Goal: Information Seeking & Learning: Compare options

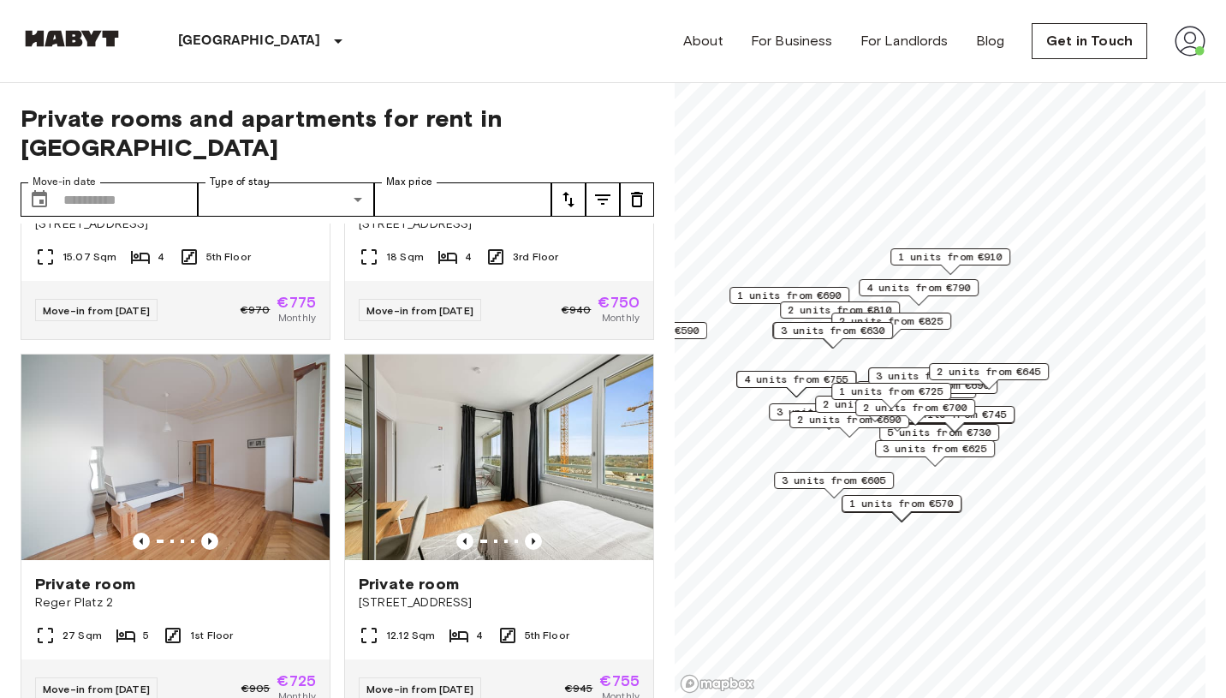
scroll to position [2230, 0]
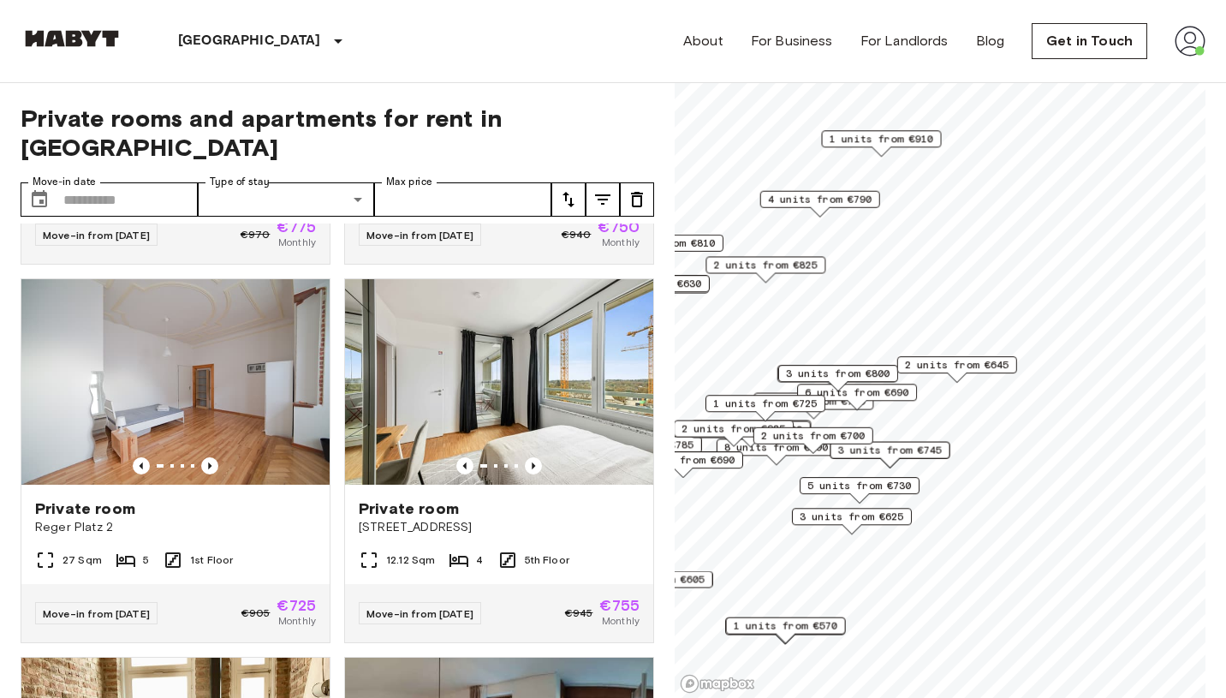
scroll to position [1473, 0]
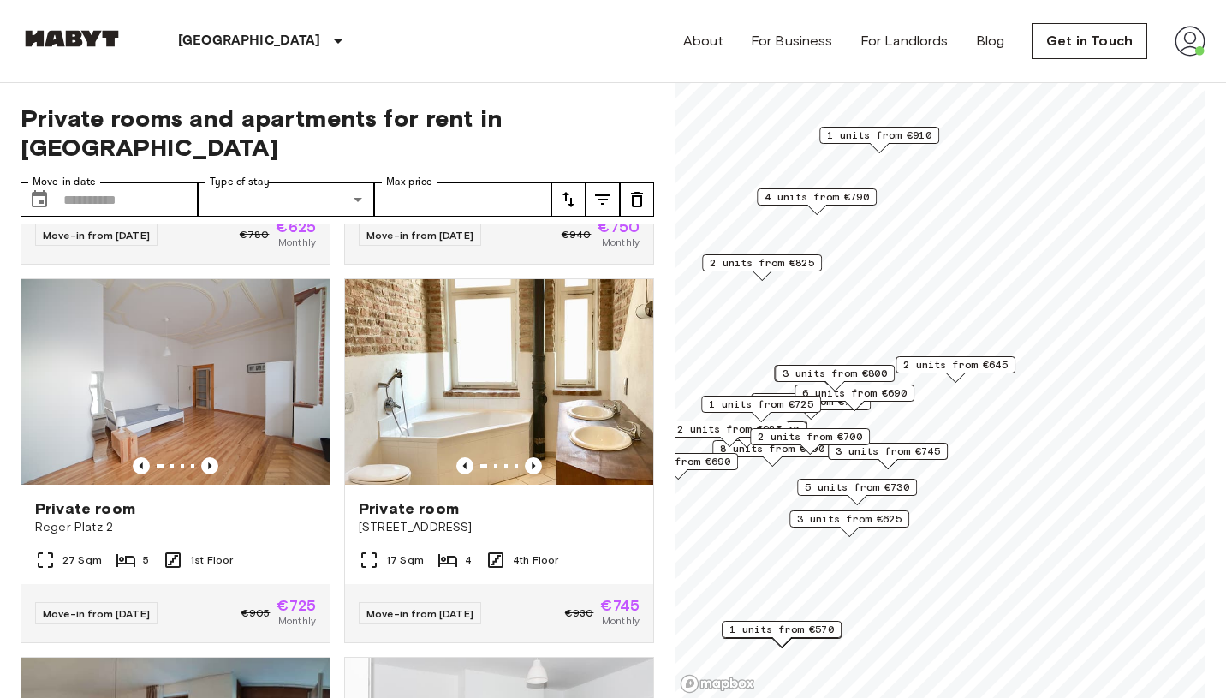
click at [979, 367] on span "2 units from €645" at bounding box center [955, 364] width 104 height 15
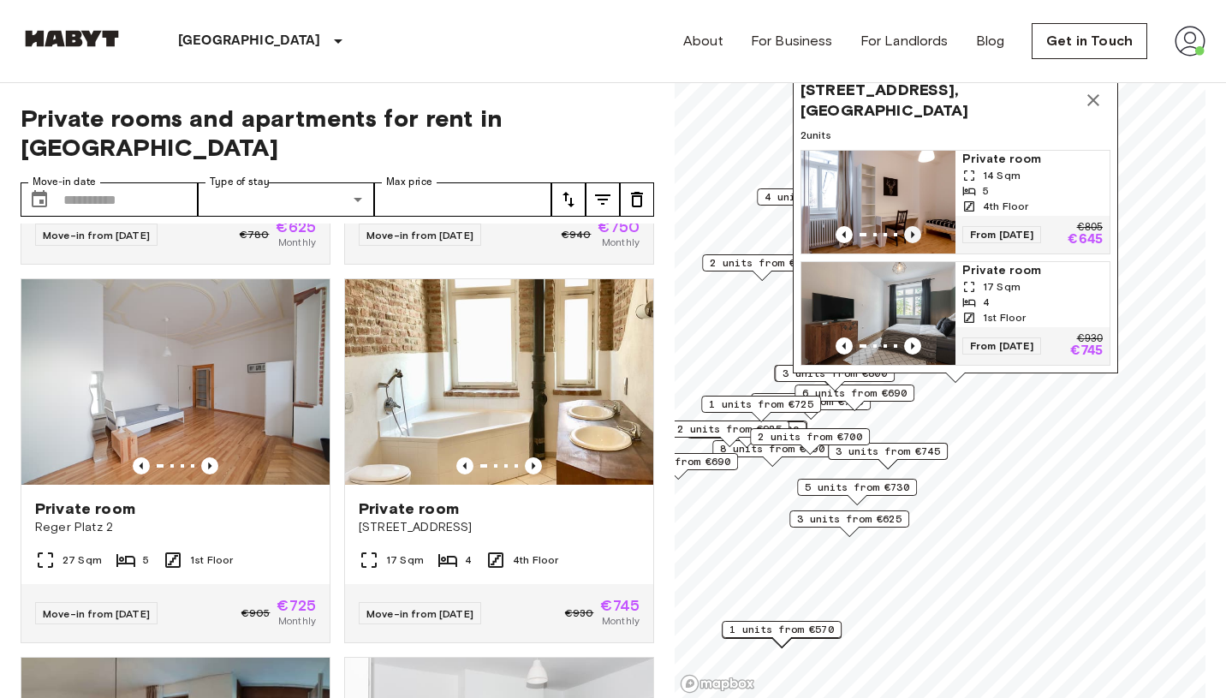
click at [917, 230] on icon "Previous image" at bounding box center [912, 234] width 17 height 17
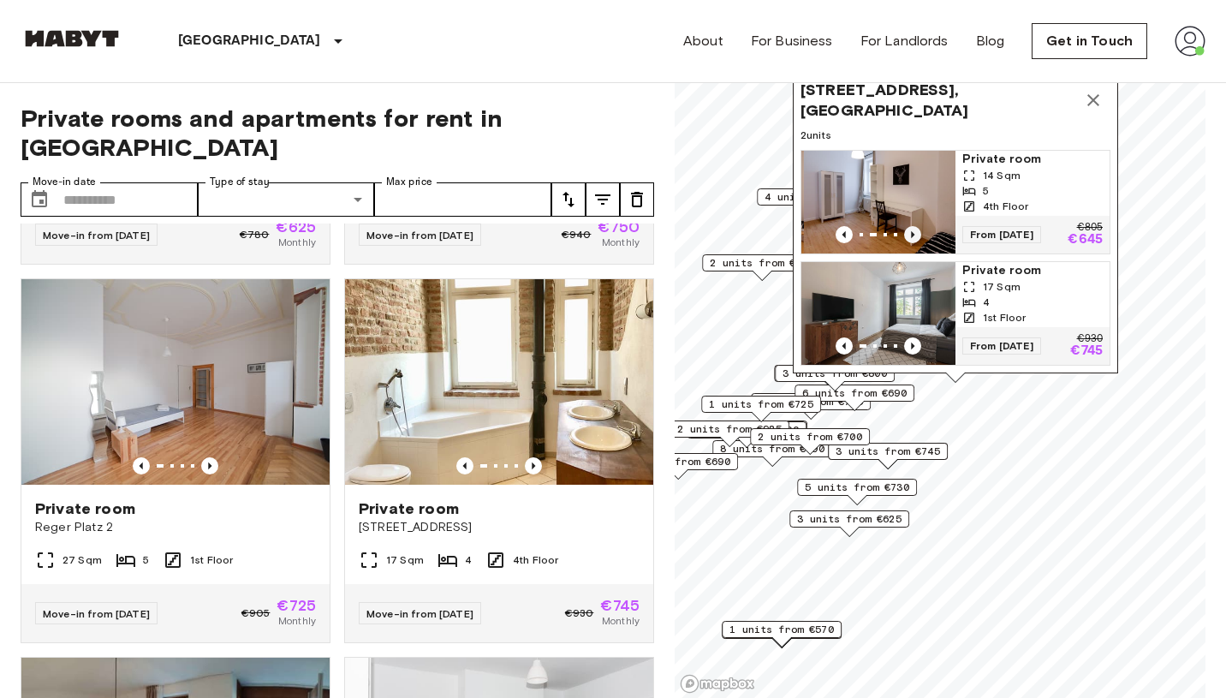
click at [917, 230] on icon "Previous image" at bounding box center [912, 234] width 17 height 17
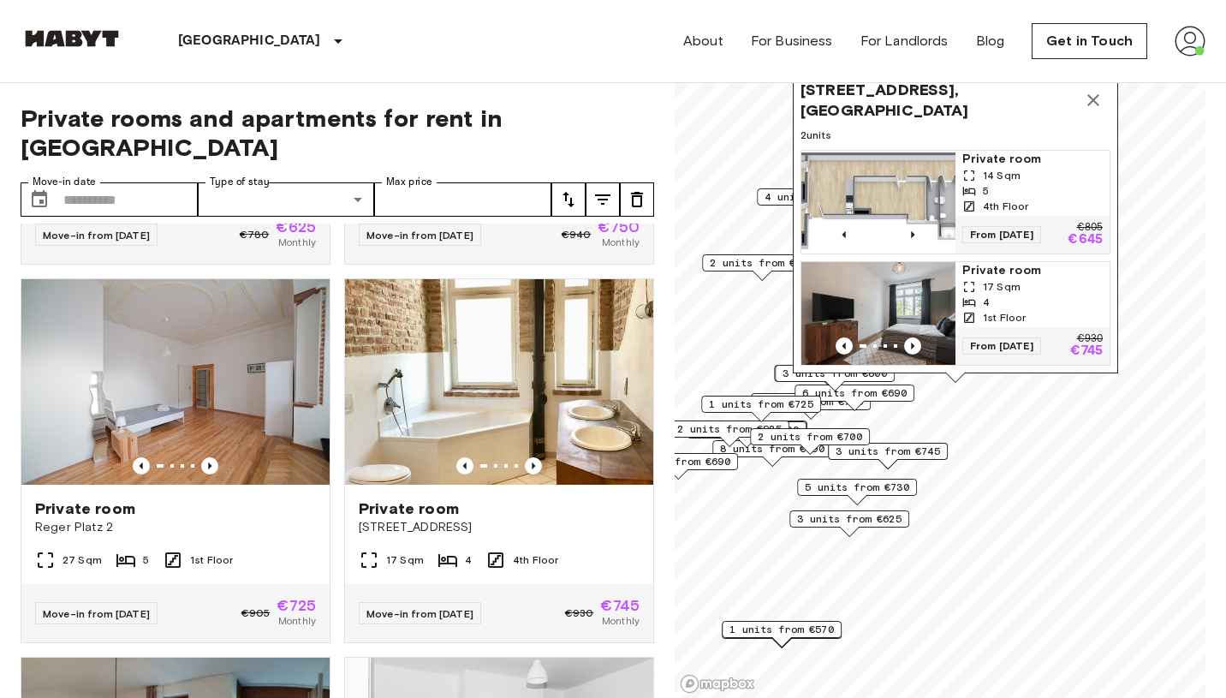
click at [885, 182] on img "Map marker" at bounding box center [878, 202] width 154 height 103
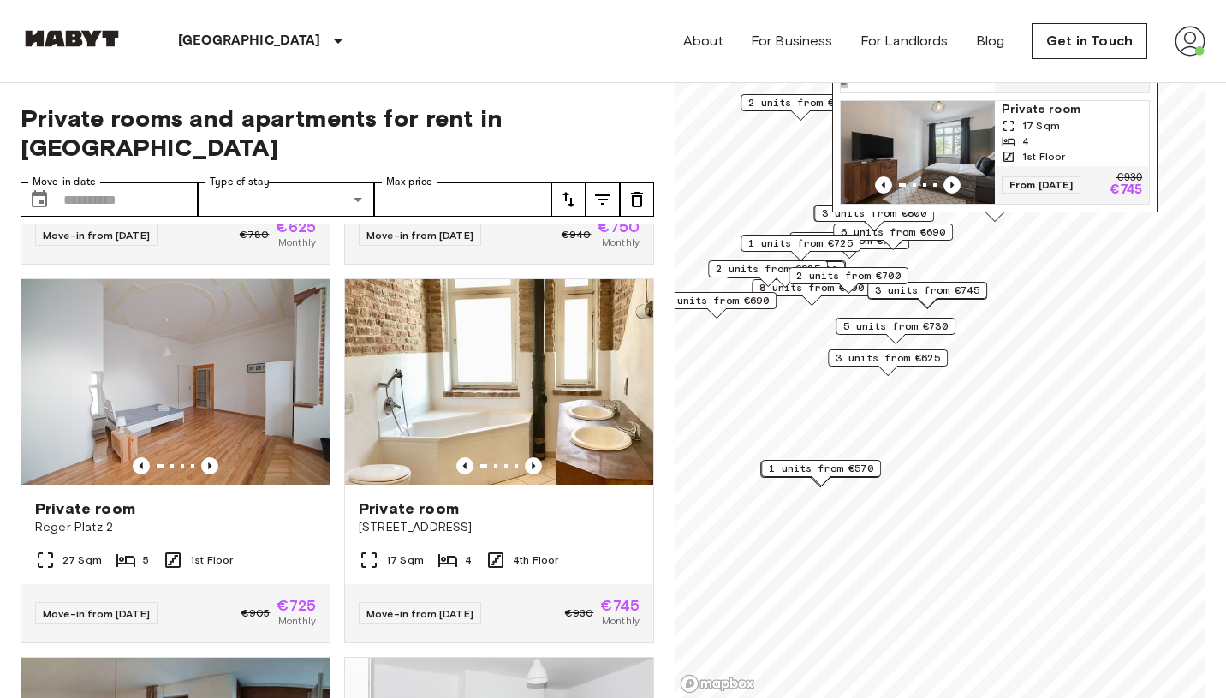
click at [897, 358] on span "3 units from €625" at bounding box center [888, 357] width 104 height 15
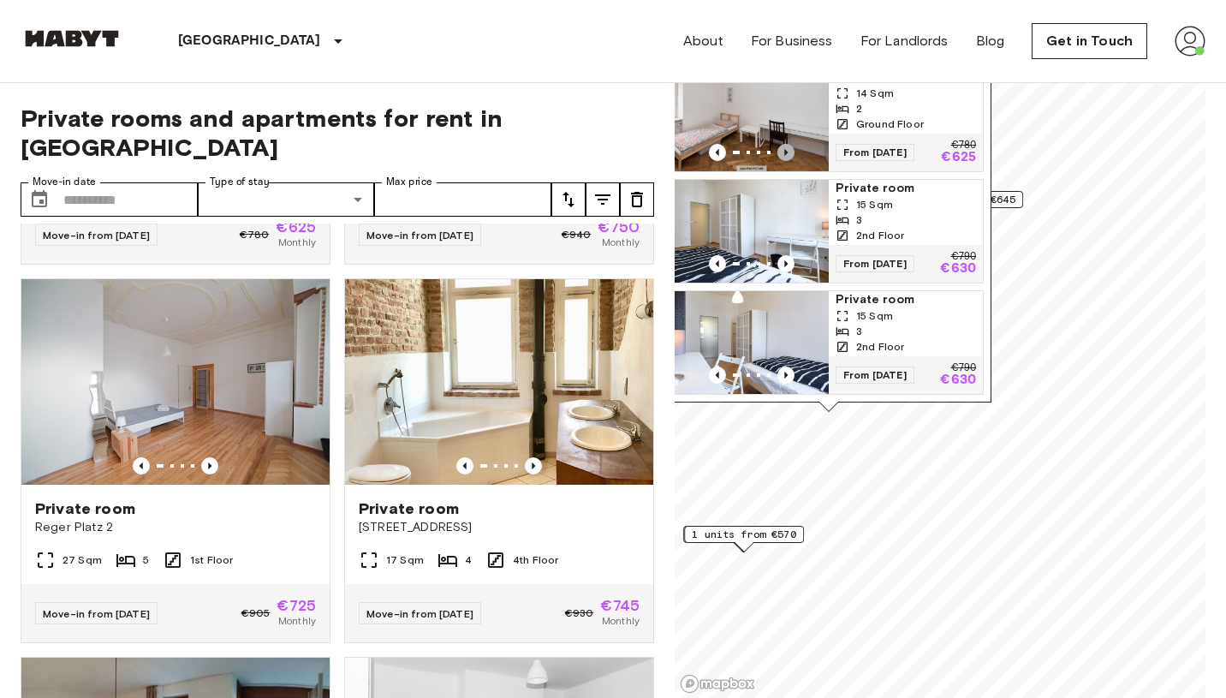
click at [788, 146] on icon "Previous image" at bounding box center [786, 152] width 17 height 17
click at [785, 261] on icon "Previous image" at bounding box center [785, 263] width 3 height 7
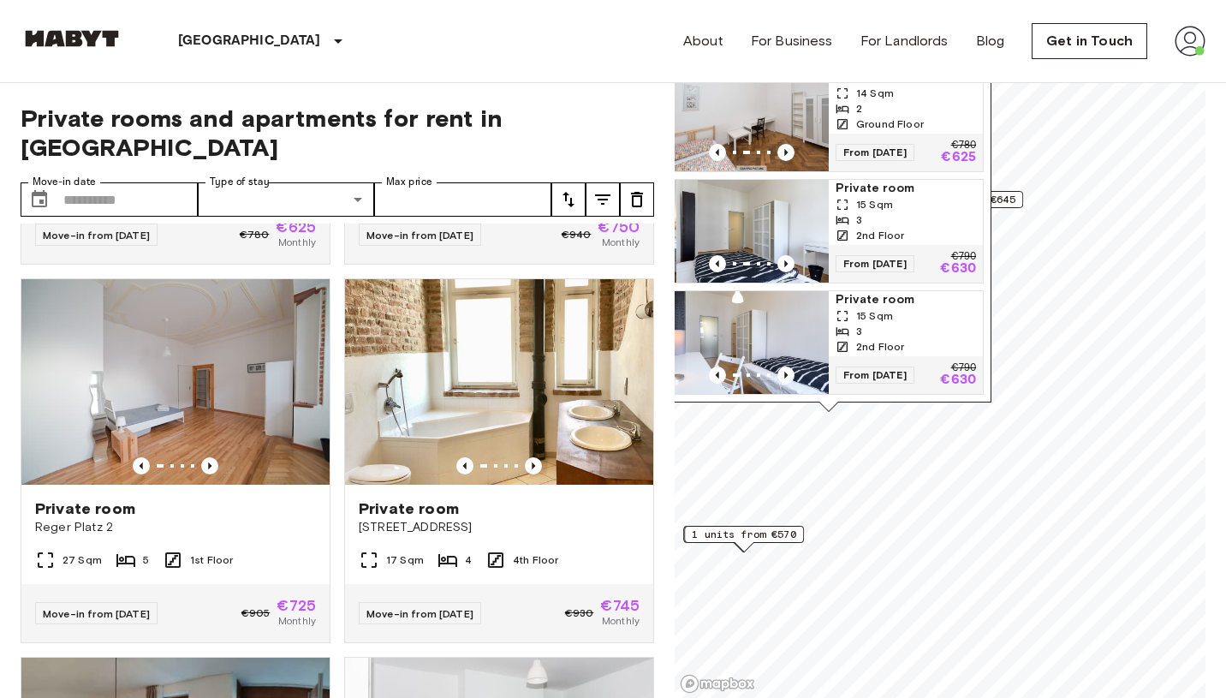
click at [786, 228] on img "Map marker" at bounding box center [753, 231] width 154 height 103
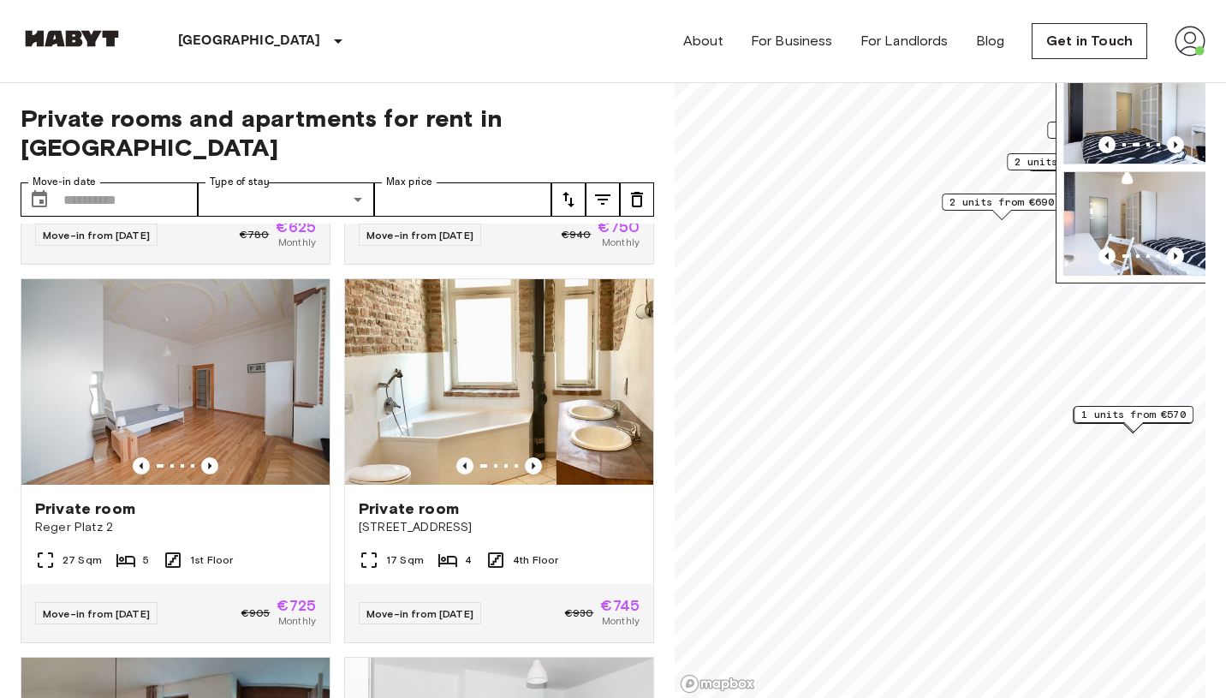
drag, startPoint x: 1022, startPoint y: 472, endPoint x: 1187, endPoint y: 409, distance: 175.9
click at [1187, 409] on div "1 units from €570" at bounding box center [1134, 414] width 120 height 17
click at [1136, 418] on span "1 units from €570" at bounding box center [1130, 414] width 104 height 15
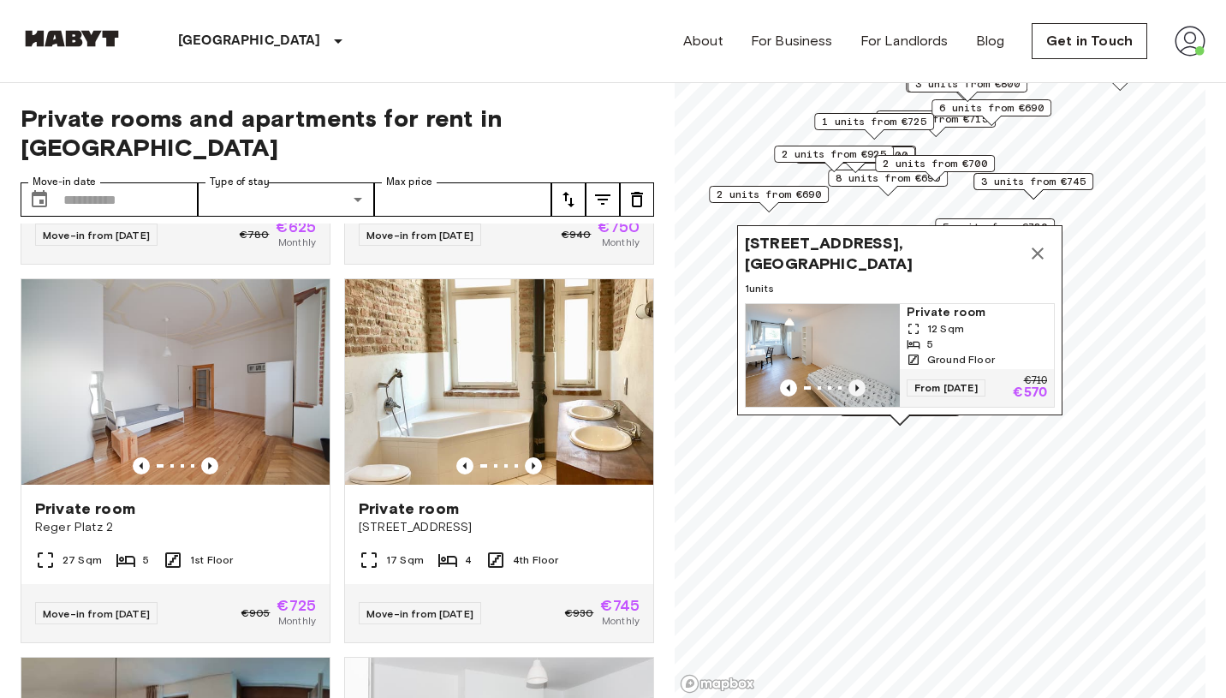
click at [861, 388] on icon "Previous image" at bounding box center [857, 387] width 17 height 17
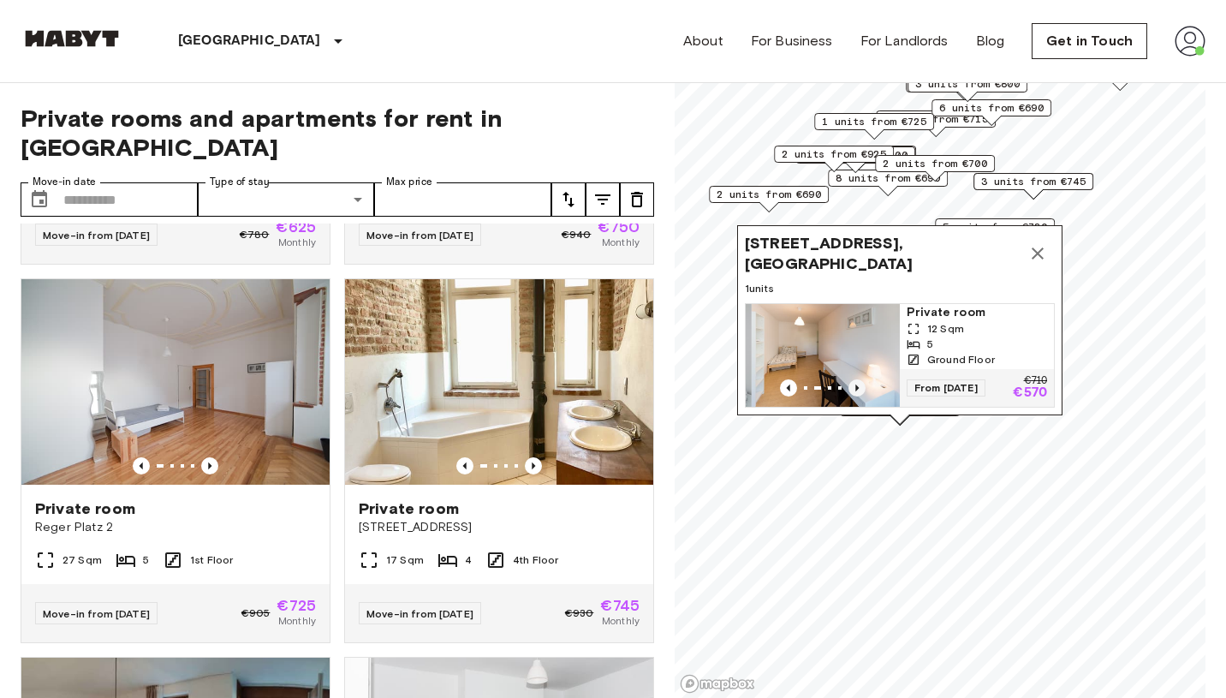
click at [861, 388] on icon "Previous image" at bounding box center [857, 387] width 17 height 17
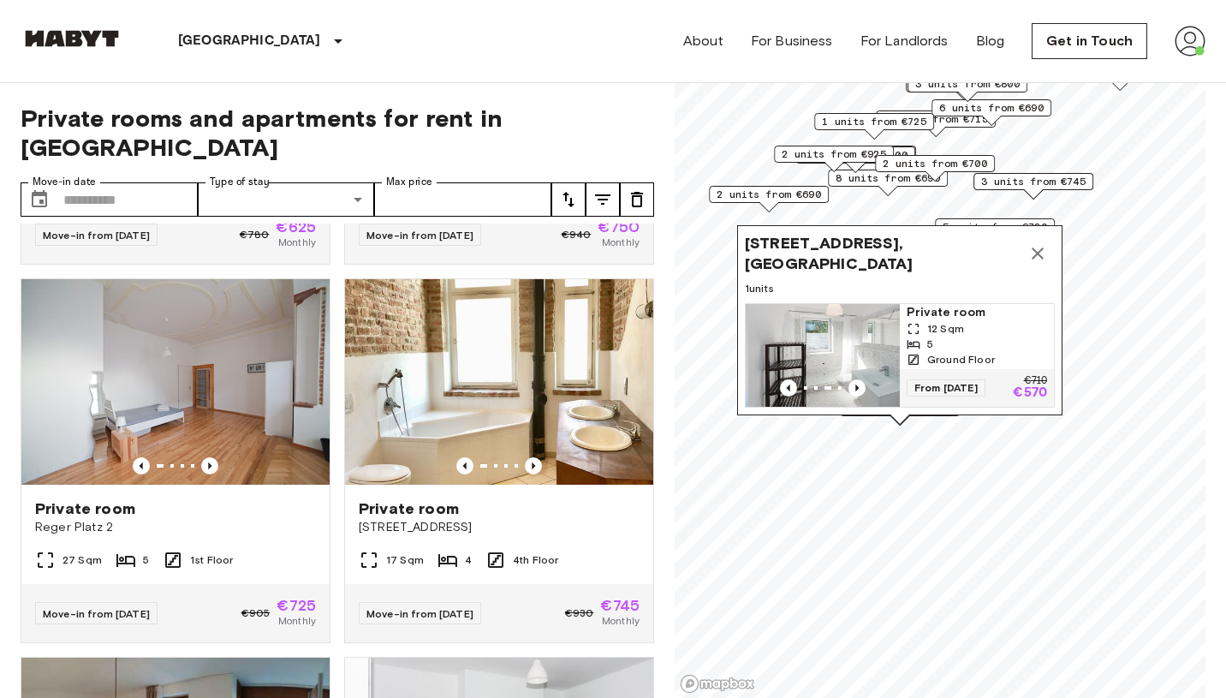
click at [854, 343] on img "Map marker" at bounding box center [825, 355] width 154 height 103
click at [1035, 255] on icon "Map marker" at bounding box center [1038, 253] width 12 height 12
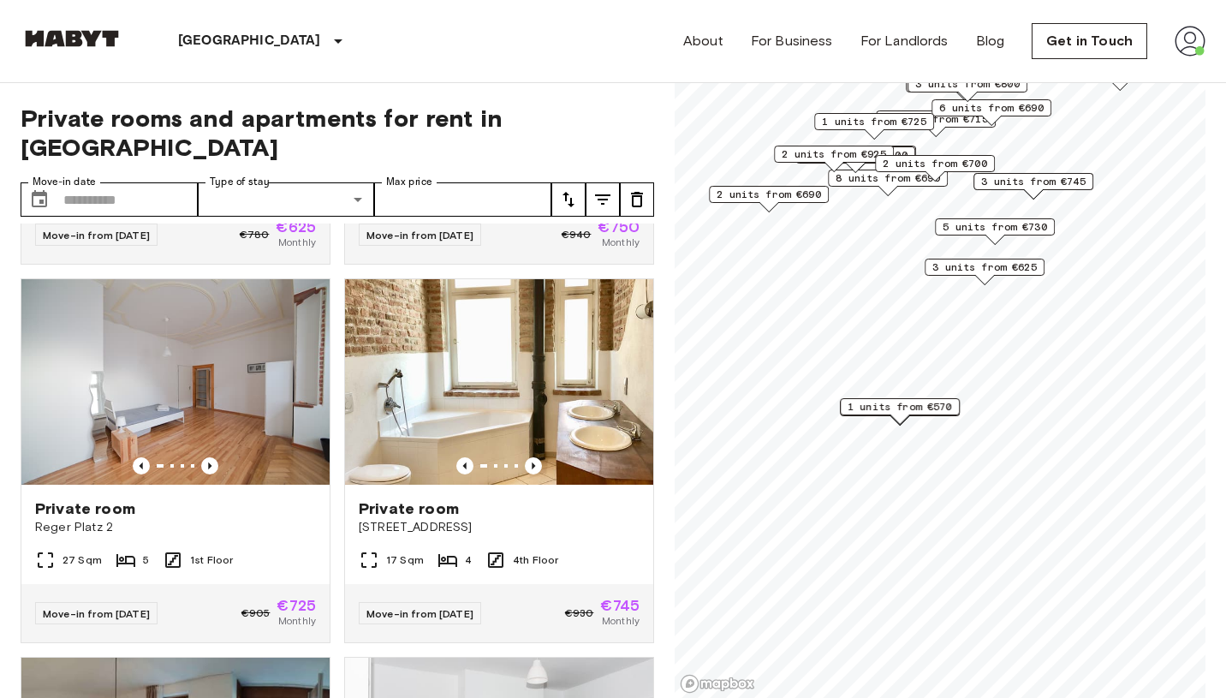
click at [767, 200] on span "2 units from €690" at bounding box center [769, 194] width 104 height 15
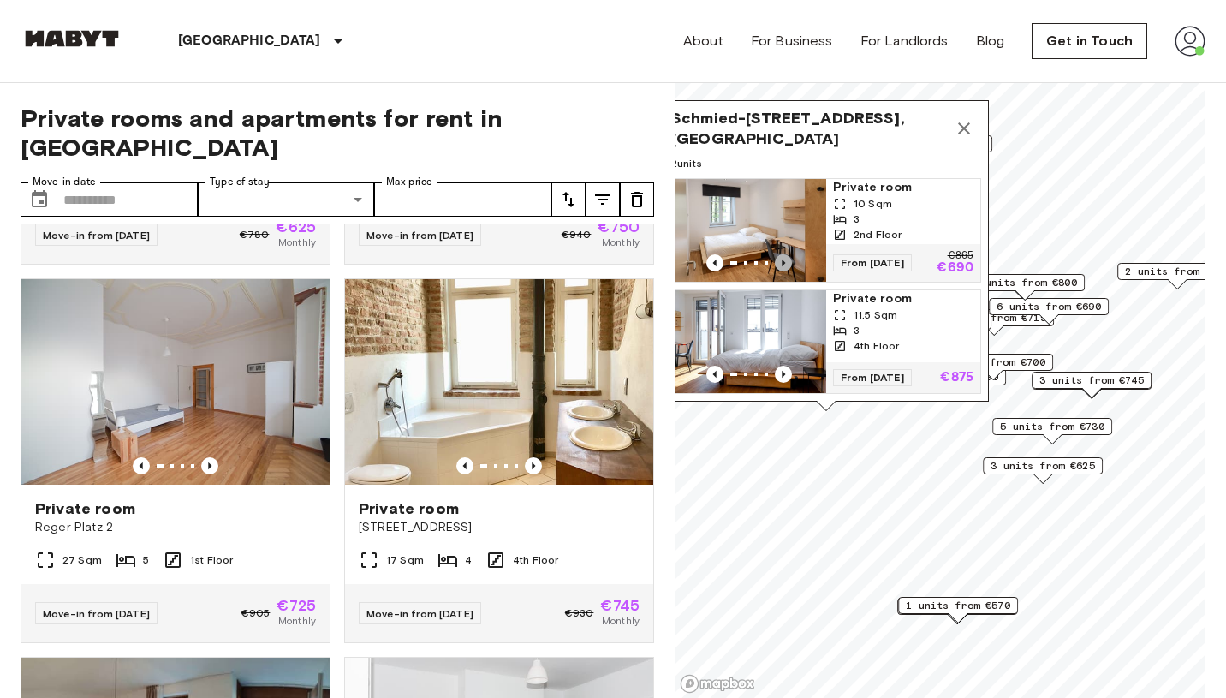
click at [784, 262] on icon "Previous image" at bounding box center [783, 262] width 17 height 17
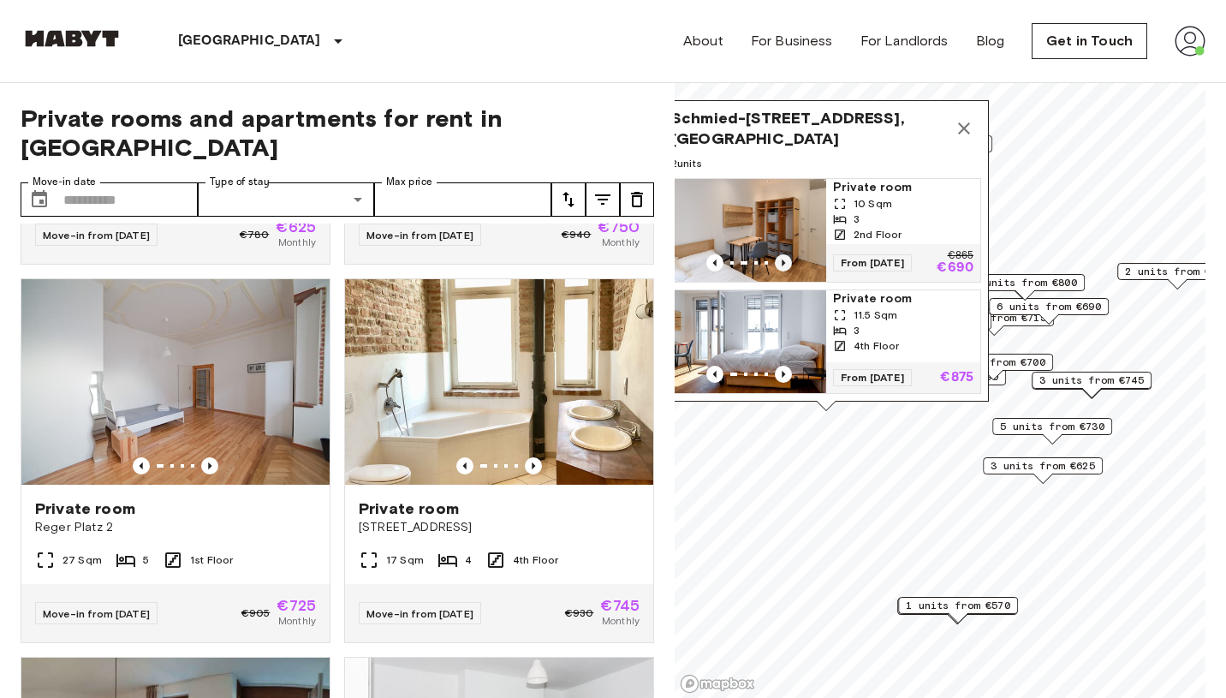
click at [785, 262] on icon "Previous image" at bounding box center [783, 262] width 17 height 17
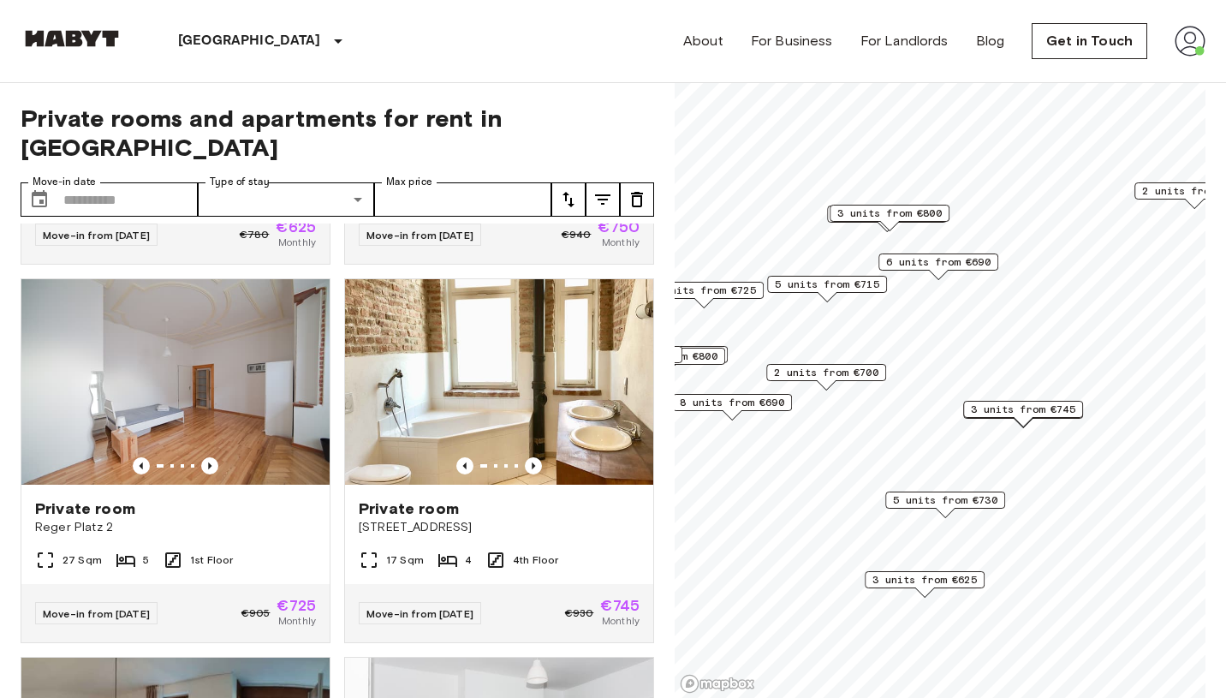
click at [1028, 414] on span "3 units from €745" at bounding box center [1023, 409] width 104 height 15
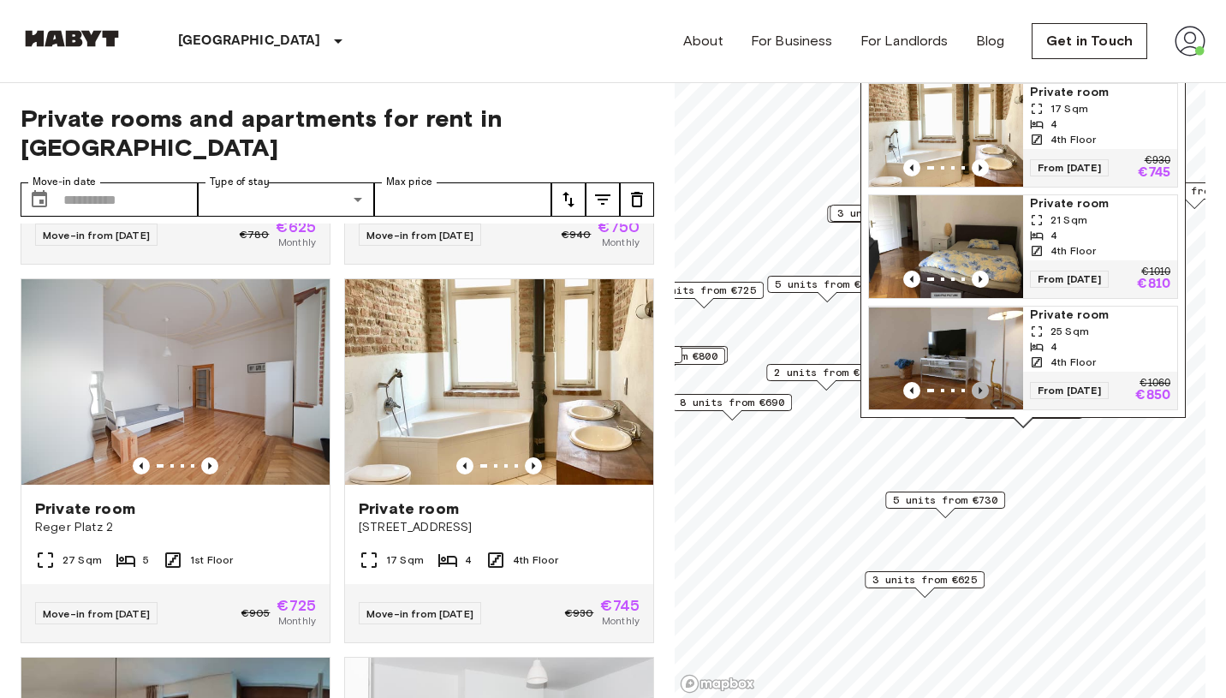
click at [984, 391] on icon "Previous image" at bounding box center [980, 390] width 17 height 17
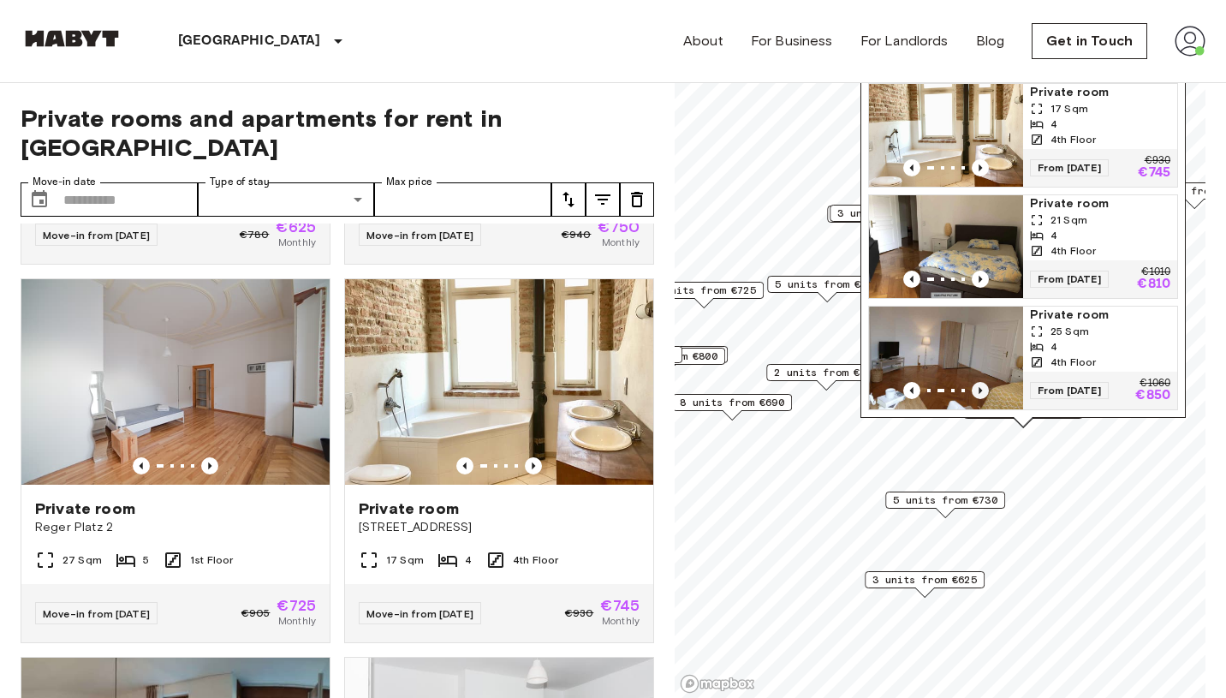
click at [984, 391] on icon "Previous image" at bounding box center [980, 390] width 17 height 17
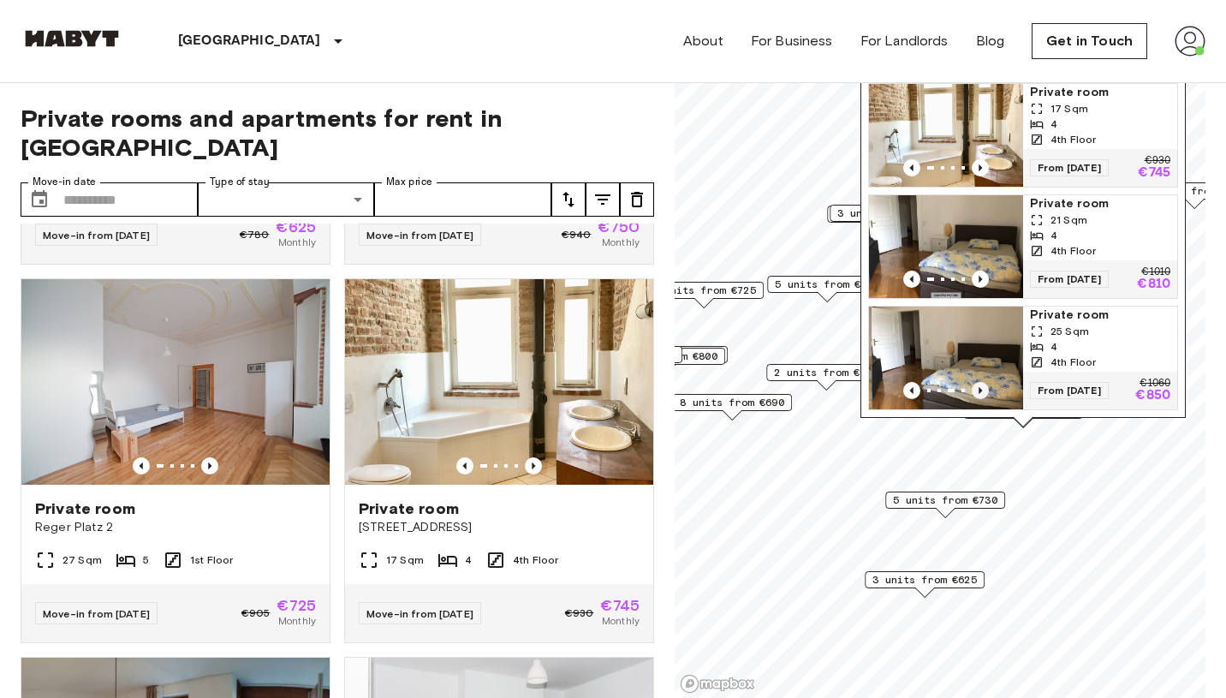
click at [984, 391] on icon "Previous image" at bounding box center [980, 390] width 17 height 17
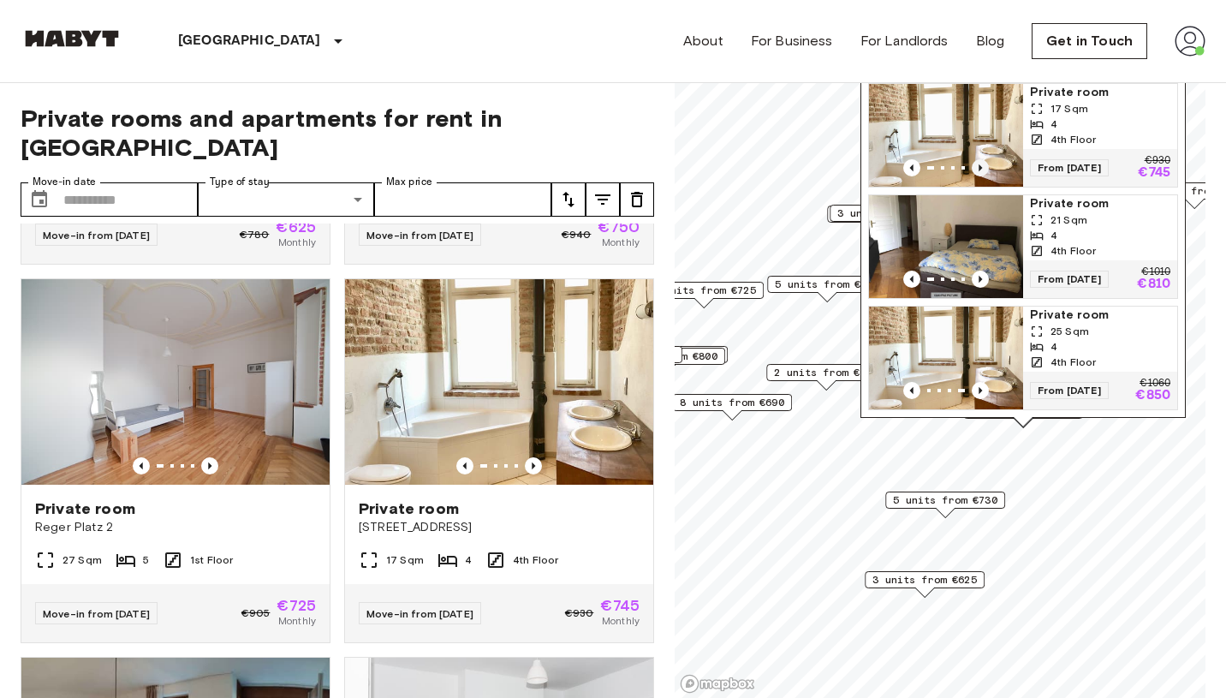
click at [982, 164] on icon "Previous image" at bounding box center [980, 167] width 17 height 17
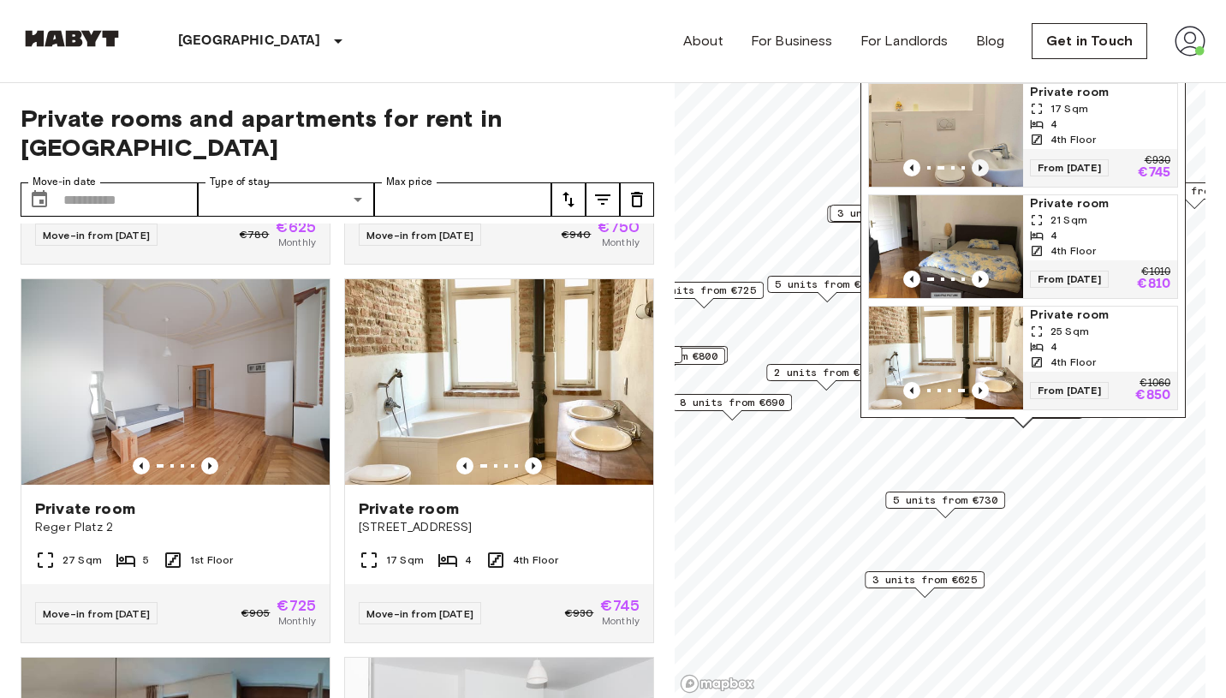
click at [982, 164] on icon "Previous image" at bounding box center [980, 167] width 17 height 17
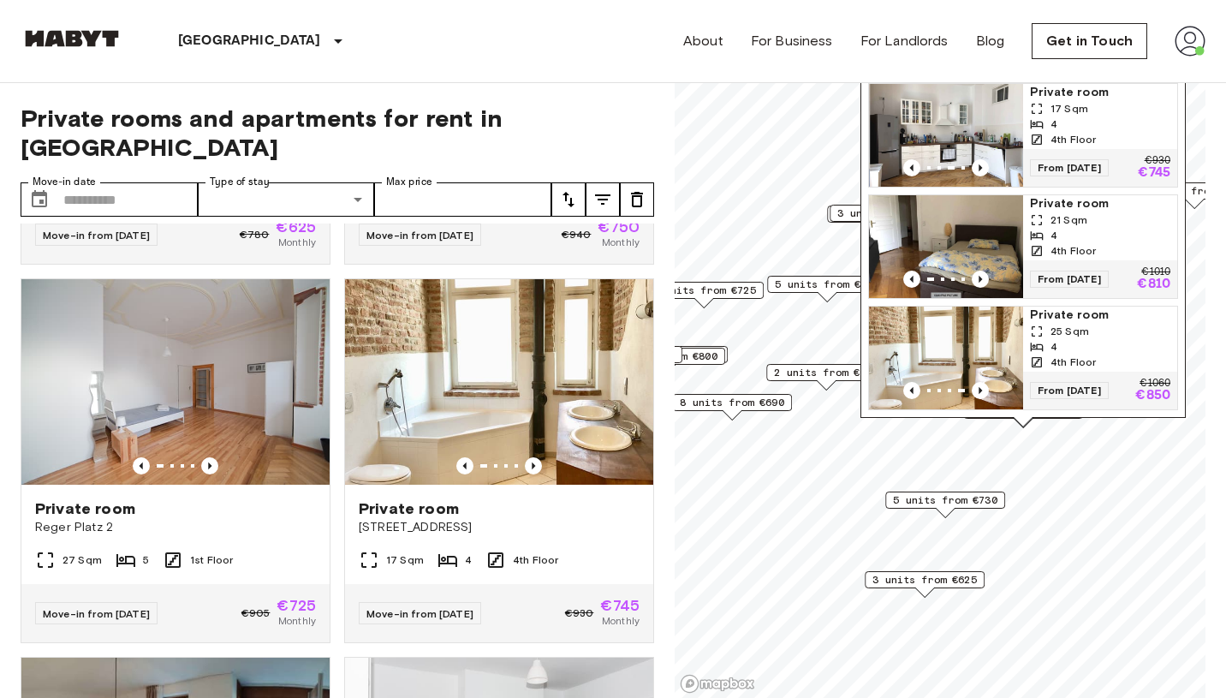
click at [971, 133] on img "Map marker" at bounding box center [947, 135] width 154 height 103
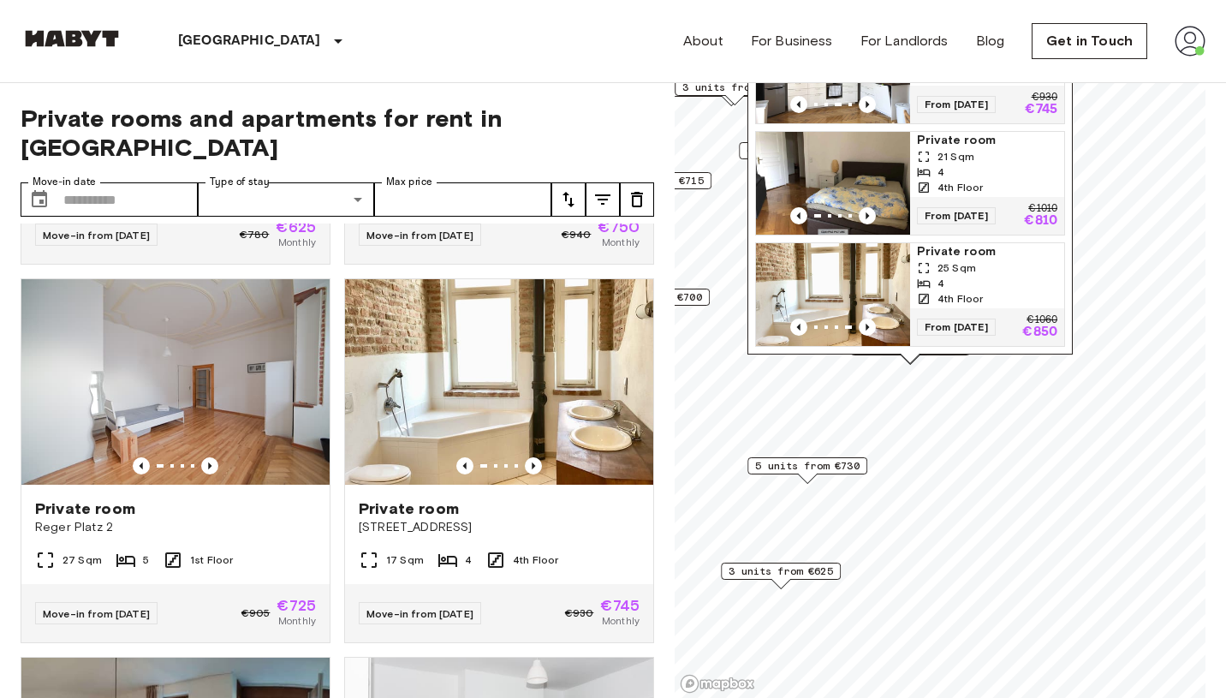
click at [801, 573] on span "3 units from €625" at bounding box center [781, 570] width 104 height 15
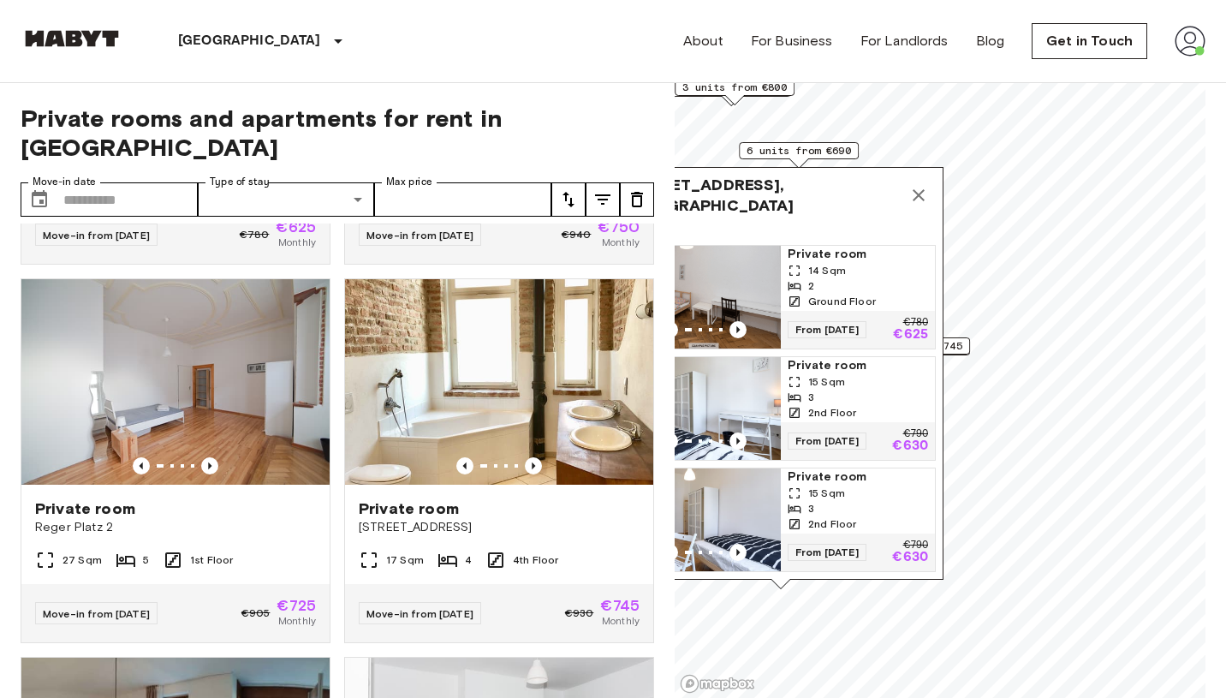
click at [743, 383] on img "Map marker" at bounding box center [704, 408] width 154 height 103
click at [739, 285] on img "Map marker" at bounding box center [704, 297] width 154 height 103
click at [923, 184] on button "Map marker" at bounding box center [919, 195] width 34 height 34
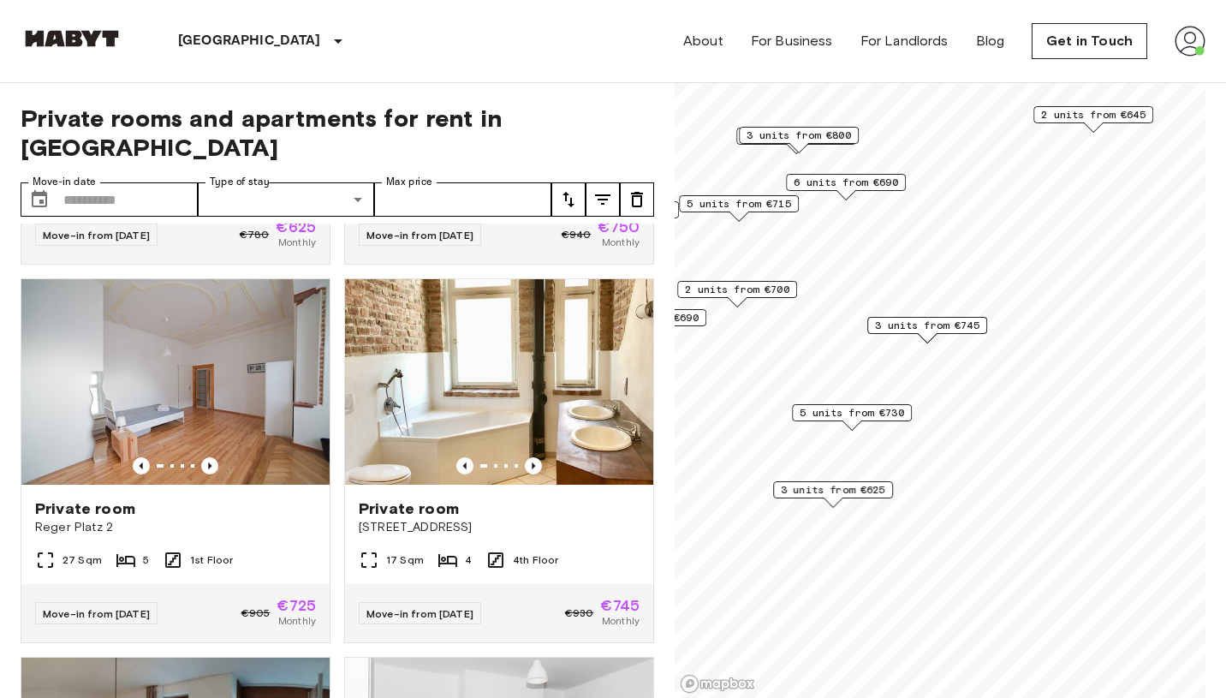
scroll to position [1094, 0]
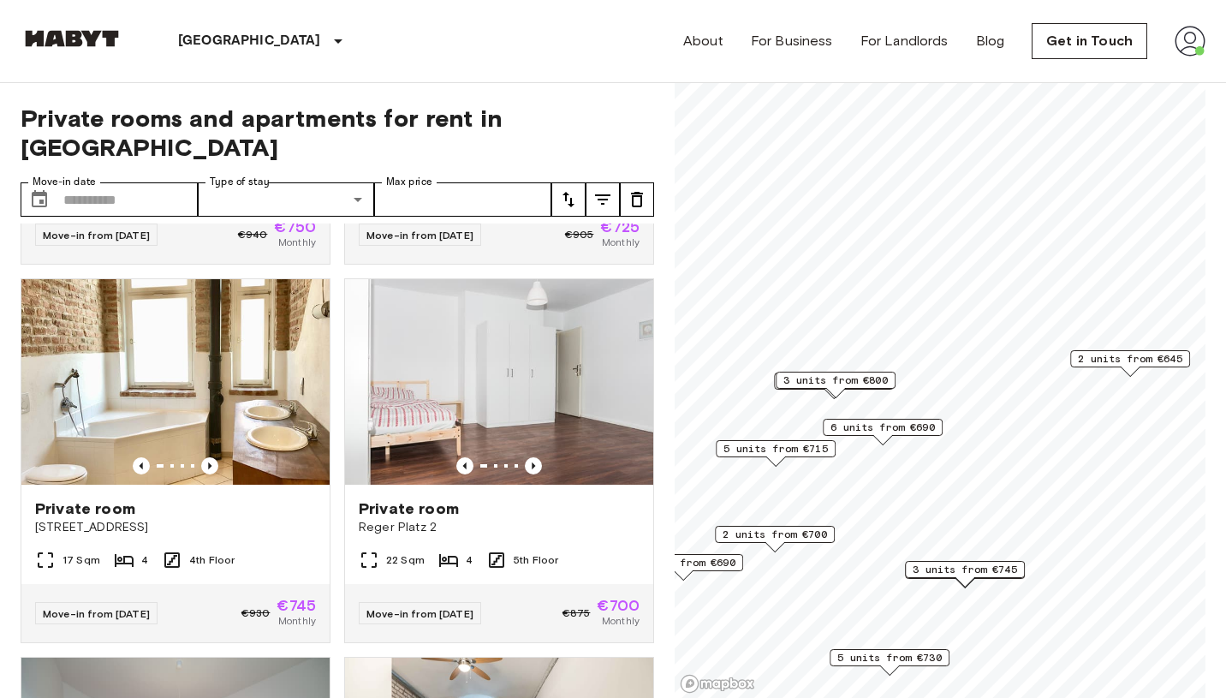
click at [1147, 361] on span "2 units from €645" at bounding box center [1130, 358] width 104 height 15
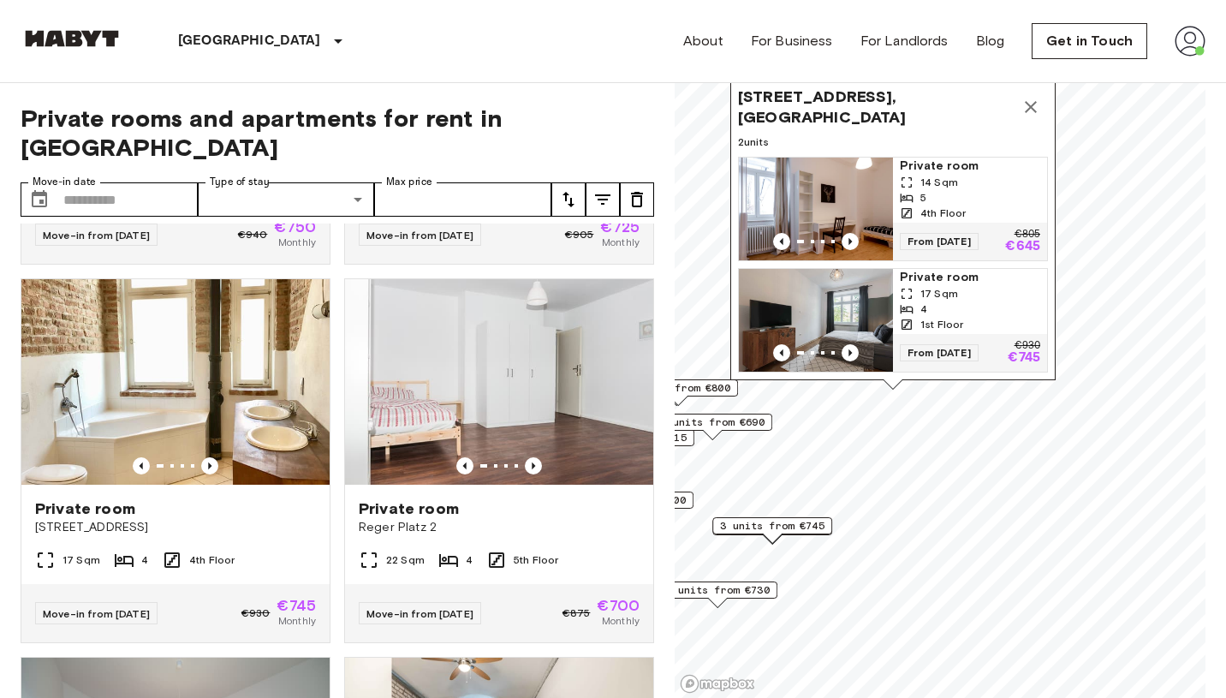
click at [1036, 102] on icon "Map marker" at bounding box center [1031, 107] width 12 height 12
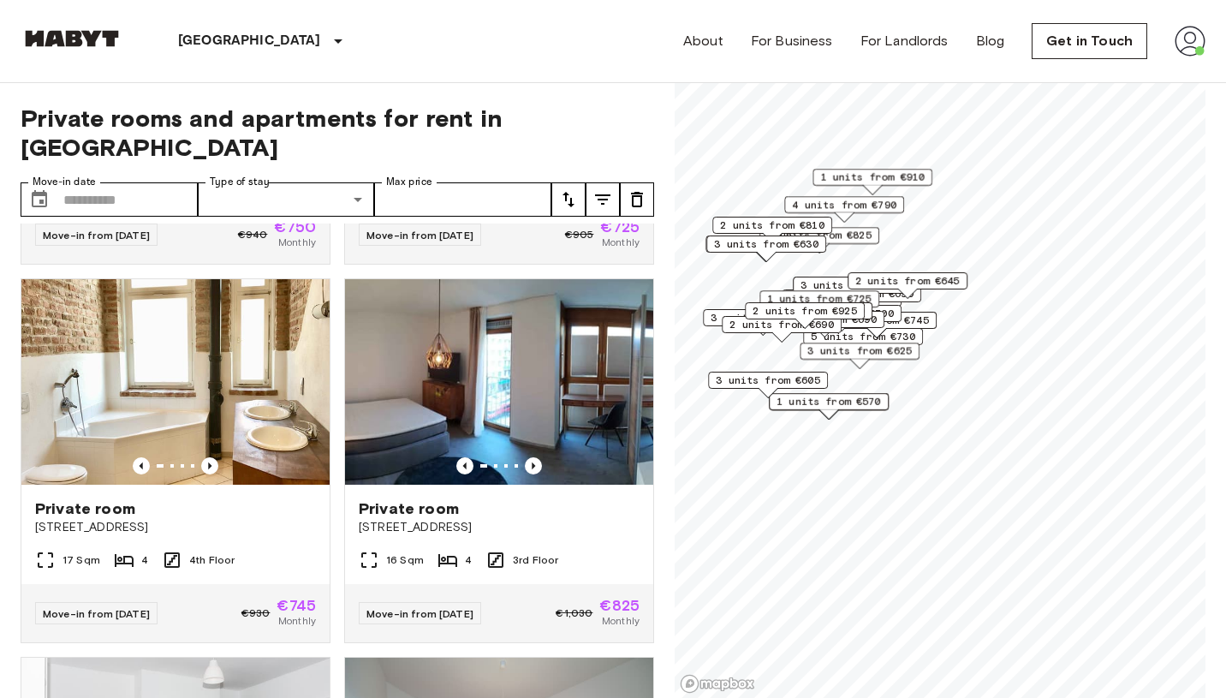
scroll to position [2230, 0]
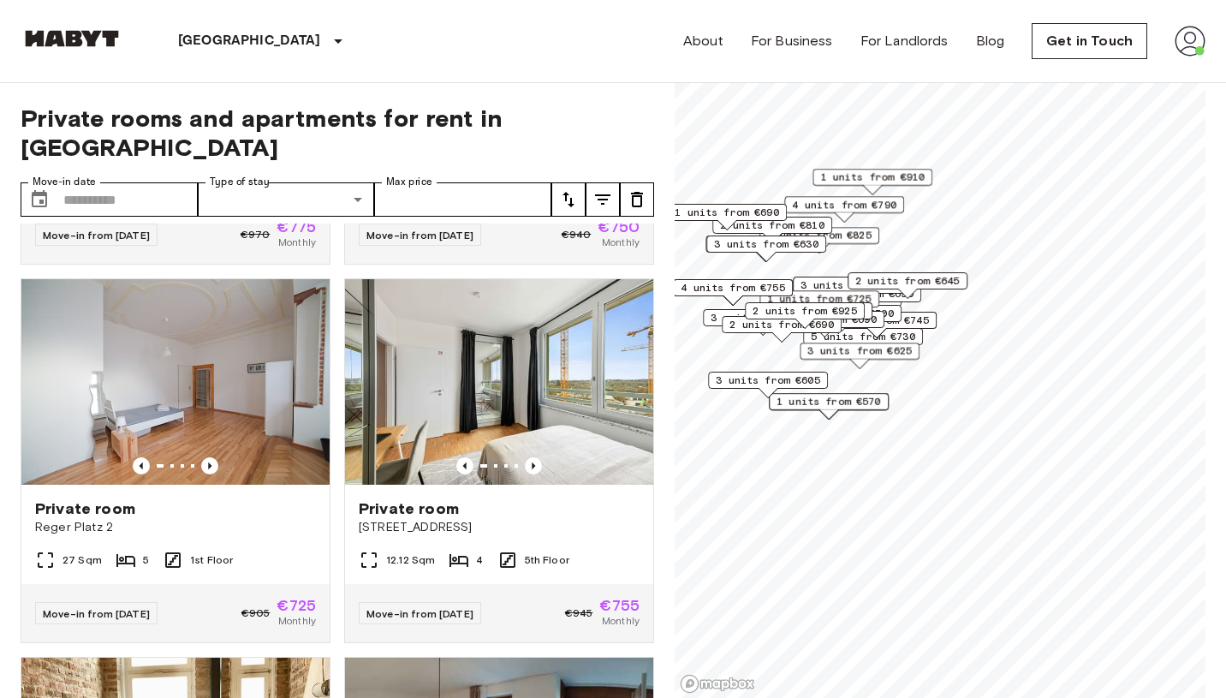
click at [876, 403] on span "1 units from €570" at bounding box center [829, 401] width 104 height 15
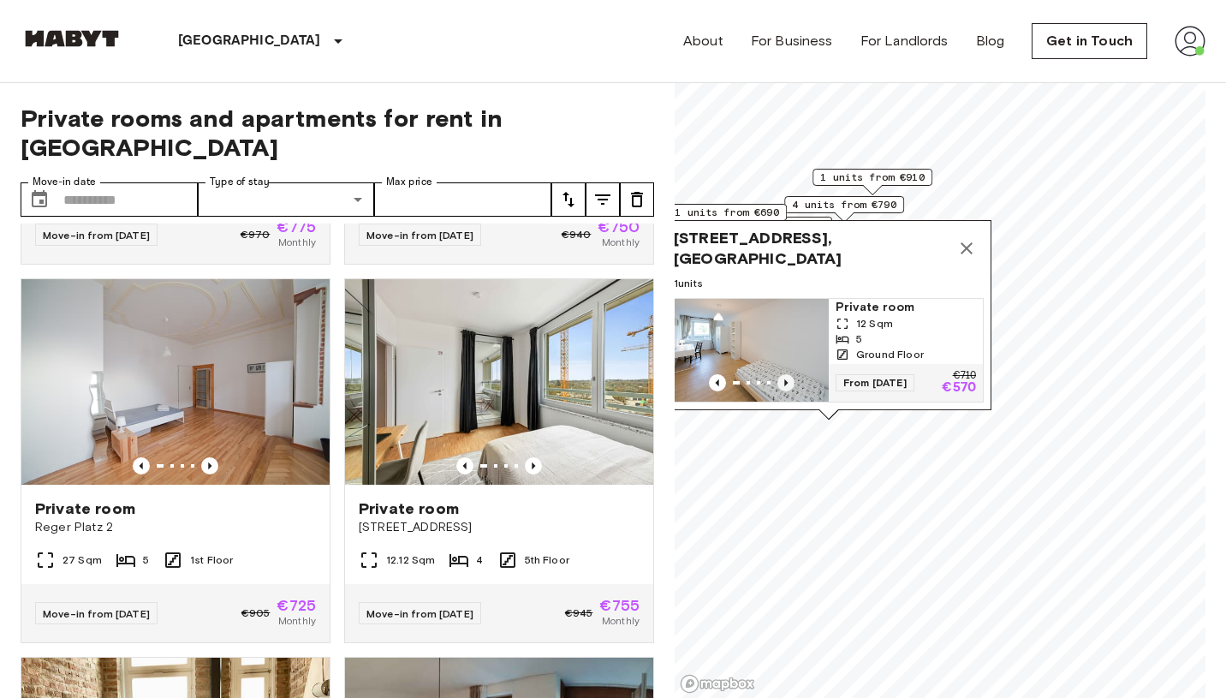
click at [786, 385] on icon "Previous image" at bounding box center [786, 382] width 17 height 17
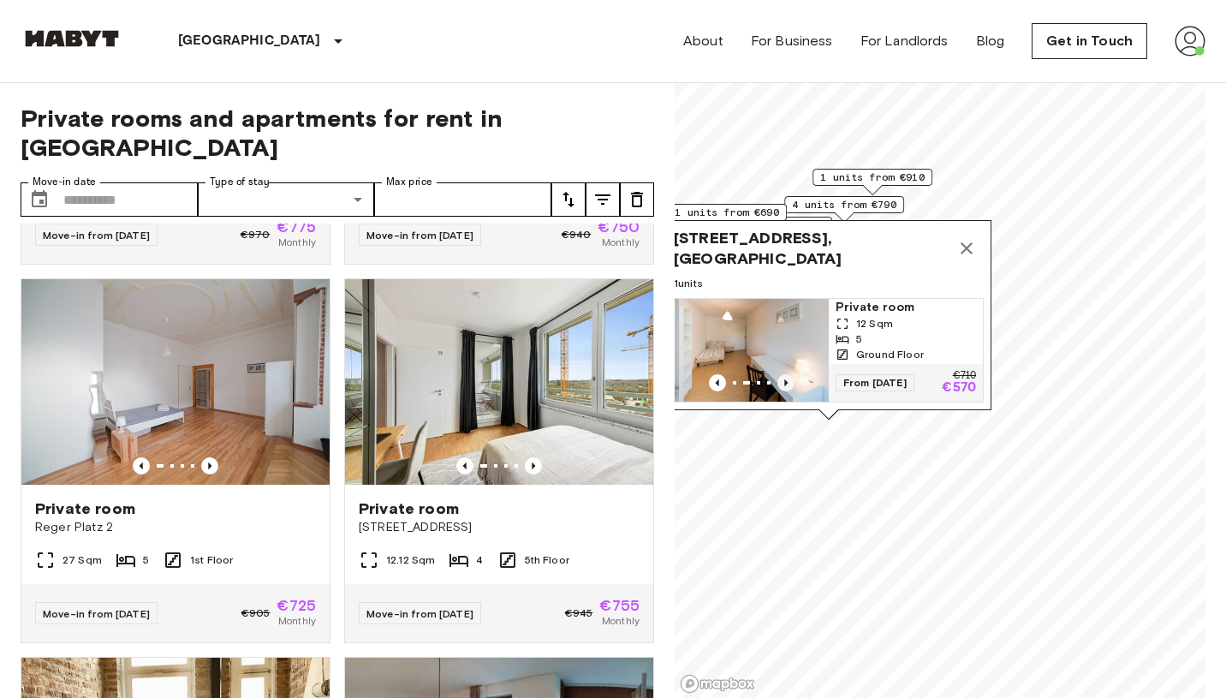
click at [786, 385] on icon "Previous image" at bounding box center [786, 382] width 17 height 17
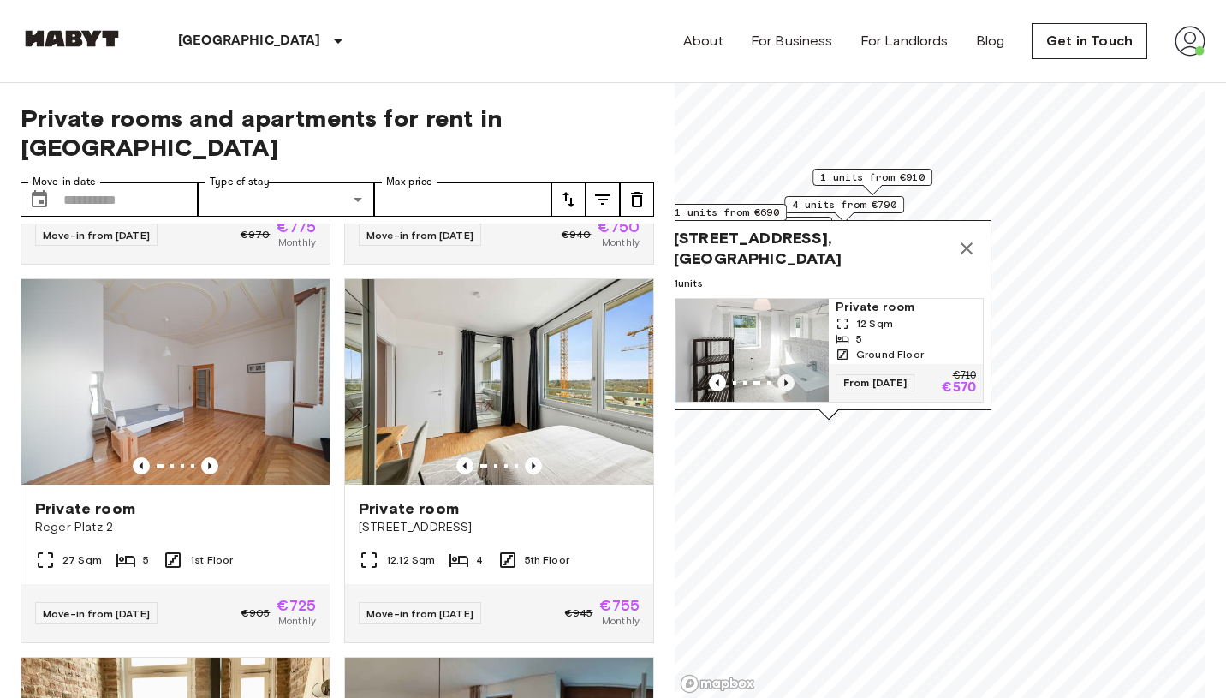
click at [786, 385] on icon "Previous image" at bounding box center [786, 382] width 17 height 17
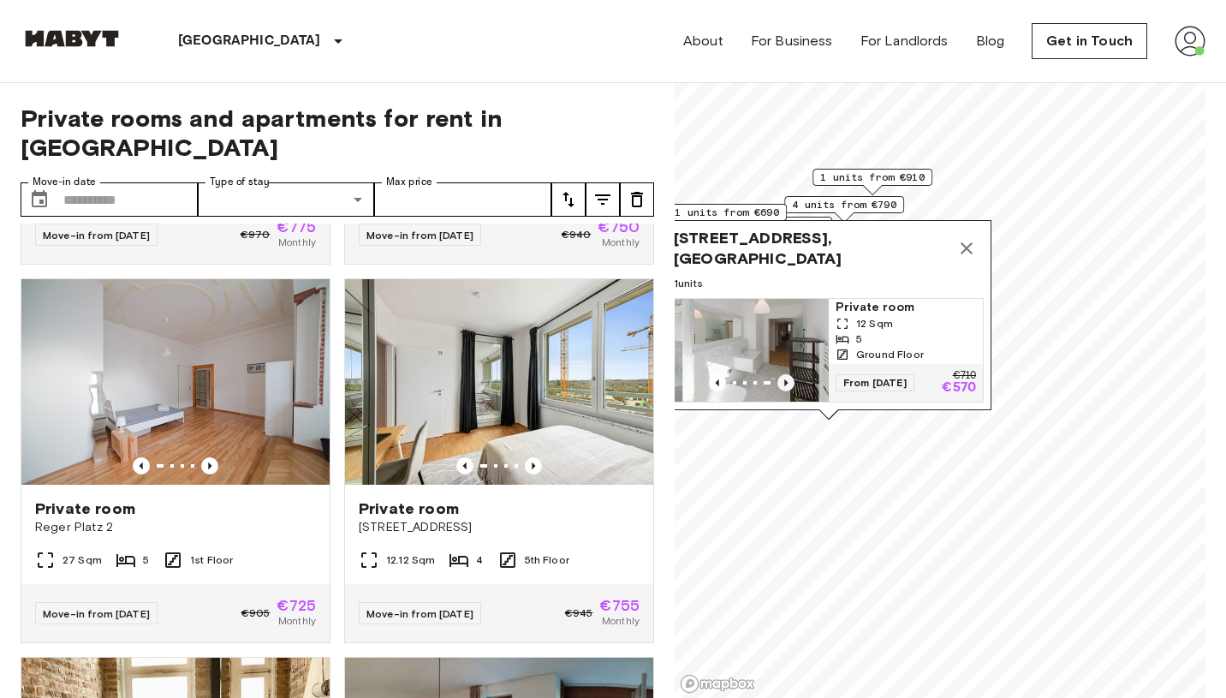
click at [786, 385] on icon "Previous image" at bounding box center [786, 382] width 17 height 17
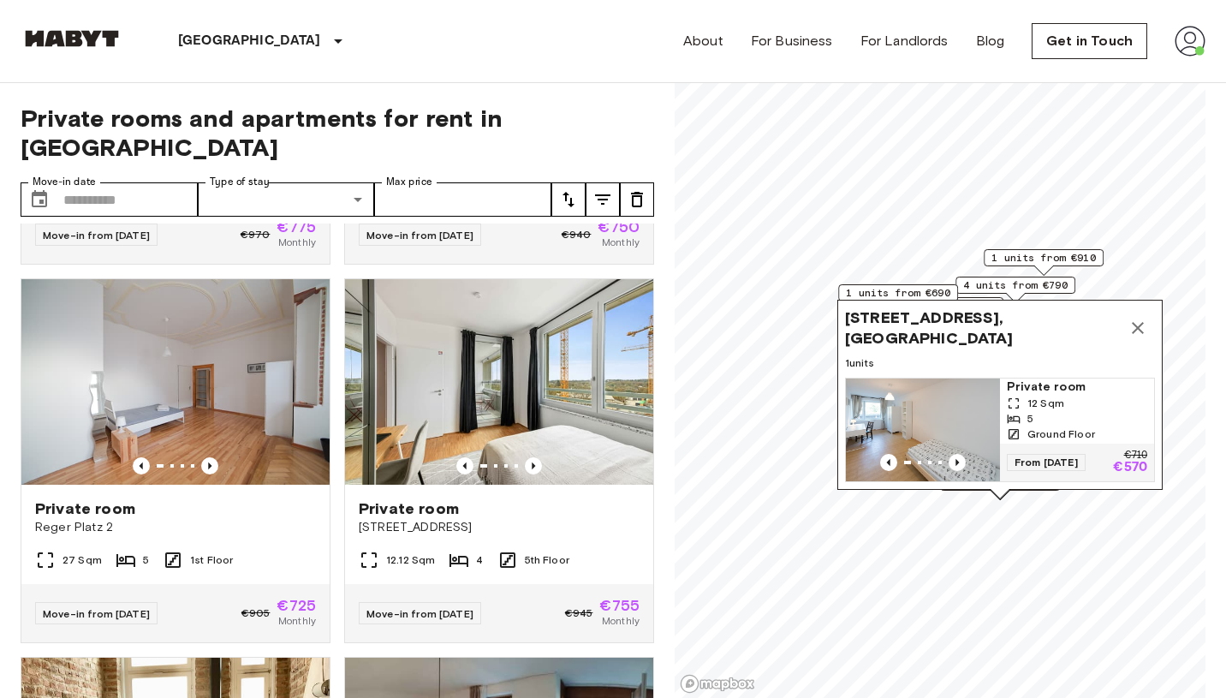
click at [902, 300] on div "Grünwalderstraße 117, 81547 Munich, GER 1 units Private room 12 Sqm 5 Ground Fl…" at bounding box center [999, 395] width 325 height 190
click at [898, 292] on span "1 units from €690" at bounding box center [898, 292] width 104 height 15
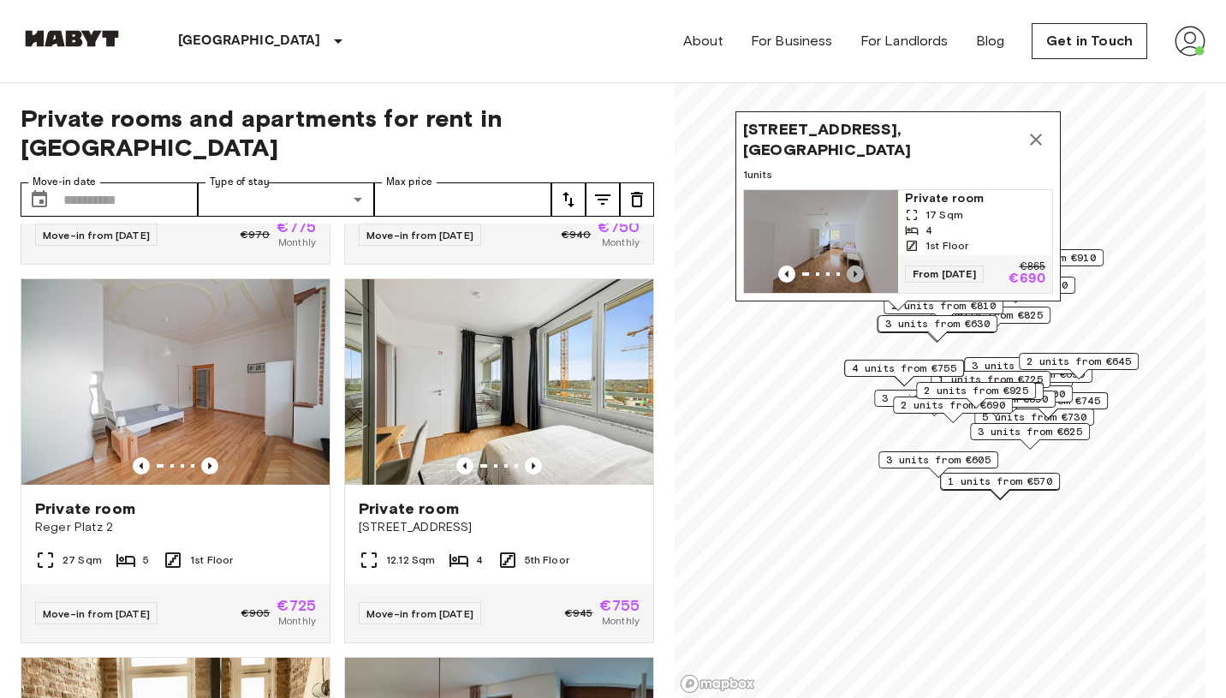
click at [858, 274] on icon "Previous image" at bounding box center [855, 273] width 17 height 17
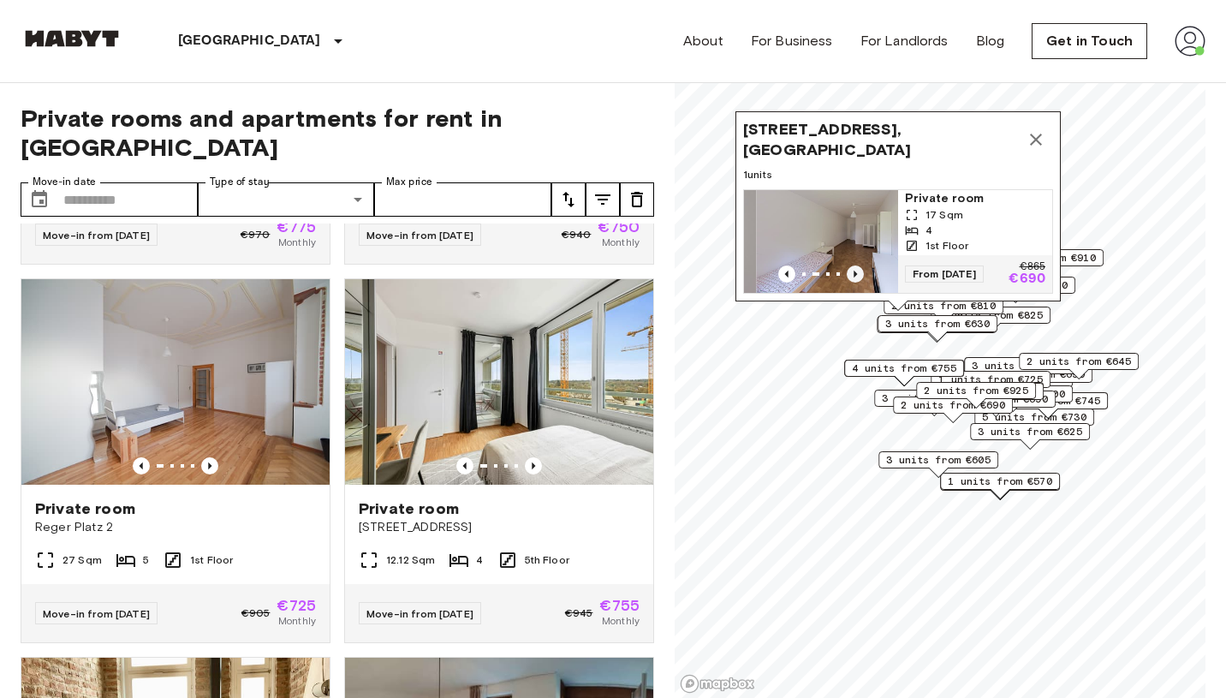
click at [858, 274] on icon "Previous image" at bounding box center [855, 273] width 17 height 17
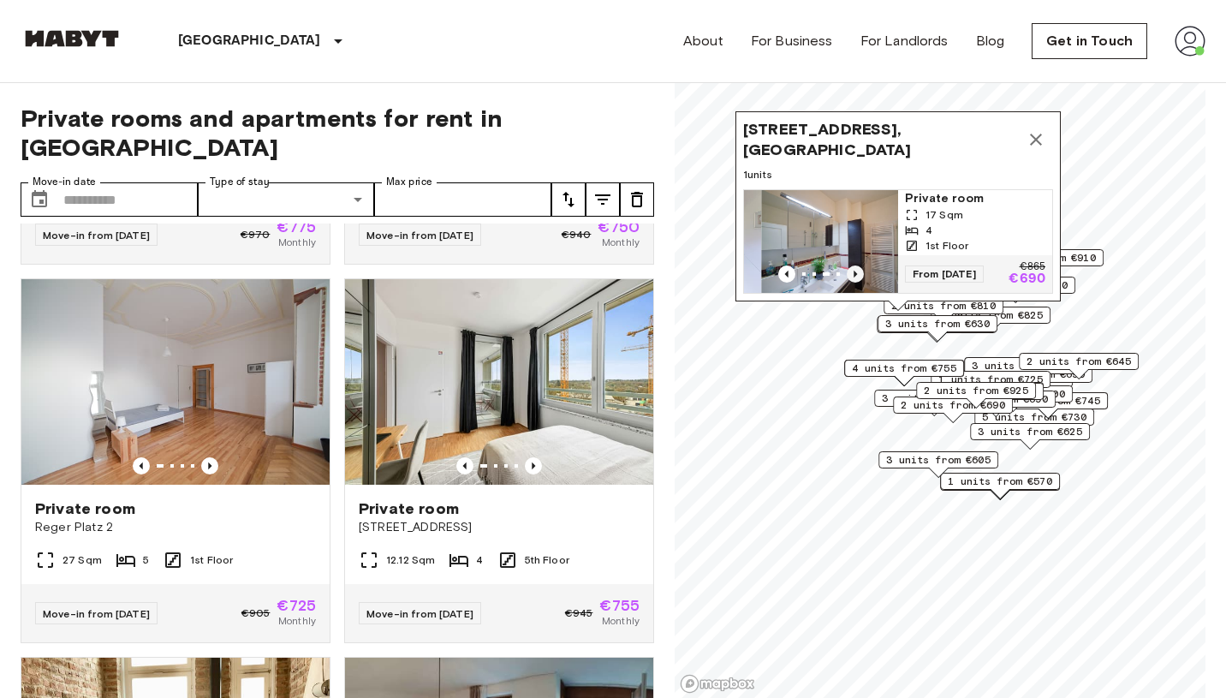
click at [858, 274] on icon "Previous image" at bounding box center [855, 273] width 17 height 17
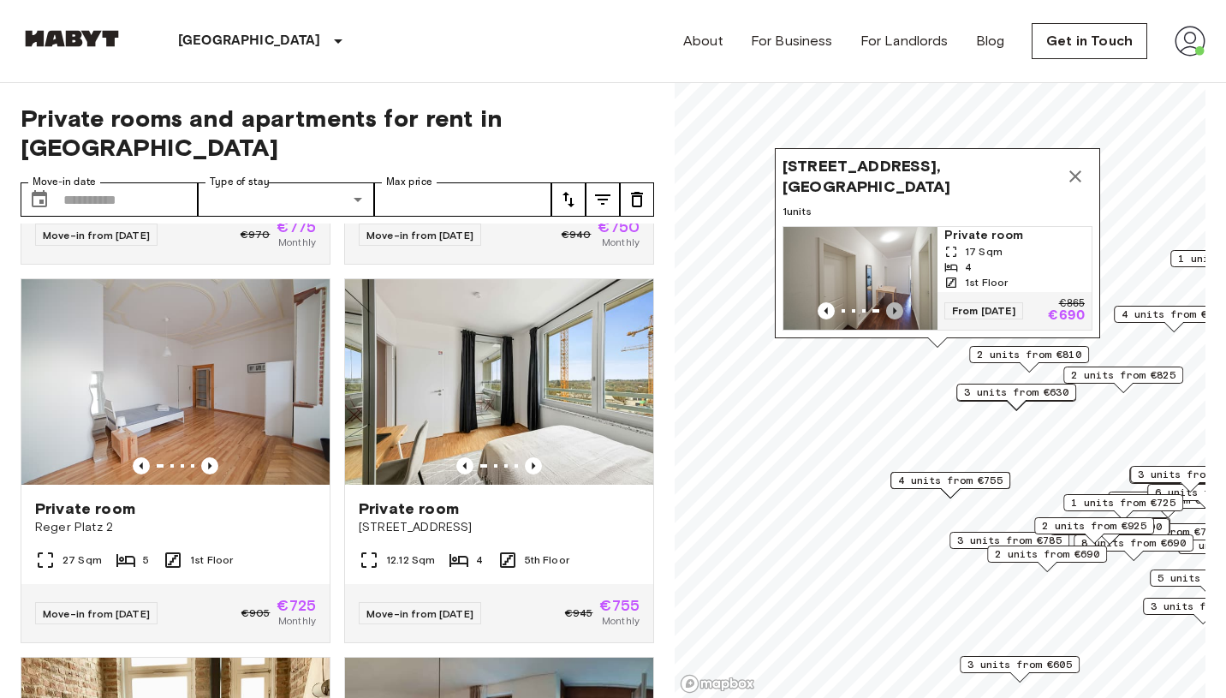
click at [897, 310] on icon "Previous image" at bounding box center [894, 310] width 17 height 17
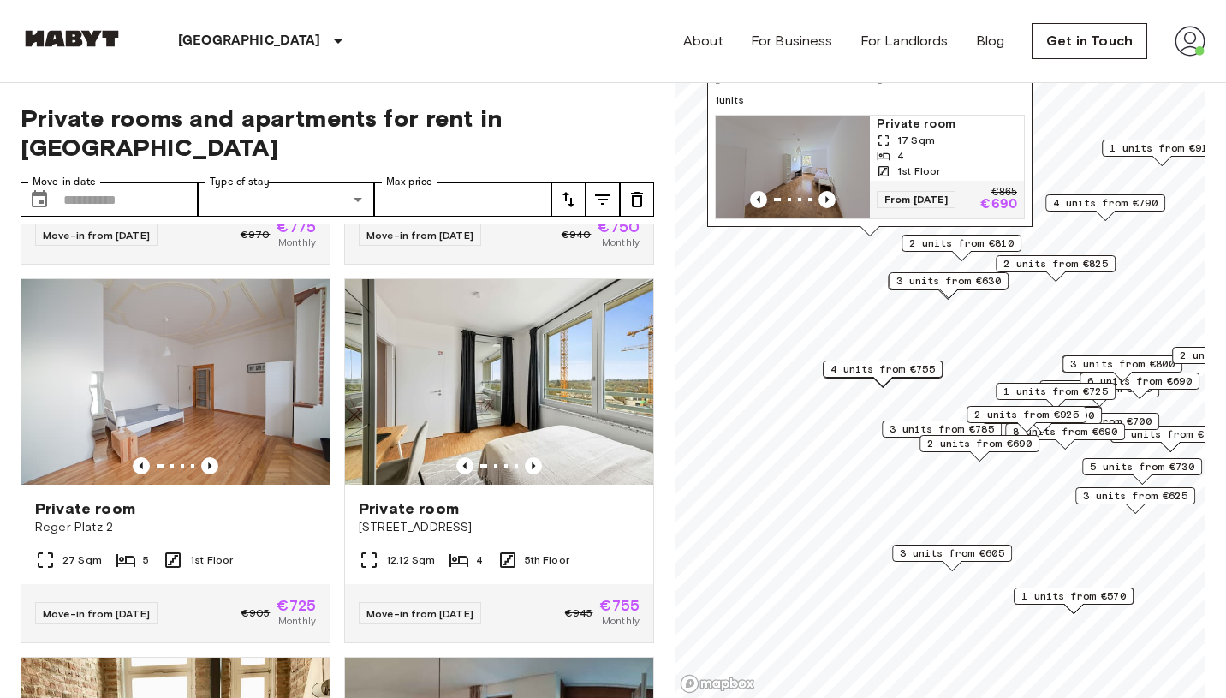
click at [956, 446] on span "2 units from €690" at bounding box center [979, 443] width 104 height 15
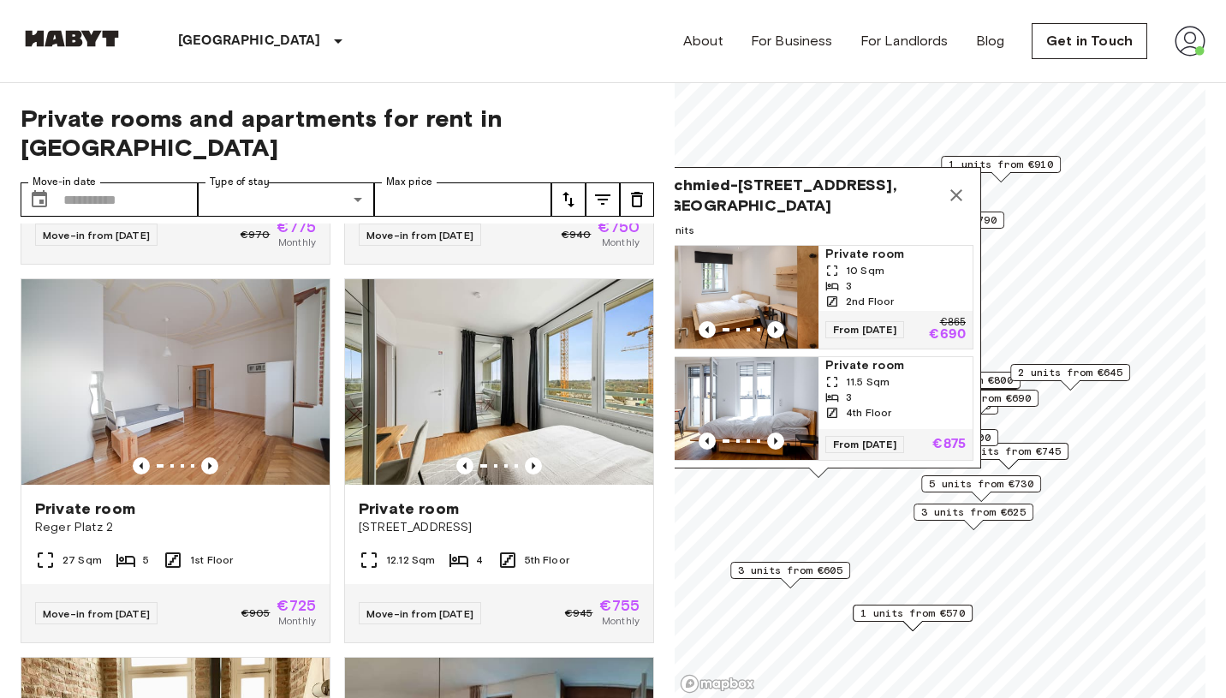
click at [966, 188] on icon "Map marker" at bounding box center [956, 195] width 21 height 21
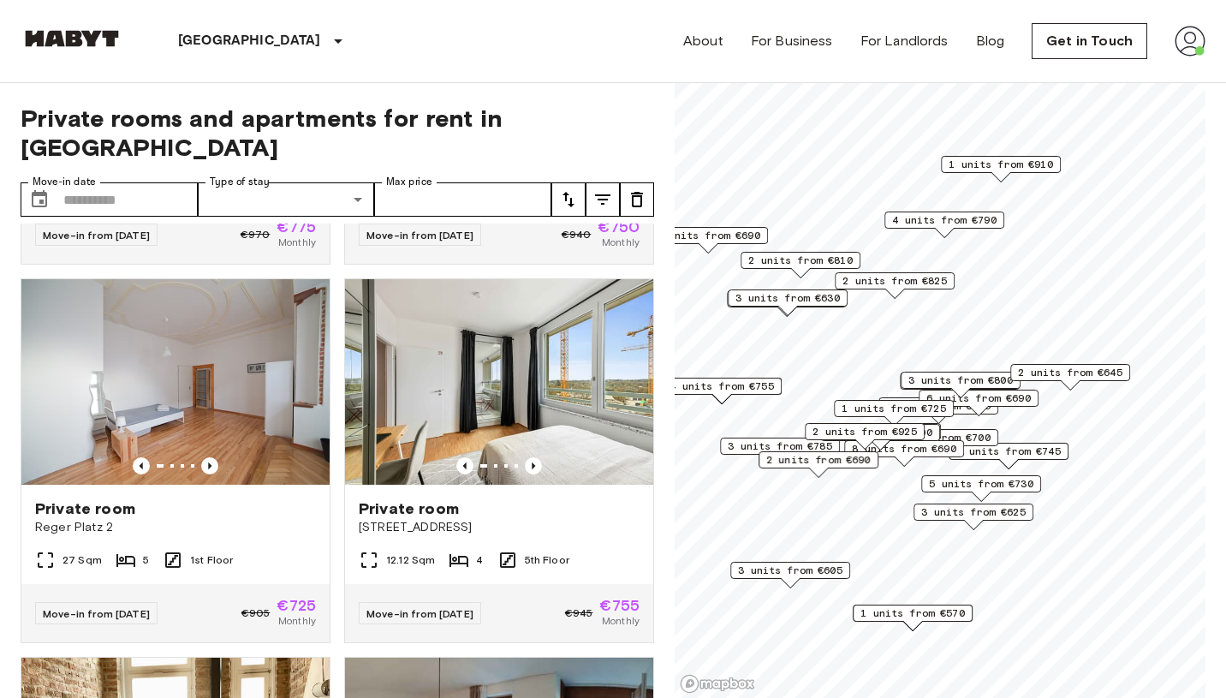
click at [998, 170] on span "1 units from €910" at bounding box center [1001, 164] width 104 height 15
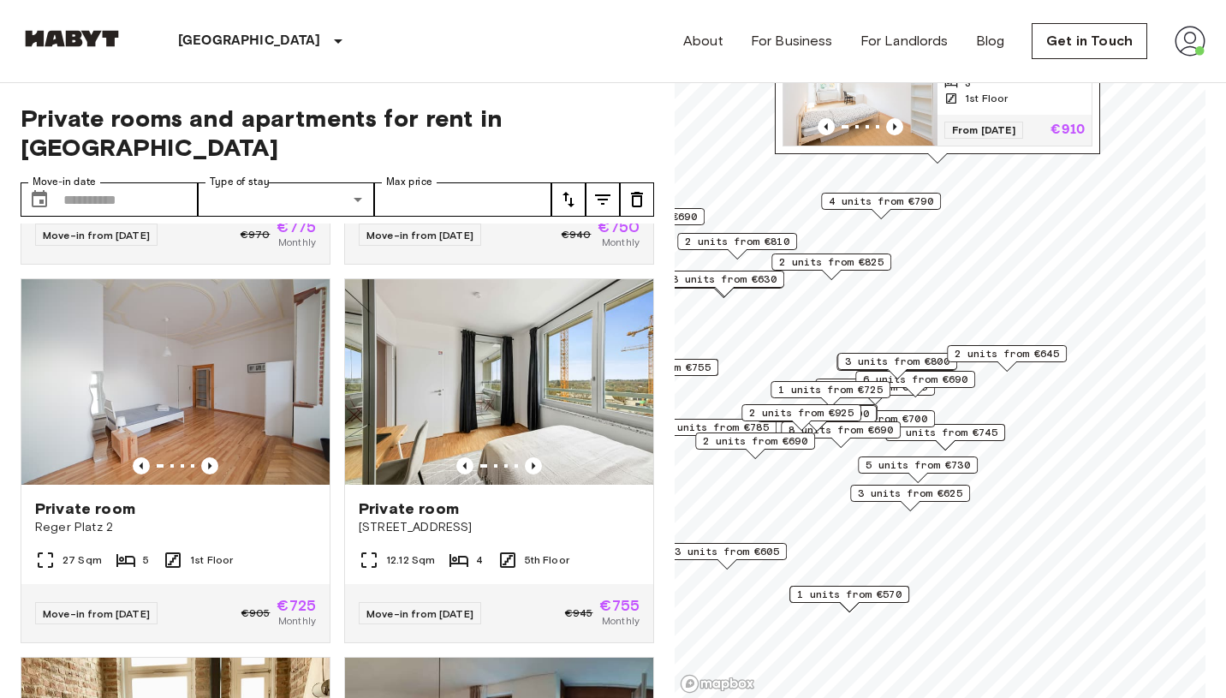
click at [964, 380] on span "6 units from €690" at bounding box center [915, 379] width 104 height 15
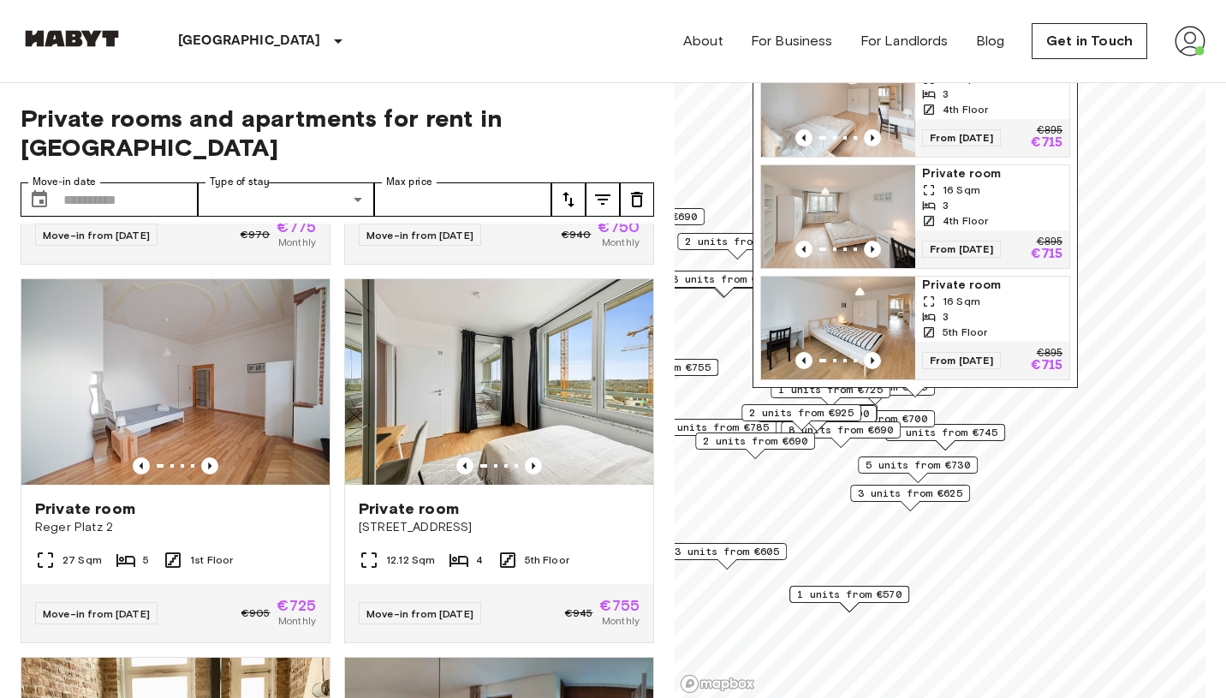
scroll to position [312, 0]
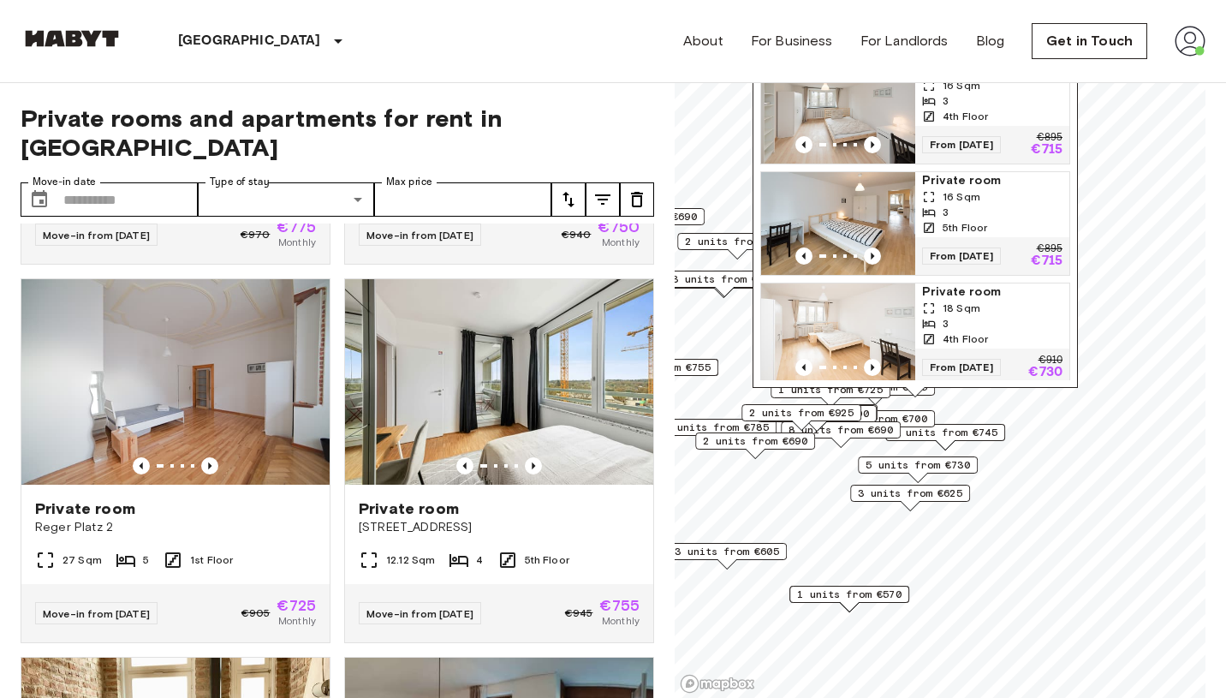
click at [977, 438] on span "3 units from €745" at bounding box center [945, 432] width 104 height 15
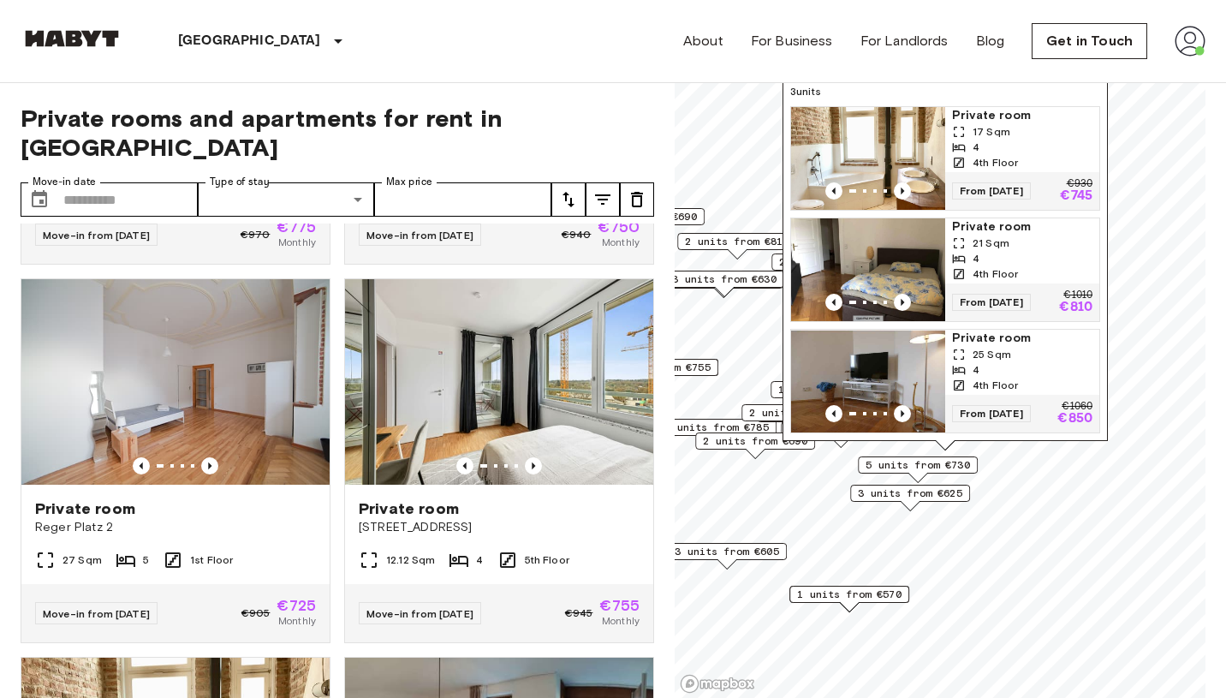
click at [955, 465] on span "5 units from €730" at bounding box center [918, 464] width 104 height 15
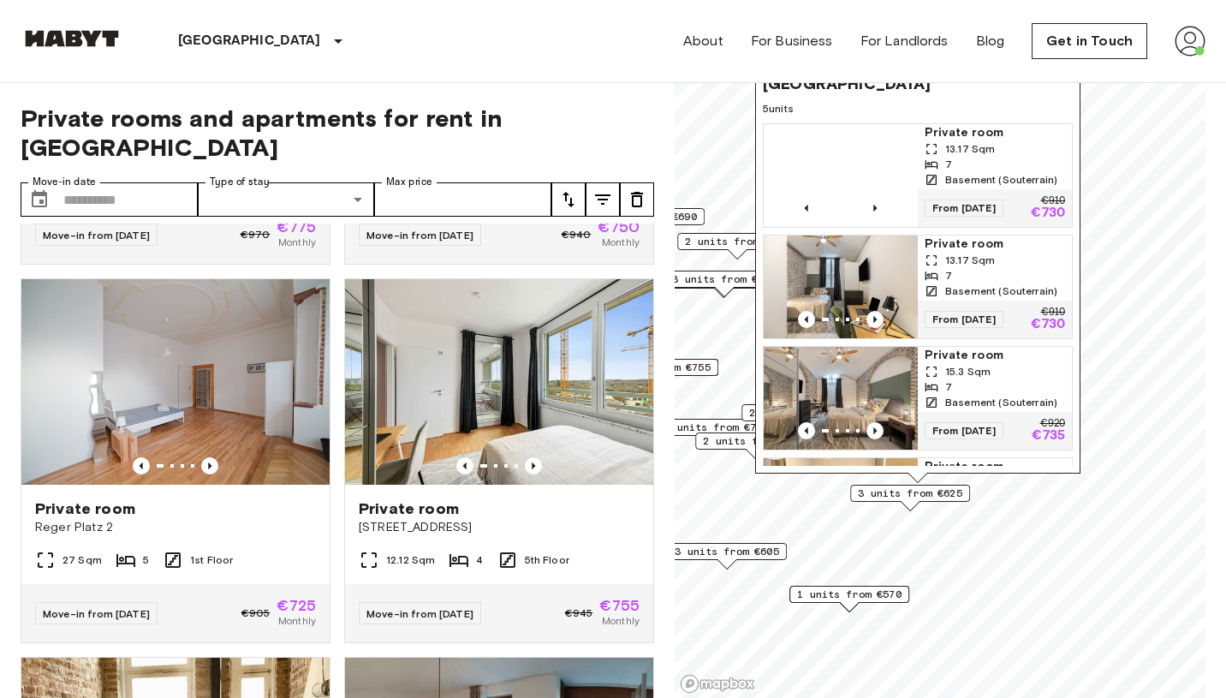
click at [950, 489] on span "3 units from €625" at bounding box center [910, 493] width 104 height 15
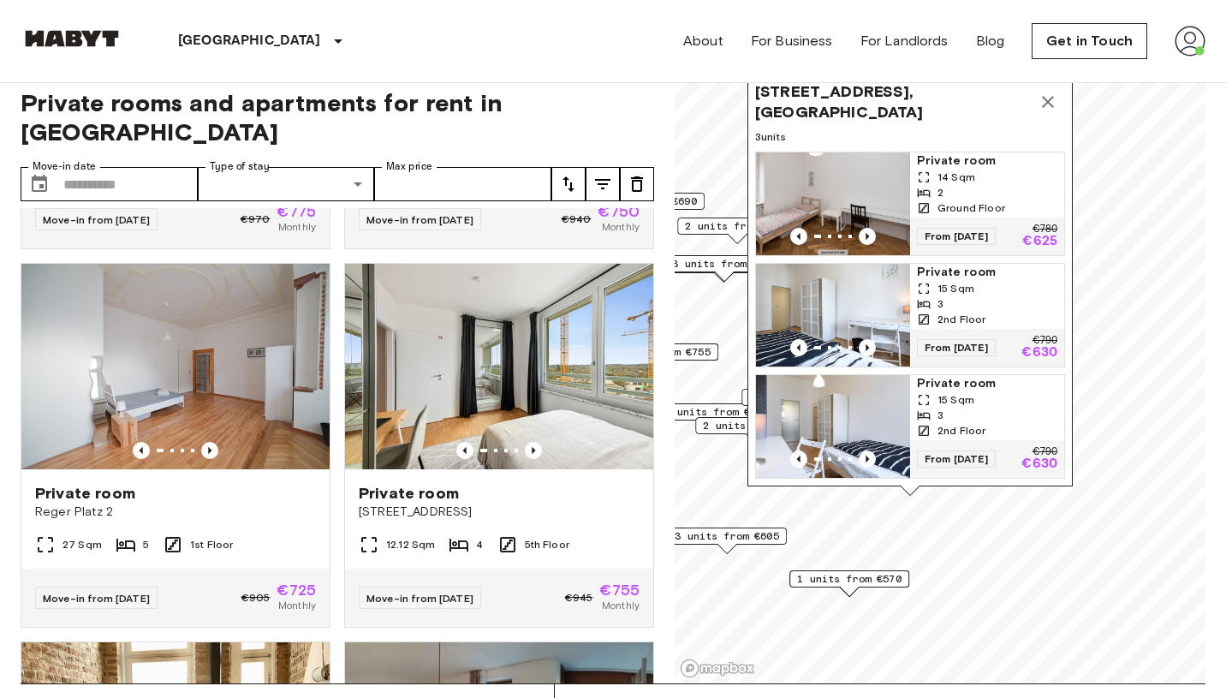
scroll to position [18, 0]
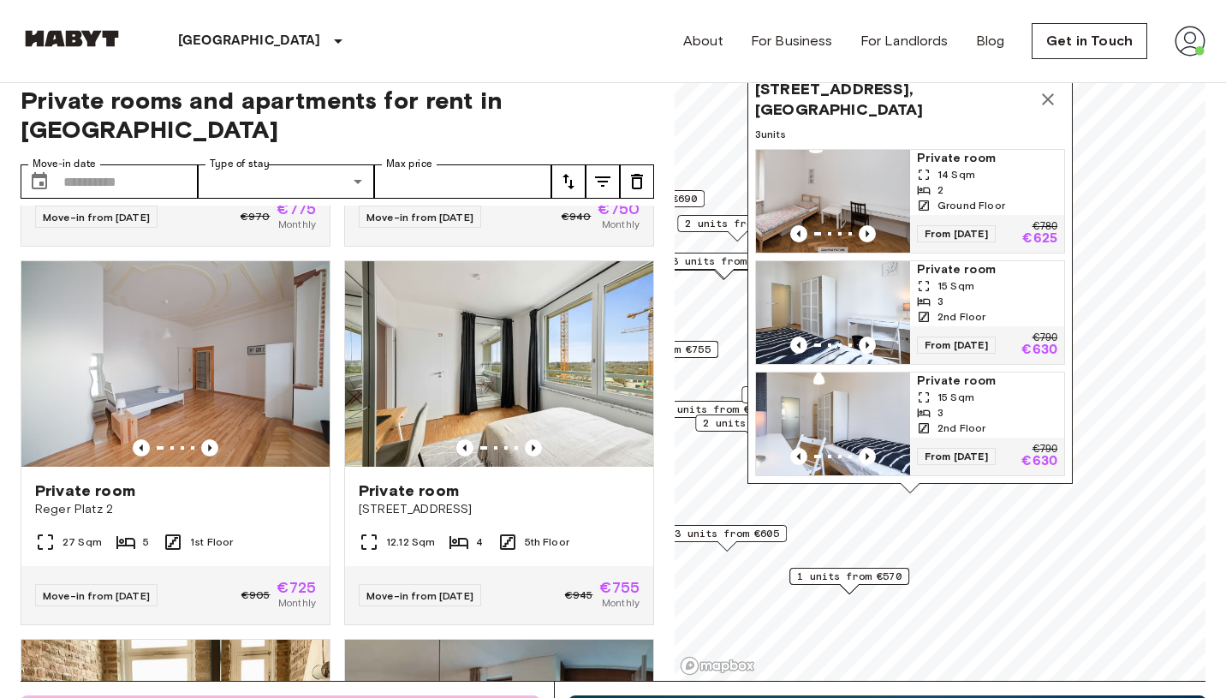
click at [978, 416] on div "3" at bounding box center [987, 412] width 140 height 15
click at [1045, 92] on icon "Map marker" at bounding box center [1048, 99] width 21 height 21
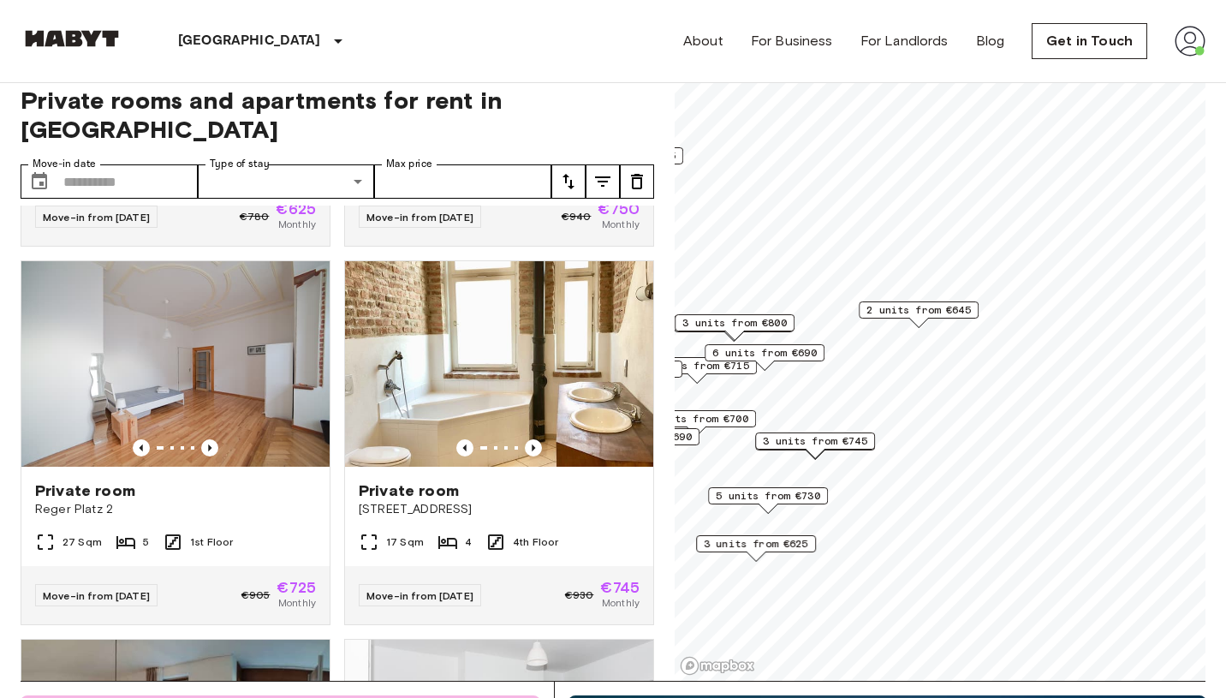
scroll to position [1094, 0]
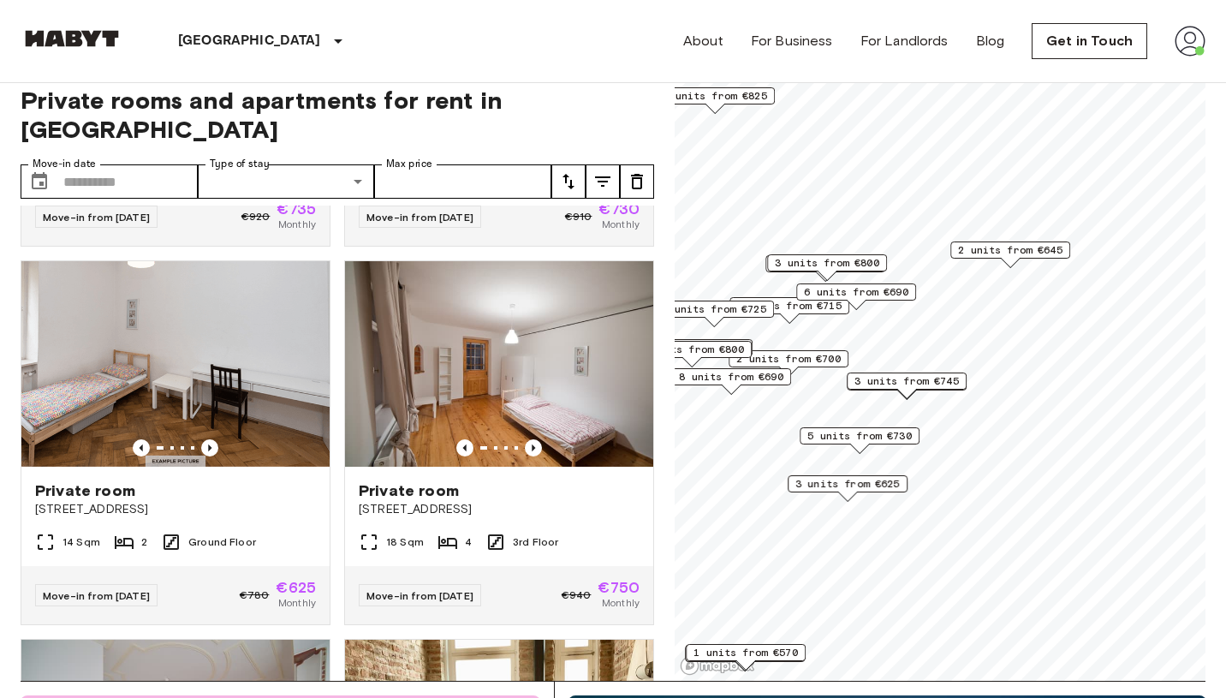
scroll to position [1473, 0]
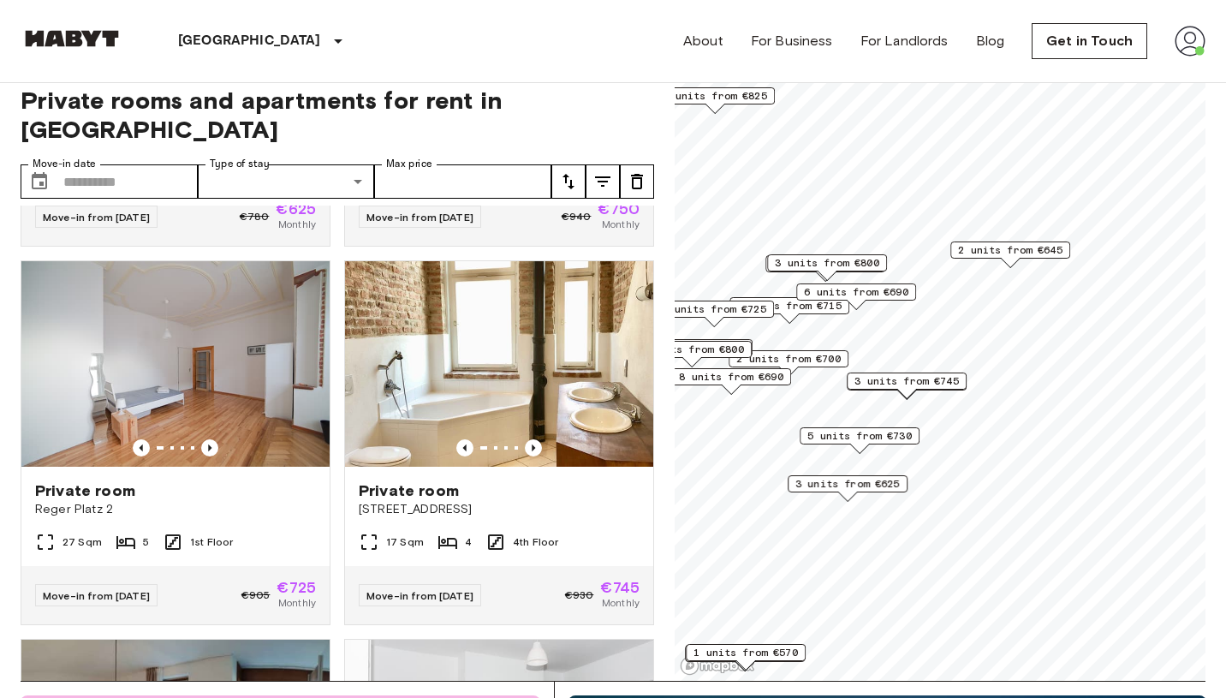
click at [778, 378] on span "8 units from €690" at bounding box center [731, 376] width 104 height 15
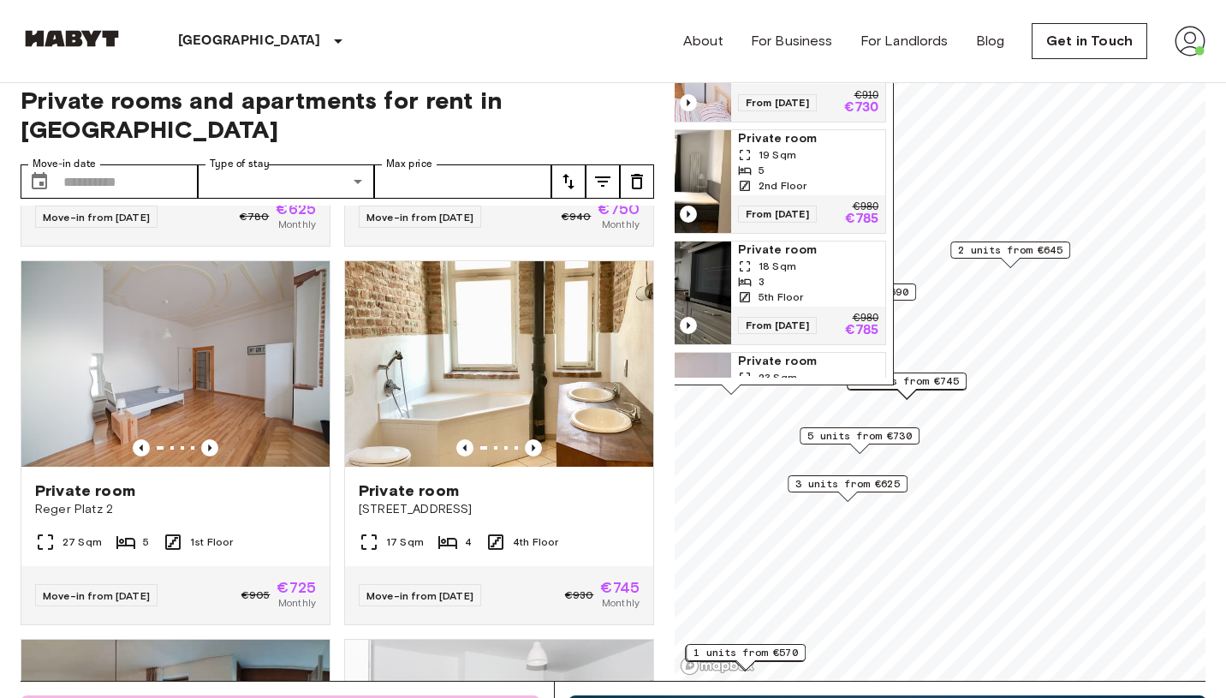
scroll to position [541, 0]
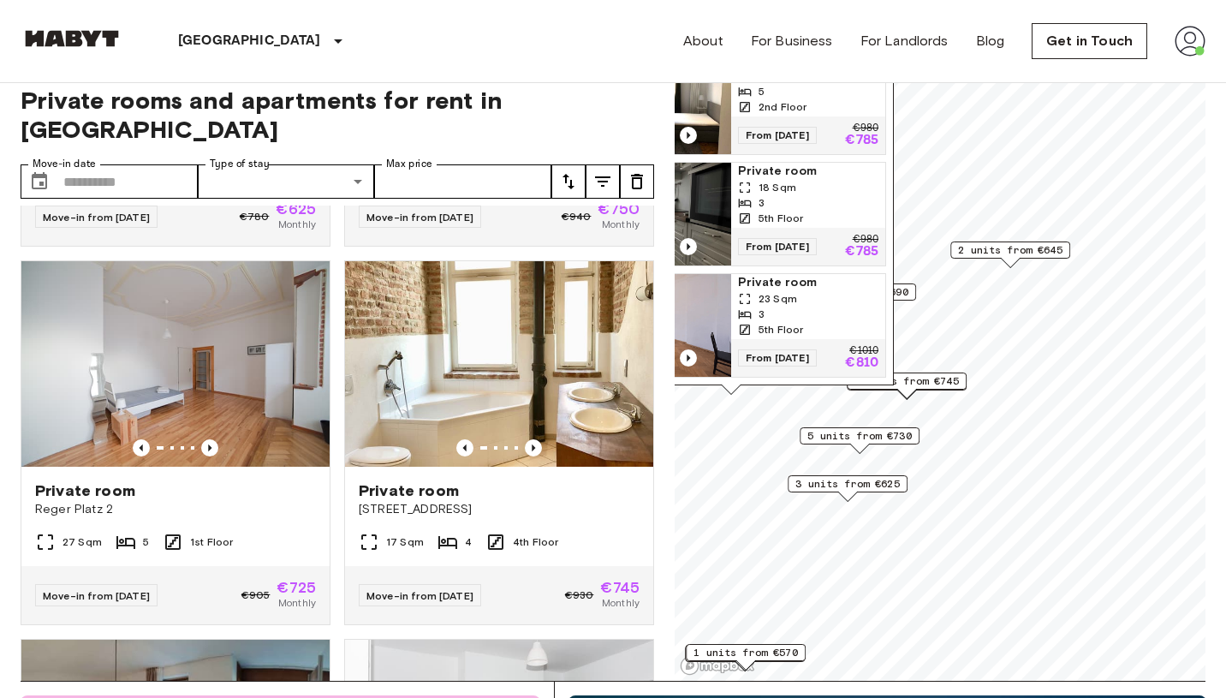
click at [850, 487] on span "3 units from €625" at bounding box center [847, 483] width 104 height 15
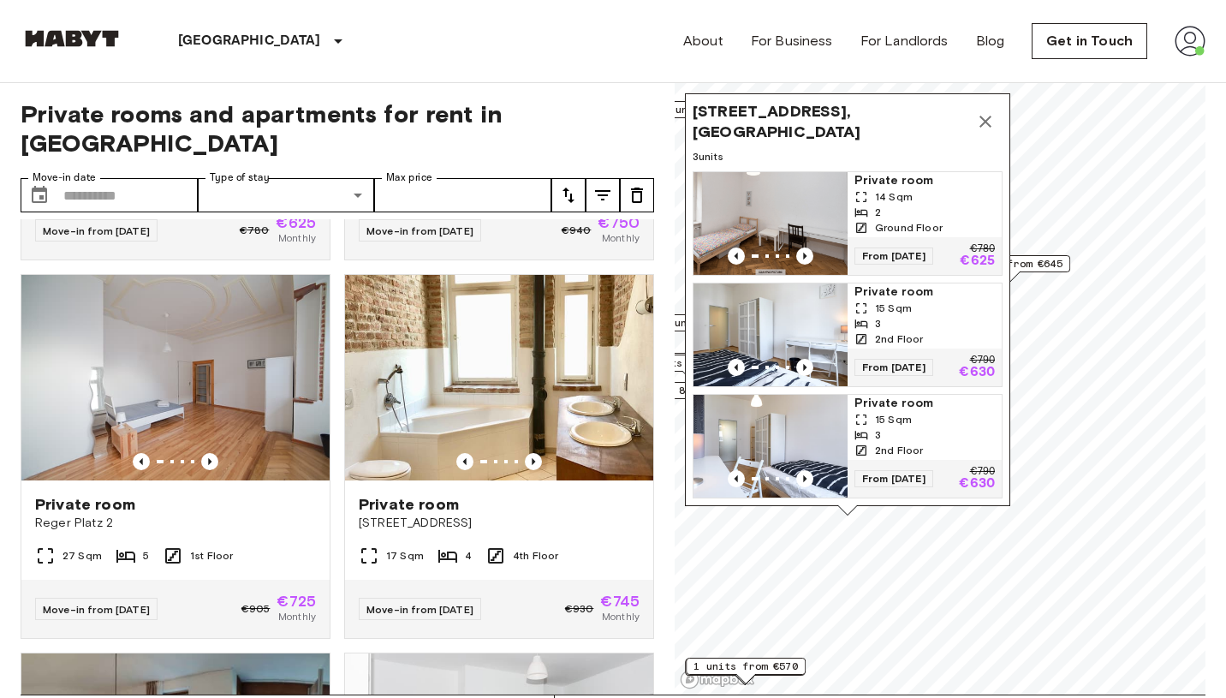
scroll to position [17, 0]
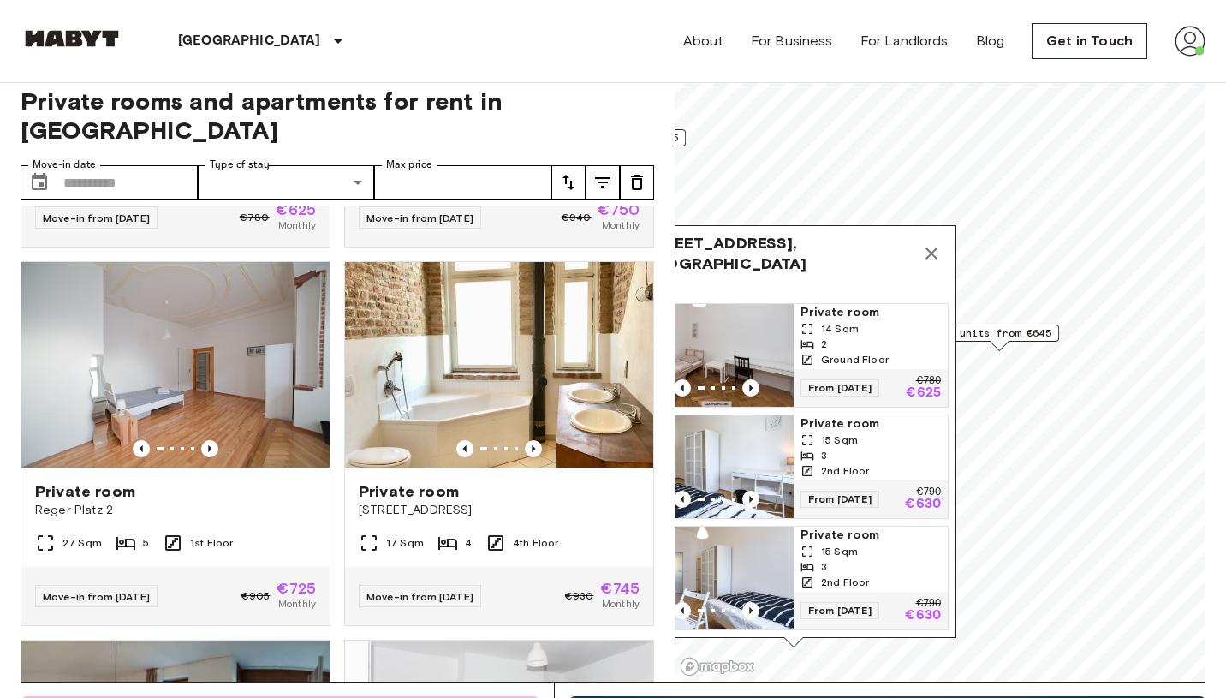
click at [1021, 337] on span "2 units from €645" at bounding box center [999, 332] width 104 height 15
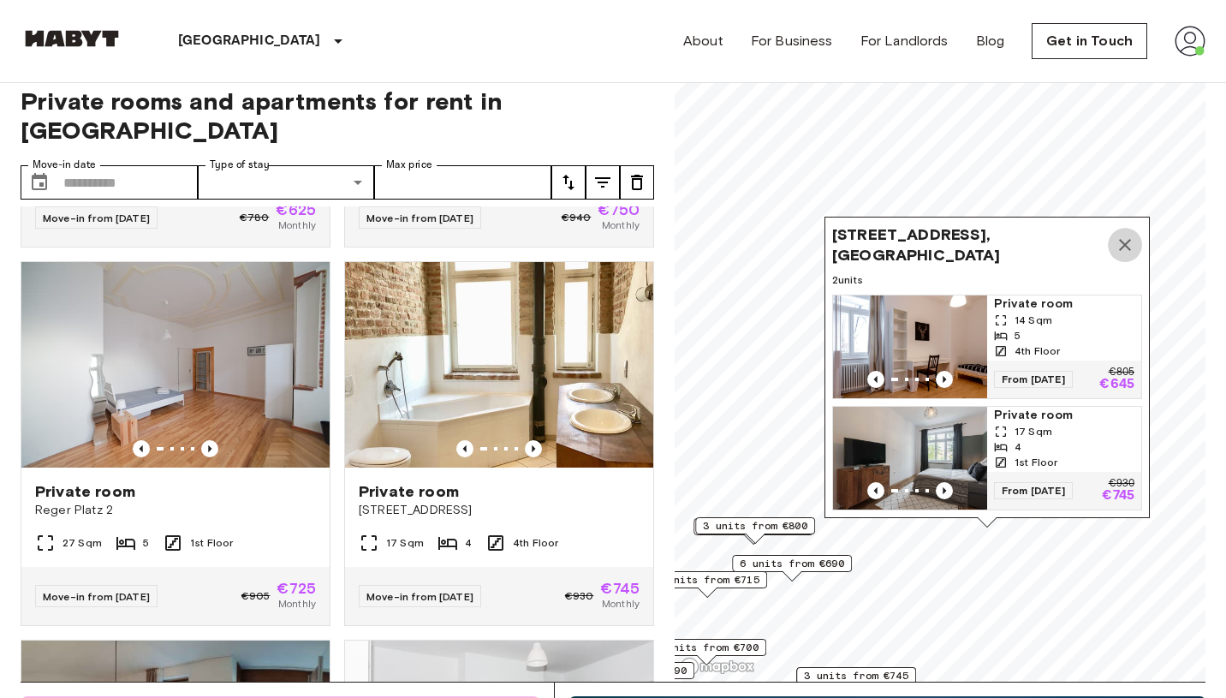
click at [1124, 240] on icon "Map marker" at bounding box center [1125, 245] width 21 height 21
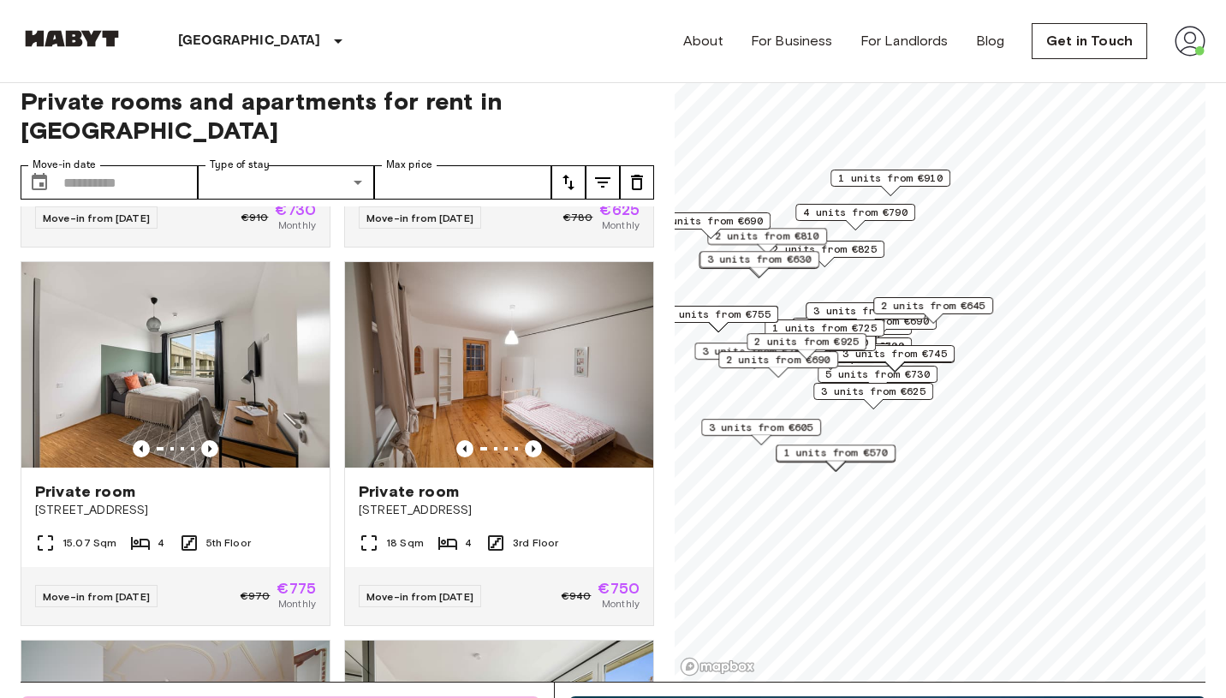
scroll to position [2230, 0]
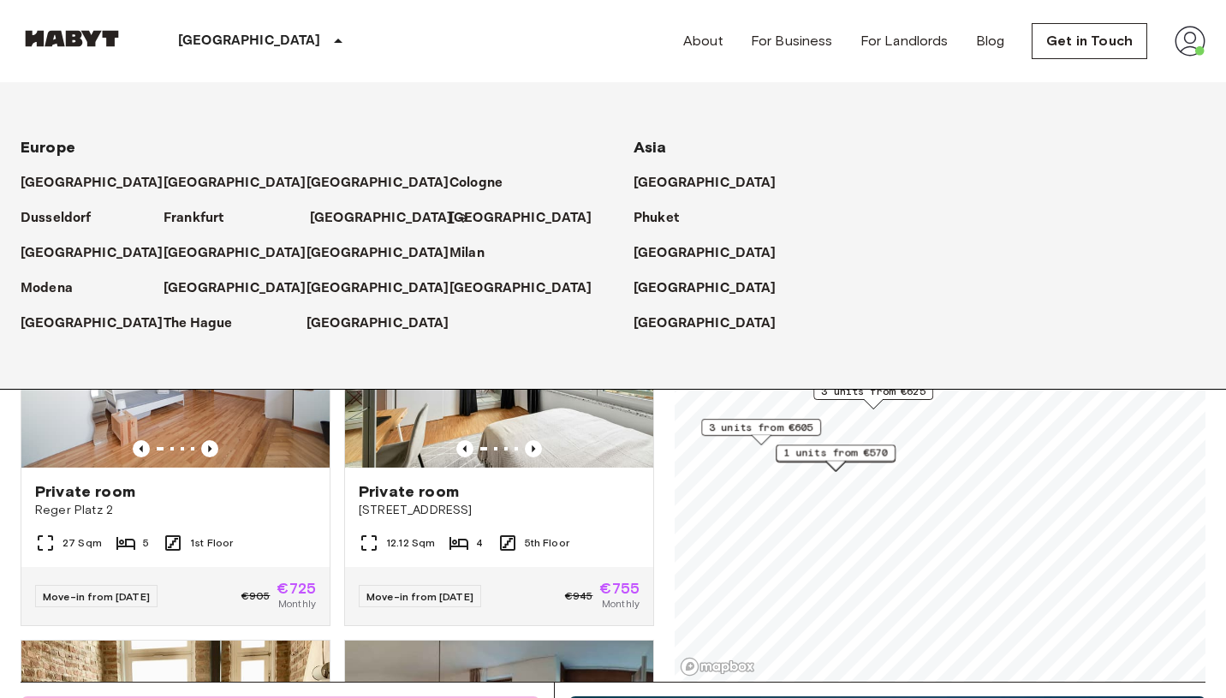
click at [311, 219] on p "[GEOGRAPHIC_DATA]" at bounding box center [381, 218] width 143 height 21
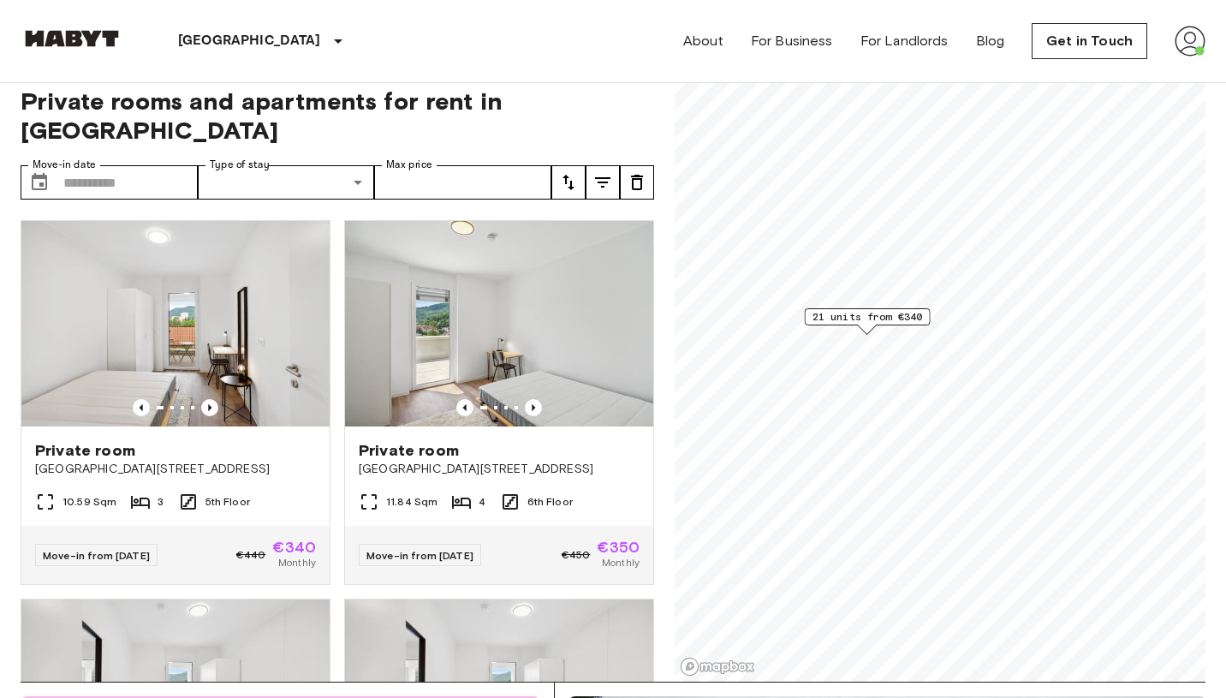
click at [867, 318] on span "21 units from €340" at bounding box center [868, 316] width 110 height 15
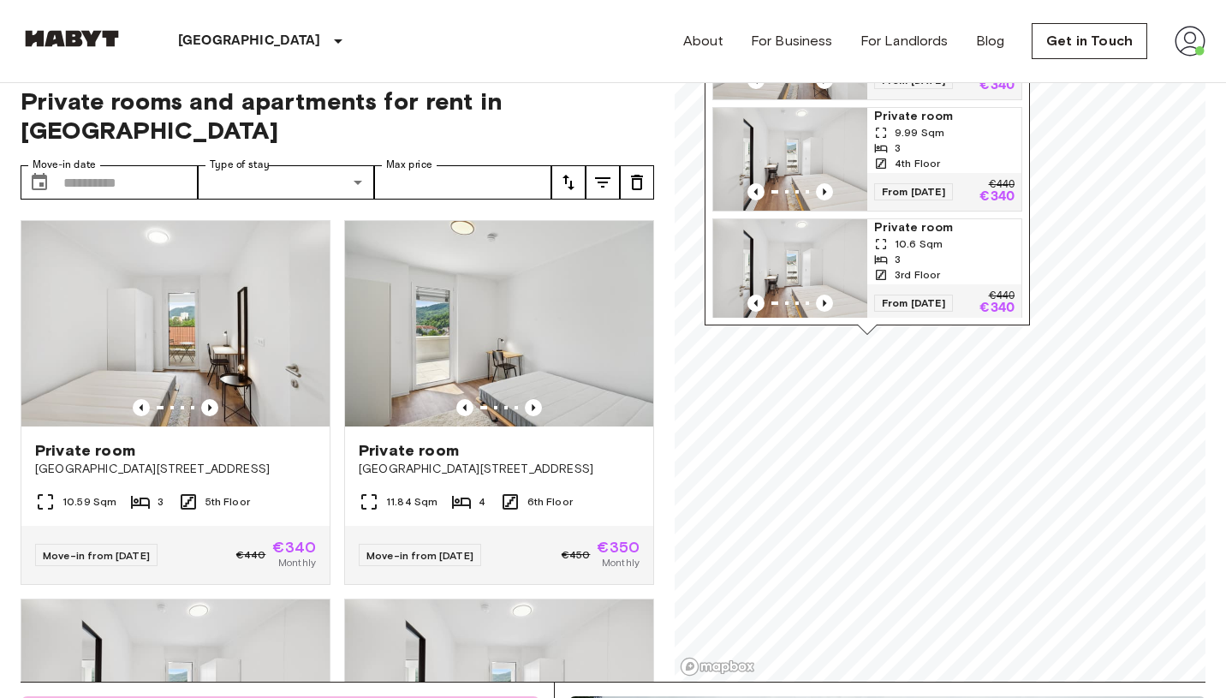
click at [837, 271] on img "Map marker" at bounding box center [790, 270] width 154 height 103
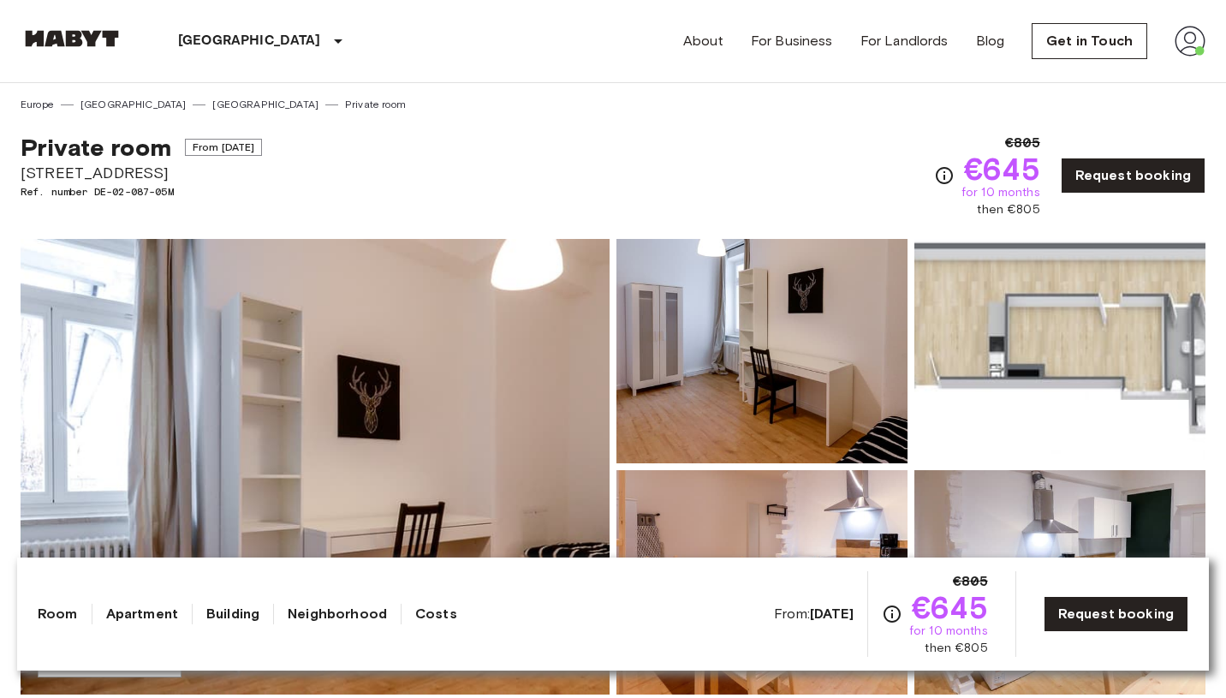
scroll to position [134, 0]
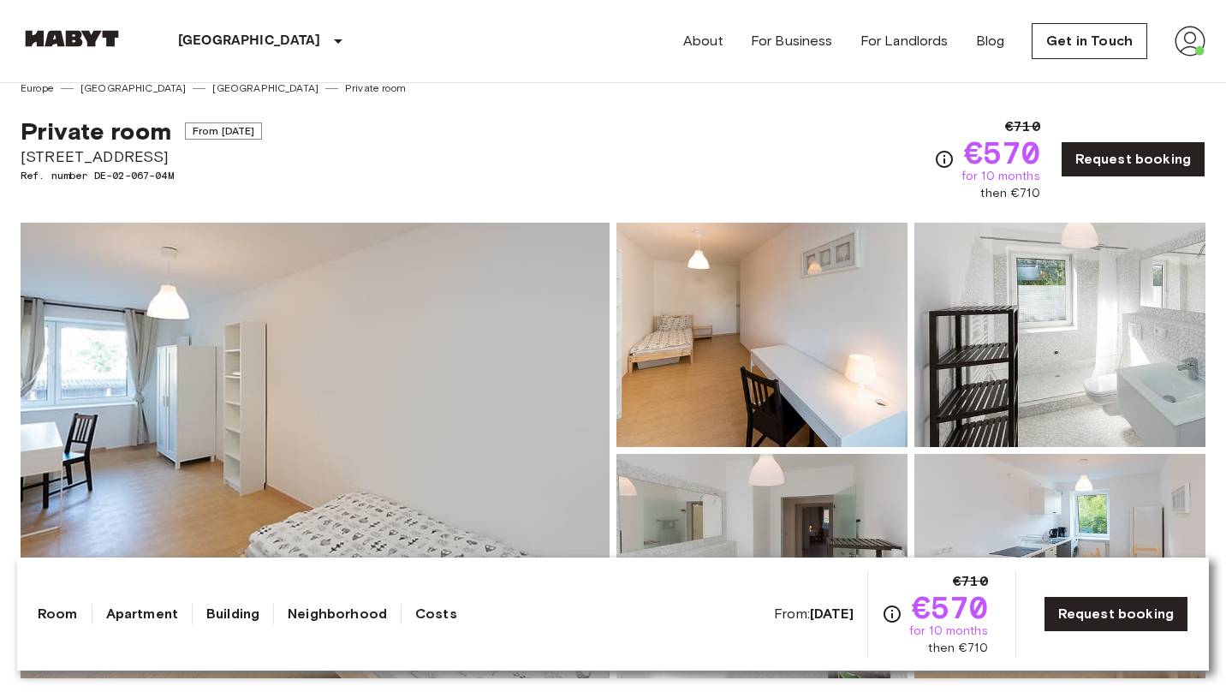
scroll to position [19, 0]
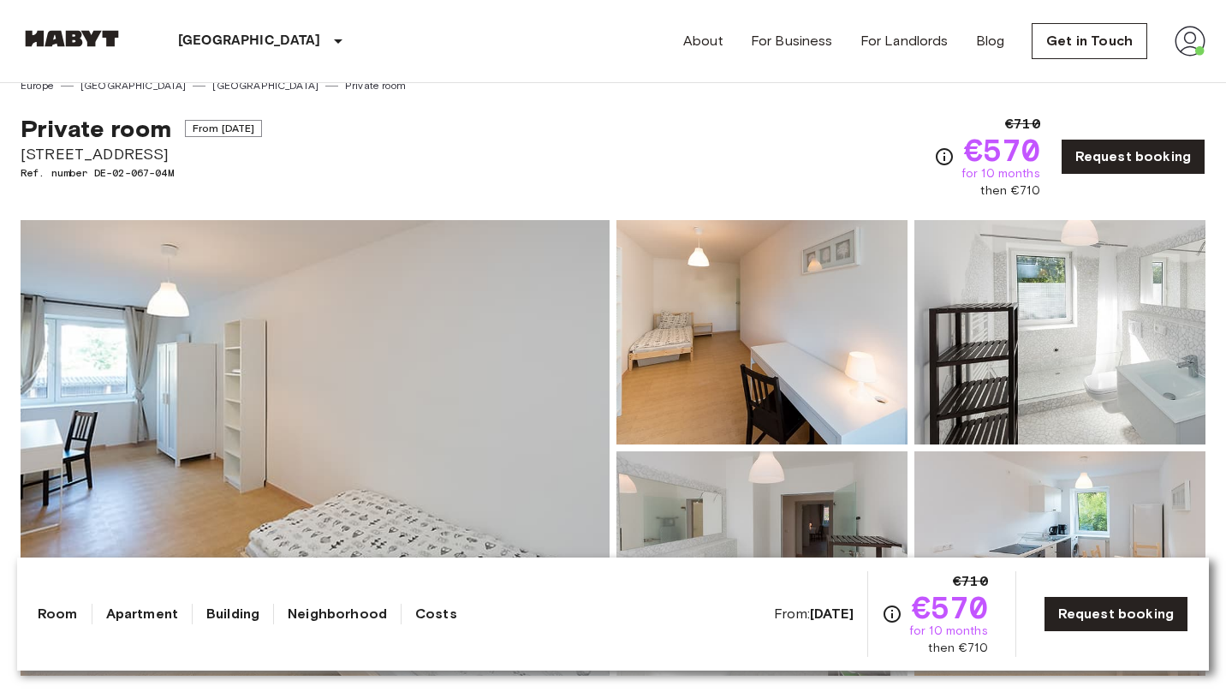
click at [1028, 336] on img at bounding box center [1060, 332] width 291 height 224
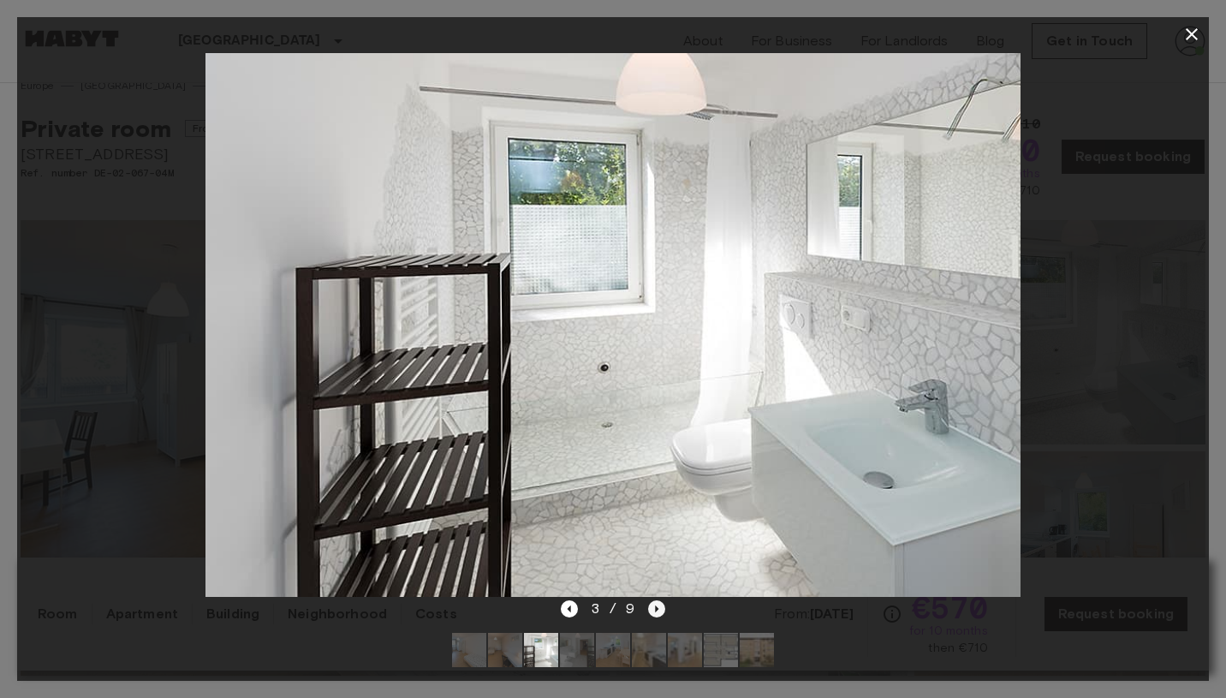
click at [656, 610] on icon "Next image" at bounding box center [657, 608] width 3 height 7
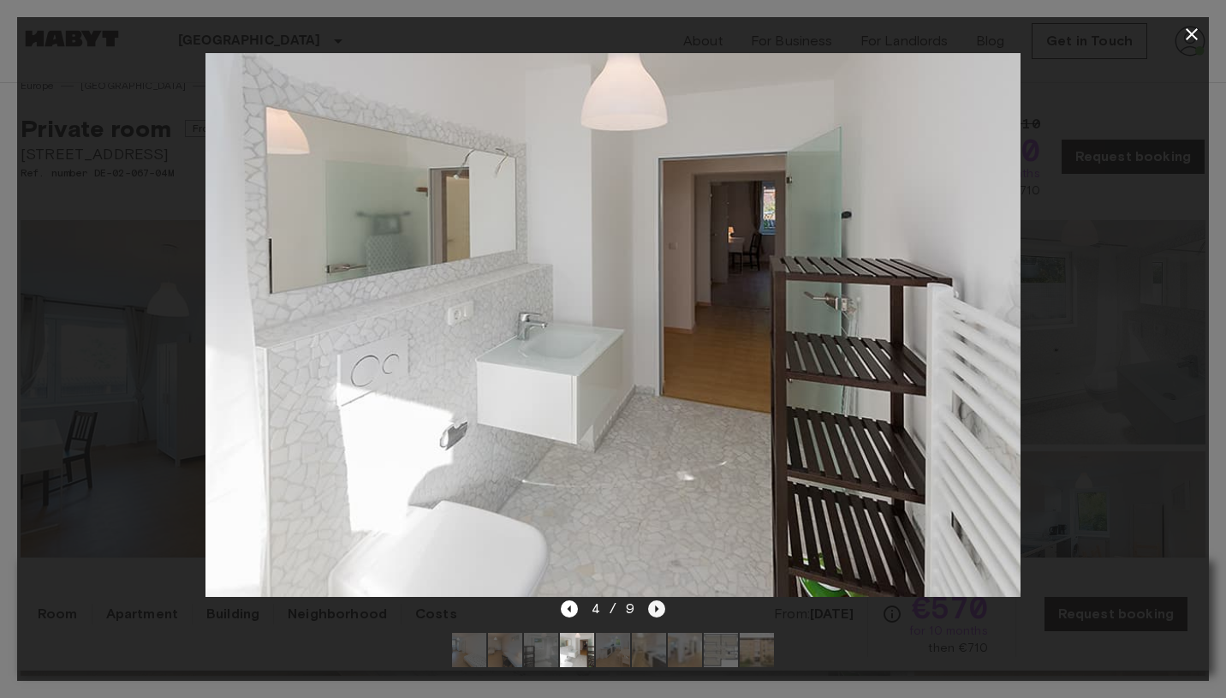
click at [656, 610] on icon "Next image" at bounding box center [657, 608] width 3 height 7
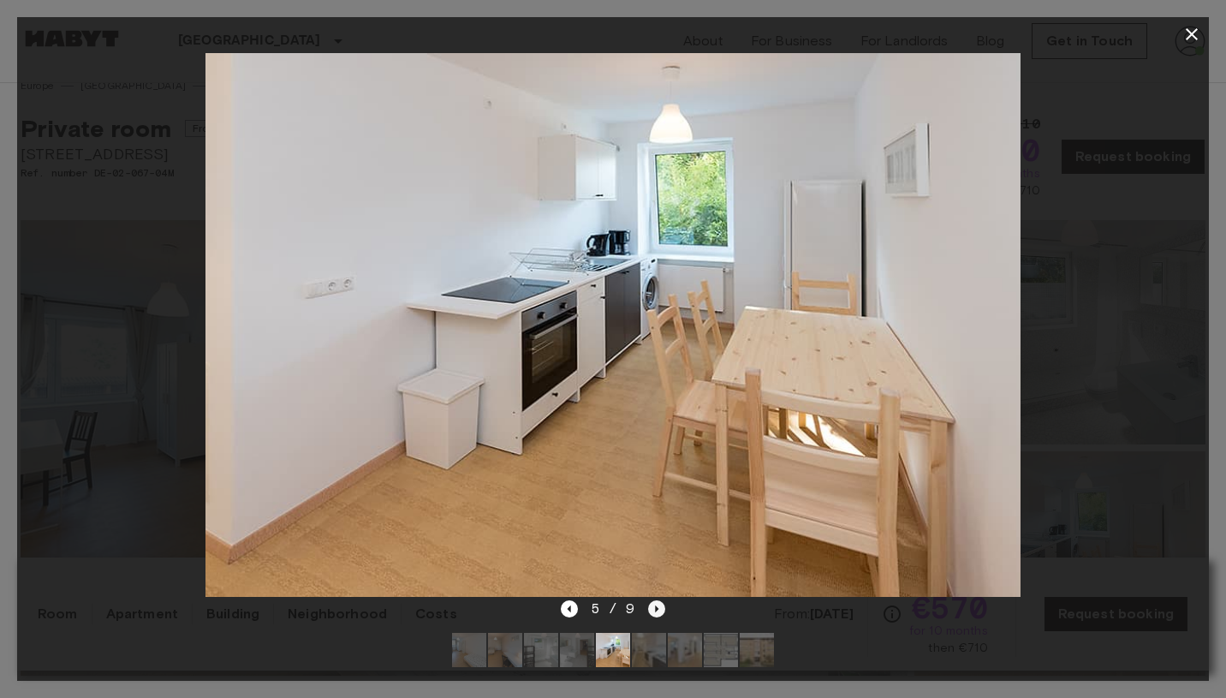
click at [656, 610] on icon "Next image" at bounding box center [657, 608] width 3 height 7
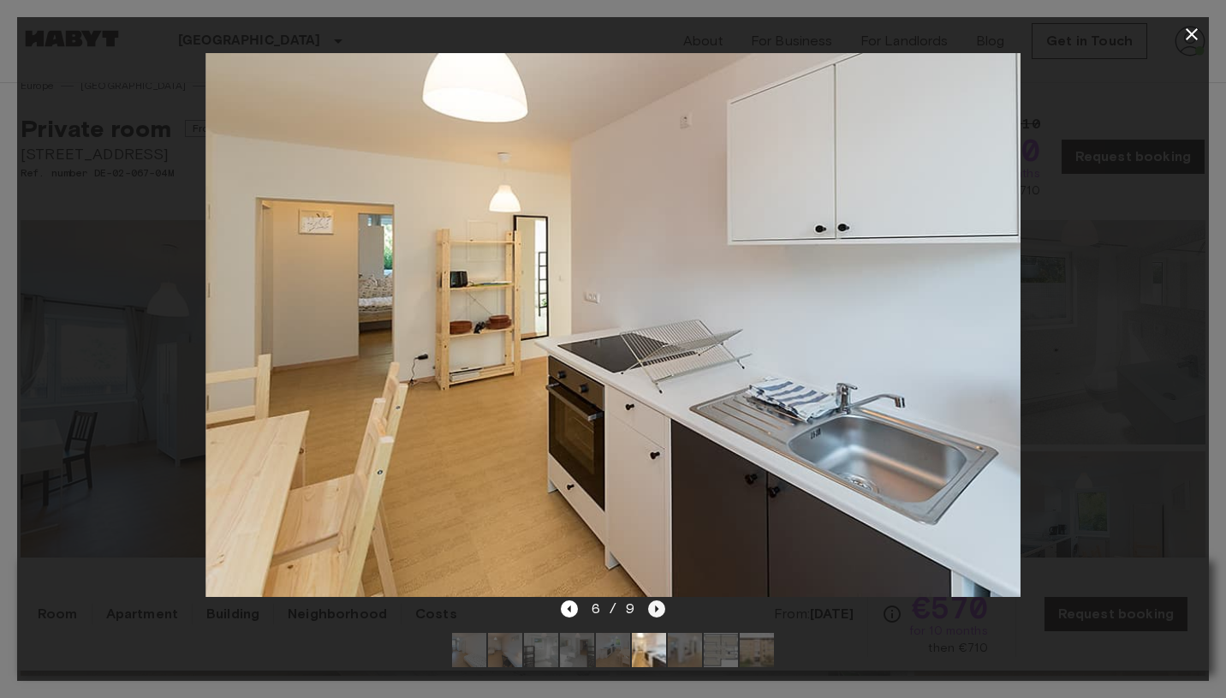
click at [656, 610] on icon "Next image" at bounding box center [657, 608] width 3 height 7
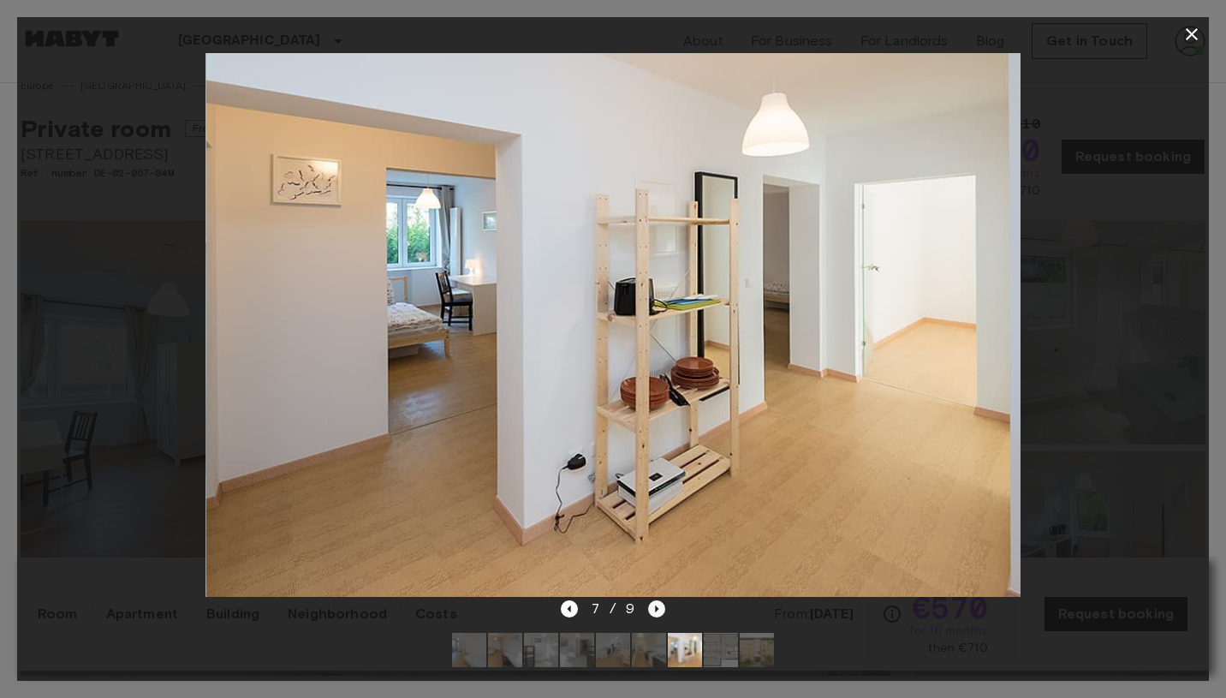
click at [656, 610] on icon "Next image" at bounding box center [657, 608] width 3 height 7
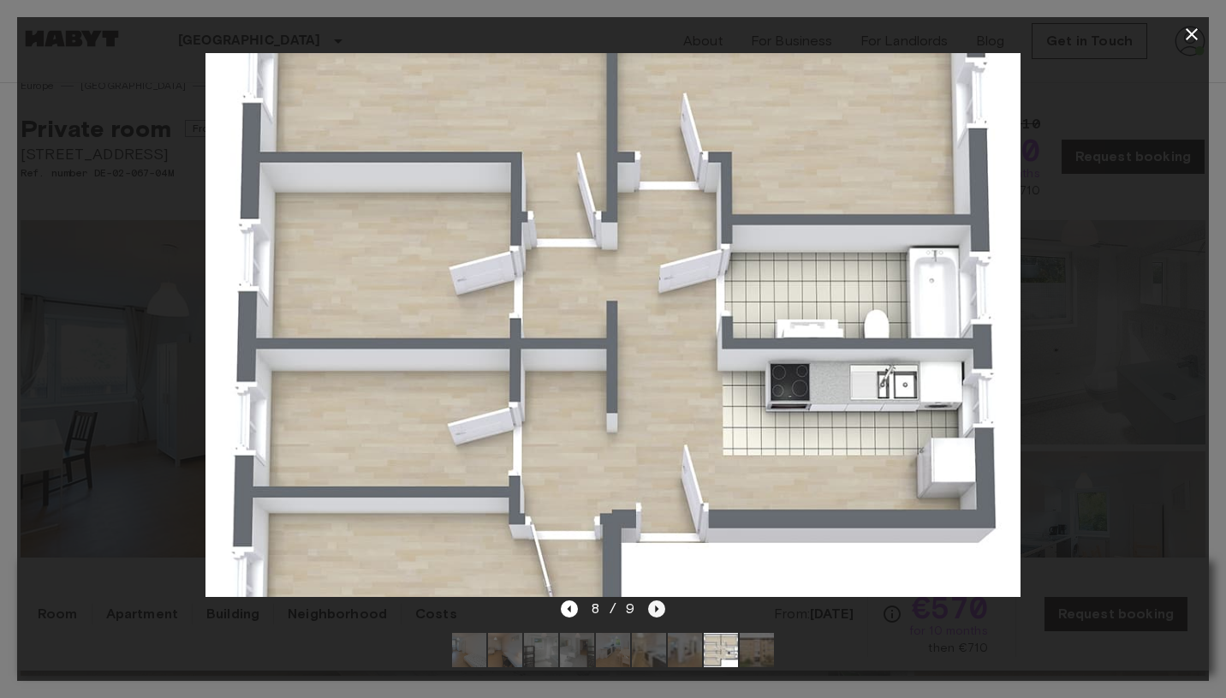
click at [658, 602] on icon "Next image" at bounding box center [656, 608] width 17 height 17
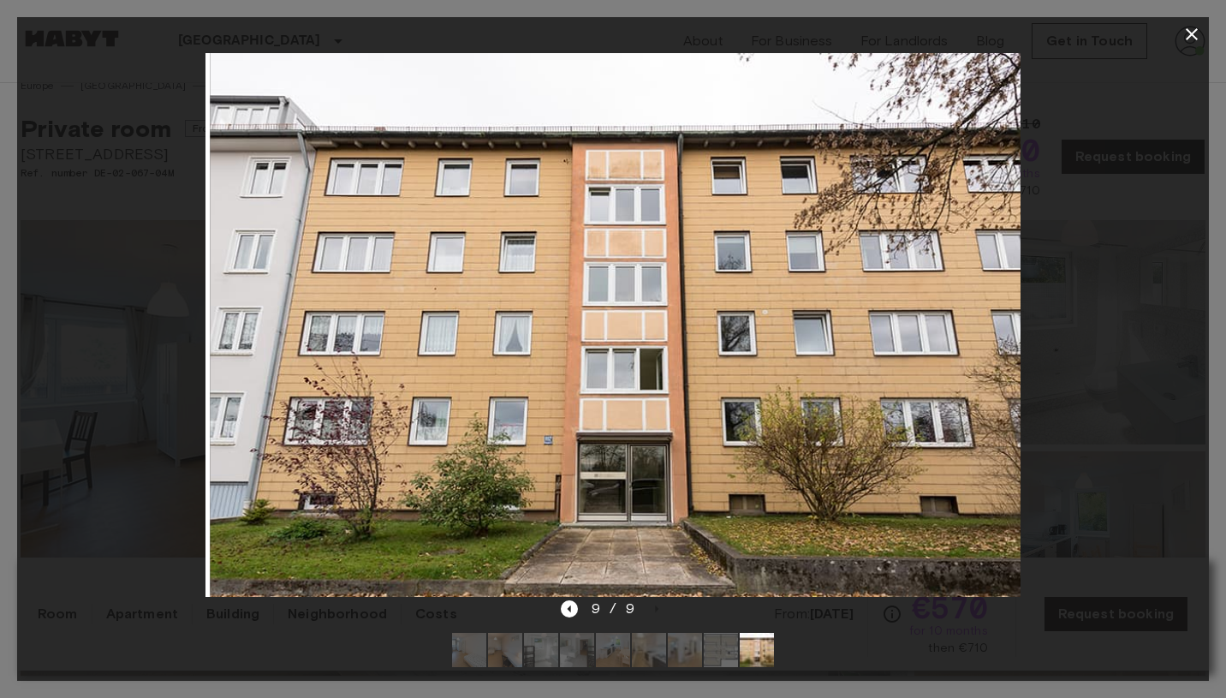
click at [1098, 265] on div at bounding box center [613, 324] width 1192 height 547
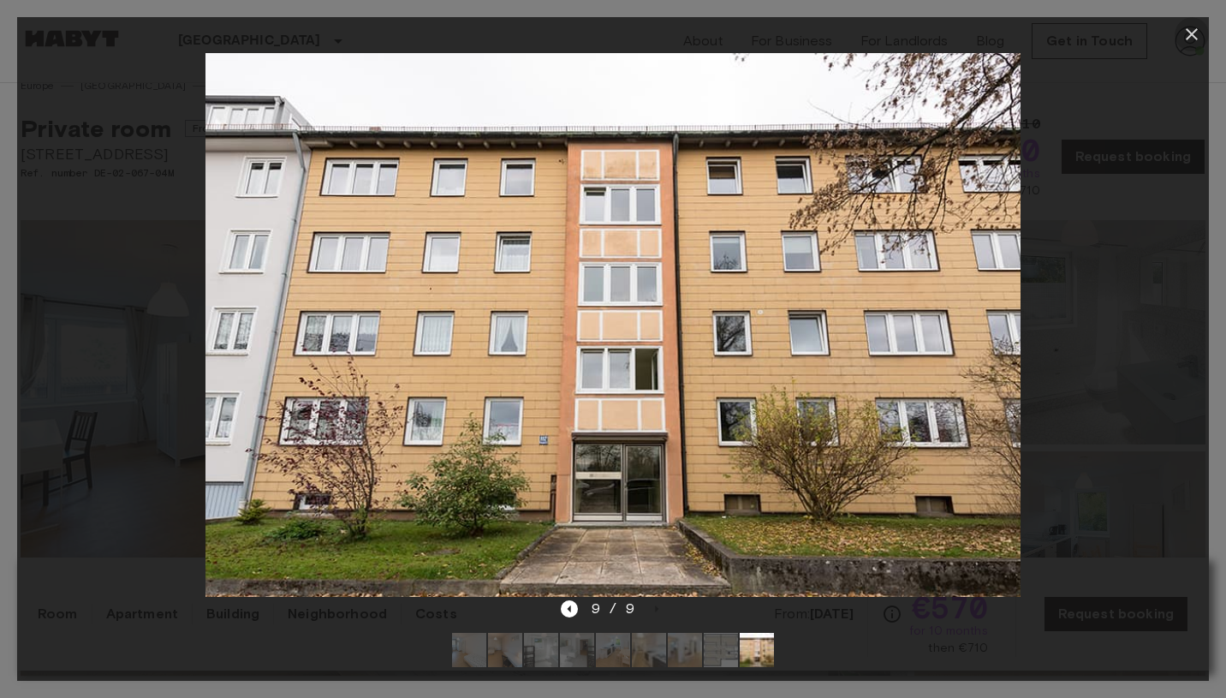
click at [1193, 31] on icon "button" at bounding box center [1192, 34] width 21 height 21
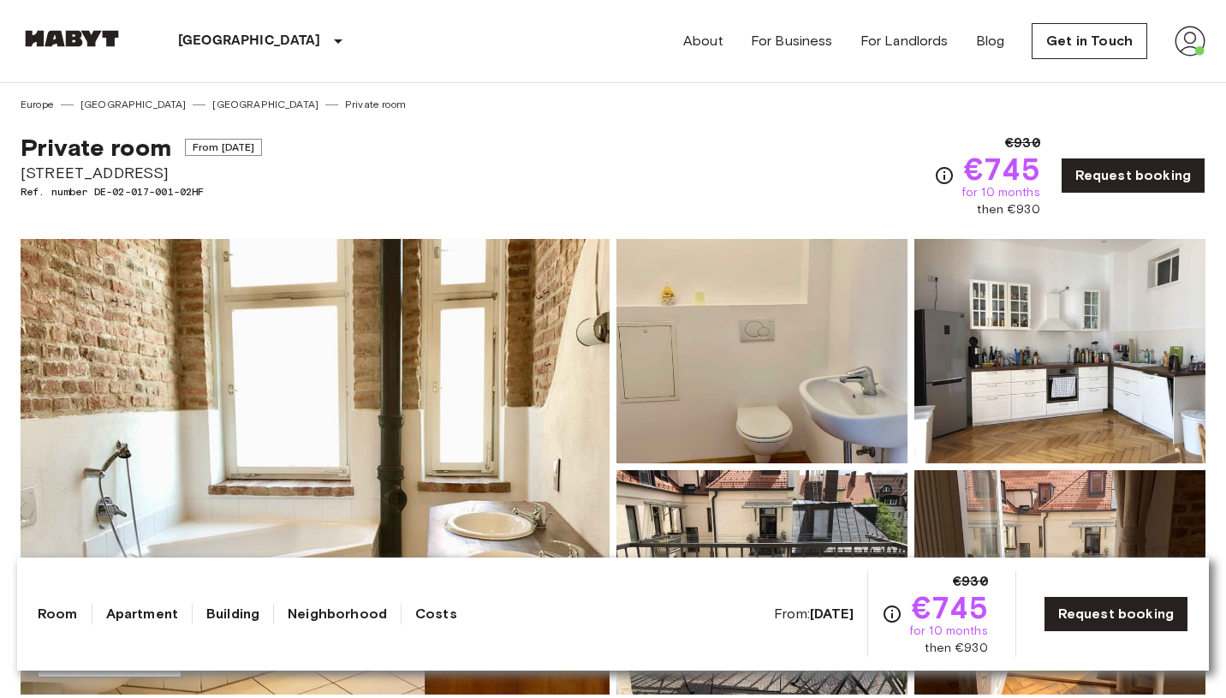
click at [422, 346] on img at bounding box center [315, 467] width 589 height 456
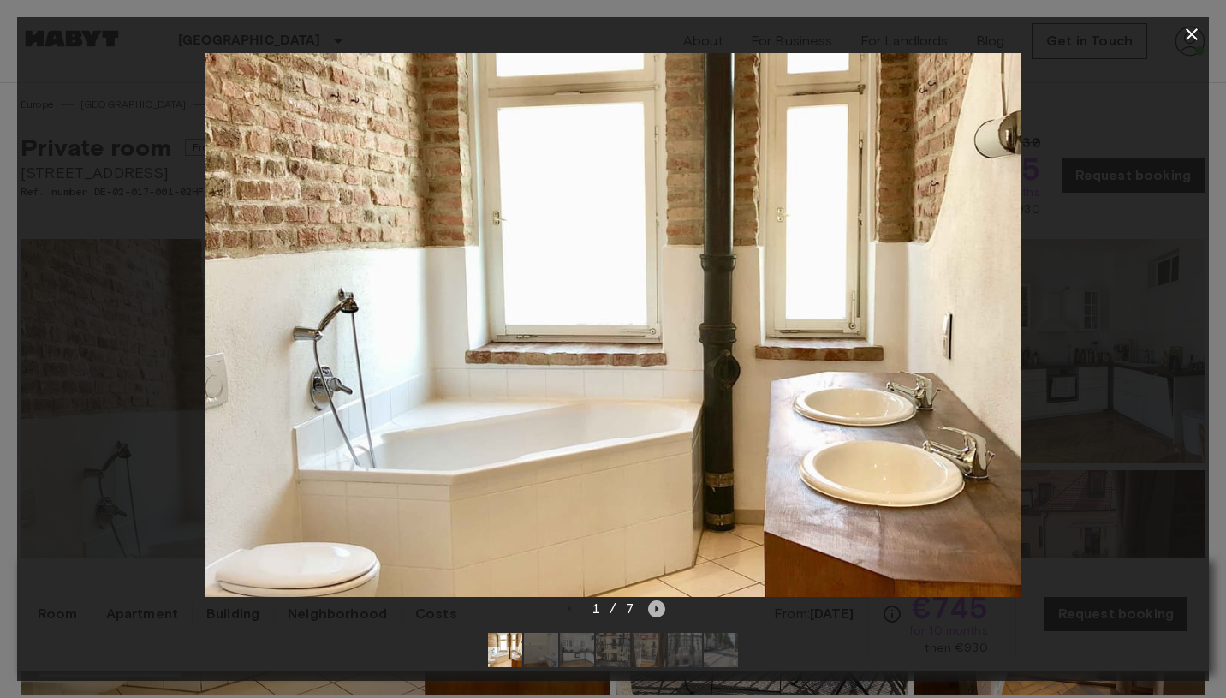
click at [660, 612] on icon "Next image" at bounding box center [656, 608] width 17 height 17
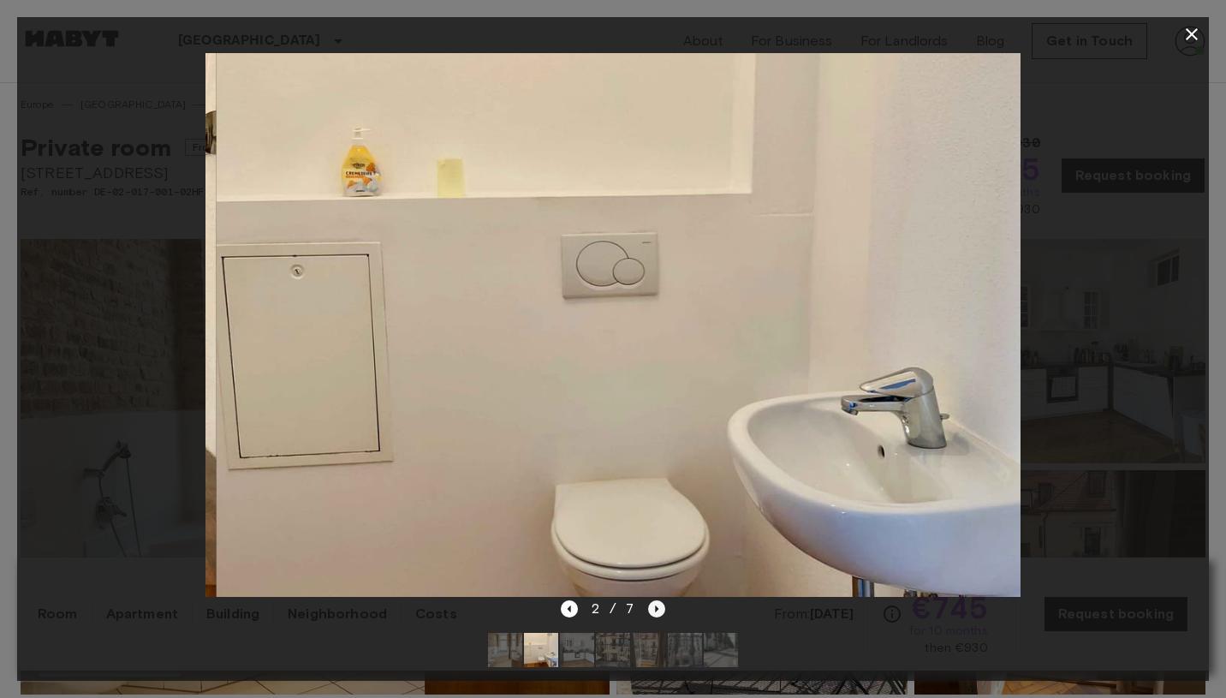
click at [660, 612] on icon "Next image" at bounding box center [656, 608] width 17 height 17
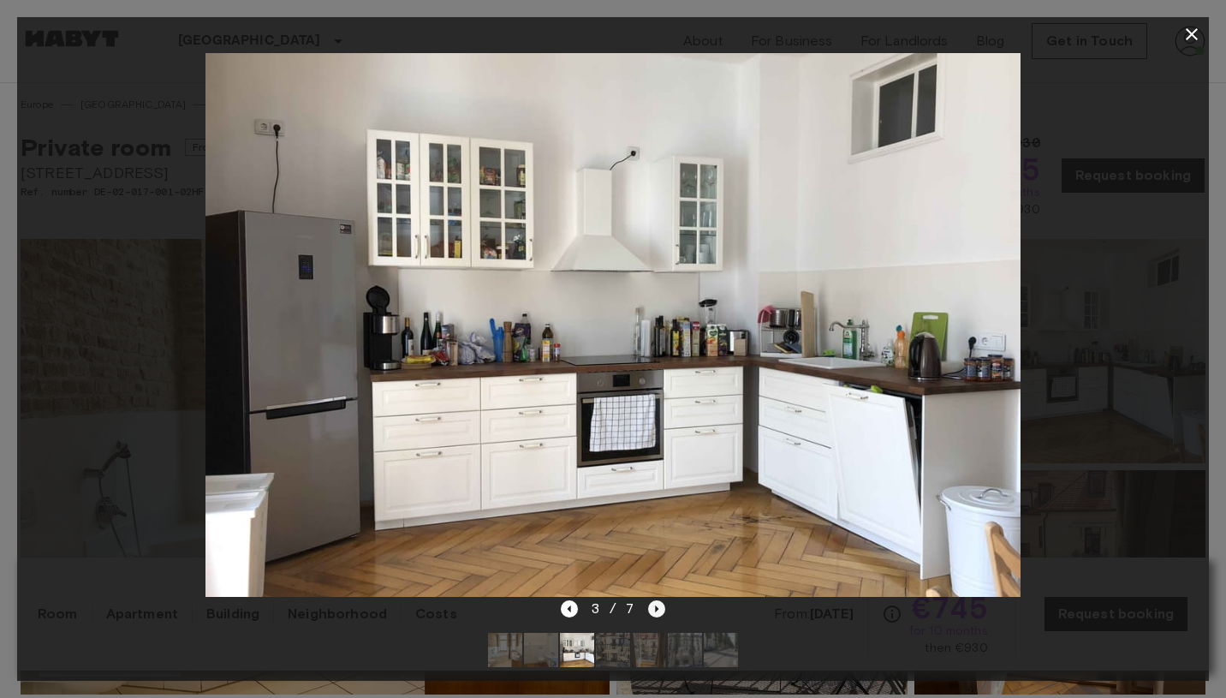
click at [660, 612] on icon "Next image" at bounding box center [656, 608] width 17 height 17
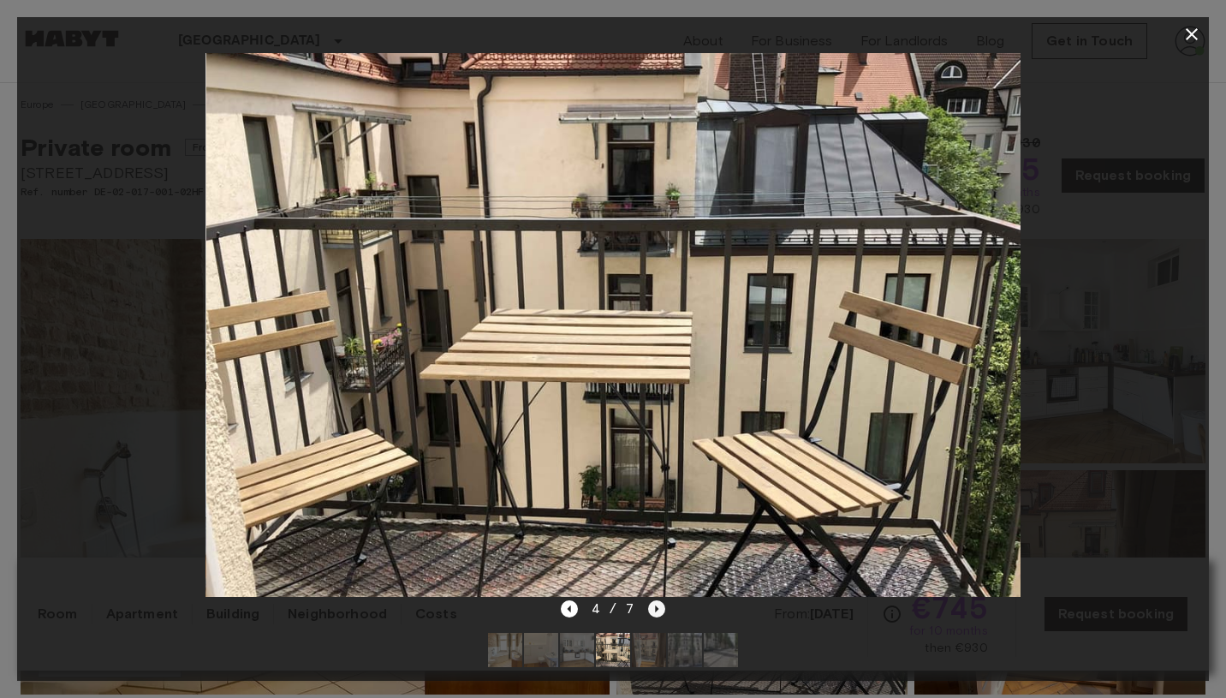
click at [660, 612] on icon "Next image" at bounding box center [656, 608] width 17 height 17
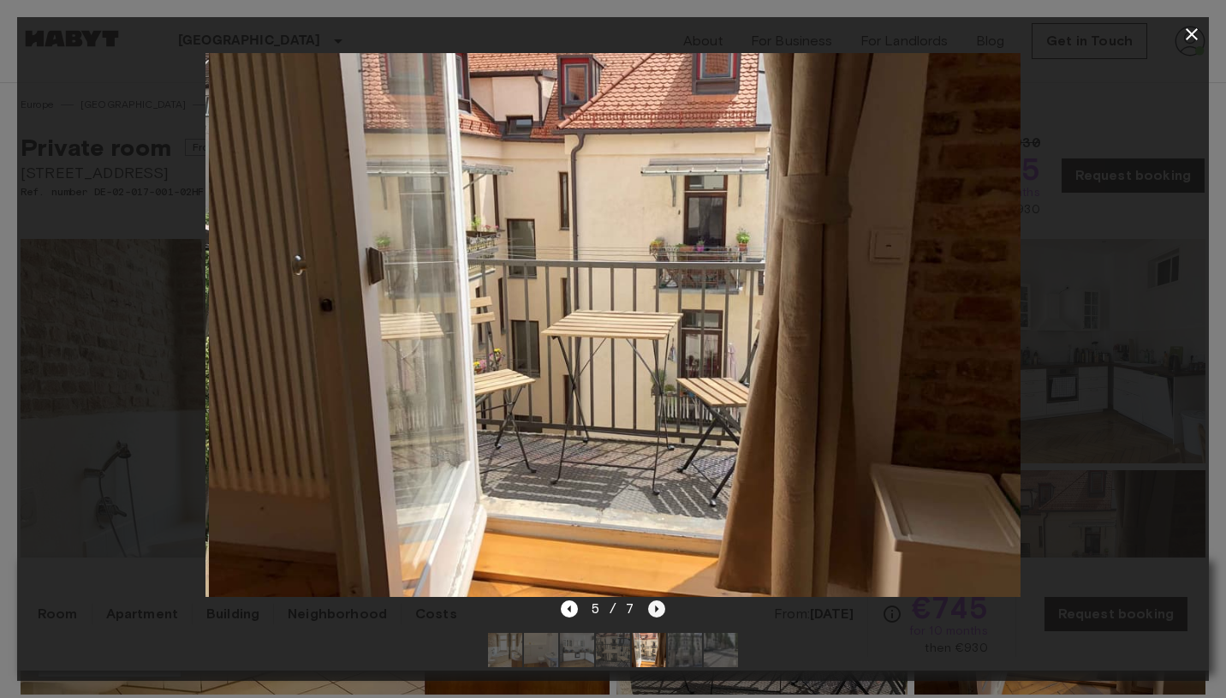
click at [660, 612] on icon "Next image" at bounding box center [656, 608] width 17 height 17
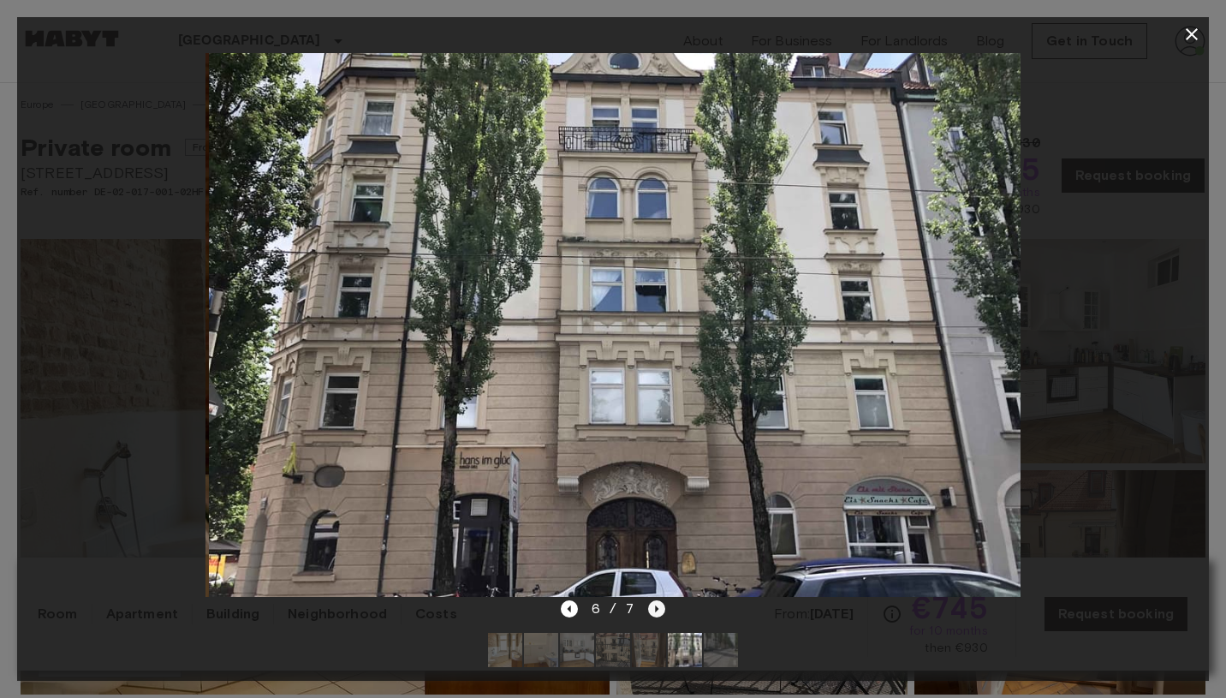
click at [660, 612] on icon "Next image" at bounding box center [656, 608] width 17 height 17
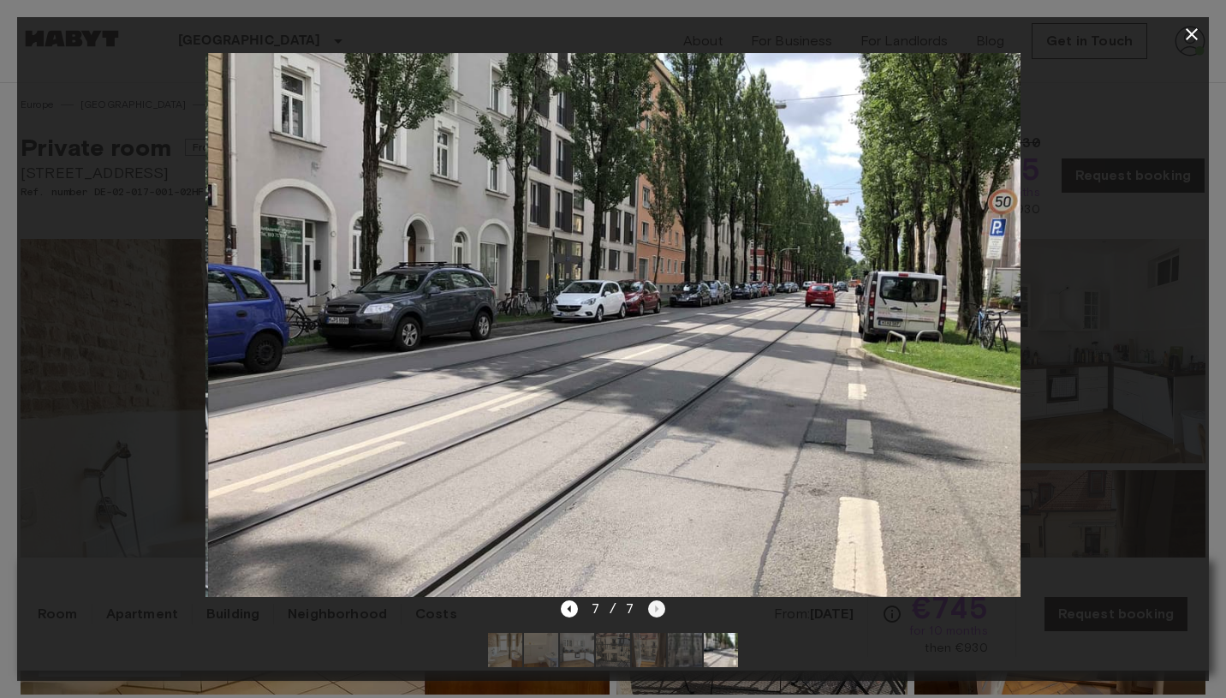
click at [660, 612] on div "7 / 7" at bounding box center [613, 609] width 105 height 21
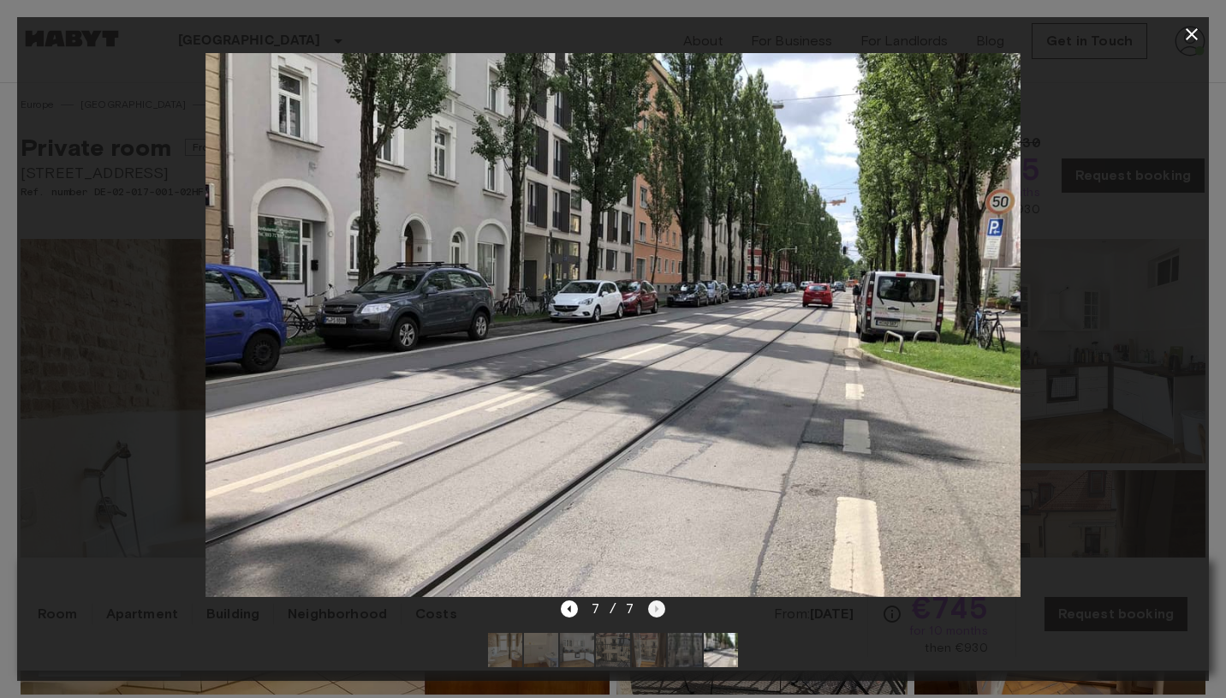
click at [660, 612] on div "7 / 7" at bounding box center [613, 609] width 105 height 21
click at [1093, 344] on div at bounding box center [613, 324] width 1192 height 547
click at [1195, 37] on icon "button" at bounding box center [1192, 34] width 21 height 21
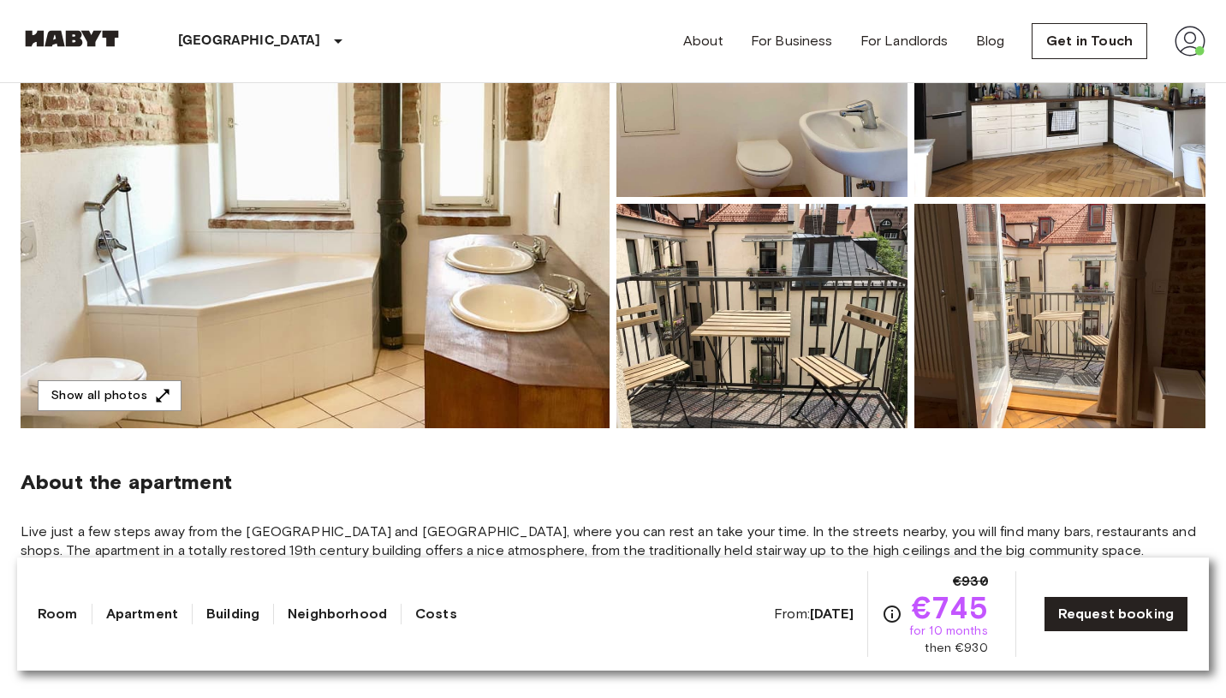
scroll to position [267, 0]
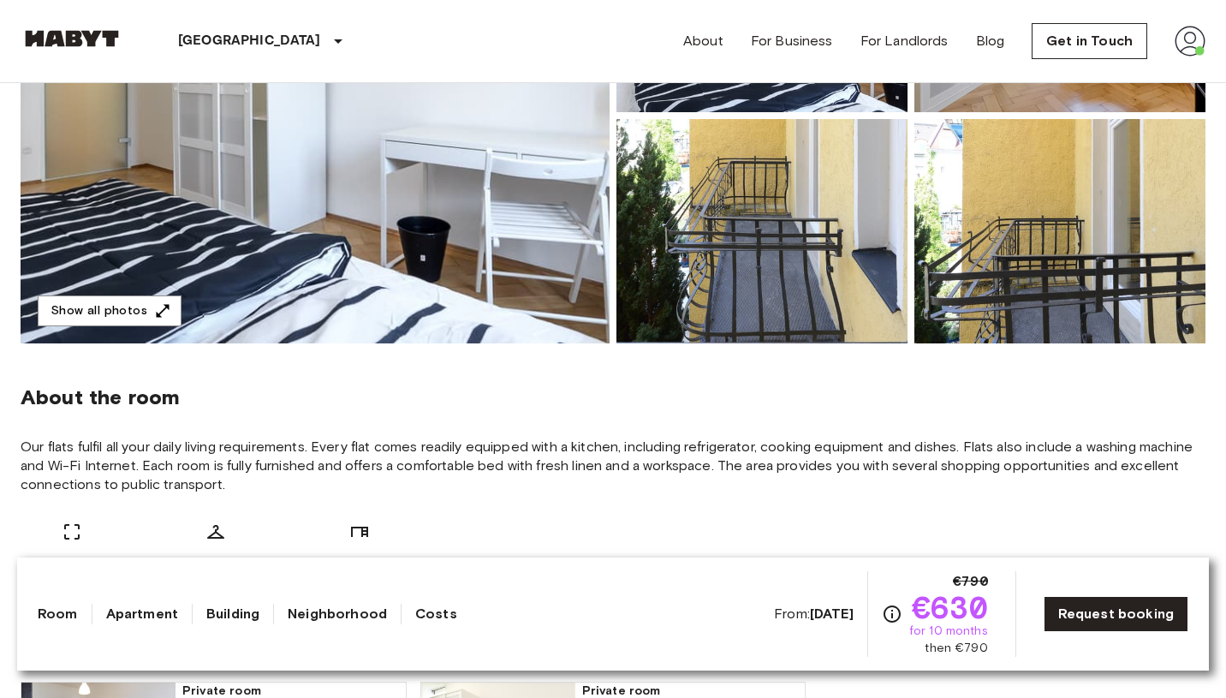
scroll to position [357, 0]
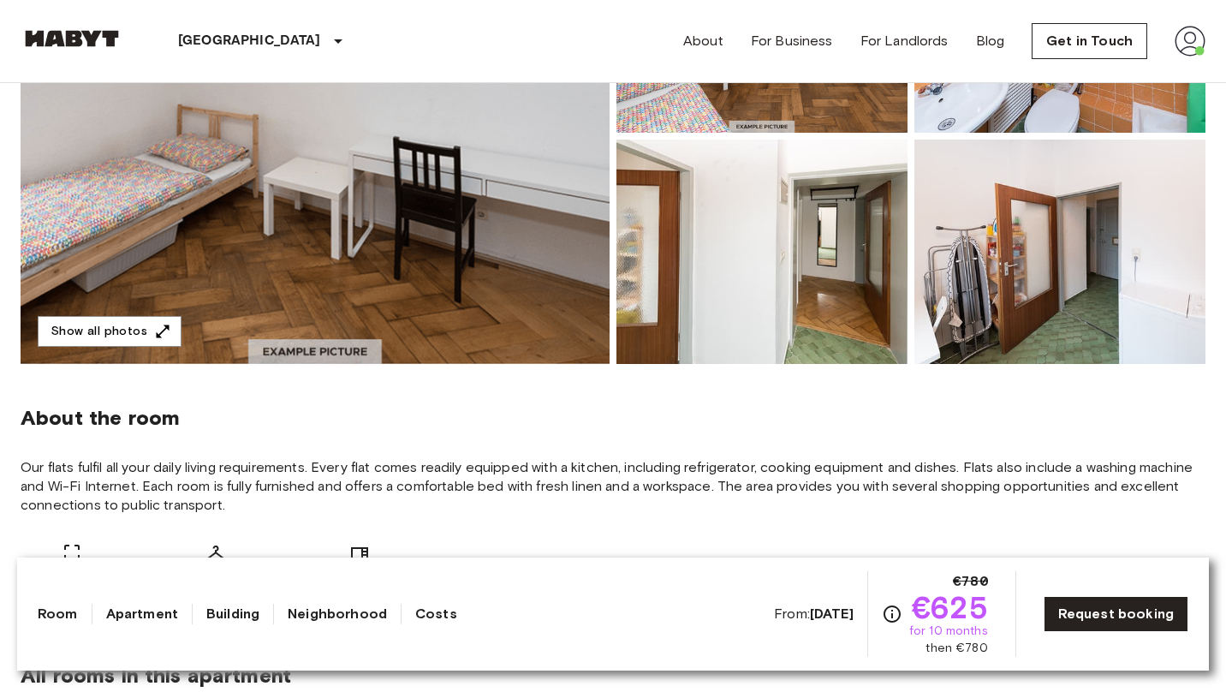
scroll to position [325, 0]
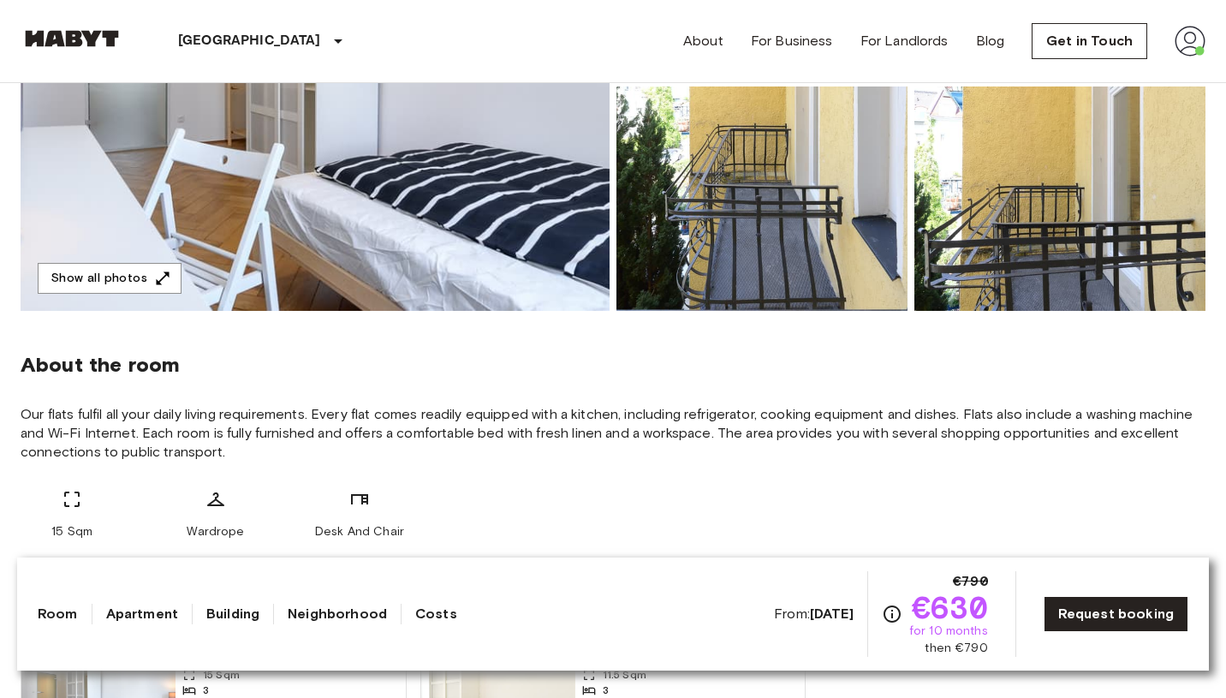
scroll to position [371, 0]
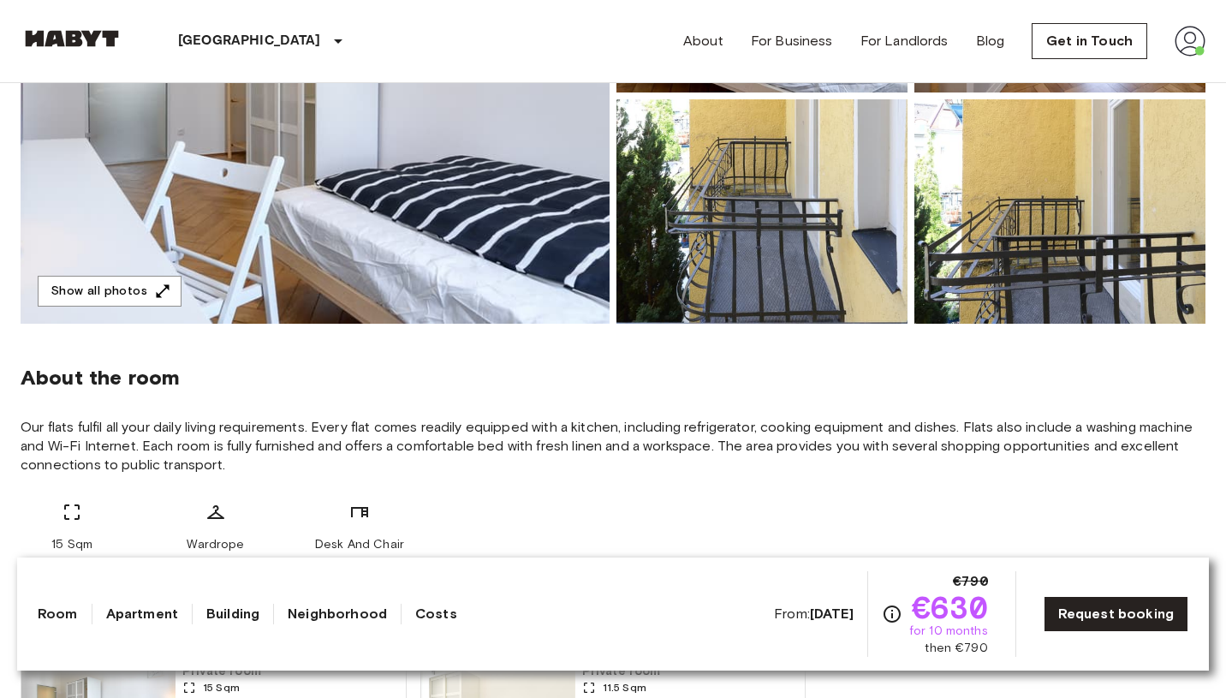
click at [993, 233] on img at bounding box center [1060, 211] width 291 height 224
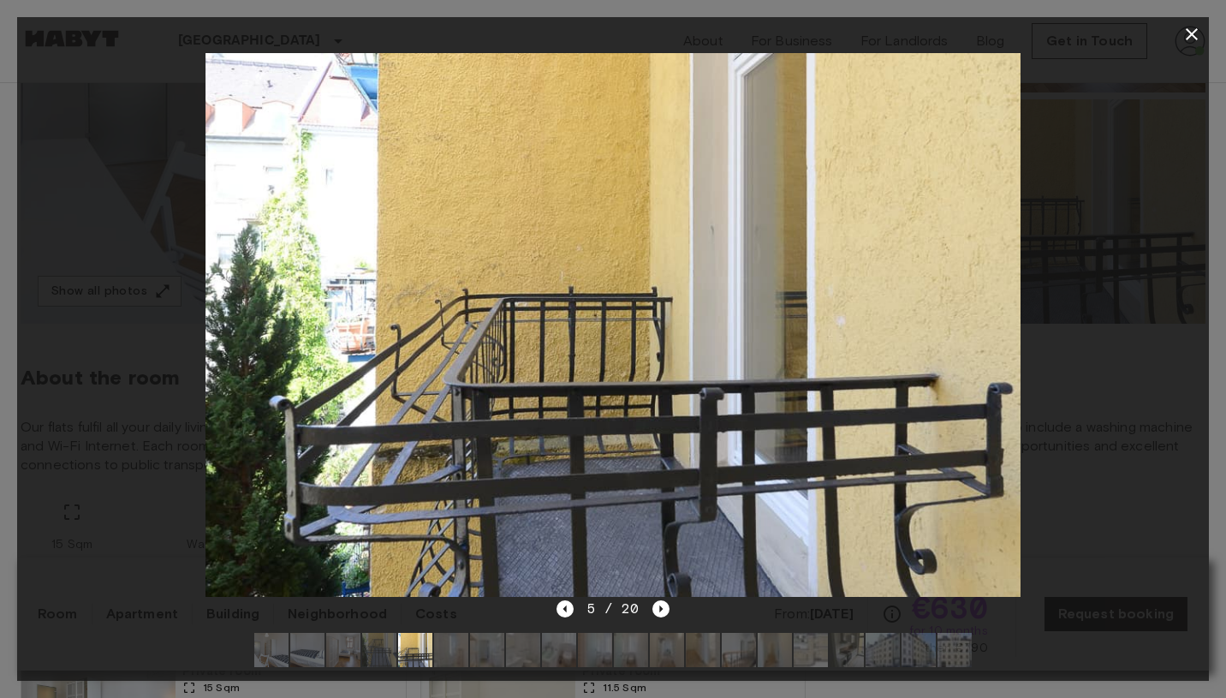
click at [820, 638] on img at bounding box center [811, 650] width 34 height 34
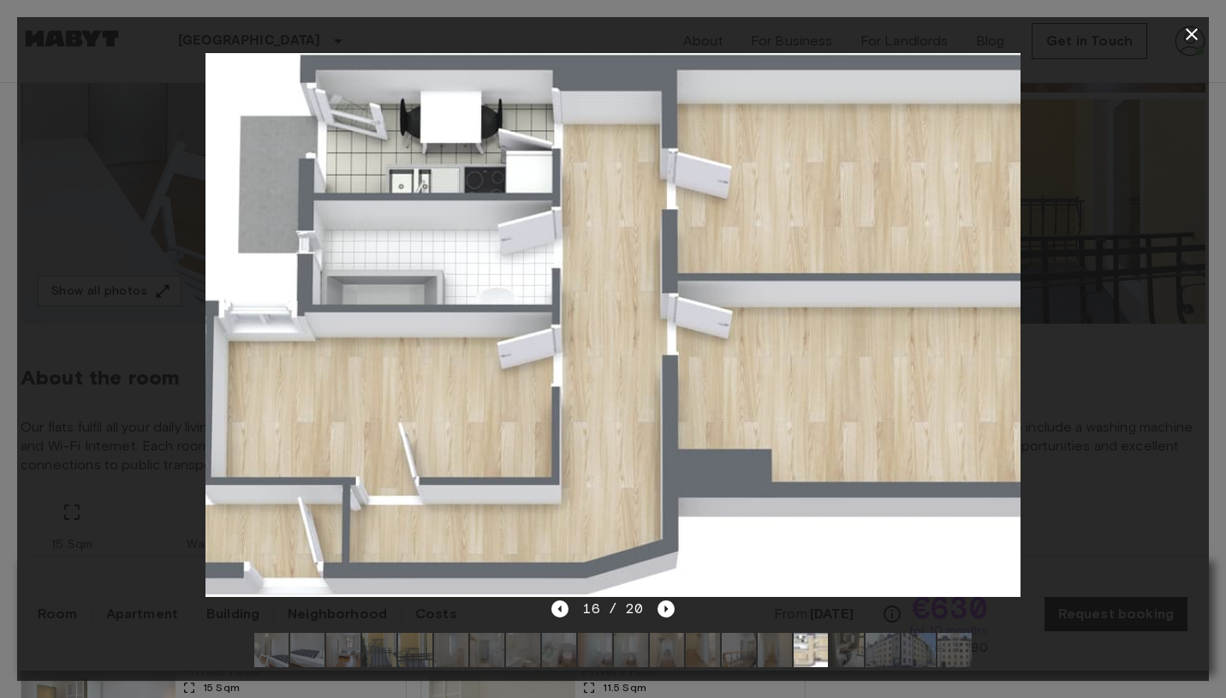
click at [849, 648] on img at bounding box center [847, 650] width 34 height 34
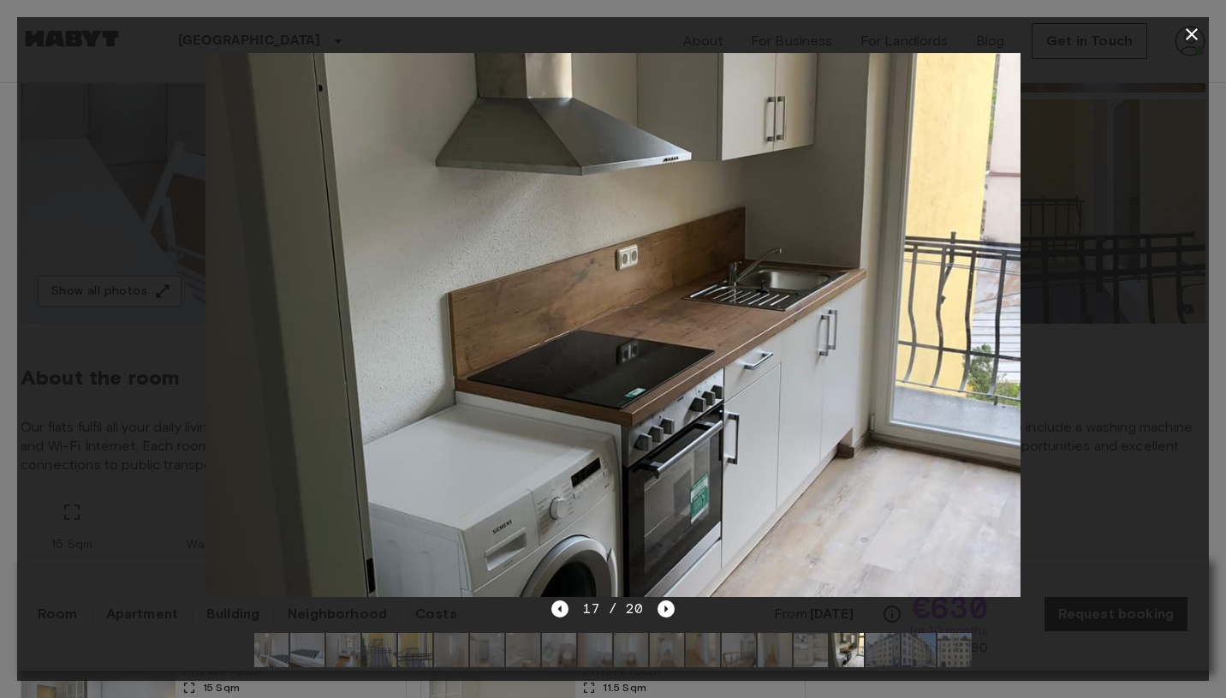
click at [896, 648] on img at bounding box center [883, 650] width 34 height 34
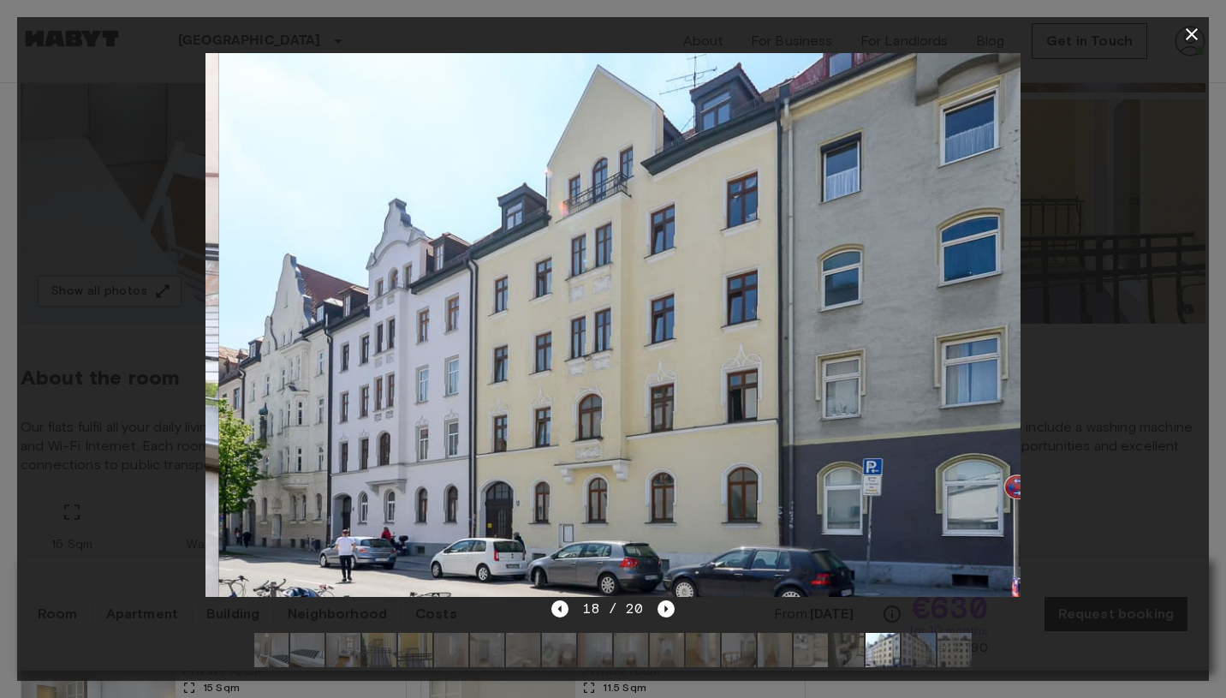
click at [842, 647] on img at bounding box center [847, 650] width 34 height 34
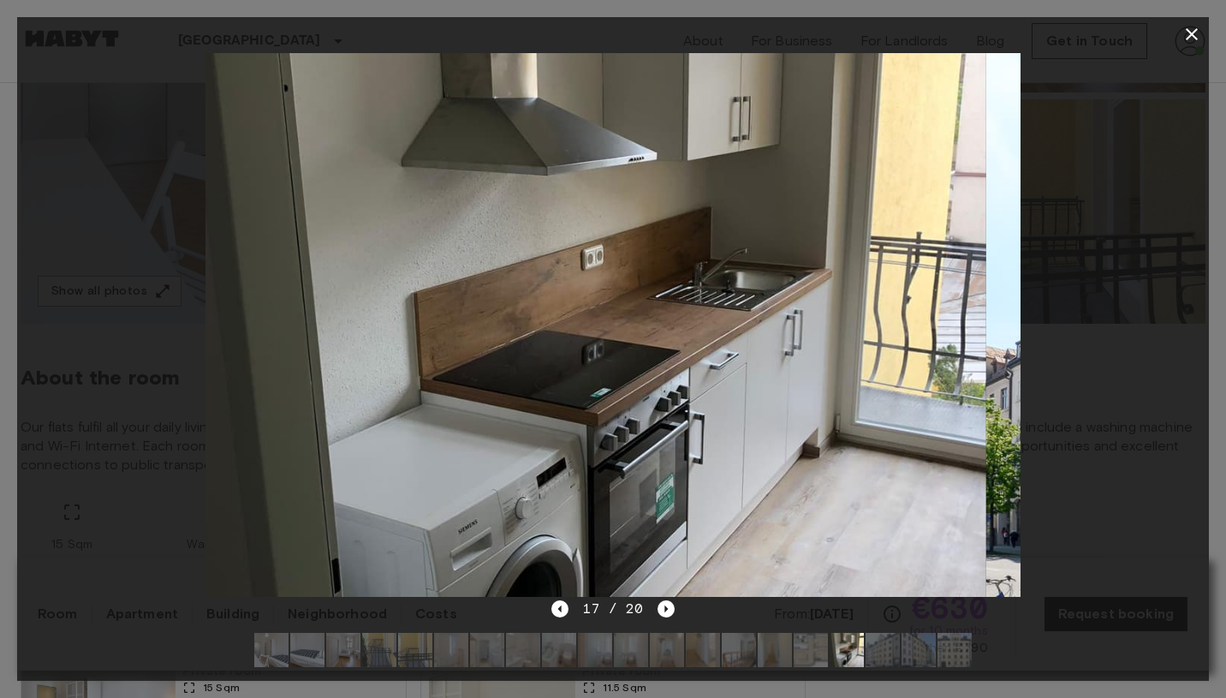
click at [759, 647] on img at bounding box center [775, 650] width 34 height 34
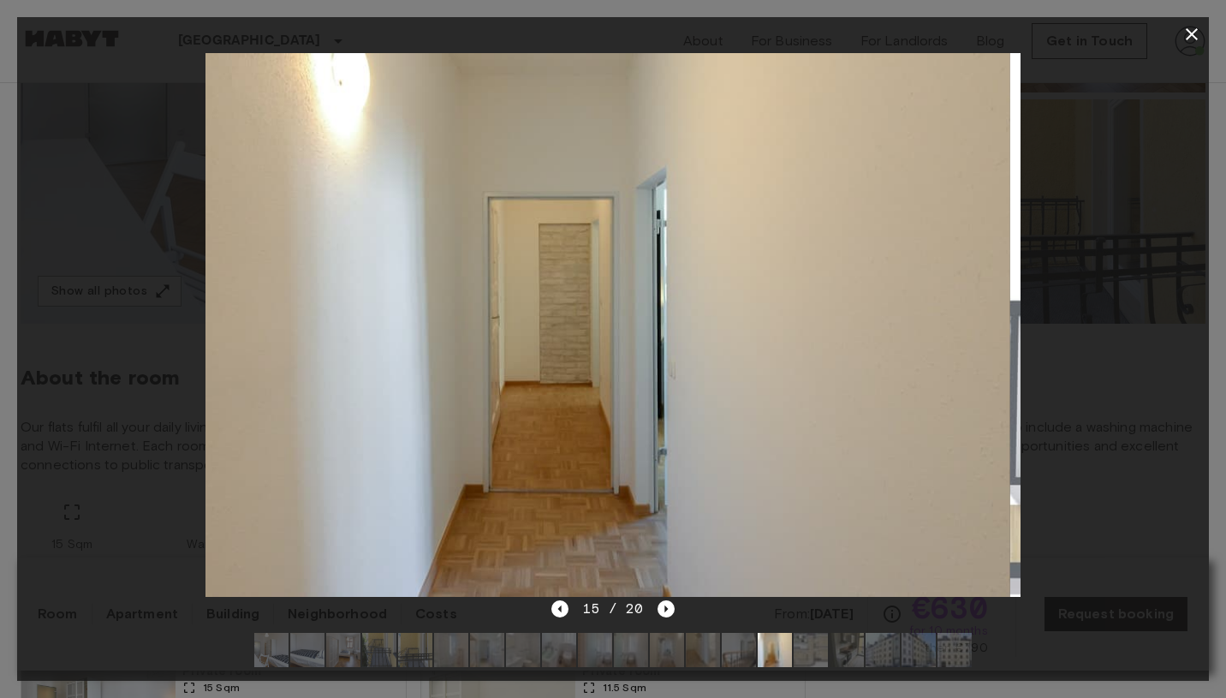
click at [723, 646] on img at bounding box center [739, 650] width 34 height 34
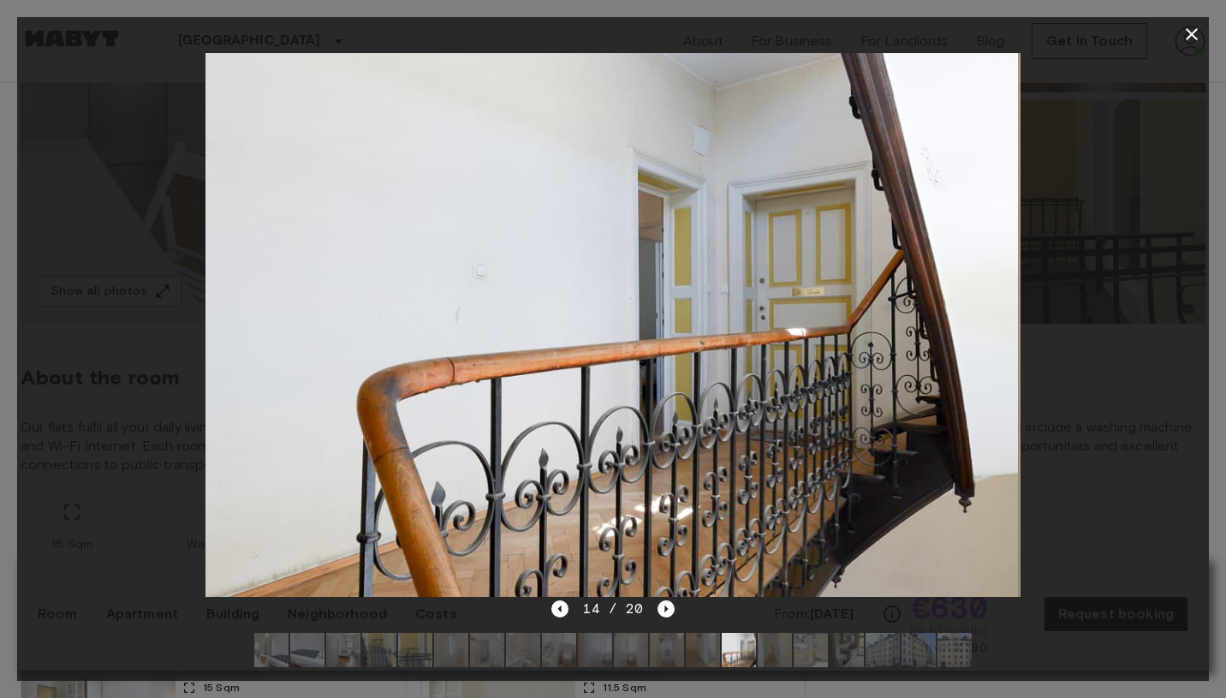
click at [686, 648] on img at bounding box center [703, 650] width 34 height 34
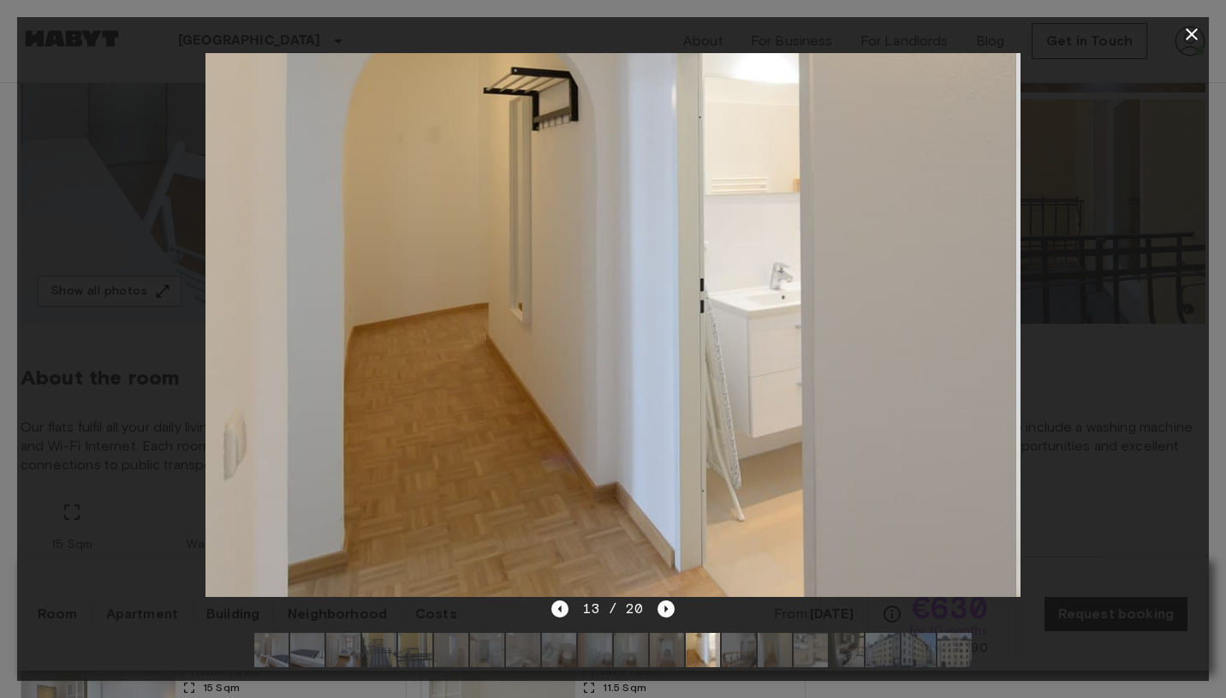
click at [652, 647] on img at bounding box center [667, 650] width 34 height 34
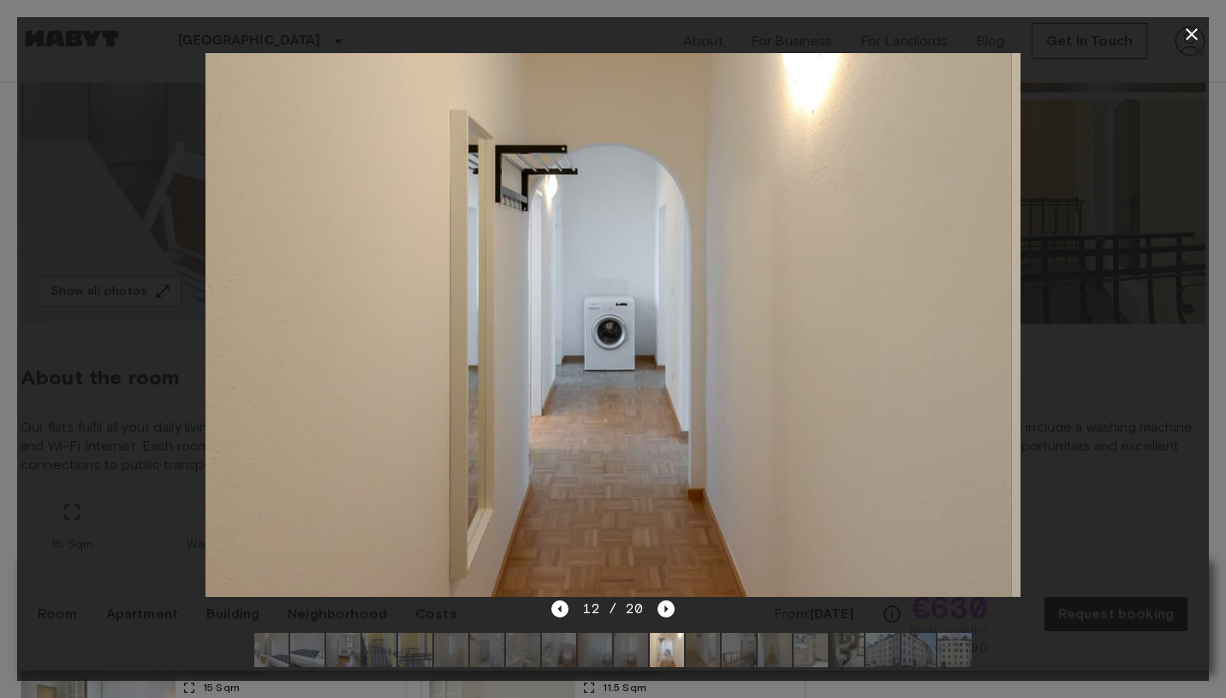
click at [626, 647] on img at bounding box center [631, 650] width 34 height 34
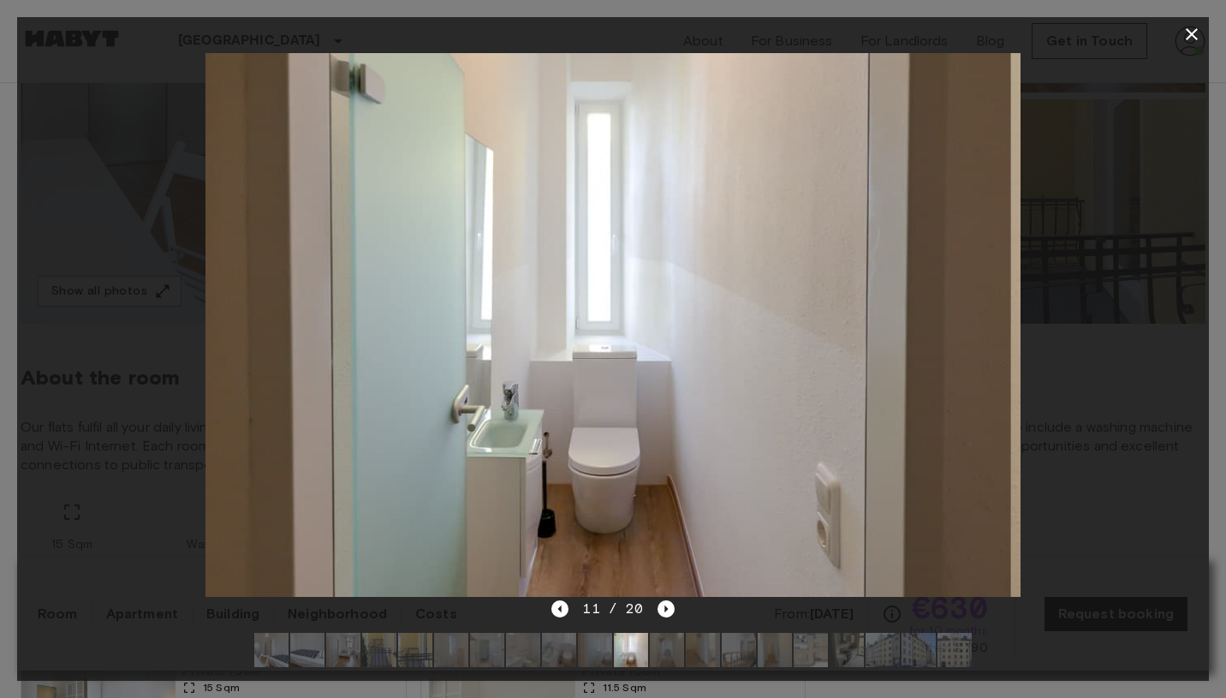
click at [603, 649] on img at bounding box center [595, 650] width 34 height 34
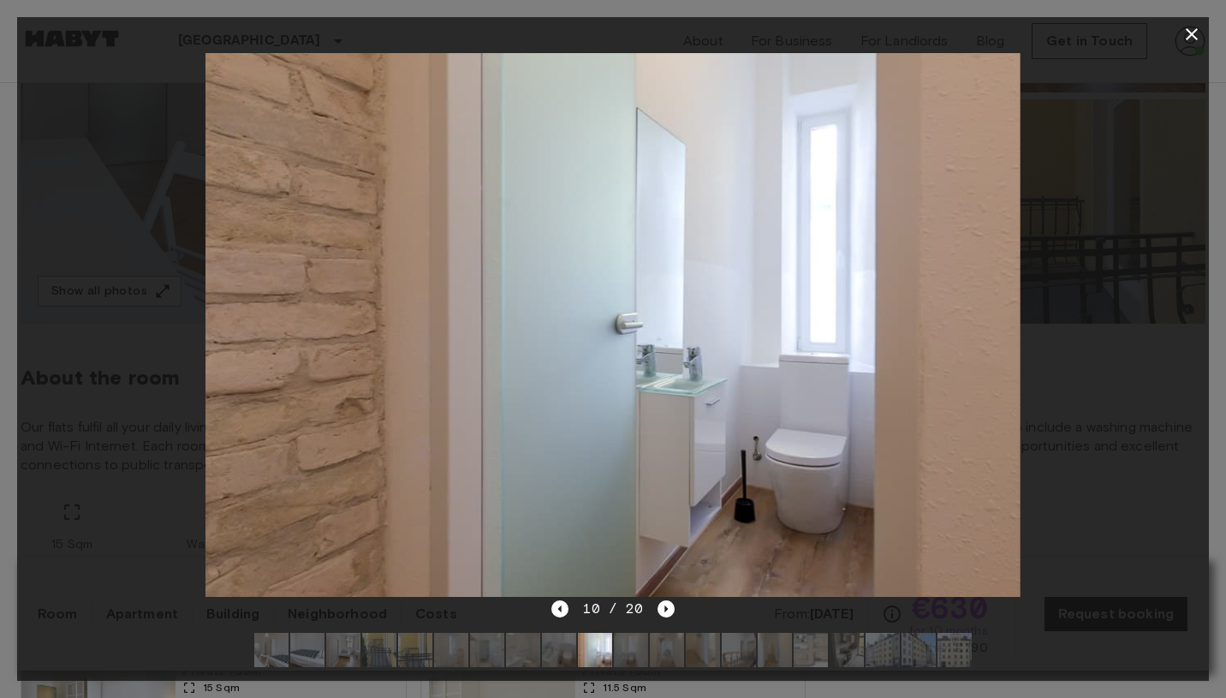
click at [1129, 287] on div at bounding box center [613, 324] width 1192 height 547
click at [1197, 24] on icon "button" at bounding box center [1192, 34] width 21 height 21
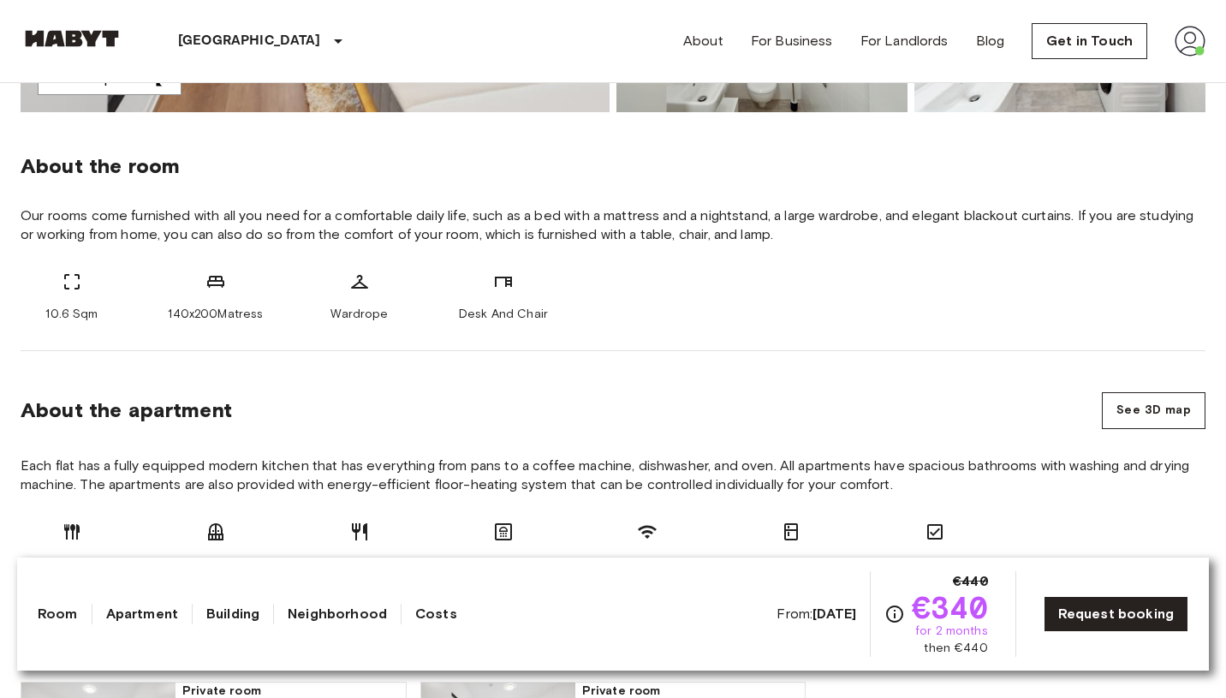
scroll to position [225, 0]
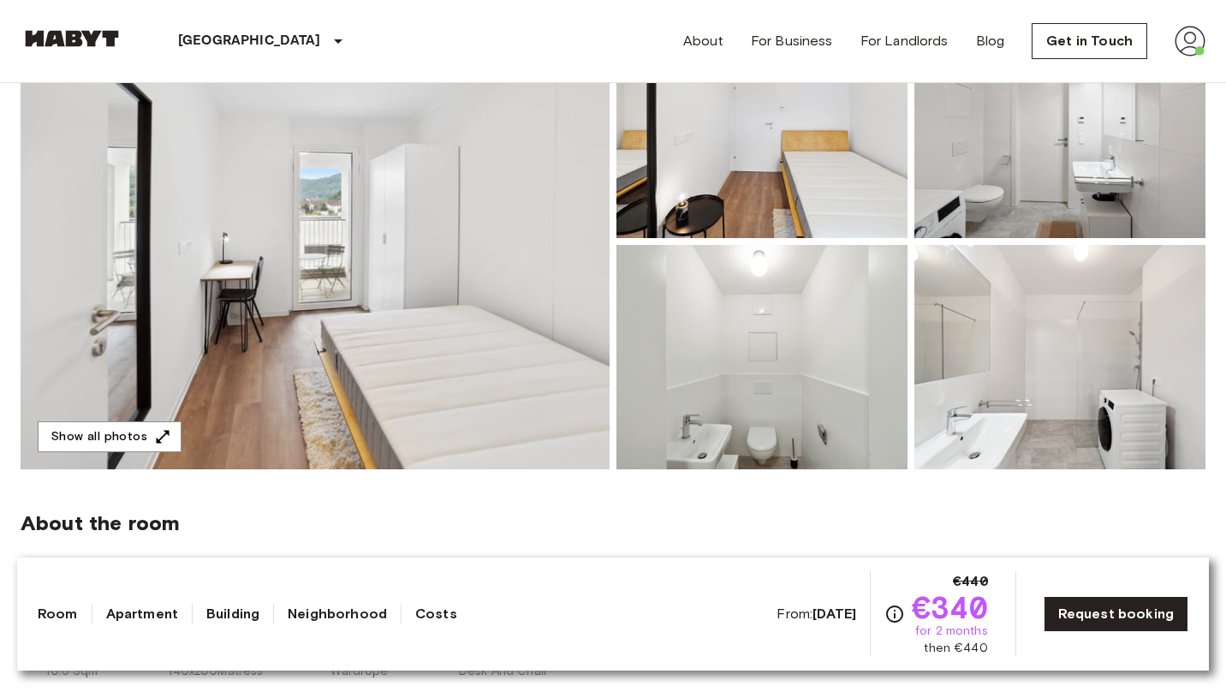
click at [1005, 386] on img at bounding box center [1060, 357] width 291 height 224
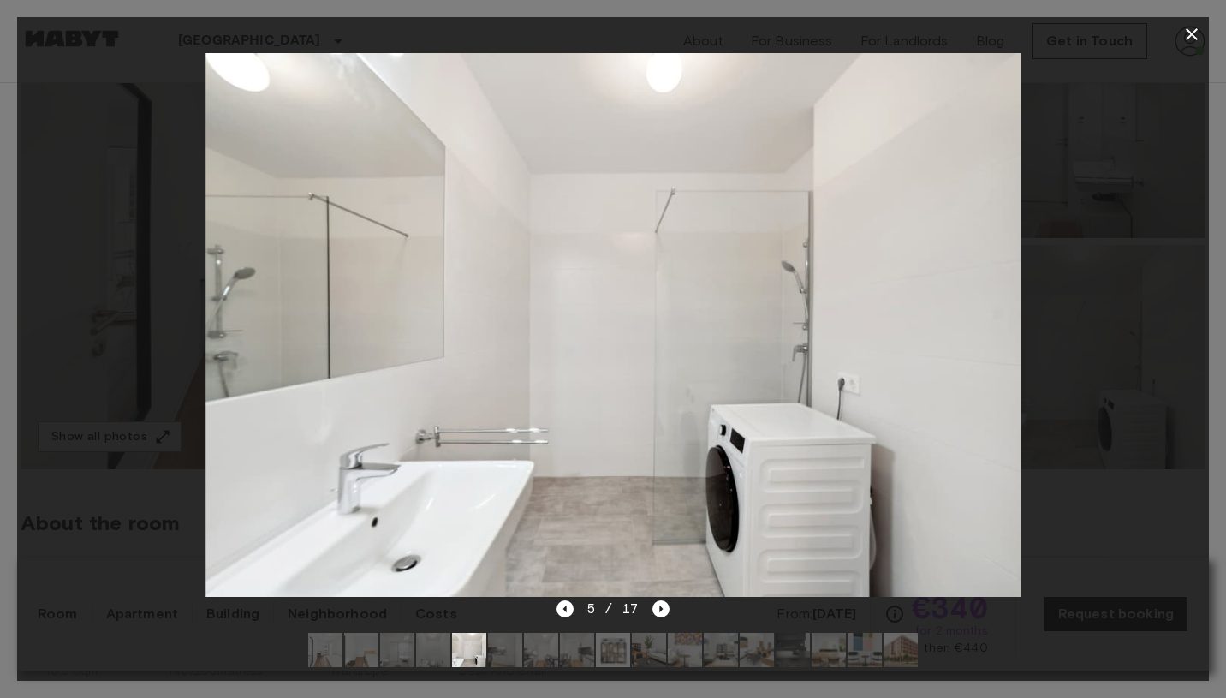
click at [611, 654] on img at bounding box center [613, 650] width 34 height 34
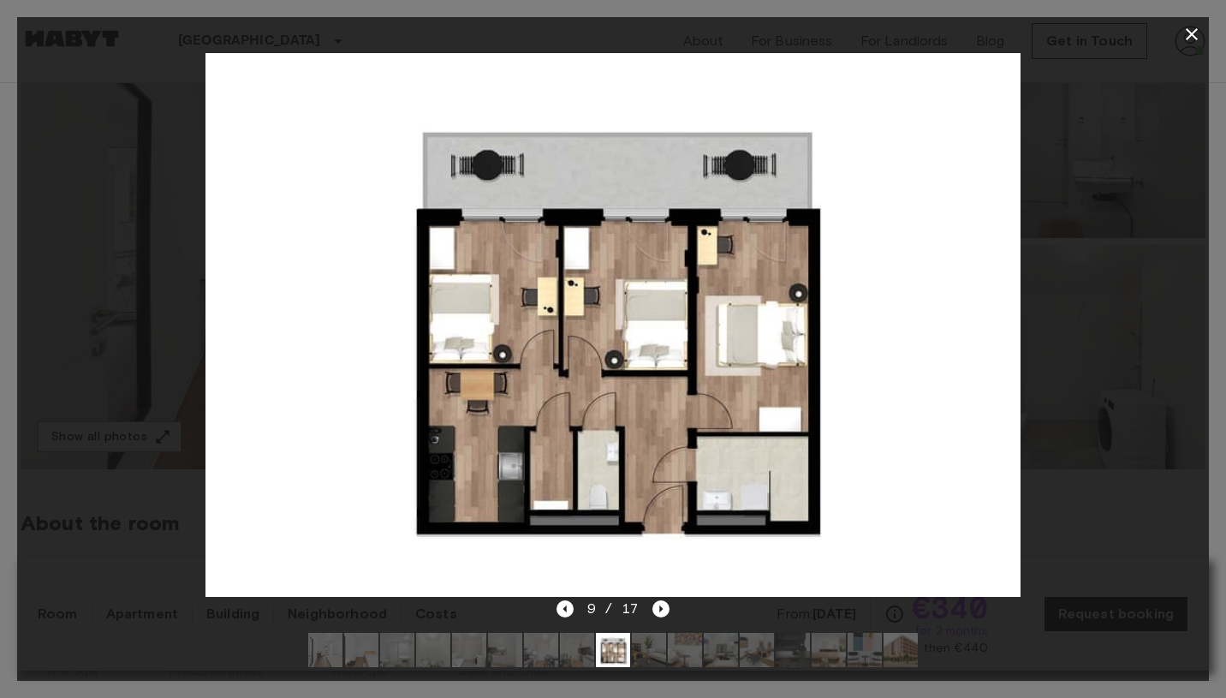
click at [914, 323] on img at bounding box center [613, 325] width 815 height 544
click at [1109, 291] on div at bounding box center [613, 324] width 1192 height 547
click at [886, 653] on img at bounding box center [901, 650] width 34 height 34
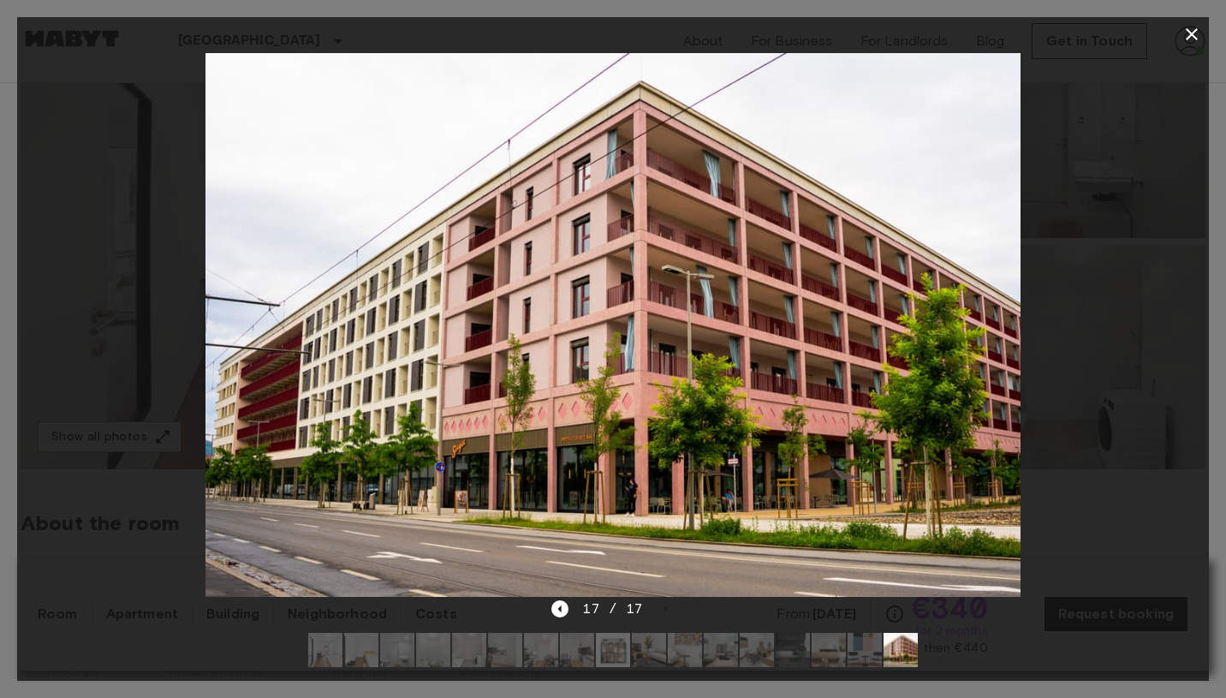
click at [860, 651] on img at bounding box center [865, 650] width 34 height 34
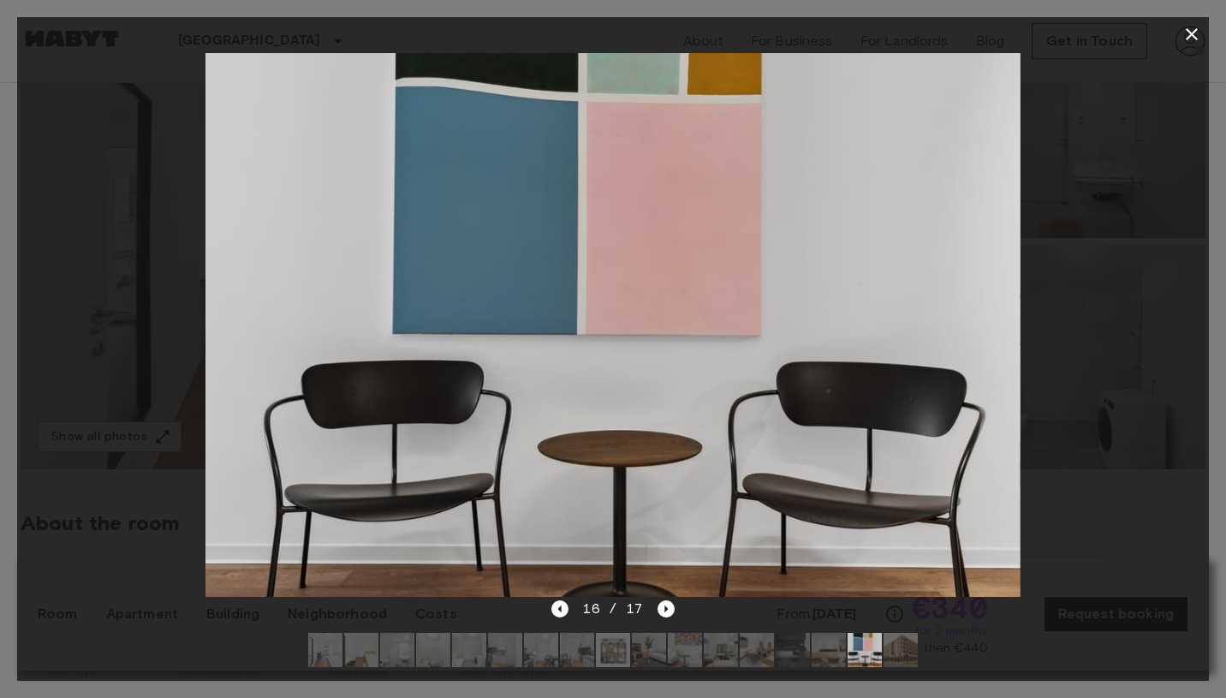
click at [791, 651] on img at bounding box center [793, 650] width 34 height 34
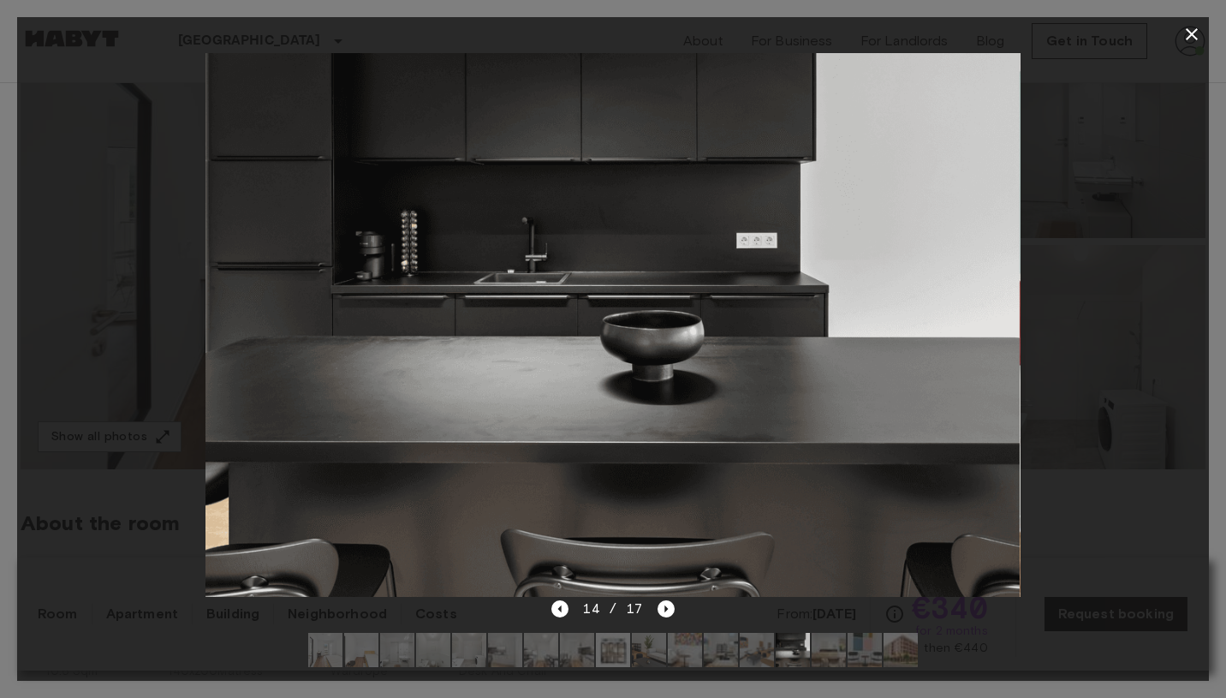
click at [833, 659] on img at bounding box center [829, 650] width 34 height 34
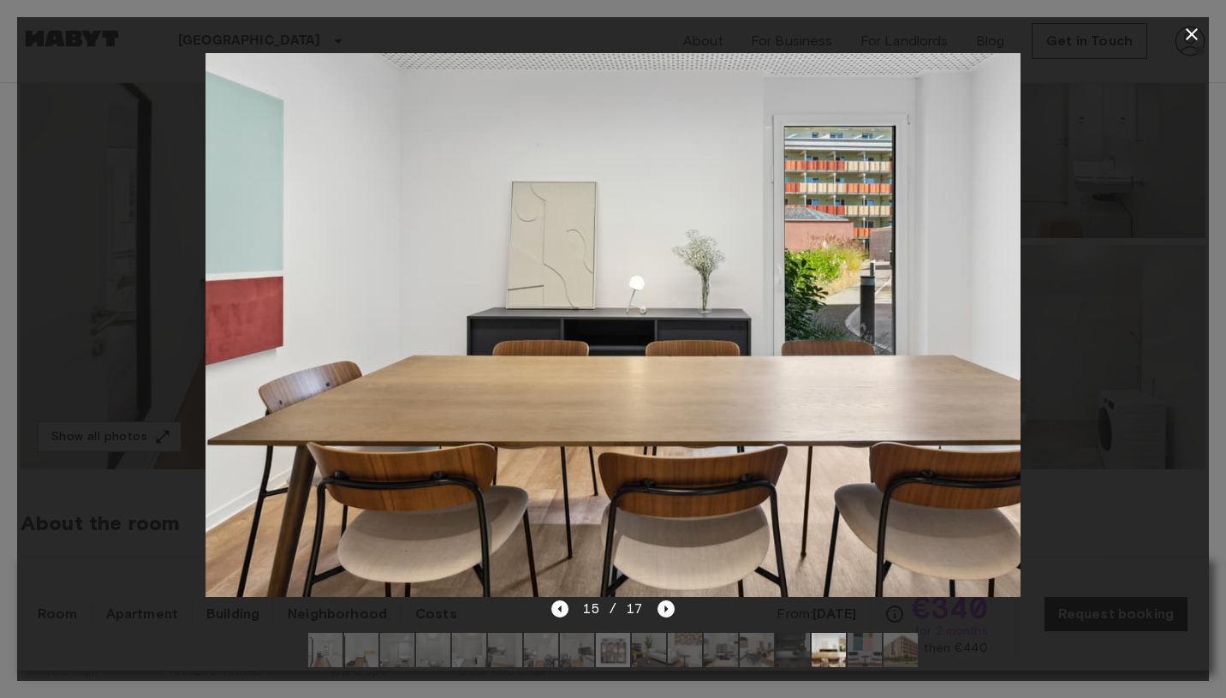
click at [721, 655] on img at bounding box center [721, 650] width 34 height 34
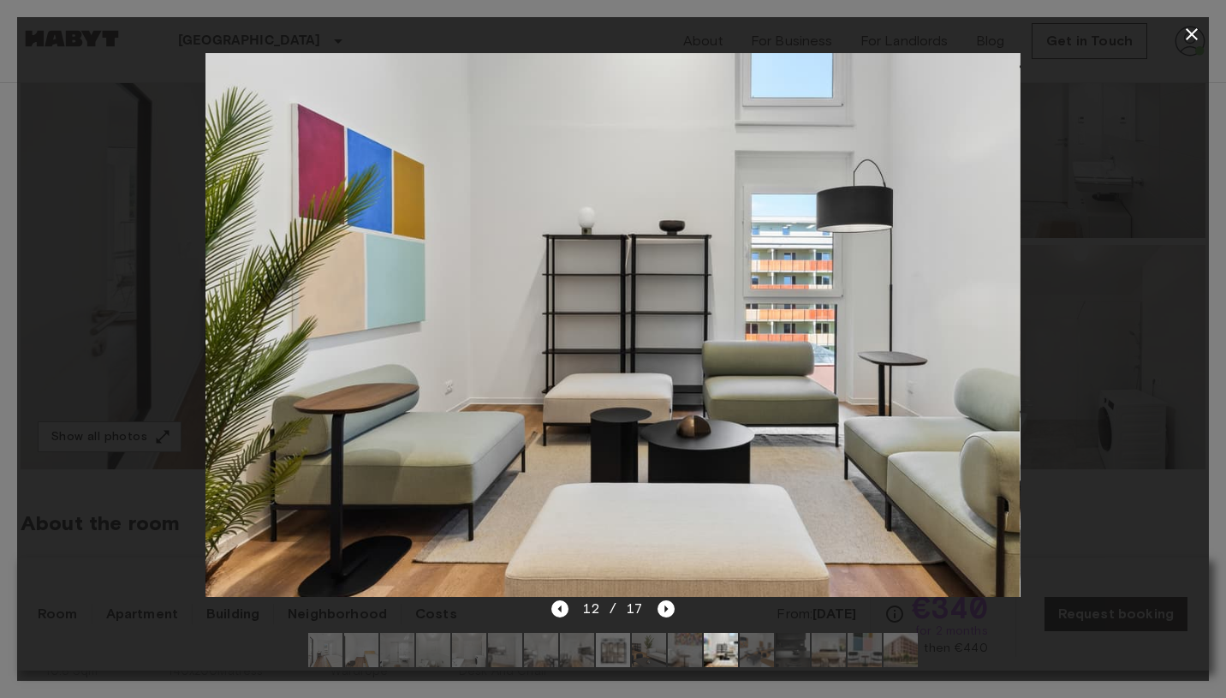
click at [662, 651] on img at bounding box center [649, 650] width 34 height 34
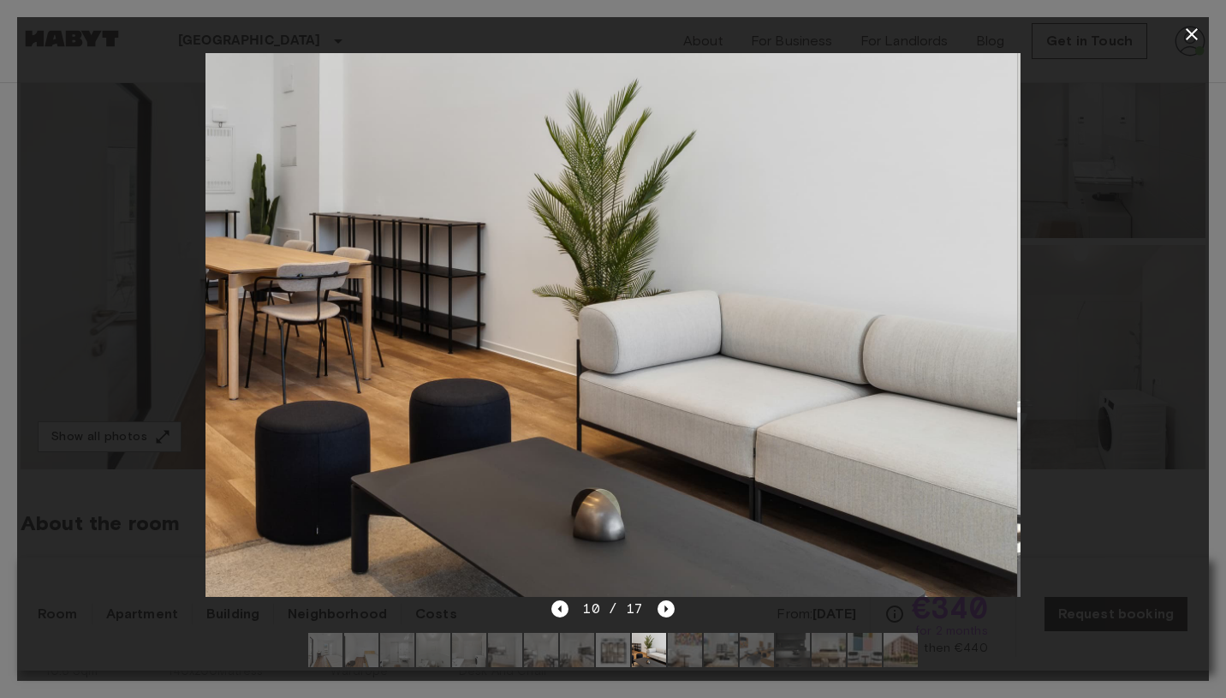
click at [615, 649] on img at bounding box center [613, 650] width 34 height 34
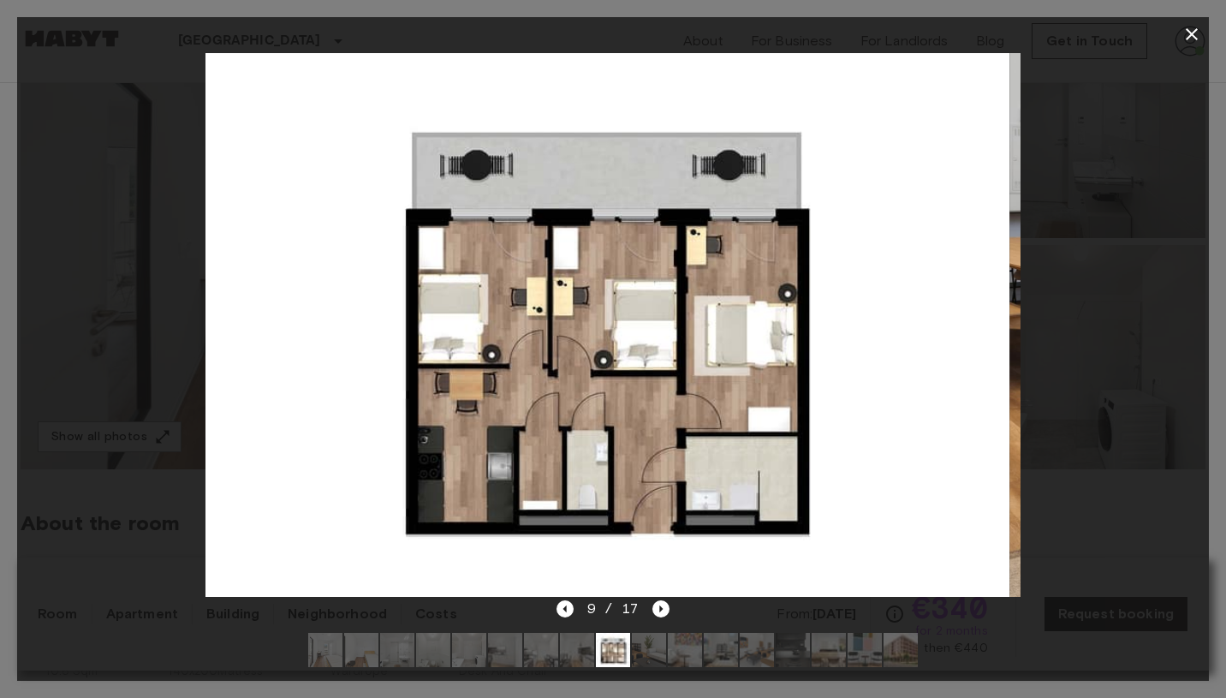
click at [559, 645] on div at bounding box center [613, 650] width 637 height 62
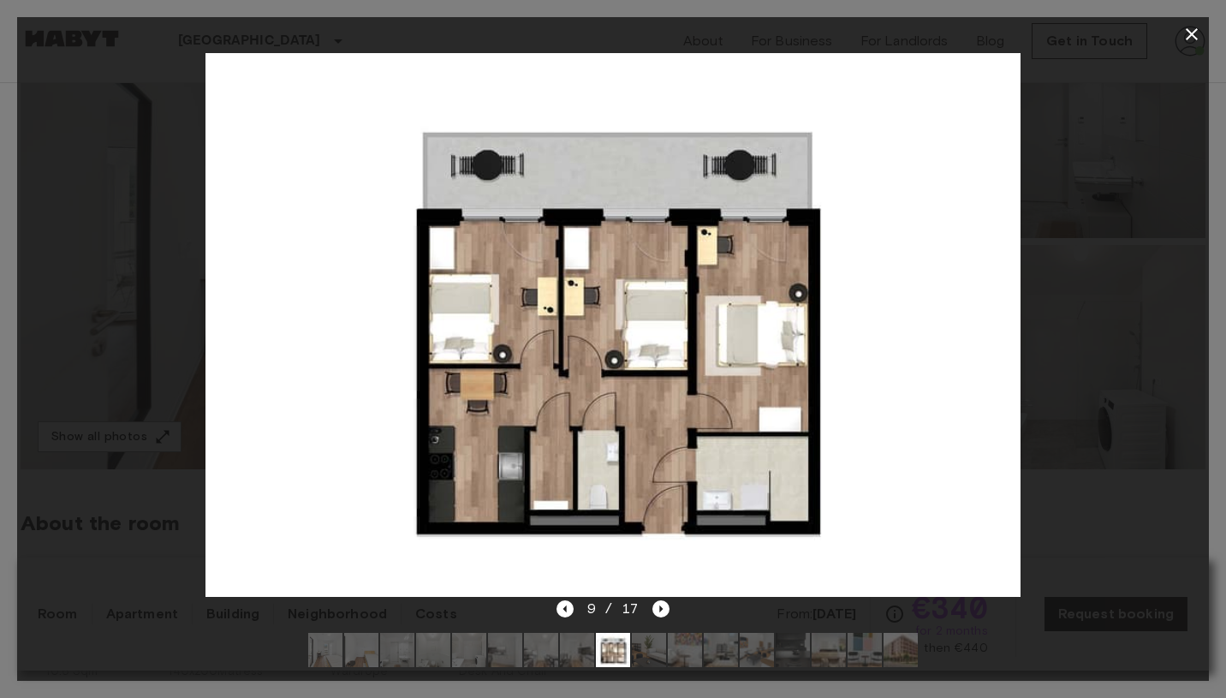
click at [1197, 31] on icon "button" at bounding box center [1192, 34] width 21 height 21
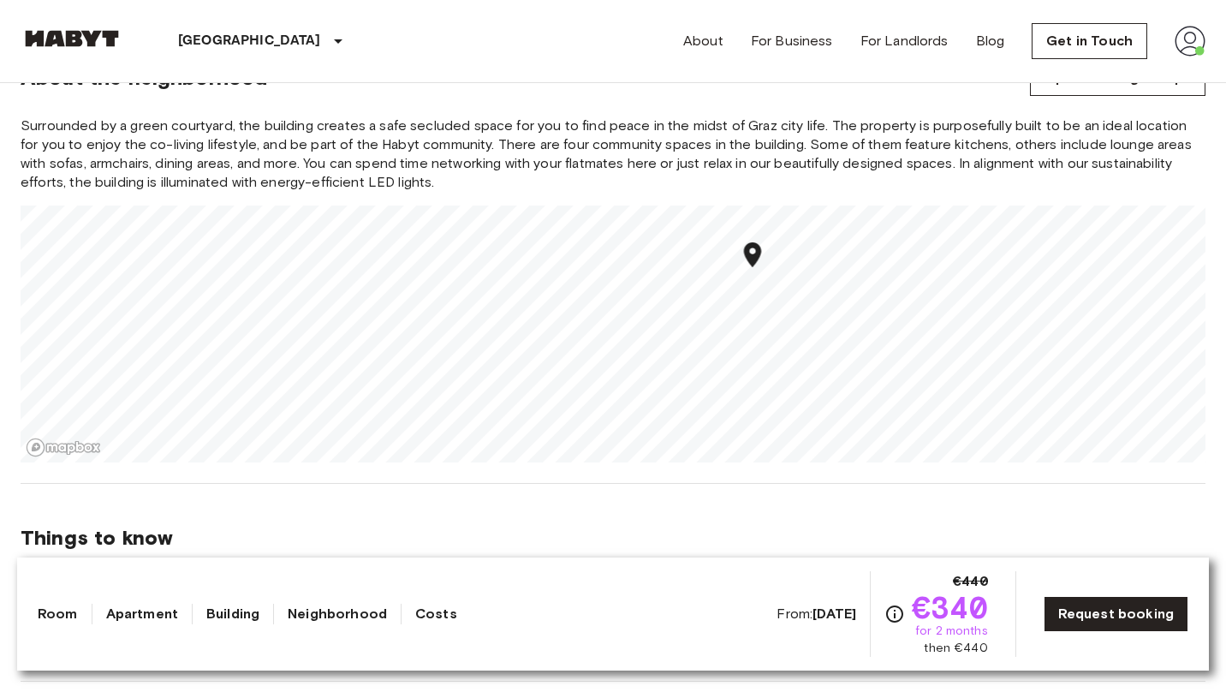
scroll to position [1801, 0]
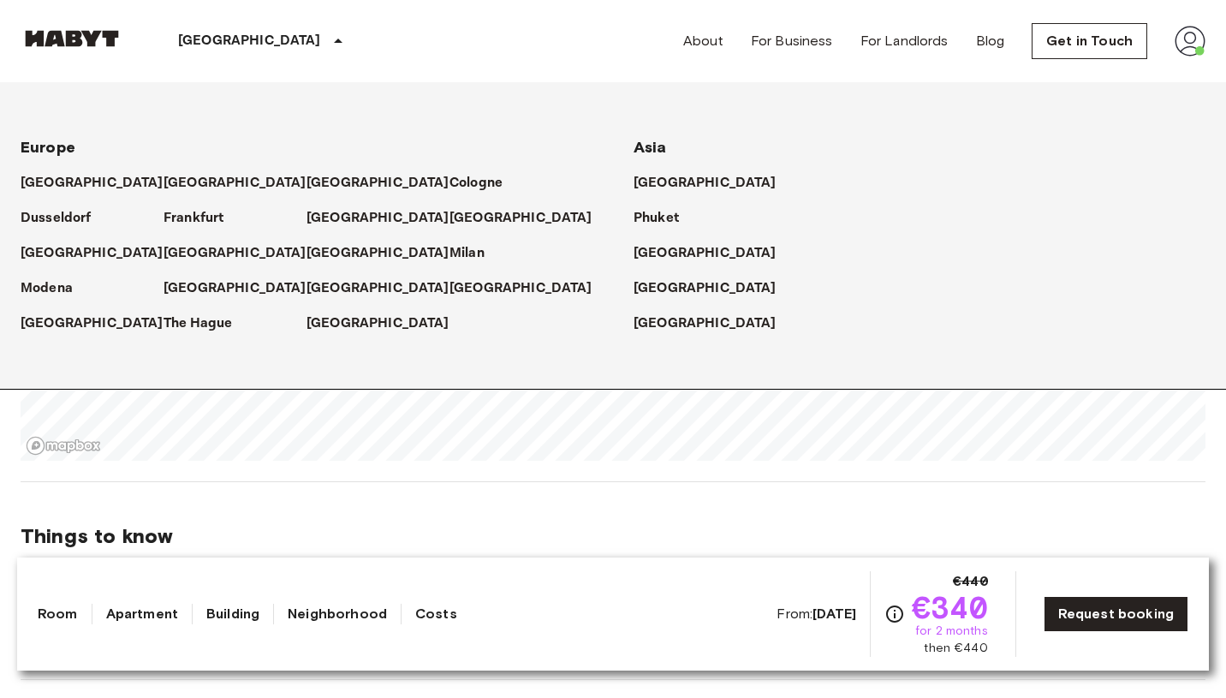
click at [206, 33] on p "[GEOGRAPHIC_DATA]" at bounding box center [249, 41] width 143 height 21
click at [52, 319] on p "[GEOGRAPHIC_DATA]" at bounding box center [95, 323] width 143 height 21
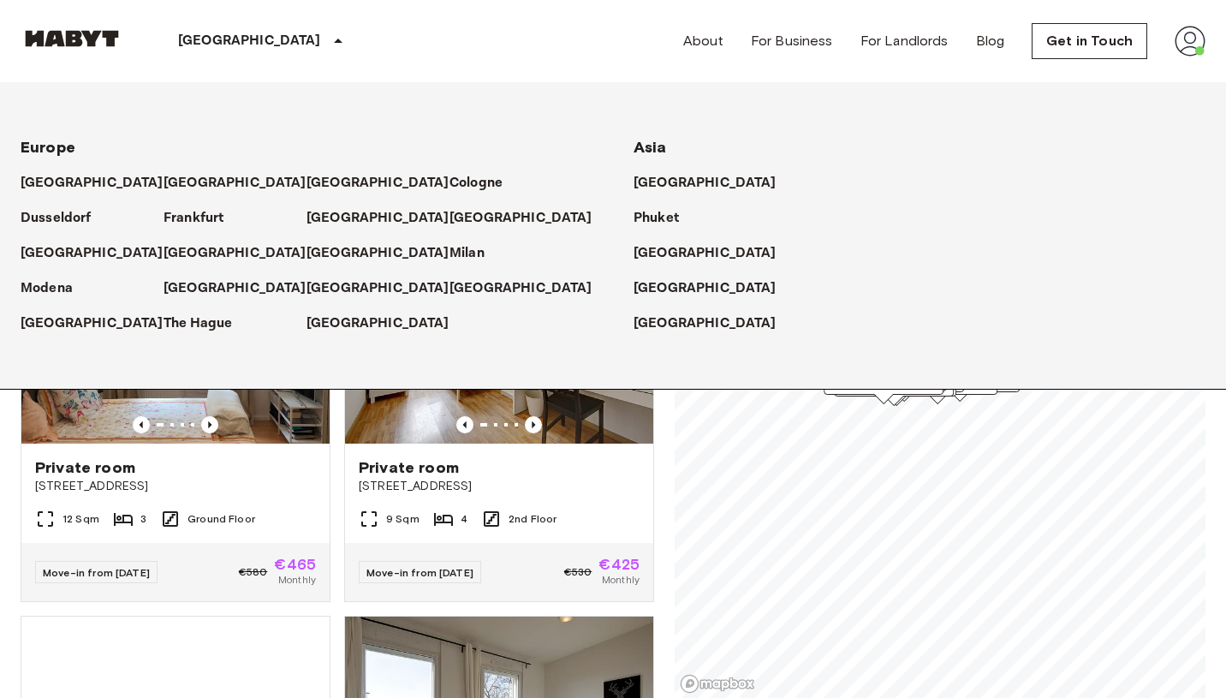
click at [668, 456] on div "Private rooms and apartments for rent in [GEOGRAPHIC_DATA] Move-in date ​ Move-…" at bounding box center [613, 391] width 1185 height 616
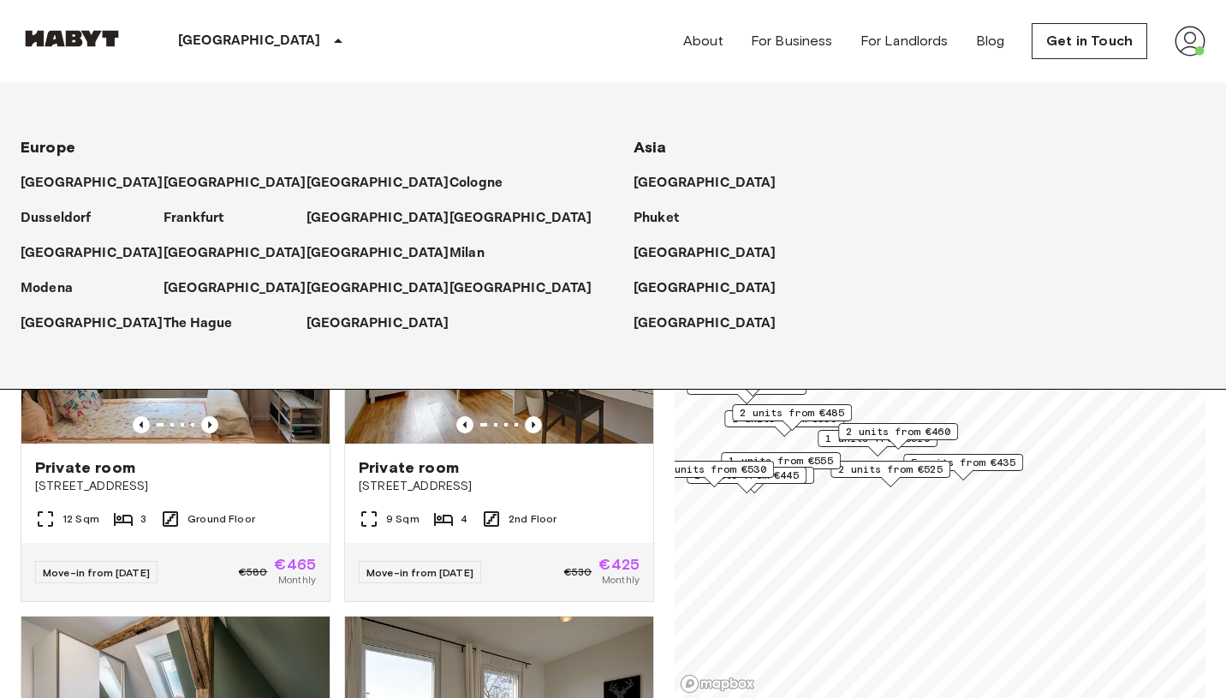
click at [978, 456] on span "5 units from €435" at bounding box center [963, 462] width 104 height 15
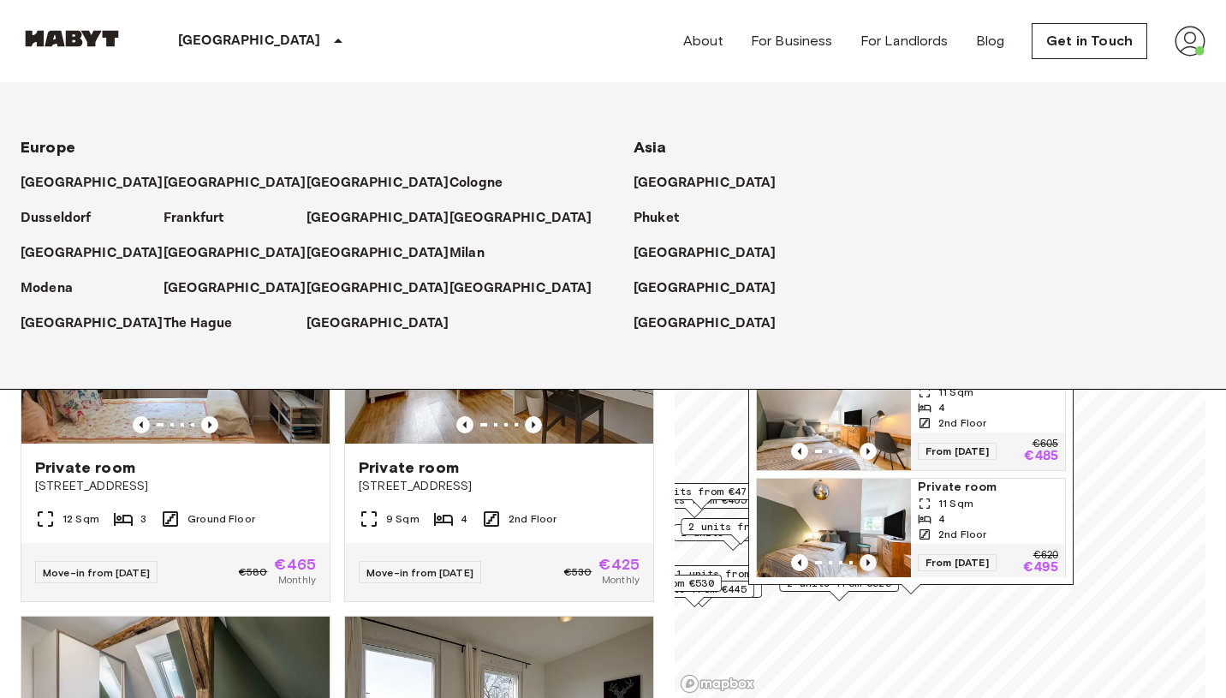
click at [867, 559] on icon "Previous image" at bounding box center [868, 562] width 3 height 7
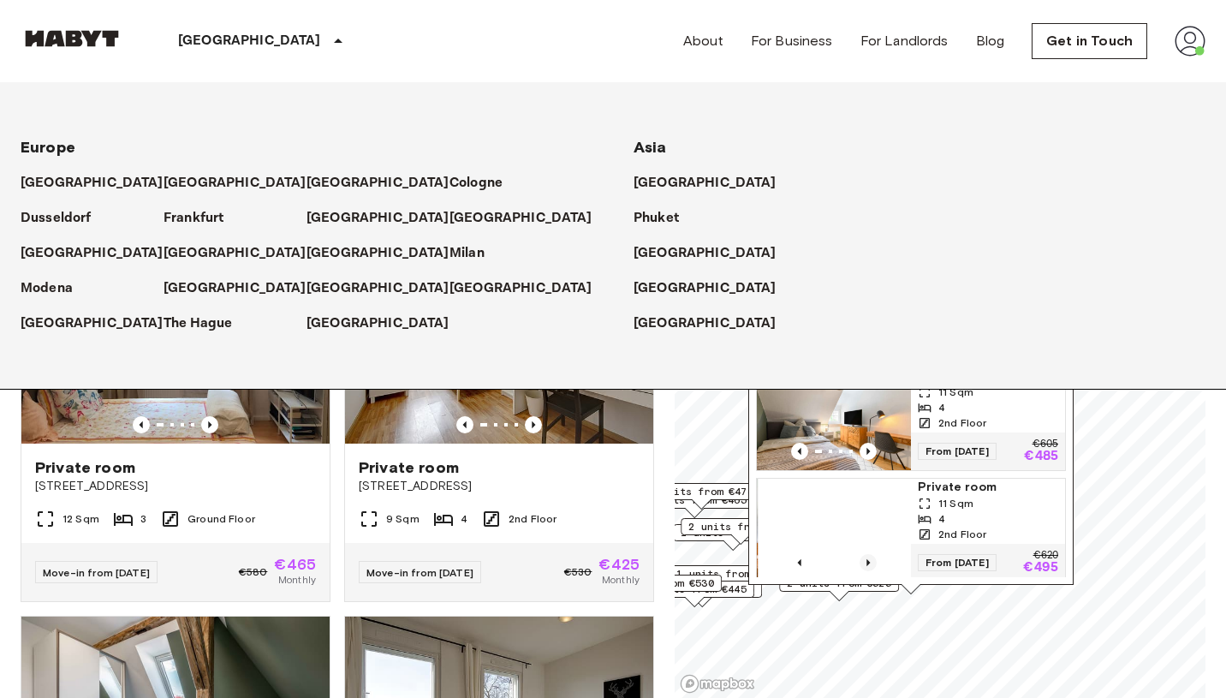
click at [867, 559] on icon "Previous image" at bounding box center [868, 562] width 3 height 7
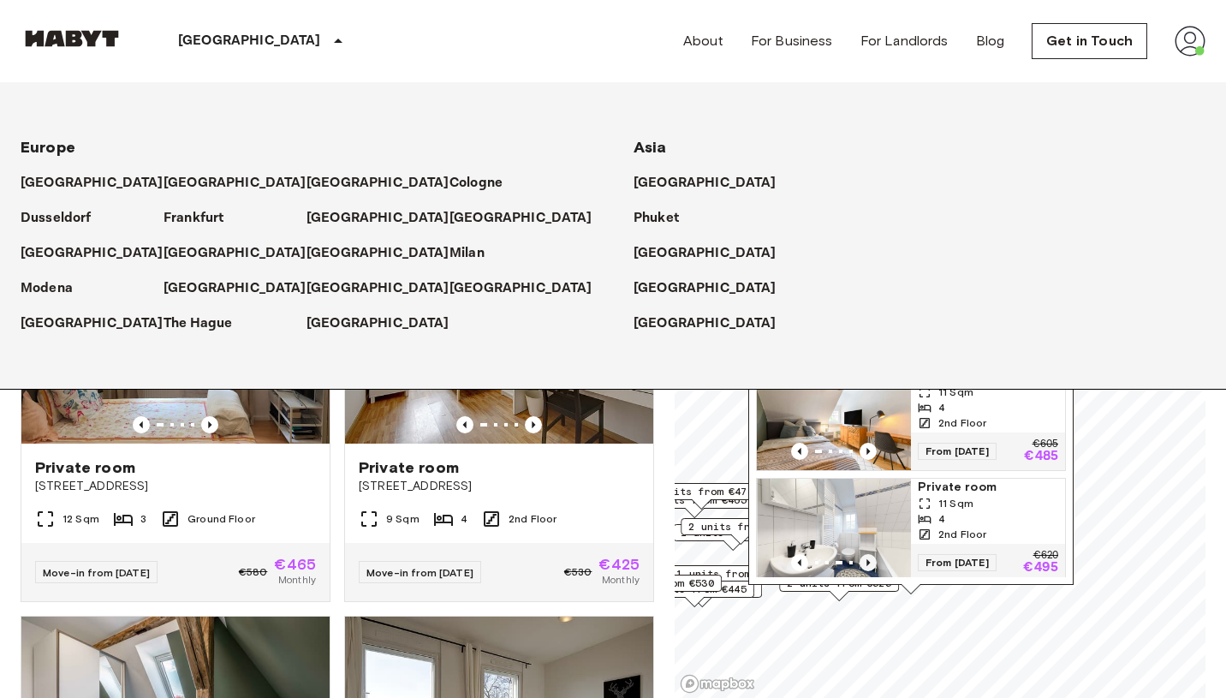
click at [867, 559] on icon "Previous image" at bounding box center [868, 562] width 3 height 7
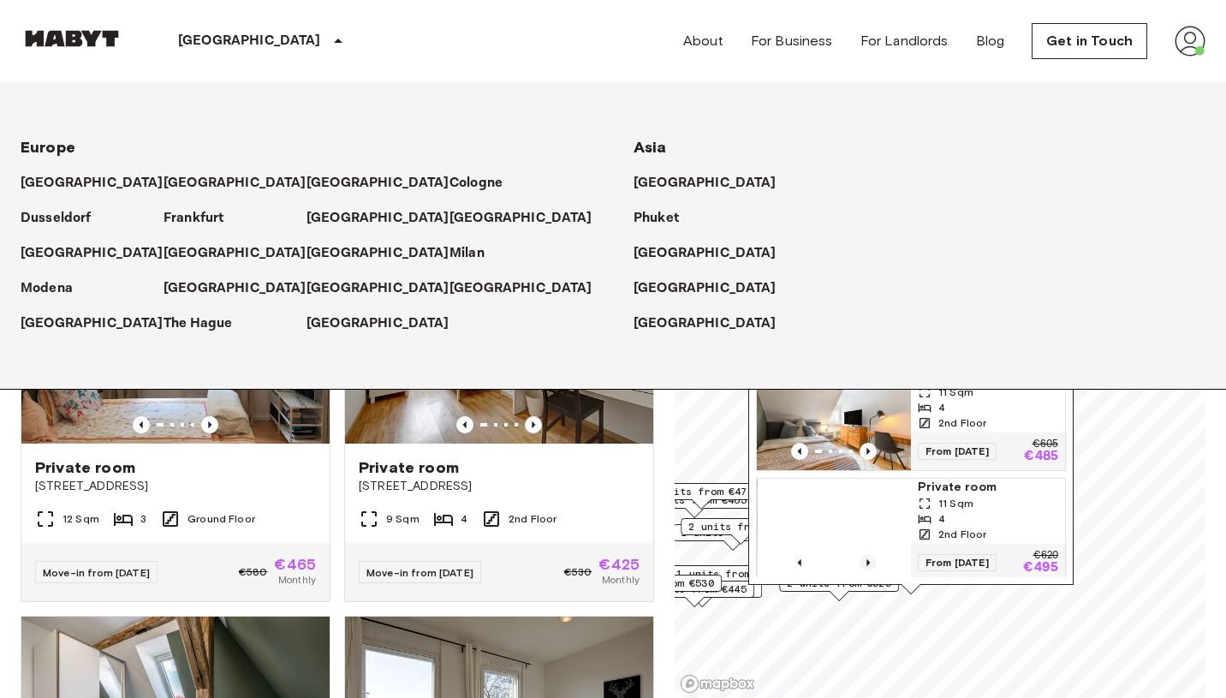
click at [867, 559] on icon "Previous image" at bounding box center [868, 562] width 3 height 7
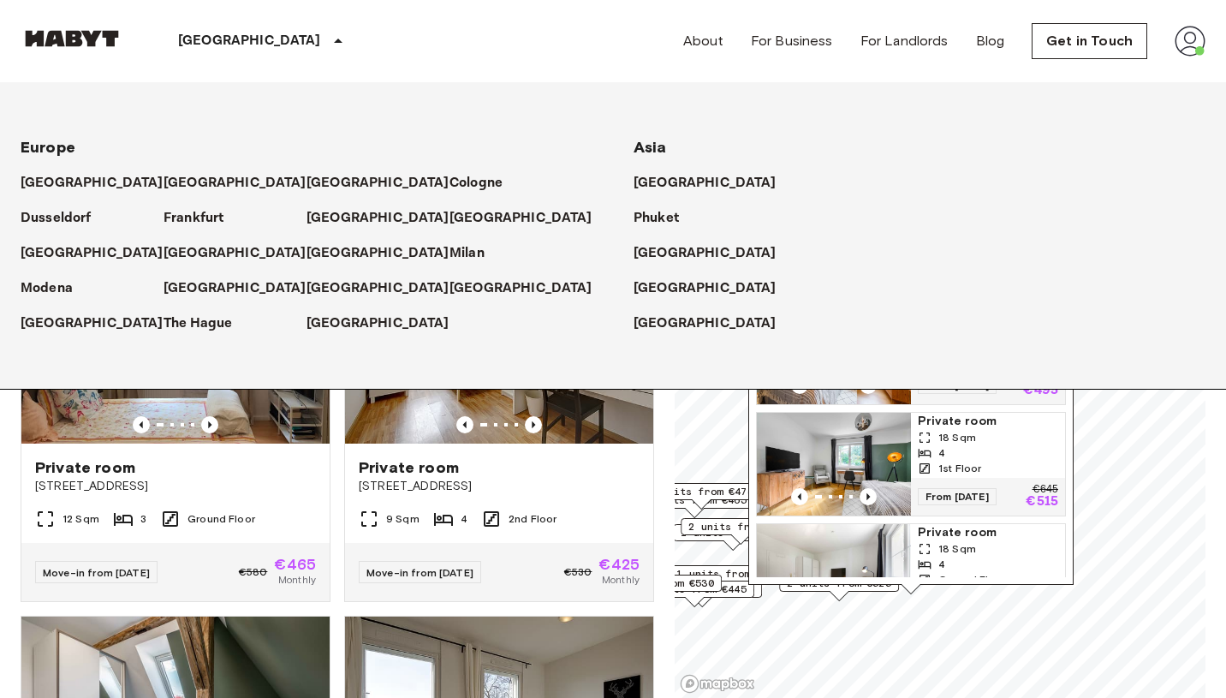
scroll to position [207, 0]
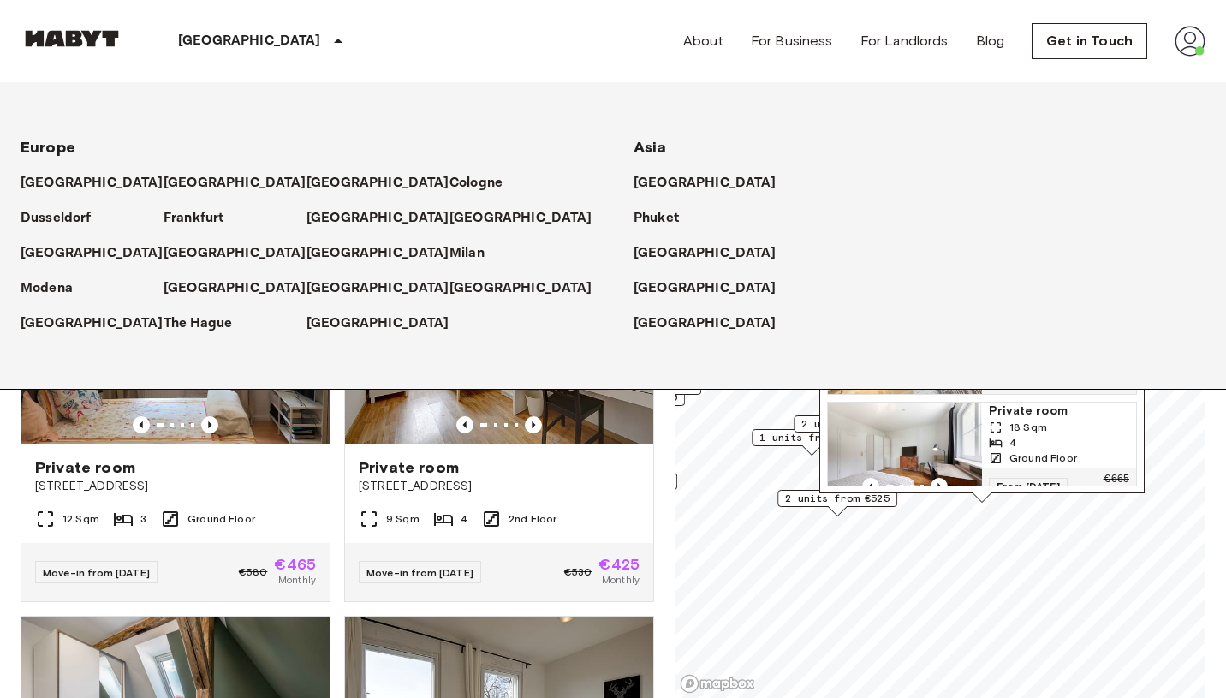
click at [221, 34] on p "[GEOGRAPHIC_DATA]" at bounding box center [249, 41] width 143 height 21
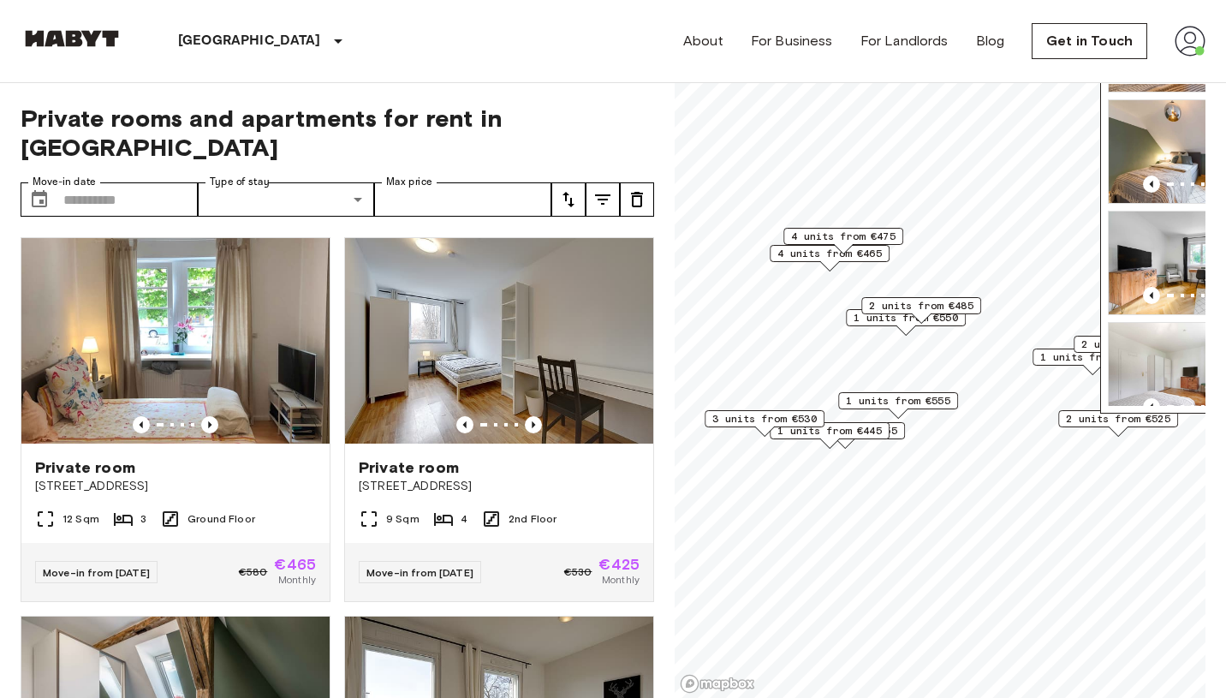
click at [870, 235] on span "4 units from €475" at bounding box center [843, 236] width 104 height 15
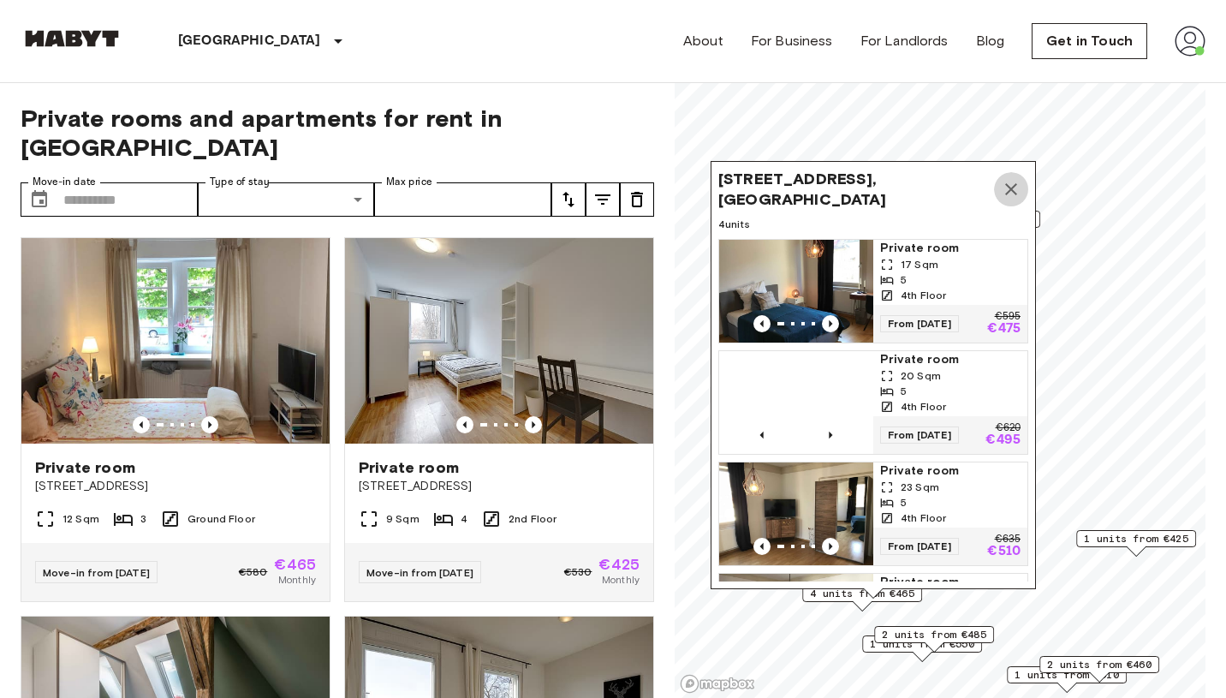
click at [1010, 188] on icon "Map marker" at bounding box center [1011, 189] width 12 height 12
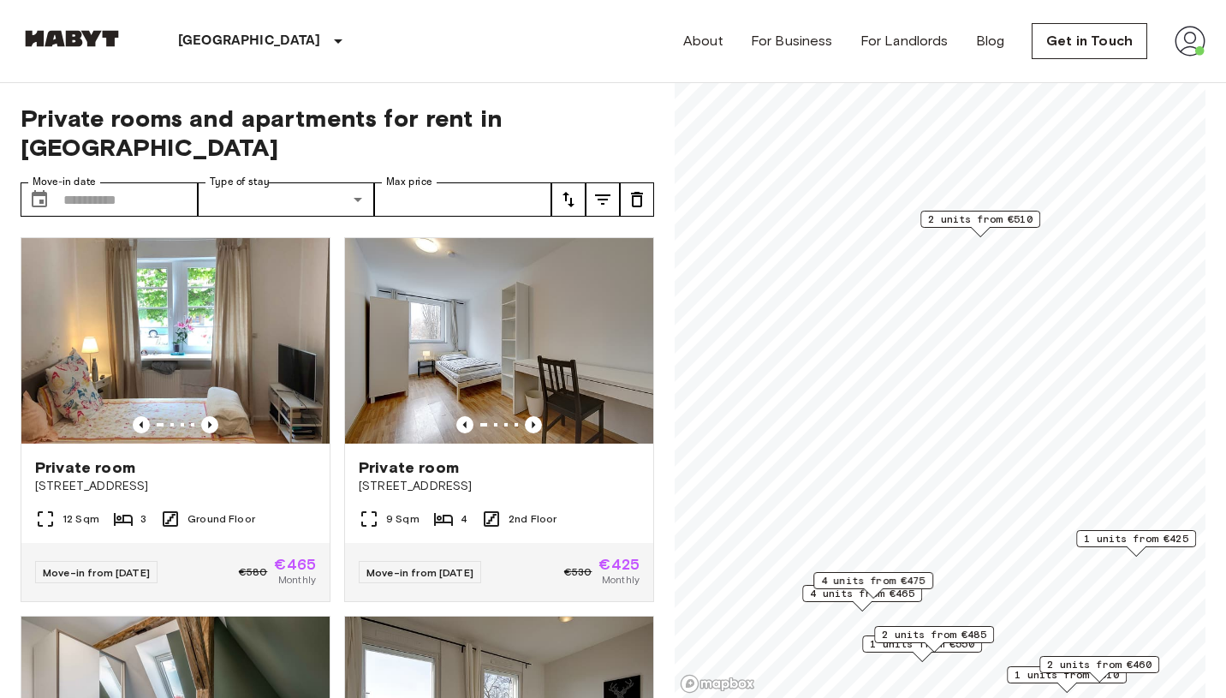
click at [994, 223] on span "2 units from €510" at bounding box center [980, 219] width 104 height 15
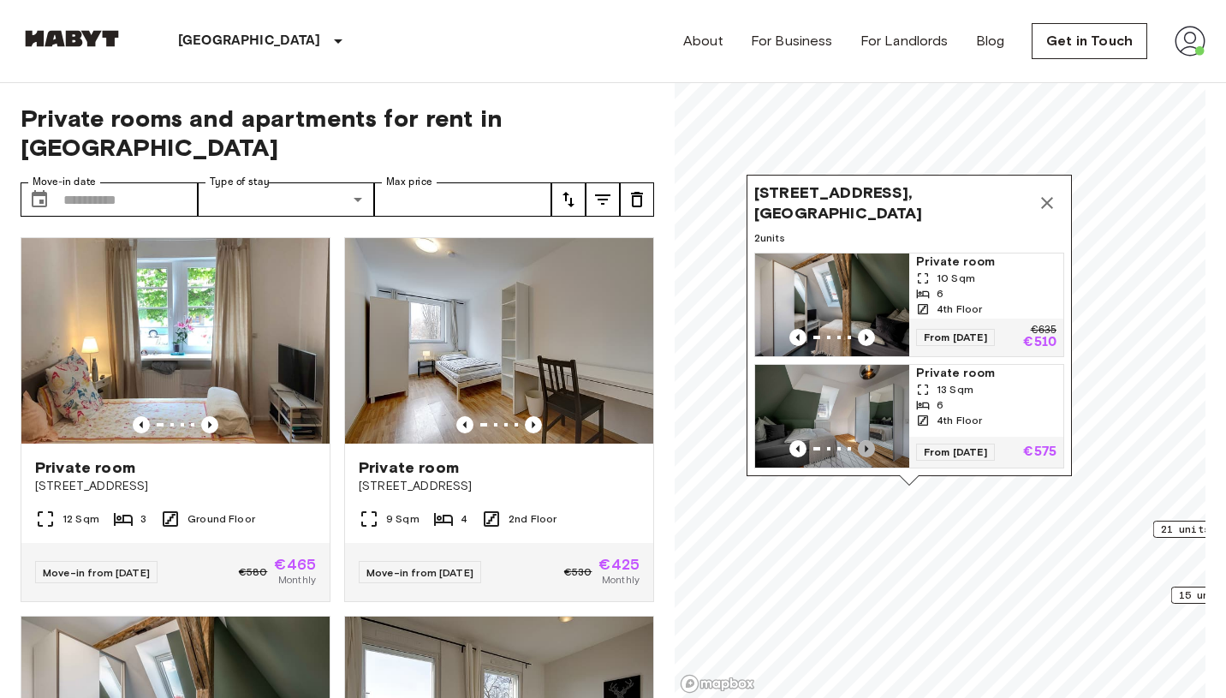
click at [870, 444] on icon "Previous image" at bounding box center [866, 448] width 17 height 17
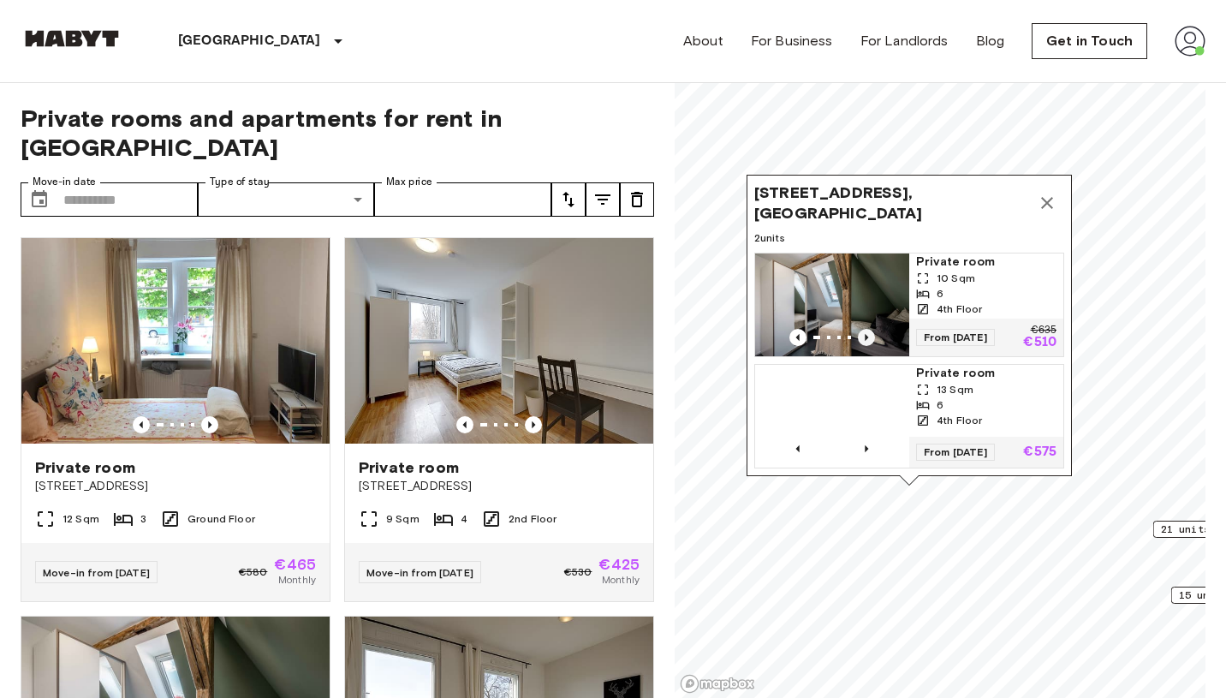
click at [867, 332] on icon "Previous image" at bounding box center [866, 337] width 17 height 17
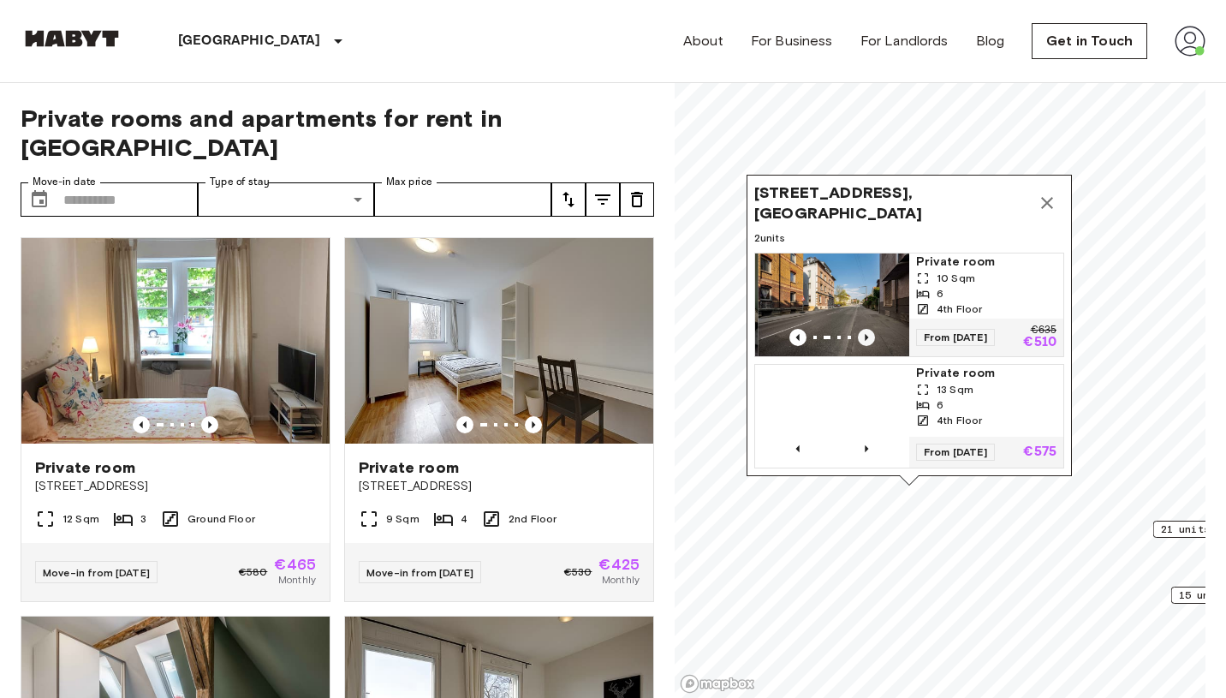
click at [867, 333] on icon "Previous image" at bounding box center [866, 337] width 17 height 17
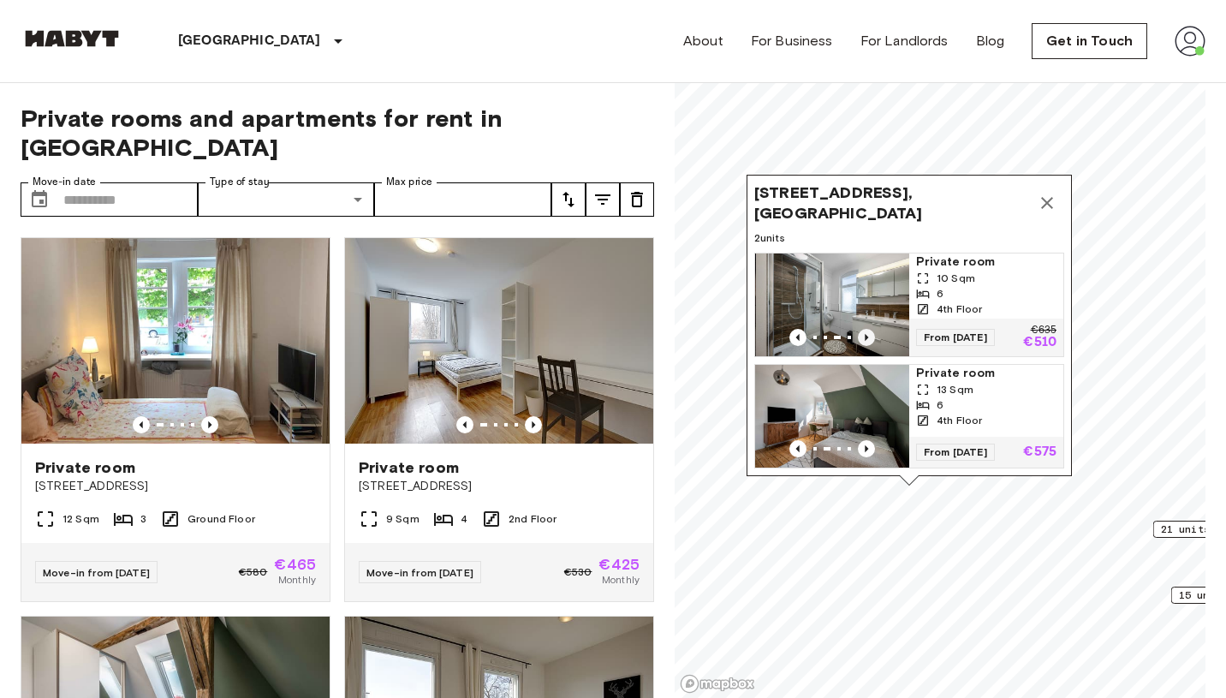
click at [867, 333] on icon "Previous image" at bounding box center [866, 337] width 17 height 17
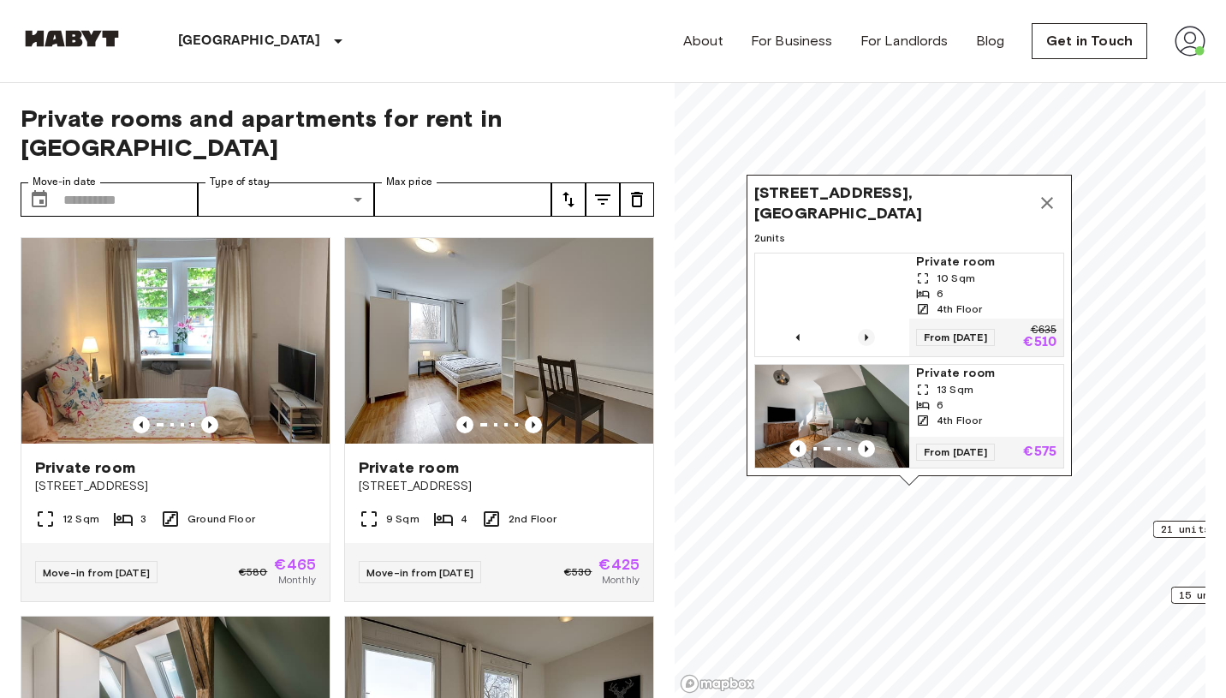
click at [867, 333] on icon "Previous image" at bounding box center [866, 337] width 17 height 17
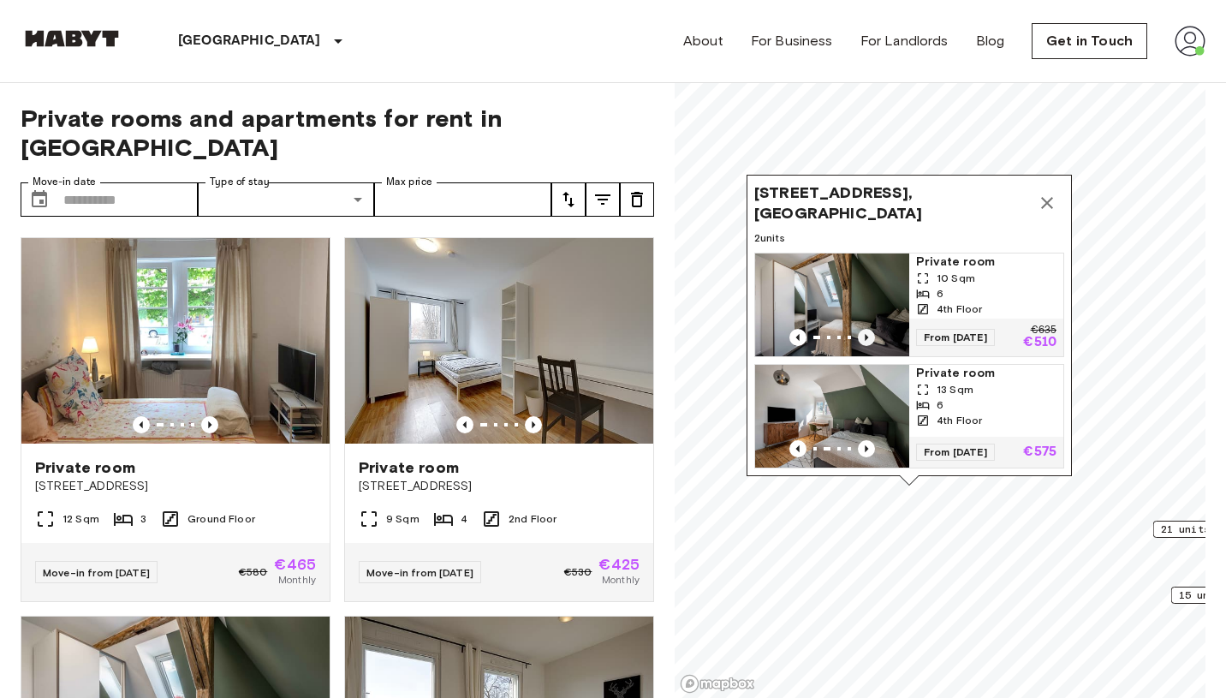
click at [867, 333] on icon "Previous image" at bounding box center [866, 337] width 17 height 17
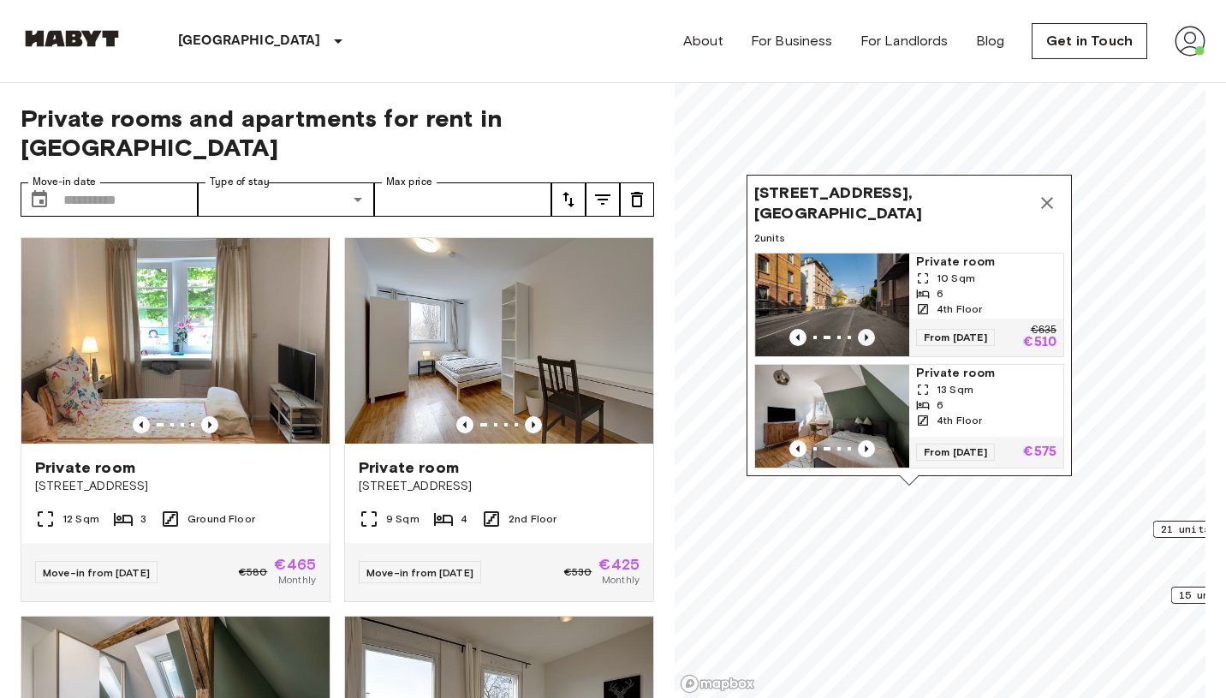
click at [867, 333] on icon "Previous image" at bounding box center [866, 337] width 17 height 17
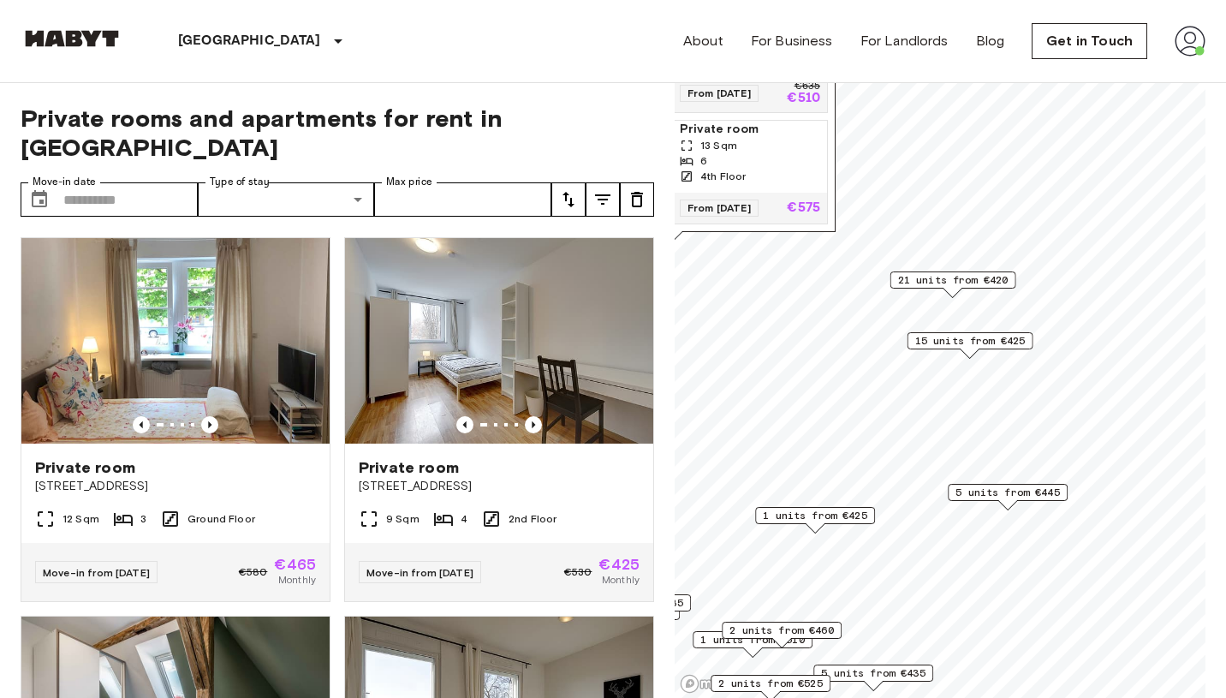
click at [972, 279] on span "21 units from €420" at bounding box center [953, 279] width 110 height 15
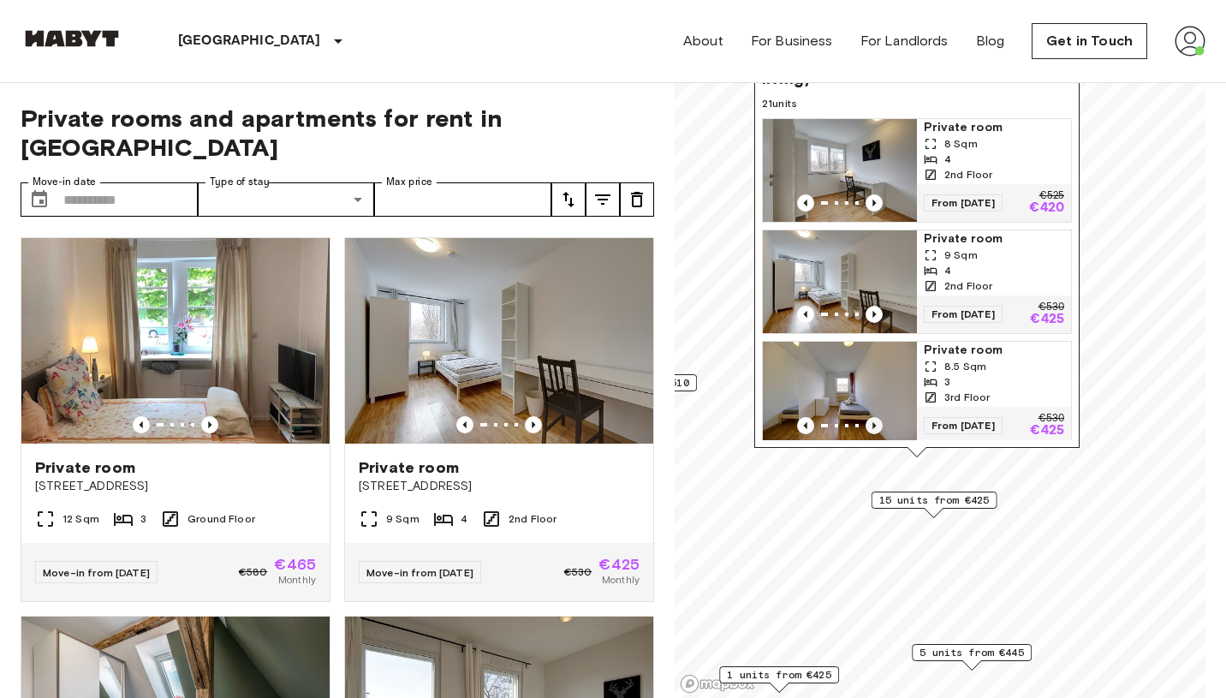
click at [882, 417] on icon "Previous image" at bounding box center [874, 425] width 17 height 17
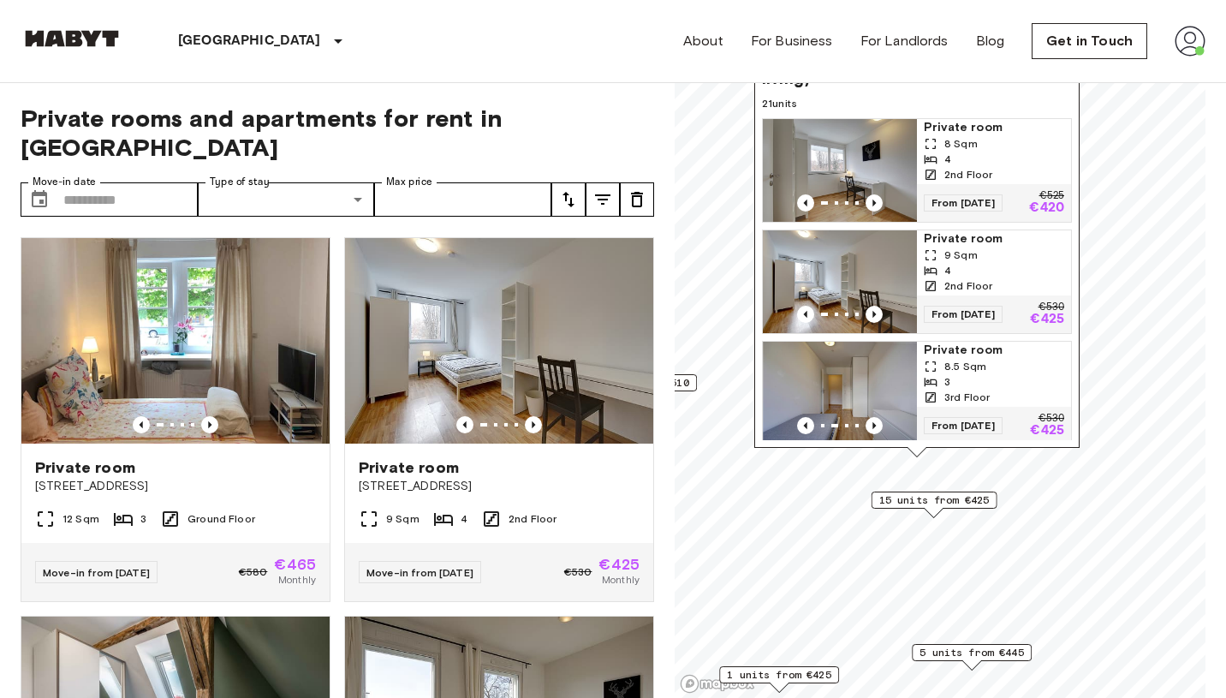
click at [977, 504] on span "15 units from €425" at bounding box center [934, 499] width 110 height 15
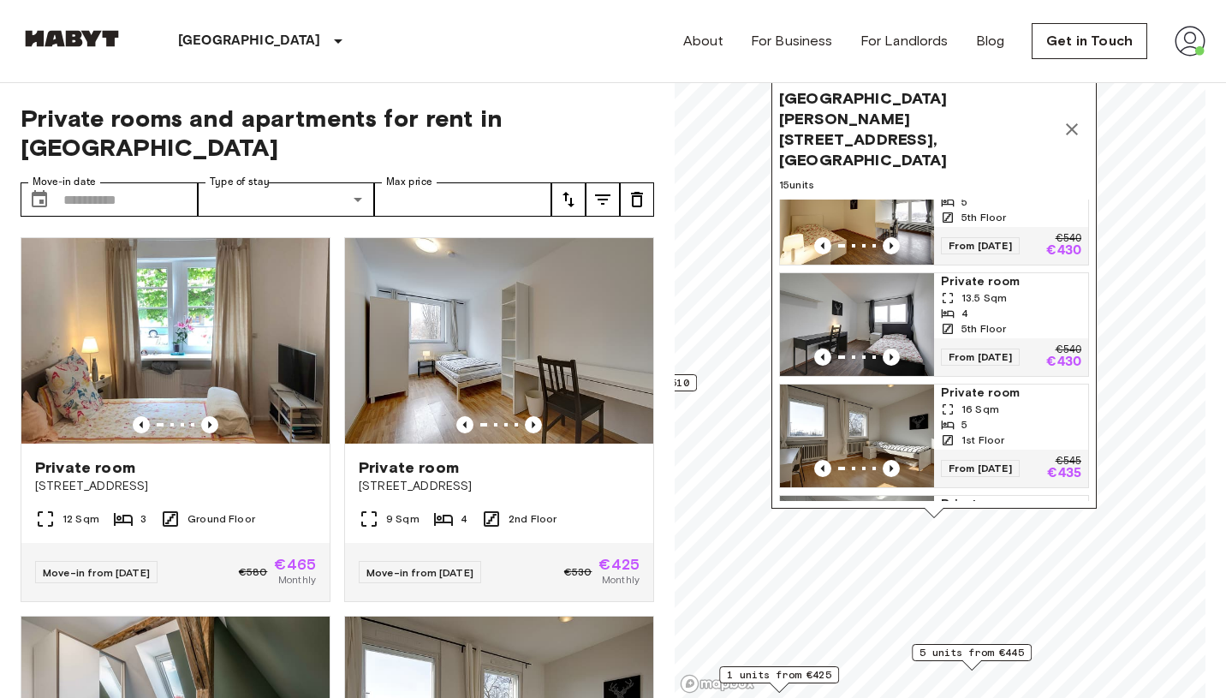
scroll to position [331, 0]
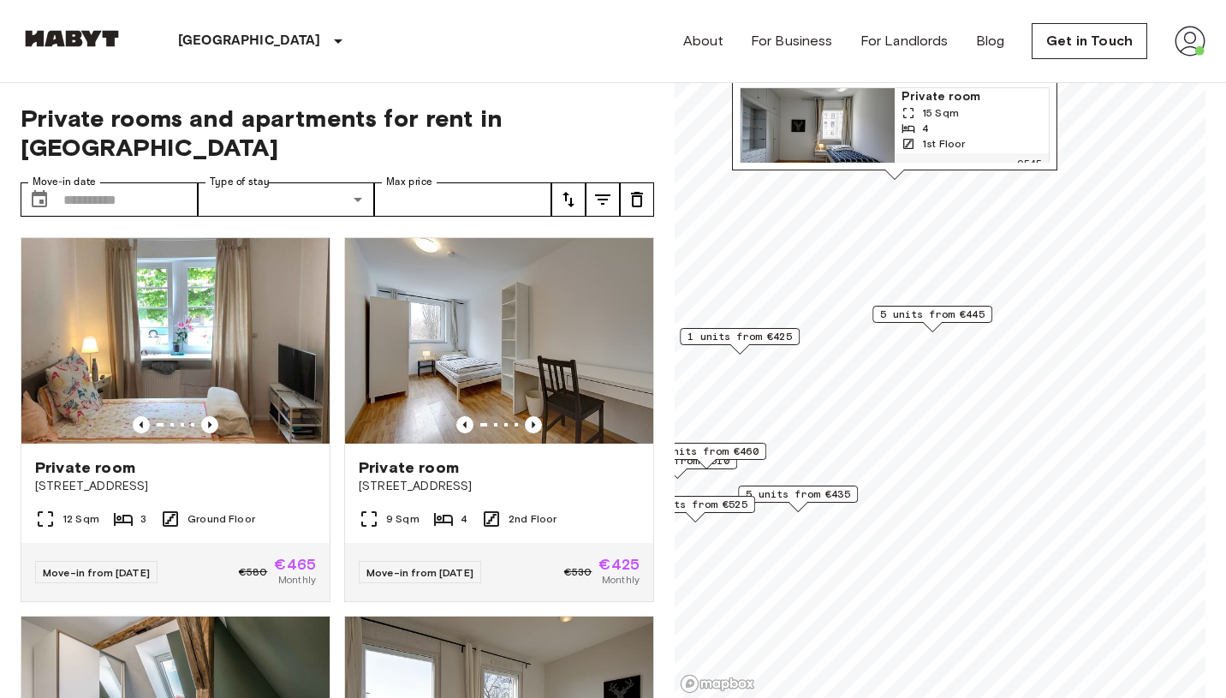
click at [936, 313] on span "5 units from €445" at bounding box center [932, 314] width 104 height 15
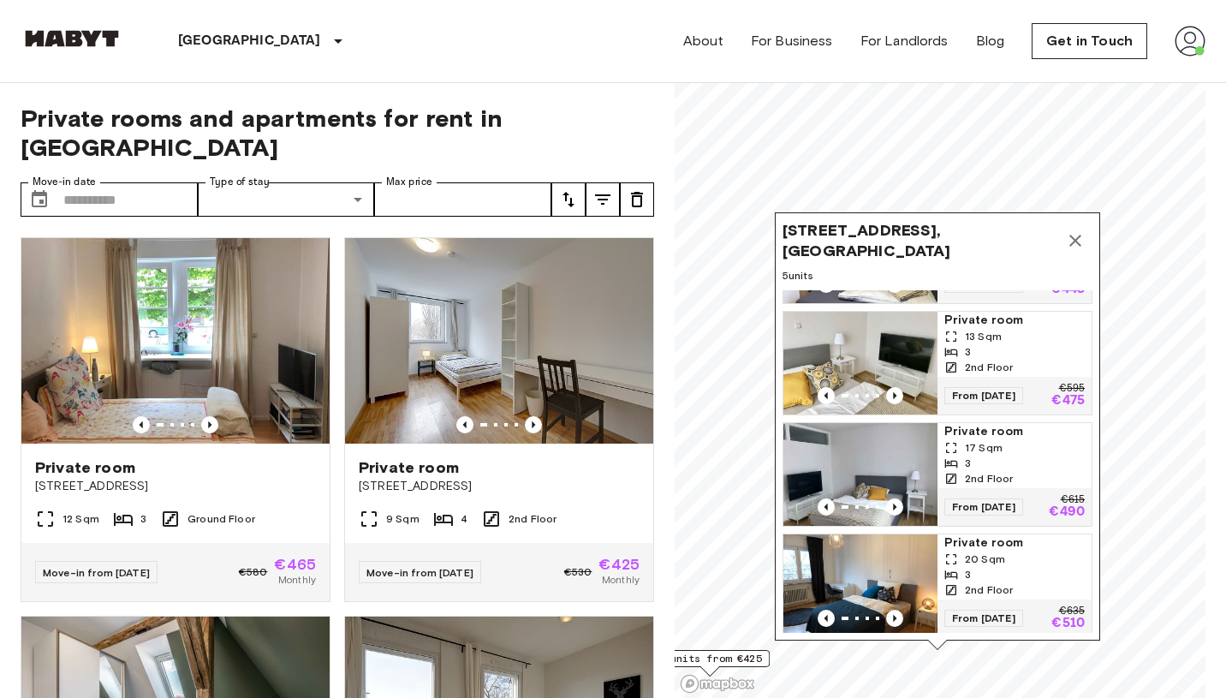
scroll to position [207, 0]
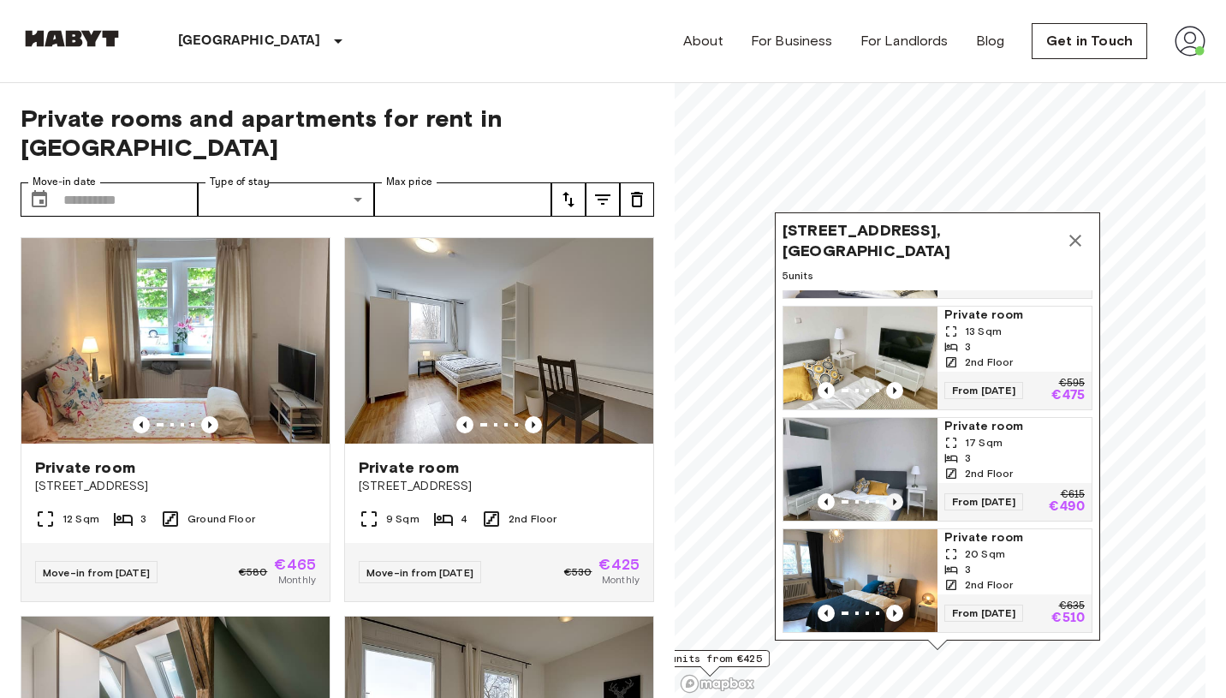
click at [897, 506] on icon "Previous image" at bounding box center [894, 501] width 17 height 17
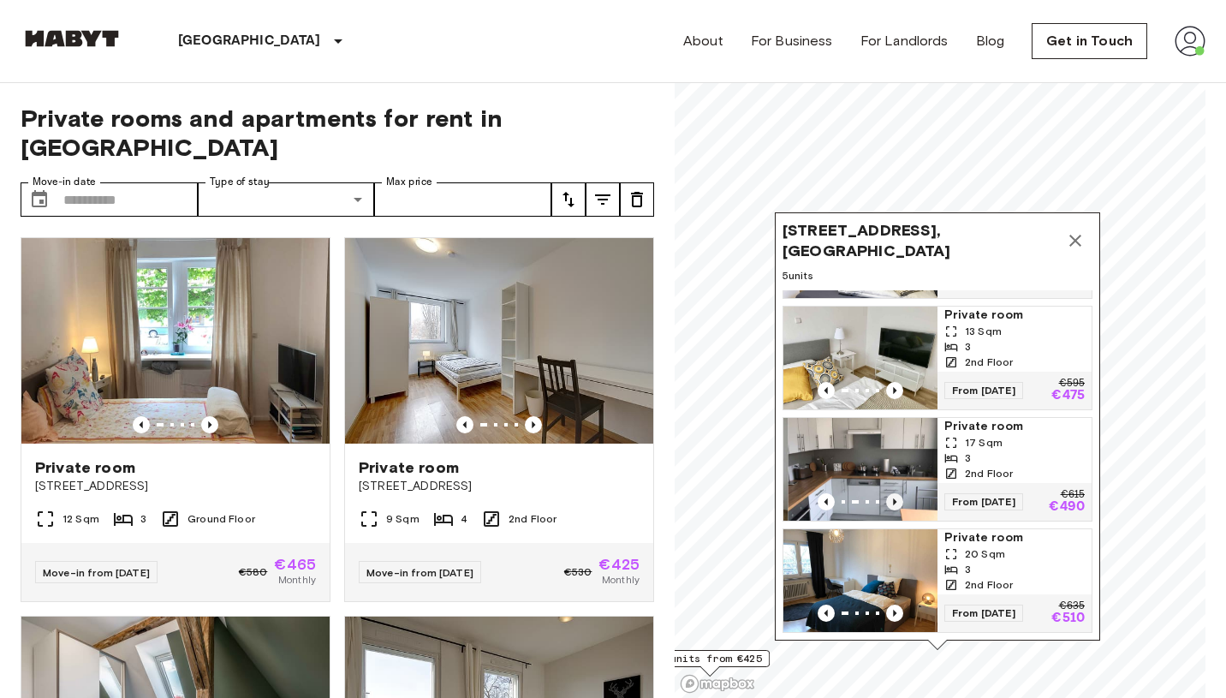
click at [897, 506] on icon "Previous image" at bounding box center [894, 501] width 17 height 17
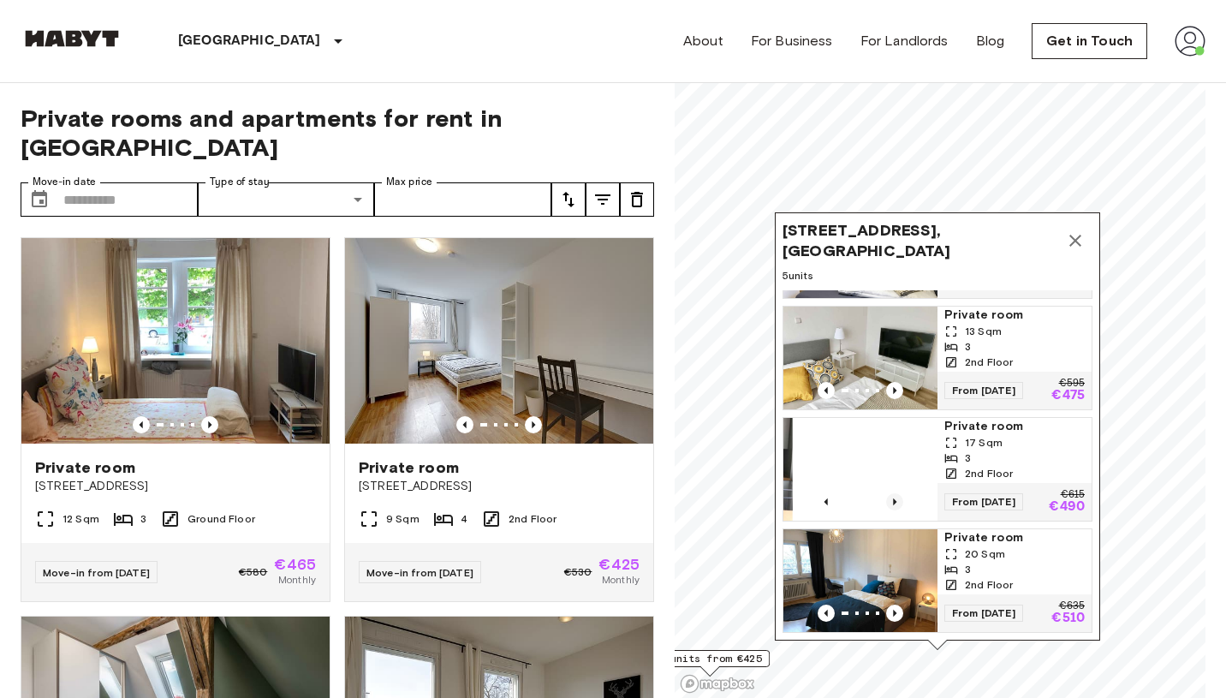
click at [897, 506] on icon "Previous image" at bounding box center [894, 501] width 17 height 17
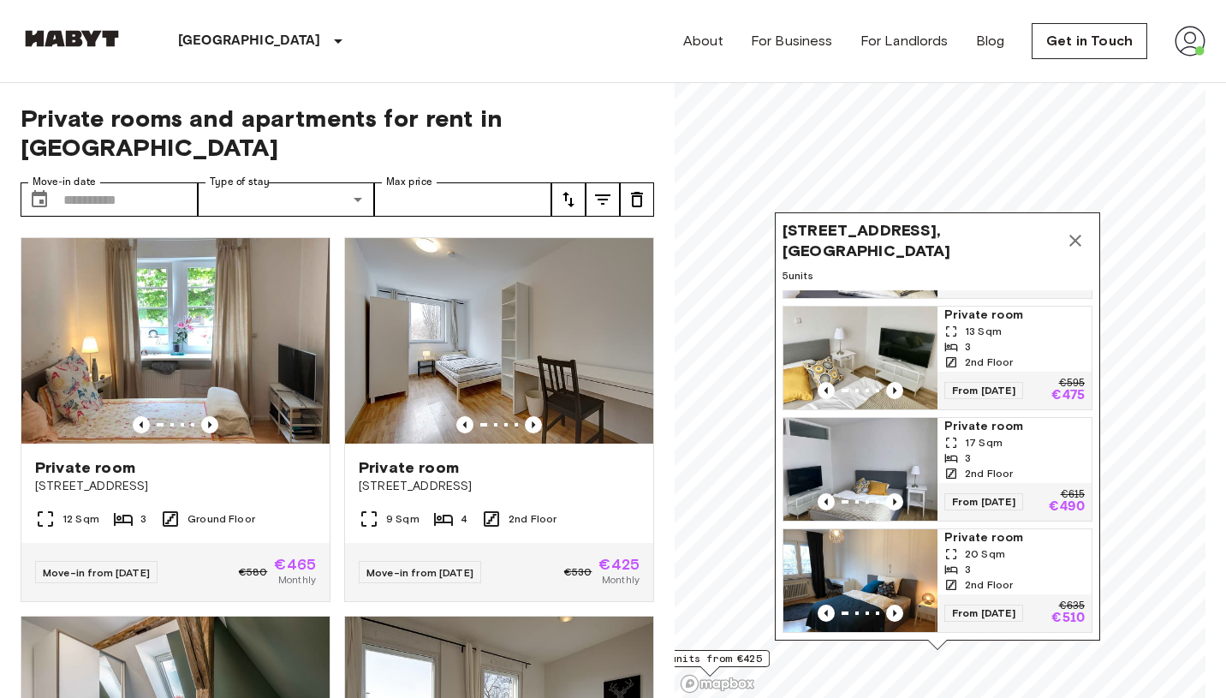
click at [1082, 235] on icon "Map marker" at bounding box center [1075, 240] width 21 height 21
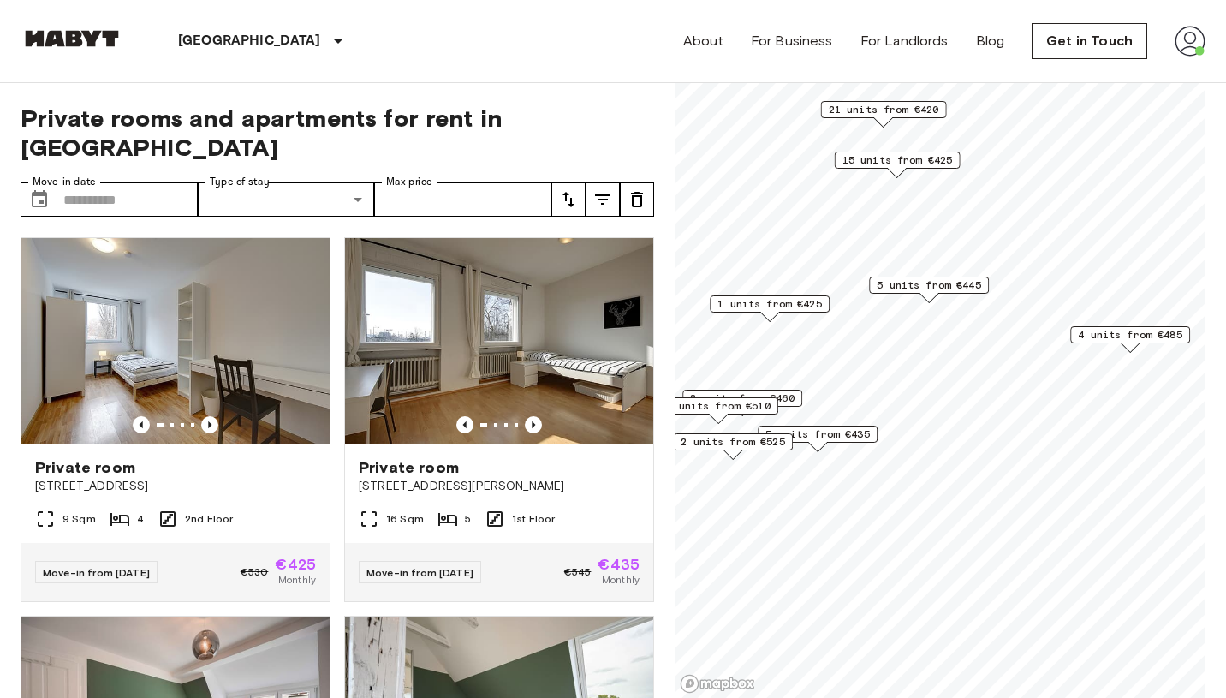
click at [826, 432] on span "5 units from €435" at bounding box center [818, 433] width 104 height 15
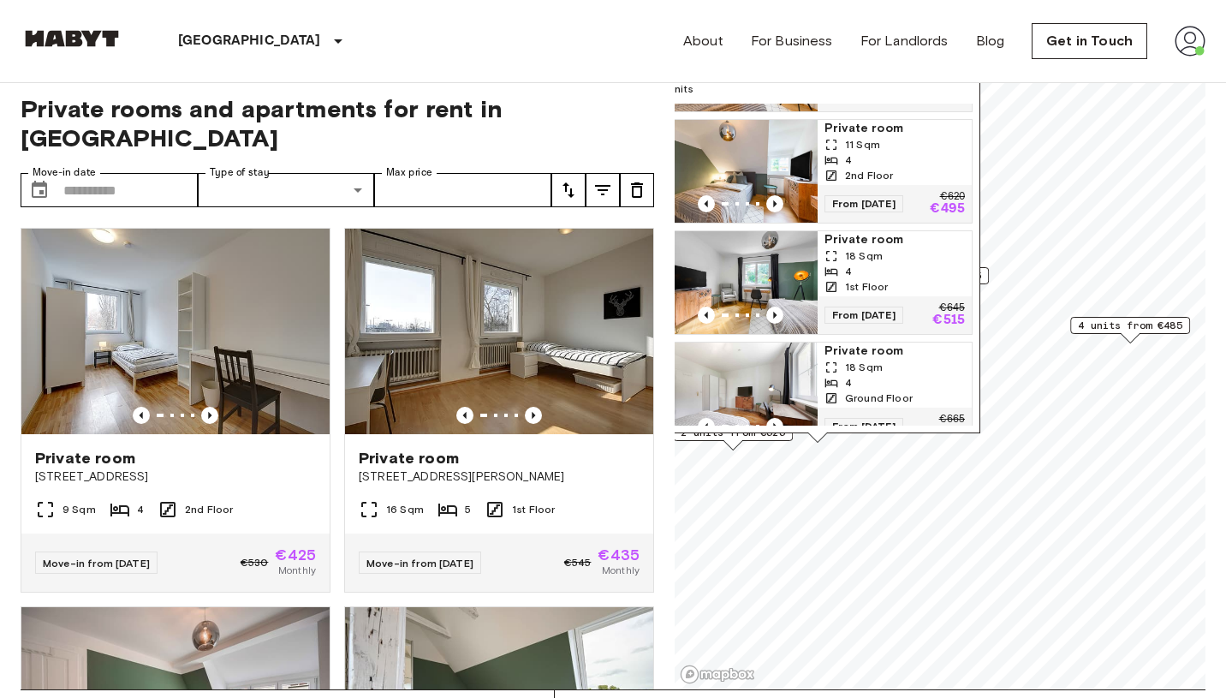
scroll to position [11, 0]
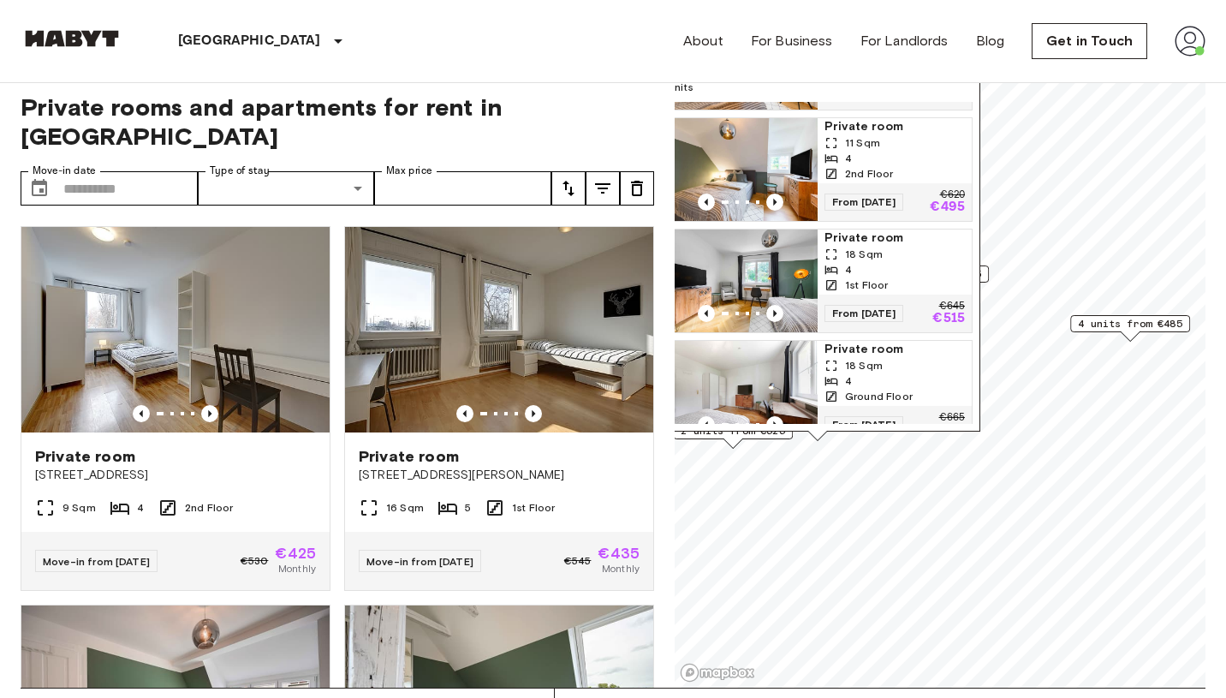
click at [871, 358] on span "18 Sqm" at bounding box center [864, 365] width 38 height 15
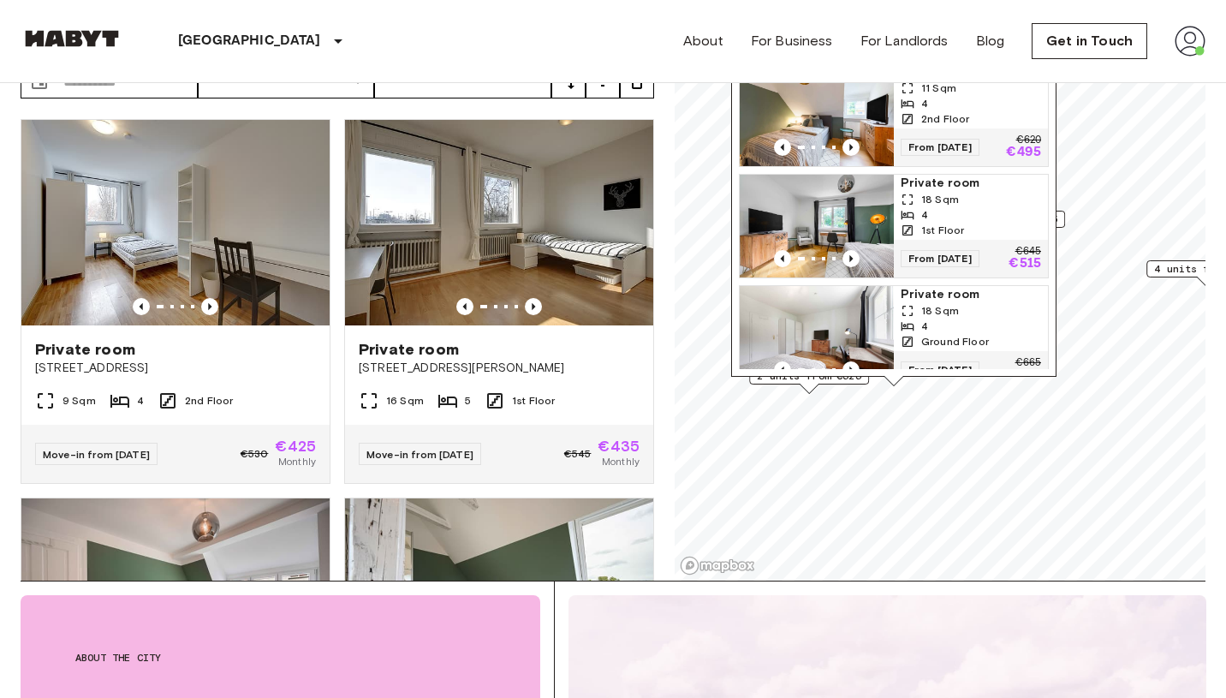
scroll to position [128, 0]
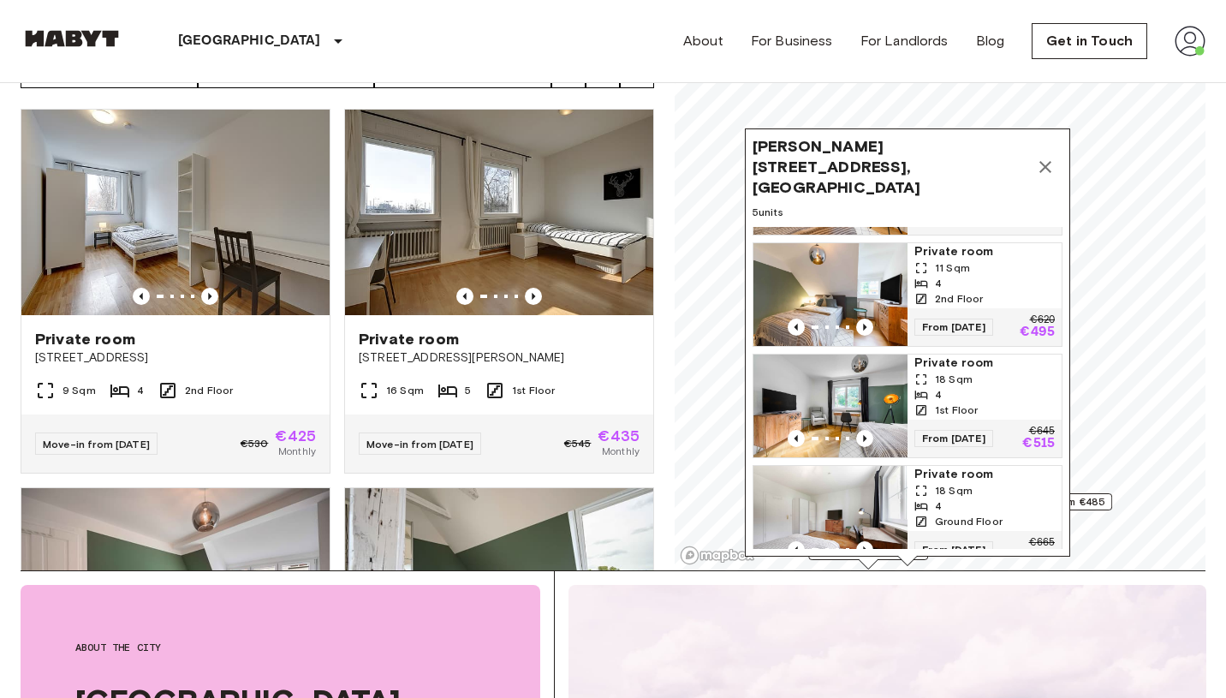
click at [1051, 161] on icon "Map marker" at bounding box center [1046, 167] width 12 height 12
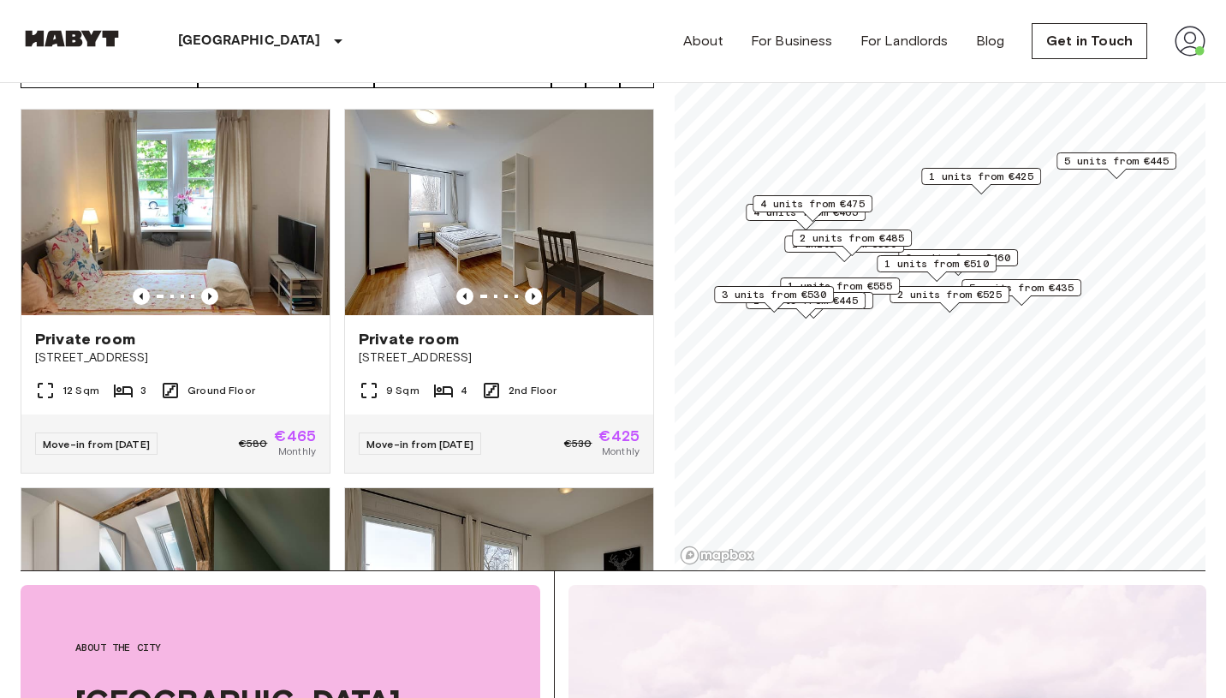
click at [852, 299] on span "1 units from €445" at bounding box center [806, 300] width 104 height 15
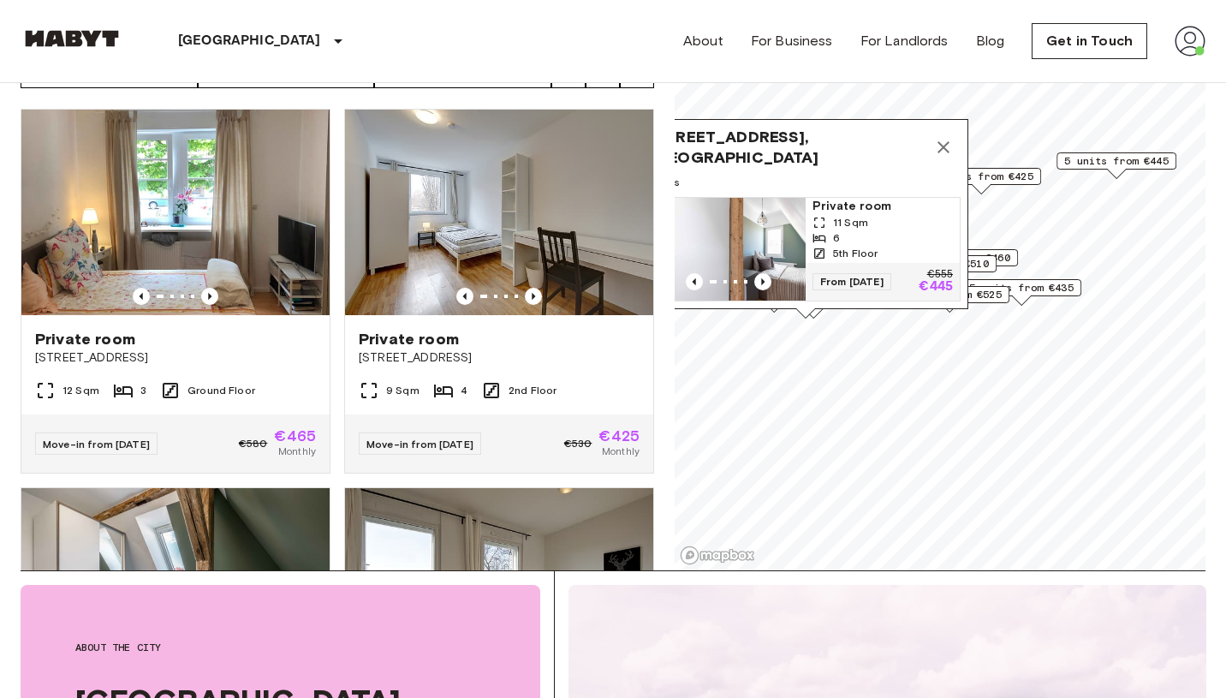
click at [1010, 253] on span "2 units from €460" at bounding box center [958, 257] width 104 height 15
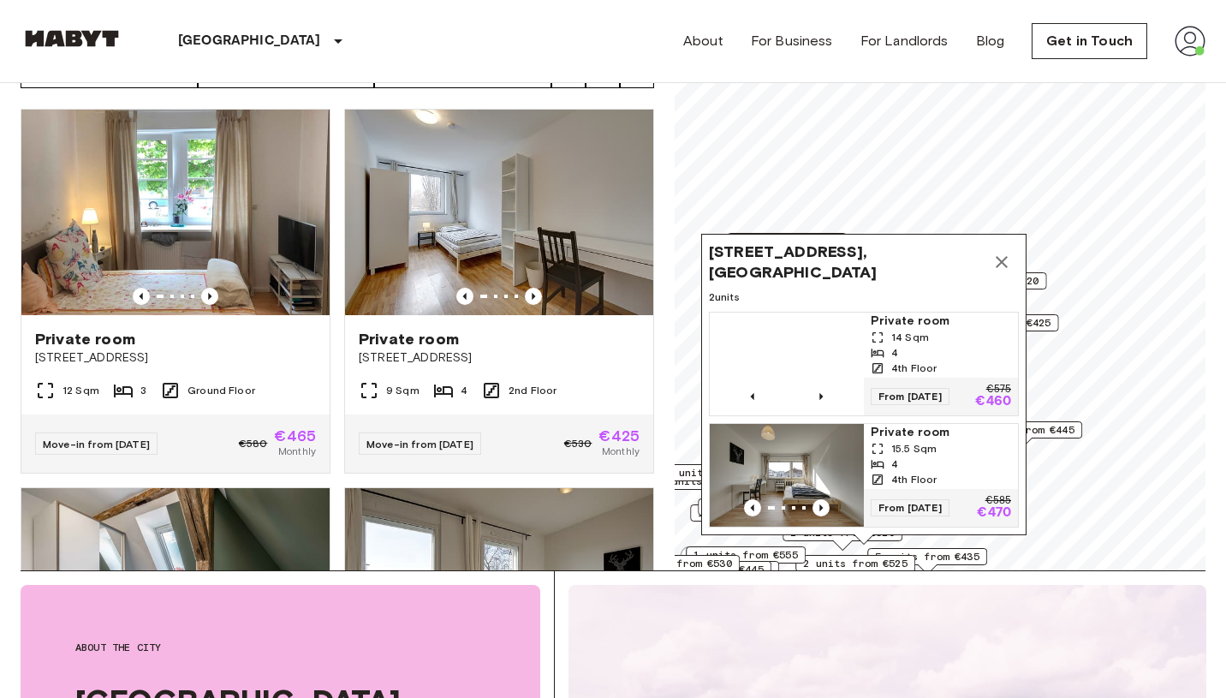
click at [1001, 266] on icon "Map marker" at bounding box center [1002, 262] width 21 height 21
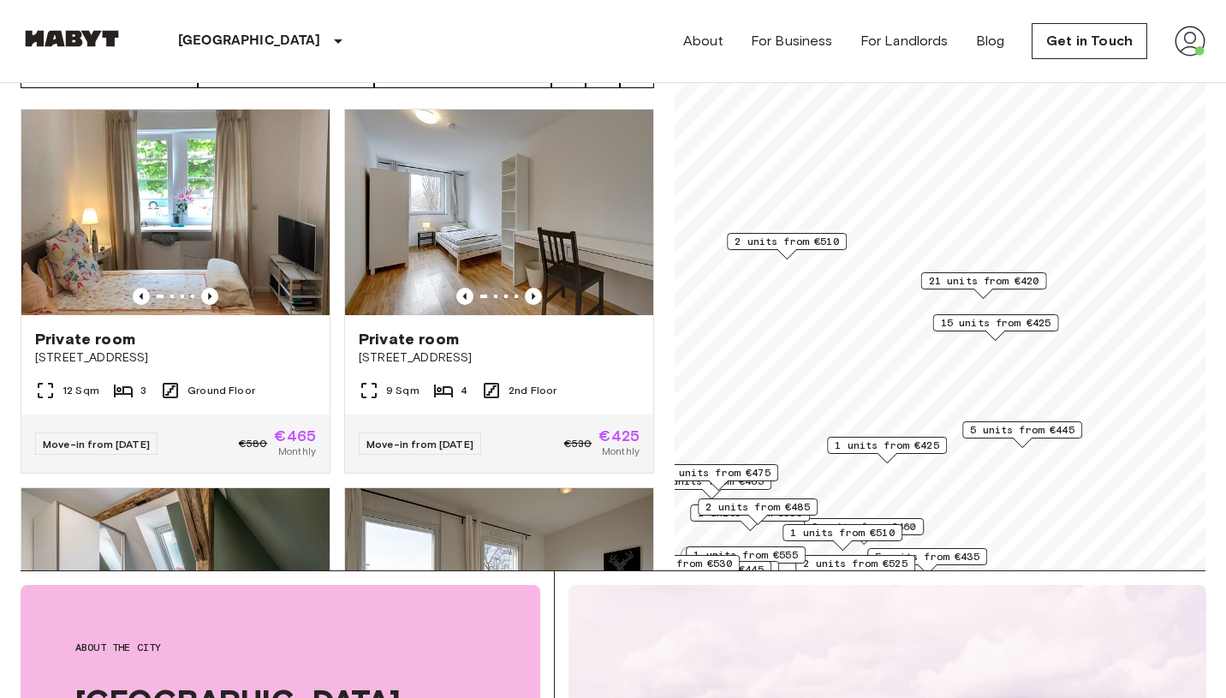
click at [1010, 280] on span "21 units from €420" at bounding box center [984, 280] width 110 height 15
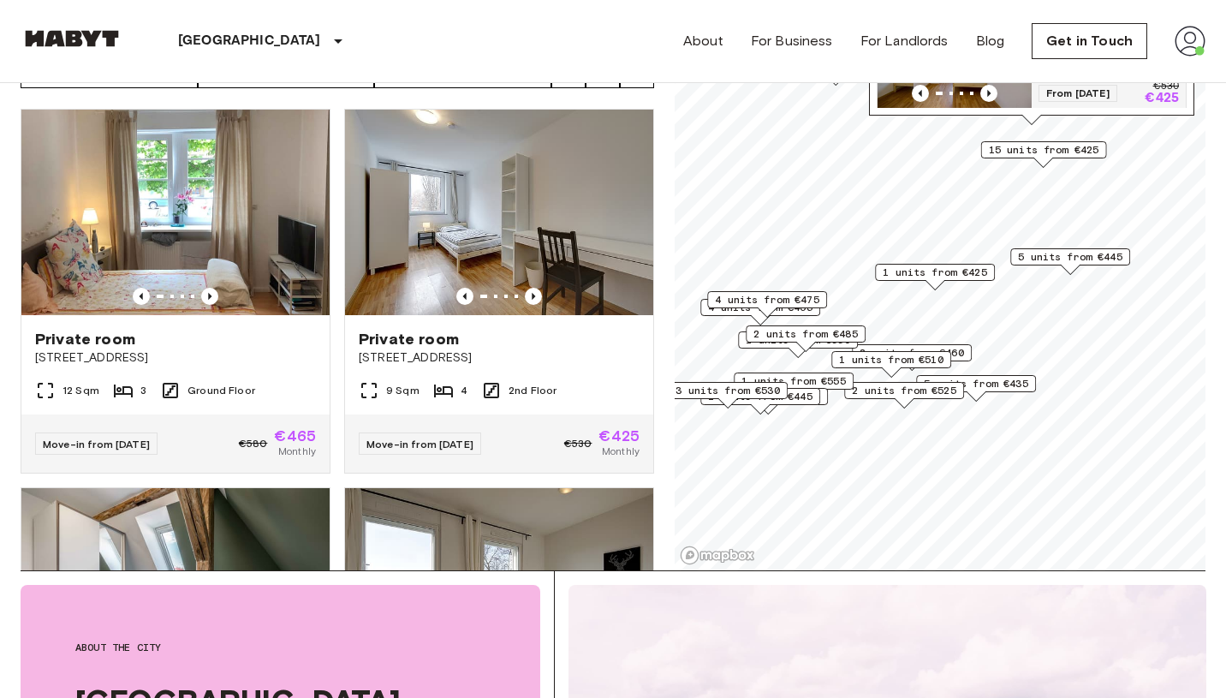
click at [992, 387] on span "5 units from €435" at bounding box center [976, 383] width 104 height 15
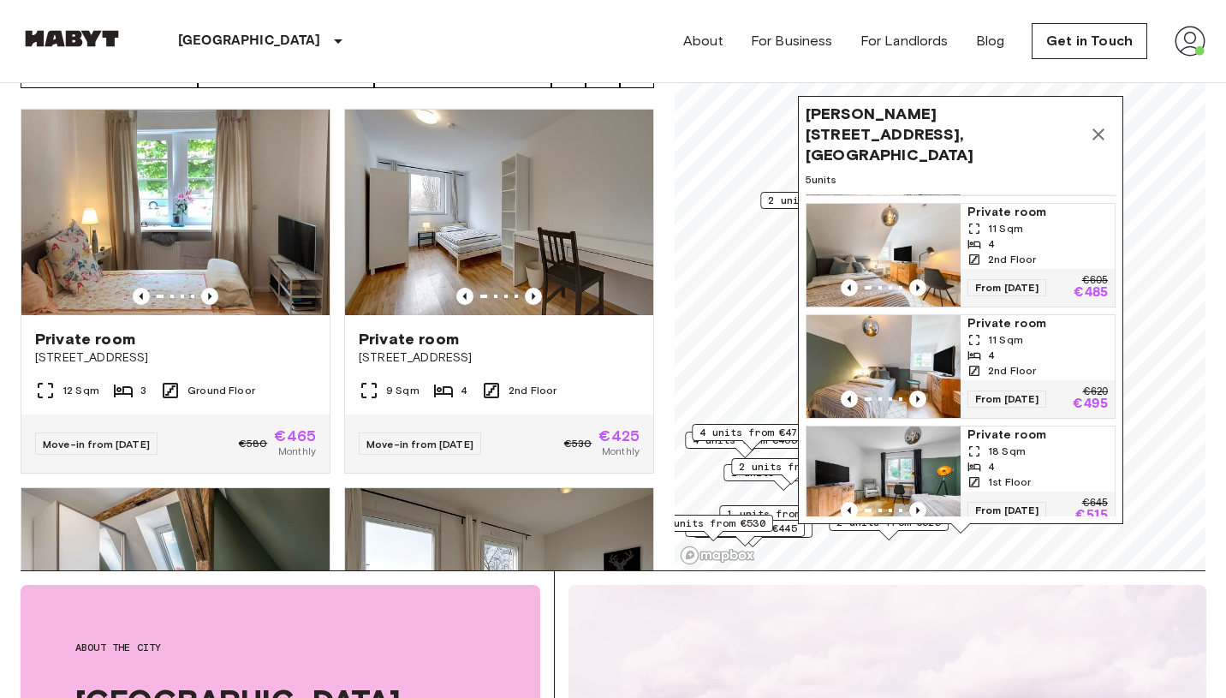
scroll to position [119, 0]
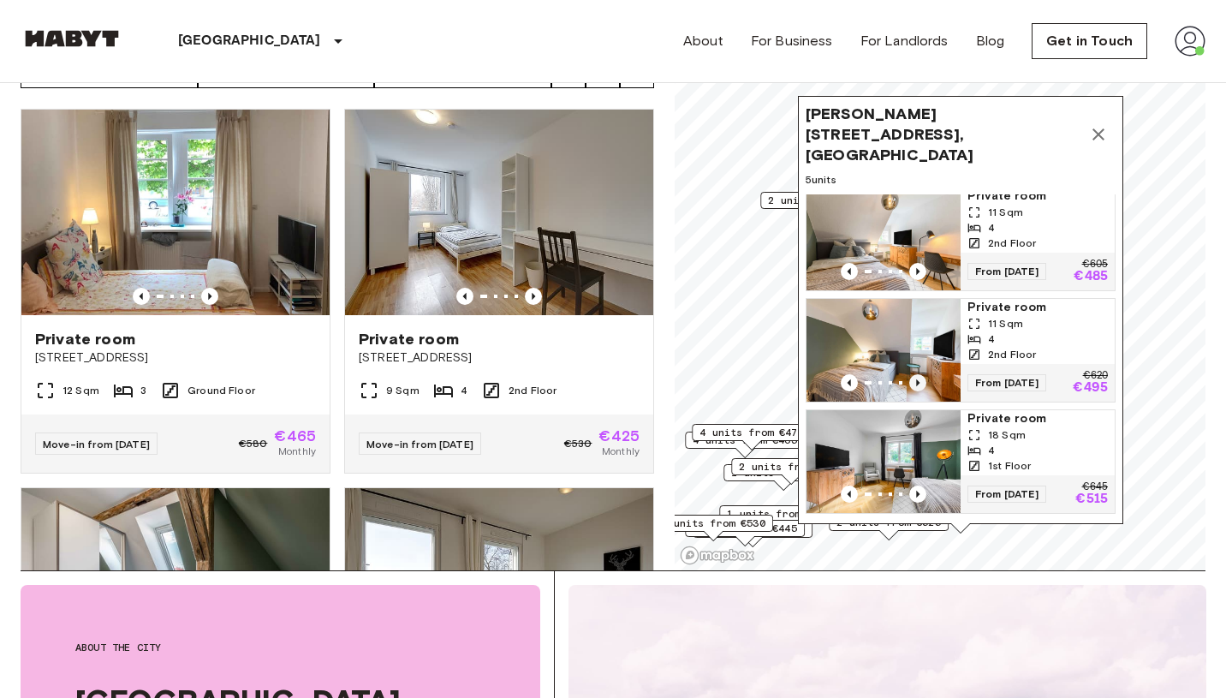
click at [914, 374] on icon "Previous image" at bounding box center [917, 382] width 17 height 17
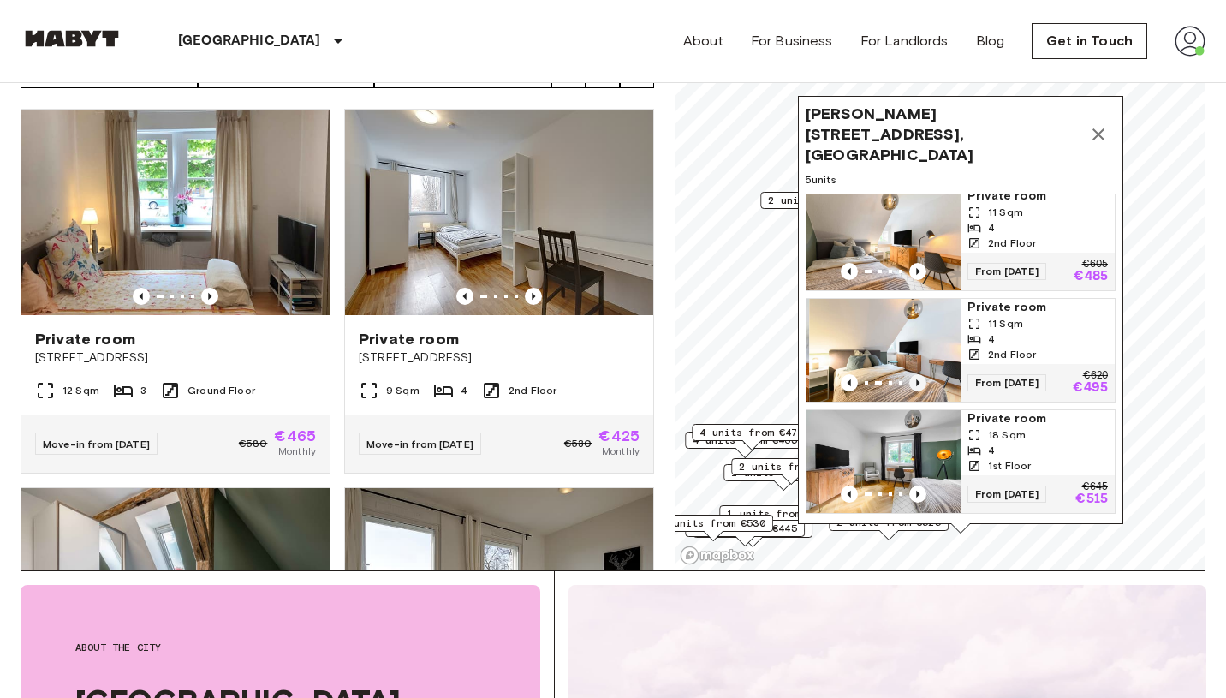
click at [914, 374] on icon "Previous image" at bounding box center [917, 382] width 17 height 17
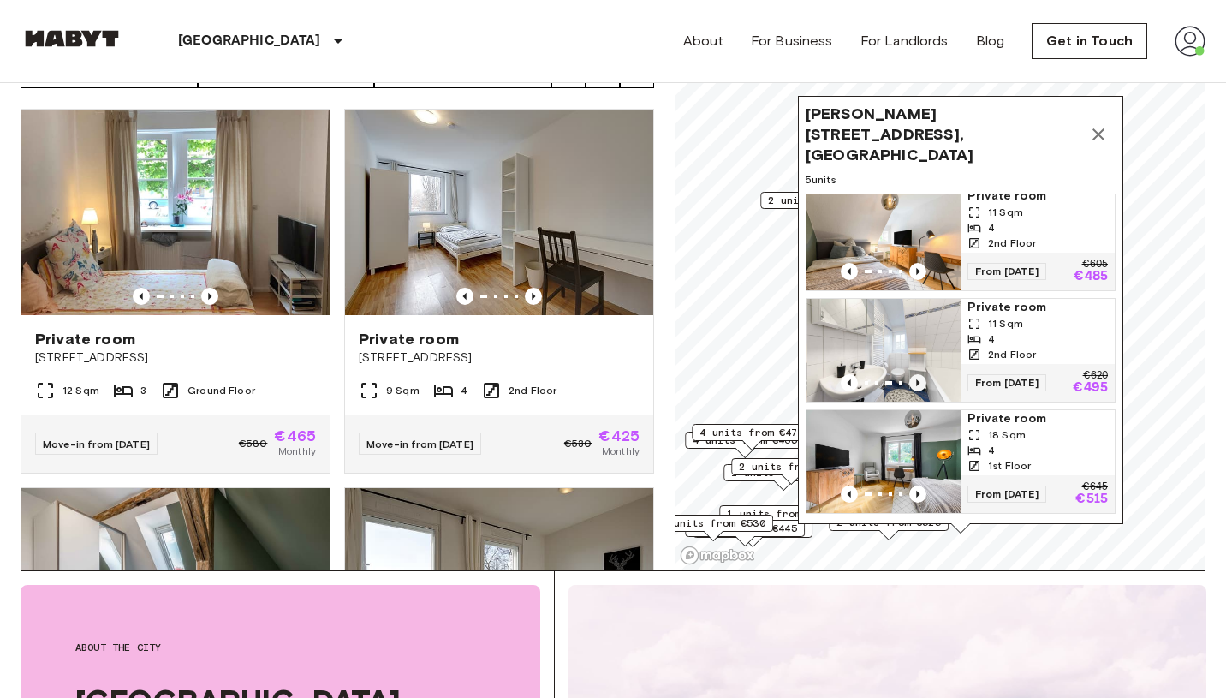
click at [914, 374] on icon "Previous image" at bounding box center [917, 382] width 17 height 17
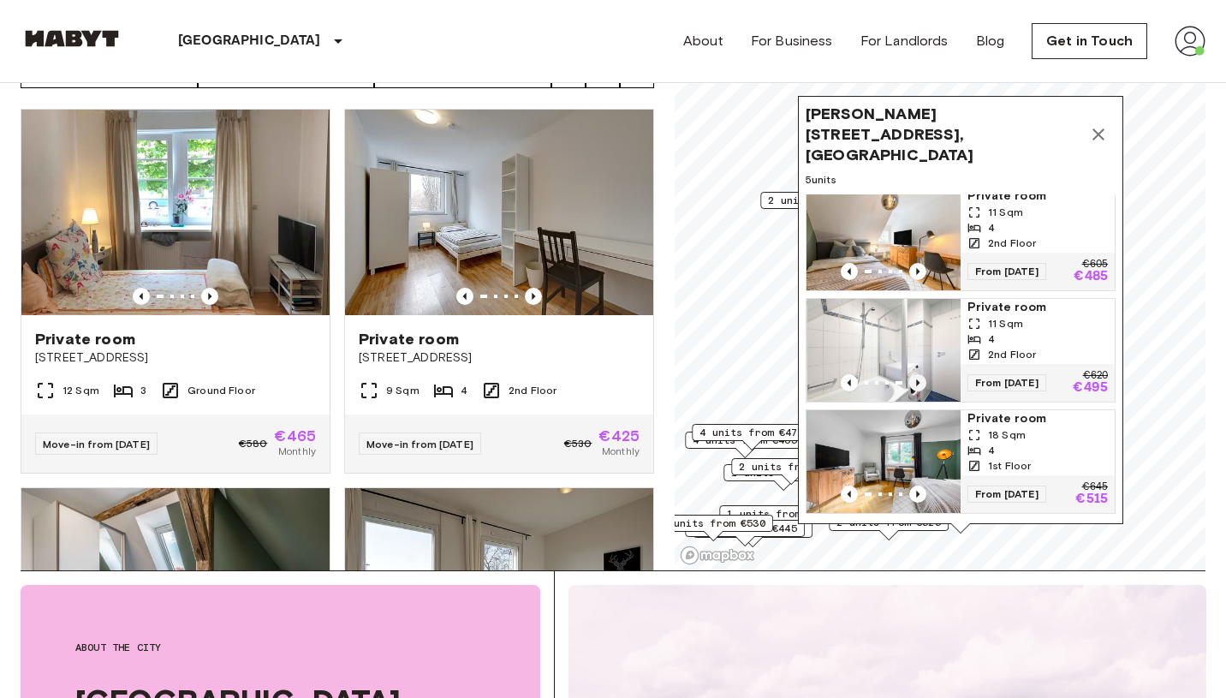
click at [914, 374] on icon "Previous image" at bounding box center [917, 382] width 17 height 17
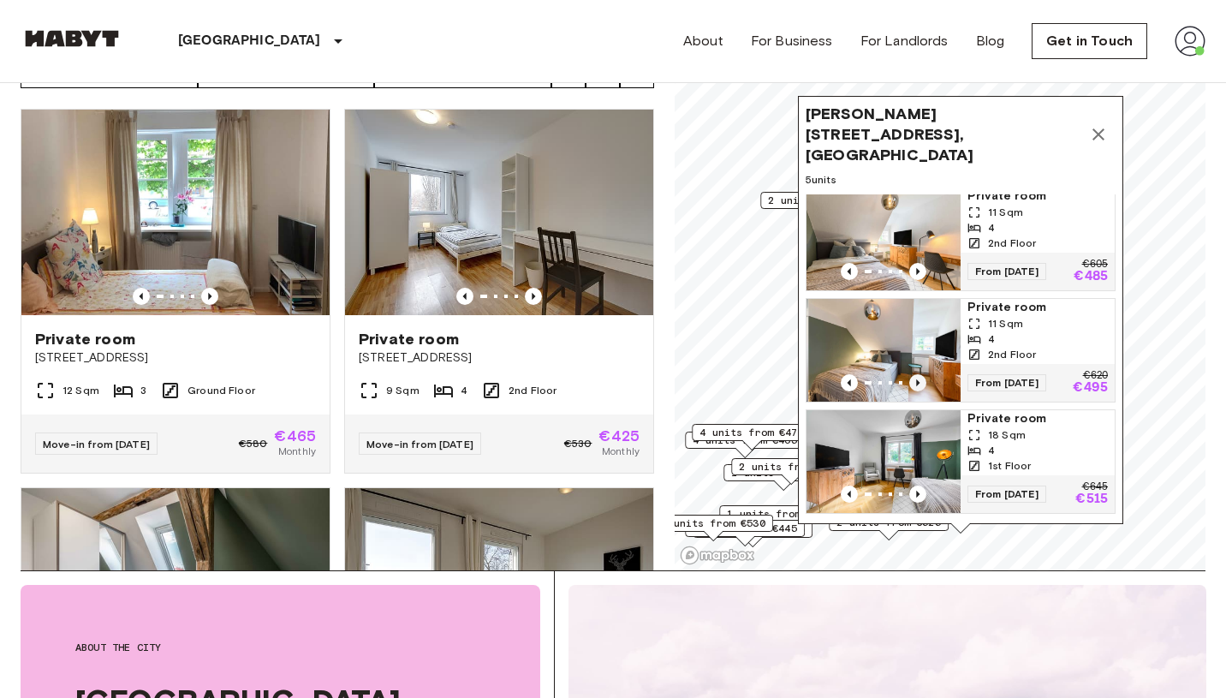
click at [914, 374] on icon "Previous image" at bounding box center [917, 382] width 17 height 17
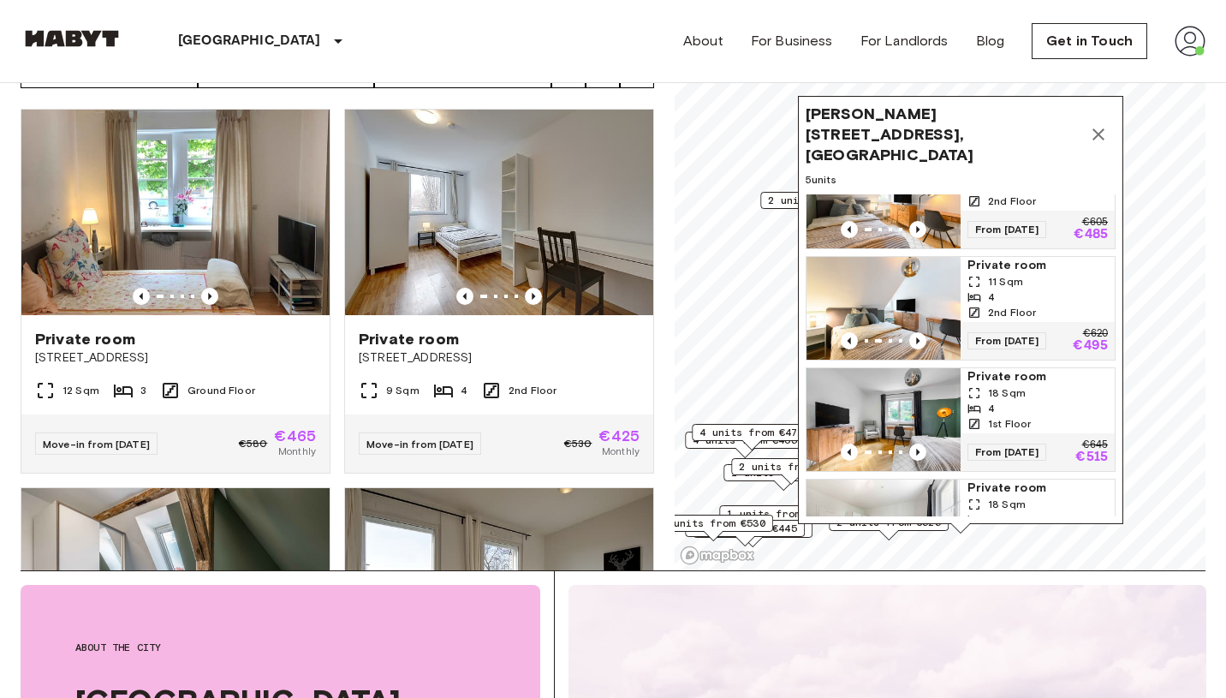
scroll to position [207, 0]
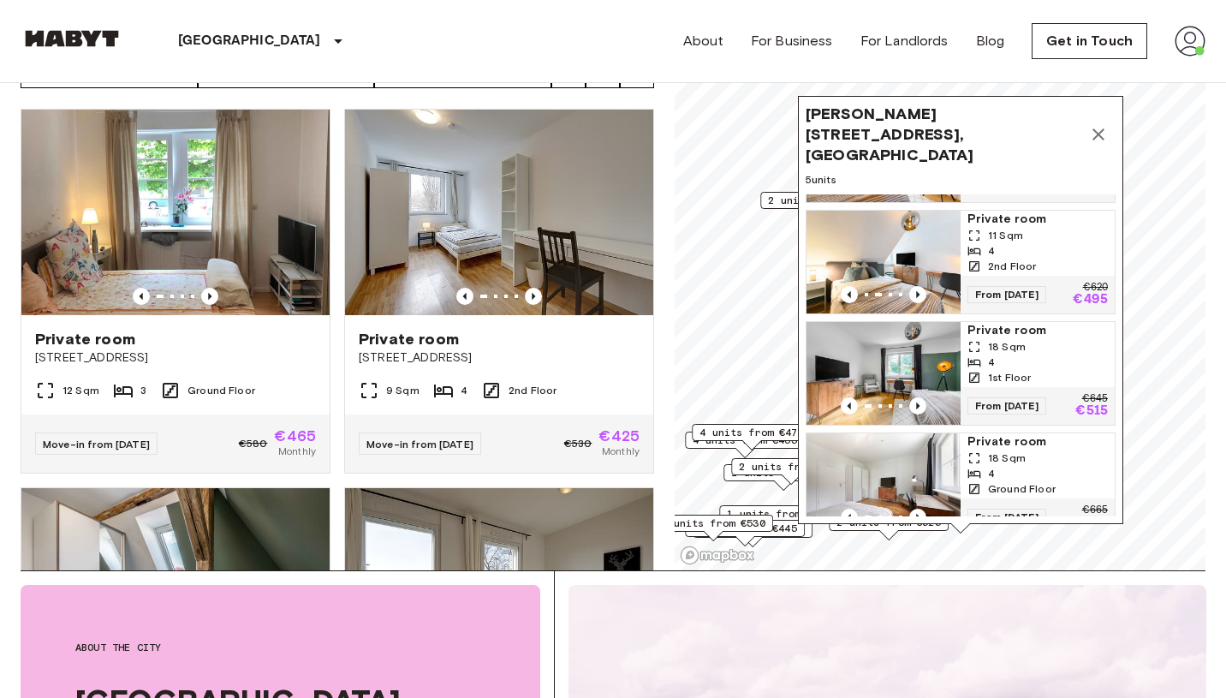
click at [924, 233] on img "Map marker" at bounding box center [884, 262] width 154 height 103
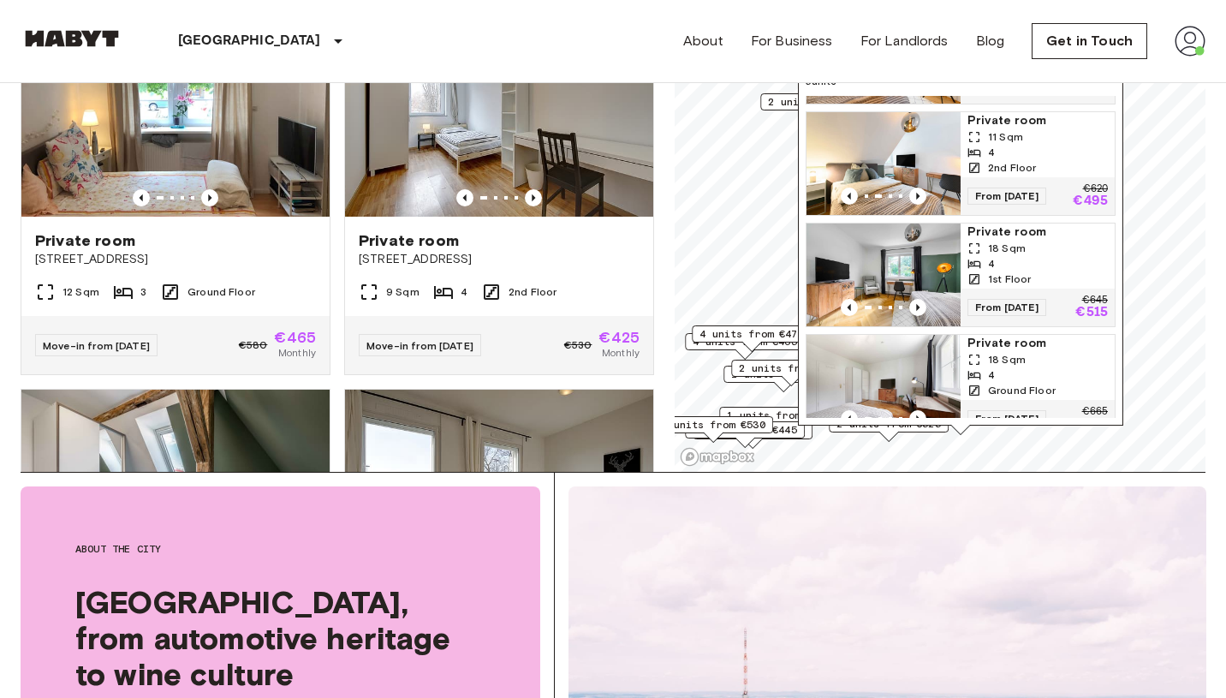
scroll to position [248, 0]
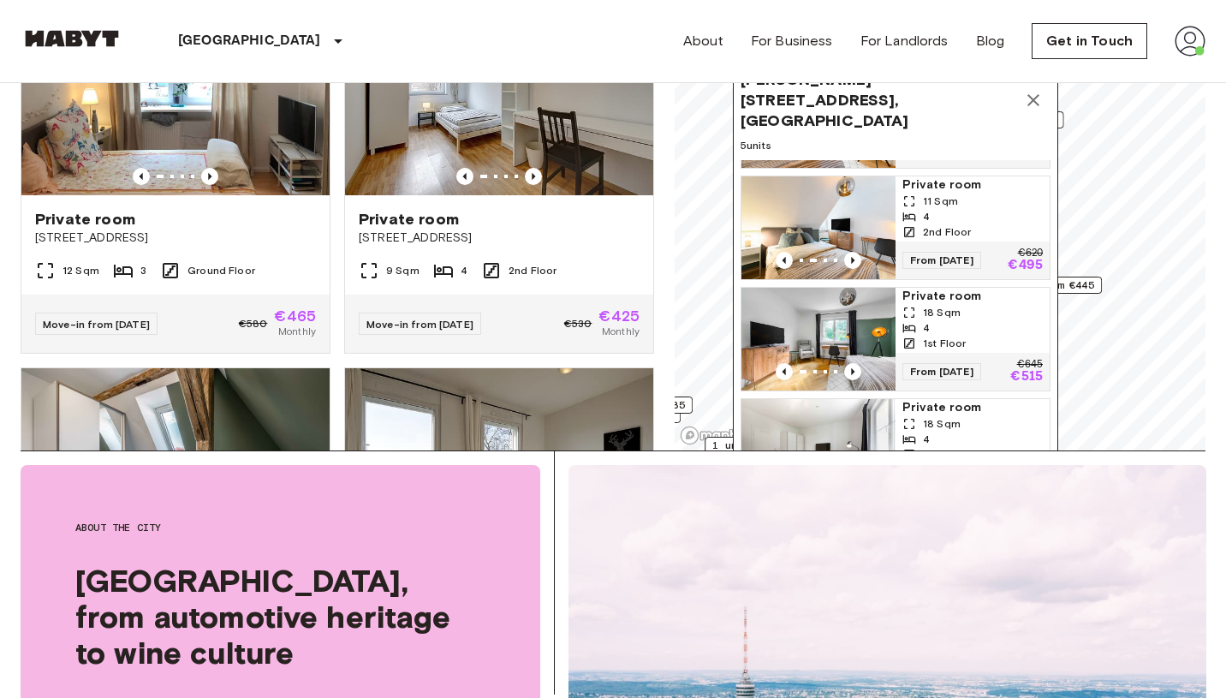
click at [1033, 94] on icon "Map marker" at bounding box center [1033, 100] width 21 height 21
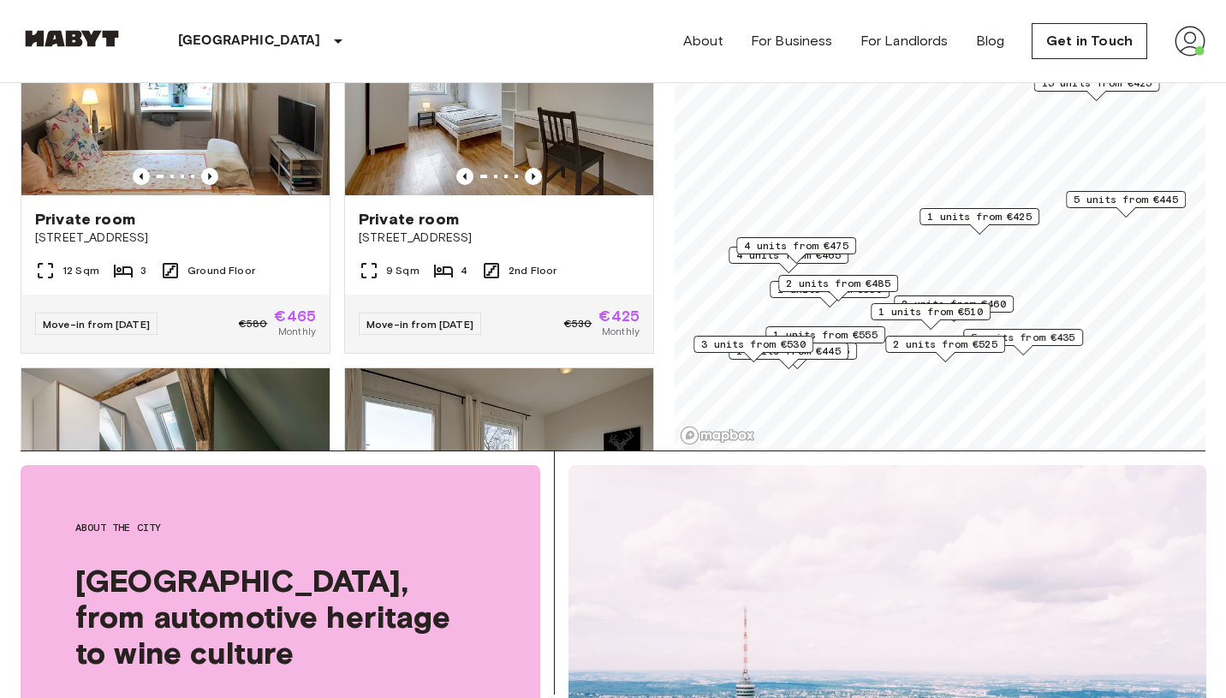
click at [1041, 337] on span "5 units from €435" at bounding box center [1023, 337] width 104 height 15
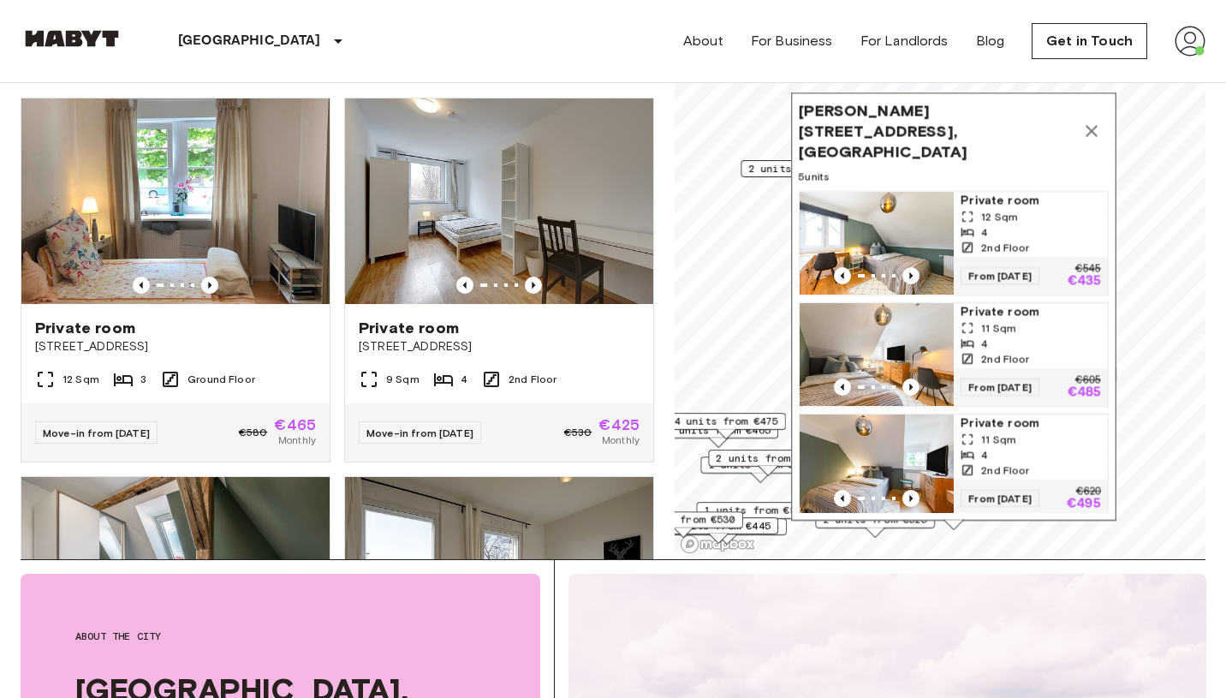
scroll to position [138, 0]
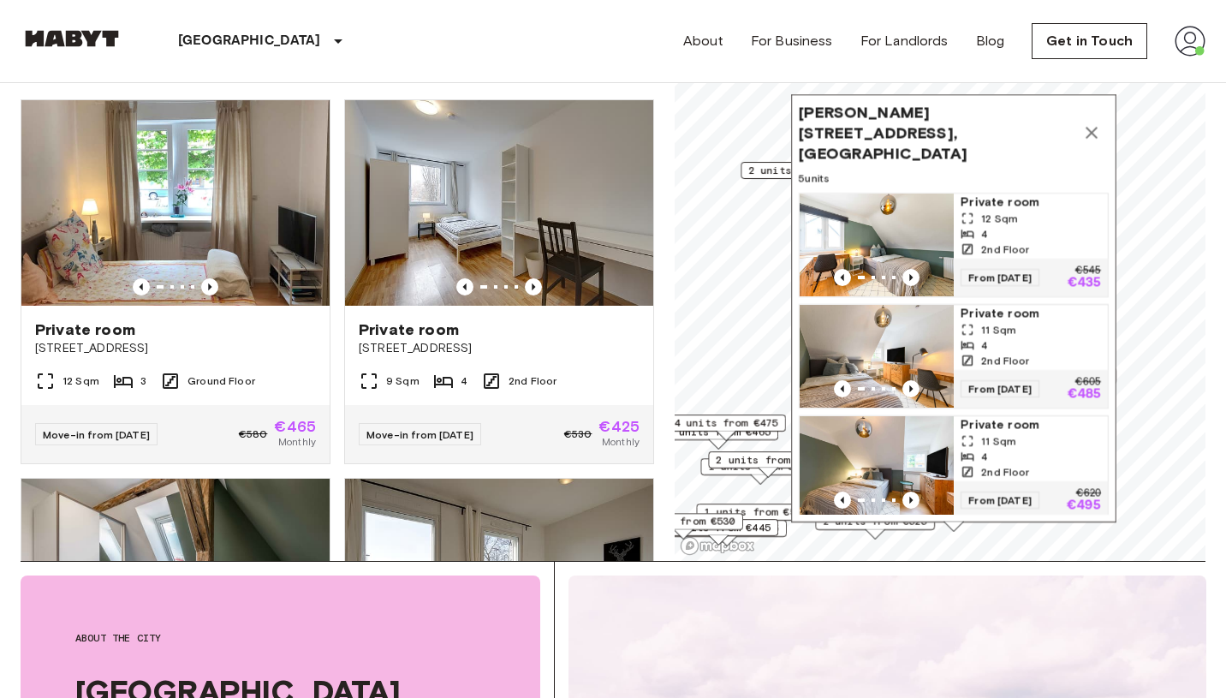
click at [1093, 122] on icon "Map marker" at bounding box center [1092, 132] width 21 height 21
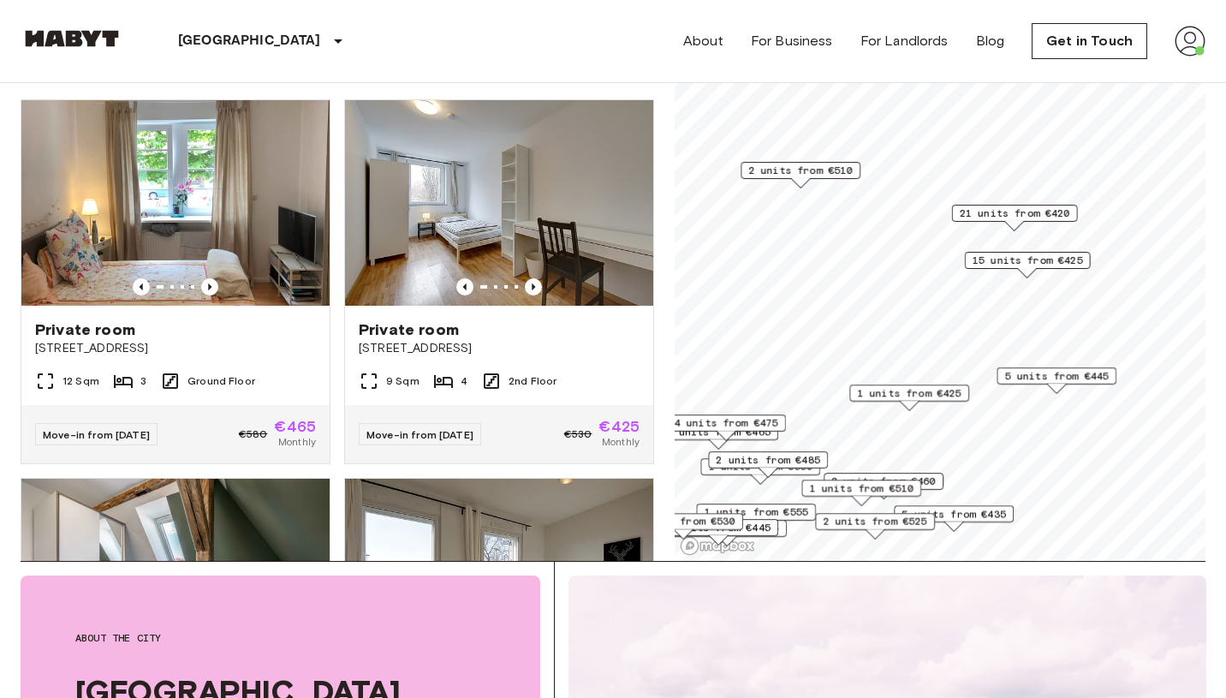
click at [1028, 220] on span "21 units from €420" at bounding box center [1015, 213] width 110 height 15
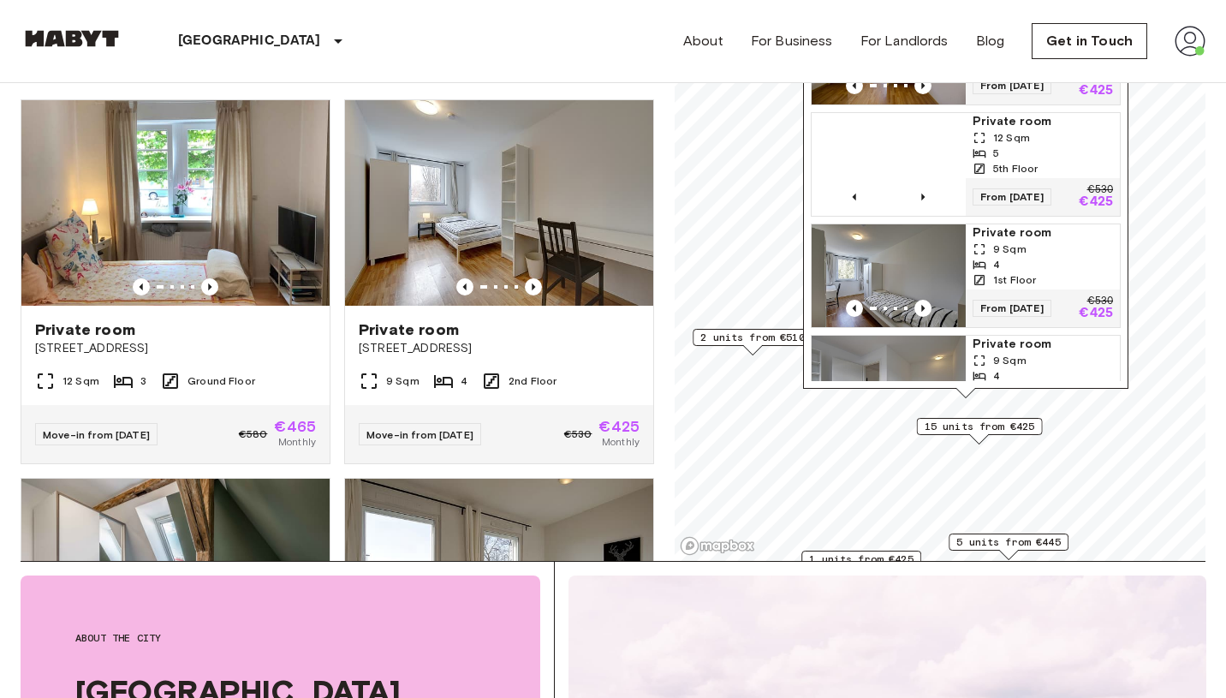
scroll to position [288, 0]
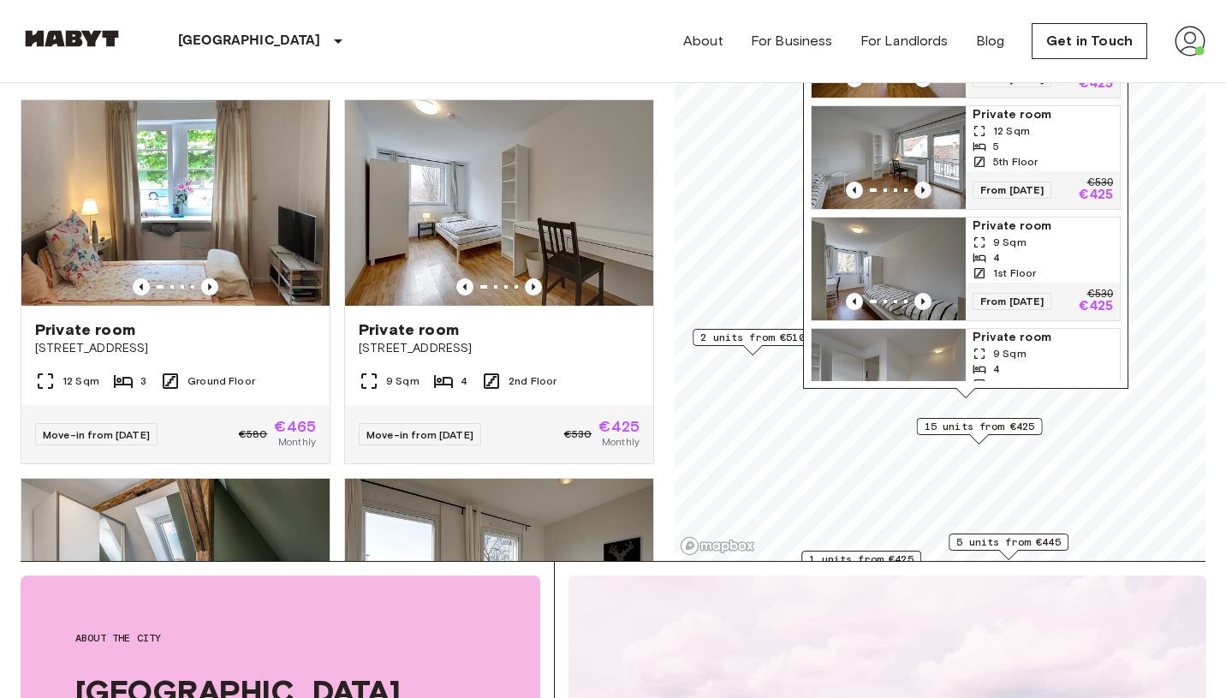
click at [921, 182] on icon "Previous image" at bounding box center [923, 190] width 17 height 17
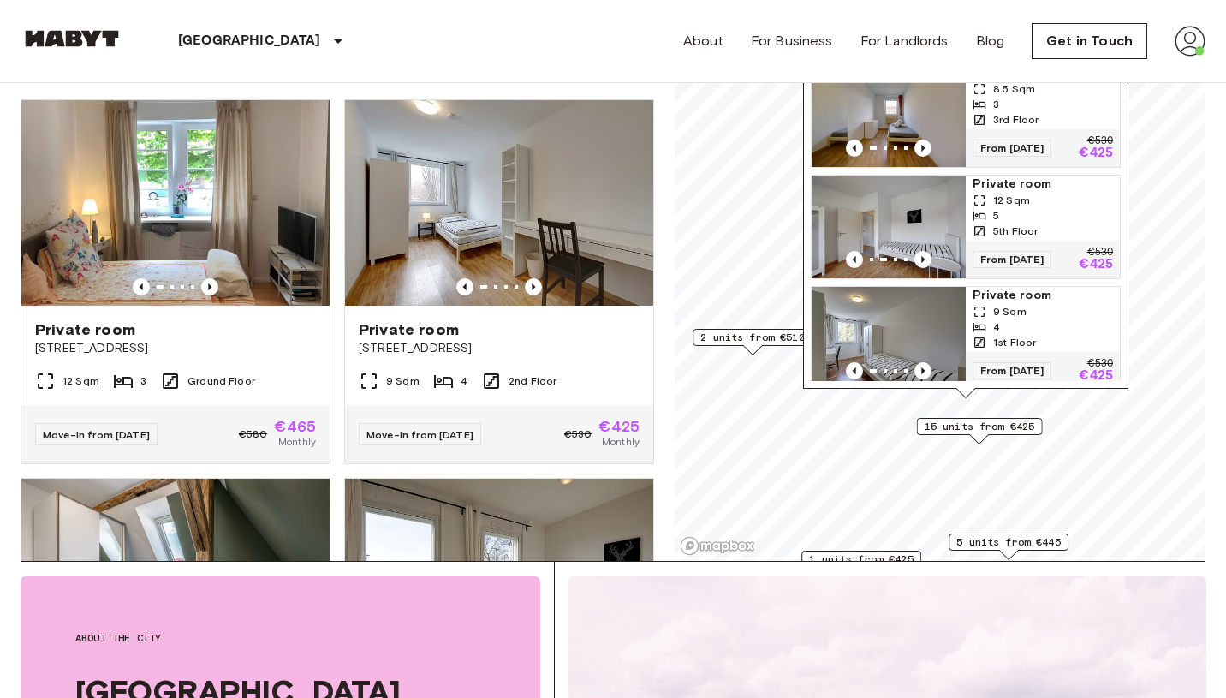
scroll to position [214, 0]
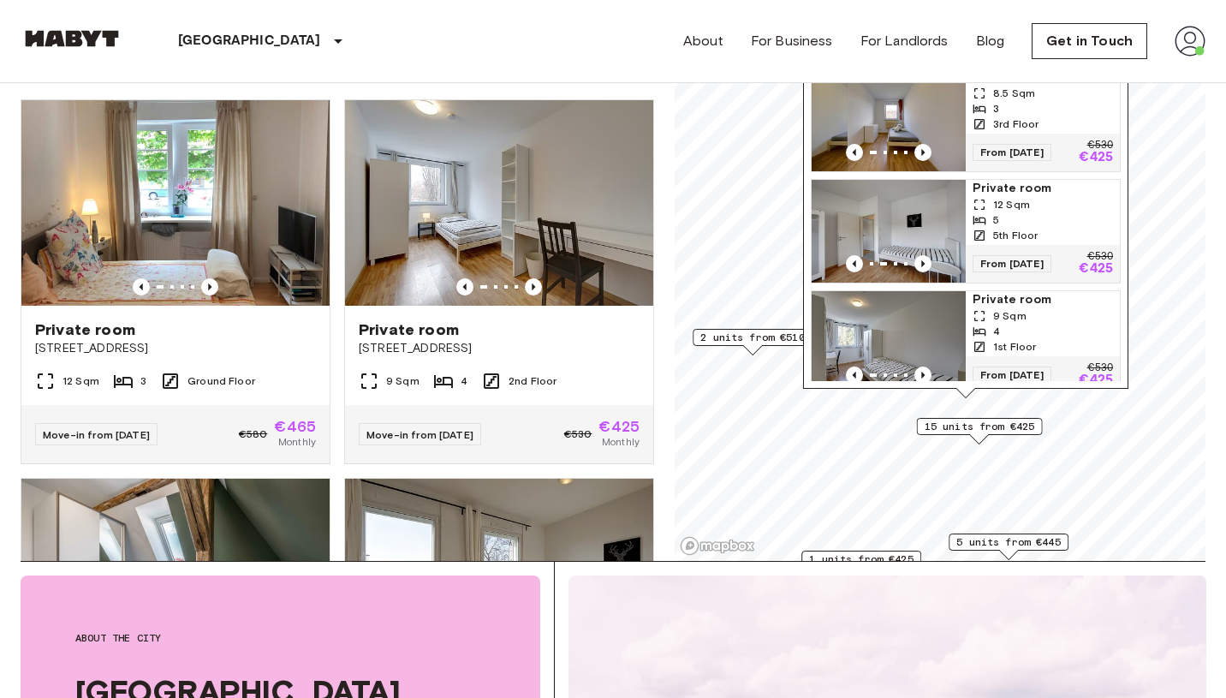
click at [903, 184] on img "Map marker" at bounding box center [889, 231] width 154 height 103
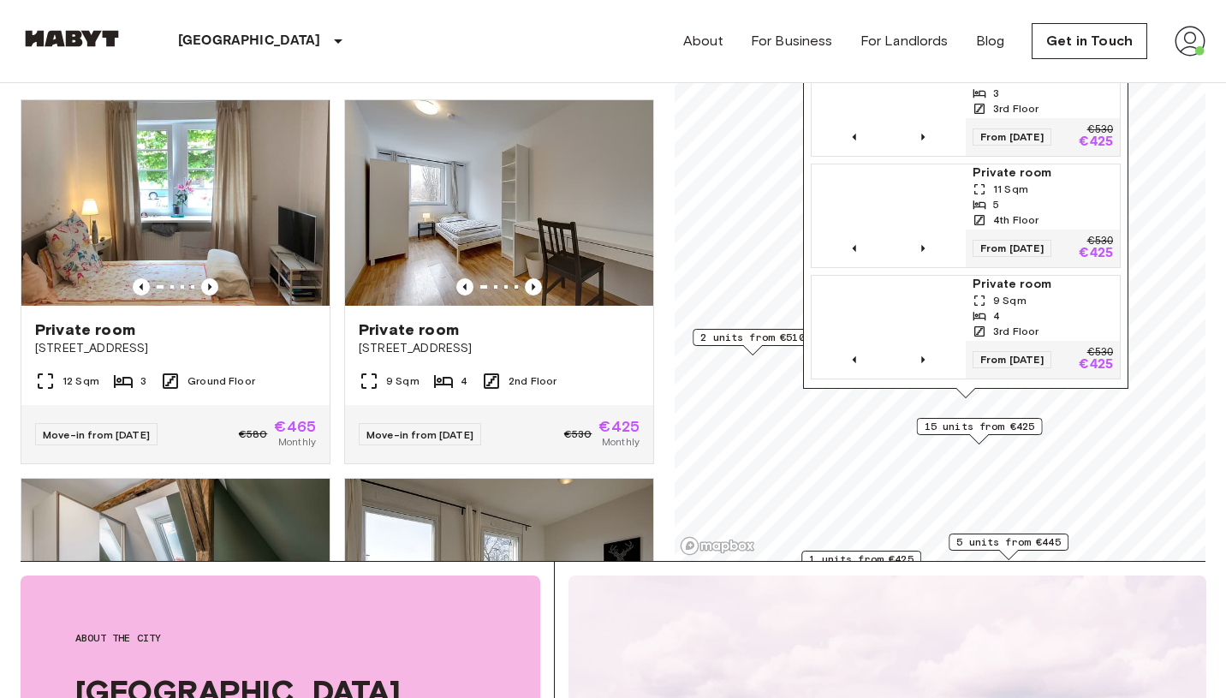
scroll to position [787, 0]
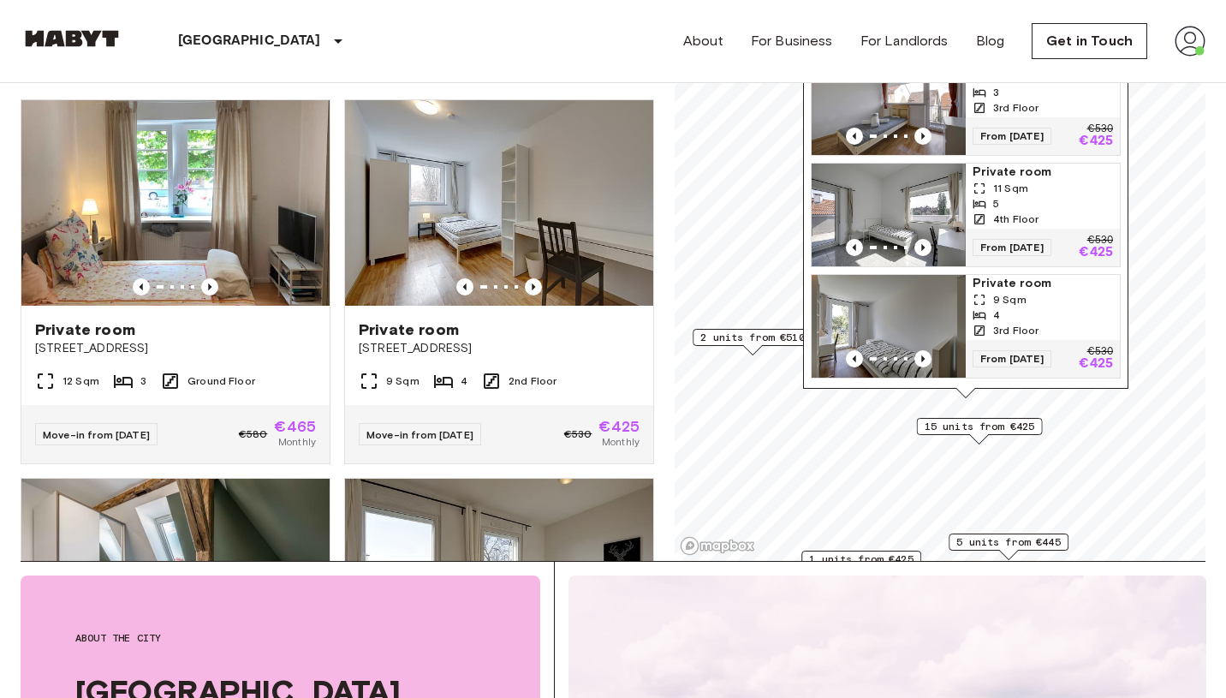
click at [912, 190] on img "Map marker" at bounding box center [889, 215] width 154 height 103
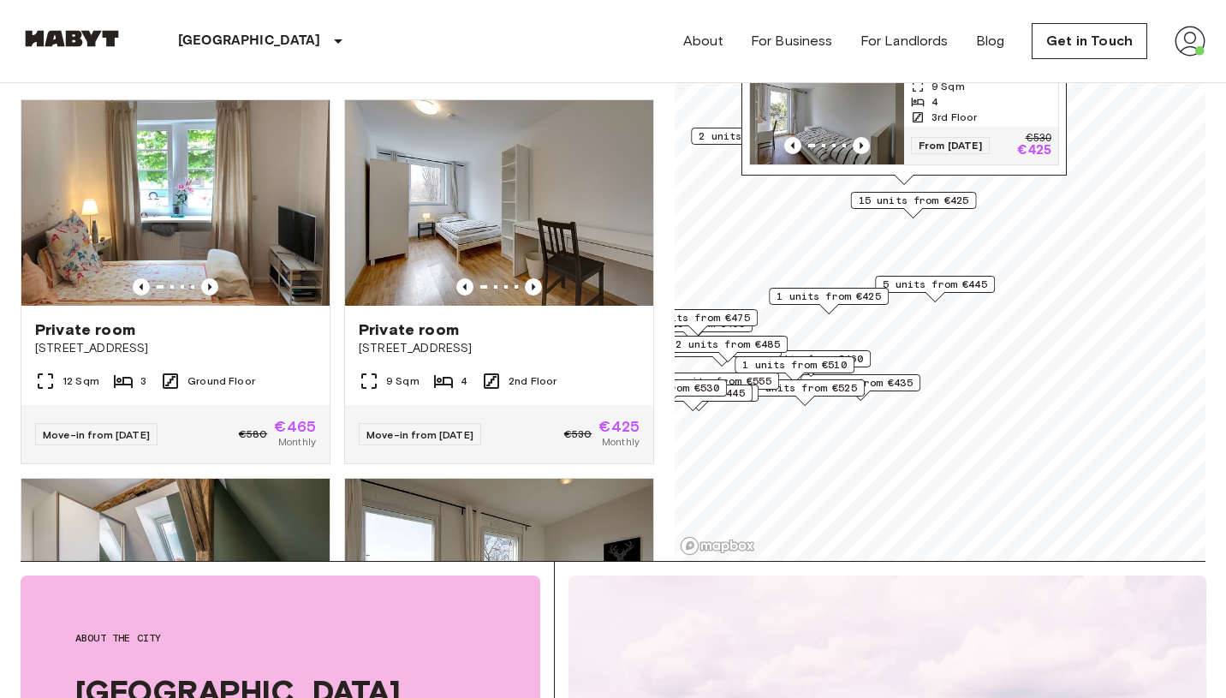
click at [843, 294] on span "1 units from €425" at bounding box center [829, 296] width 104 height 15
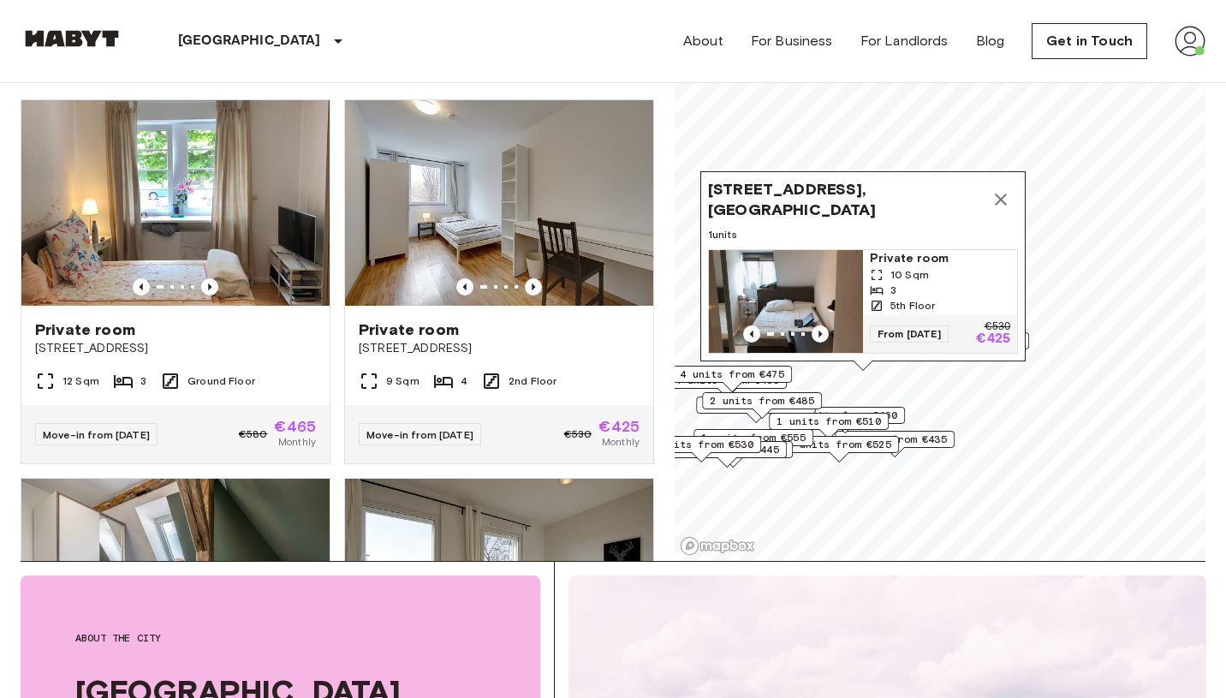
click at [830, 331] on div "Map marker" at bounding box center [786, 333] width 154 height 17
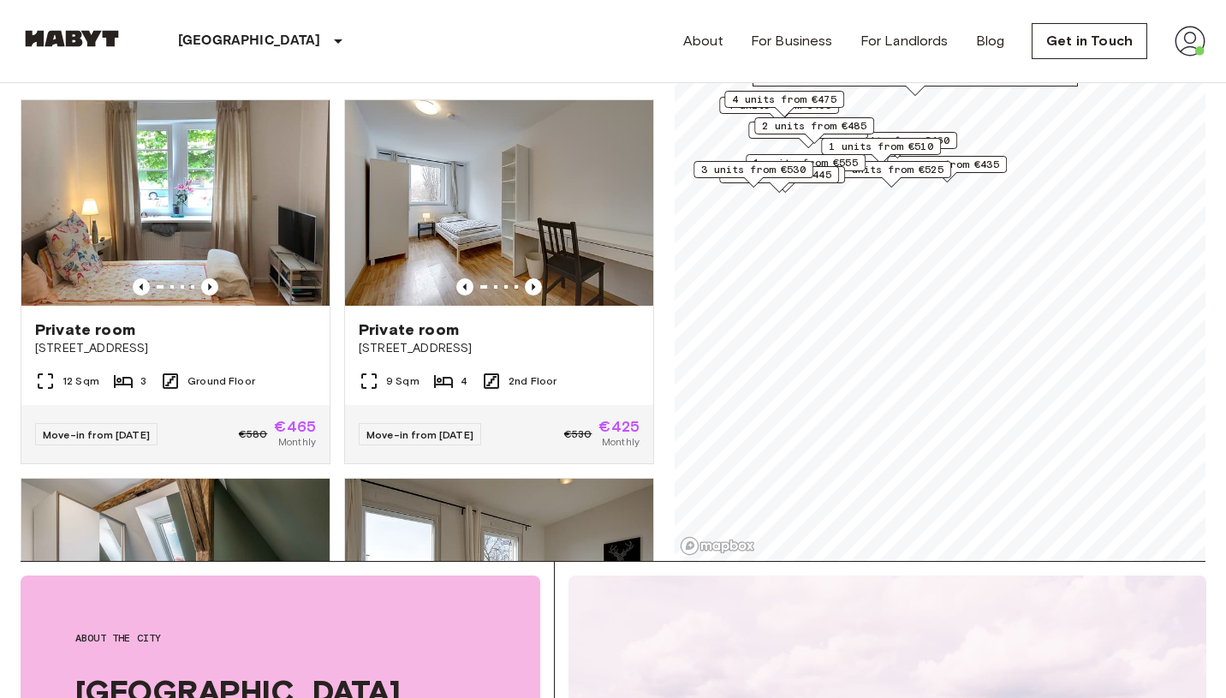
click at [986, 170] on span "5 units from €435" at bounding box center [947, 164] width 104 height 15
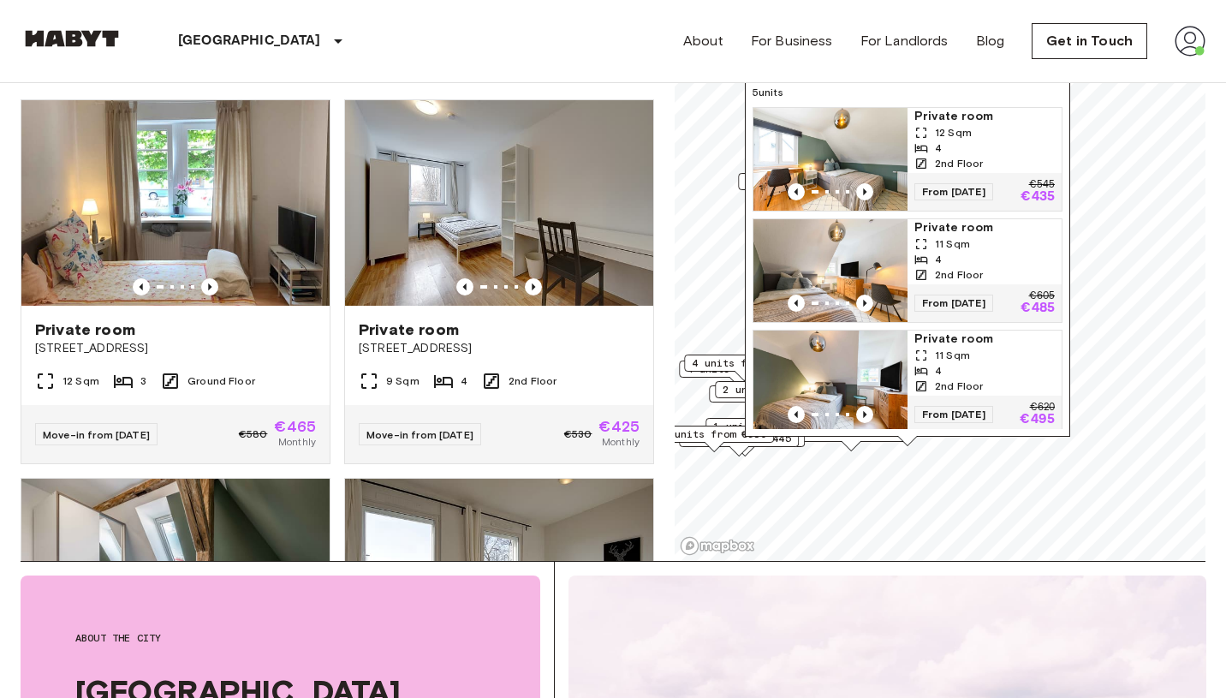
click at [855, 124] on img "Map marker" at bounding box center [831, 159] width 154 height 103
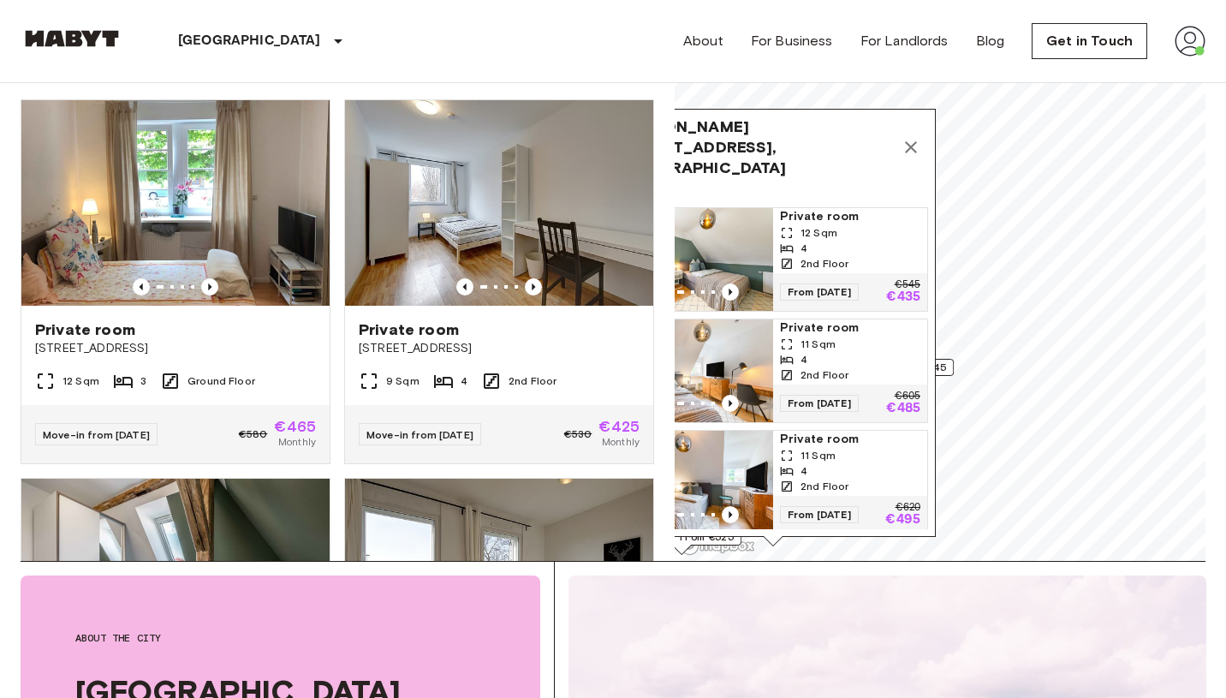
click at [916, 137] on icon "Map marker" at bounding box center [911, 147] width 21 height 21
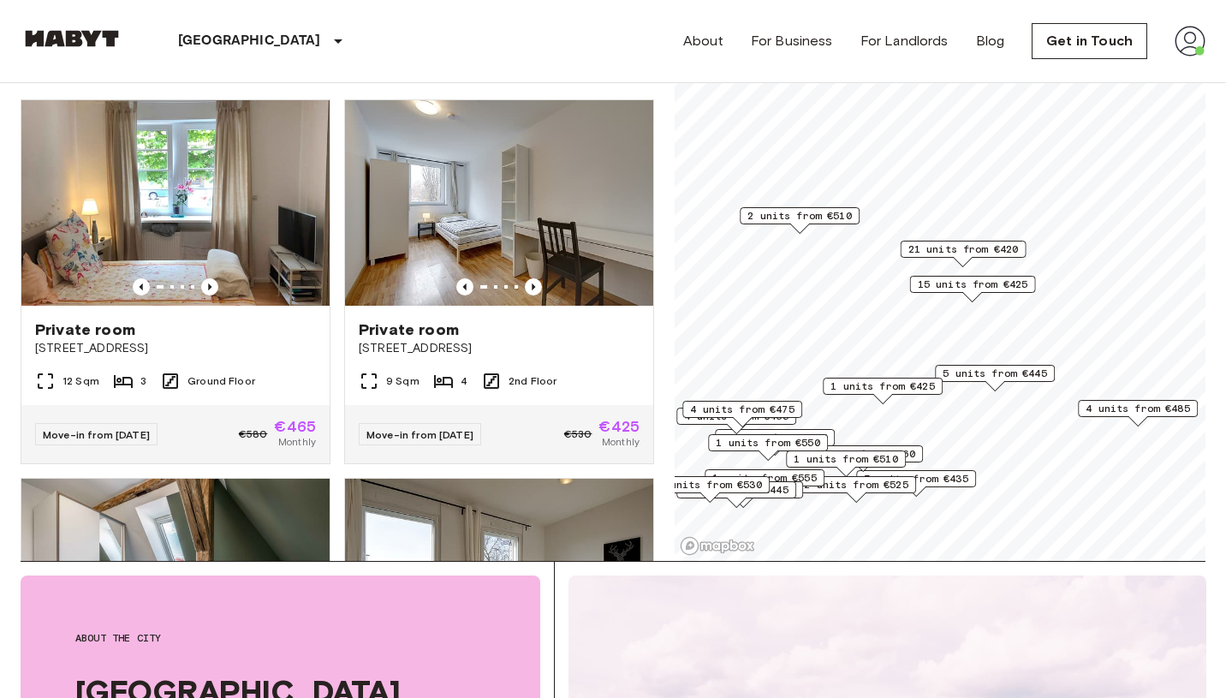
click at [813, 223] on span "2 units from €510" at bounding box center [800, 215] width 104 height 15
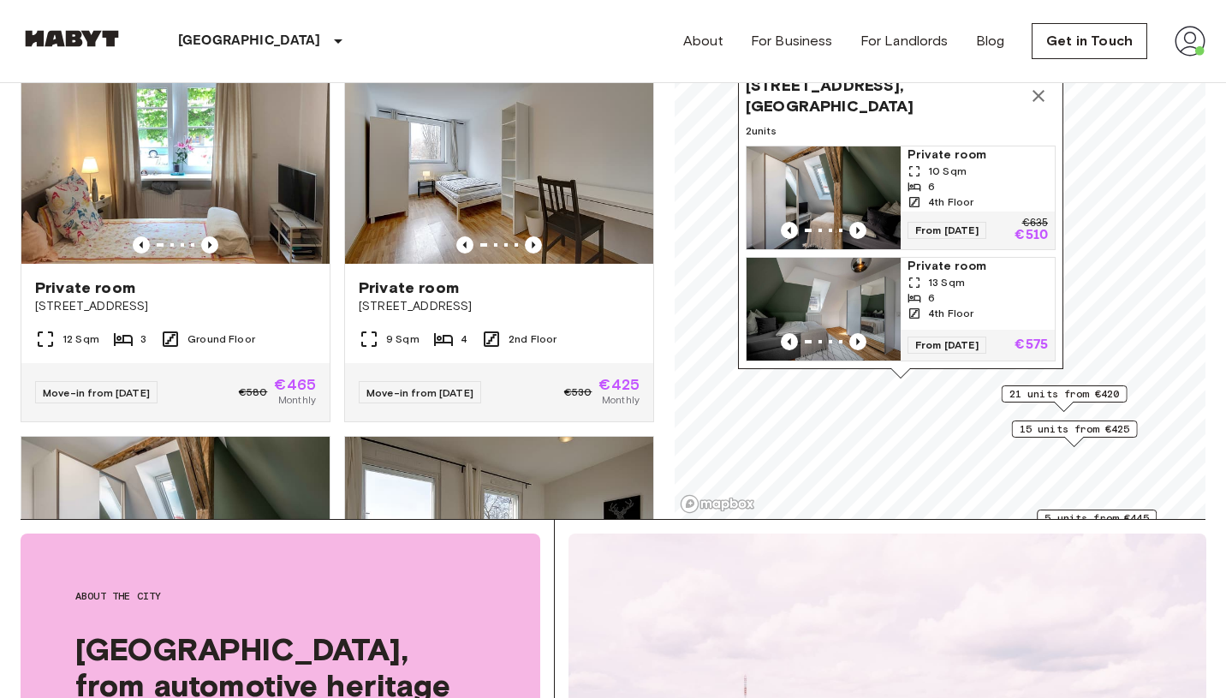
scroll to position [188, 0]
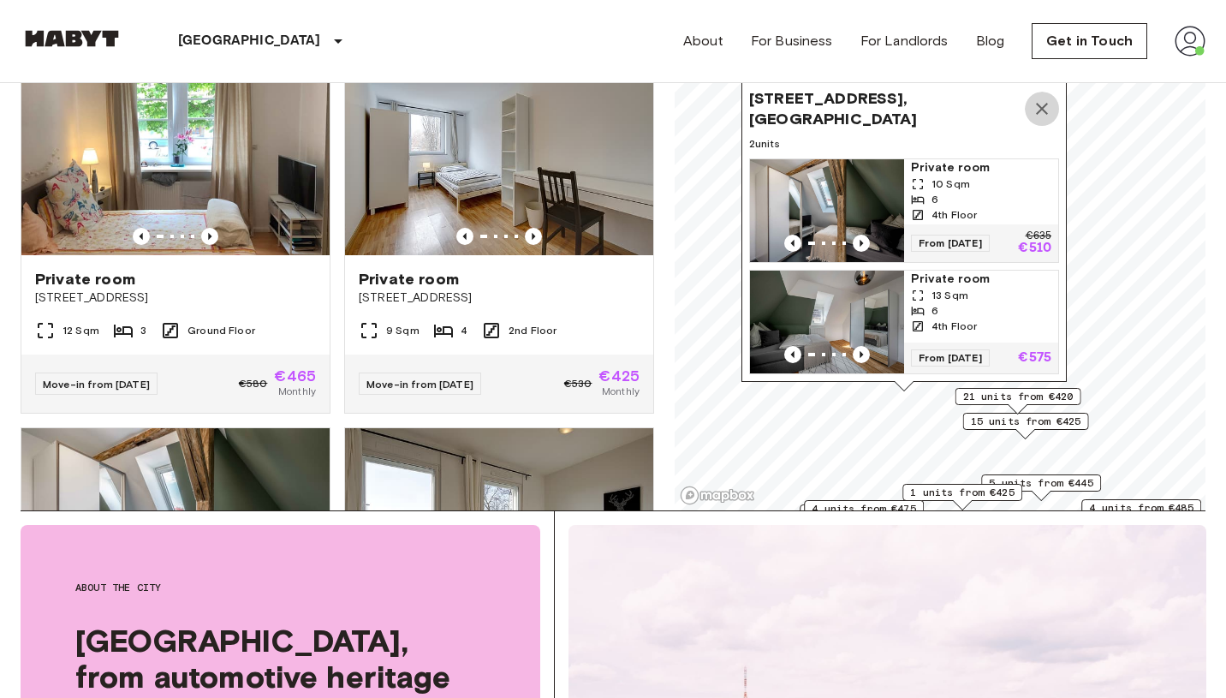
click at [1041, 112] on icon "Map marker" at bounding box center [1042, 108] width 21 height 21
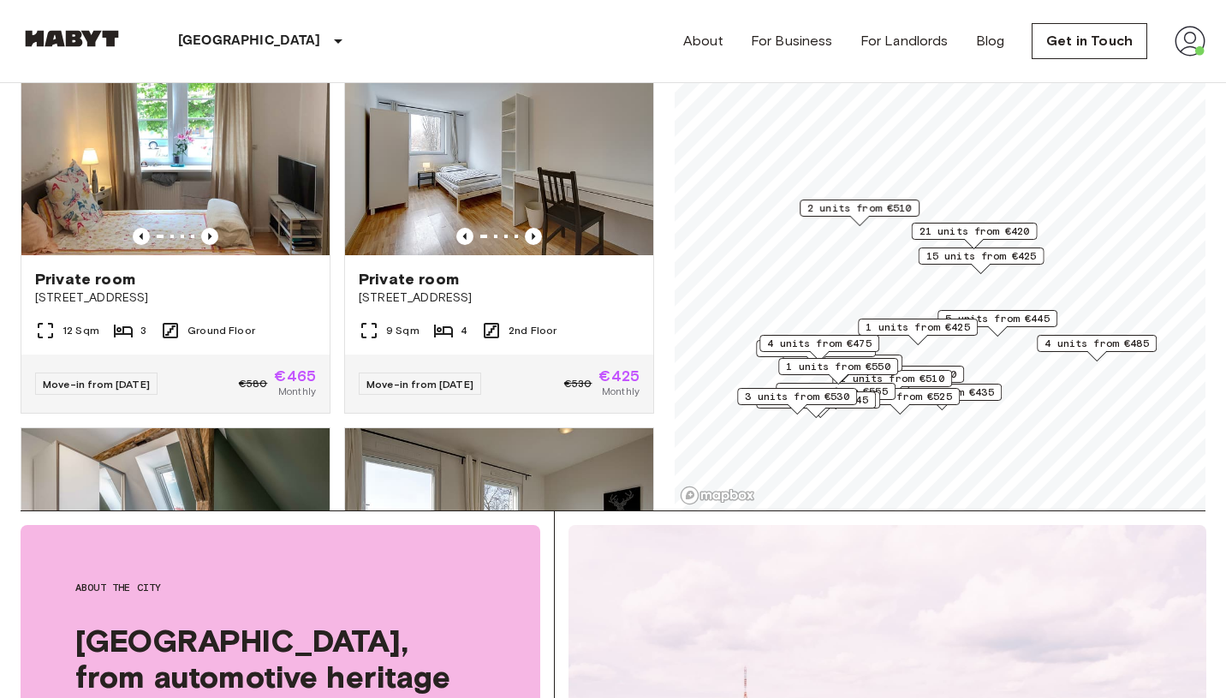
click at [815, 346] on span "4 units from €475" at bounding box center [819, 343] width 104 height 15
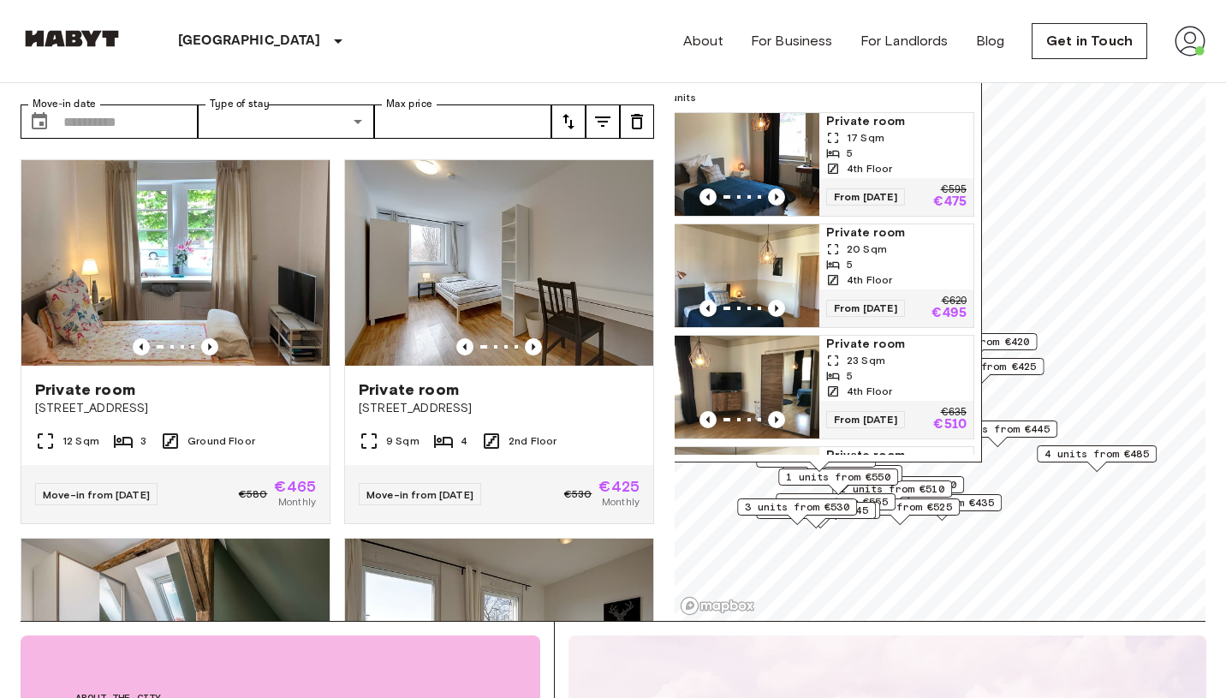
scroll to position [72, 0]
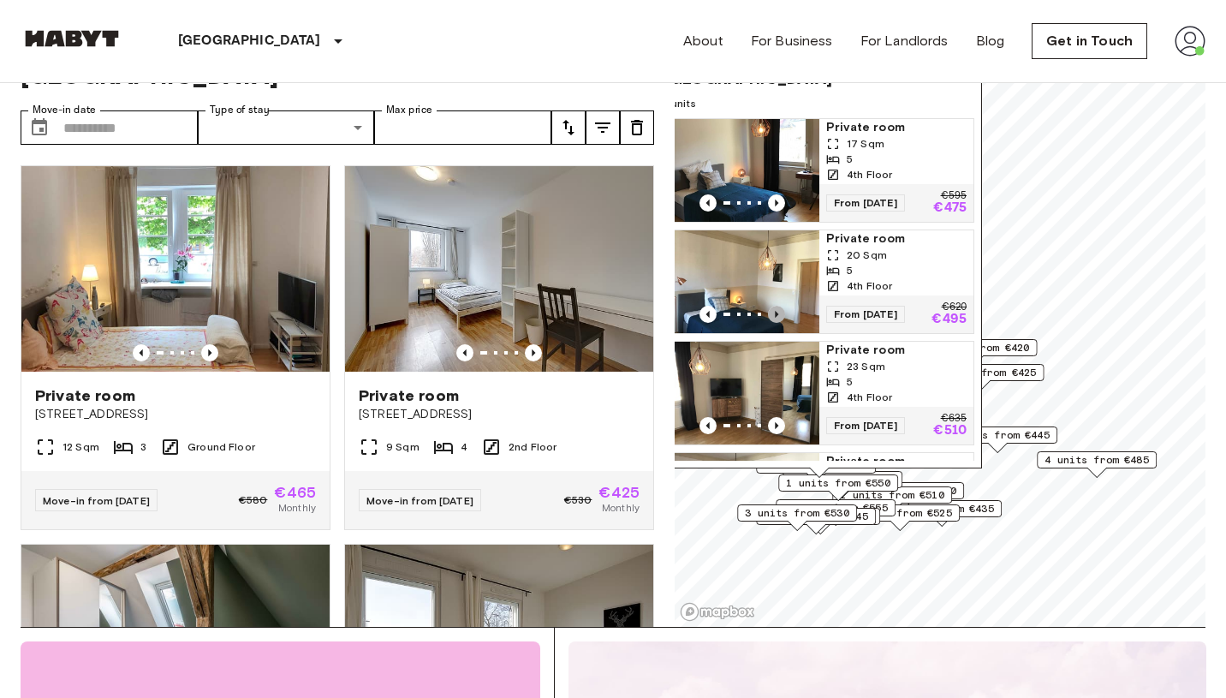
click at [775, 316] on icon "Previous image" at bounding box center [776, 314] width 3 height 7
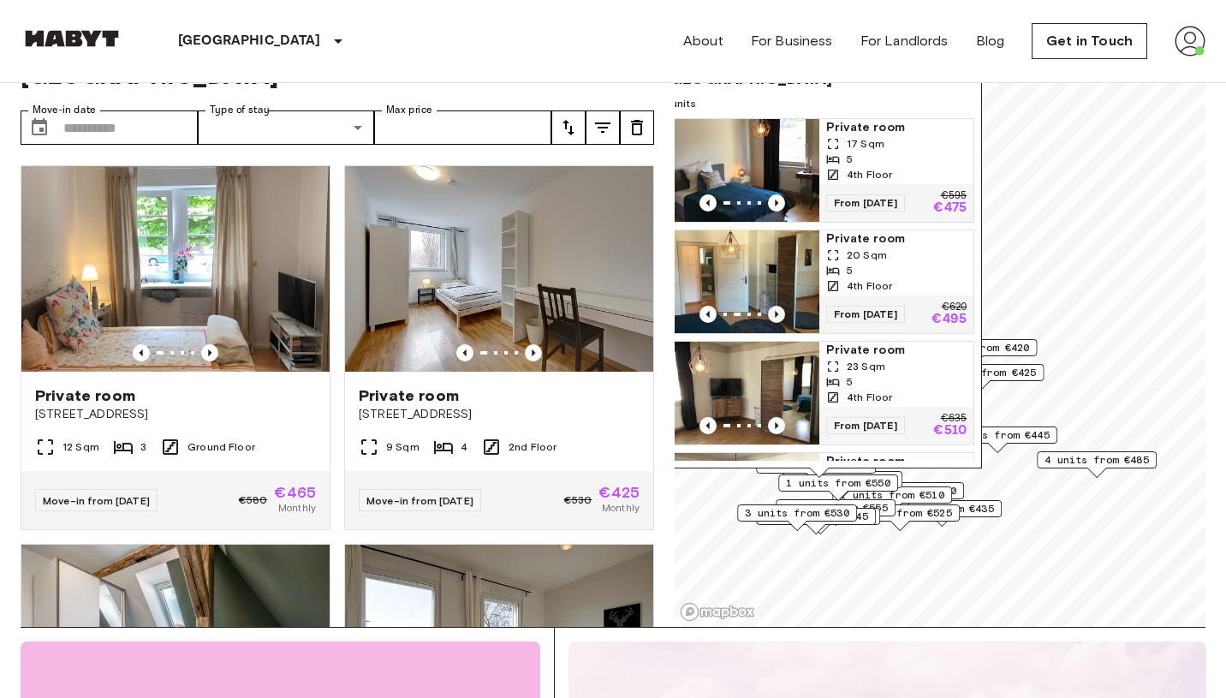
click at [776, 316] on icon "Previous image" at bounding box center [776, 314] width 3 height 7
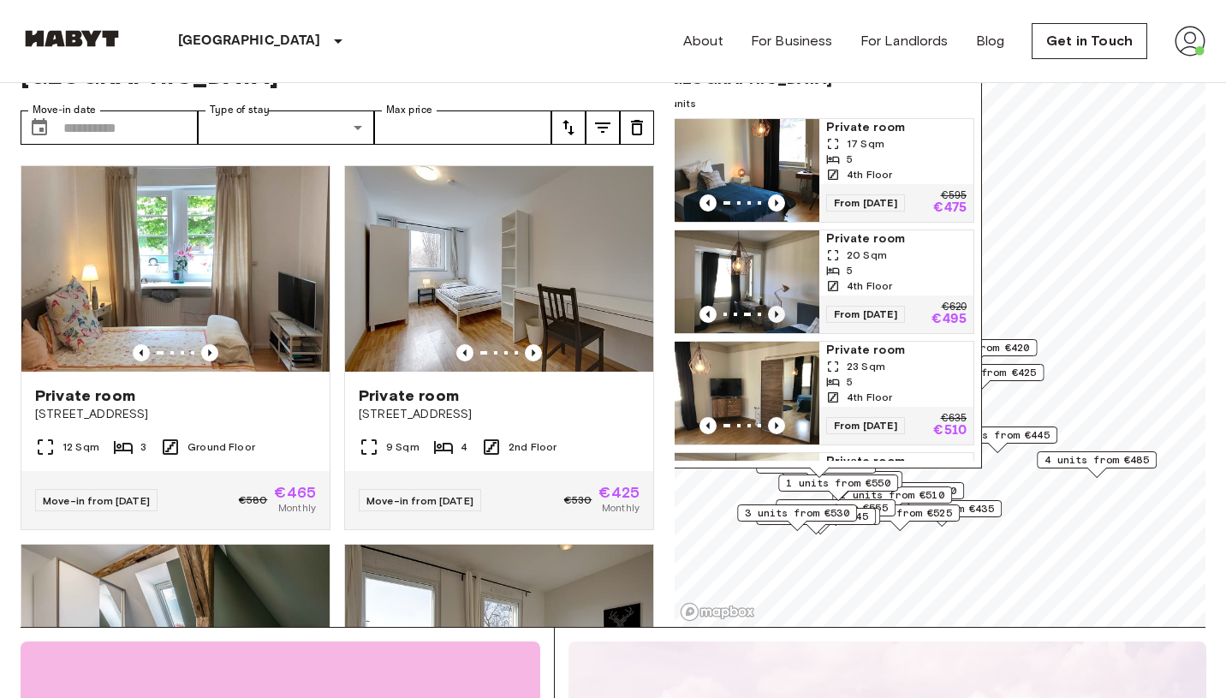
click at [776, 316] on icon "Previous image" at bounding box center [776, 314] width 3 height 7
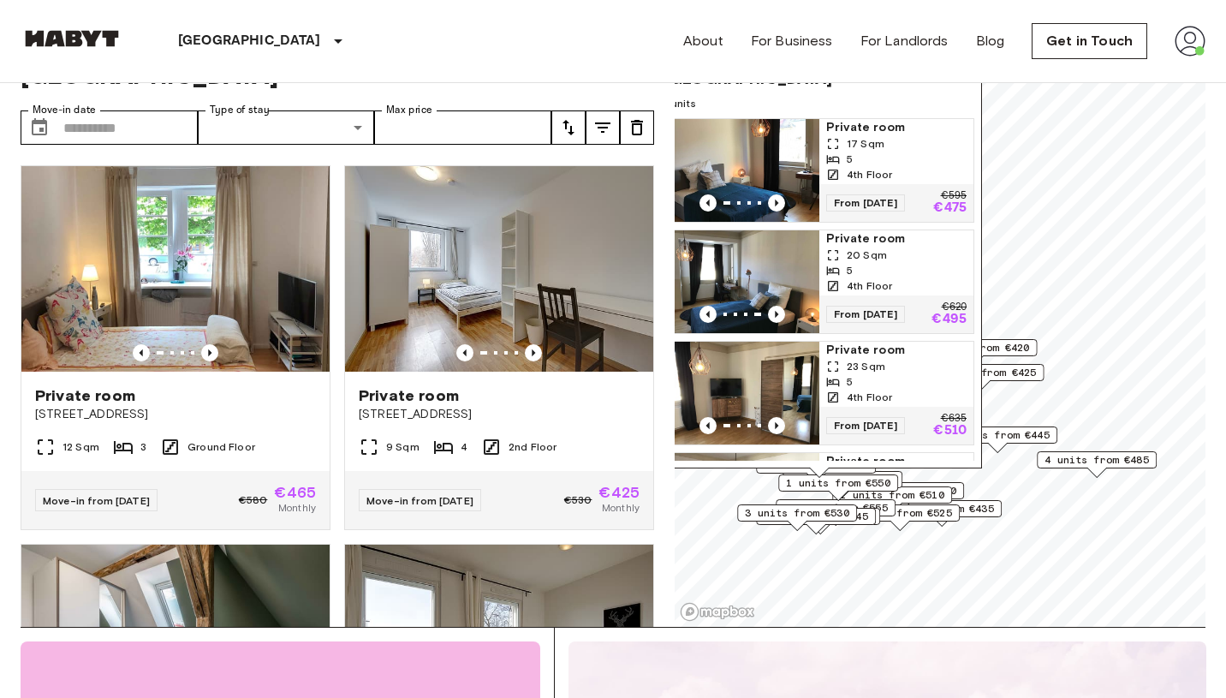
click at [755, 253] on img "Map marker" at bounding box center [745, 281] width 154 height 103
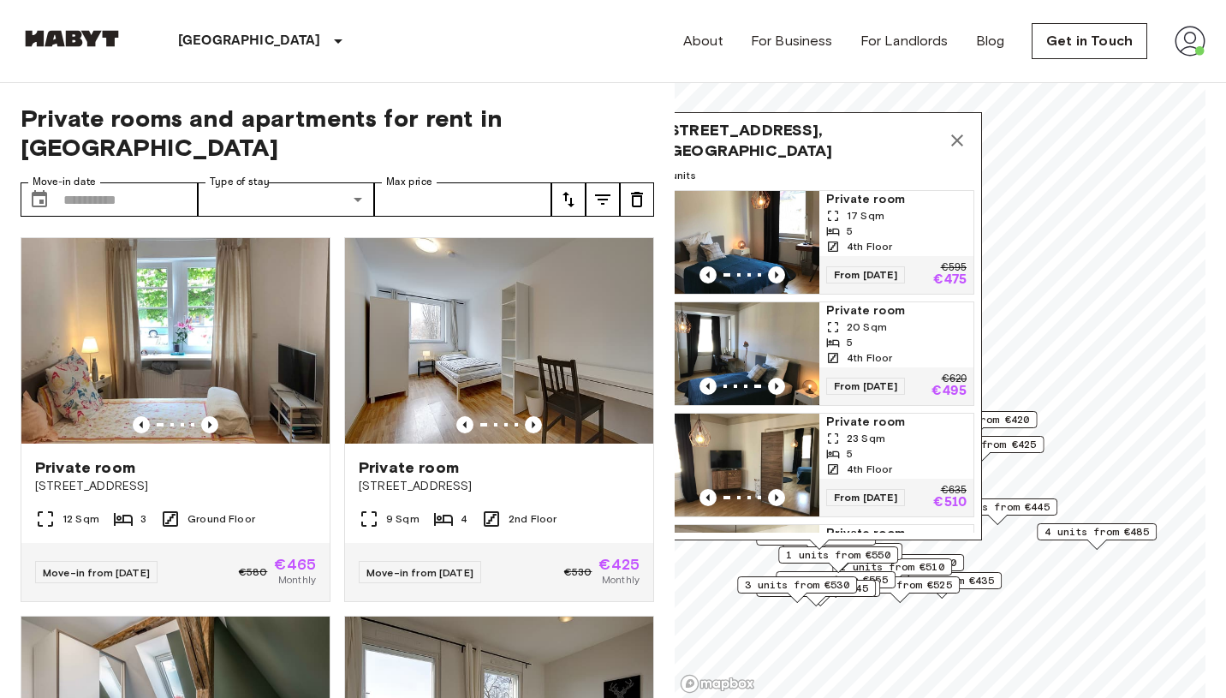
click at [958, 131] on icon "Map marker" at bounding box center [957, 140] width 21 height 21
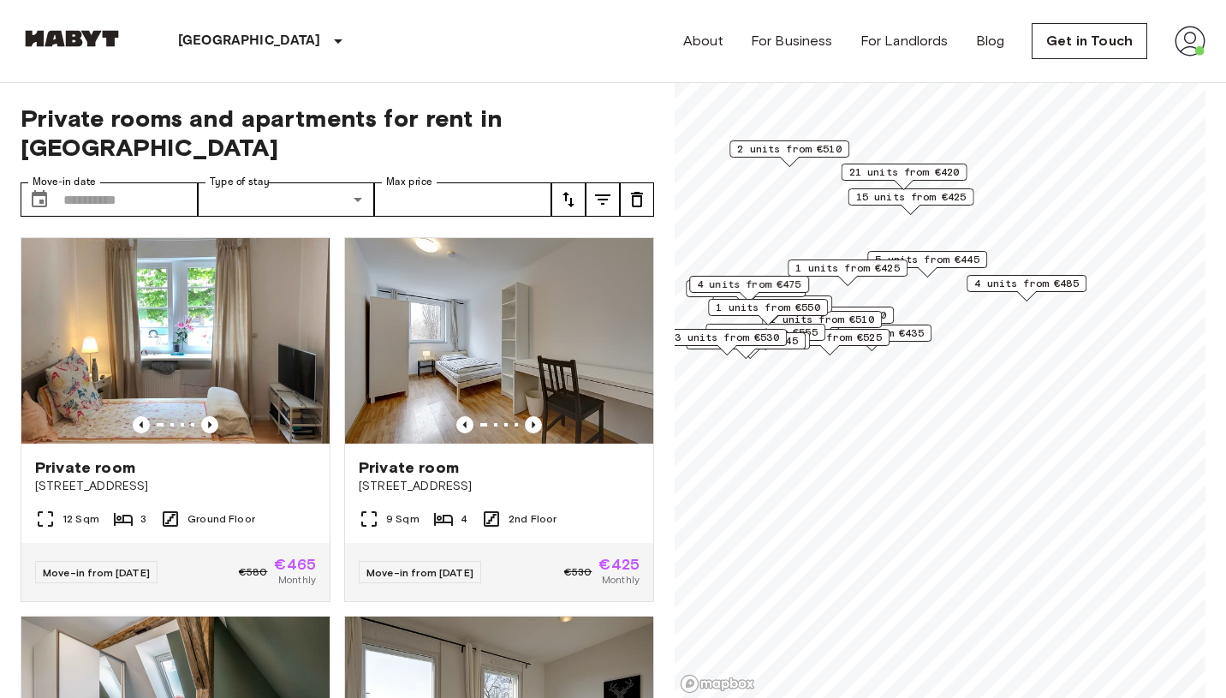
click at [776, 283] on span "4 units from €475" at bounding box center [749, 284] width 104 height 15
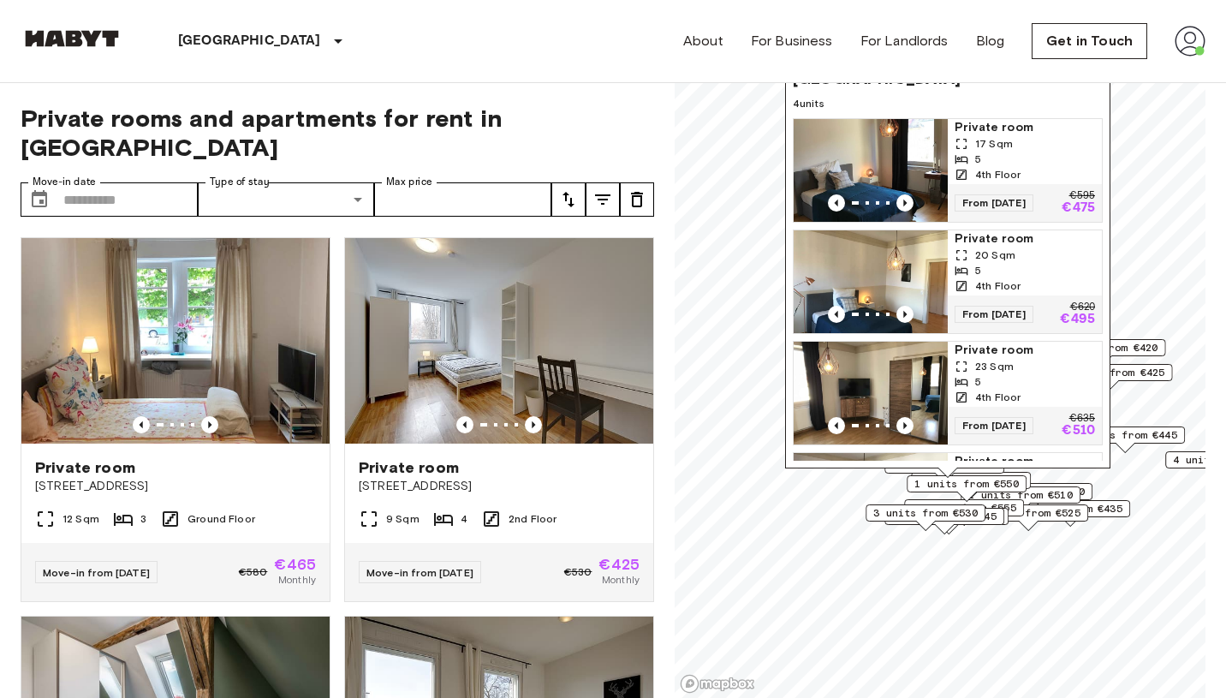
click at [1118, 508] on span "5 units from €435" at bounding box center [1070, 508] width 104 height 15
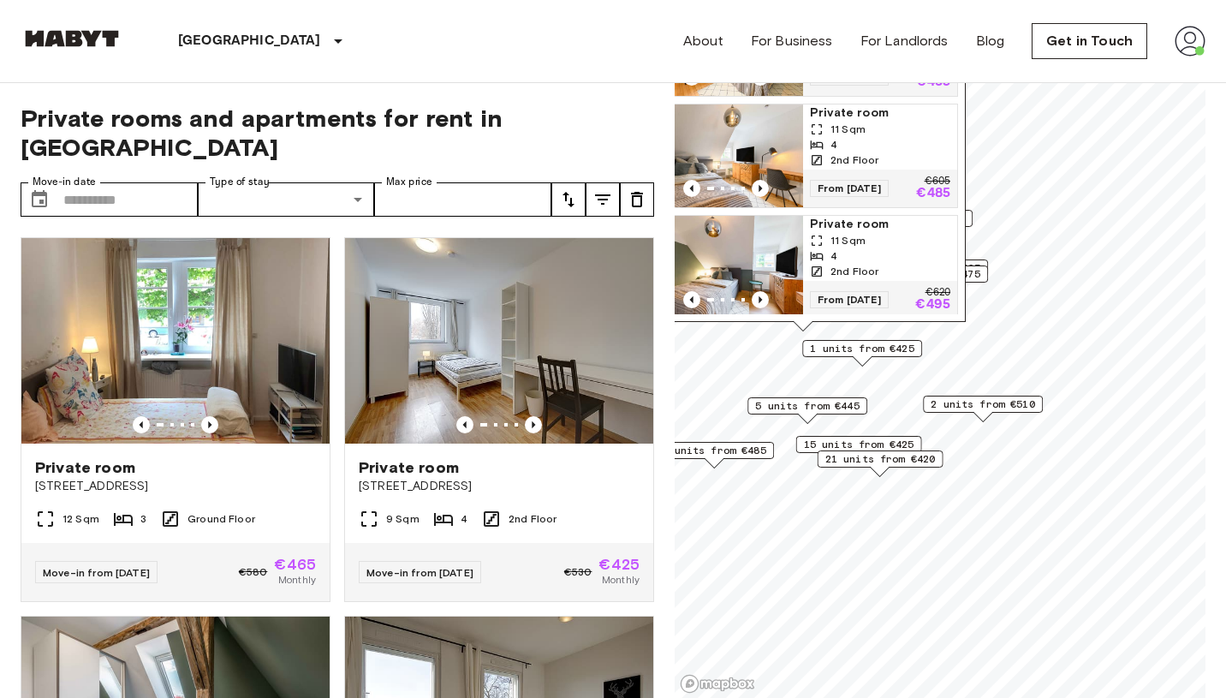
click at [898, 460] on span "21 units from €420" at bounding box center [880, 458] width 110 height 15
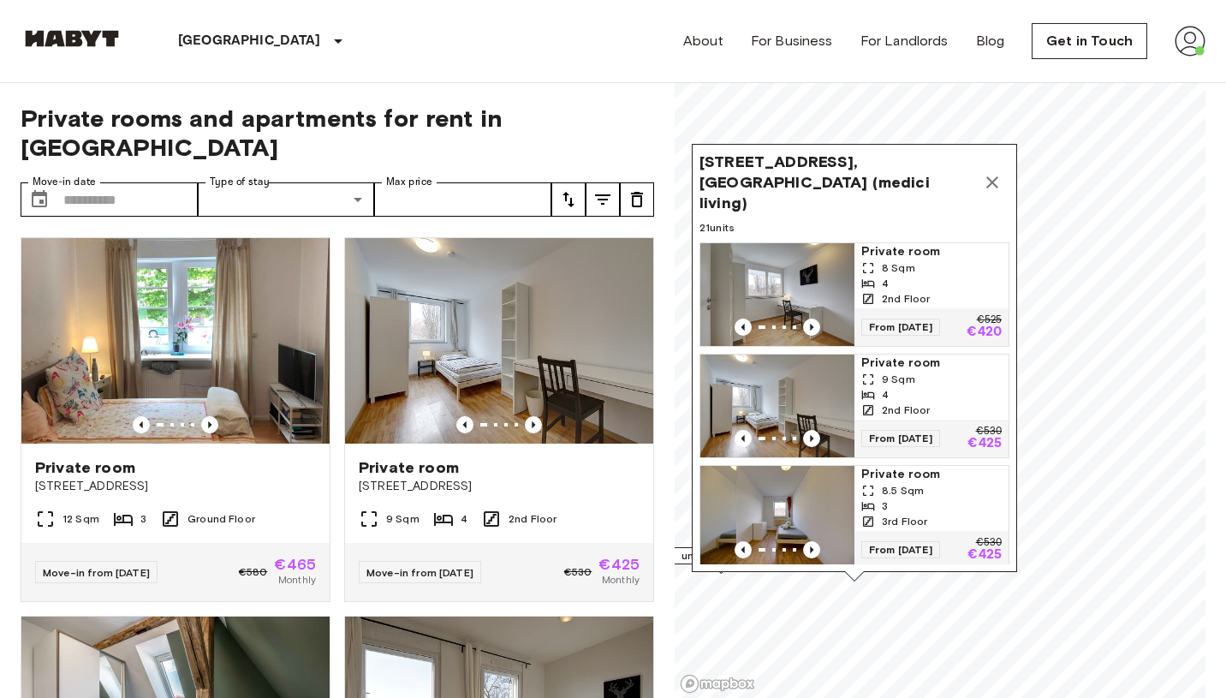
click at [992, 165] on button "Map marker" at bounding box center [992, 182] width 34 height 34
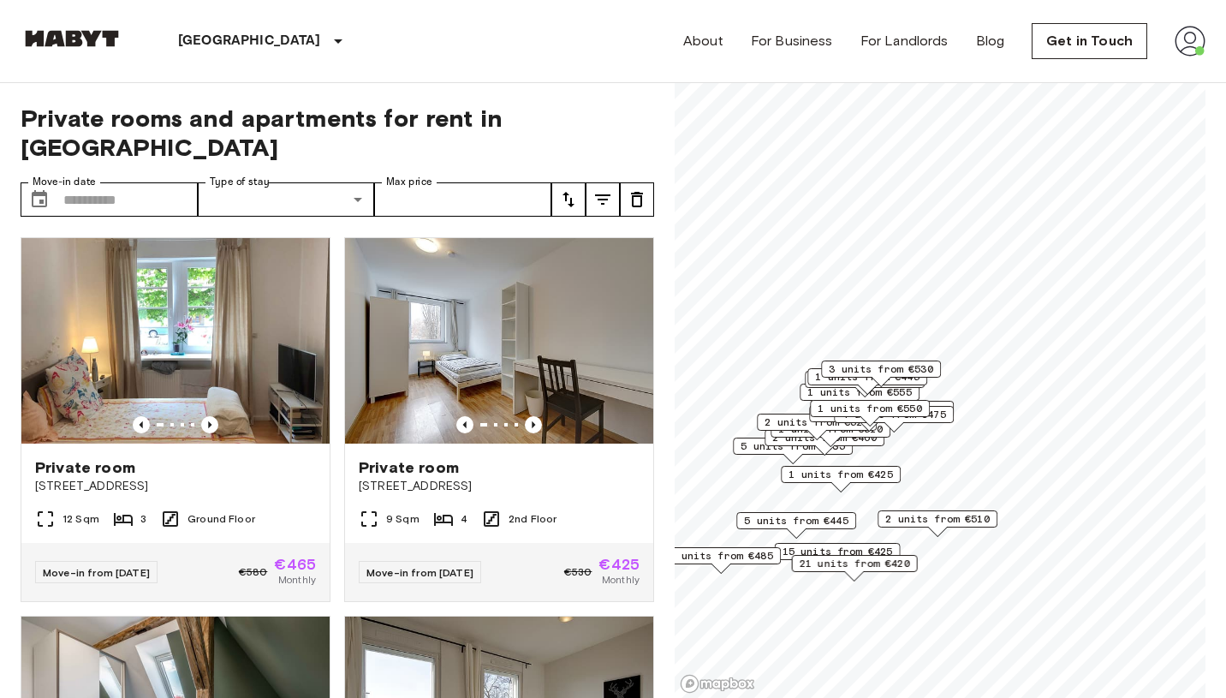
click at [711, 559] on span "4 units from €485" at bounding box center [721, 555] width 104 height 15
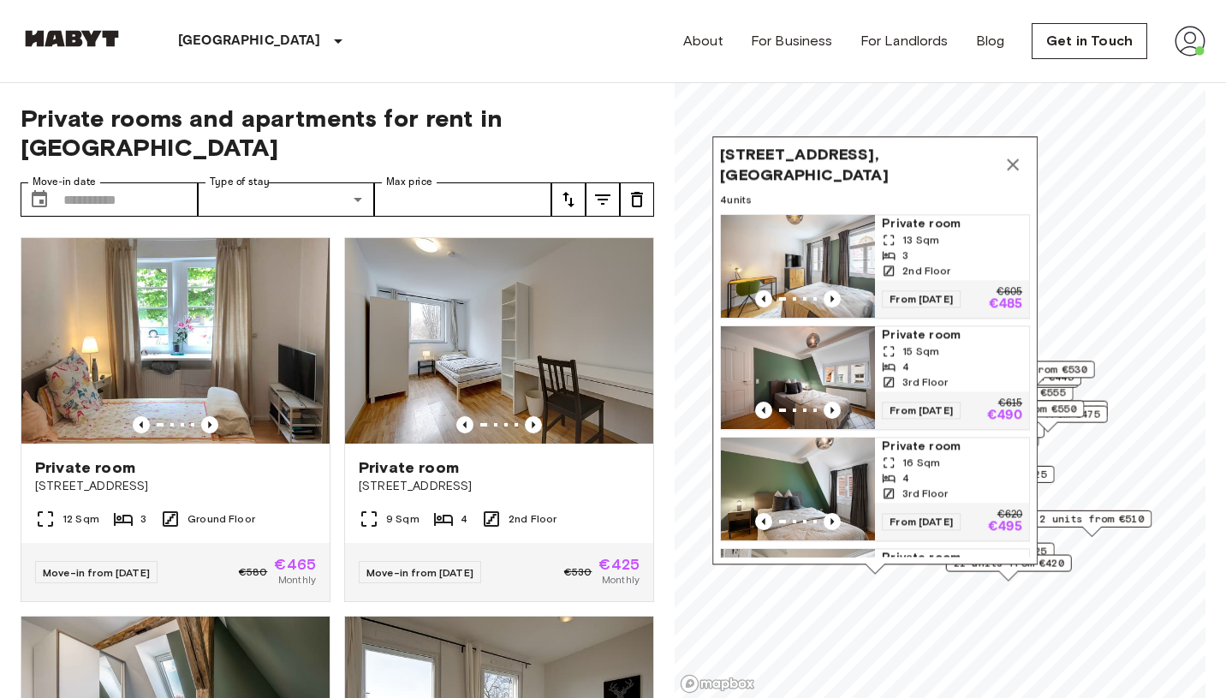
drag, startPoint x: 776, startPoint y: 515, endPoint x: 930, endPoint y: 514, distance: 154.1
click at [930, 515] on span "From 04 Sep 25" at bounding box center [921, 521] width 79 height 17
click at [833, 405] on icon "Previous image" at bounding box center [832, 409] width 17 height 17
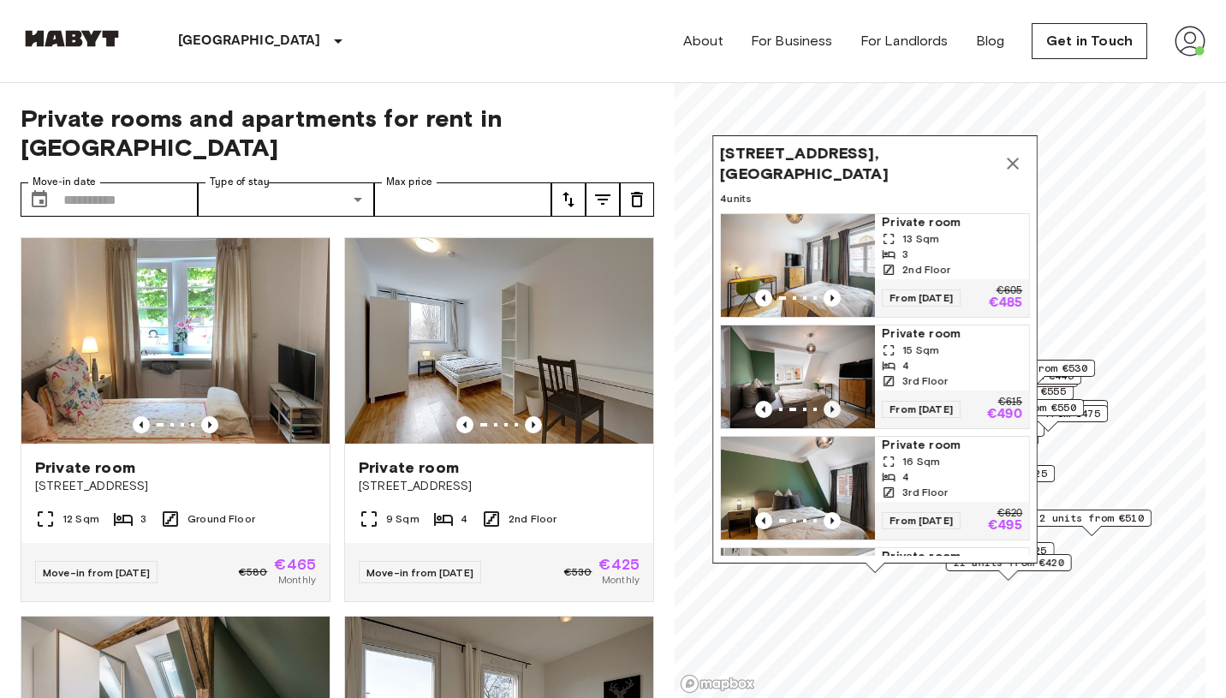
click at [833, 405] on icon "Previous image" at bounding box center [832, 409] width 17 height 17
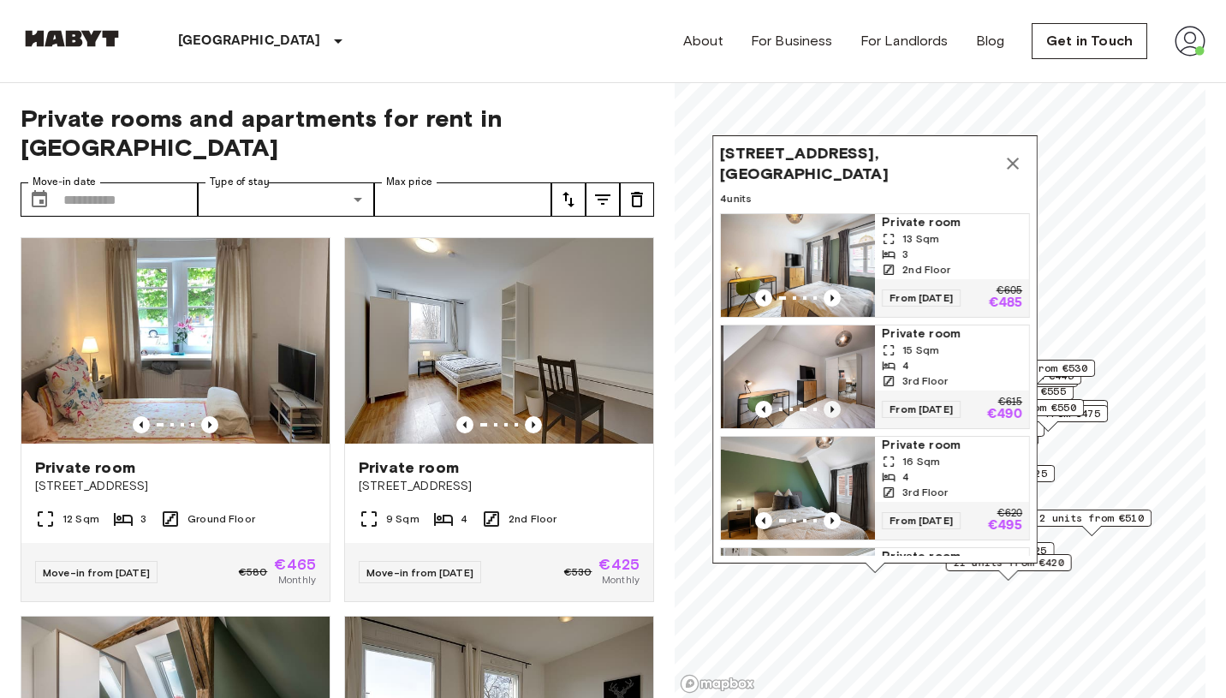
click at [833, 405] on icon "Previous image" at bounding box center [832, 409] width 17 height 17
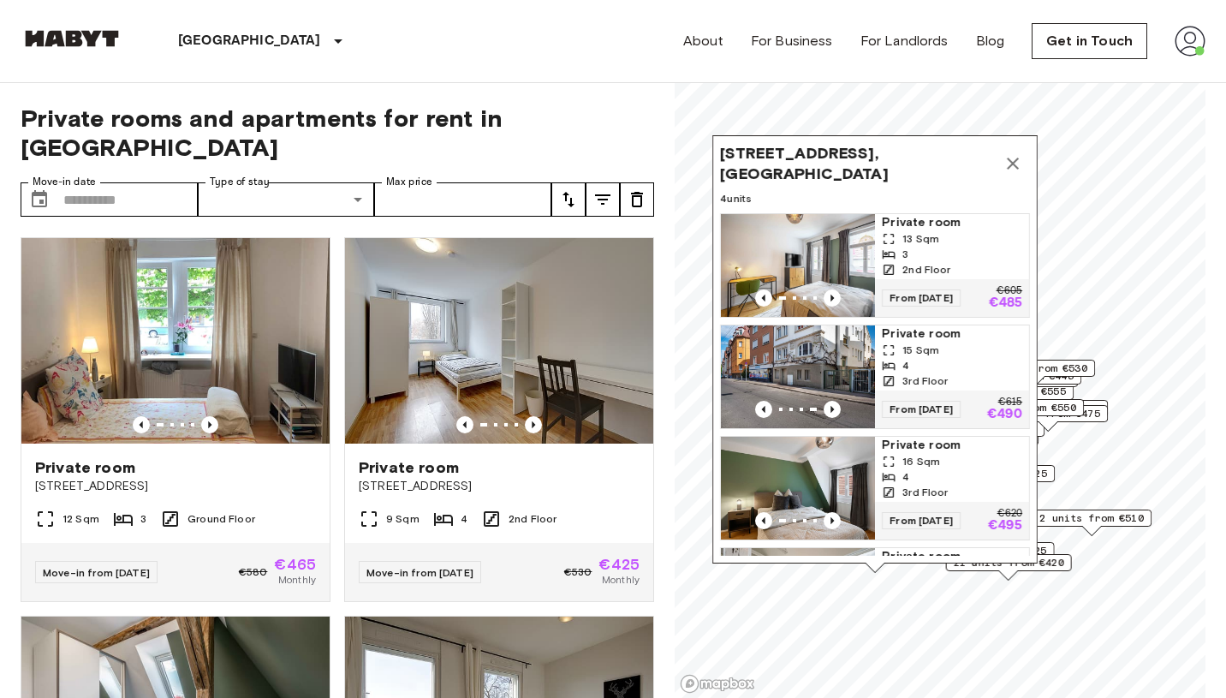
click at [818, 367] on img "Map marker" at bounding box center [798, 376] width 154 height 103
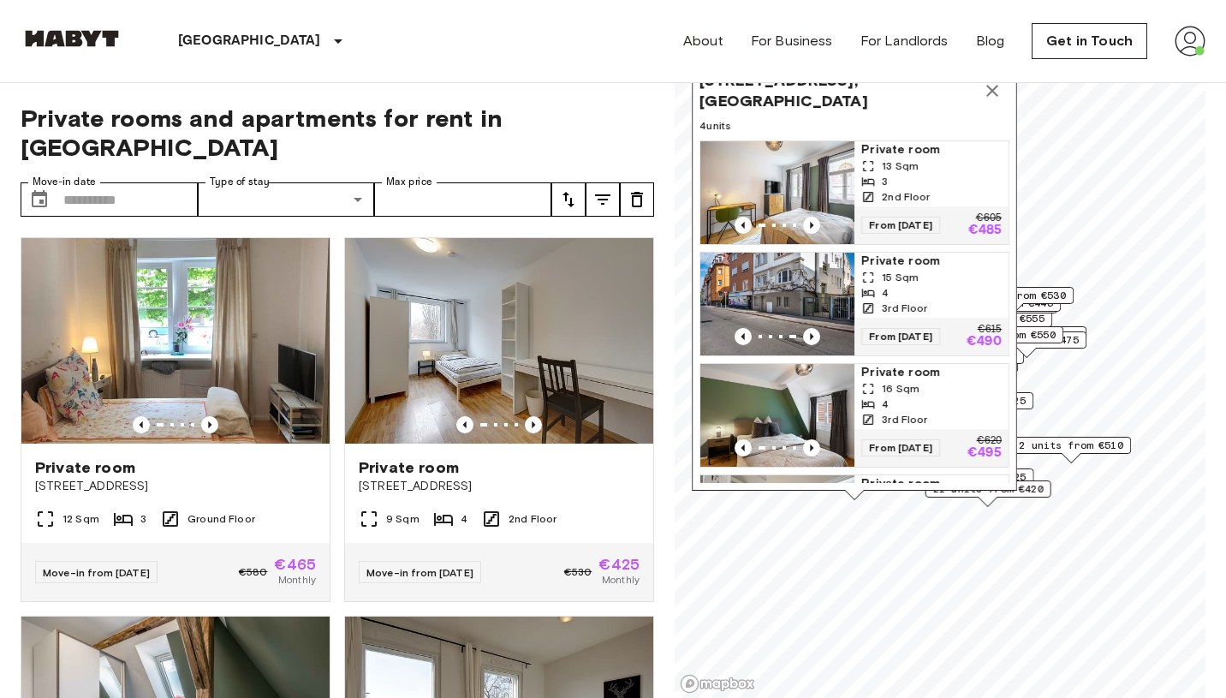
click at [1077, 337] on span "4 units from €475" at bounding box center [1026, 339] width 104 height 15
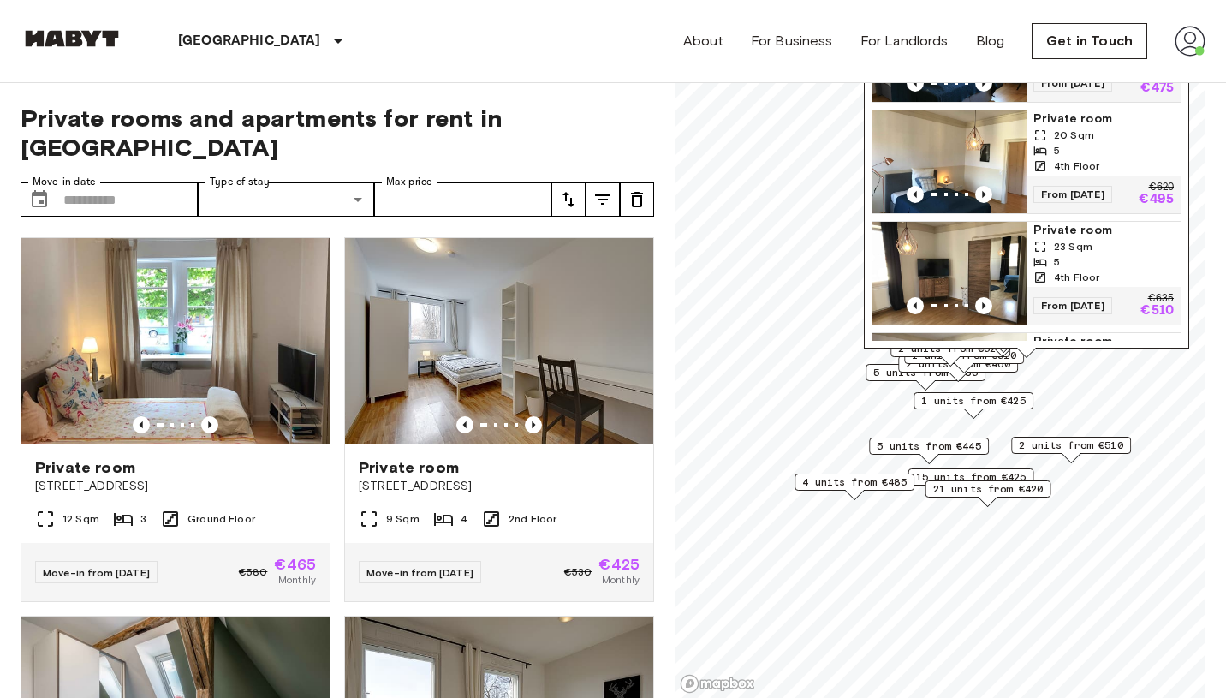
click at [980, 474] on span "15 units from €425" at bounding box center [971, 476] width 110 height 15
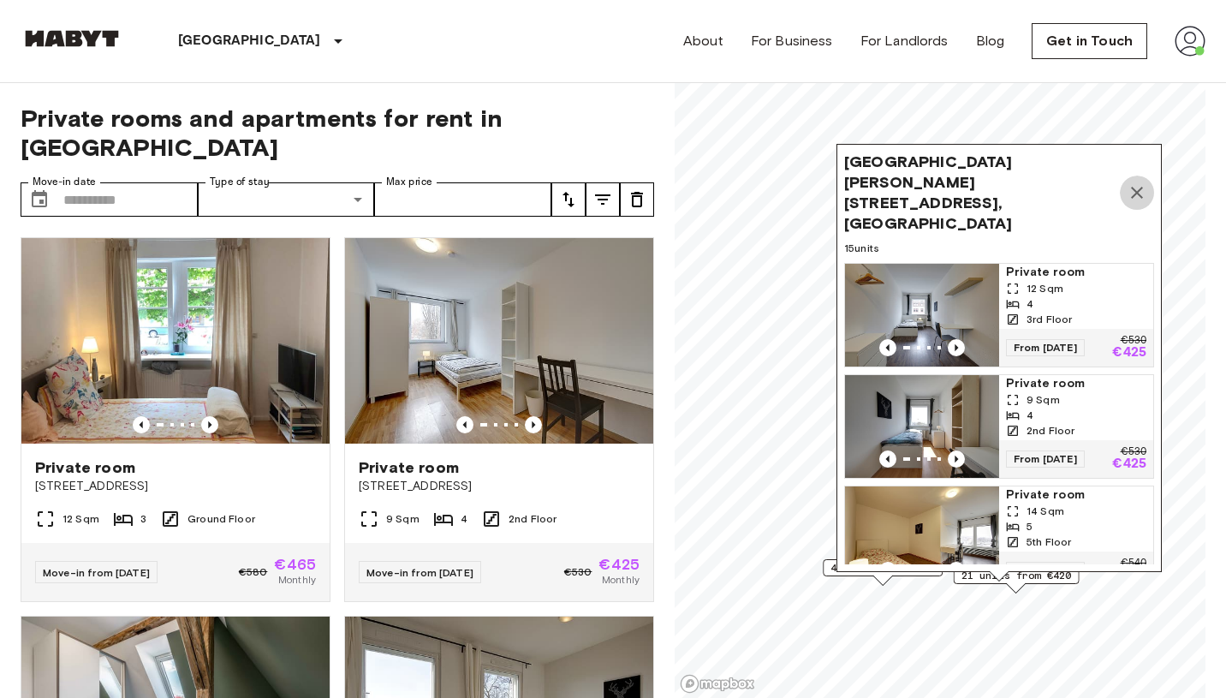
click at [1138, 182] on icon "Map marker" at bounding box center [1137, 192] width 21 height 21
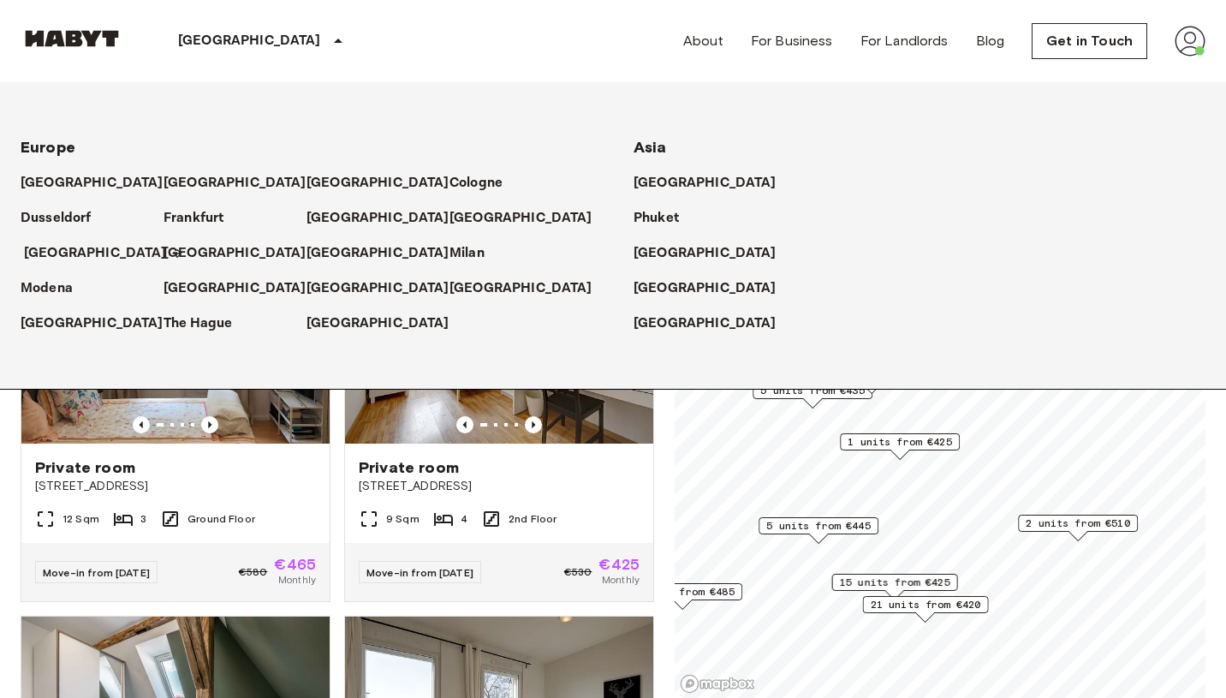
click at [66, 258] on p "[GEOGRAPHIC_DATA]" at bounding box center [95, 253] width 143 height 21
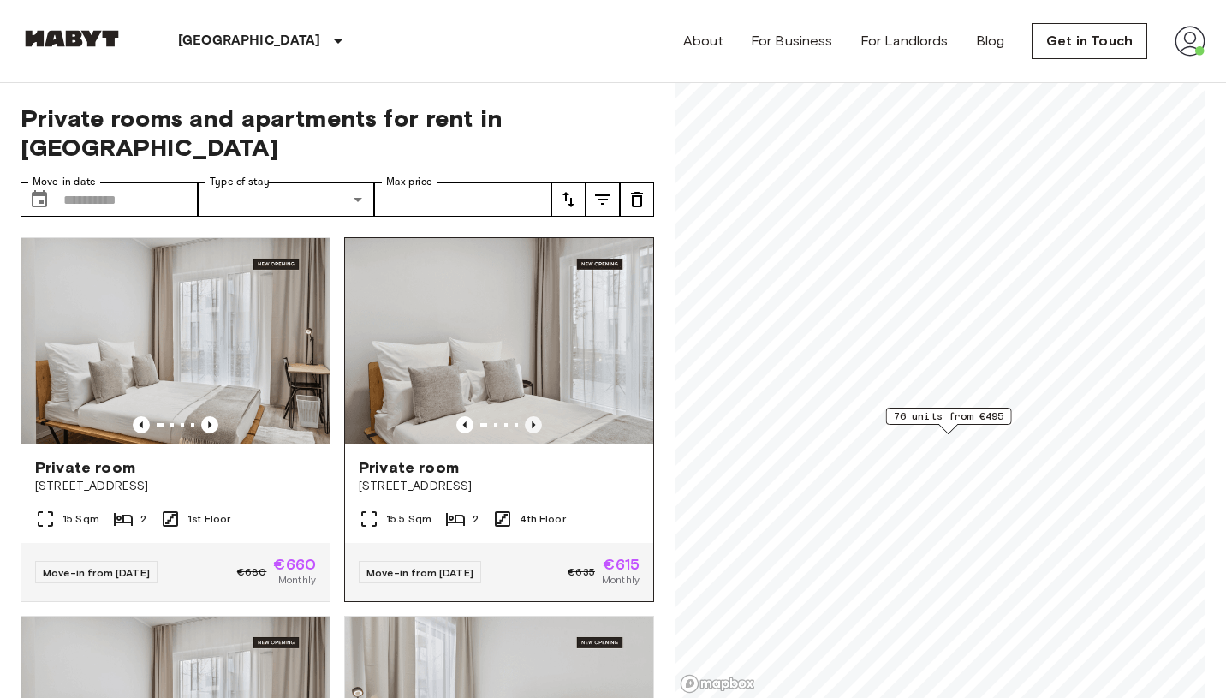
click at [536, 416] on icon "Previous image" at bounding box center [533, 424] width 17 height 17
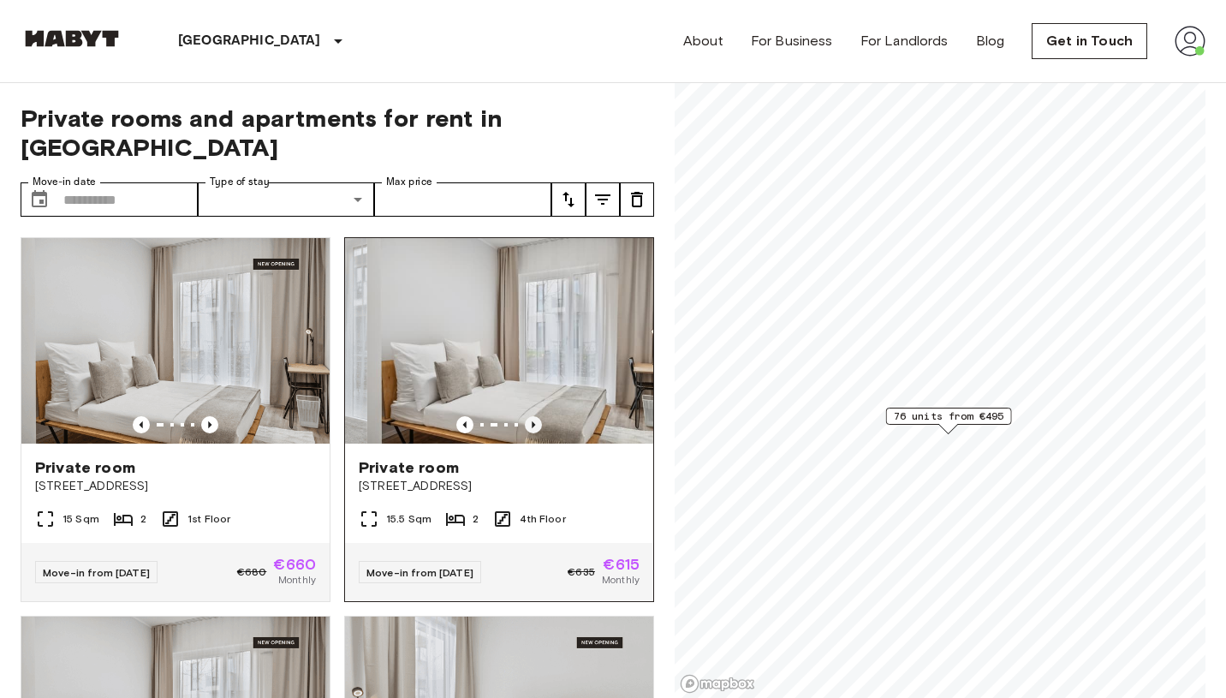
click at [536, 416] on icon "Previous image" at bounding box center [533, 424] width 17 height 17
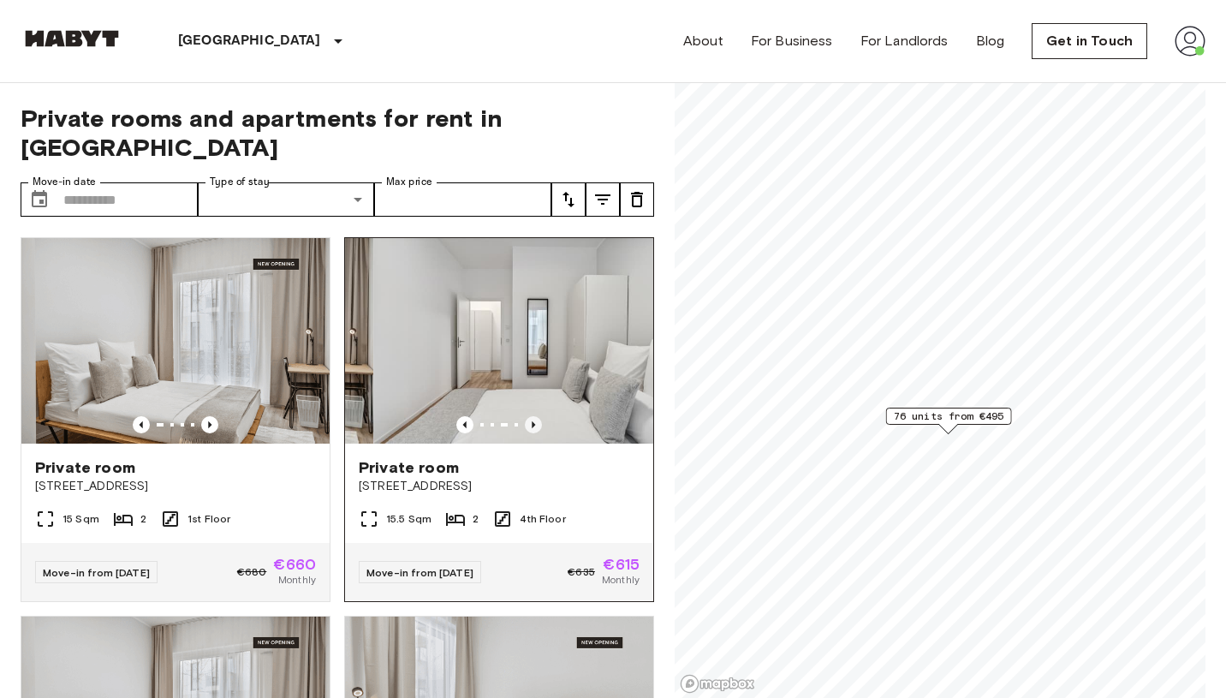
click at [536, 416] on icon "Previous image" at bounding box center [533, 424] width 17 height 17
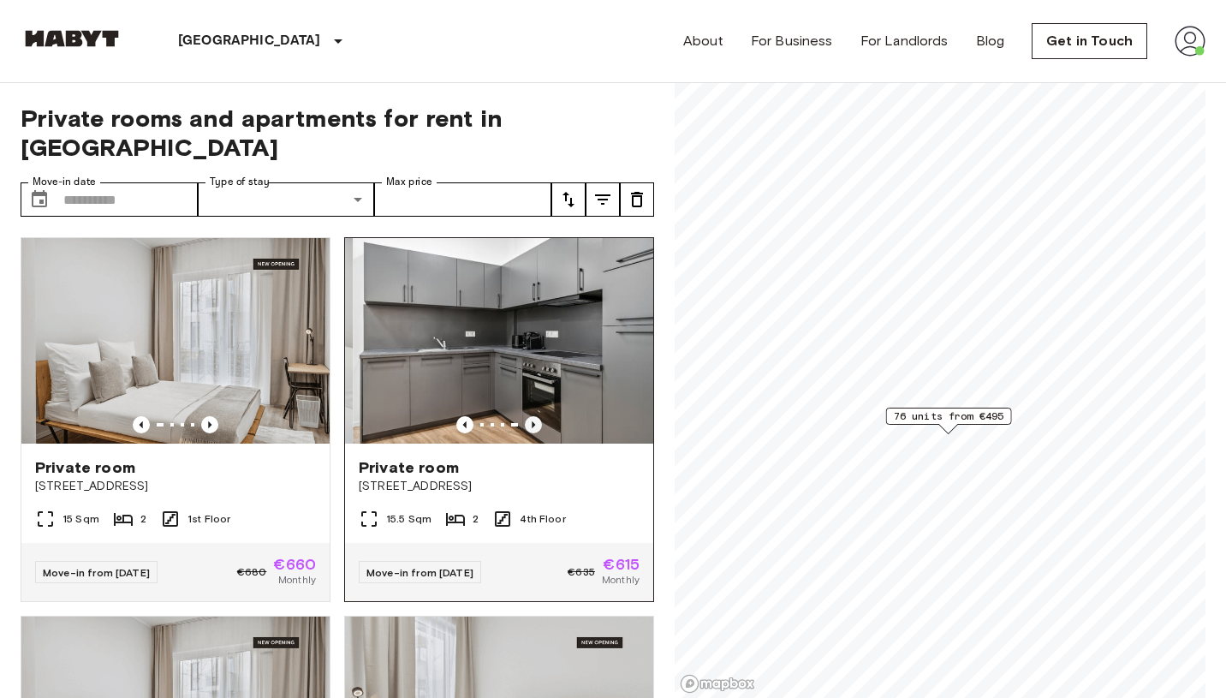
click at [536, 416] on icon "Previous image" at bounding box center [533, 424] width 17 height 17
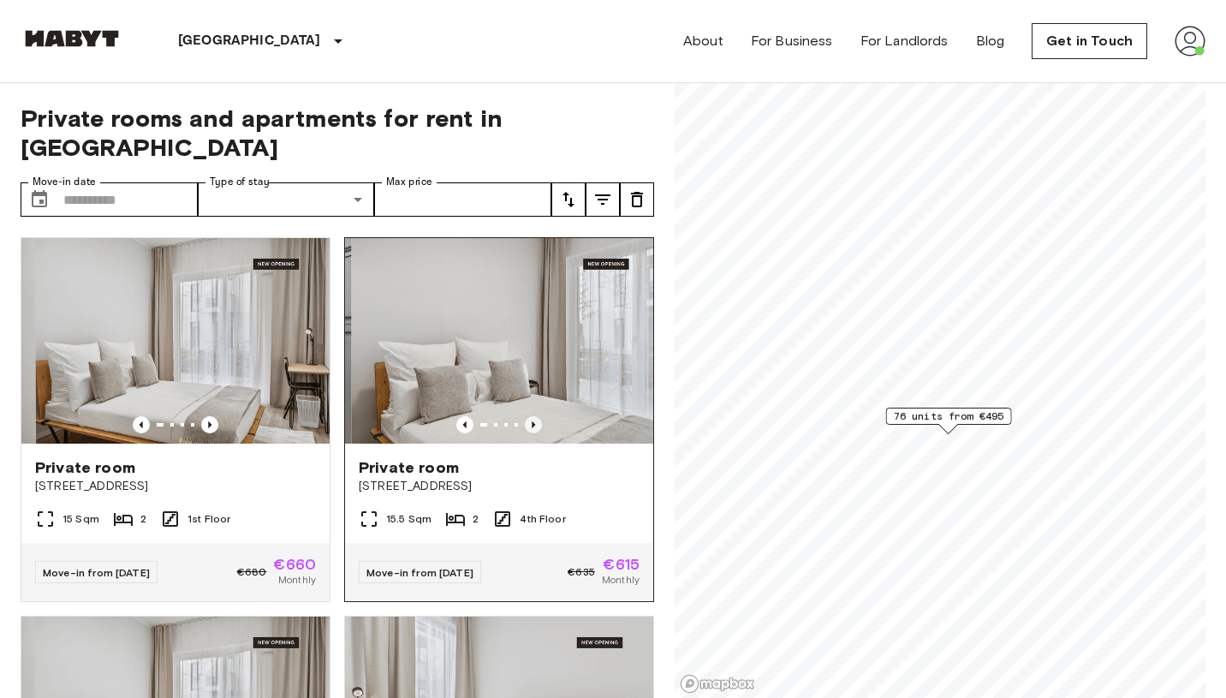
click at [536, 416] on icon "Previous image" at bounding box center [533, 424] width 17 height 17
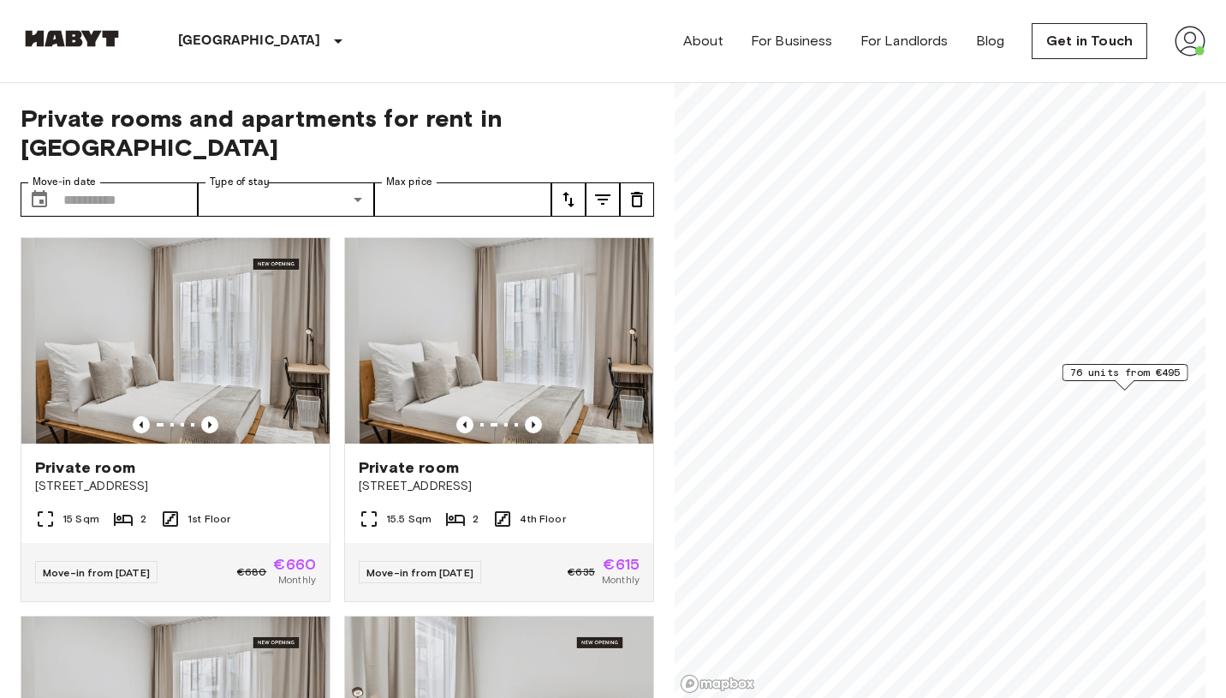
click at [1148, 374] on span "76 units from €495" at bounding box center [1125, 372] width 110 height 15
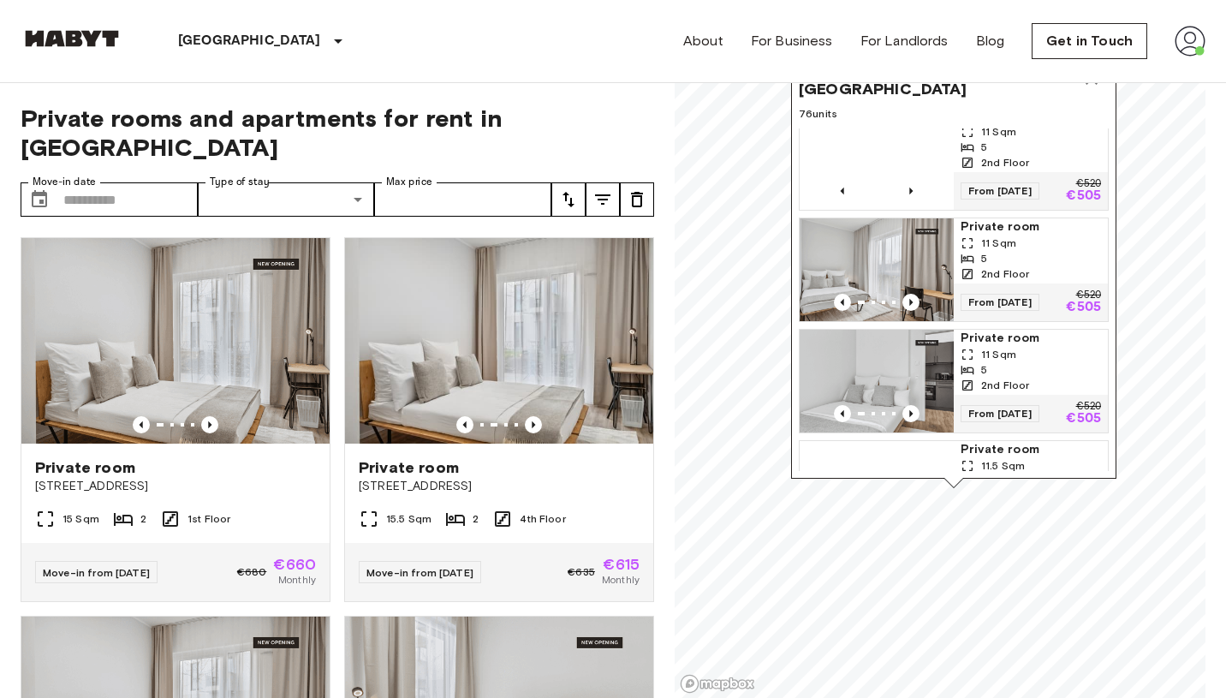
scroll to position [1076, 0]
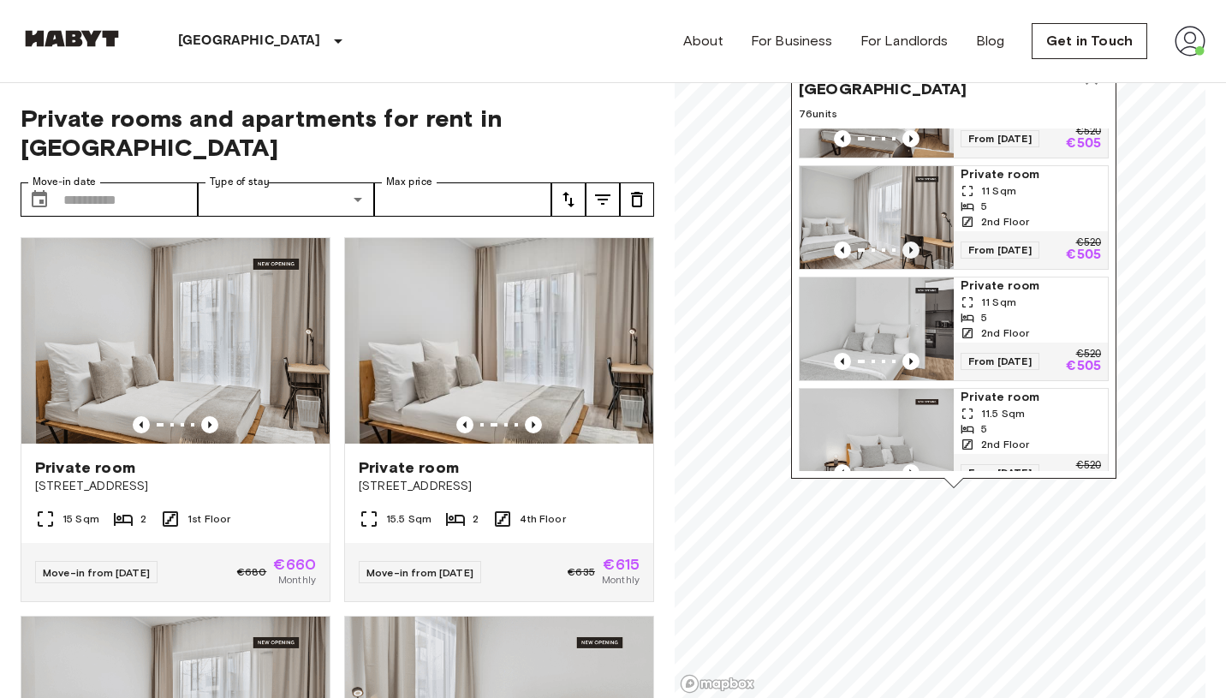
click at [913, 247] on icon "Previous image" at bounding box center [911, 249] width 17 height 17
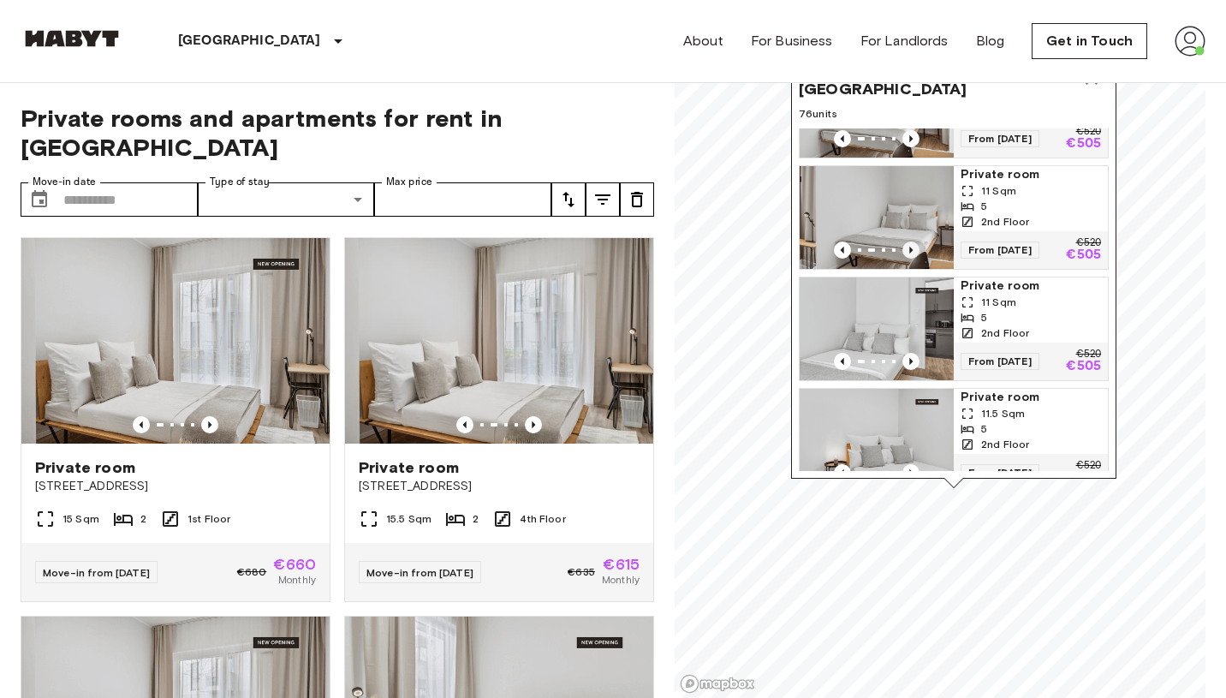
click at [913, 247] on icon "Previous image" at bounding box center [911, 249] width 17 height 17
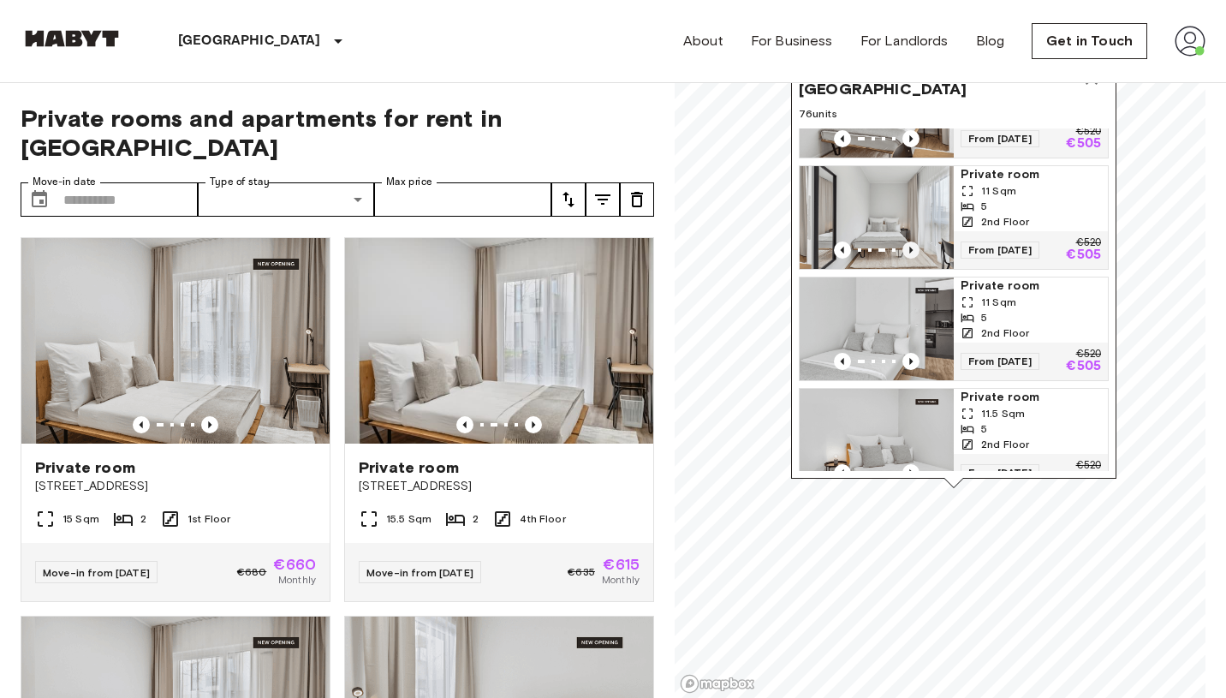
click at [913, 247] on icon "Previous image" at bounding box center [911, 249] width 17 height 17
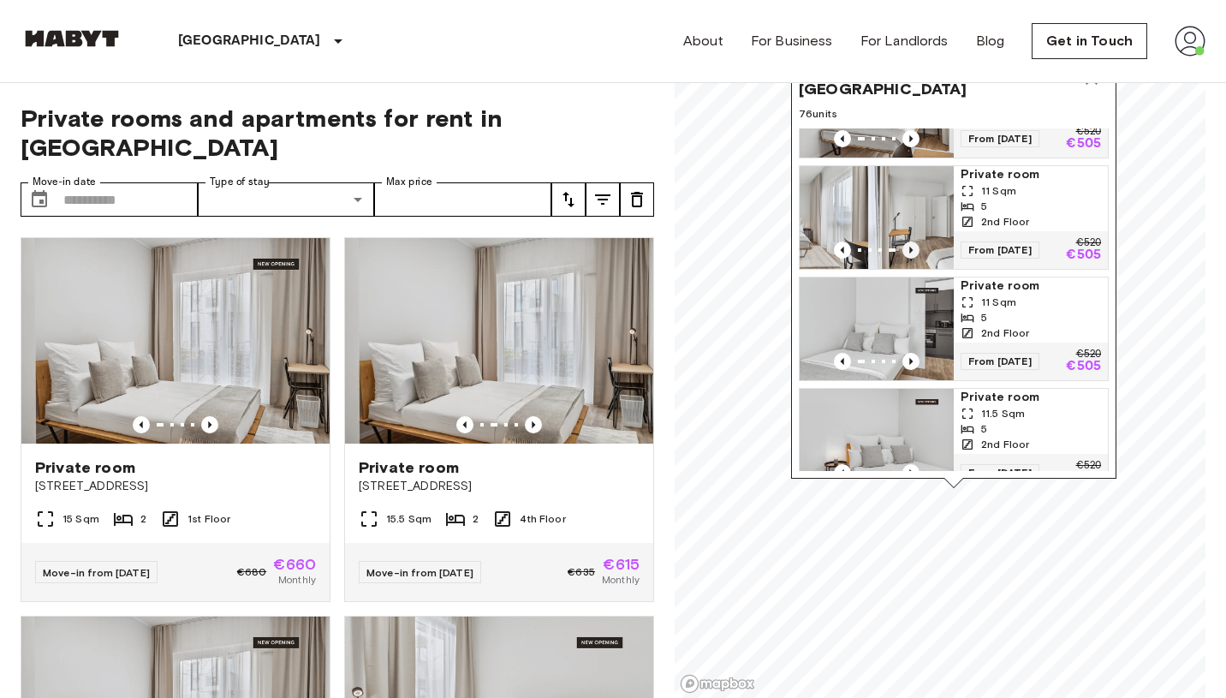
click at [913, 247] on icon "Previous image" at bounding box center [911, 249] width 17 height 17
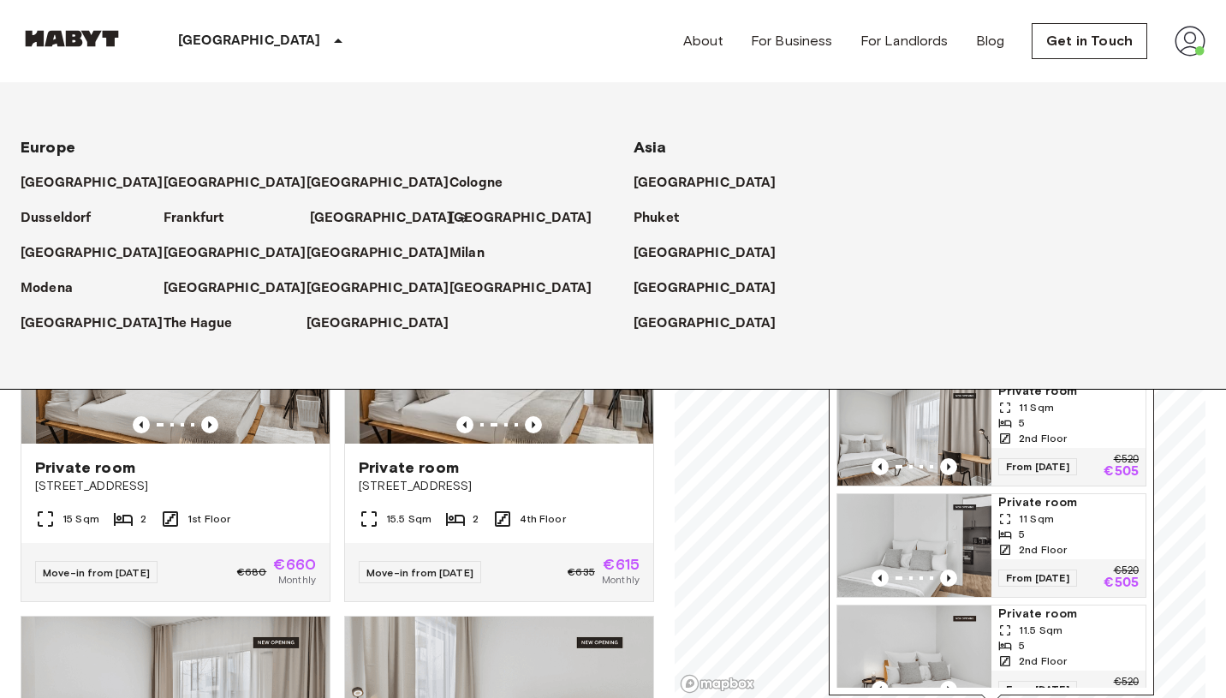
click at [317, 220] on p "[GEOGRAPHIC_DATA]" at bounding box center [381, 218] width 143 height 21
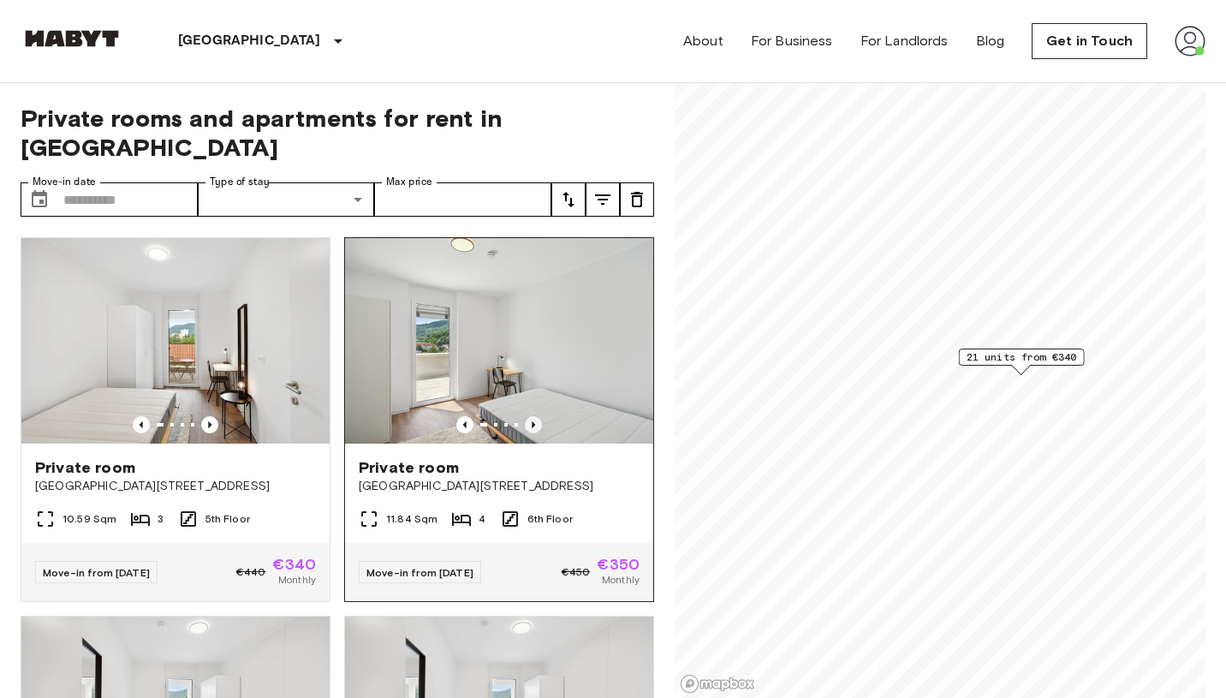
click at [533, 416] on icon "Previous image" at bounding box center [533, 424] width 17 height 17
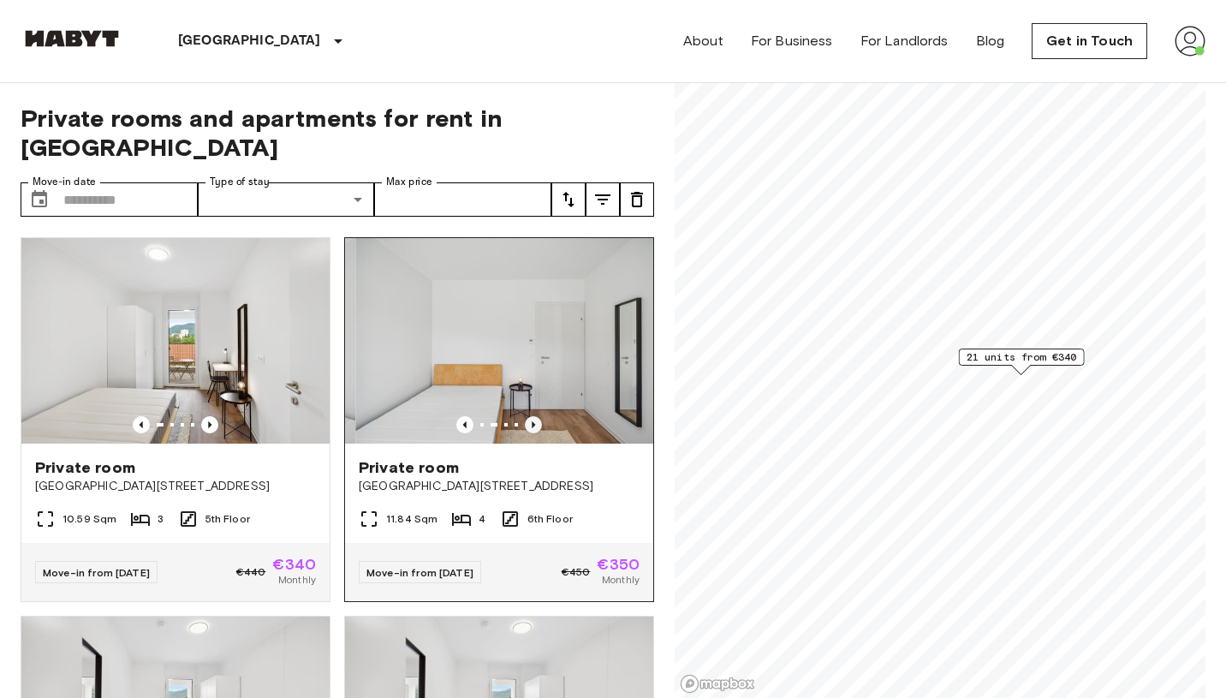
click at [533, 416] on icon "Previous image" at bounding box center [533, 424] width 17 height 17
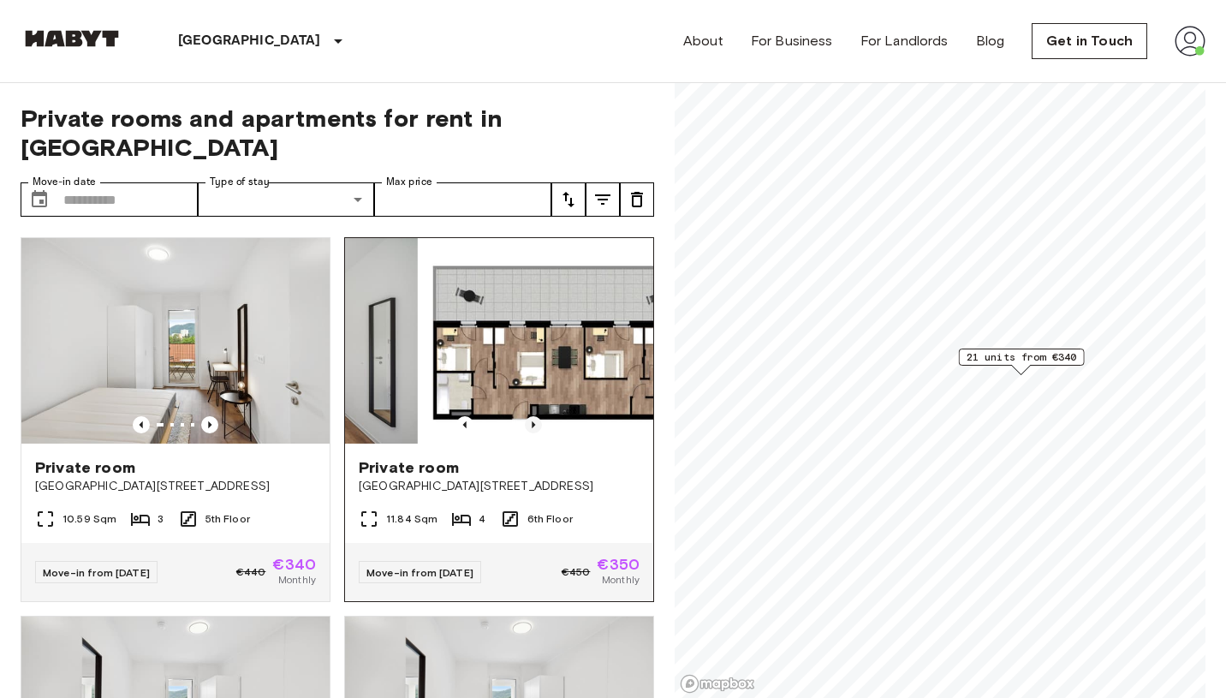
click at [533, 416] on icon "Previous image" at bounding box center [533, 424] width 17 height 17
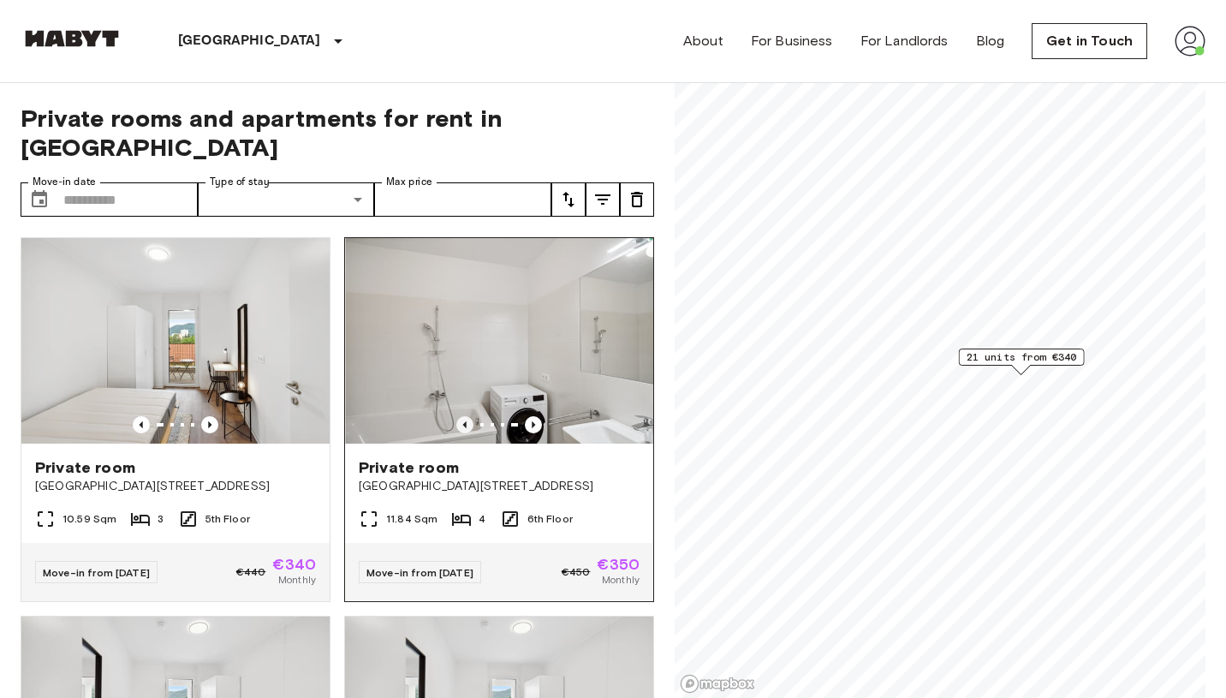
click at [463, 421] on icon "Previous image" at bounding box center [464, 424] width 3 height 7
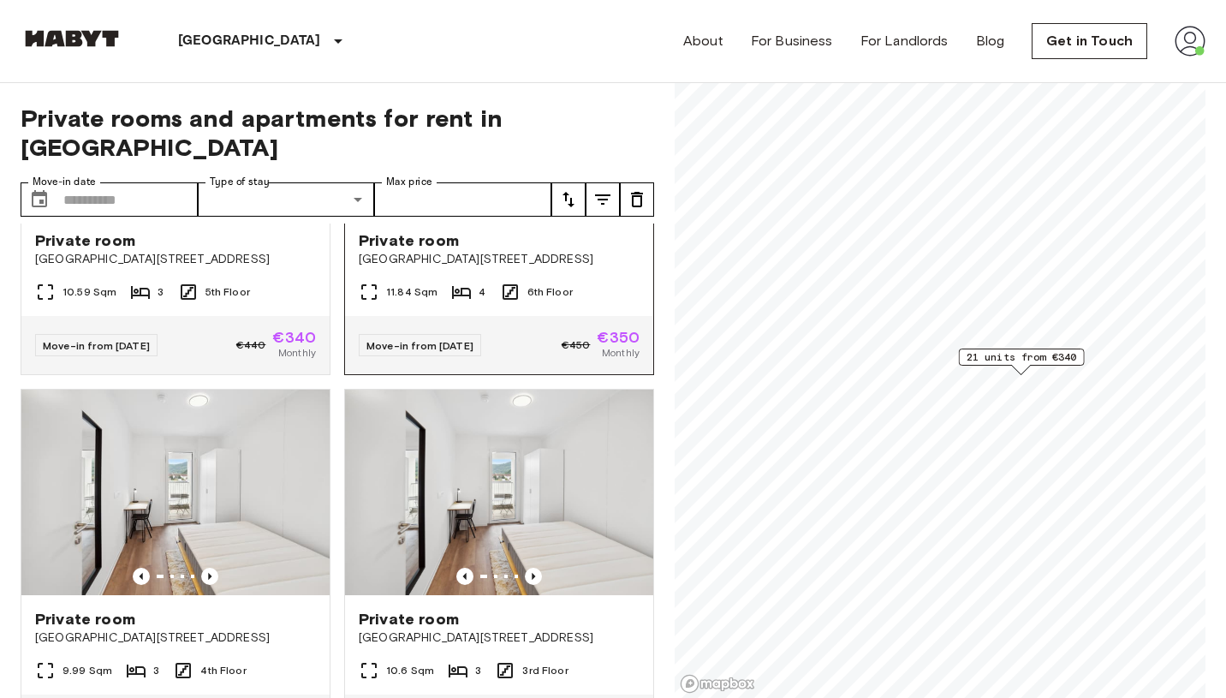
scroll to position [244, 0]
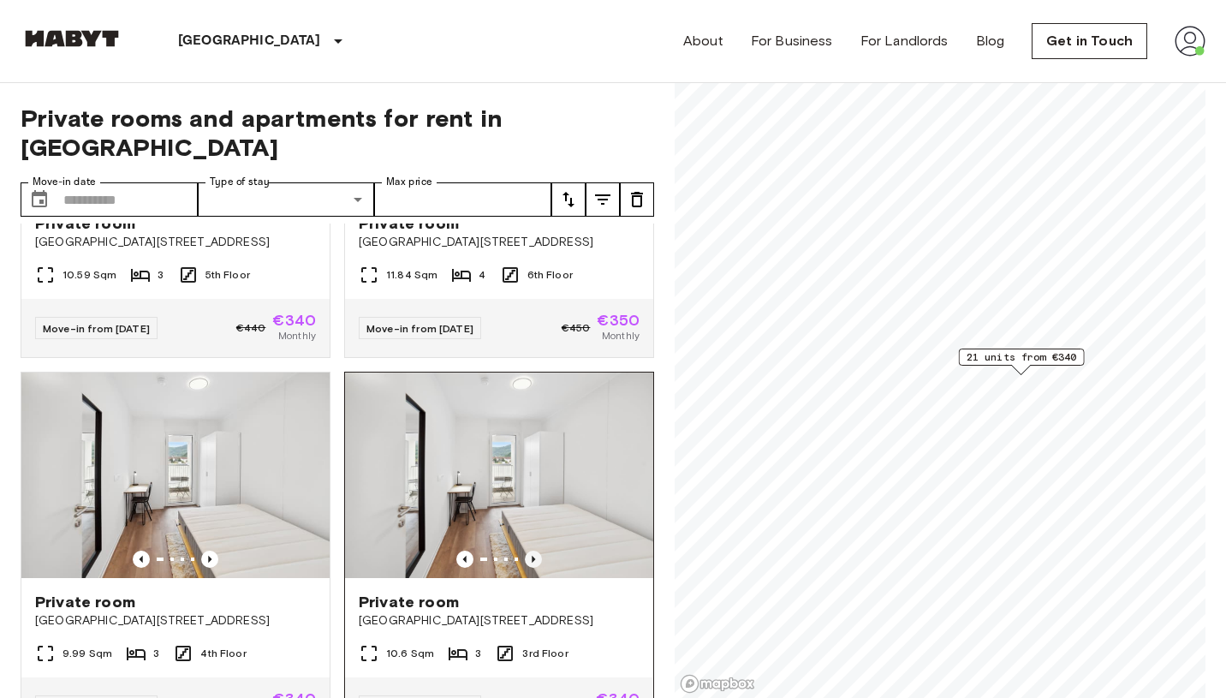
click at [534, 551] on icon "Previous image" at bounding box center [533, 559] width 17 height 17
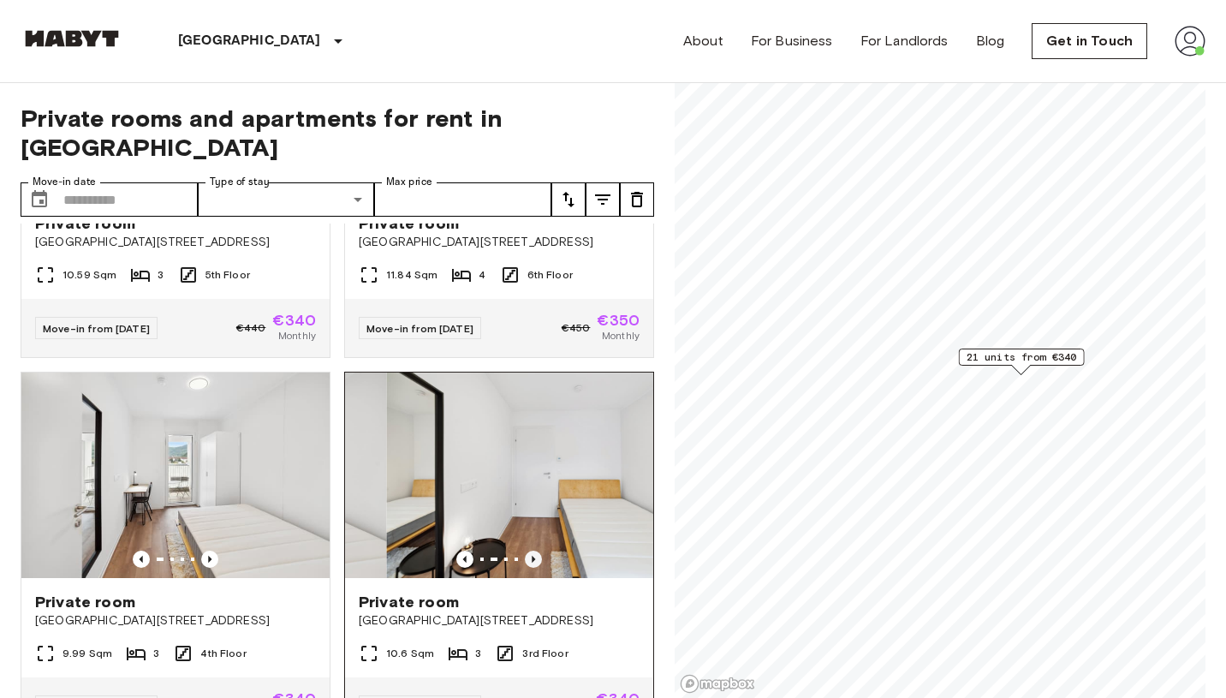
click at [534, 551] on icon "Previous image" at bounding box center [533, 559] width 17 height 17
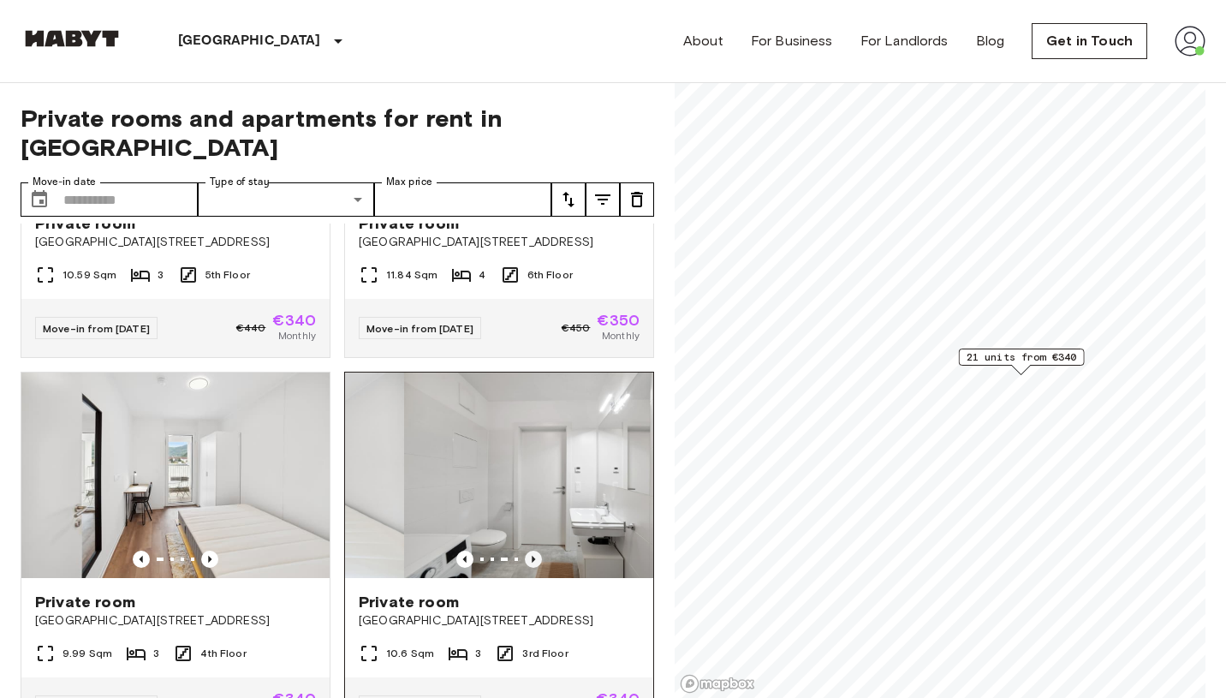
click at [534, 551] on icon "Previous image" at bounding box center [533, 559] width 17 height 17
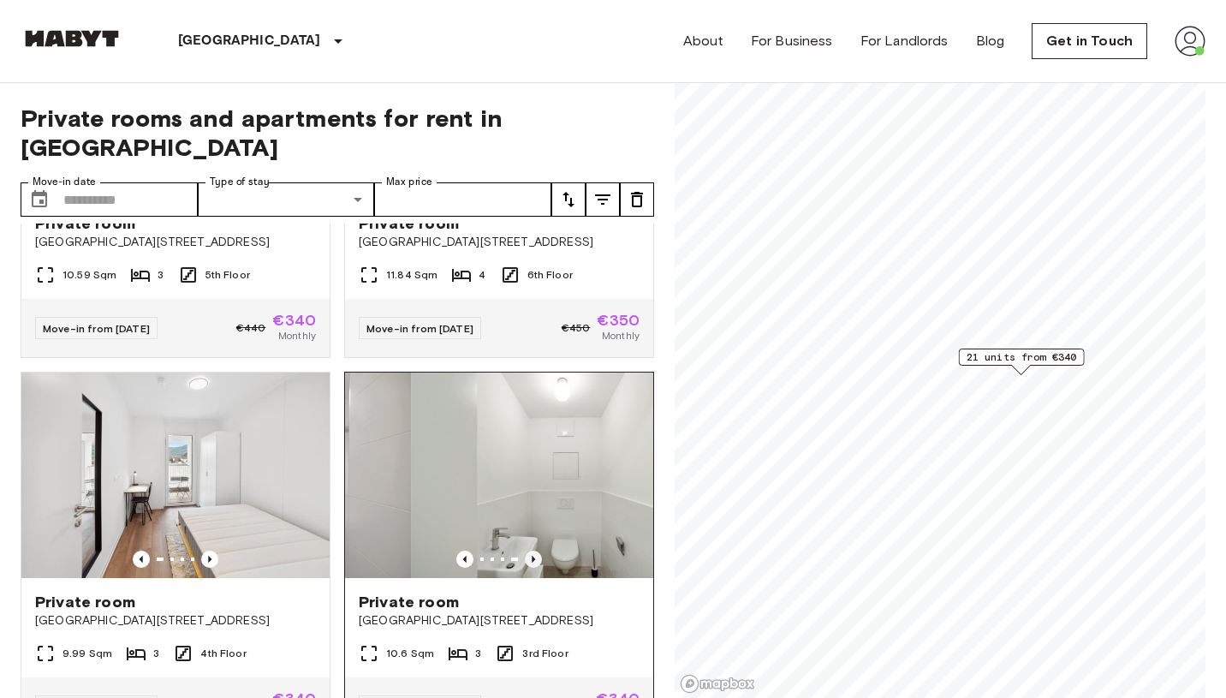
click at [534, 551] on icon "Previous image" at bounding box center [533, 559] width 17 height 17
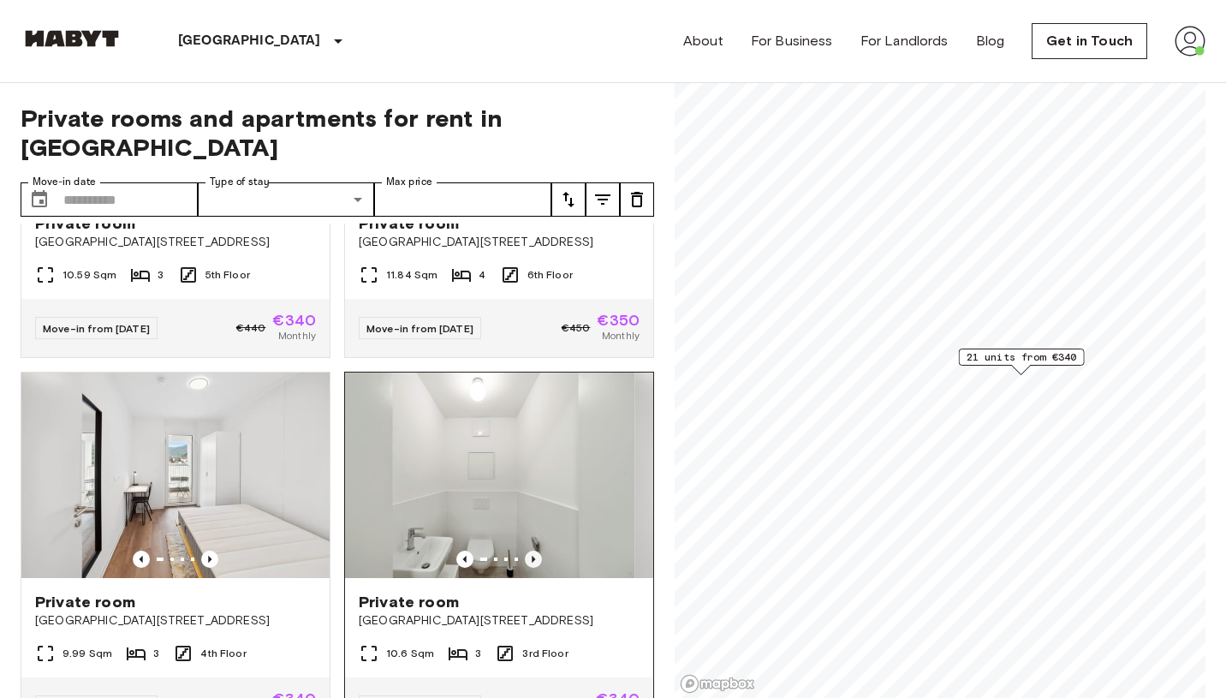
click at [534, 551] on icon "Previous image" at bounding box center [533, 559] width 17 height 17
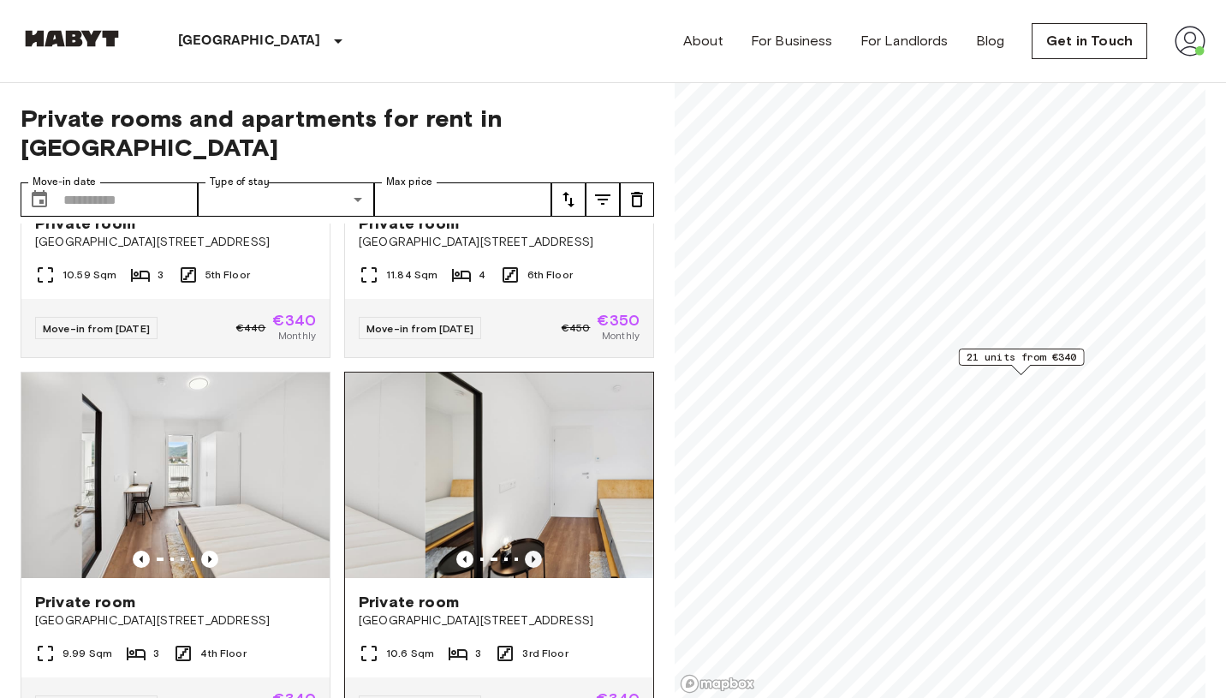
click at [534, 551] on icon "Previous image" at bounding box center [533, 559] width 17 height 17
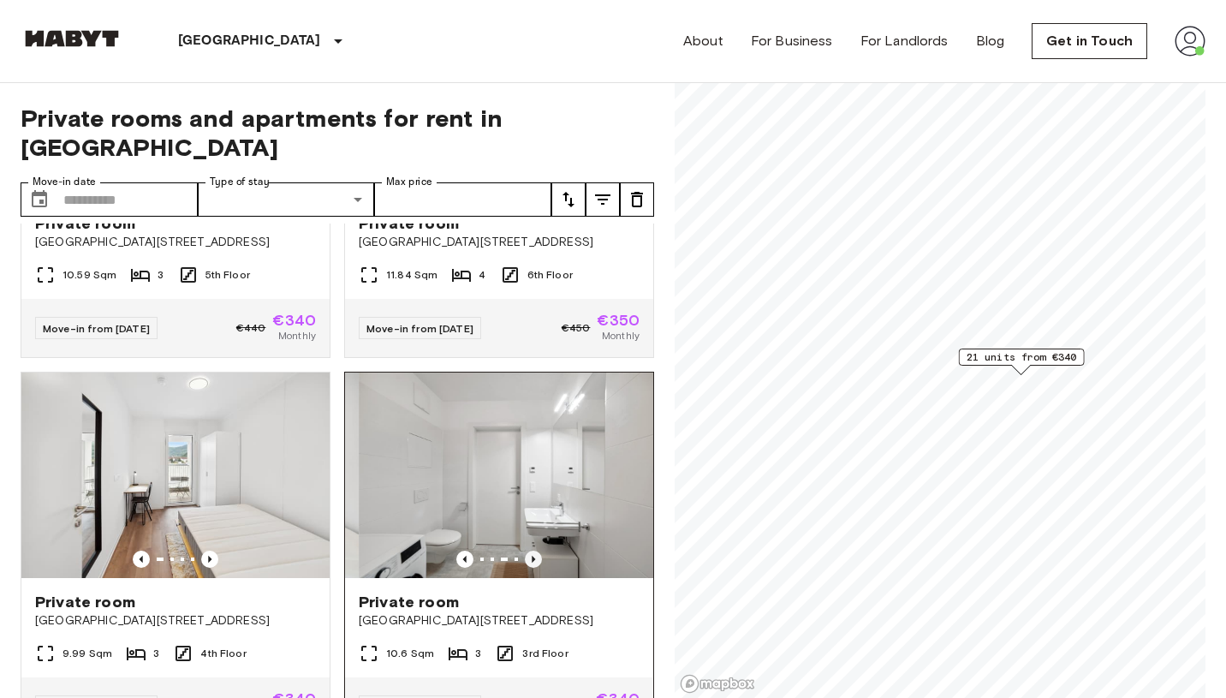
click at [534, 551] on icon "Previous image" at bounding box center [533, 559] width 17 height 17
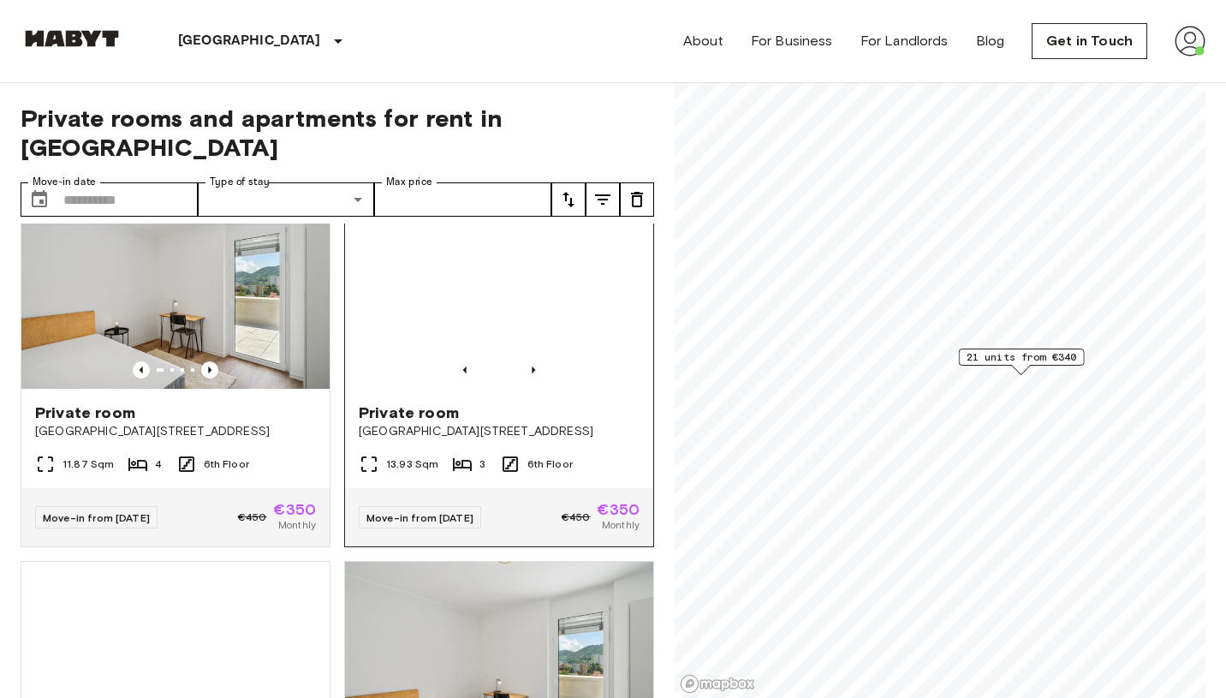
scroll to position [810, 0]
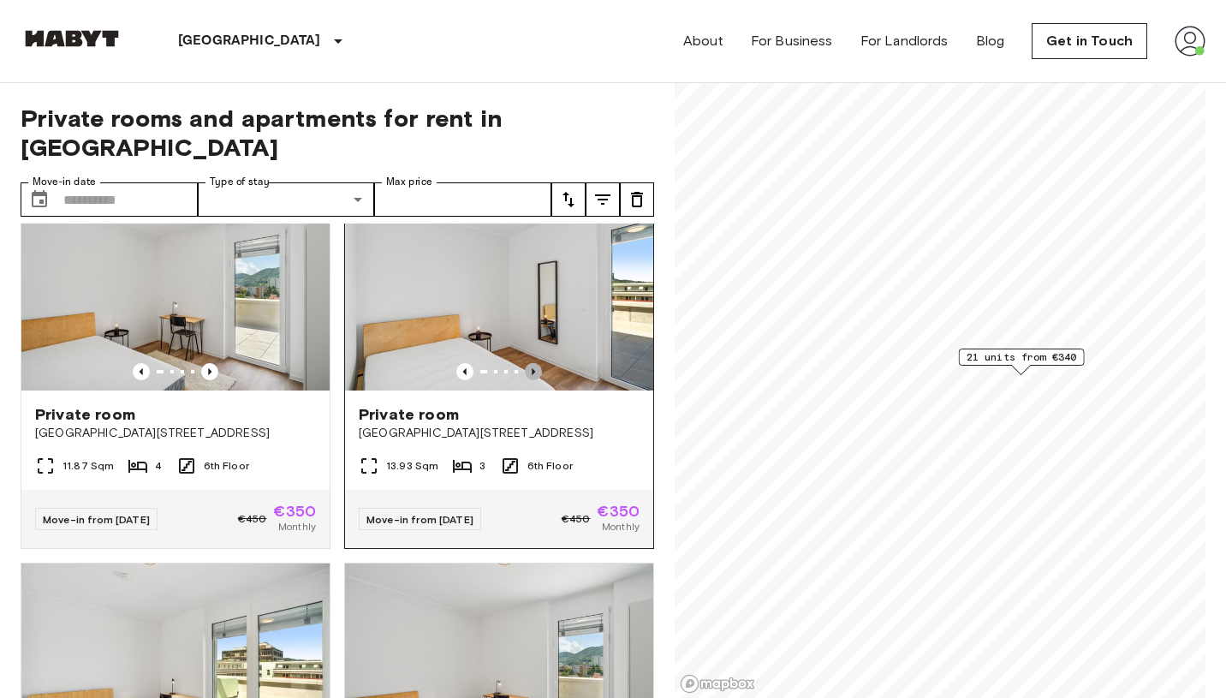
click at [539, 363] on icon "Previous image" at bounding box center [533, 371] width 17 height 17
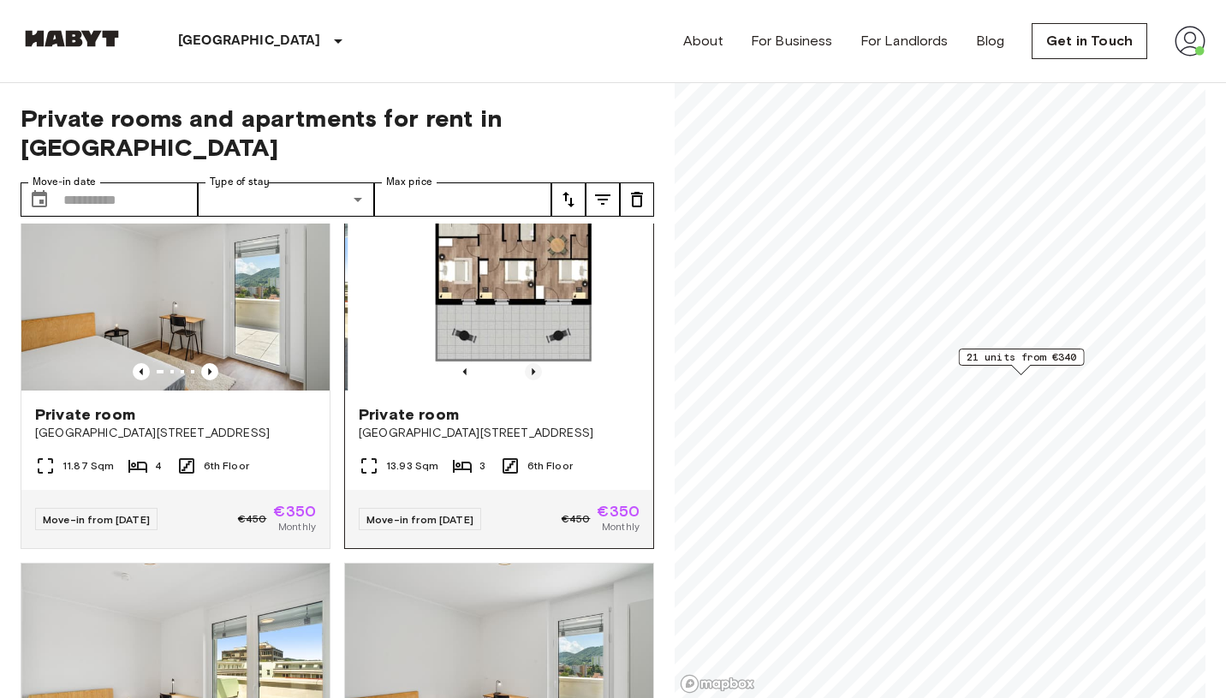
click at [539, 363] on icon "Previous image" at bounding box center [533, 371] width 17 height 17
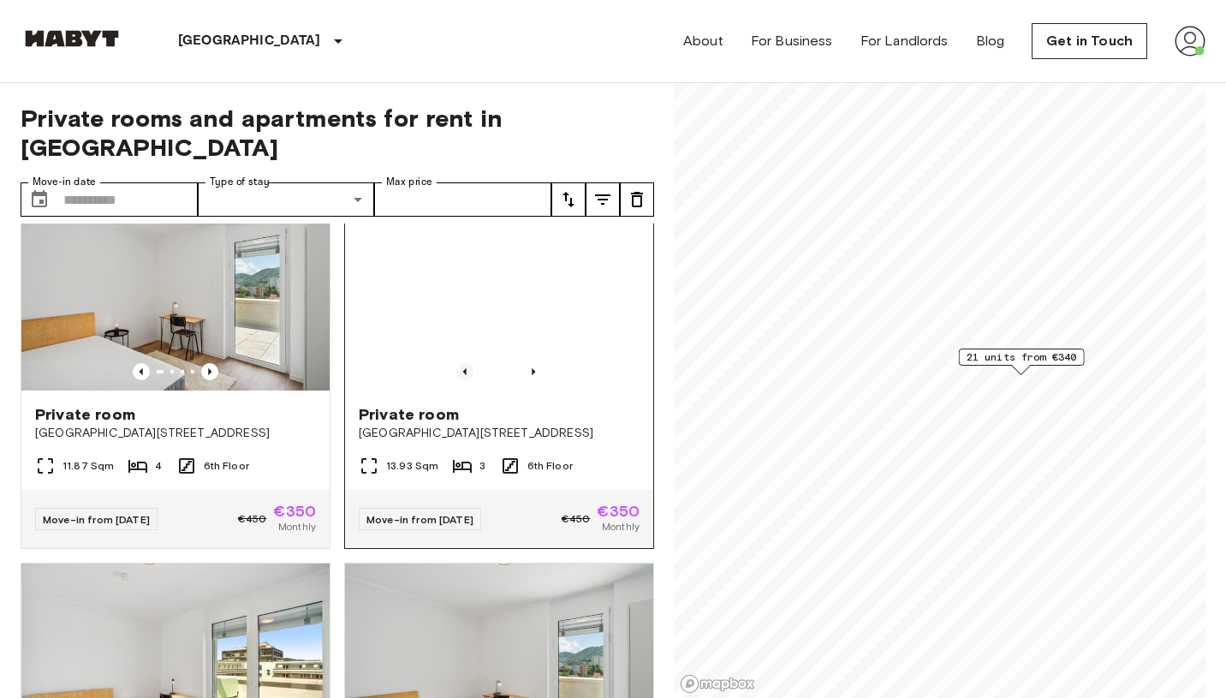
click at [465, 368] on icon "Previous image" at bounding box center [464, 371] width 3 height 7
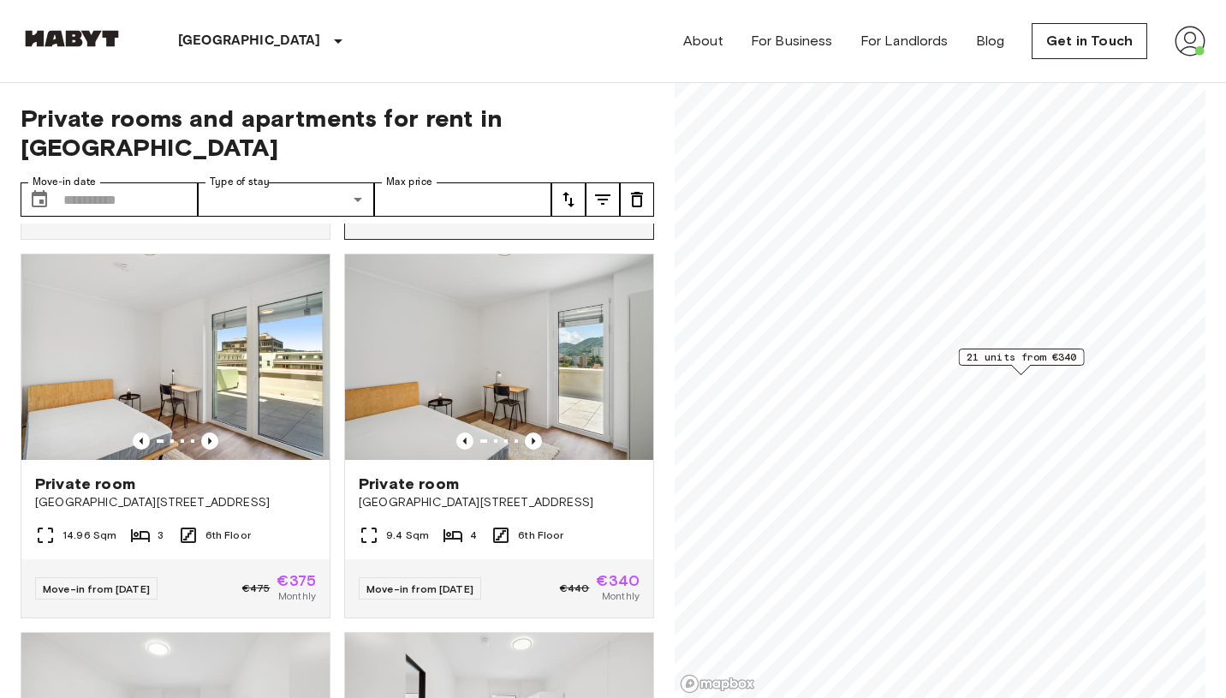
scroll to position [1203, 0]
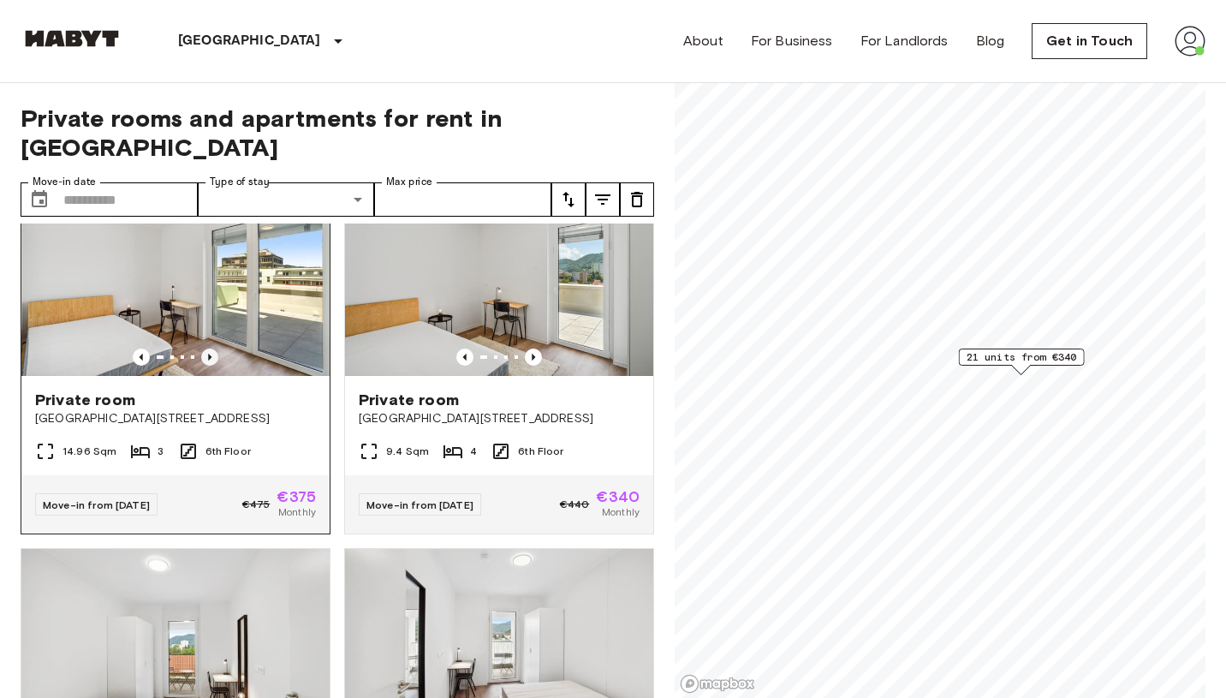
click at [209, 349] on icon "Previous image" at bounding box center [209, 357] width 17 height 17
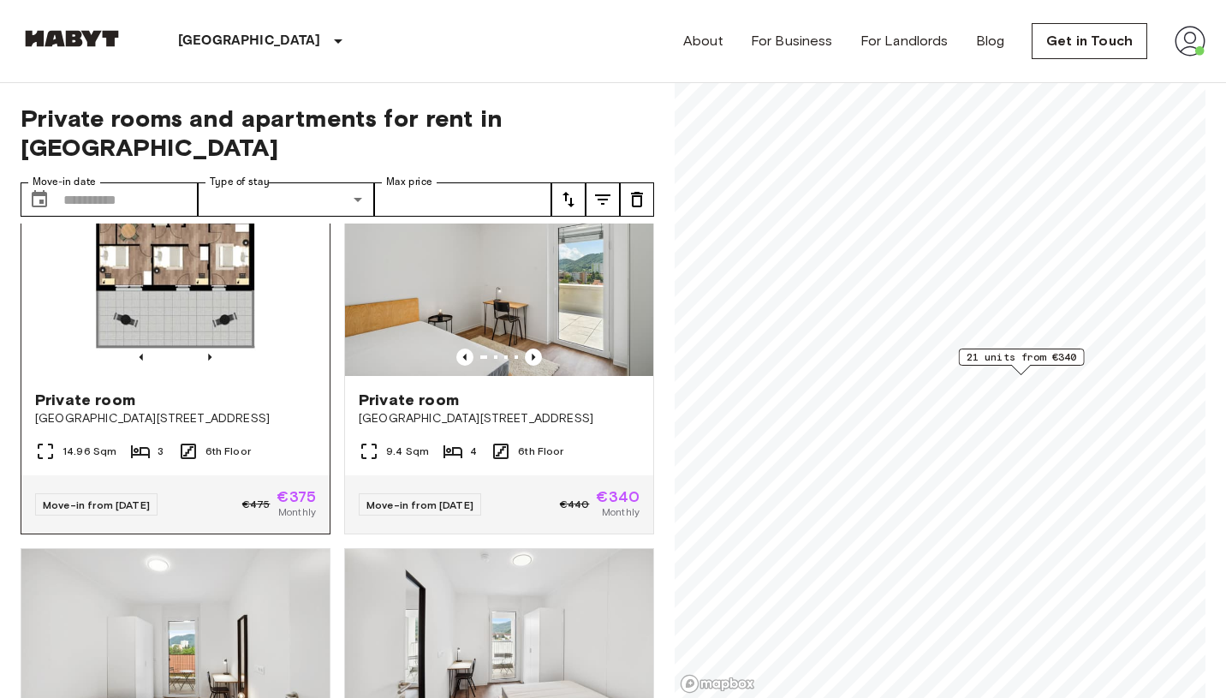
drag, startPoint x: 238, startPoint y: 295, endPoint x: 234, endPoint y: 381, distance: 86.6
click at [238, 384] on link "Private room Waagner-Biro Straße 128-130 14.96 Sqm 3 6th Floor Move-in from 17 …" at bounding box center [176, 352] width 310 height 365
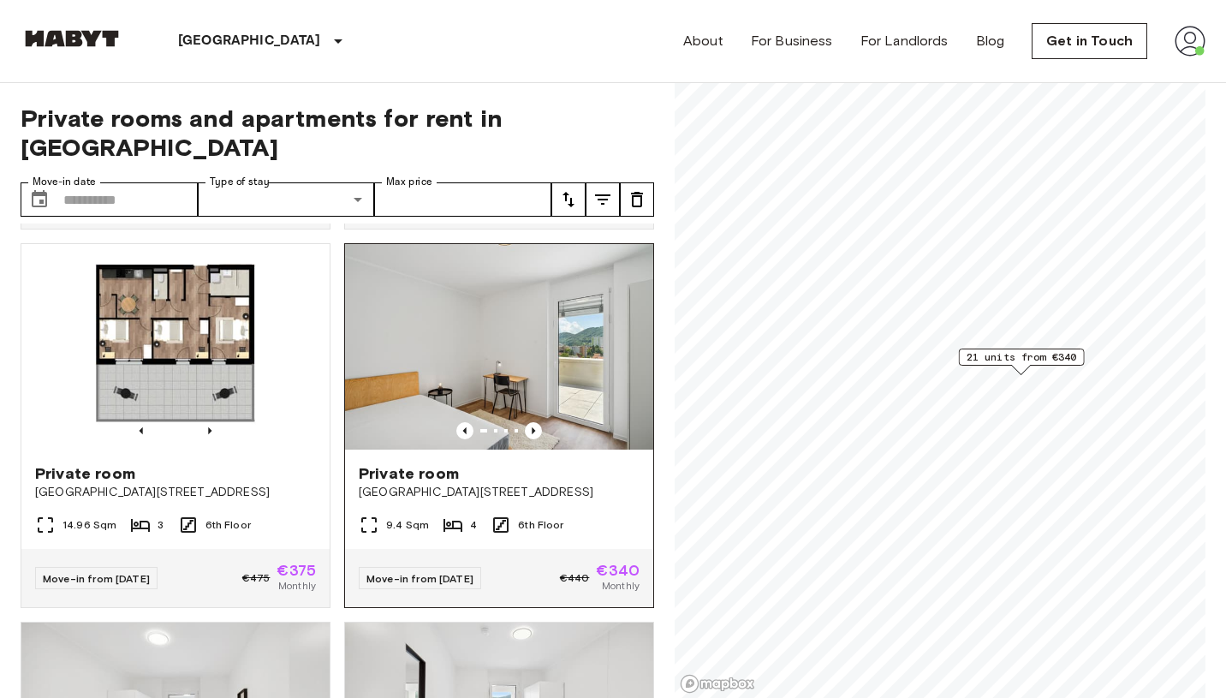
scroll to position [1134, 0]
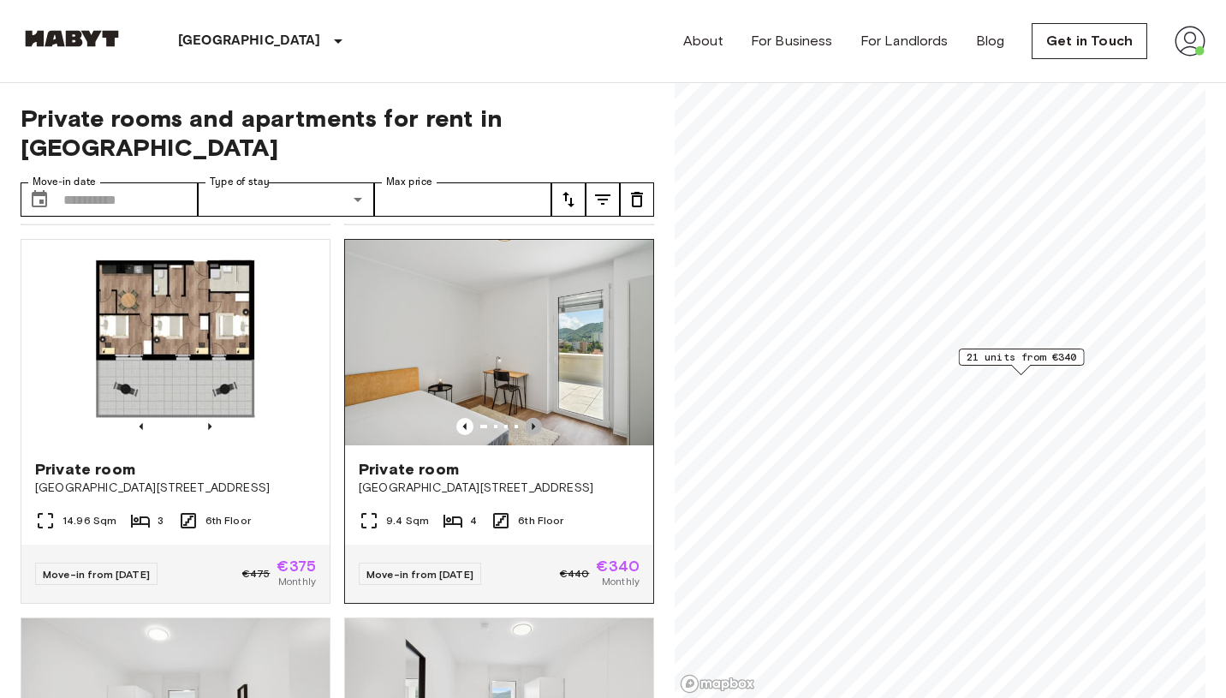
click at [532, 418] on icon "Previous image" at bounding box center [533, 426] width 17 height 17
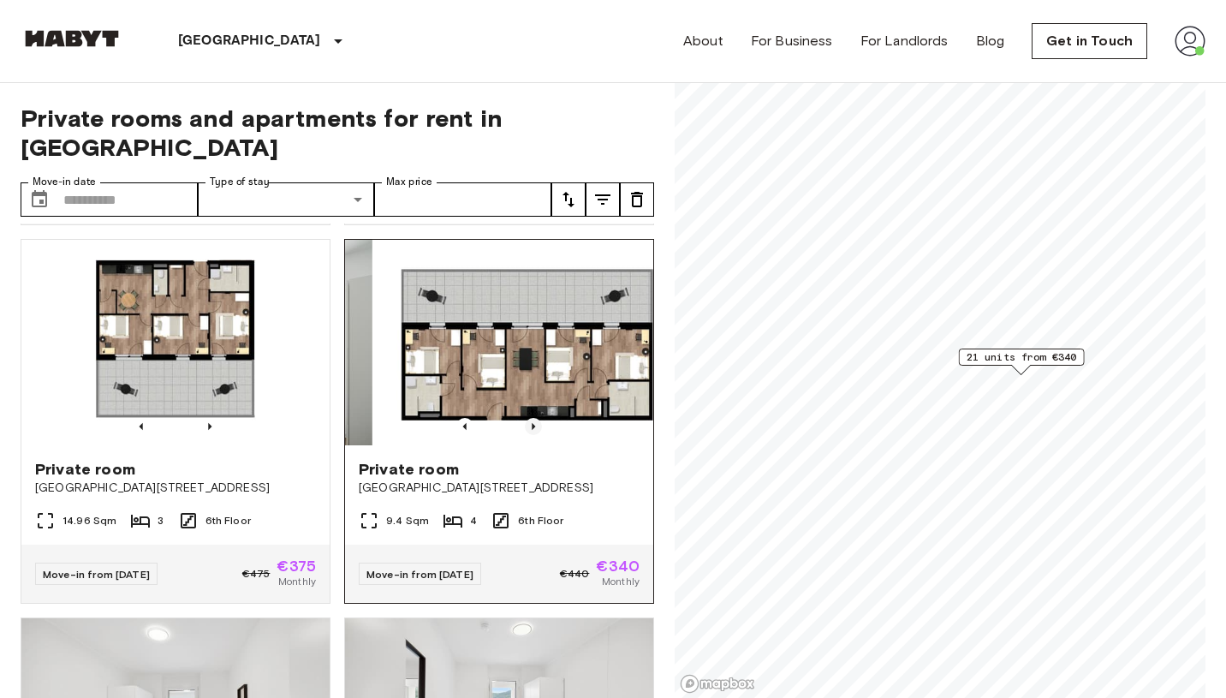
click at [532, 418] on icon "Previous image" at bounding box center [533, 426] width 17 height 17
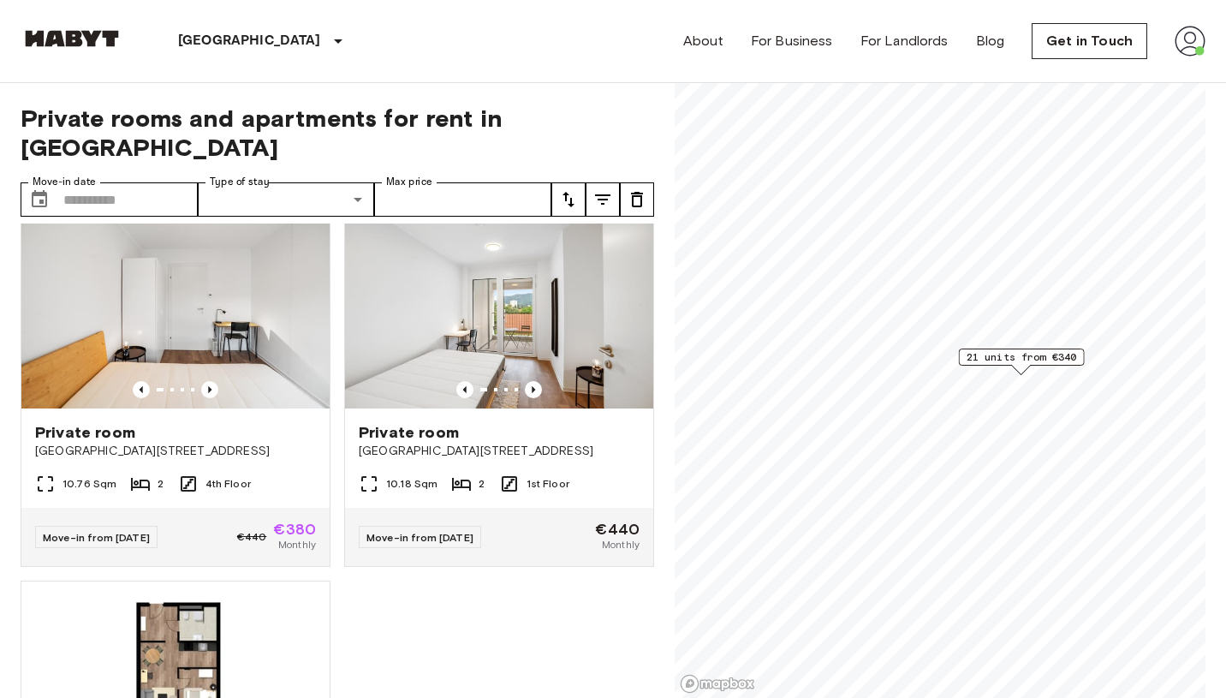
scroll to position [3693, 0]
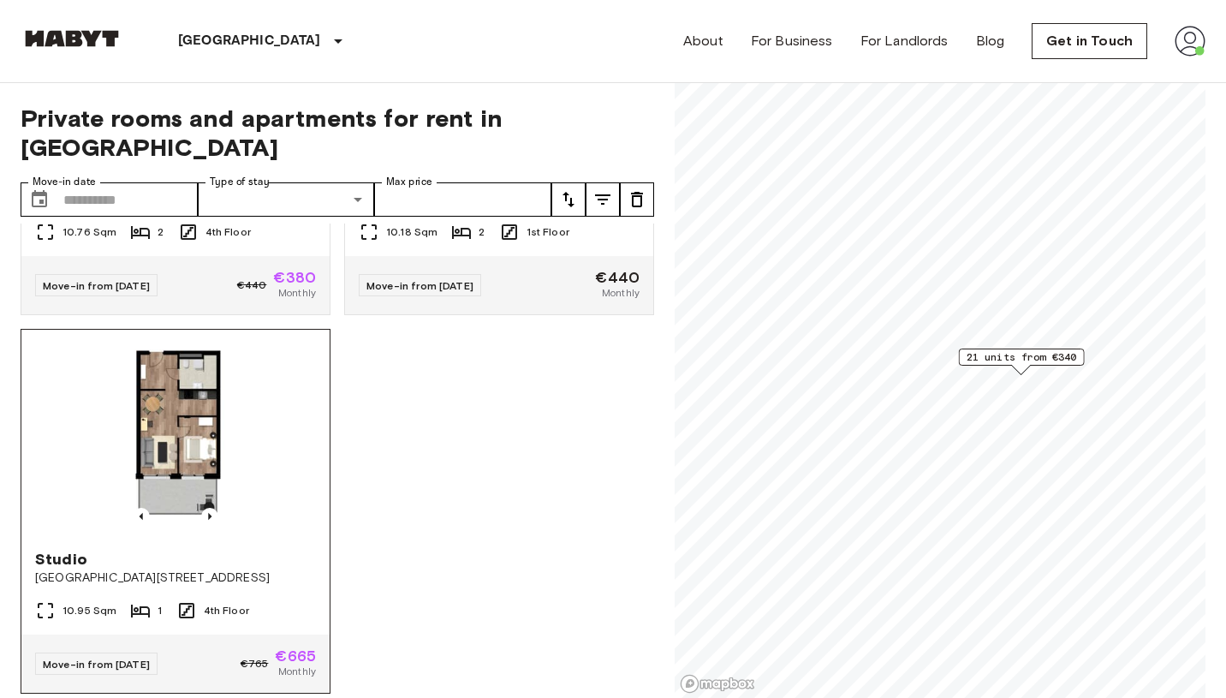
click at [247, 428] on img at bounding box center [175, 433] width 308 height 206
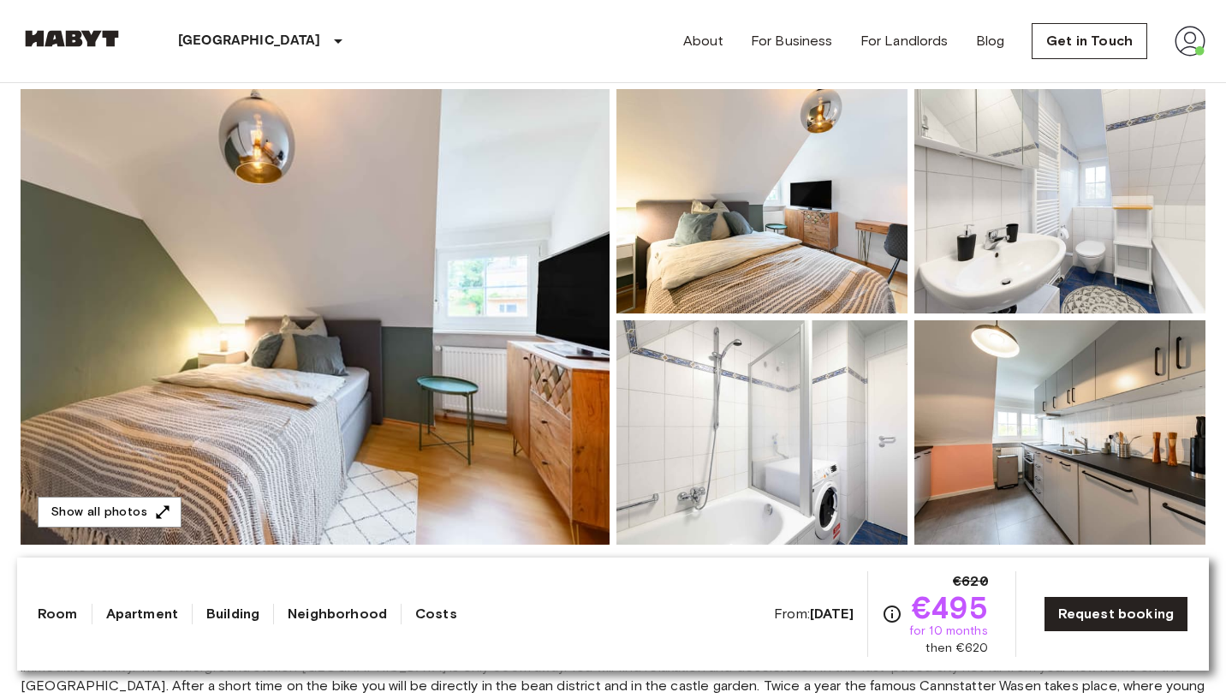
scroll to position [149, 0]
click at [711, 367] on img at bounding box center [762, 433] width 291 height 224
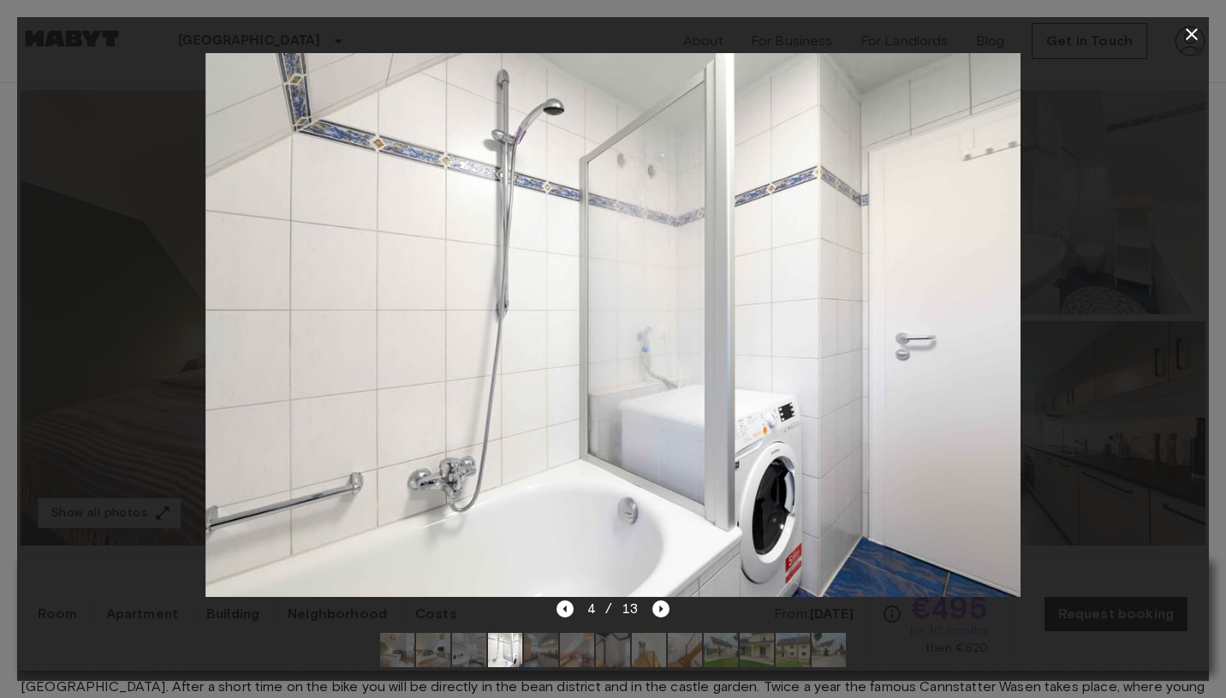
click at [681, 654] on img at bounding box center [685, 650] width 34 height 34
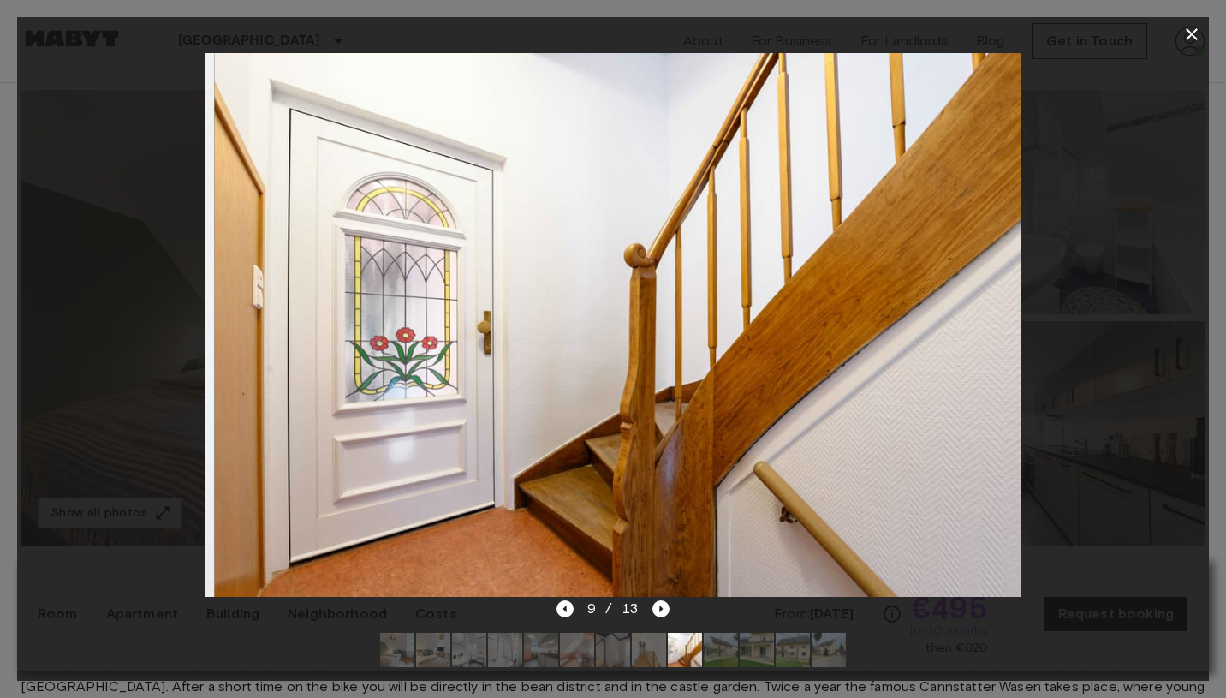
click at [736, 652] on img at bounding box center [721, 650] width 34 height 34
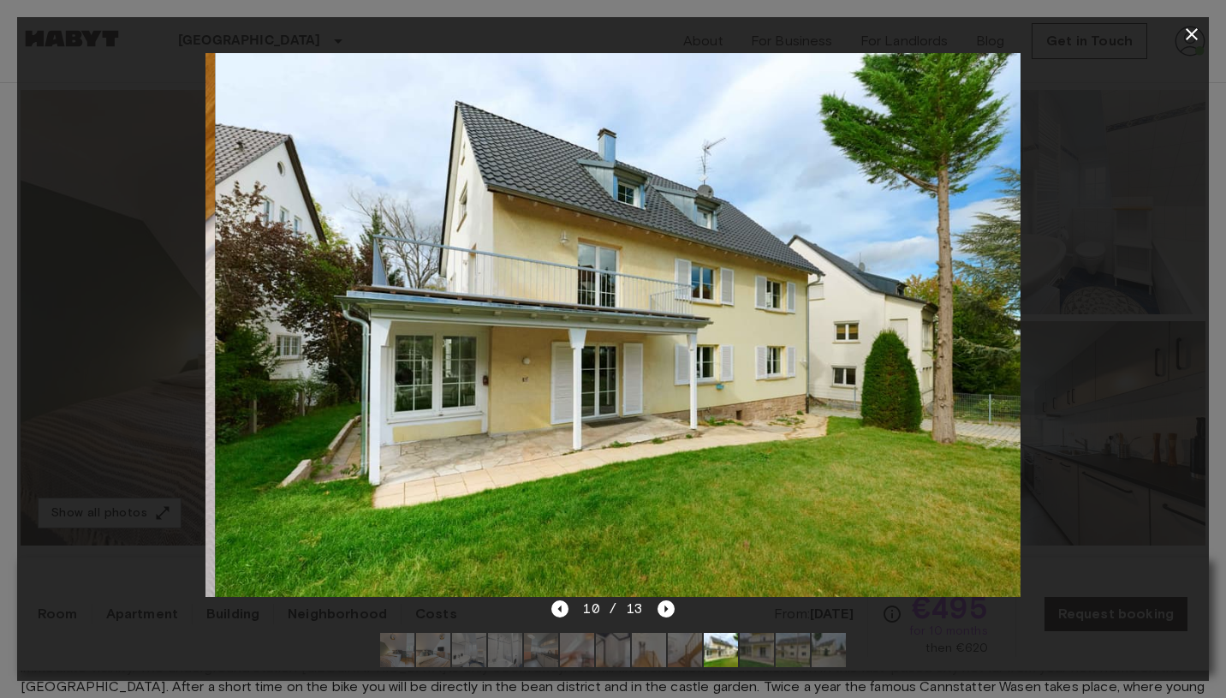
click at [827, 650] on img at bounding box center [829, 650] width 34 height 34
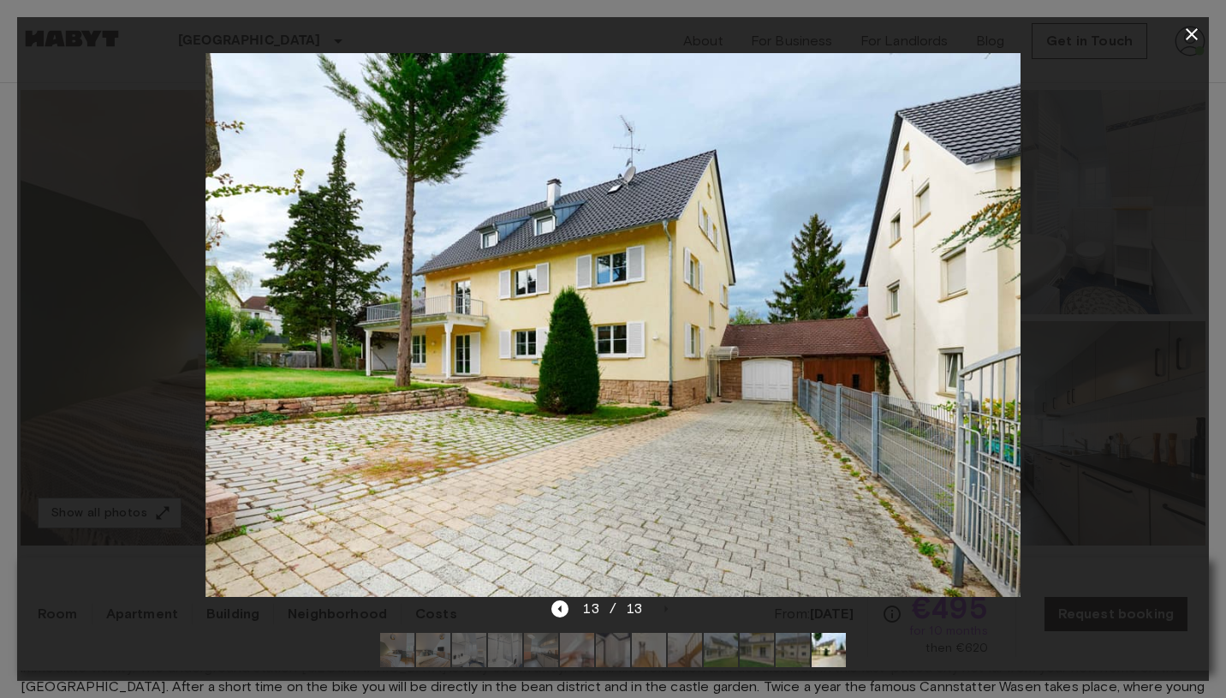
click at [794, 650] on img at bounding box center [793, 650] width 34 height 34
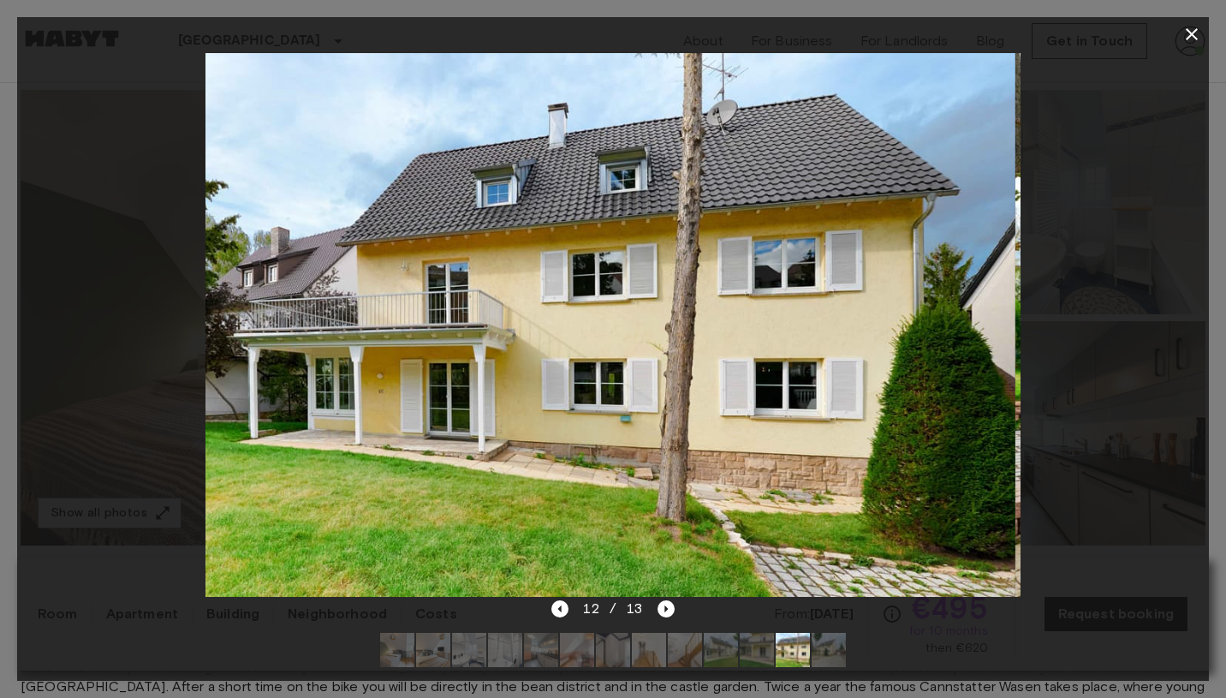
click at [725, 649] on img at bounding box center [721, 650] width 34 height 34
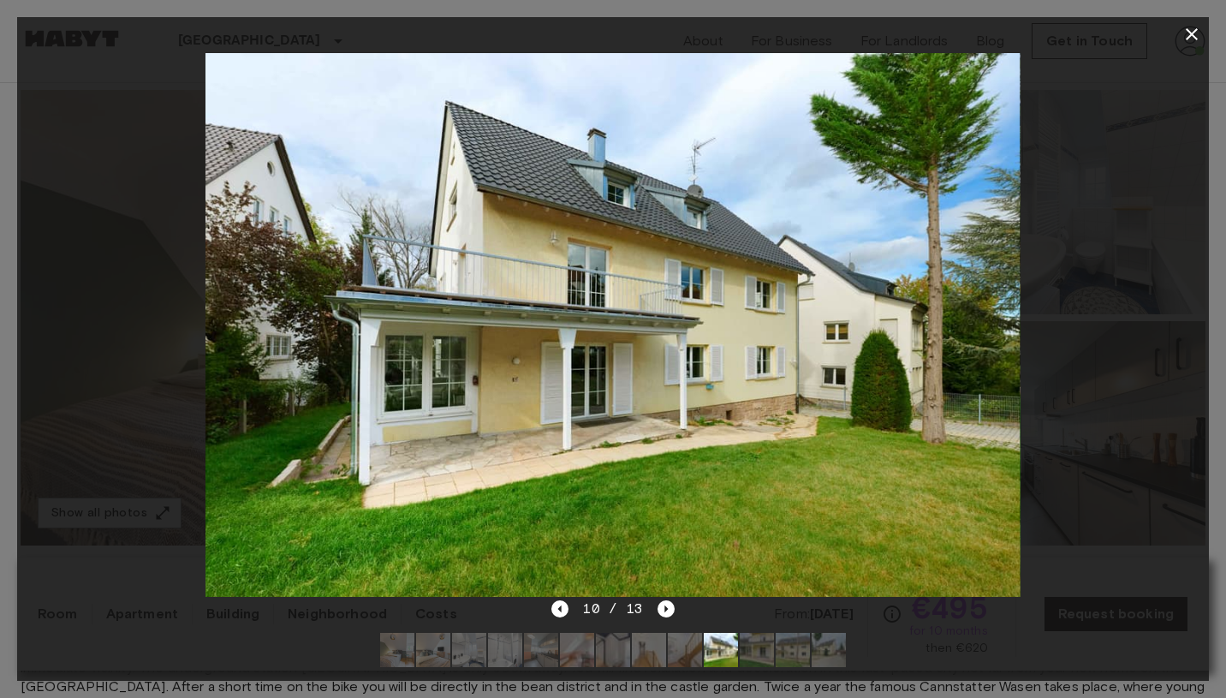
click at [535, 649] on img at bounding box center [541, 650] width 34 height 34
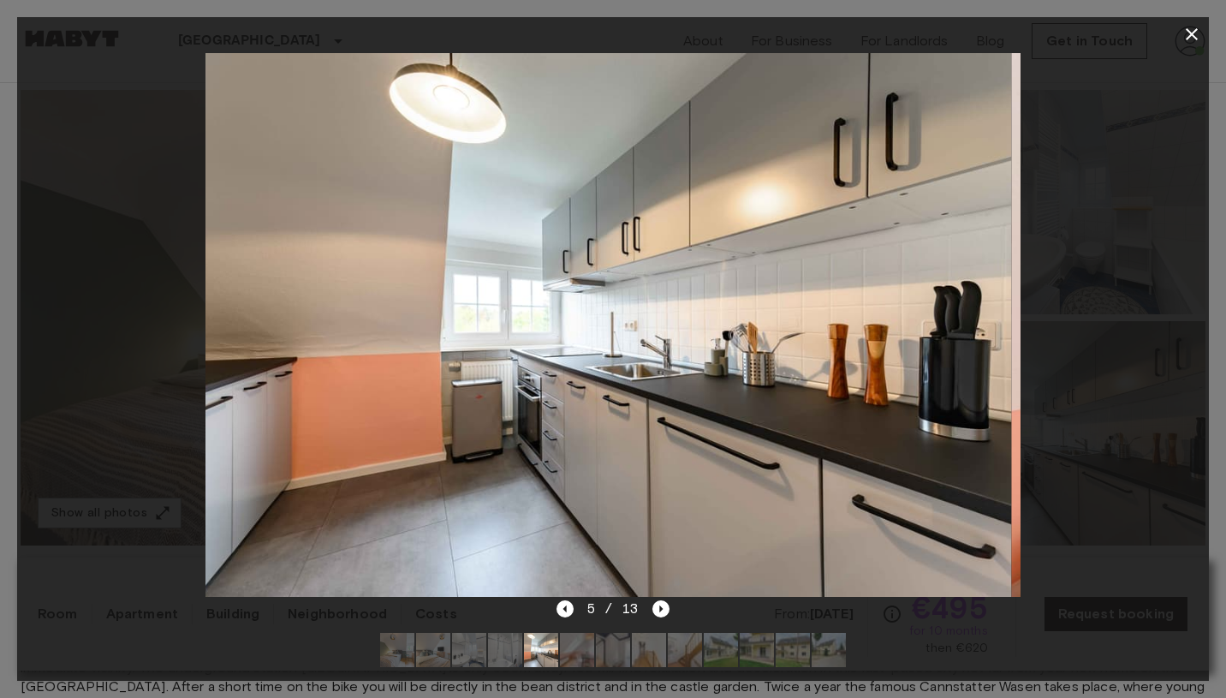
click at [581, 654] on img at bounding box center [577, 650] width 34 height 34
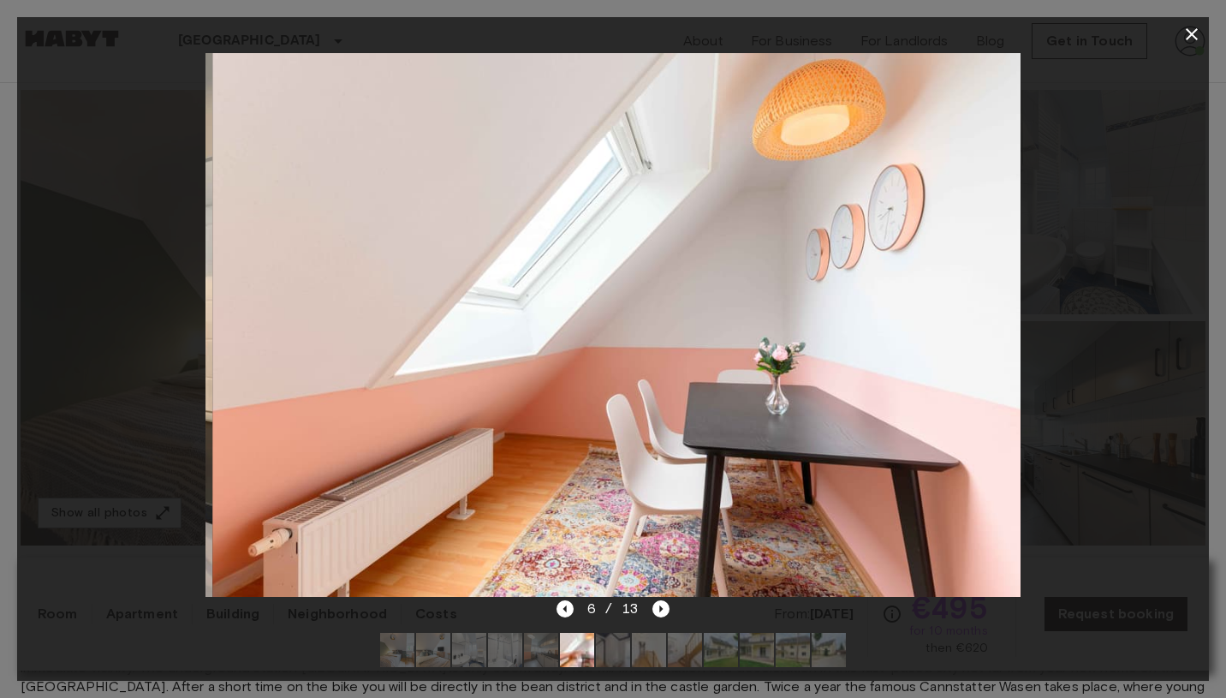
click at [627, 653] on img at bounding box center [613, 650] width 34 height 34
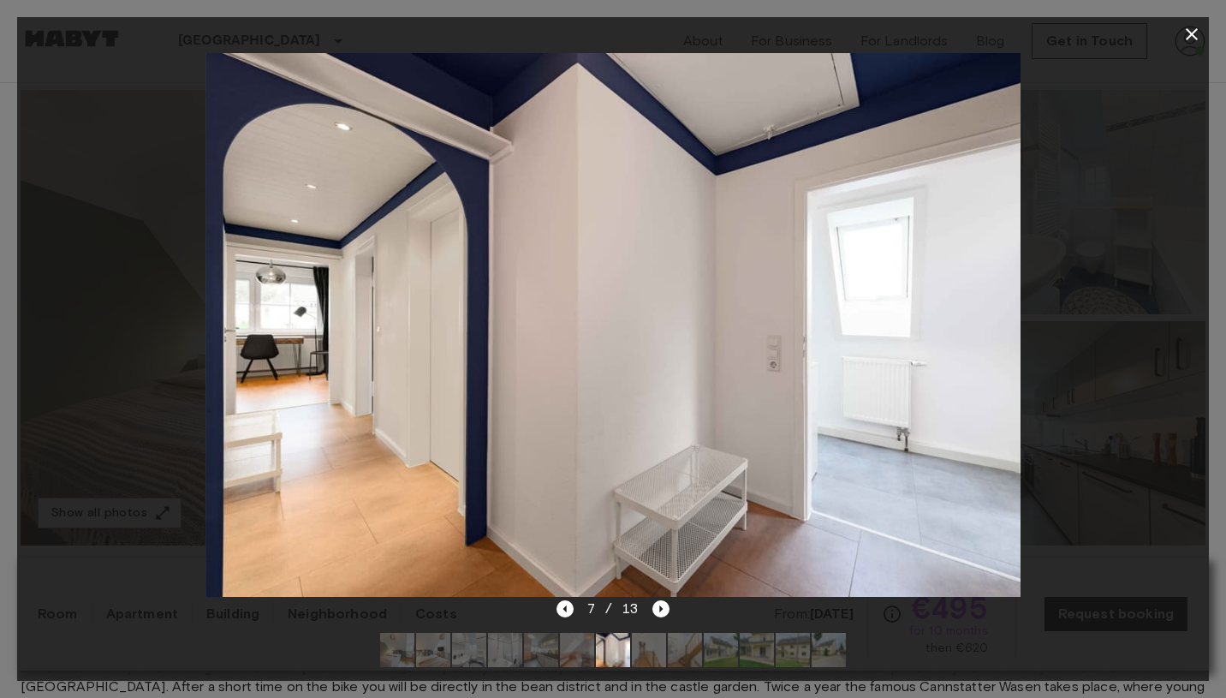
click at [682, 652] on img at bounding box center [685, 650] width 34 height 34
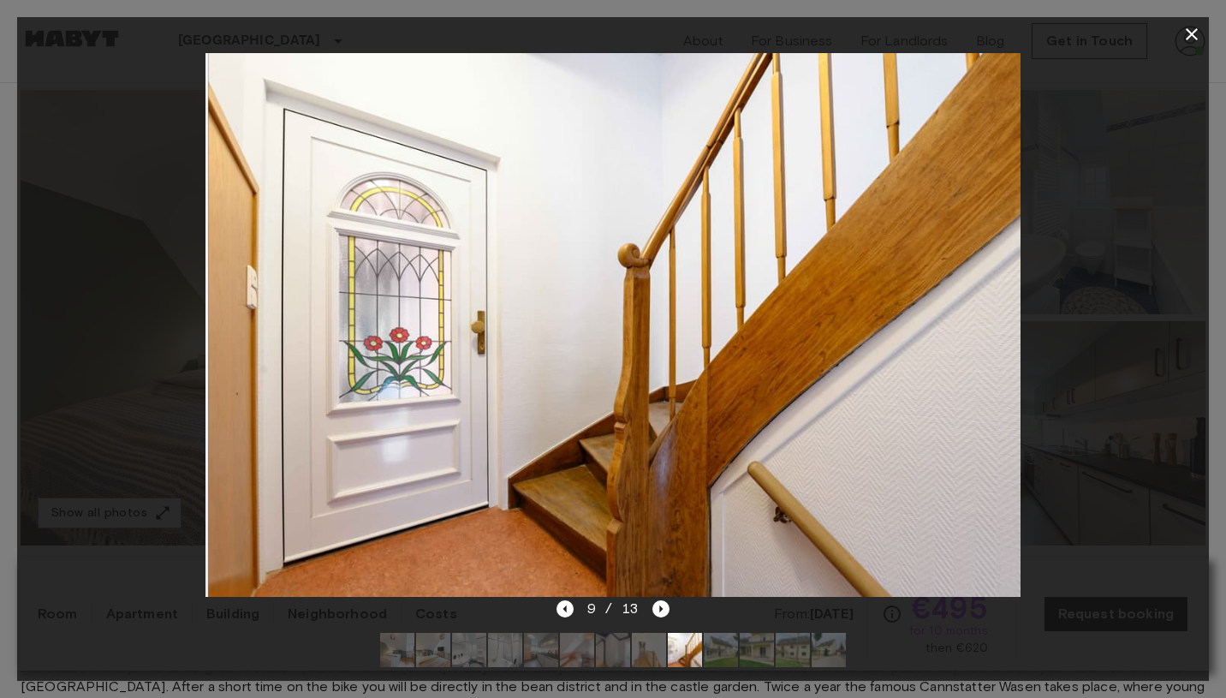
click at [467, 645] on img at bounding box center [469, 650] width 34 height 34
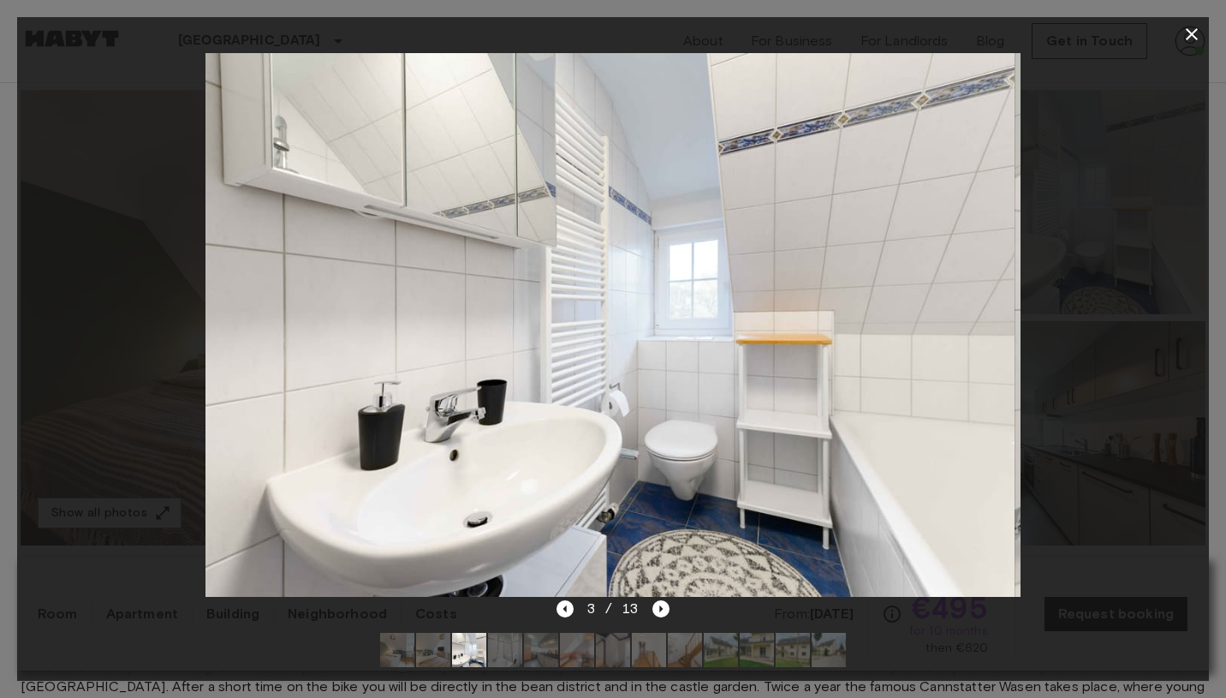
click at [430, 643] on img at bounding box center [433, 650] width 34 height 34
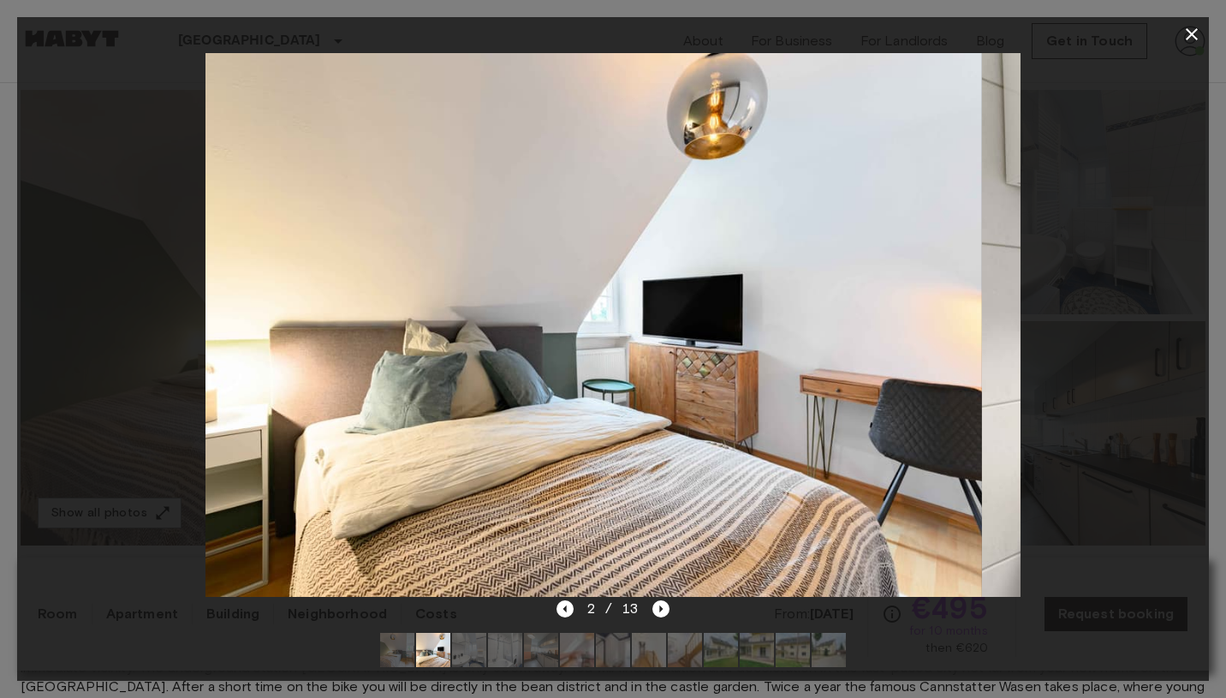
click at [386, 647] on img at bounding box center [397, 650] width 34 height 34
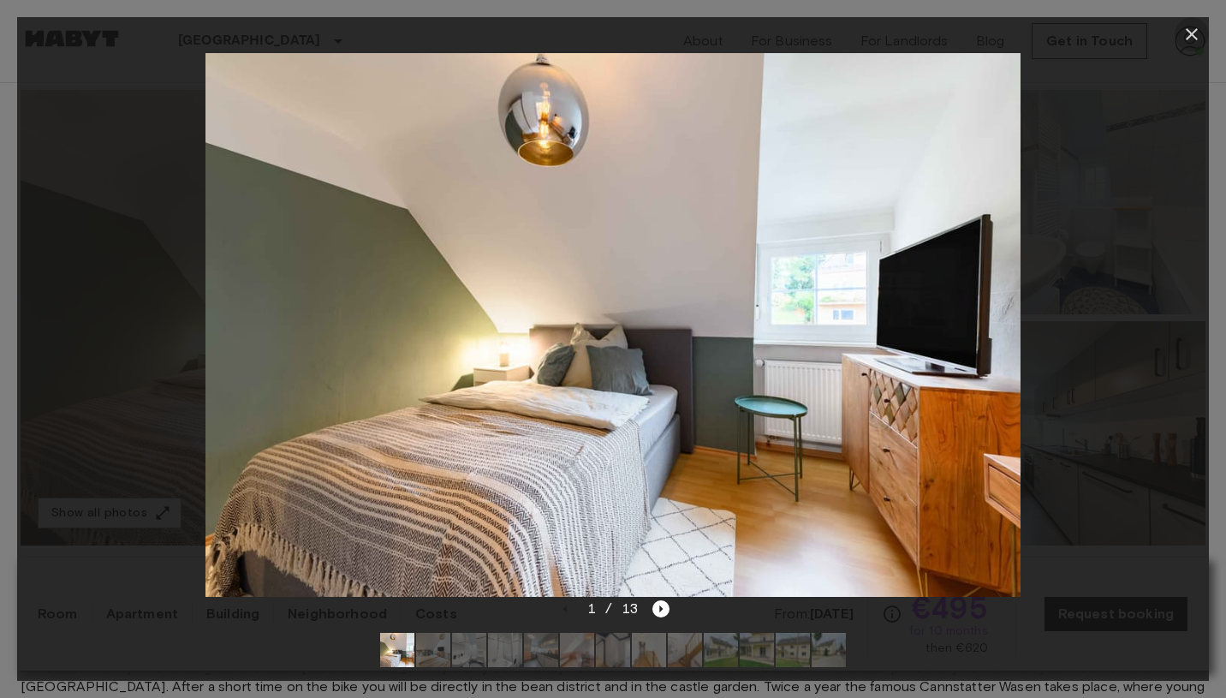
click at [1190, 37] on icon "button" at bounding box center [1192, 34] width 21 height 21
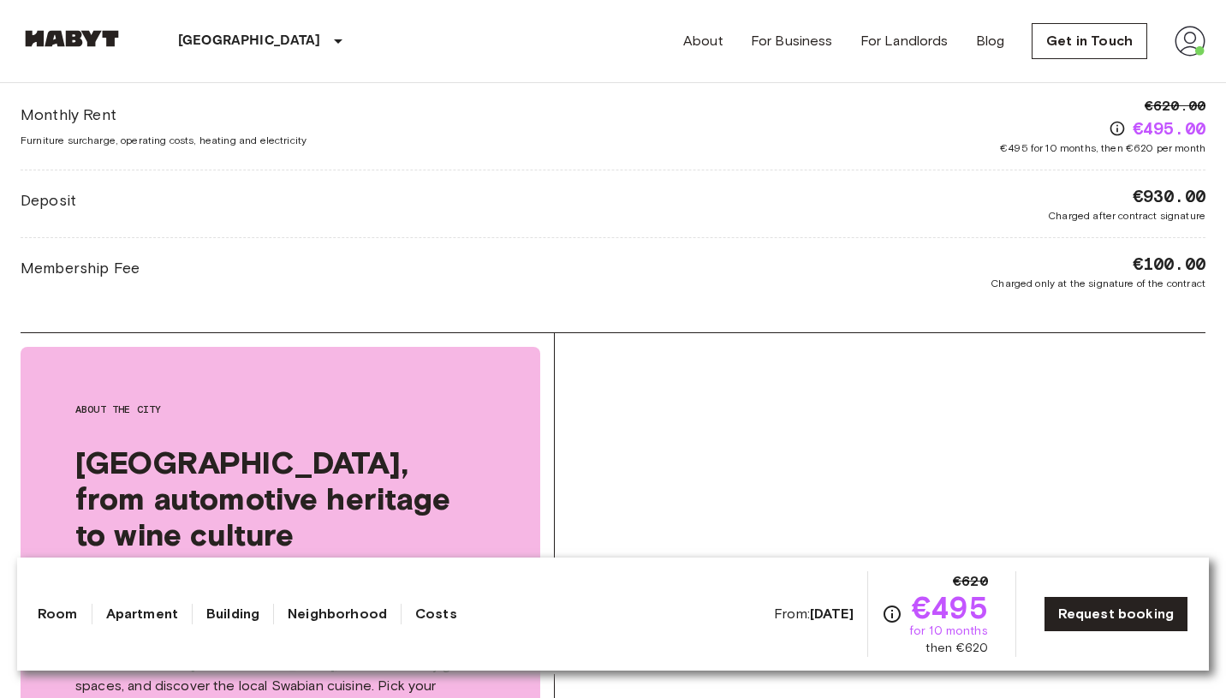
scroll to position [1514, 0]
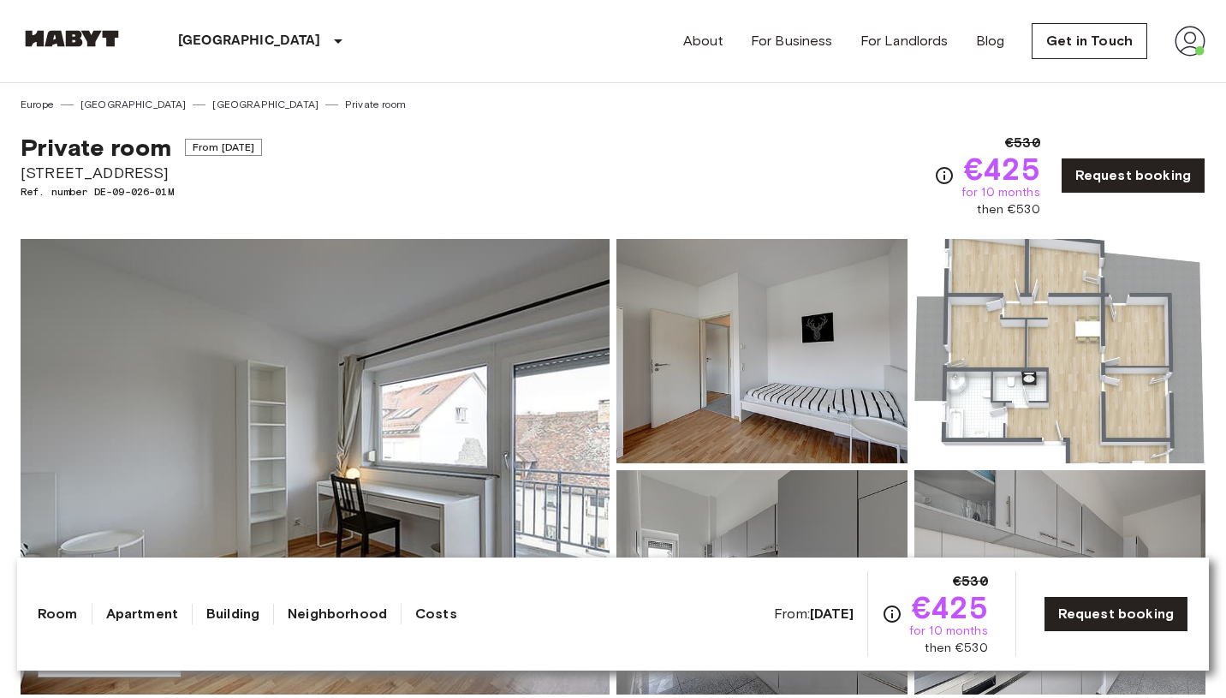
click at [1004, 324] on img at bounding box center [1060, 351] width 291 height 224
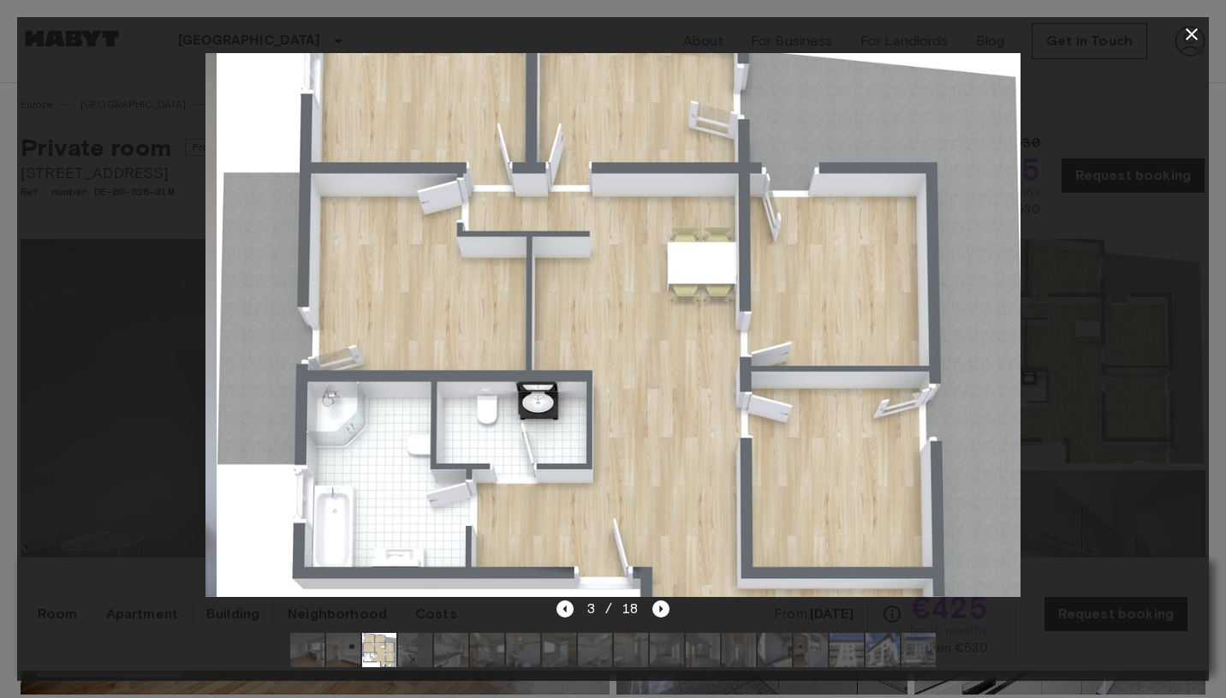
drag, startPoint x: 736, startPoint y: 521, endPoint x: 747, endPoint y: 425, distance: 97.3
click at [747, 425] on img at bounding box center [624, 325] width 815 height 544
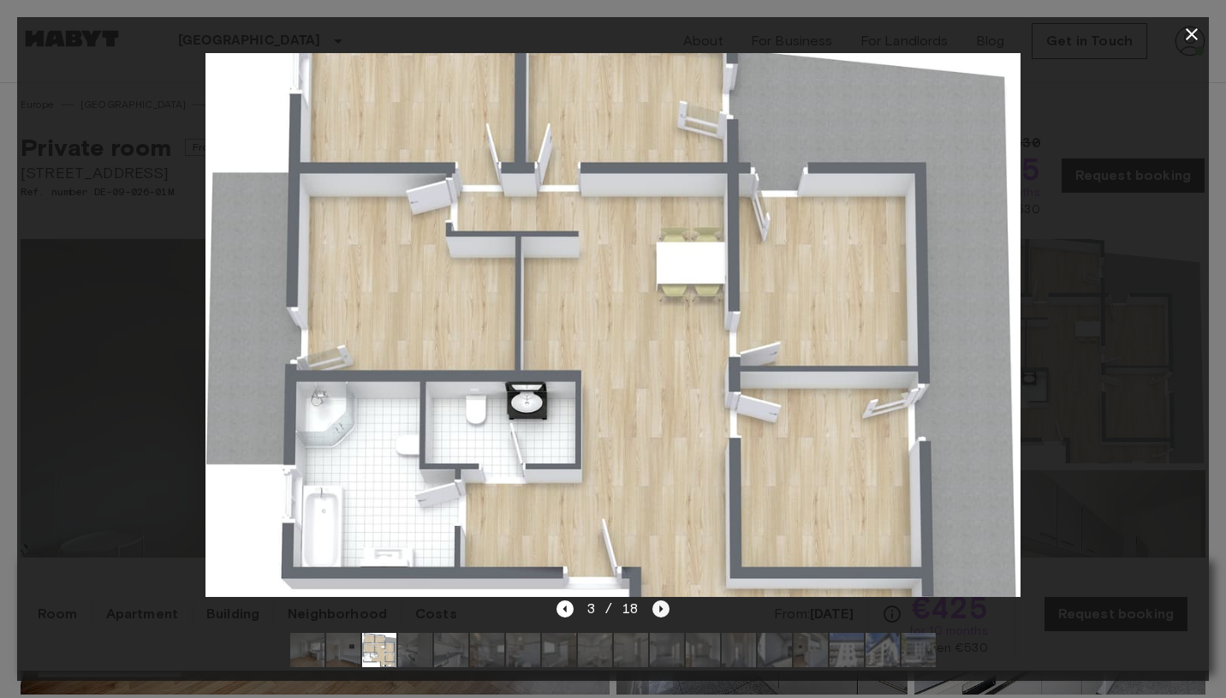
click at [663, 606] on icon "Next image" at bounding box center [660, 608] width 17 height 17
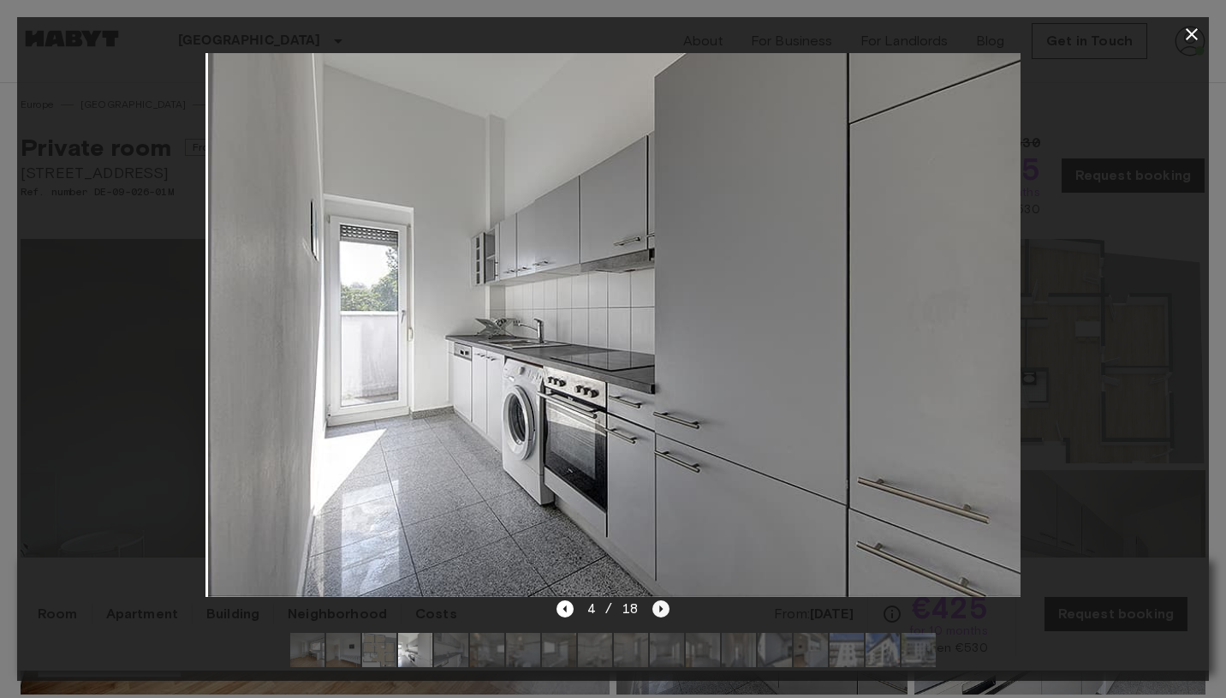
click at [663, 606] on icon "Next image" at bounding box center [660, 608] width 17 height 17
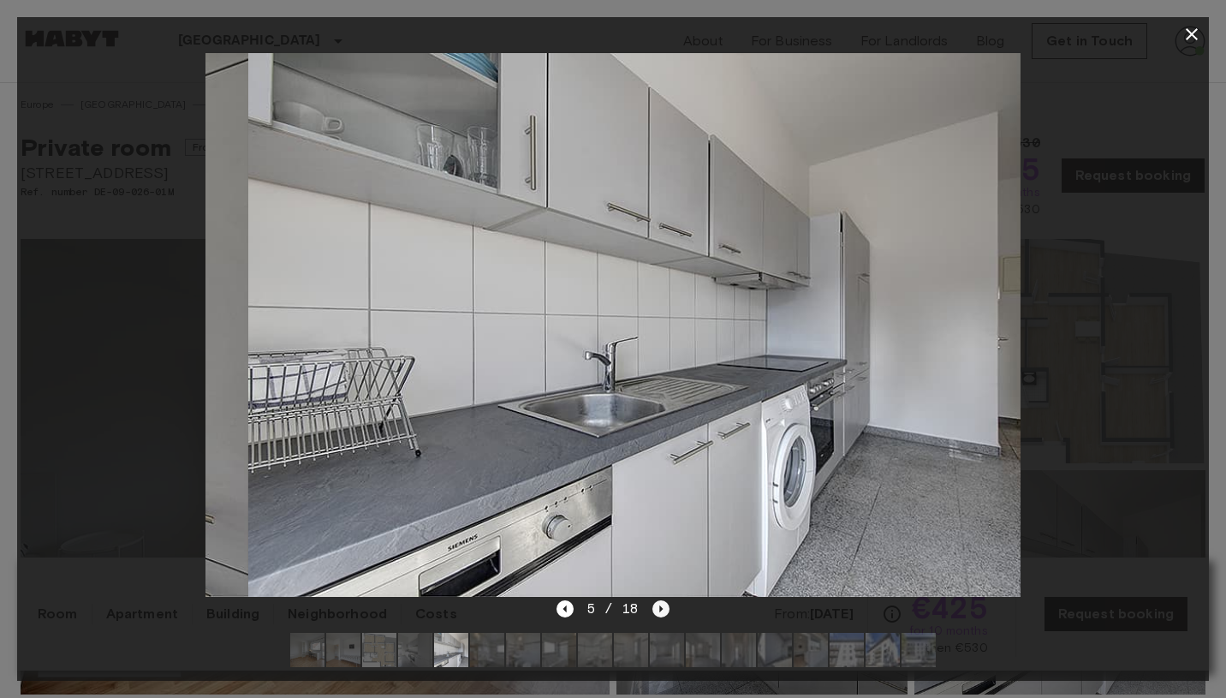
click at [663, 606] on icon "Next image" at bounding box center [660, 608] width 17 height 17
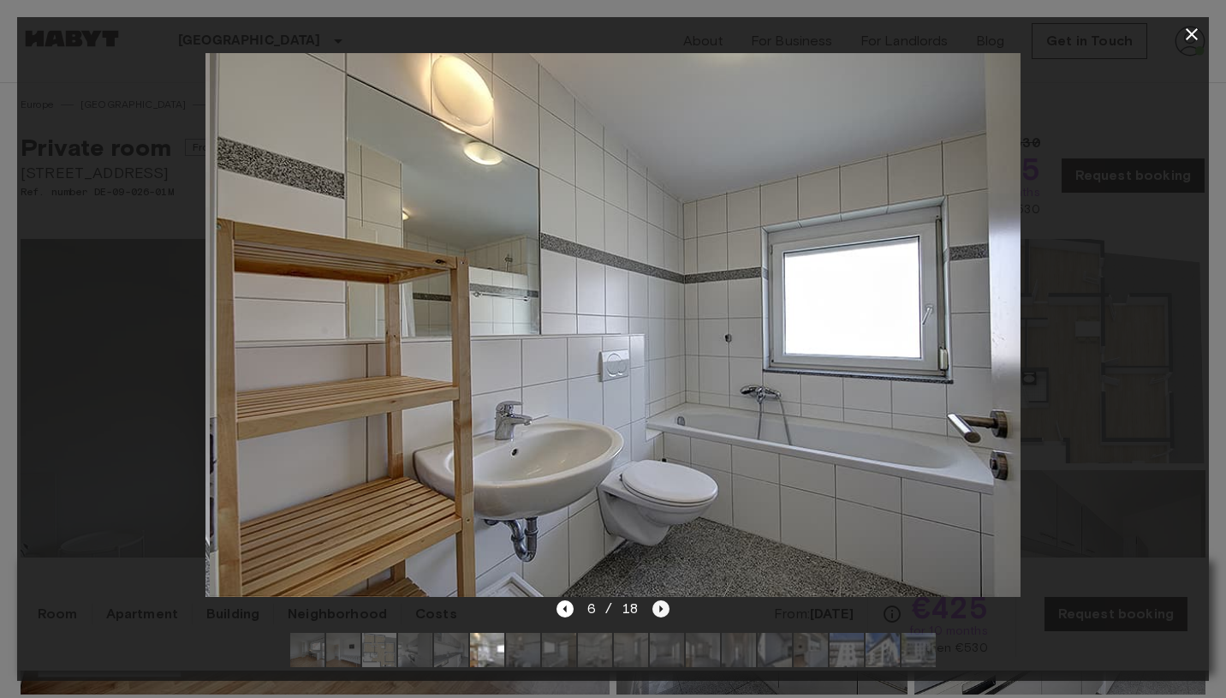
click at [663, 606] on icon "Next image" at bounding box center [660, 608] width 17 height 17
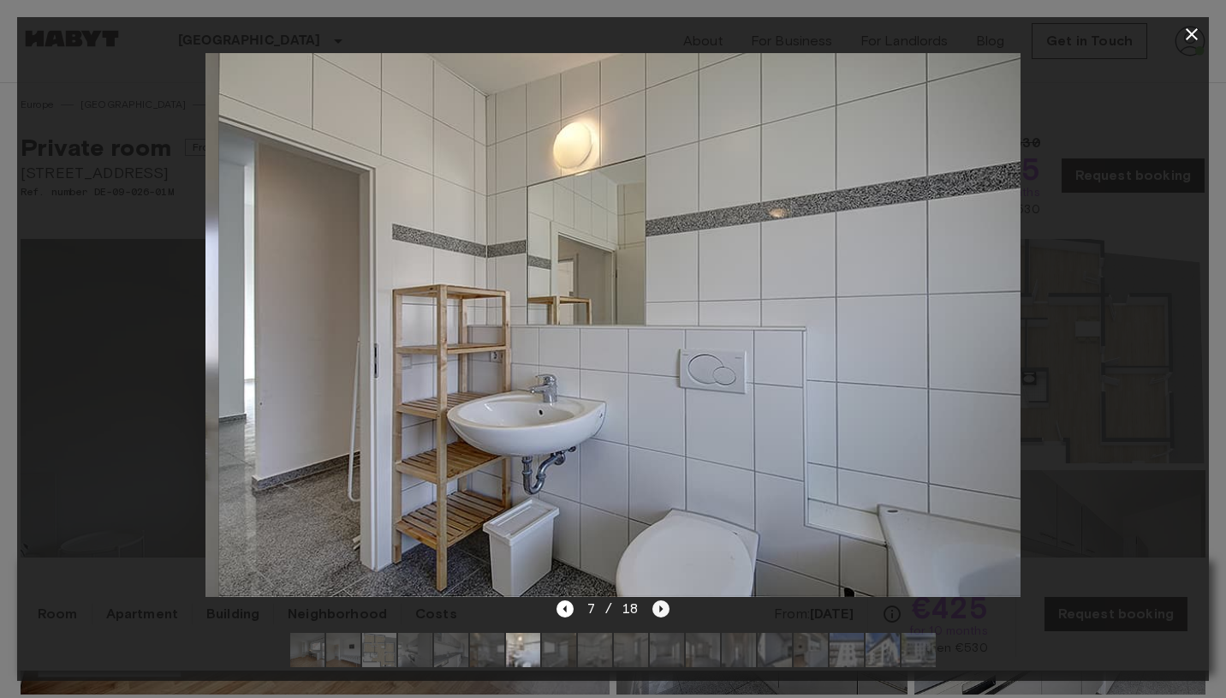
click at [663, 606] on icon "Next image" at bounding box center [660, 608] width 17 height 17
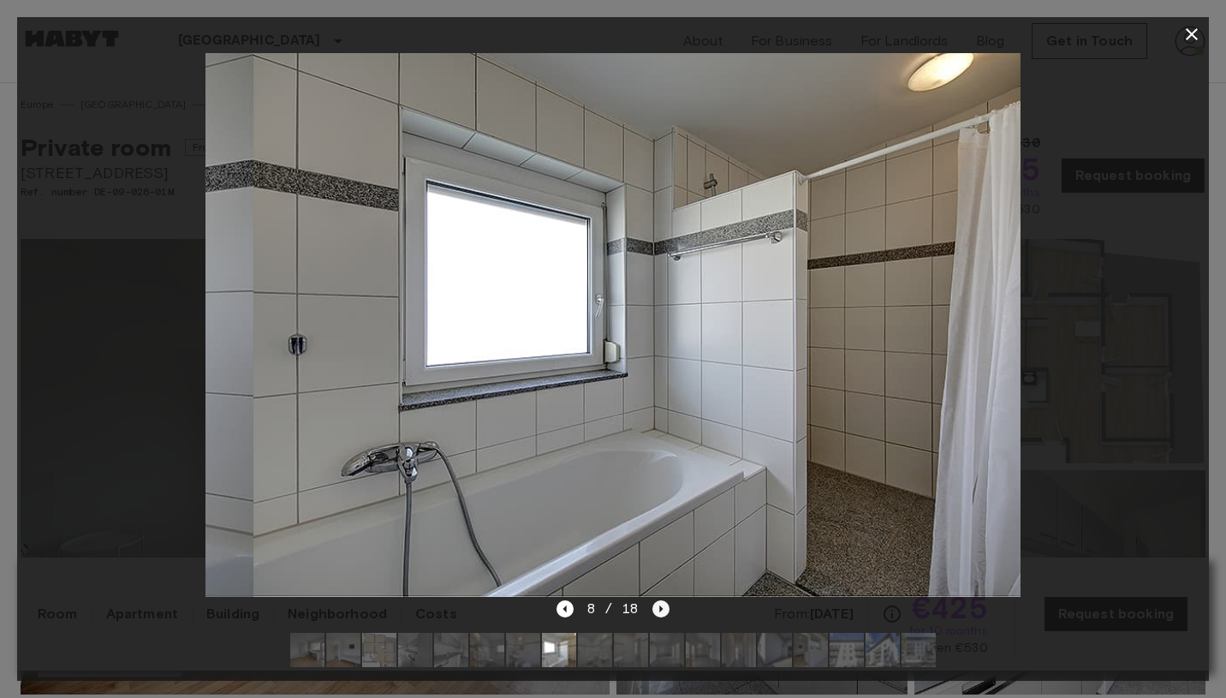
click at [663, 606] on icon "Next image" at bounding box center [660, 608] width 17 height 17
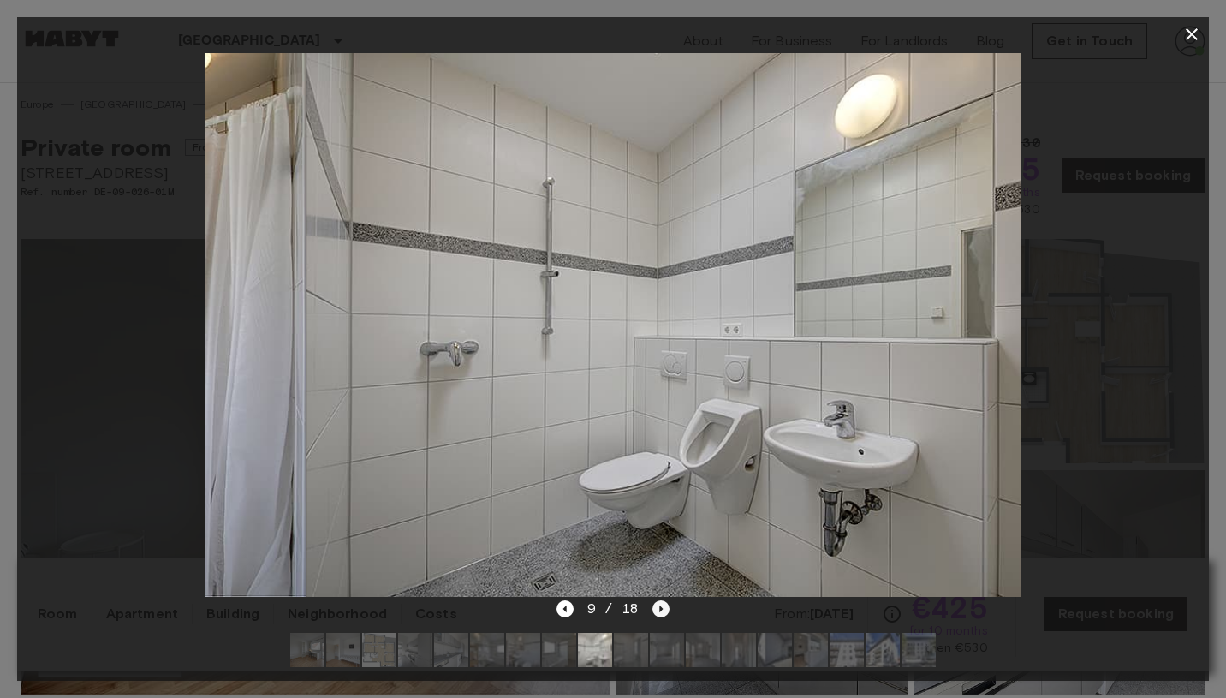
click at [663, 606] on icon "Next image" at bounding box center [660, 608] width 17 height 17
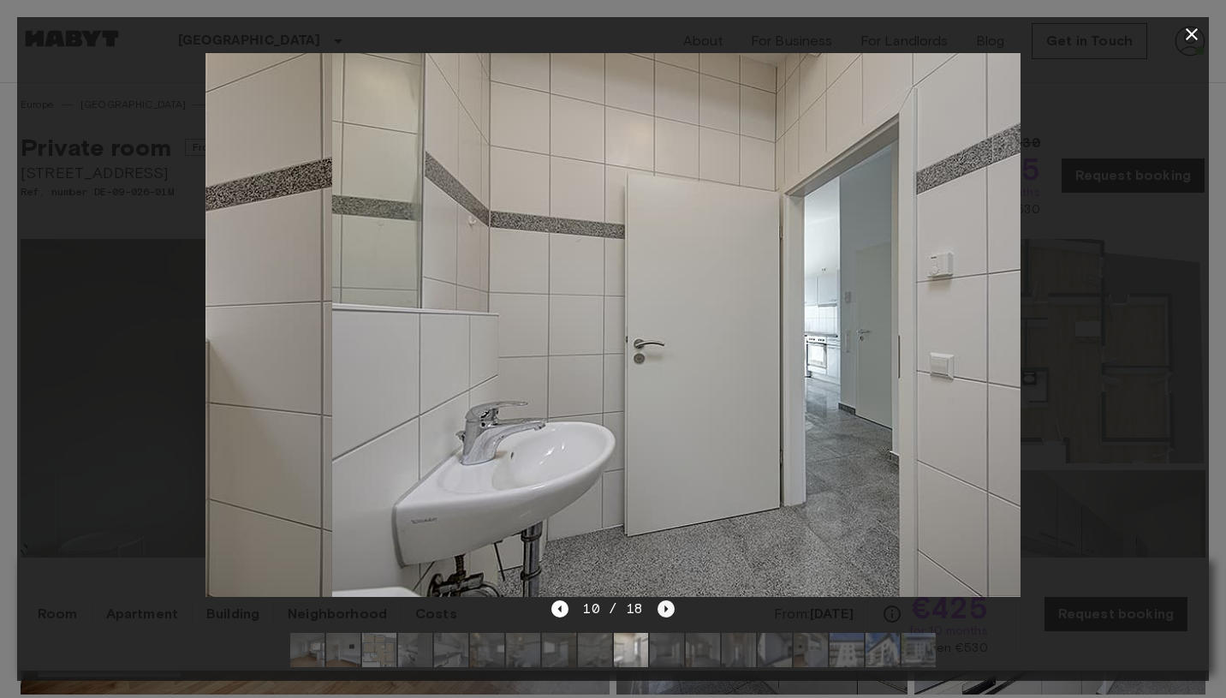
click at [663, 606] on icon "Next image" at bounding box center [666, 608] width 17 height 17
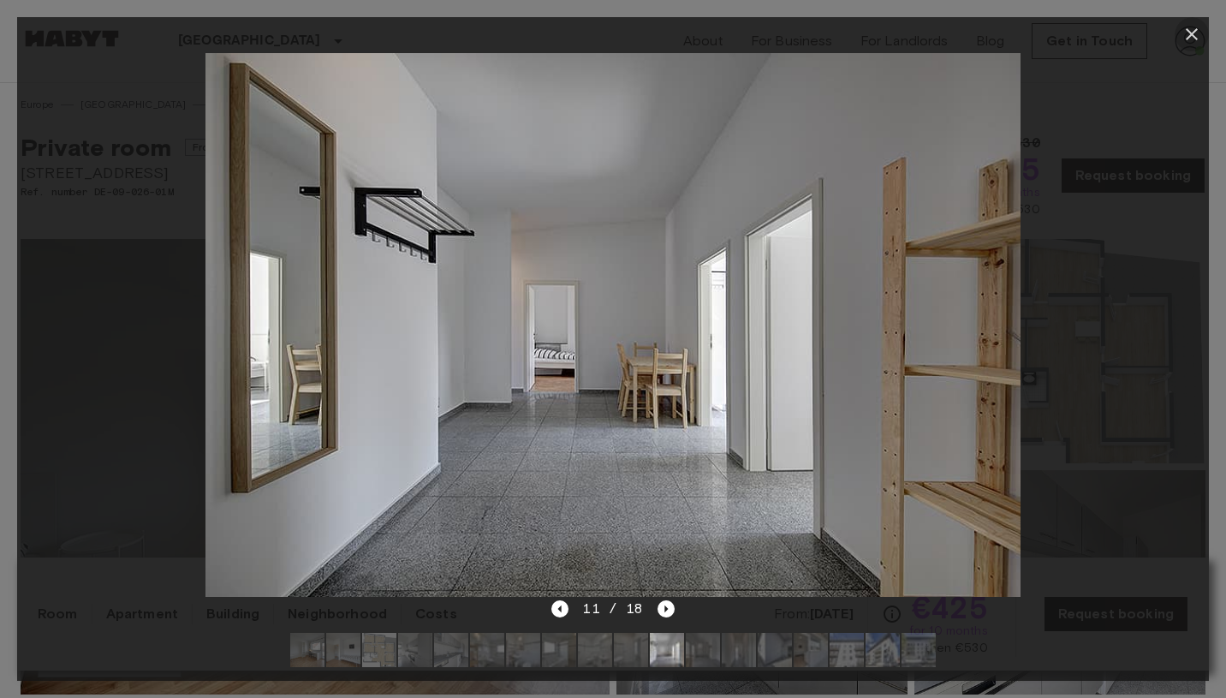
click at [1187, 31] on icon "button" at bounding box center [1192, 34] width 21 height 21
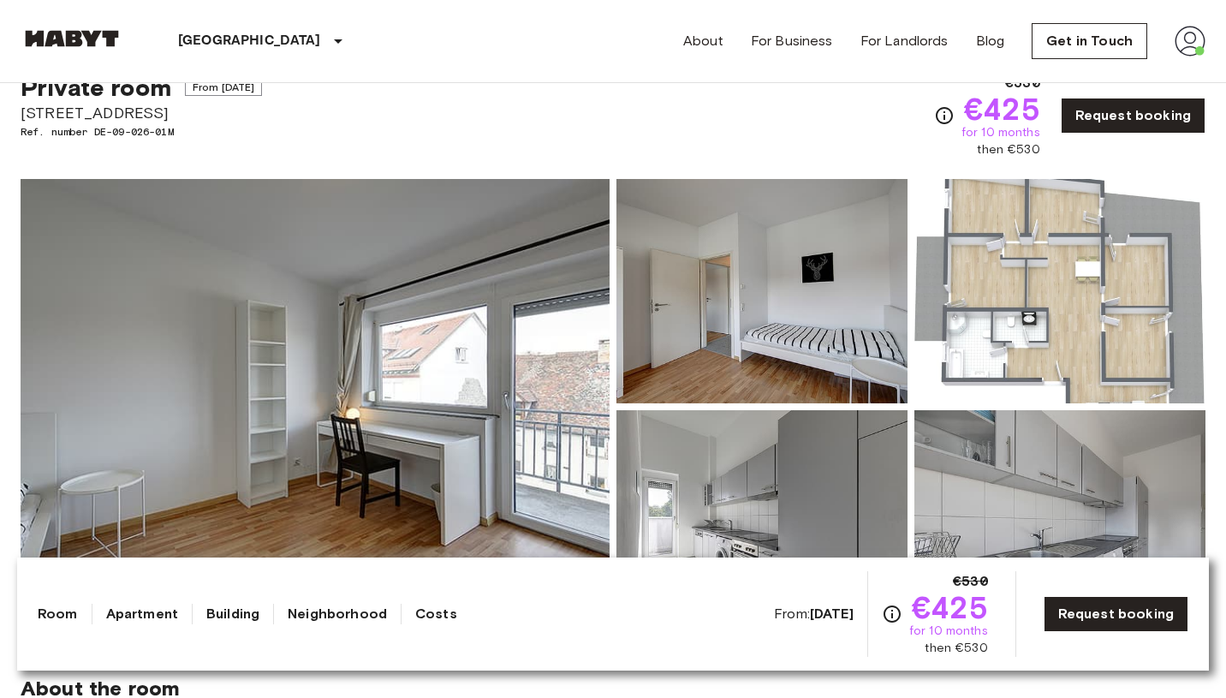
scroll to position [61, 0]
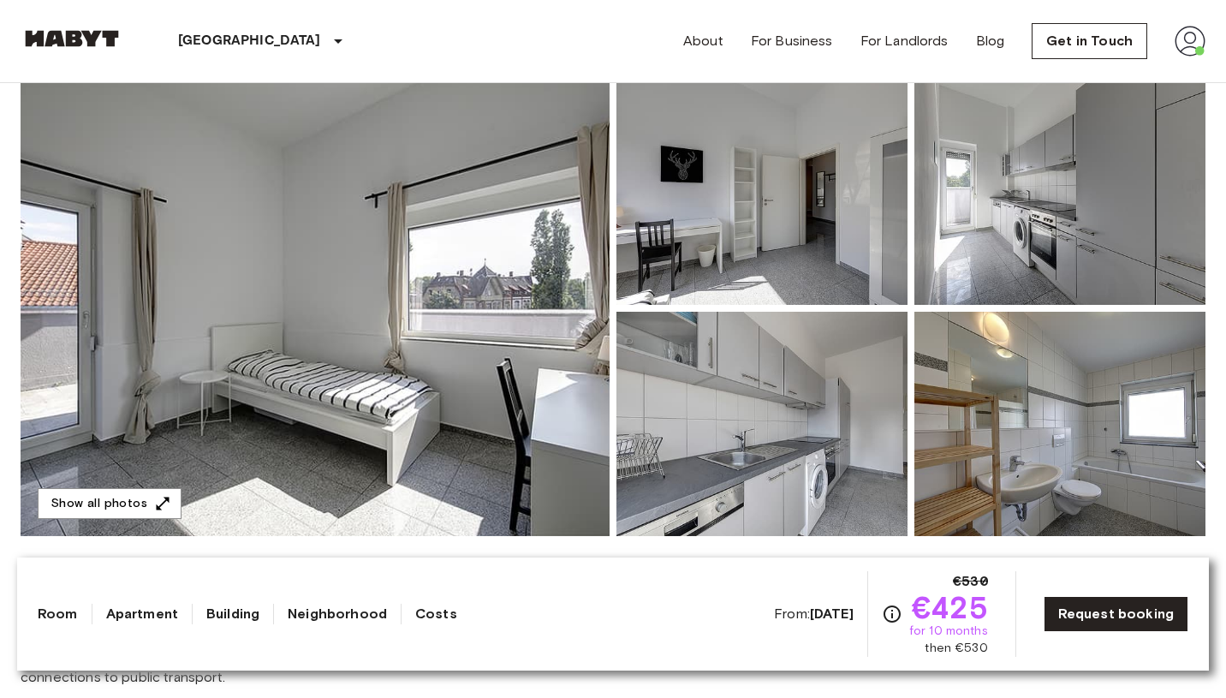
scroll to position [159, 0]
click at [762, 225] on img at bounding box center [762, 192] width 291 height 224
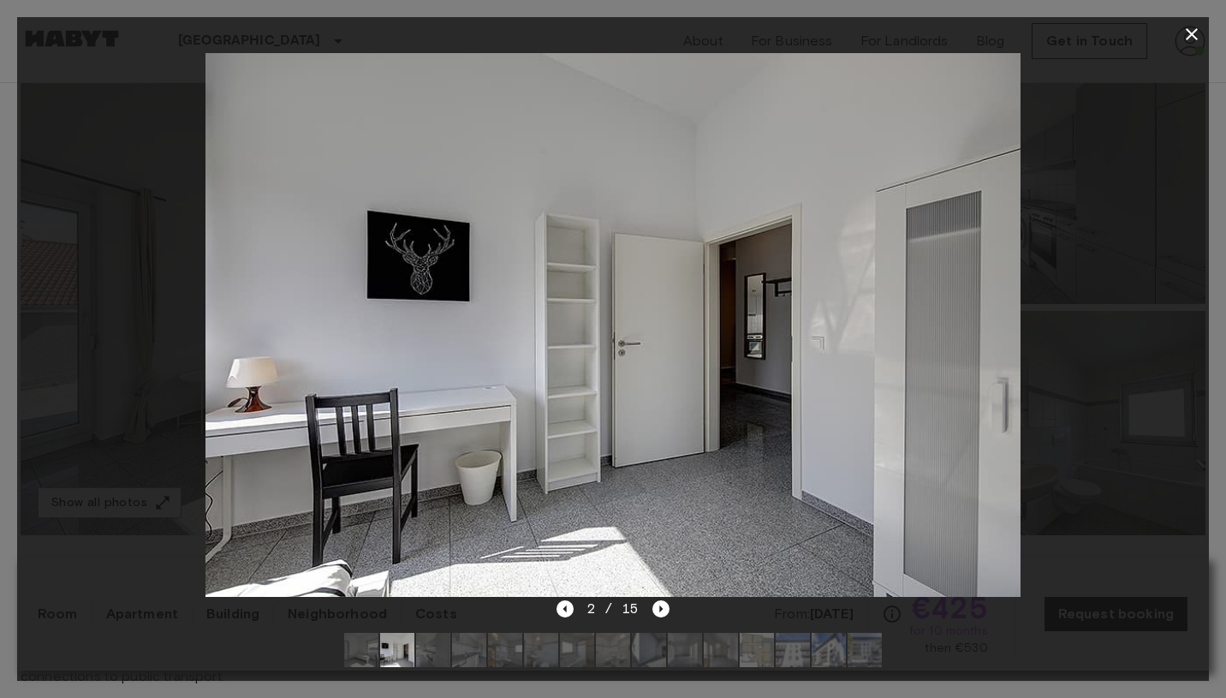
click at [757, 655] on img at bounding box center [757, 650] width 34 height 34
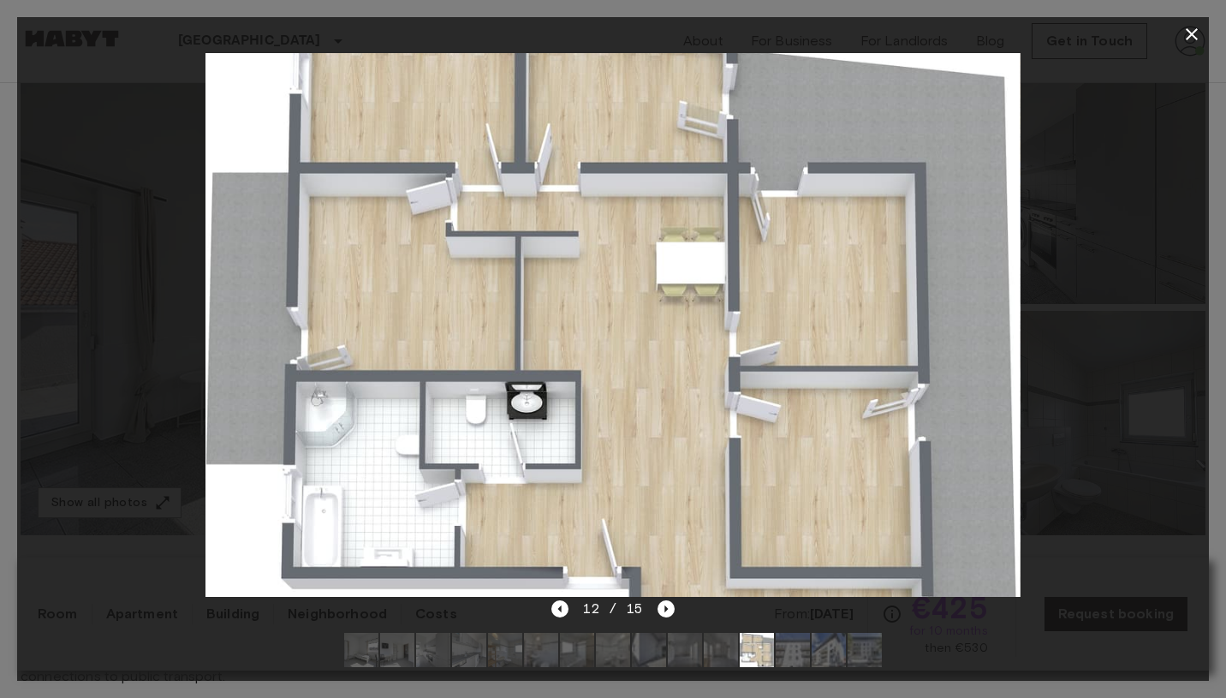
click at [1141, 297] on div at bounding box center [613, 324] width 1192 height 547
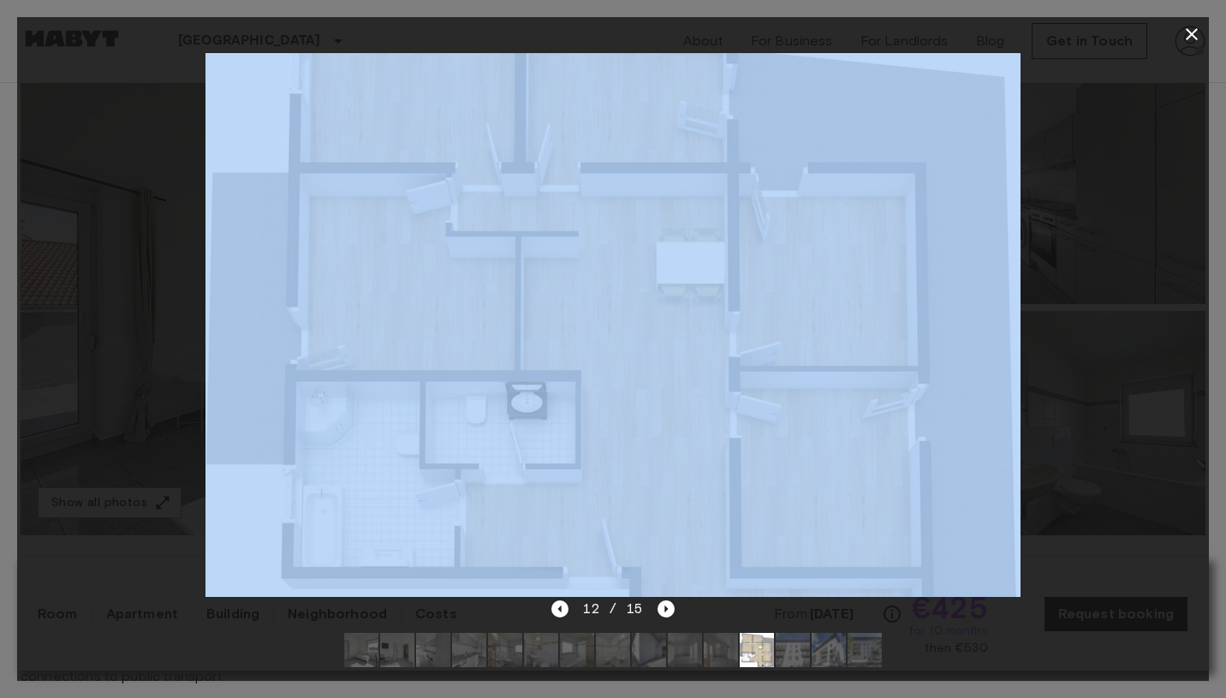
click at [1141, 297] on div at bounding box center [613, 324] width 1192 height 547
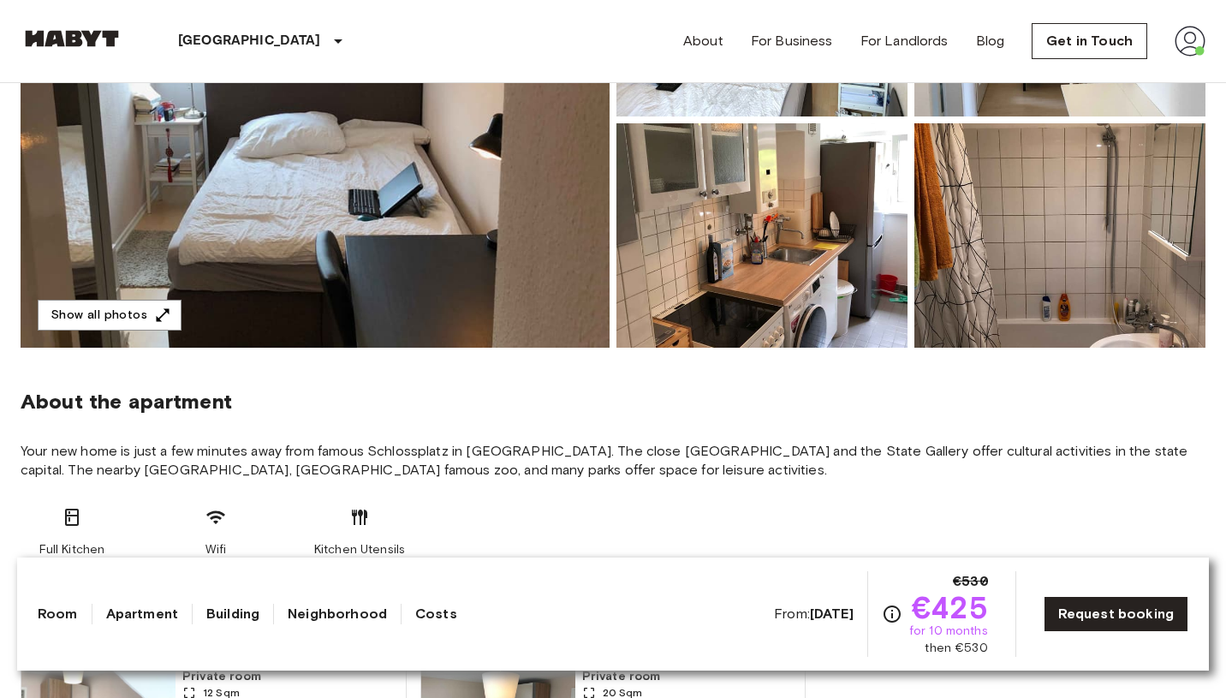
scroll to position [349, 0]
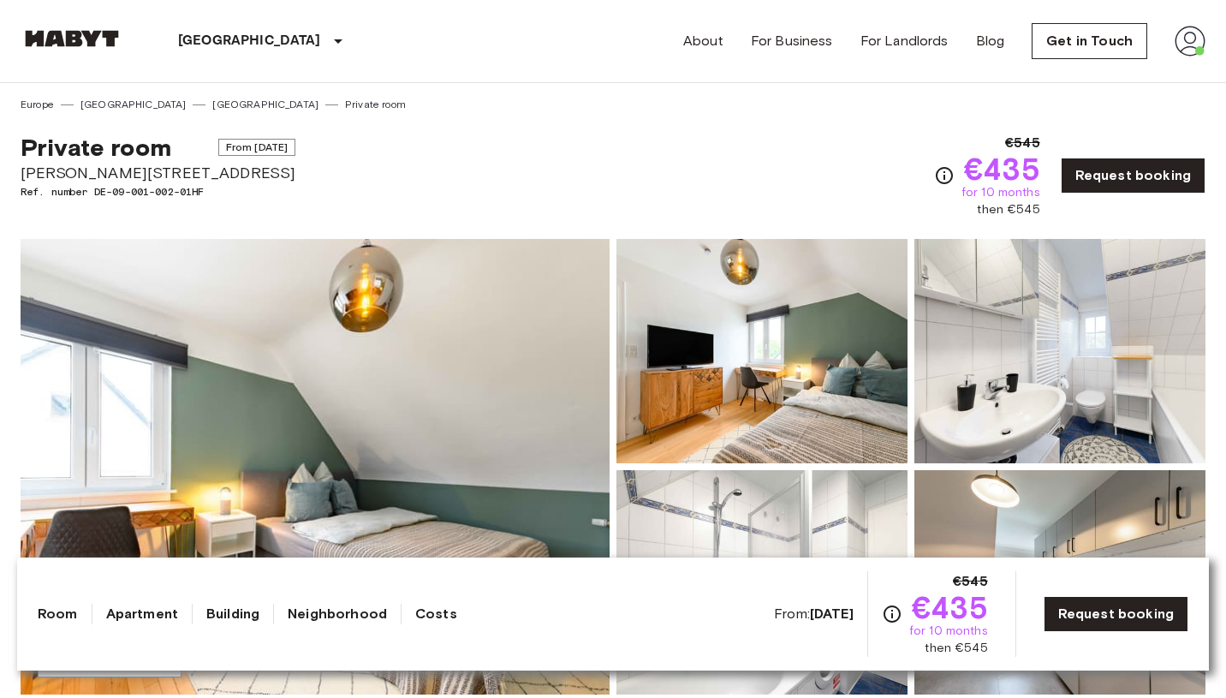
click at [486, 347] on img at bounding box center [315, 467] width 589 height 456
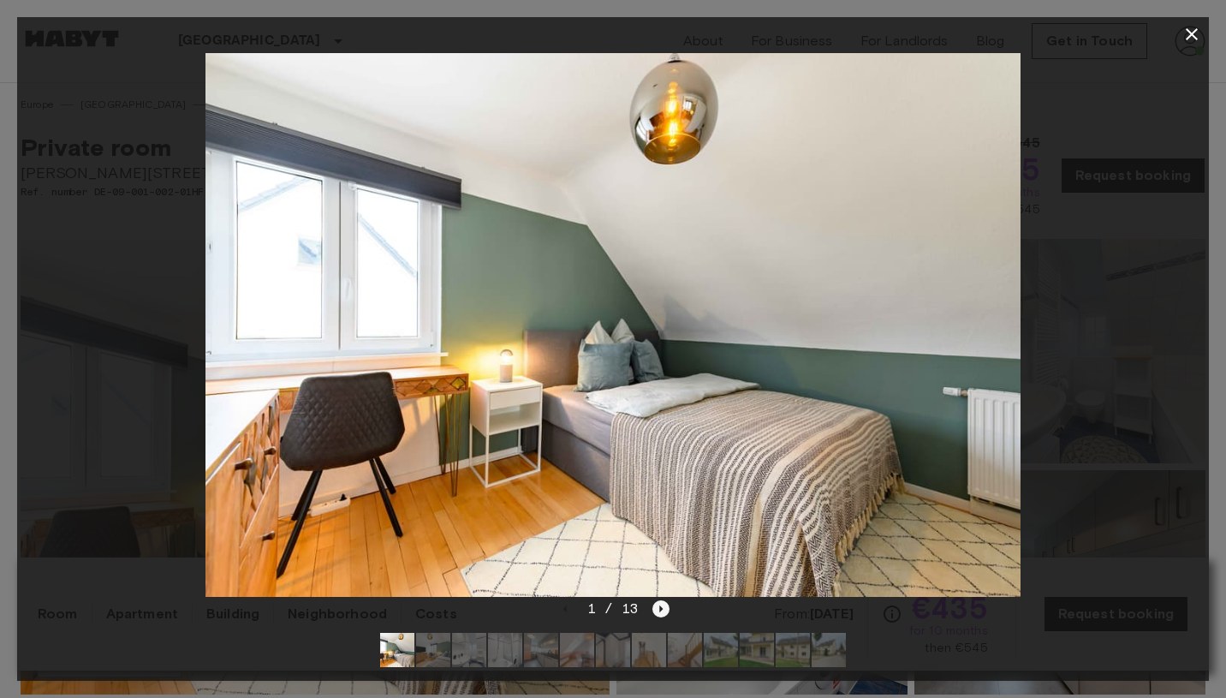
click at [661, 609] on icon "Next image" at bounding box center [661, 608] width 3 height 7
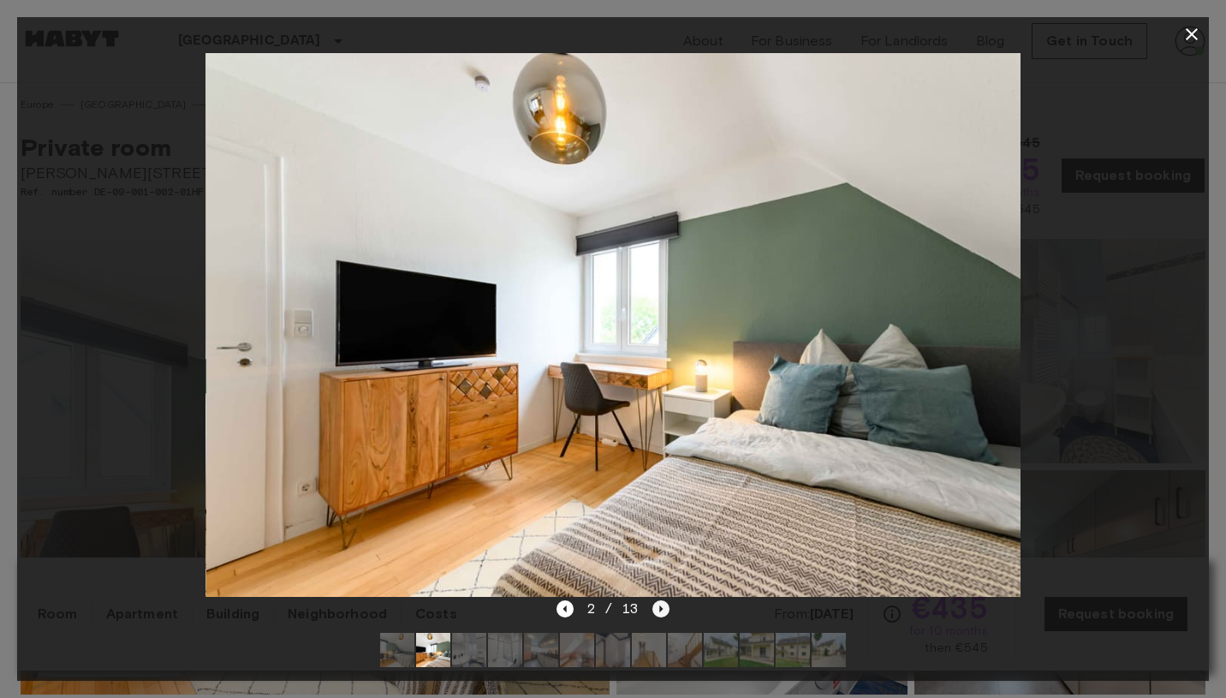
click at [661, 609] on icon "Next image" at bounding box center [661, 608] width 3 height 7
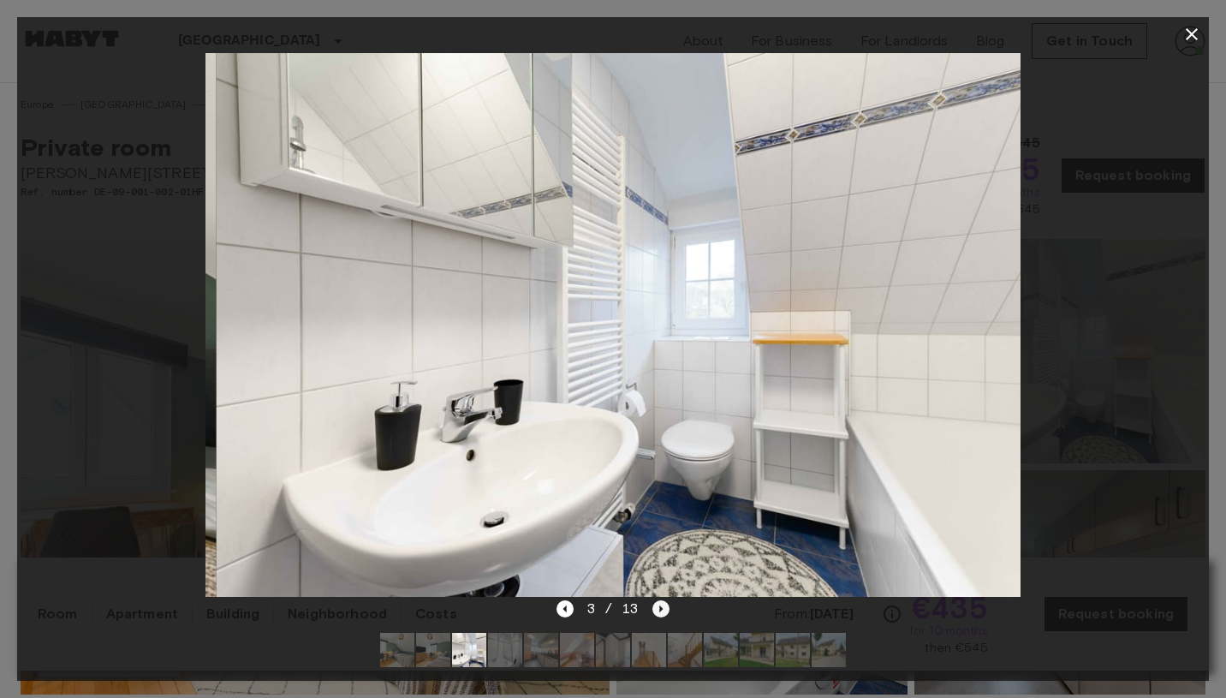
click at [661, 609] on icon "Next image" at bounding box center [661, 608] width 3 height 7
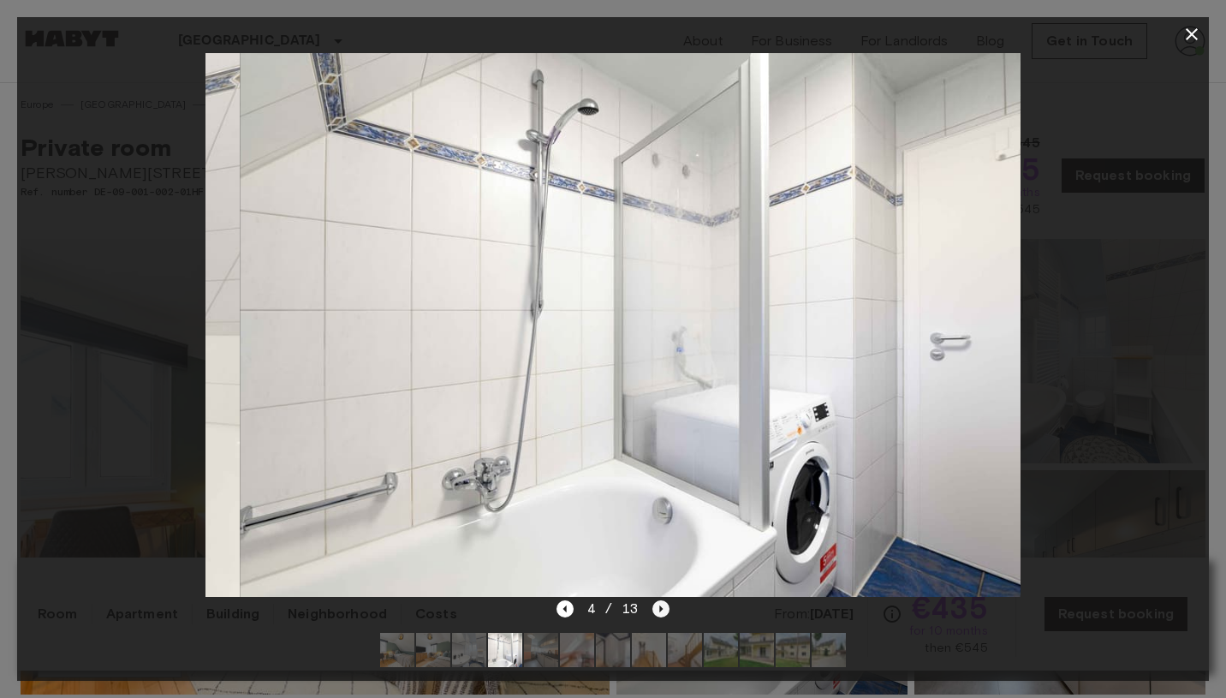
click at [661, 609] on icon "Next image" at bounding box center [661, 608] width 3 height 7
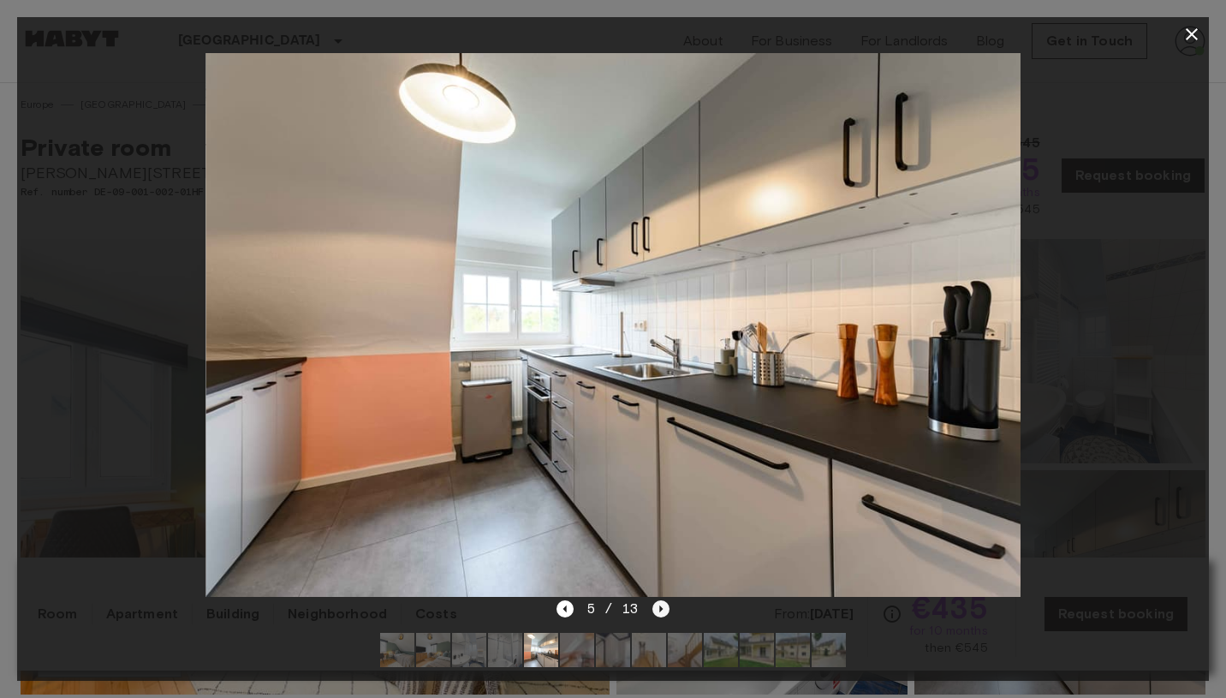
click at [661, 609] on icon "Next image" at bounding box center [661, 608] width 3 height 7
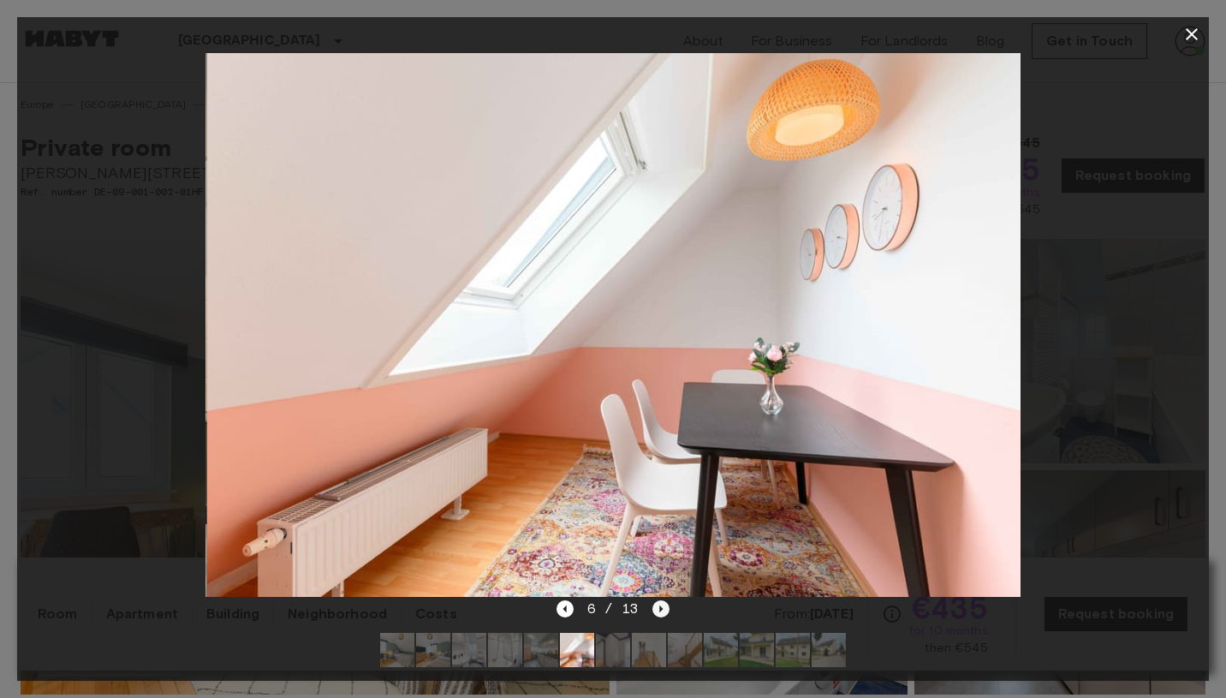
click at [661, 609] on icon "Next image" at bounding box center [661, 608] width 3 height 7
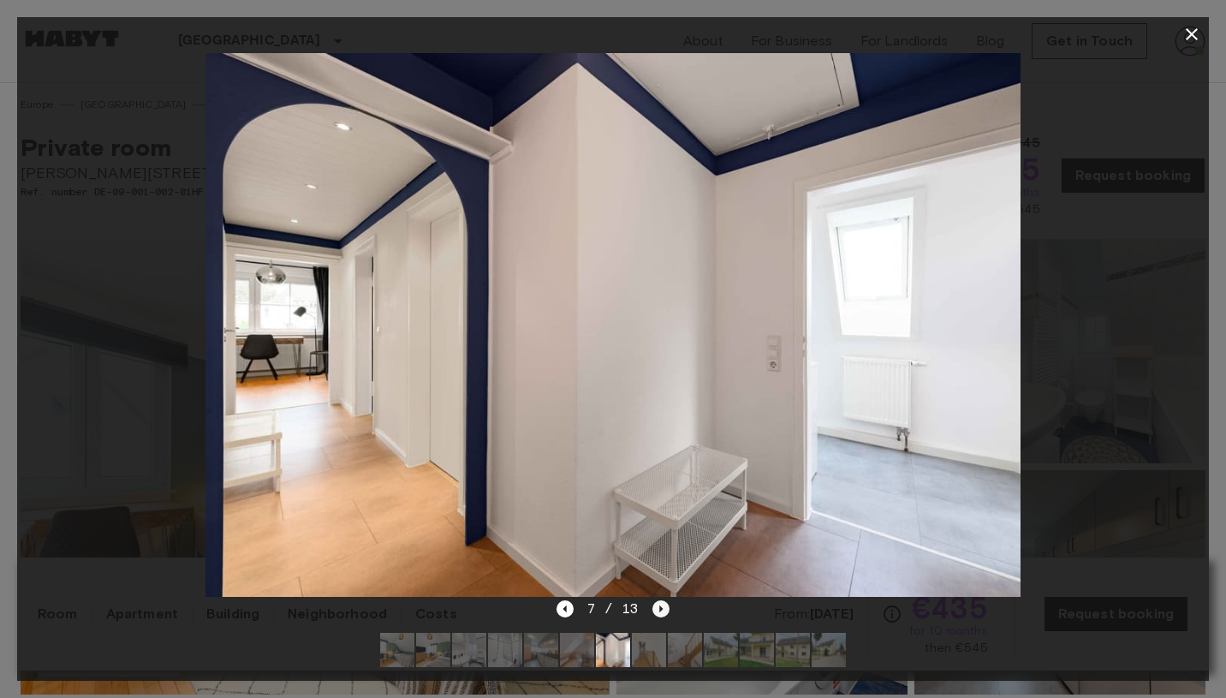
click at [661, 609] on icon "Next image" at bounding box center [661, 608] width 3 height 7
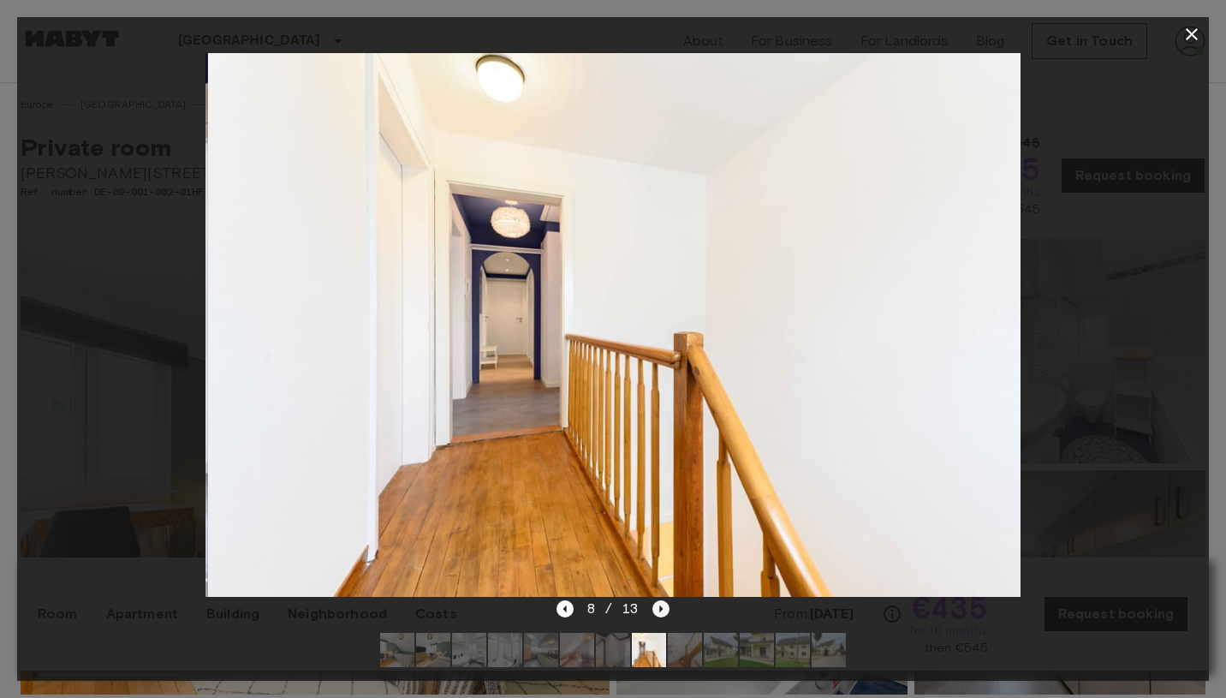
click at [661, 609] on icon "Next image" at bounding box center [661, 608] width 3 height 7
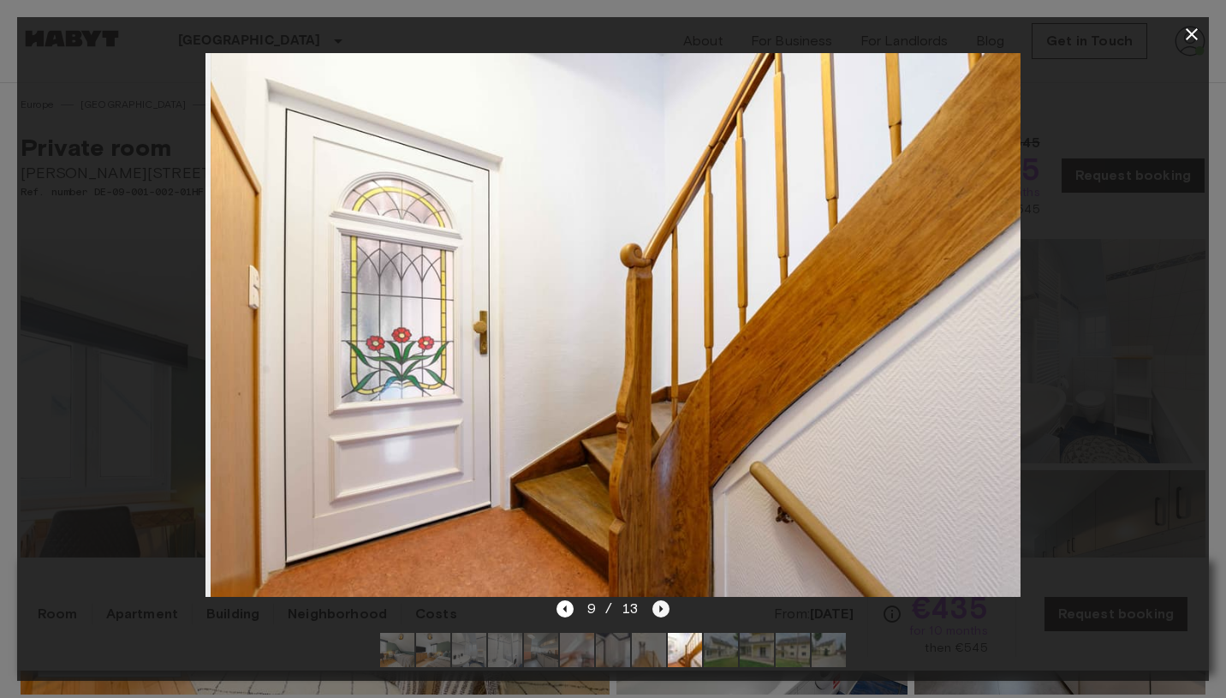
click at [661, 609] on icon "Next image" at bounding box center [661, 608] width 3 height 7
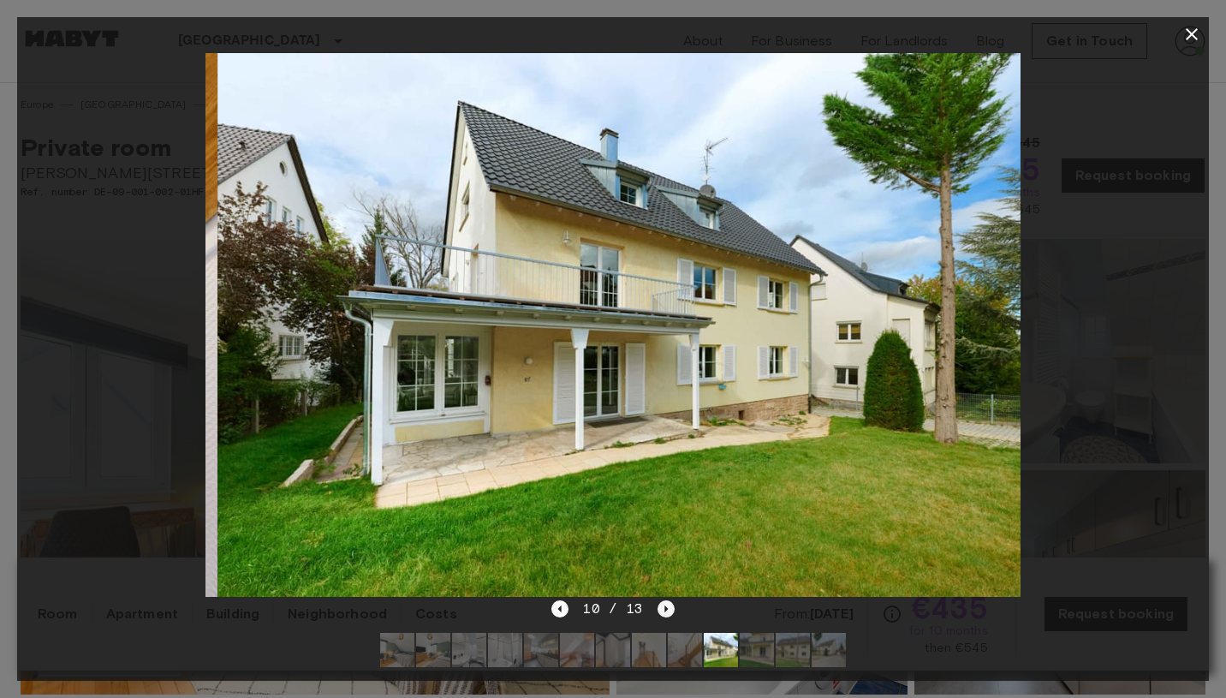
click at [661, 609] on icon "Next image" at bounding box center [666, 608] width 17 height 17
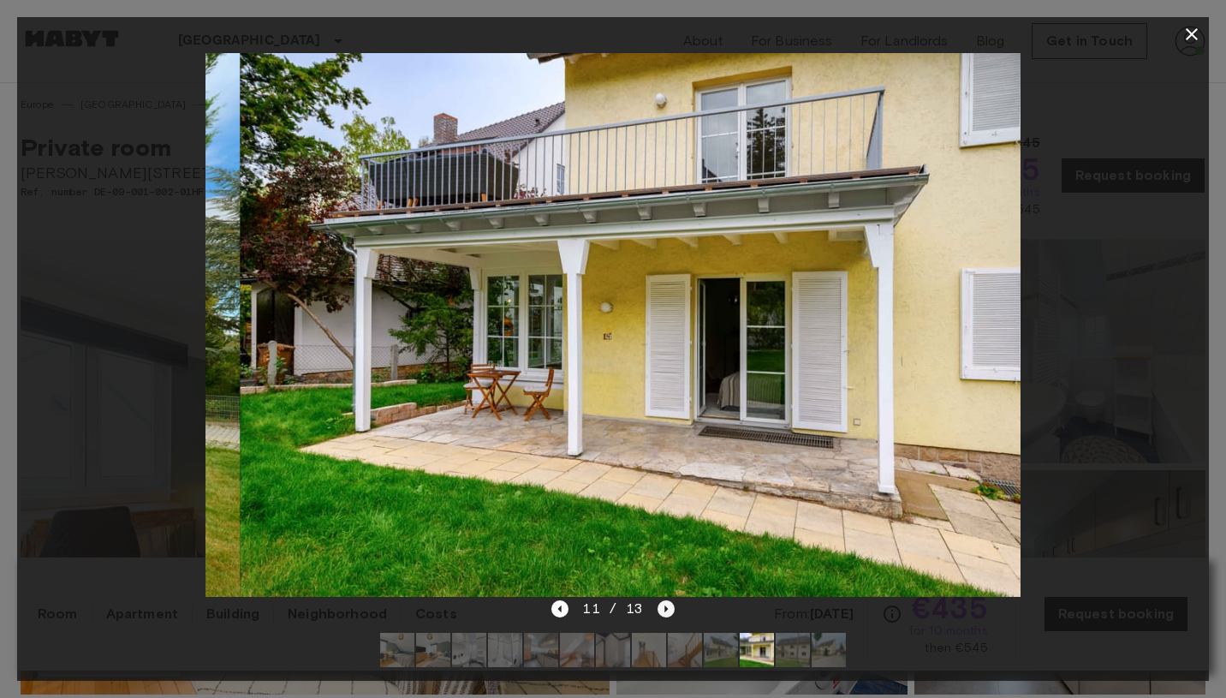
click at [661, 609] on icon "Next image" at bounding box center [666, 608] width 17 height 17
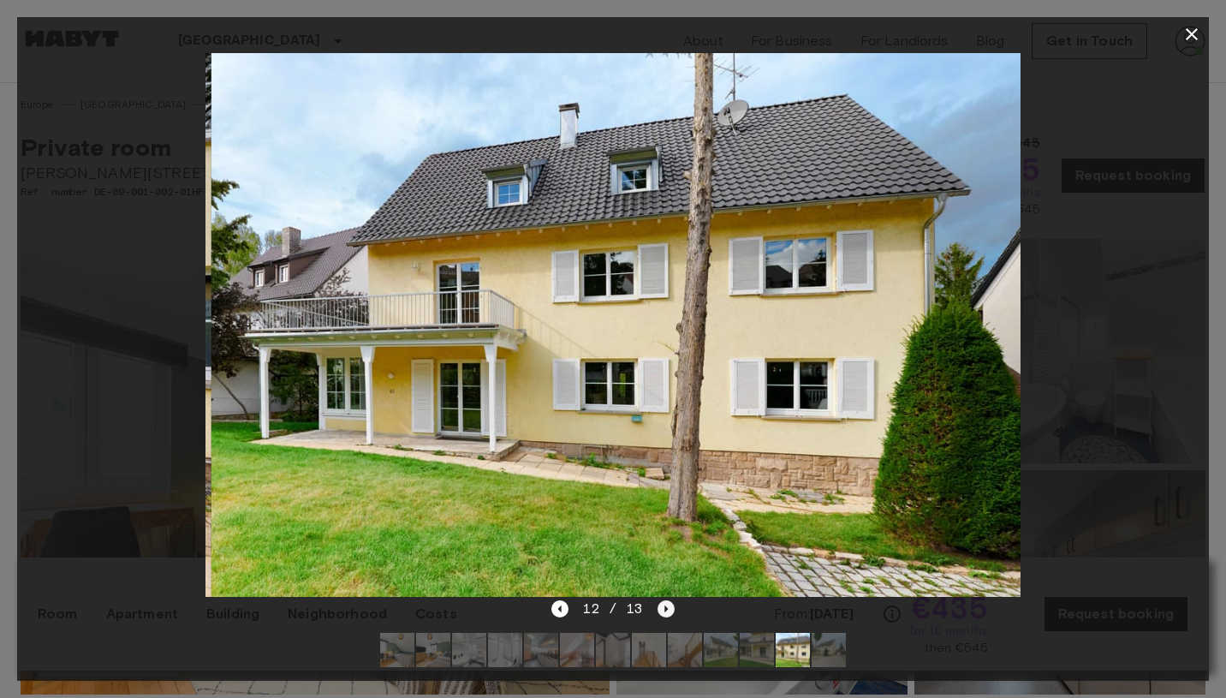
click at [661, 609] on icon "Next image" at bounding box center [666, 608] width 17 height 17
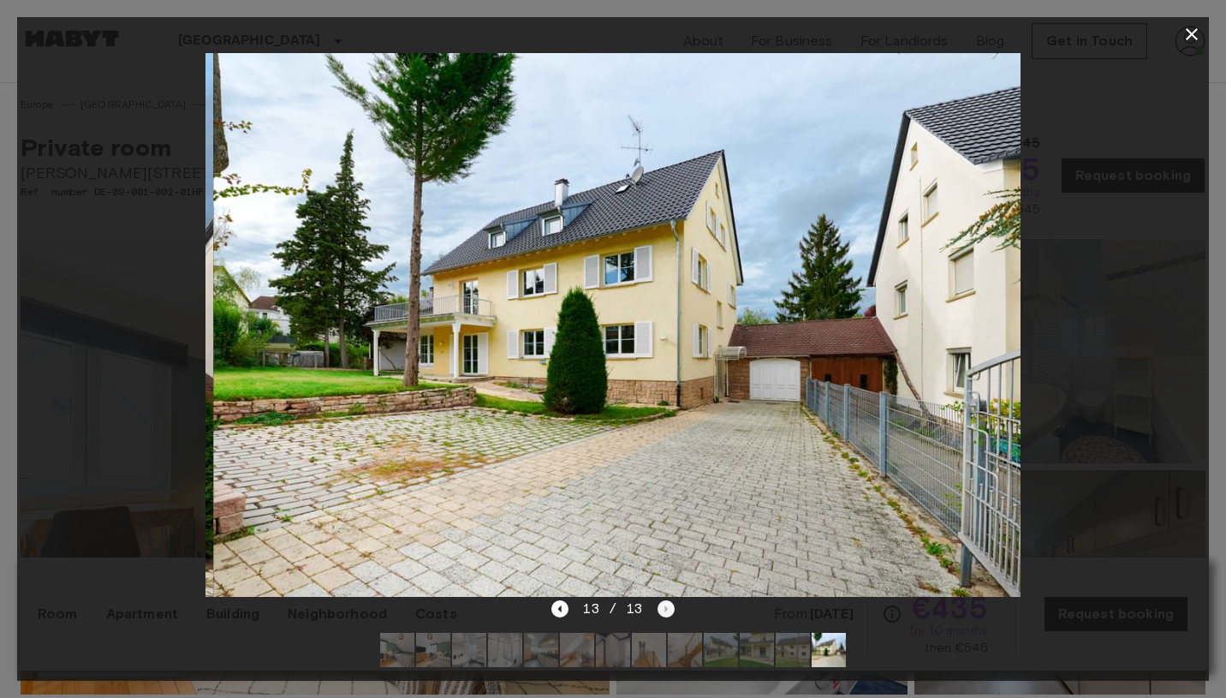
click at [661, 609] on div "13 / 13" at bounding box center [612, 609] width 122 height 21
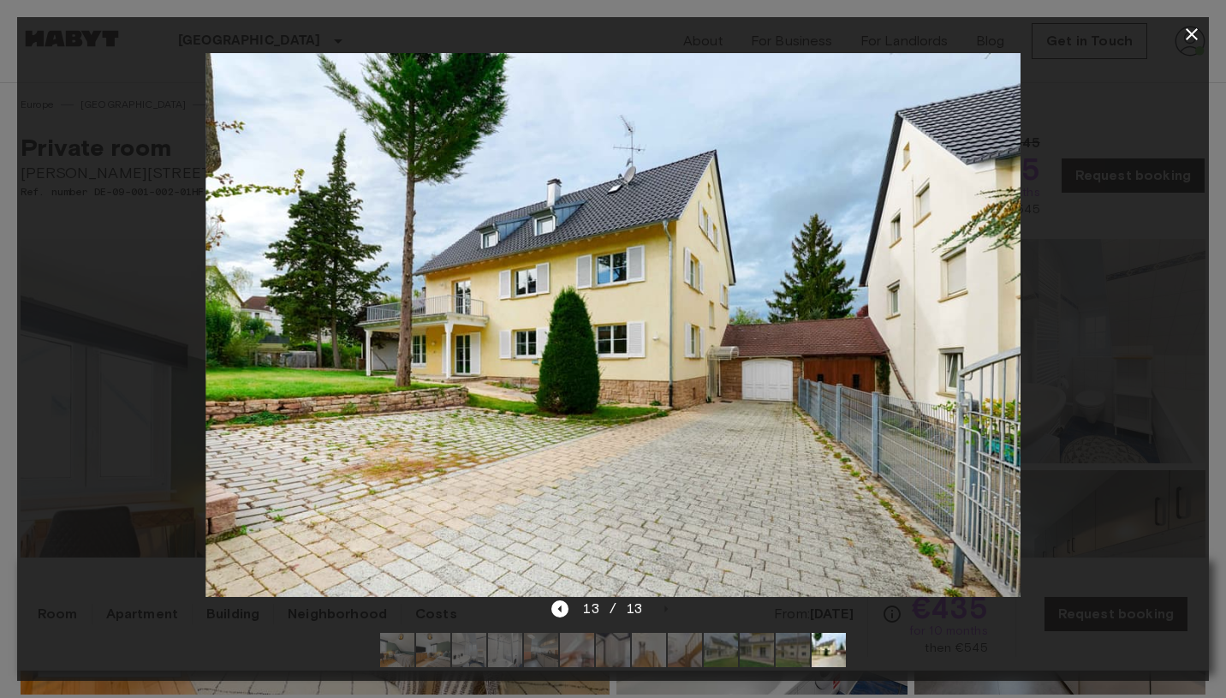
click at [1155, 248] on div at bounding box center [613, 324] width 1192 height 547
click at [1185, 38] on icon "button" at bounding box center [1192, 34] width 21 height 21
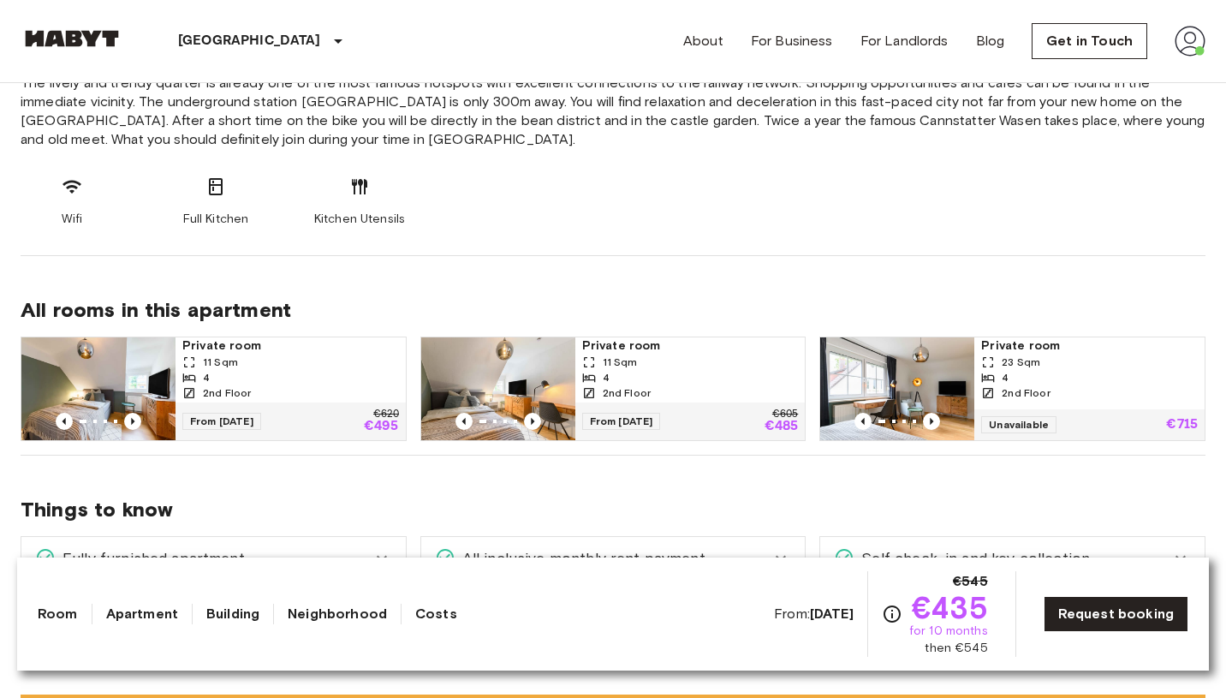
scroll to position [833, 0]
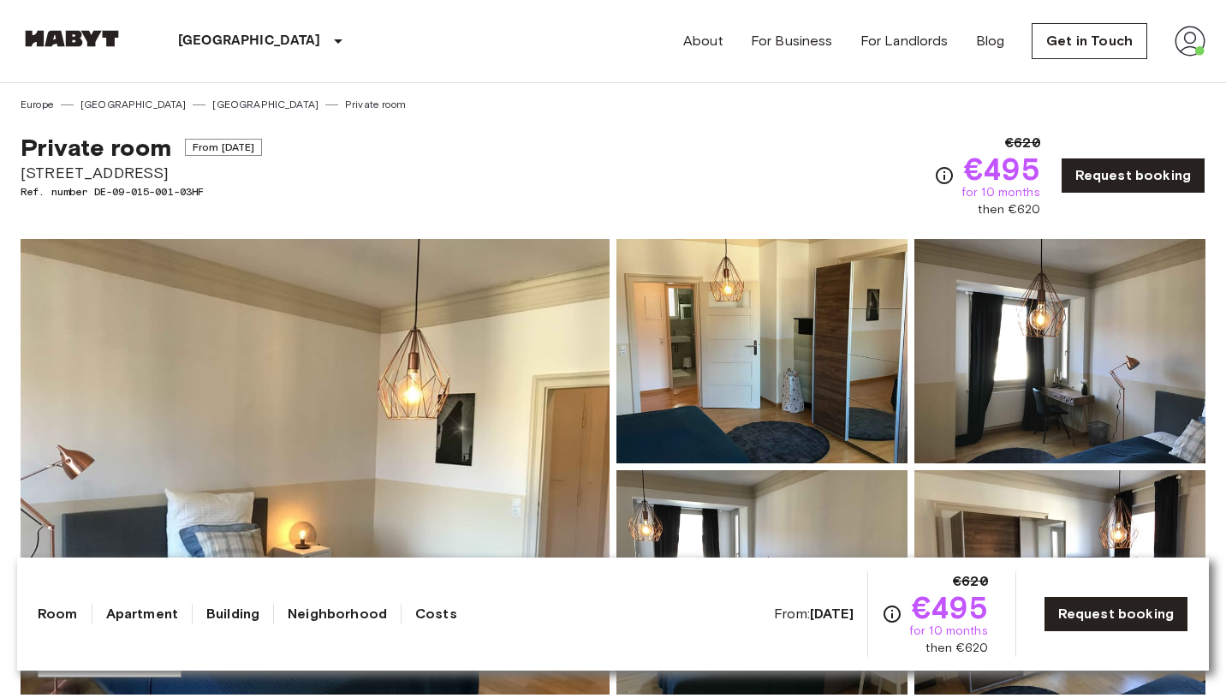
click at [424, 375] on img at bounding box center [315, 467] width 589 height 456
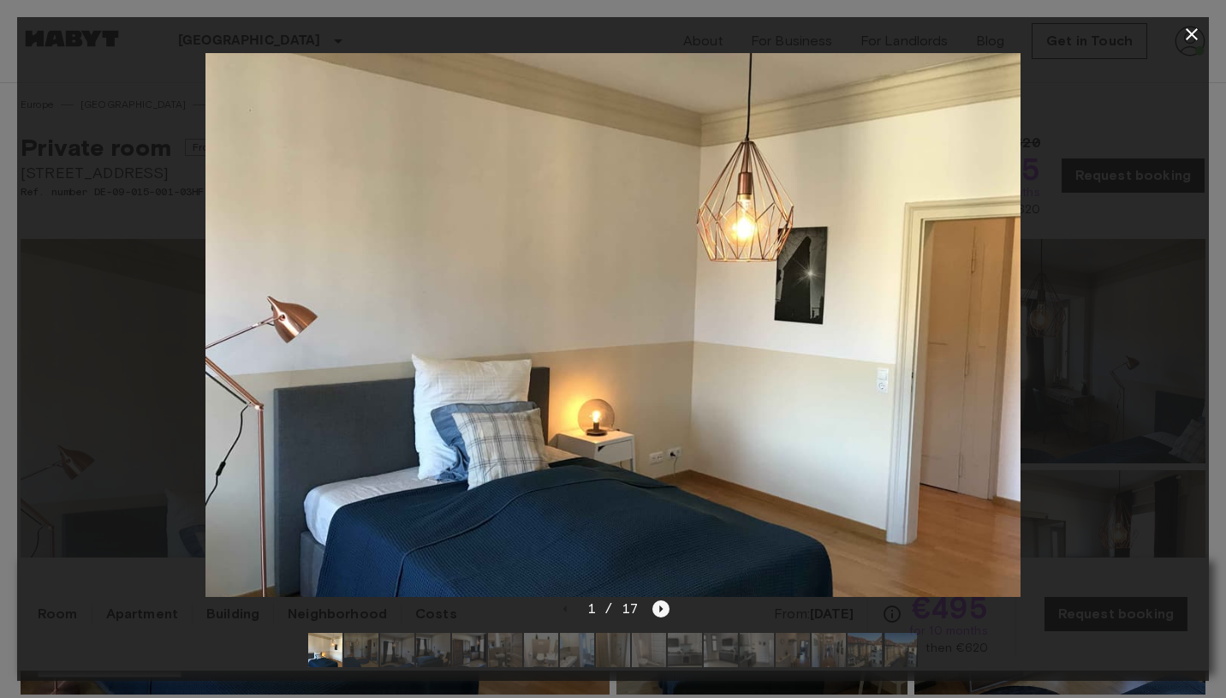
click at [660, 614] on icon "Next image" at bounding box center [660, 608] width 17 height 17
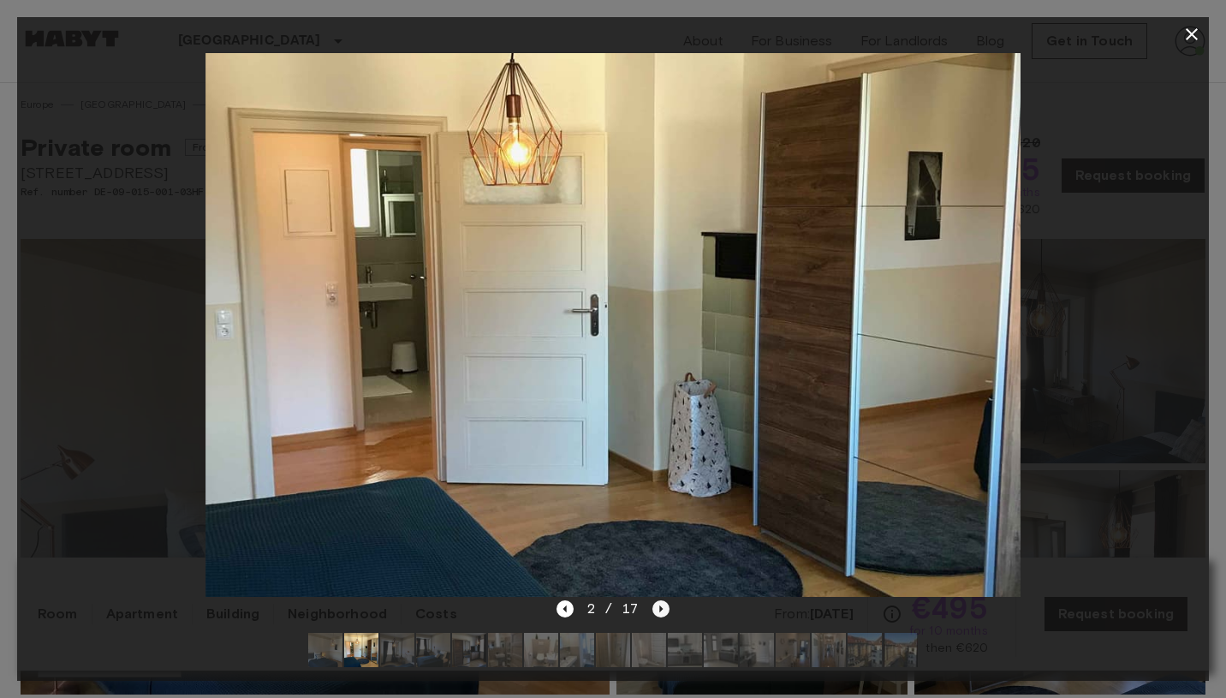
click at [660, 613] on icon "Next image" at bounding box center [660, 608] width 17 height 17
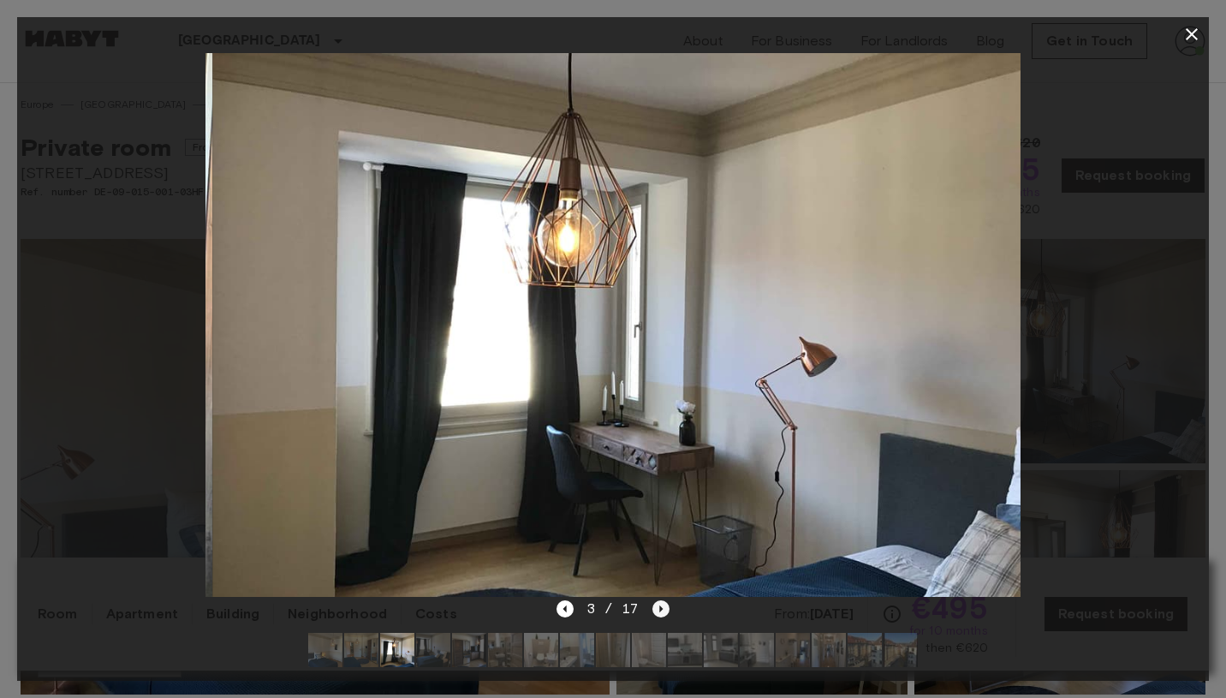
click at [660, 613] on icon "Next image" at bounding box center [660, 608] width 17 height 17
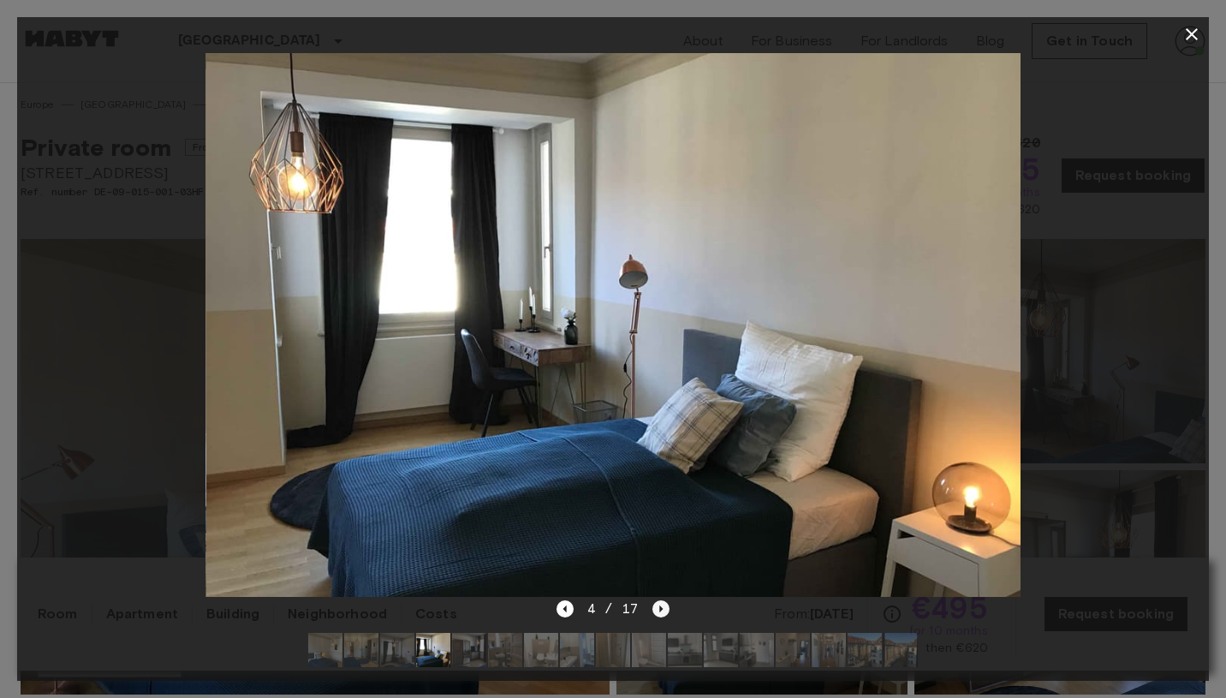
click at [660, 613] on icon "Next image" at bounding box center [660, 608] width 17 height 17
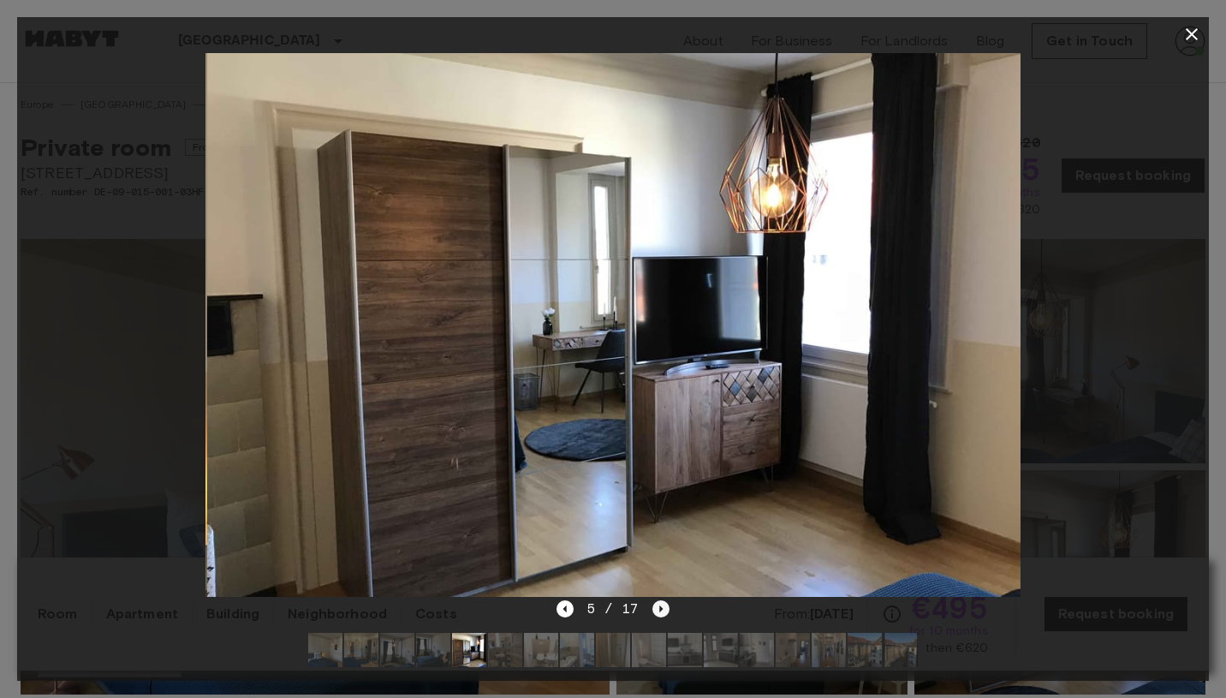
click at [660, 613] on icon "Next image" at bounding box center [660, 608] width 17 height 17
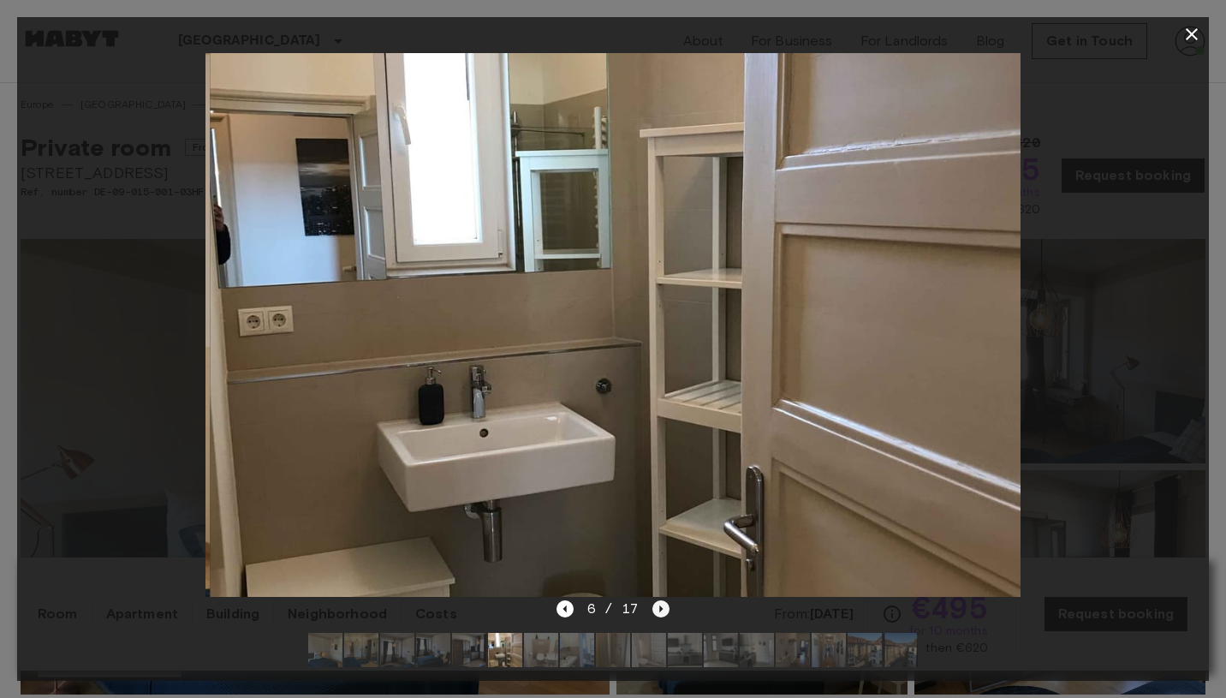
click at [660, 613] on icon "Next image" at bounding box center [660, 608] width 17 height 17
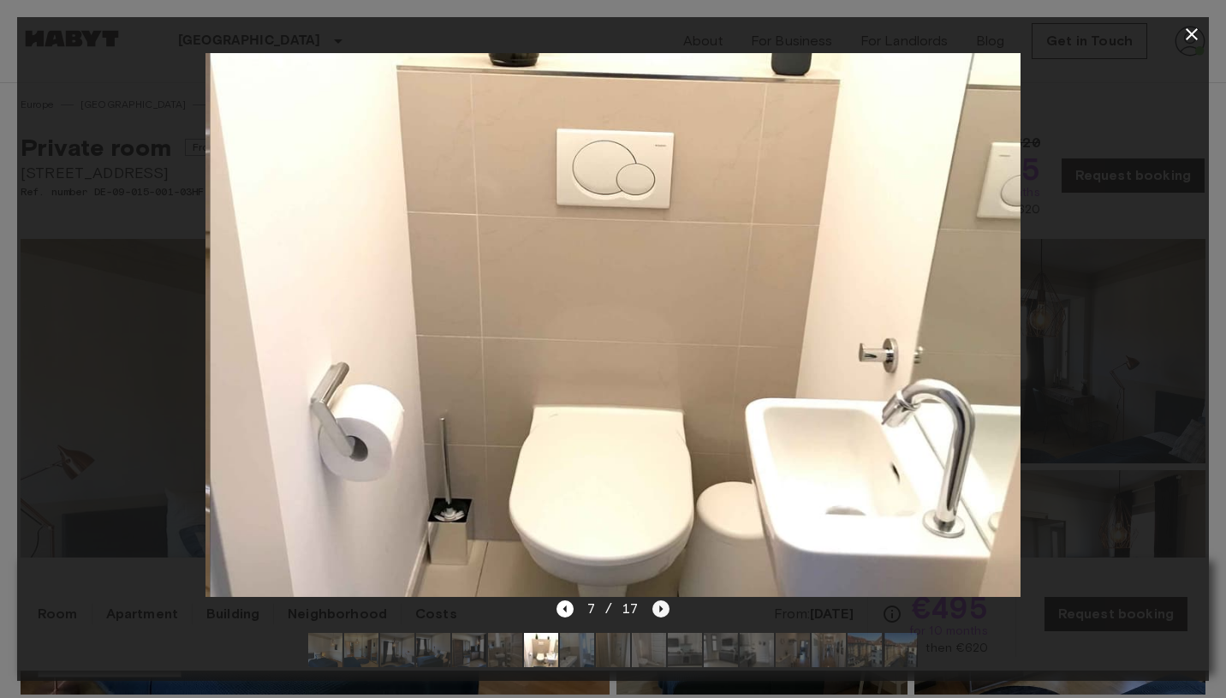
click at [660, 613] on icon "Next image" at bounding box center [660, 608] width 17 height 17
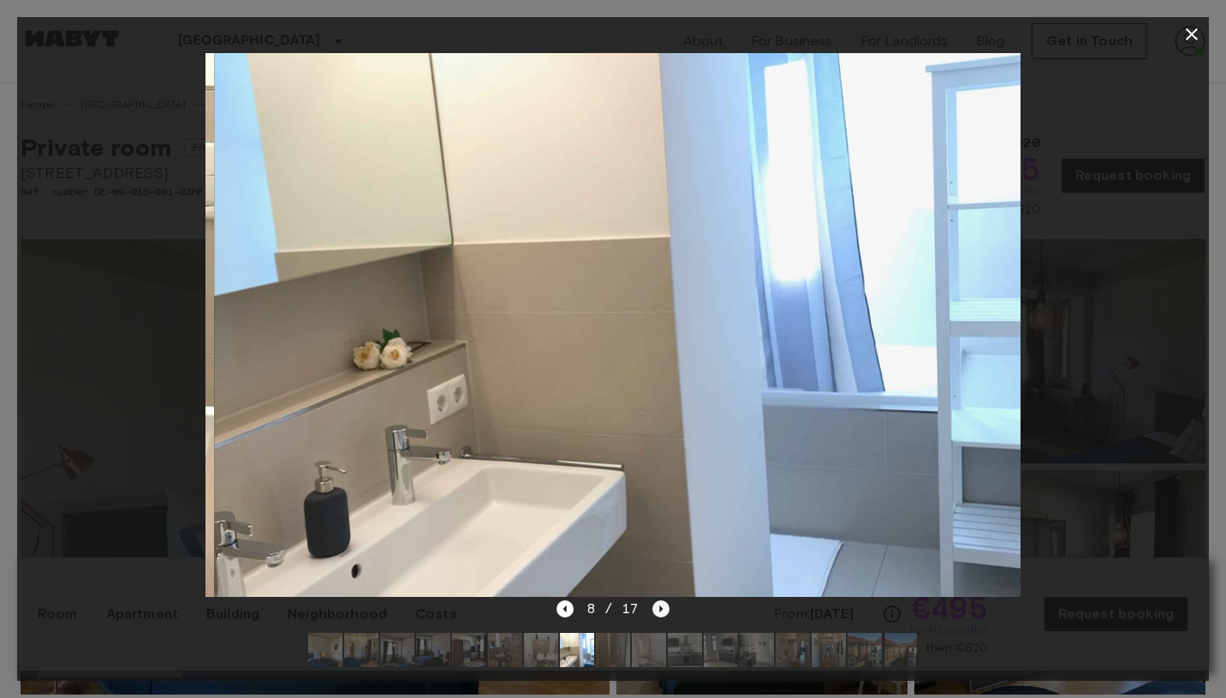
click at [660, 613] on icon "Next image" at bounding box center [660, 608] width 17 height 17
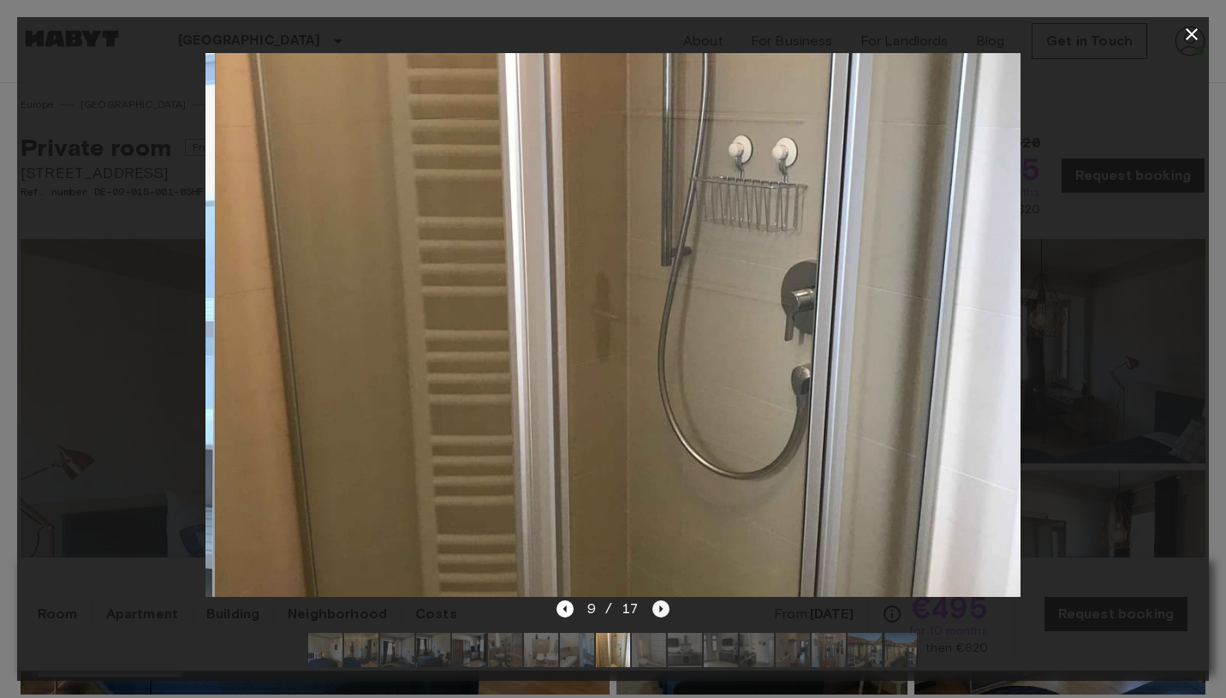
click at [660, 613] on icon "Next image" at bounding box center [660, 608] width 17 height 17
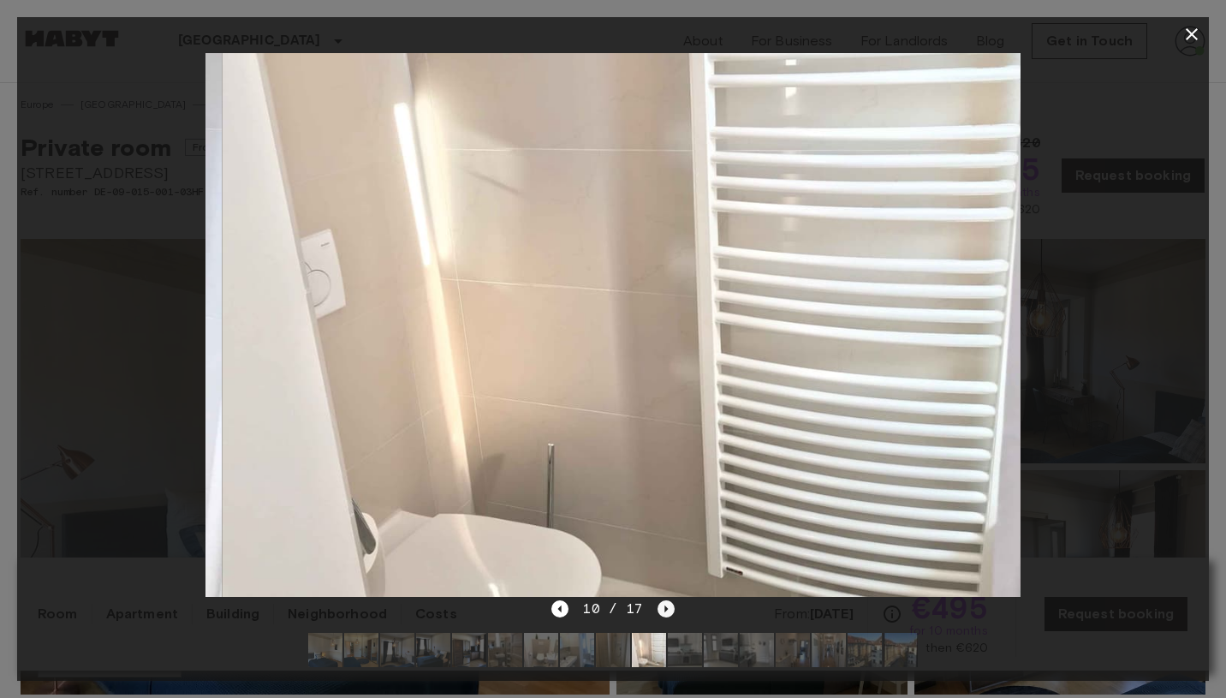
click at [660, 613] on icon "Next image" at bounding box center [666, 608] width 17 height 17
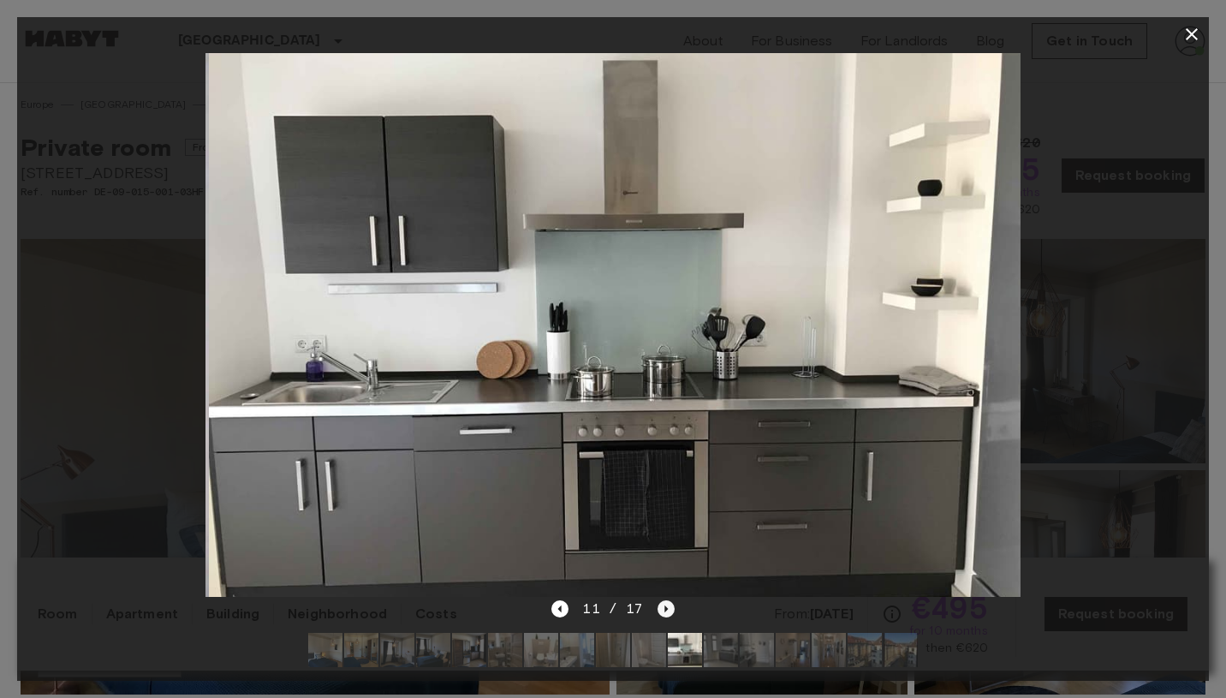
click at [660, 613] on icon "Next image" at bounding box center [666, 608] width 17 height 17
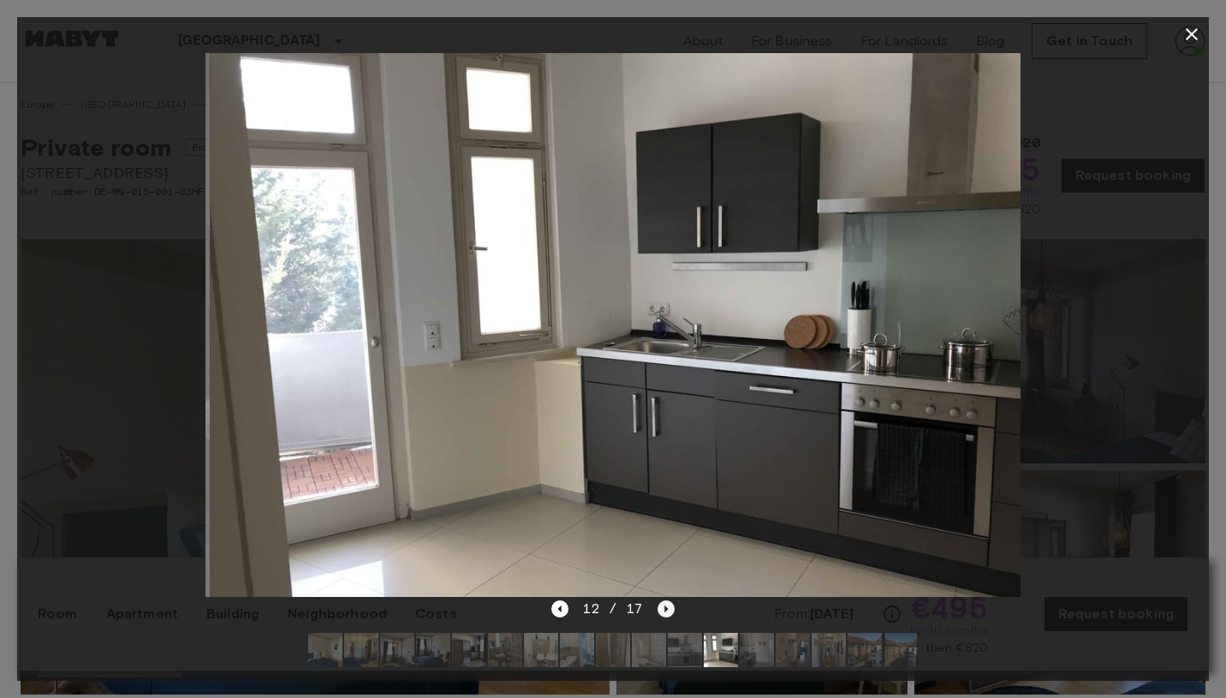
click at [660, 613] on icon "Next image" at bounding box center [666, 608] width 17 height 17
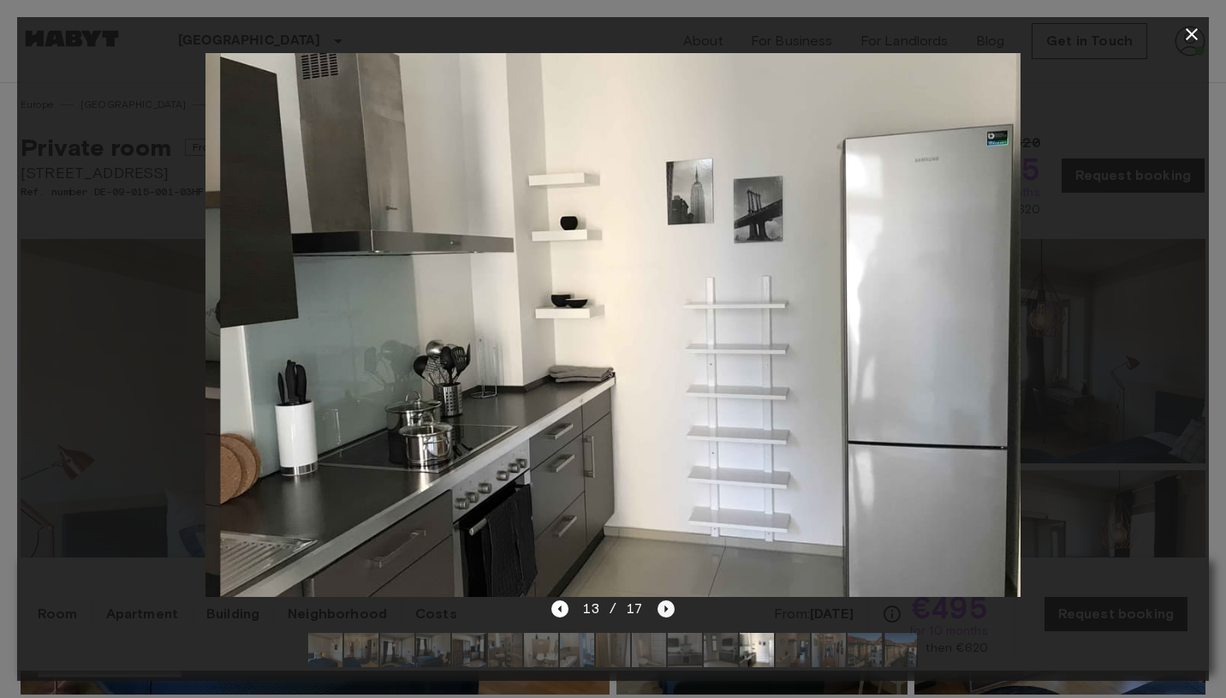
click at [660, 613] on icon "Next image" at bounding box center [666, 608] width 17 height 17
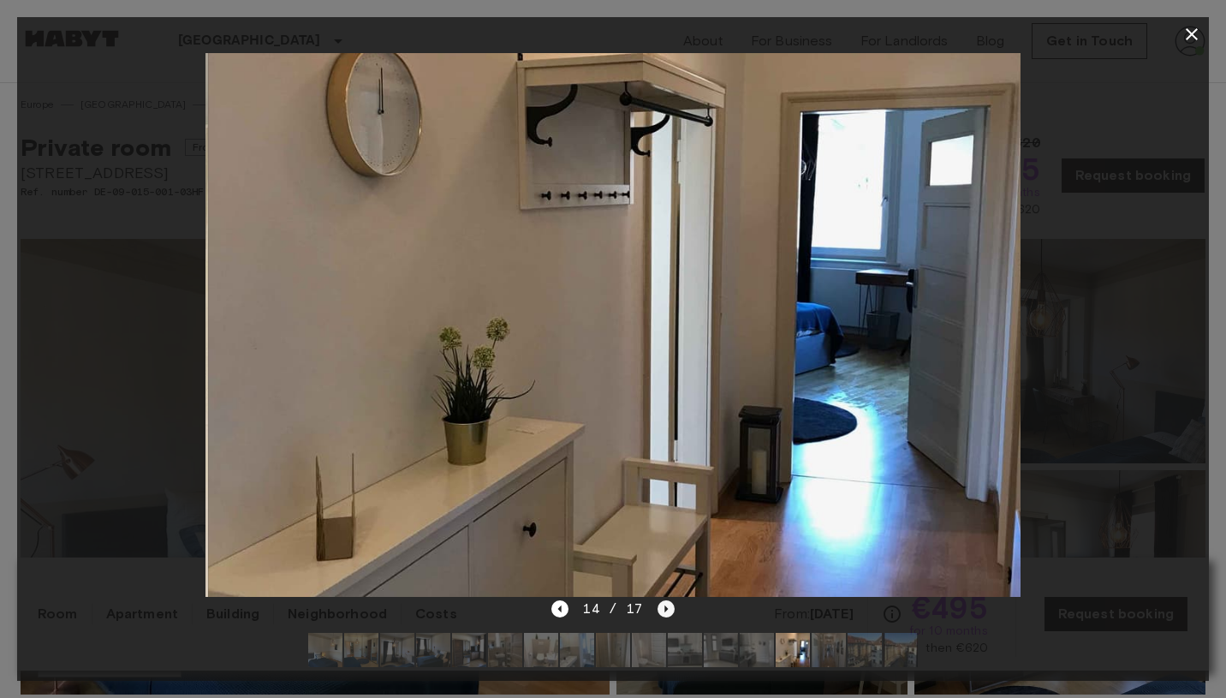
click at [660, 613] on icon "Next image" at bounding box center [666, 608] width 17 height 17
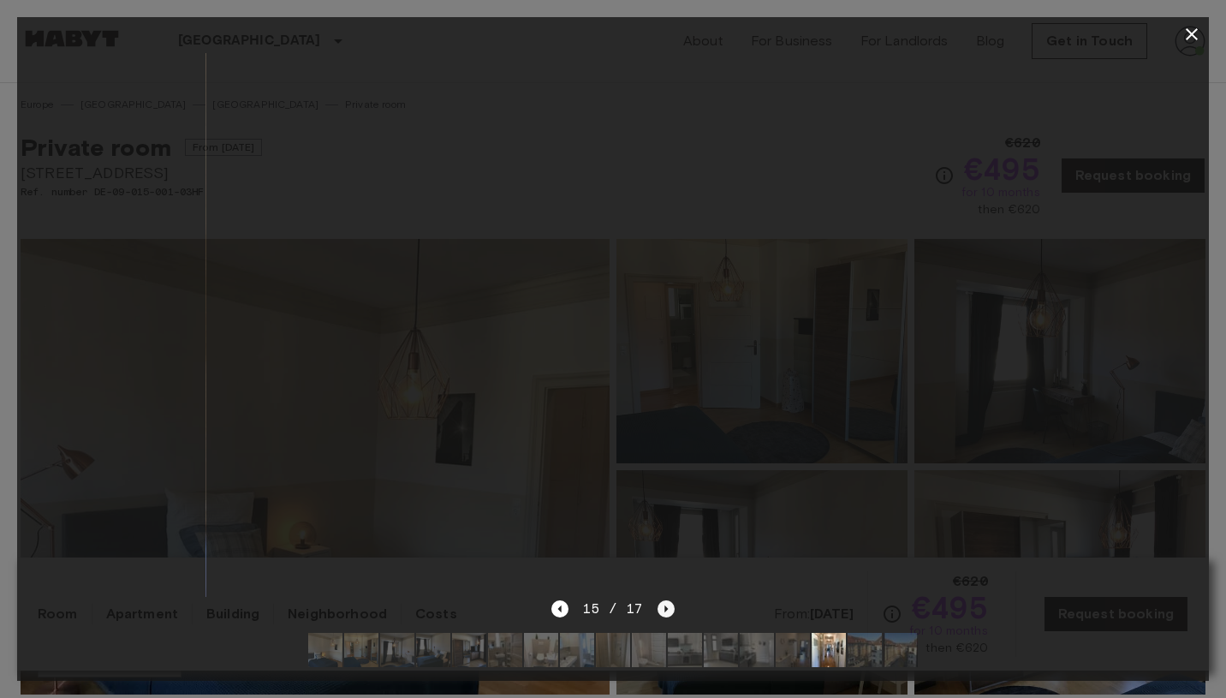
click at [660, 613] on icon "Next image" at bounding box center [666, 608] width 17 height 17
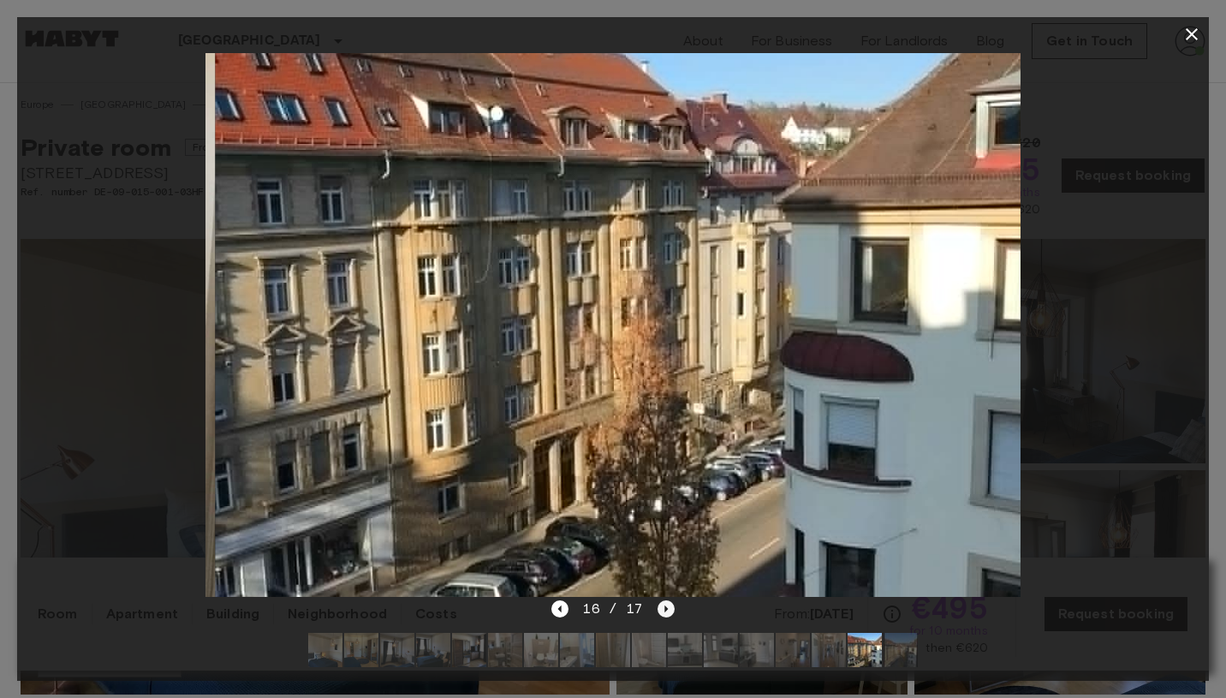
click at [660, 613] on icon "Next image" at bounding box center [666, 608] width 17 height 17
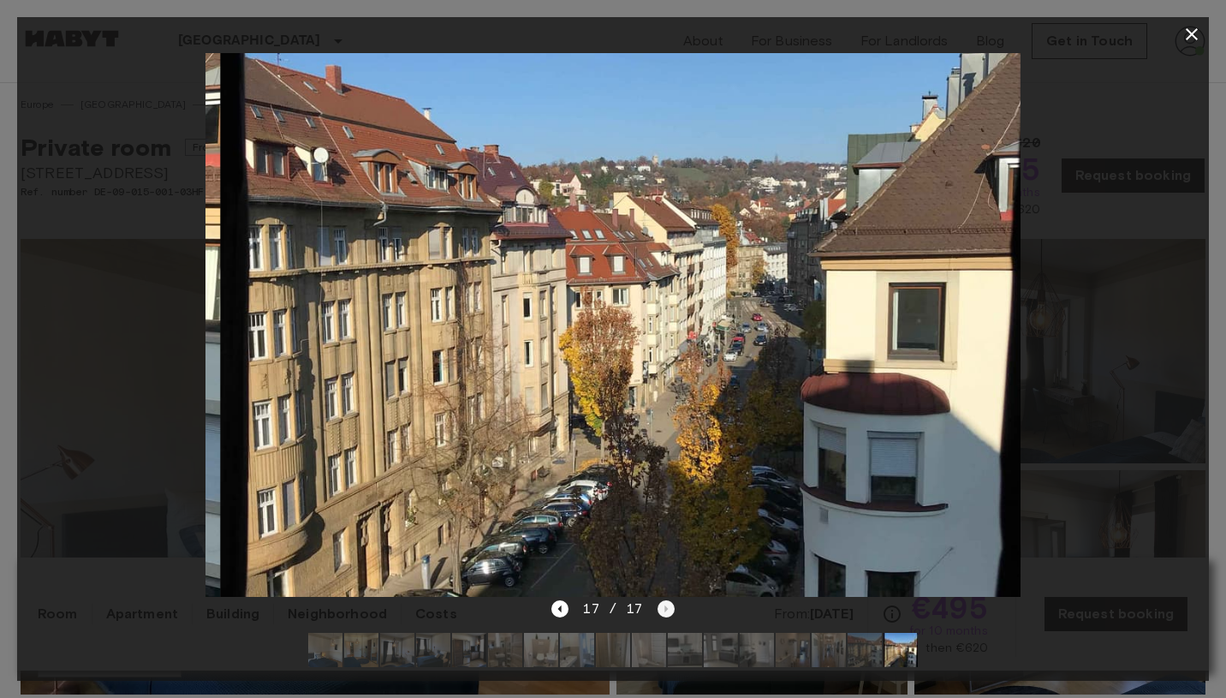
click at [660, 613] on div "17 / 17" at bounding box center [612, 609] width 122 height 21
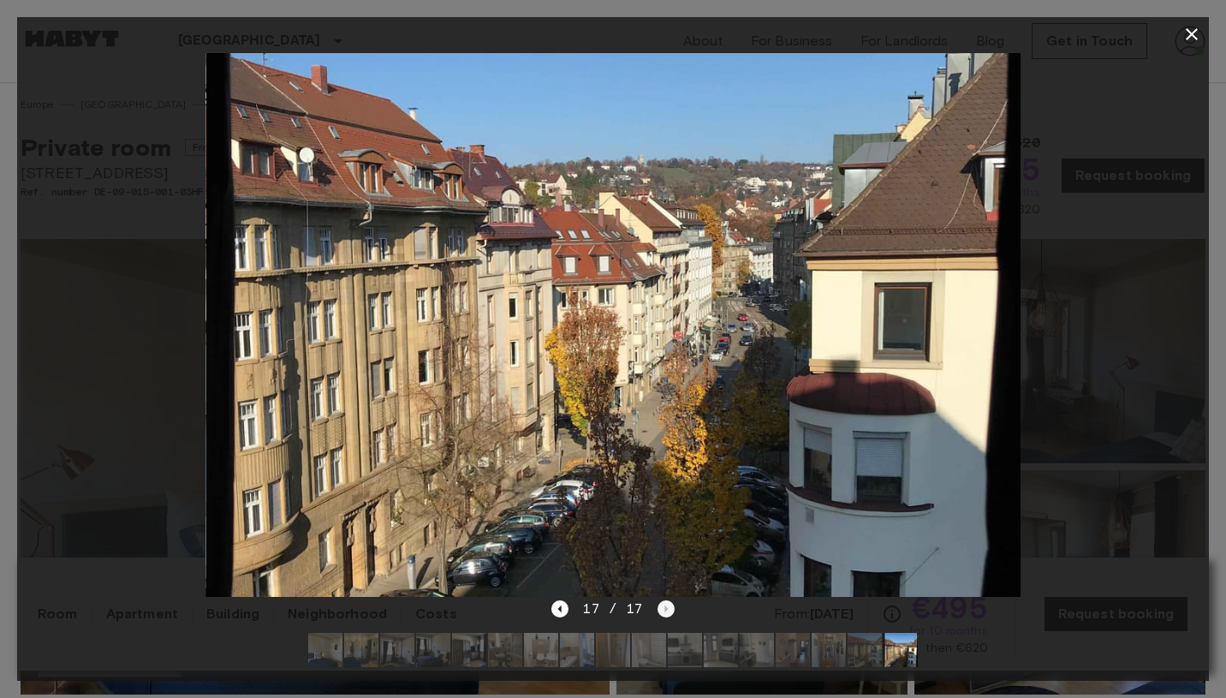
click at [660, 613] on div "17 / 17" at bounding box center [612, 609] width 122 height 21
click at [560, 607] on icon "Previous image" at bounding box center [559, 608] width 17 height 17
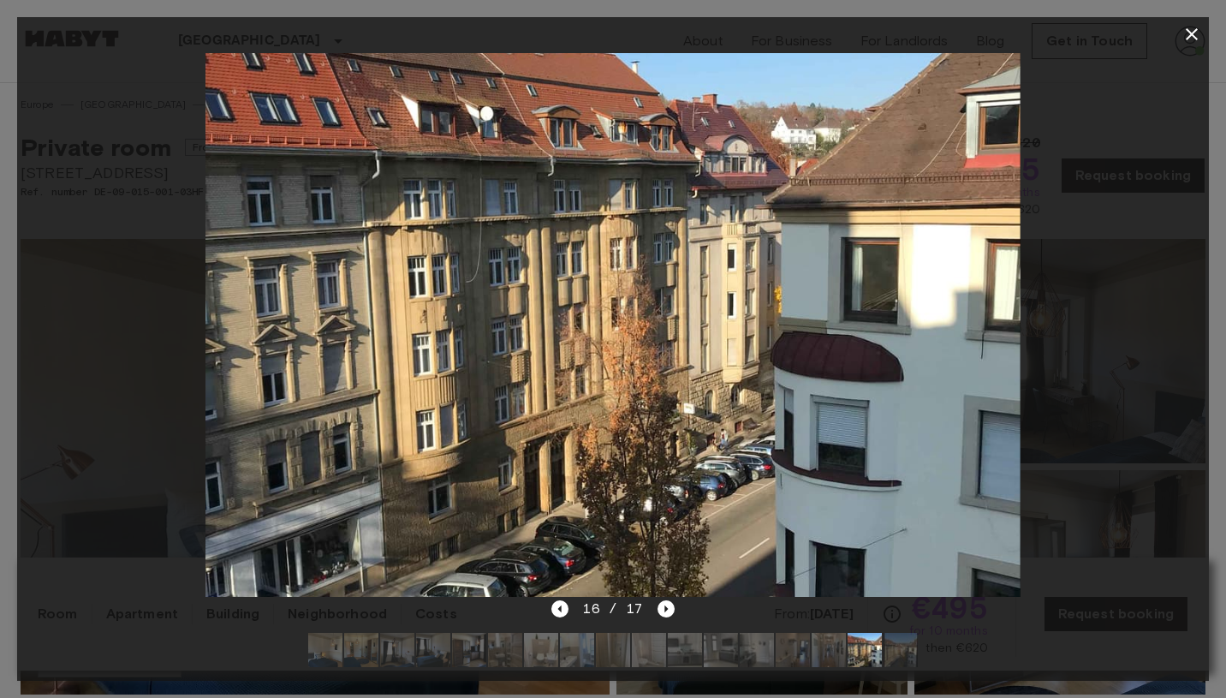
click at [442, 652] on img at bounding box center [433, 650] width 34 height 34
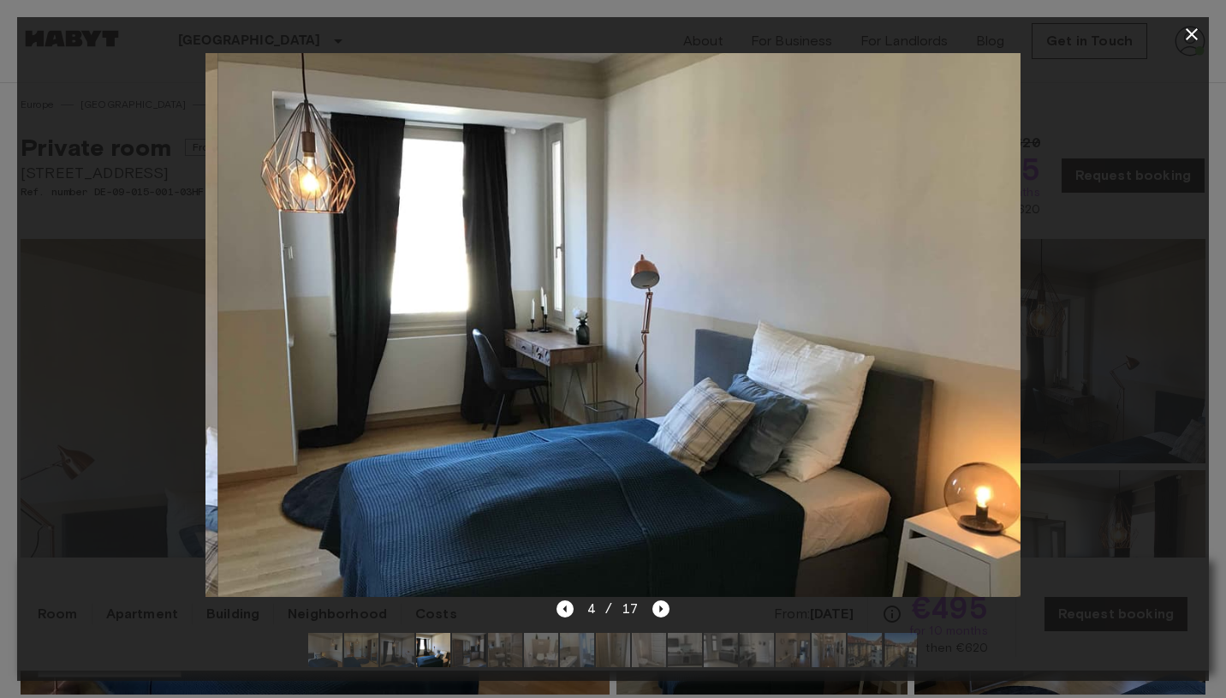
click at [389, 647] on img at bounding box center [397, 650] width 34 height 34
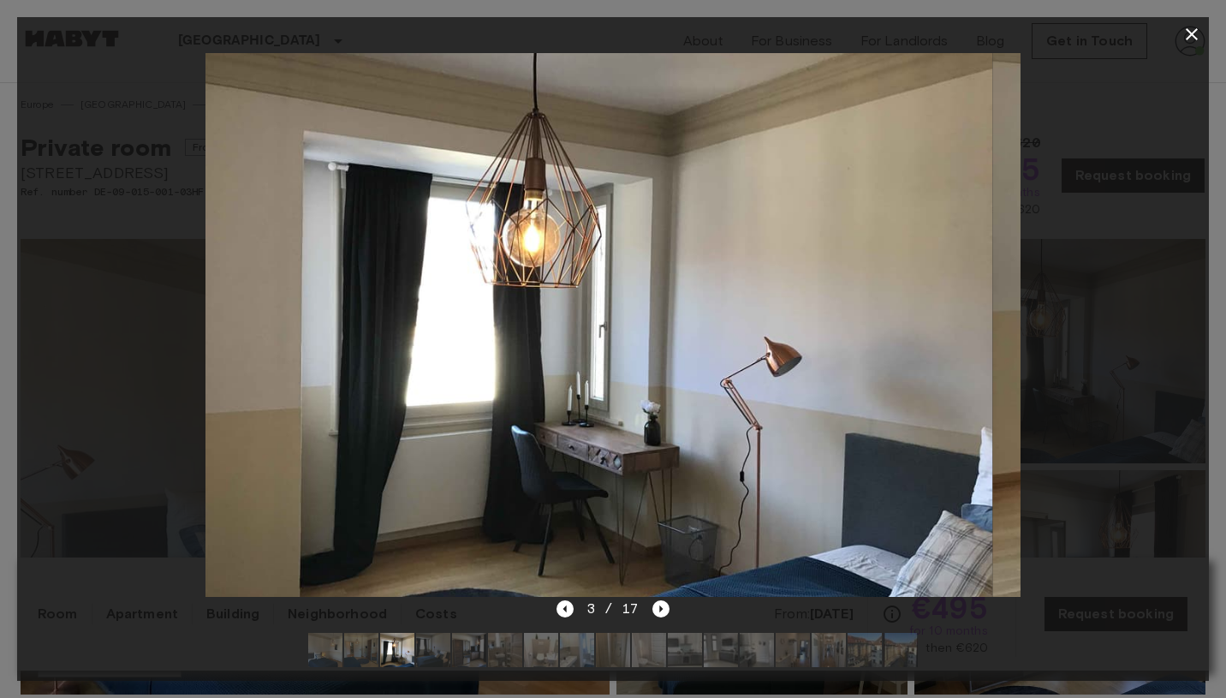
click at [366, 647] on img at bounding box center [361, 650] width 34 height 34
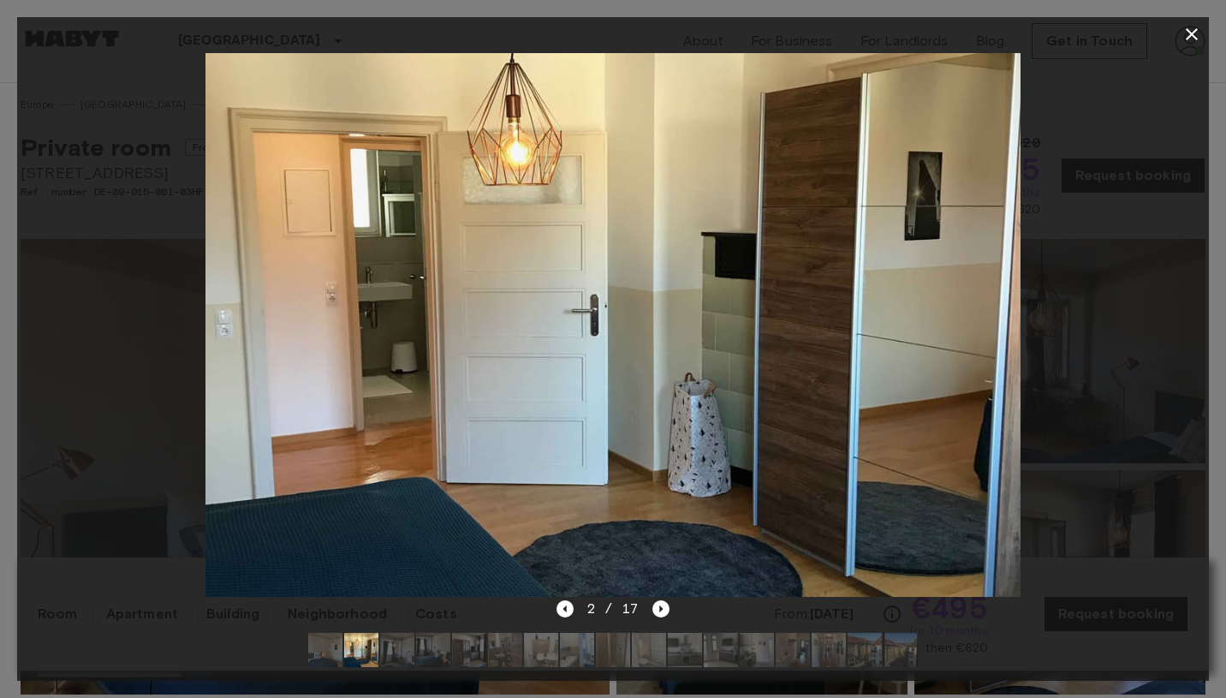
click at [328, 645] on img at bounding box center [325, 650] width 34 height 34
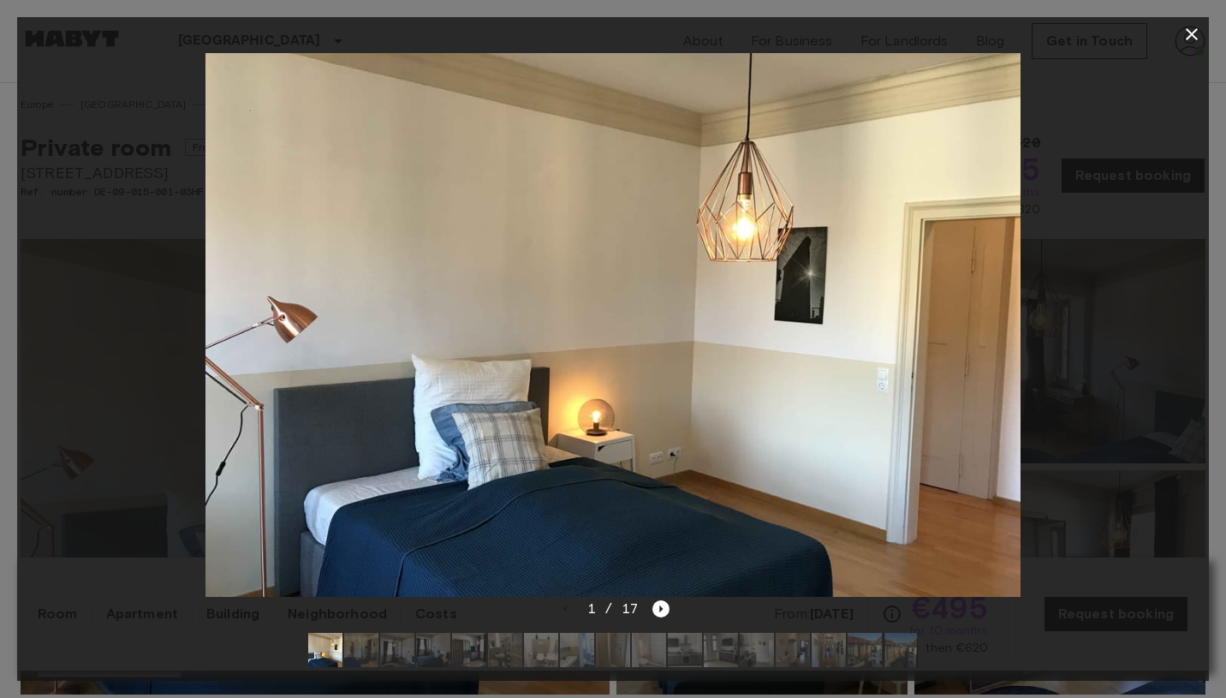
click at [1194, 32] on icon "button" at bounding box center [1192, 34] width 12 height 12
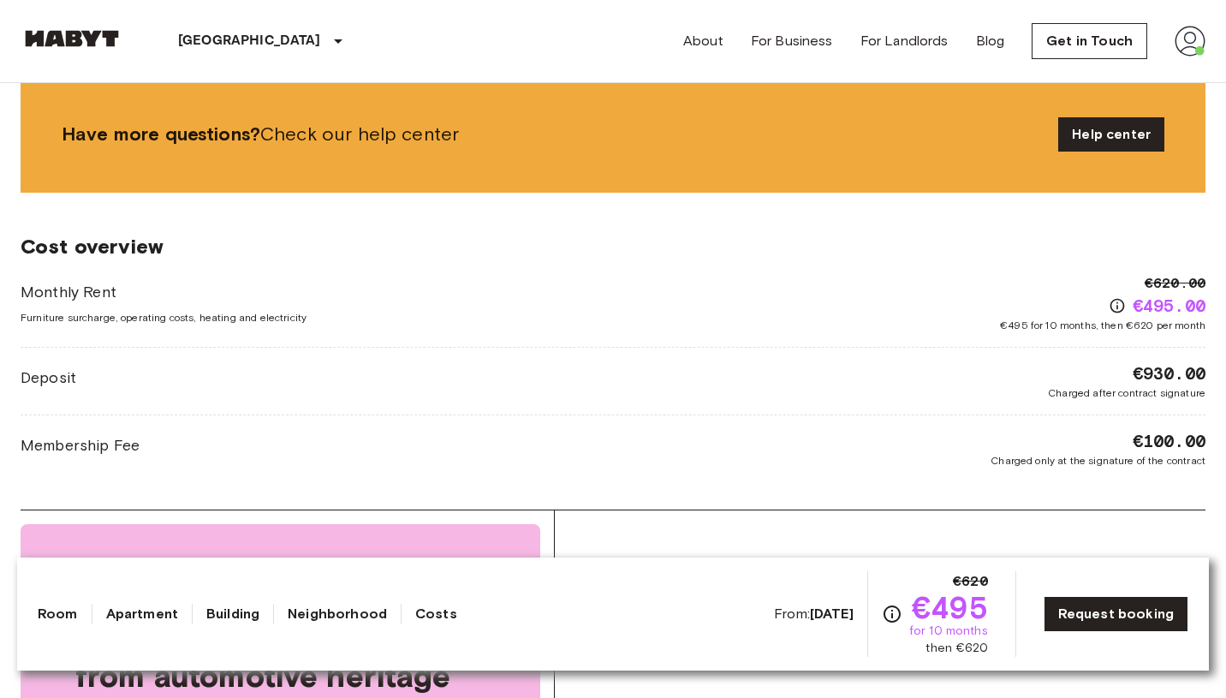
scroll to position [1427, 0]
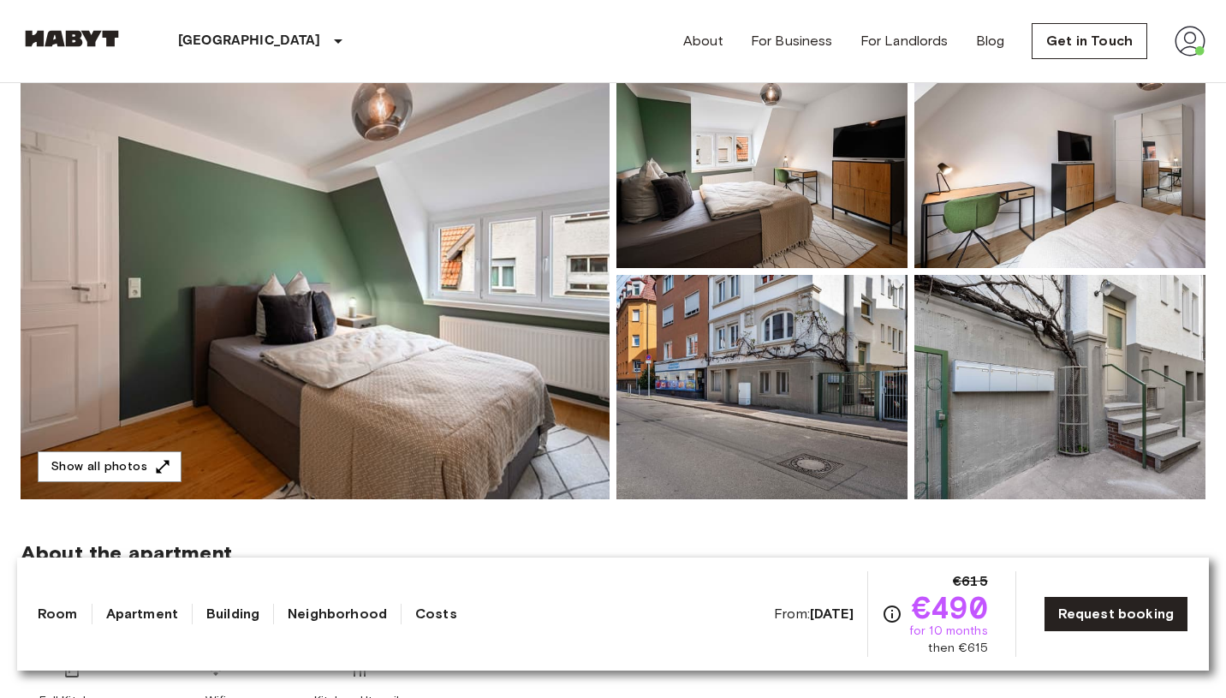
scroll to position [206, 0]
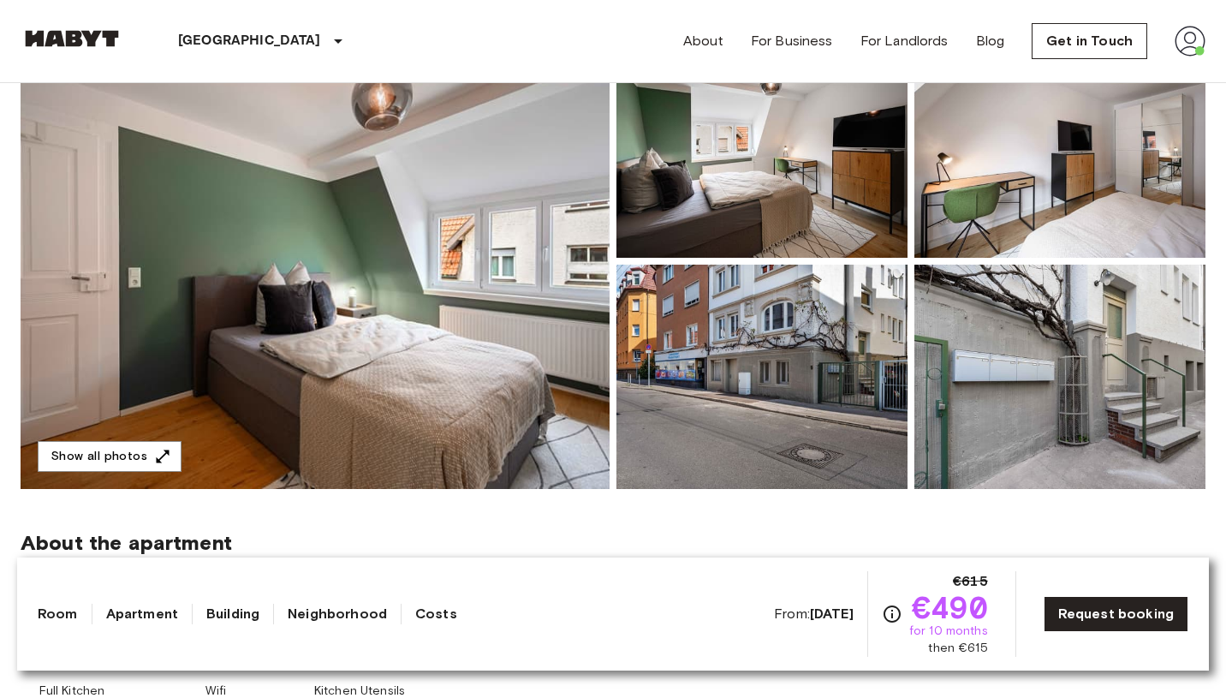
click at [480, 319] on img at bounding box center [315, 261] width 589 height 456
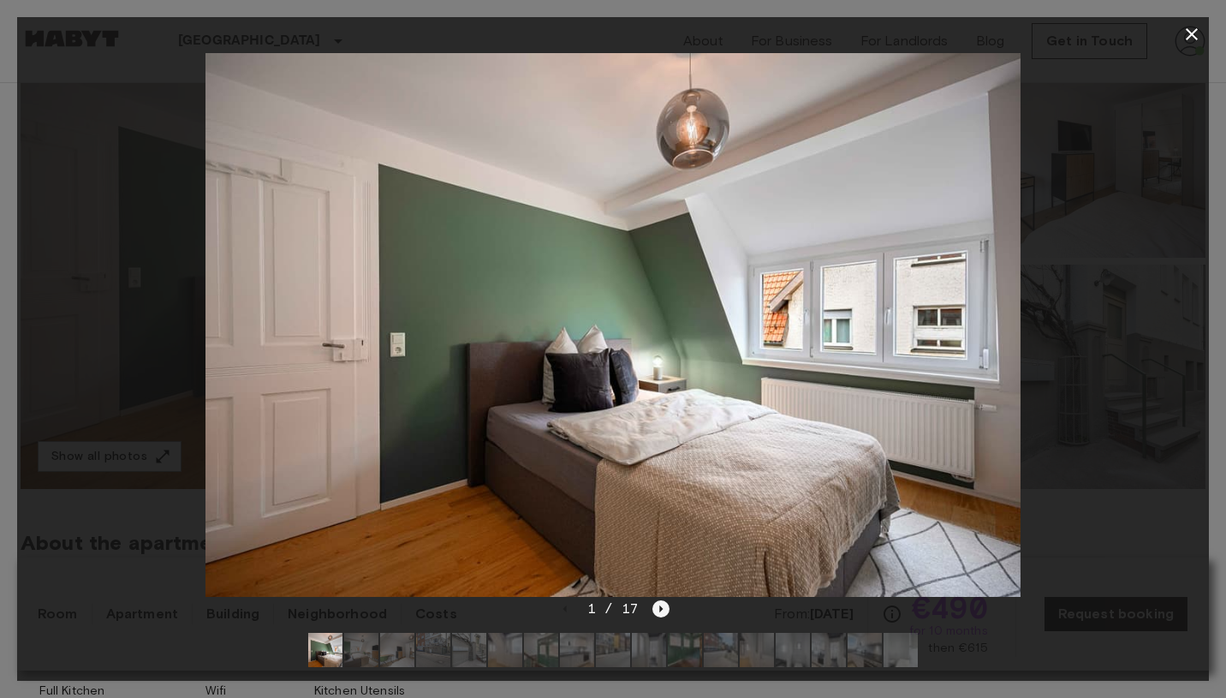
click at [658, 611] on icon "Next image" at bounding box center [660, 608] width 17 height 17
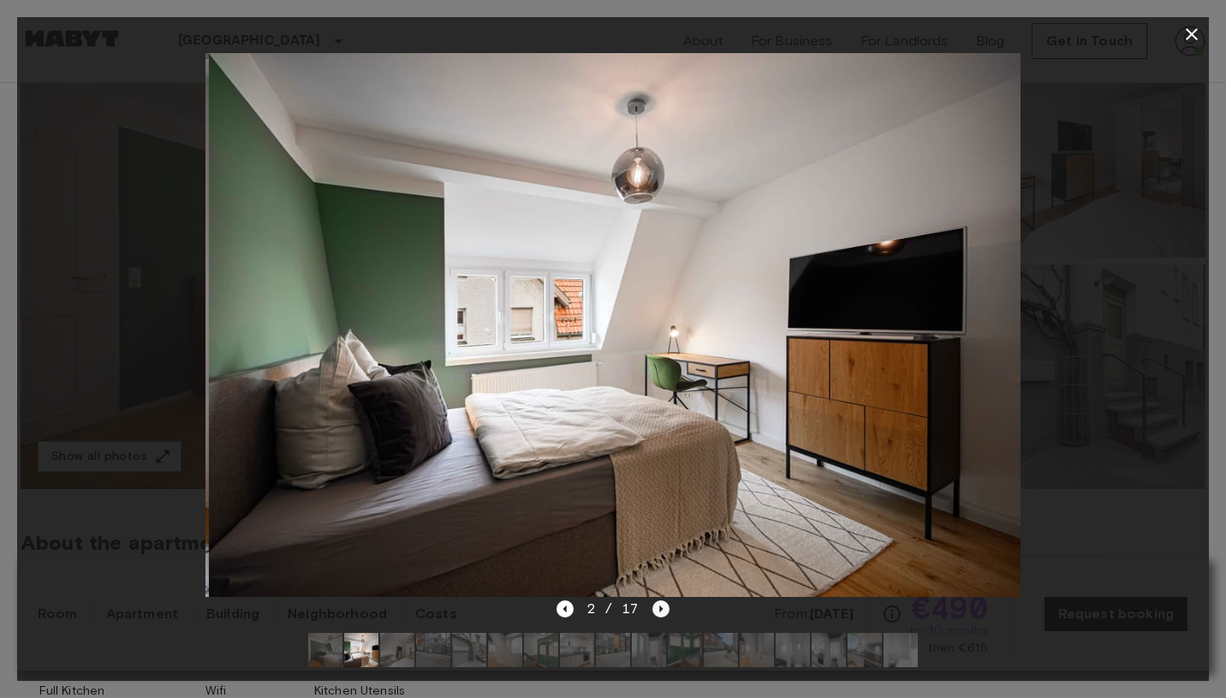
click at [658, 611] on icon "Next image" at bounding box center [660, 608] width 17 height 17
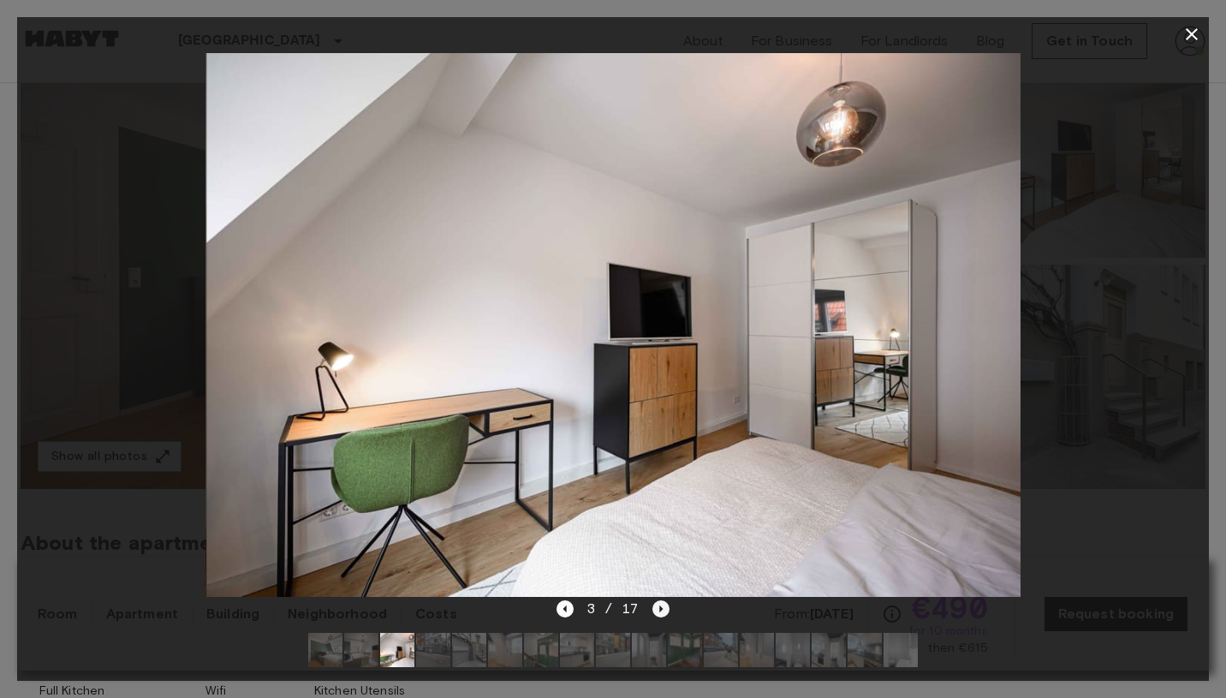
click at [658, 611] on icon "Next image" at bounding box center [660, 608] width 17 height 17
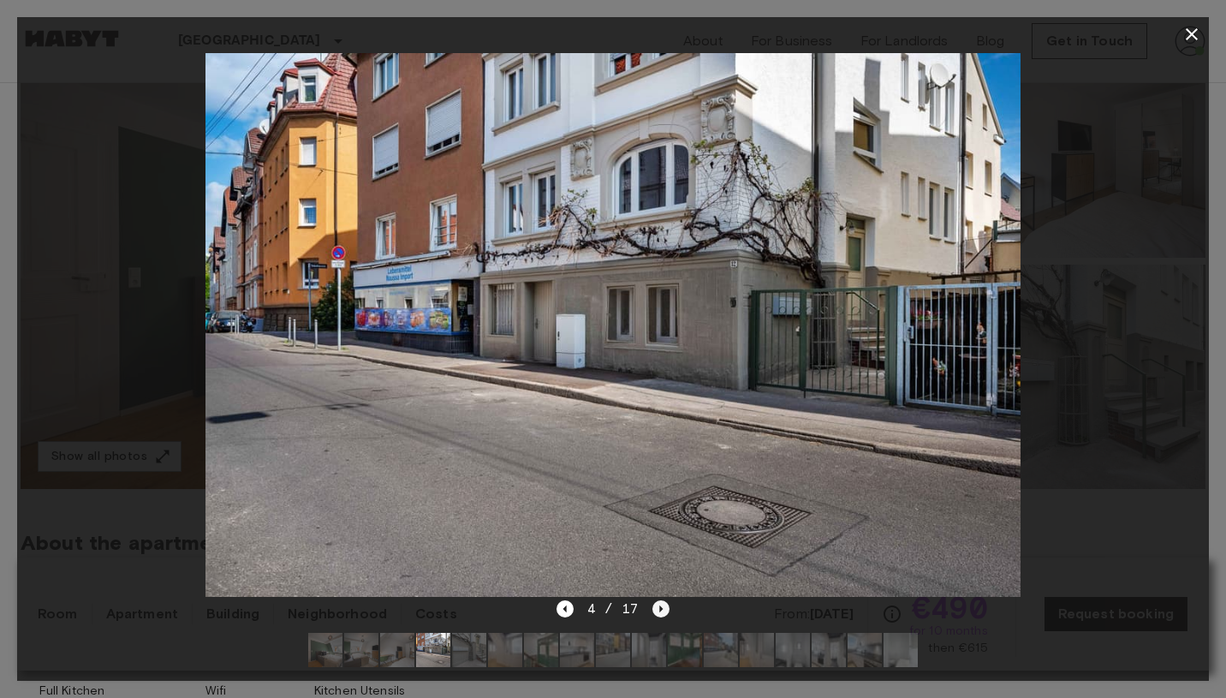
click at [658, 611] on icon "Next image" at bounding box center [660, 608] width 17 height 17
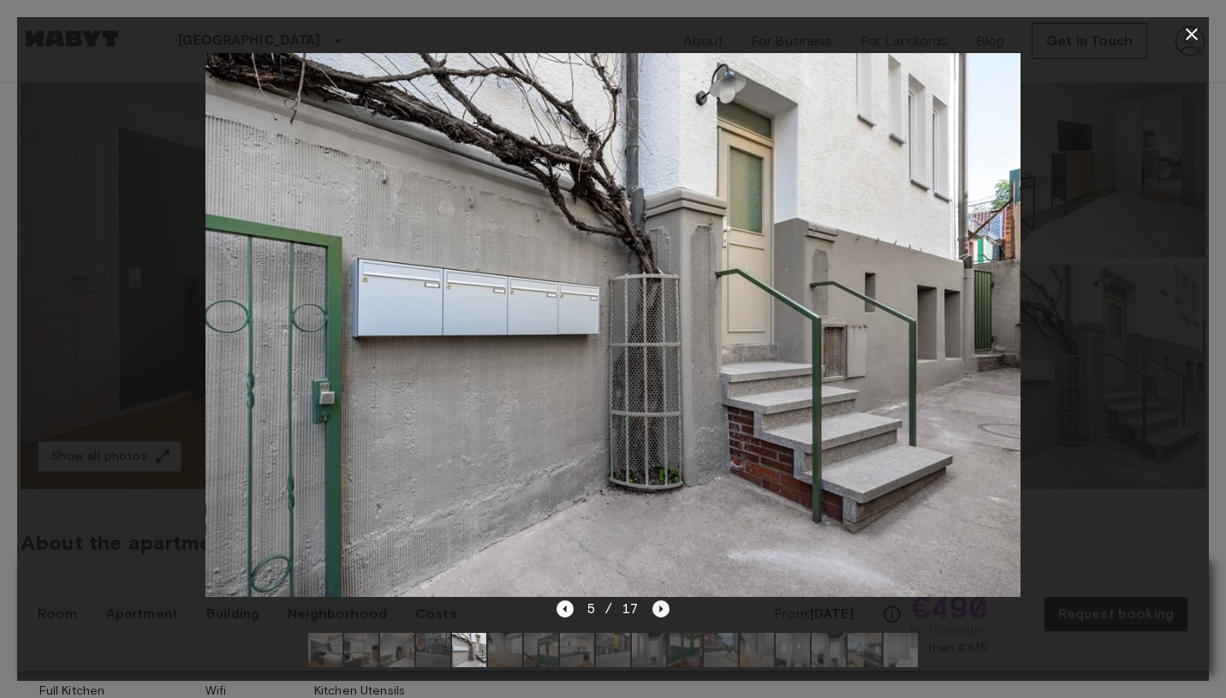
click at [658, 611] on icon "Next image" at bounding box center [660, 608] width 17 height 17
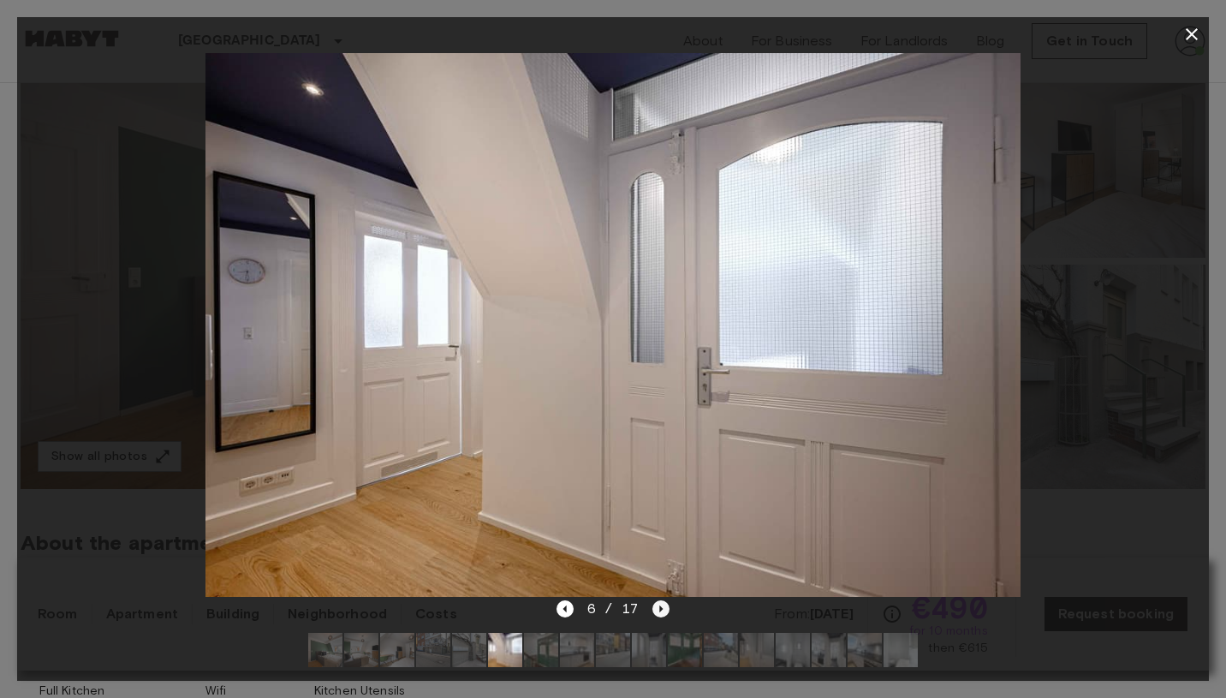
click at [658, 611] on icon "Next image" at bounding box center [660, 608] width 17 height 17
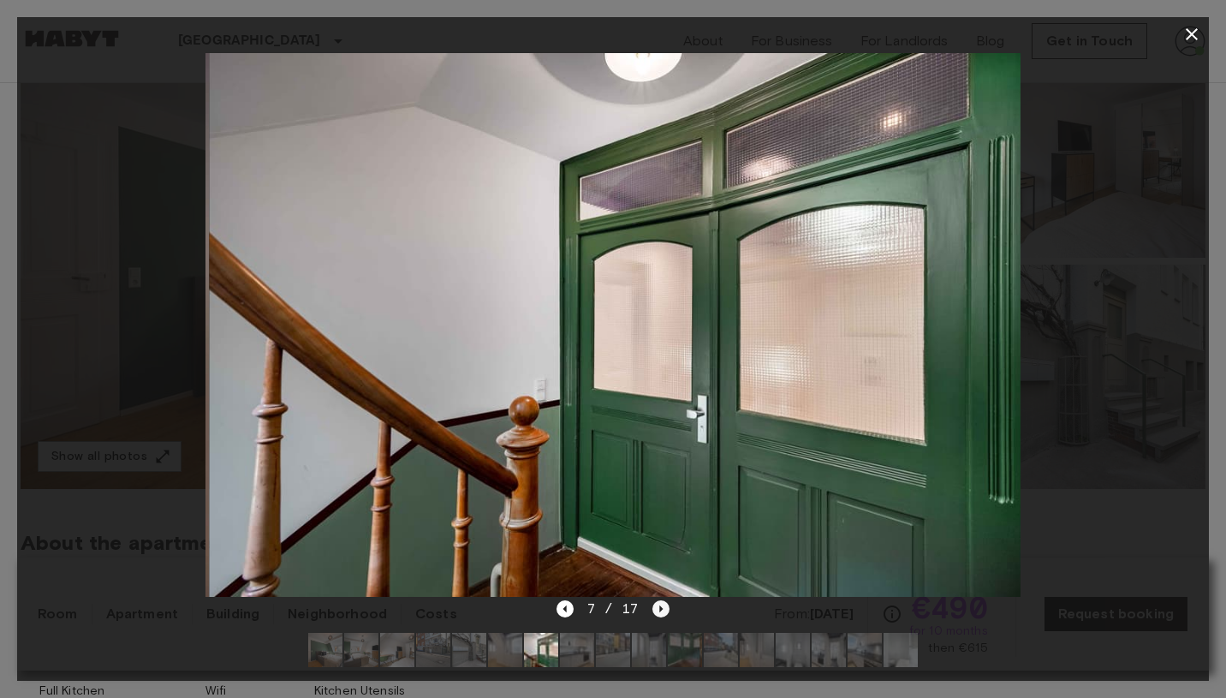
click at [658, 611] on icon "Next image" at bounding box center [660, 608] width 17 height 17
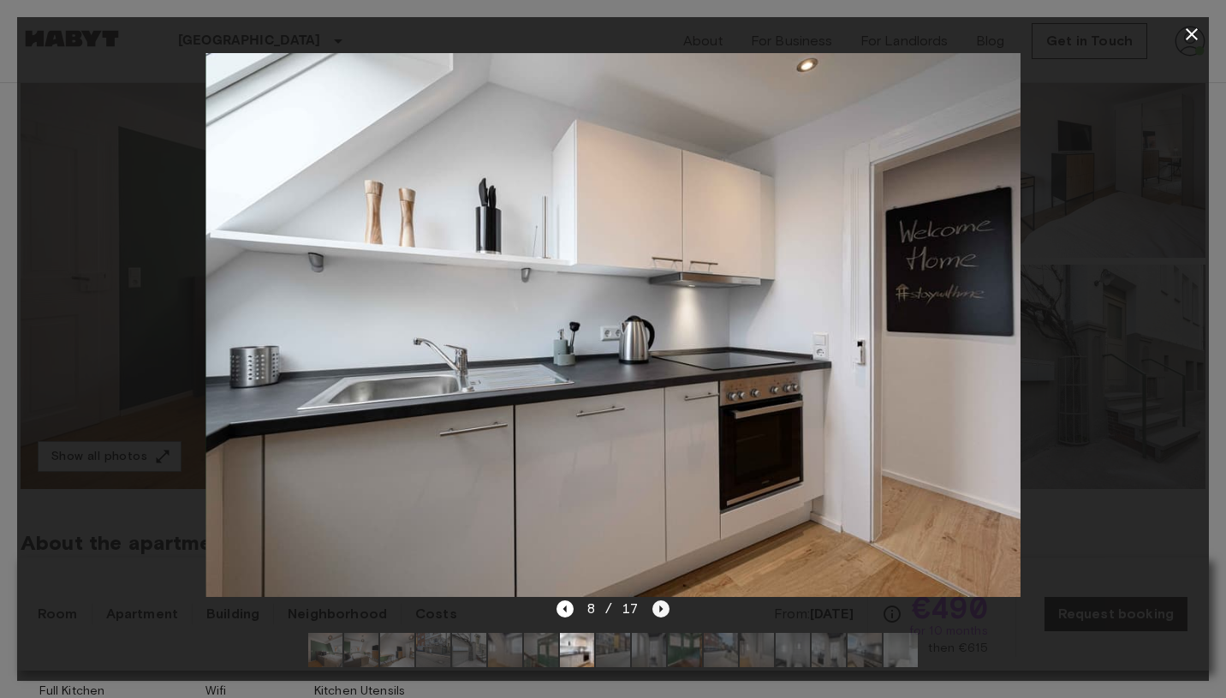
click at [658, 611] on icon "Next image" at bounding box center [660, 608] width 17 height 17
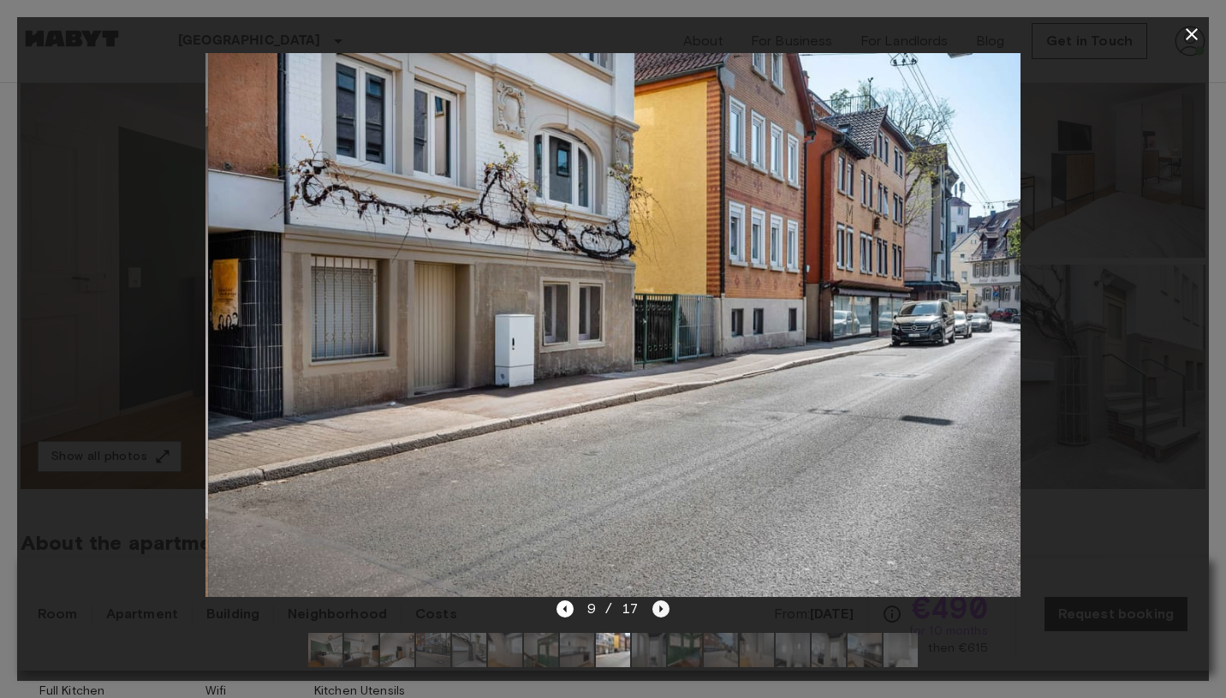
click at [658, 611] on icon "Next image" at bounding box center [660, 608] width 17 height 17
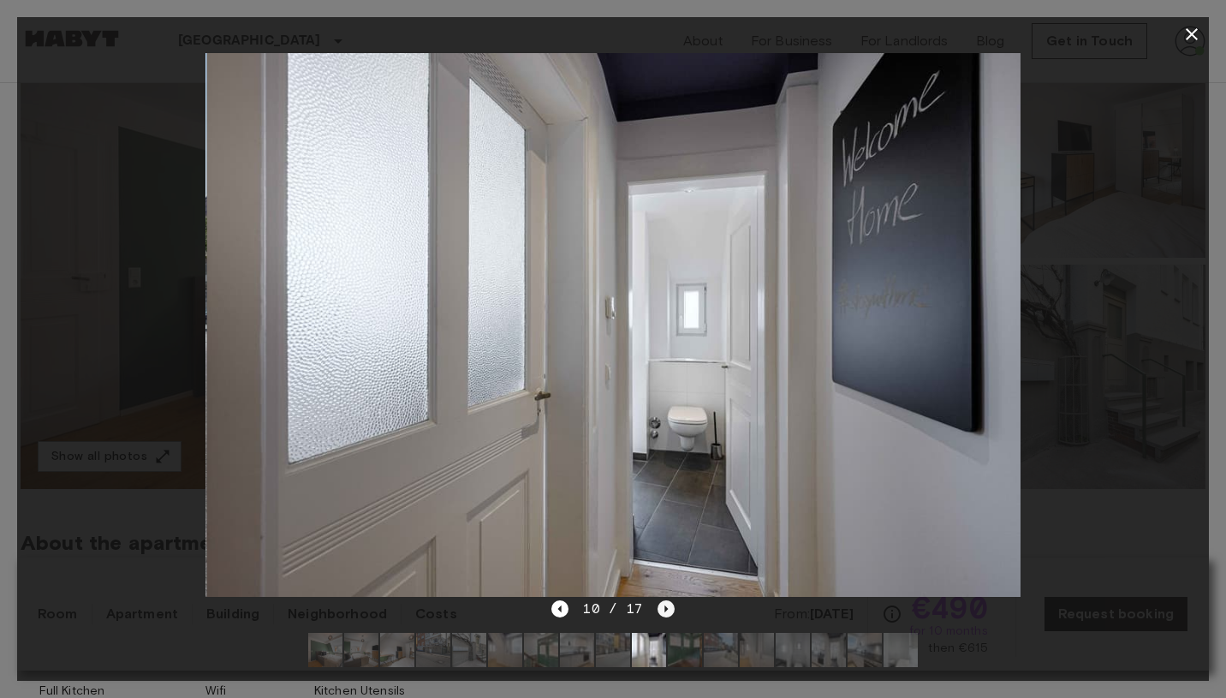
click at [658, 611] on icon "Next image" at bounding box center [666, 608] width 17 height 17
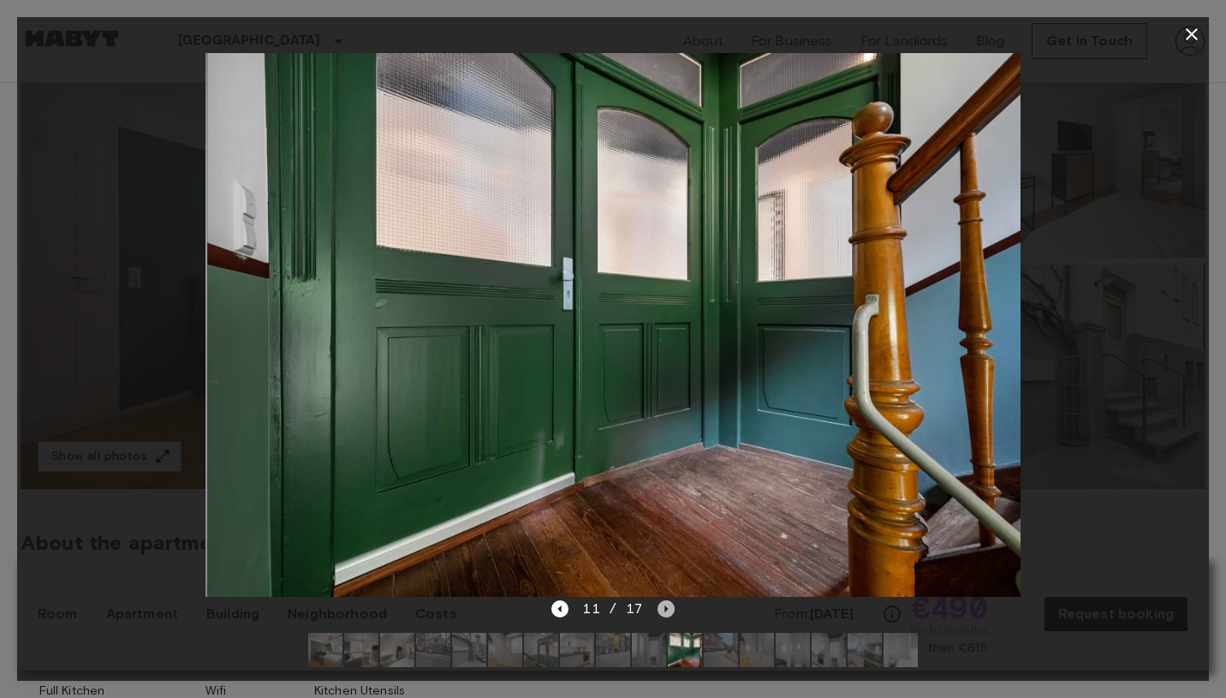
click at [658, 611] on icon "Next image" at bounding box center [666, 608] width 17 height 17
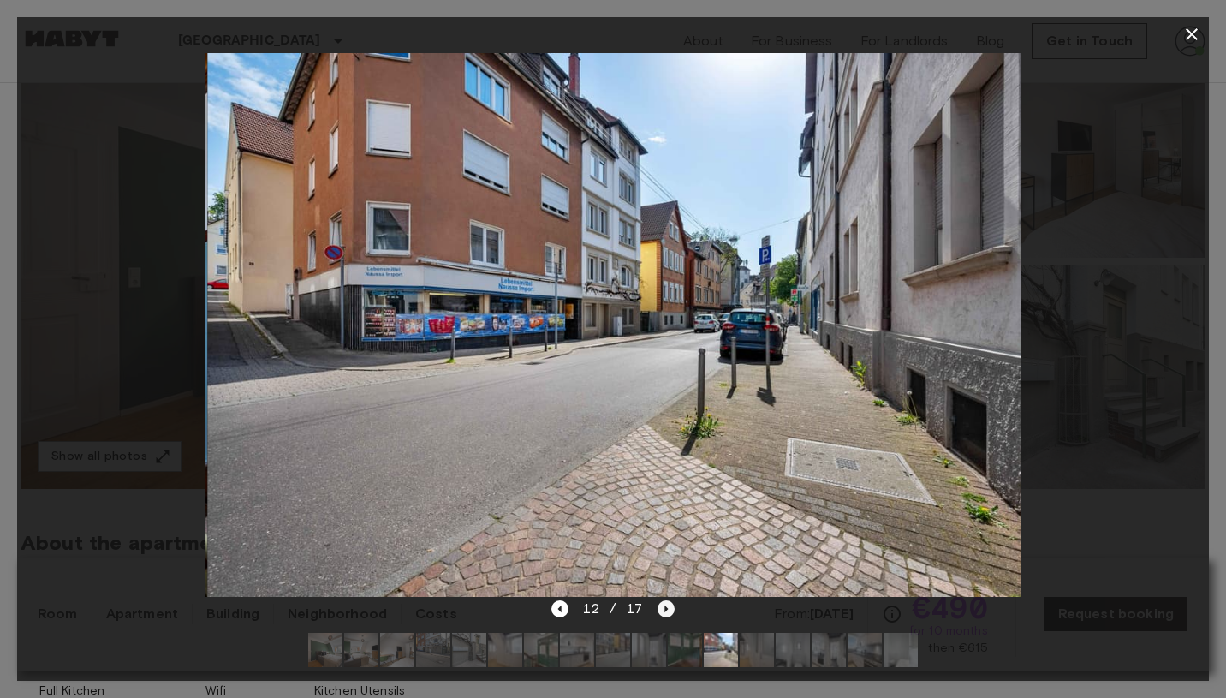
click at [658, 611] on icon "Next image" at bounding box center [666, 608] width 17 height 17
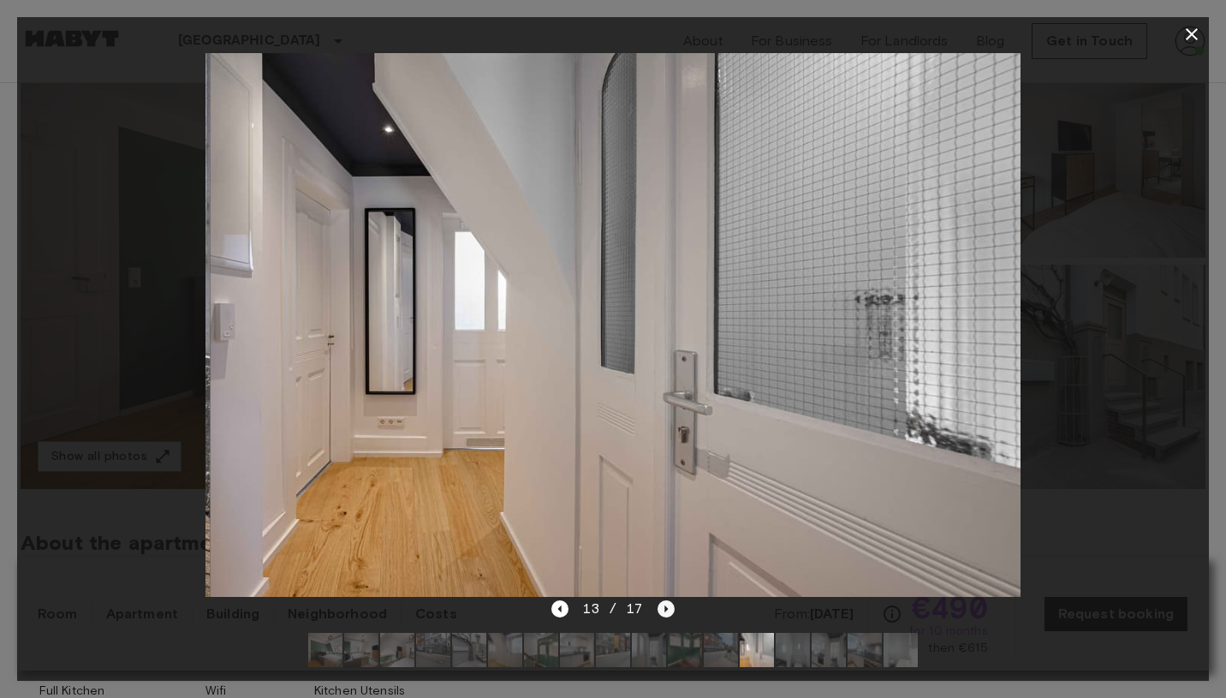
click at [658, 611] on icon "Next image" at bounding box center [666, 608] width 17 height 17
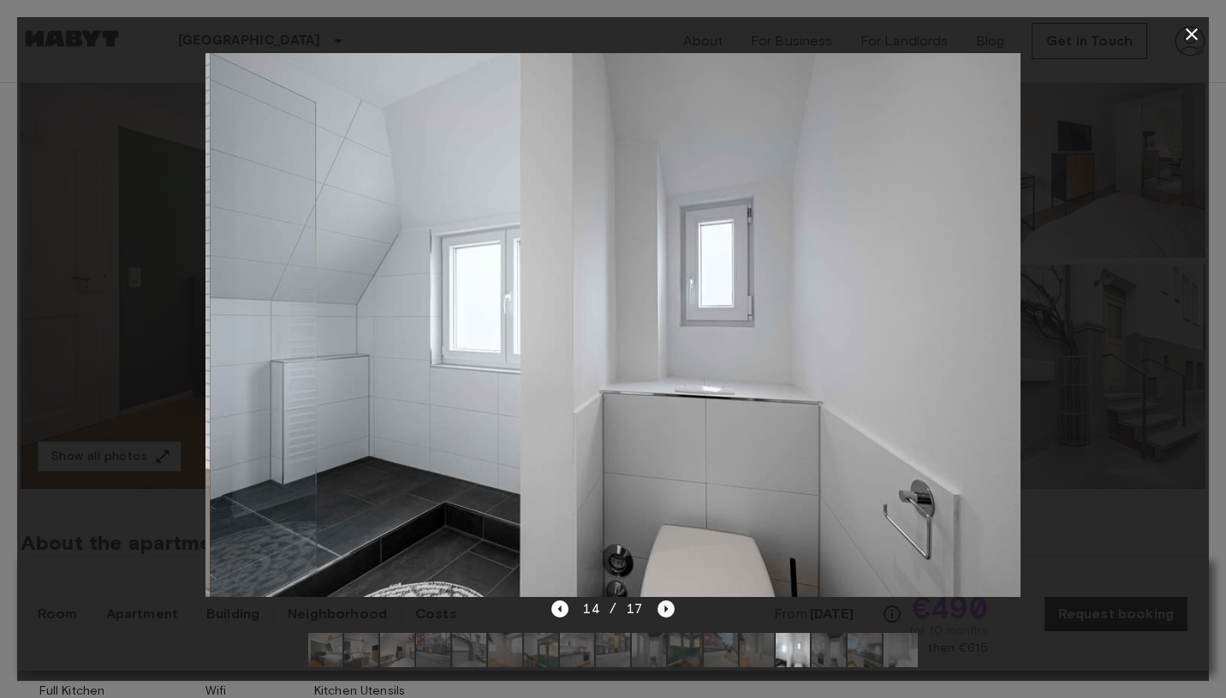
click at [658, 611] on icon "Next image" at bounding box center [666, 608] width 17 height 17
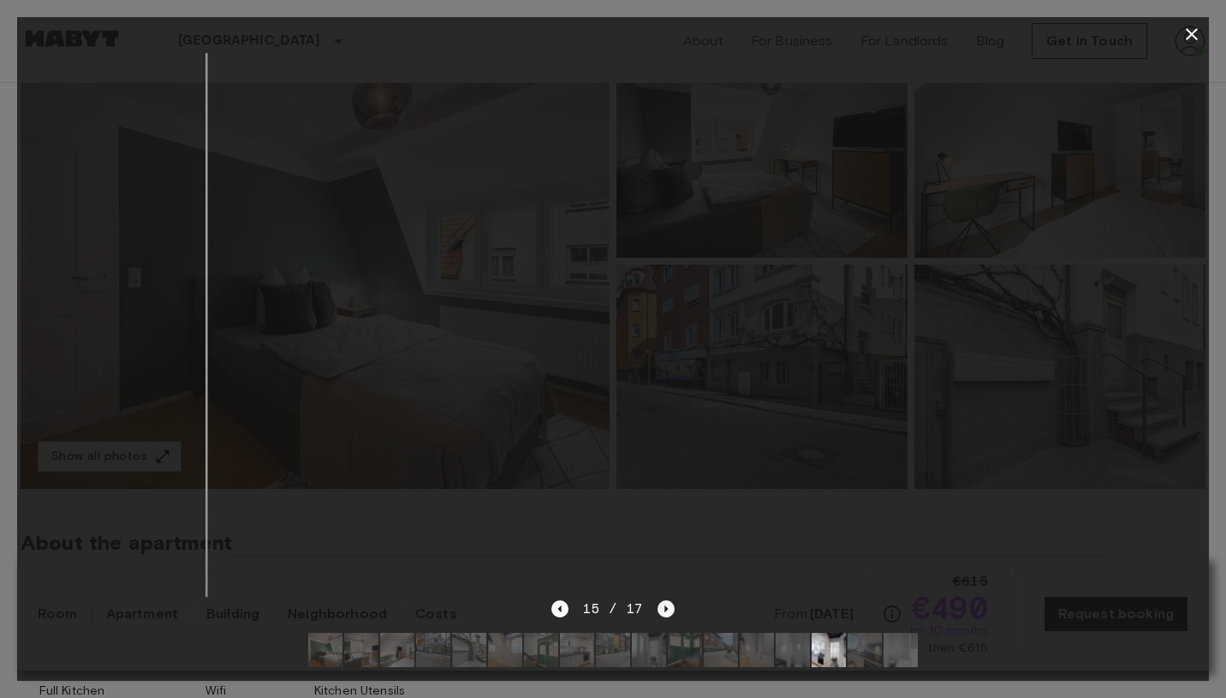
click at [658, 611] on icon "Next image" at bounding box center [666, 608] width 17 height 17
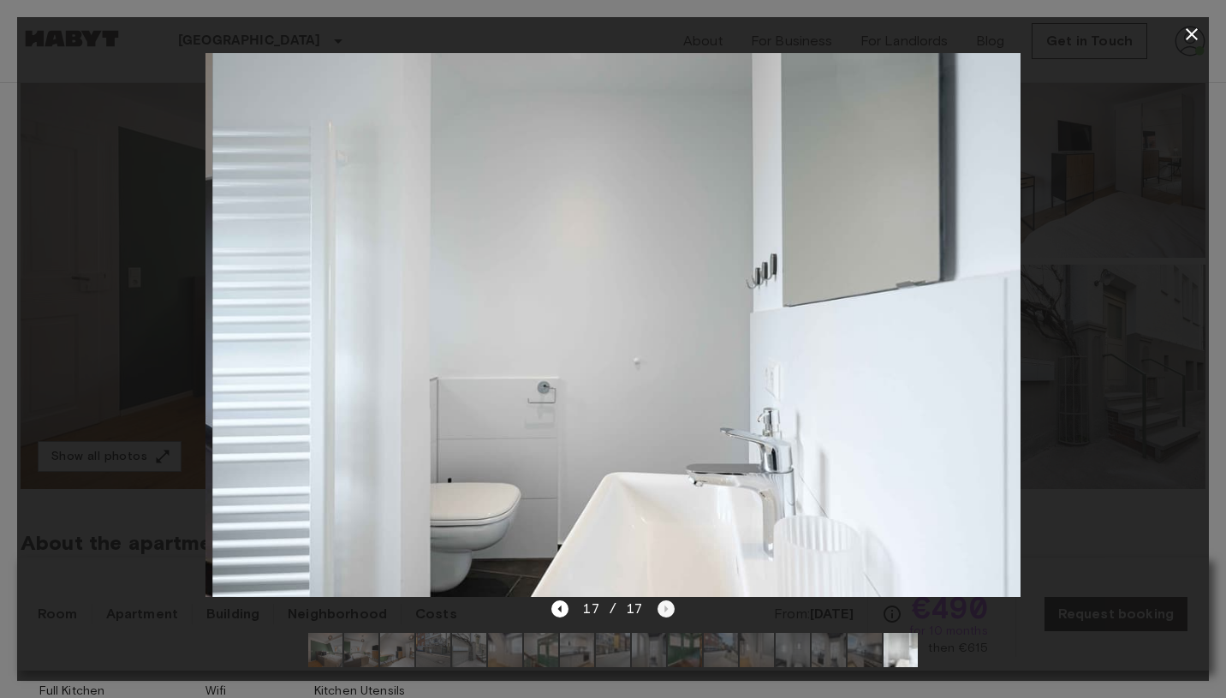
click at [658, 611] on div "17 / 17" at bounding box center [612, 609] width 122 height 21
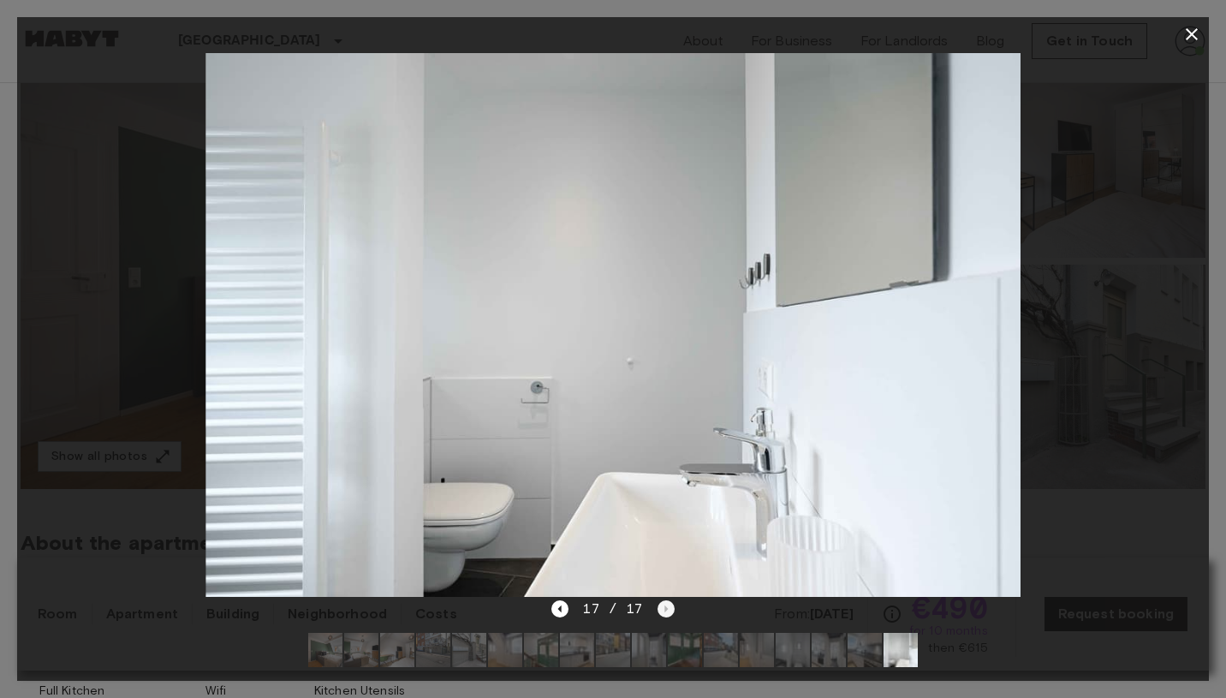
click at [658, 611] on div "17 / 17" at bounding box center [612, 609] width 122 height 21
click at [1195, 33] on icon "button" at bounding box center [1192, 34] width 21 height 21
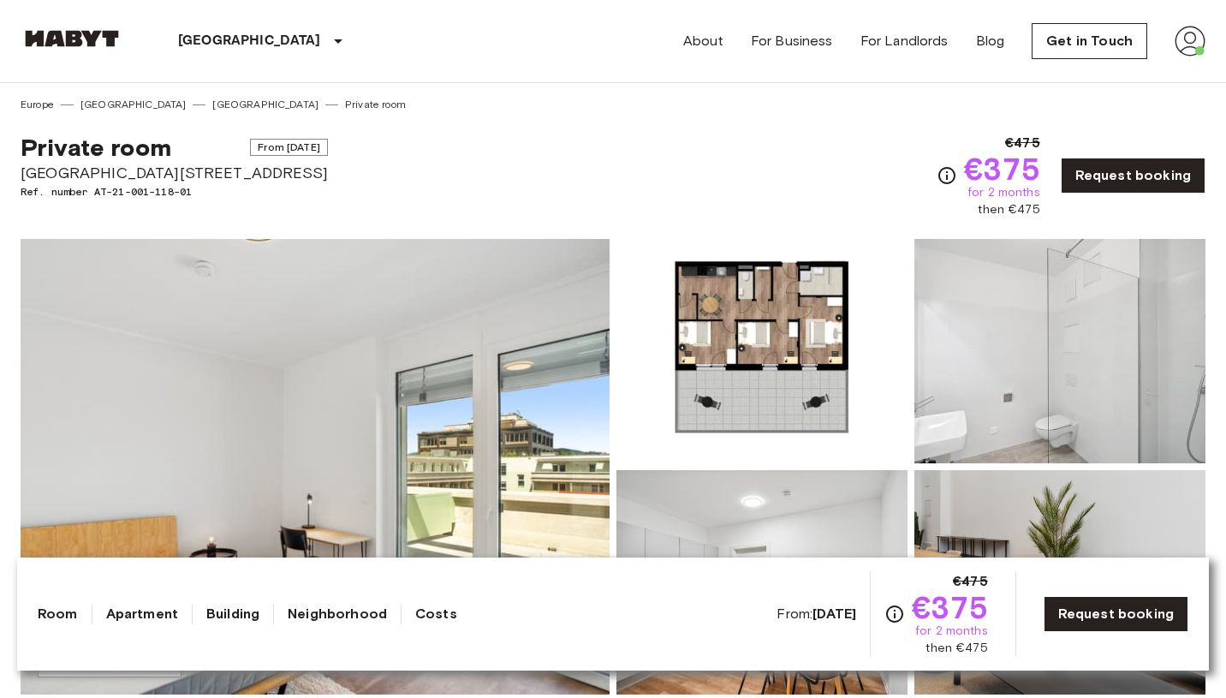
click at [504, 396] on img at bounding box center [315, 467] width 589 height 456
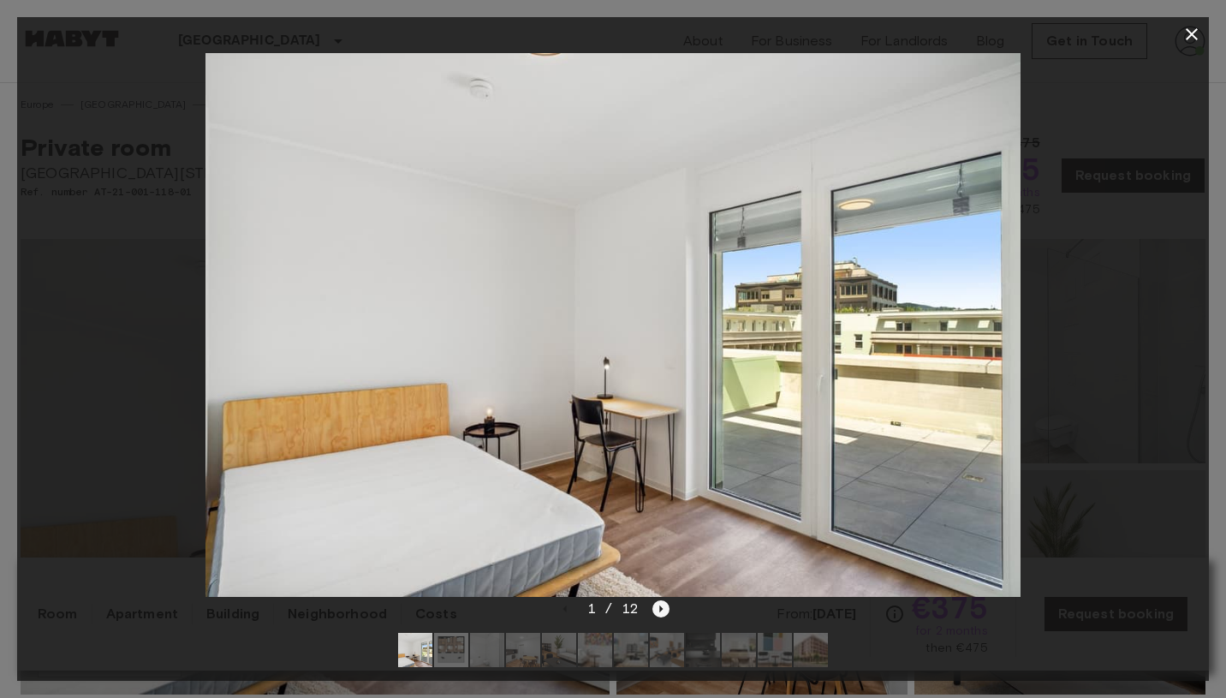
click at [661, 606] on icon "Next image" at bounding box center [660, 608] width 17 height 17
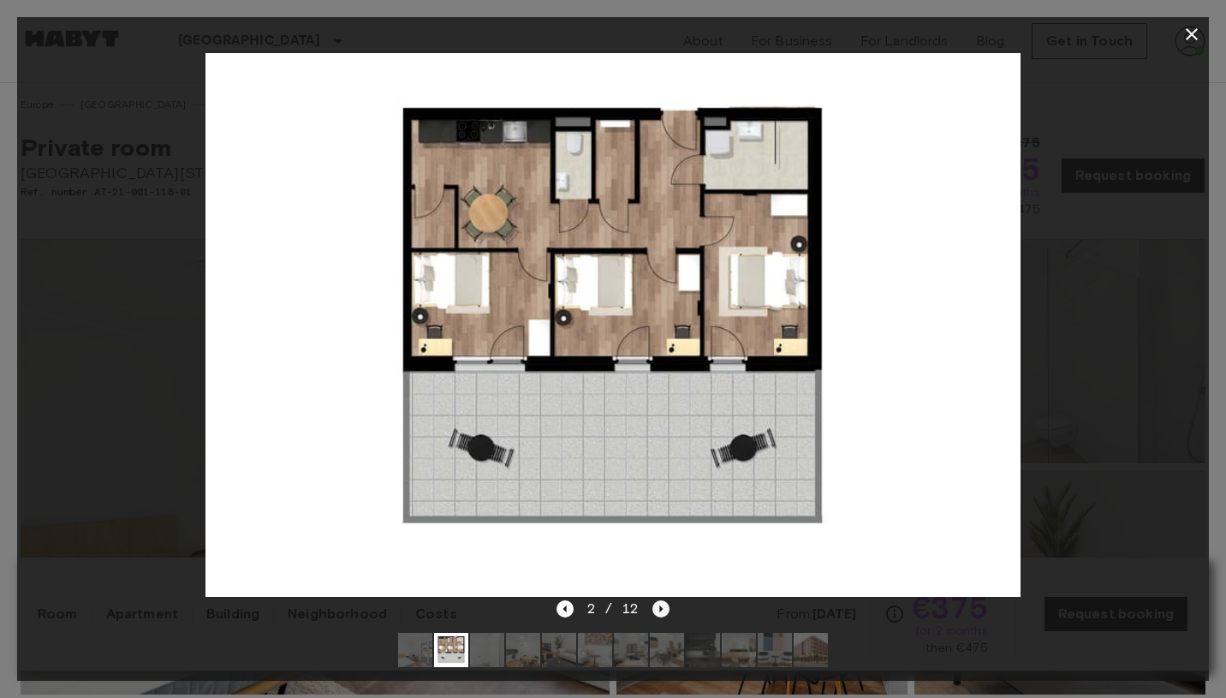
click at [661, 606] on icon "Next image" at bounding box center [660, 608] width 17 height 17
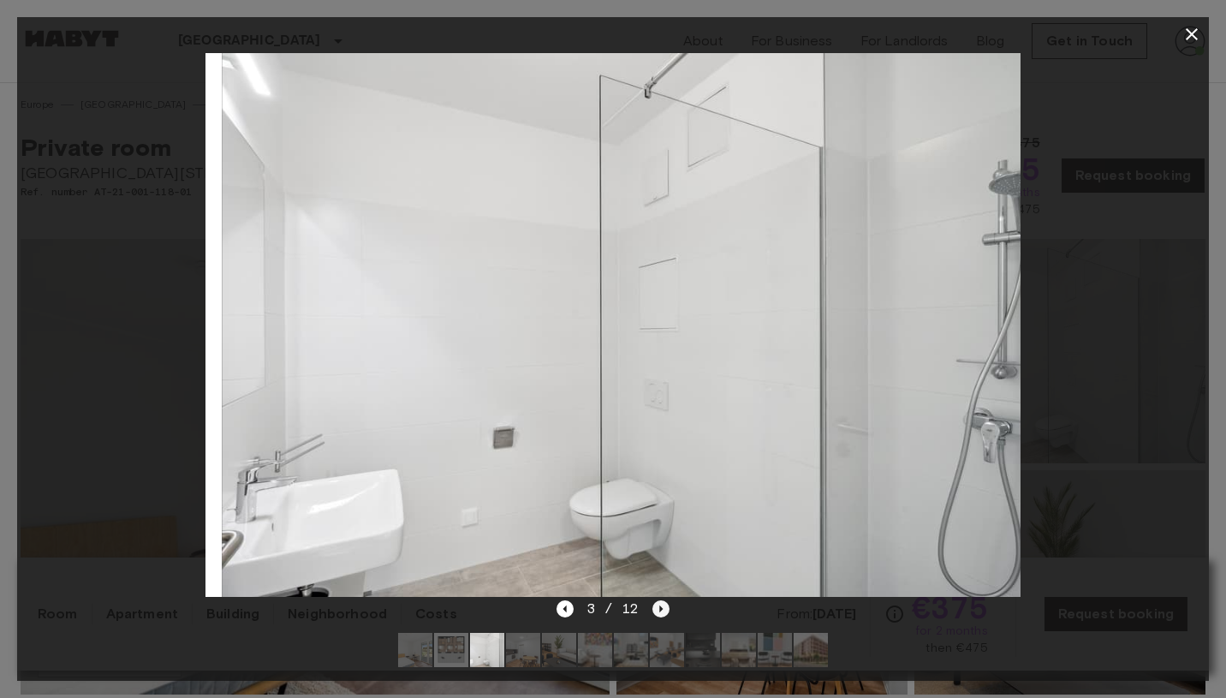
click at [661, 606] on icon "Next image" at bounding box center [660, 608] width 17 height 17
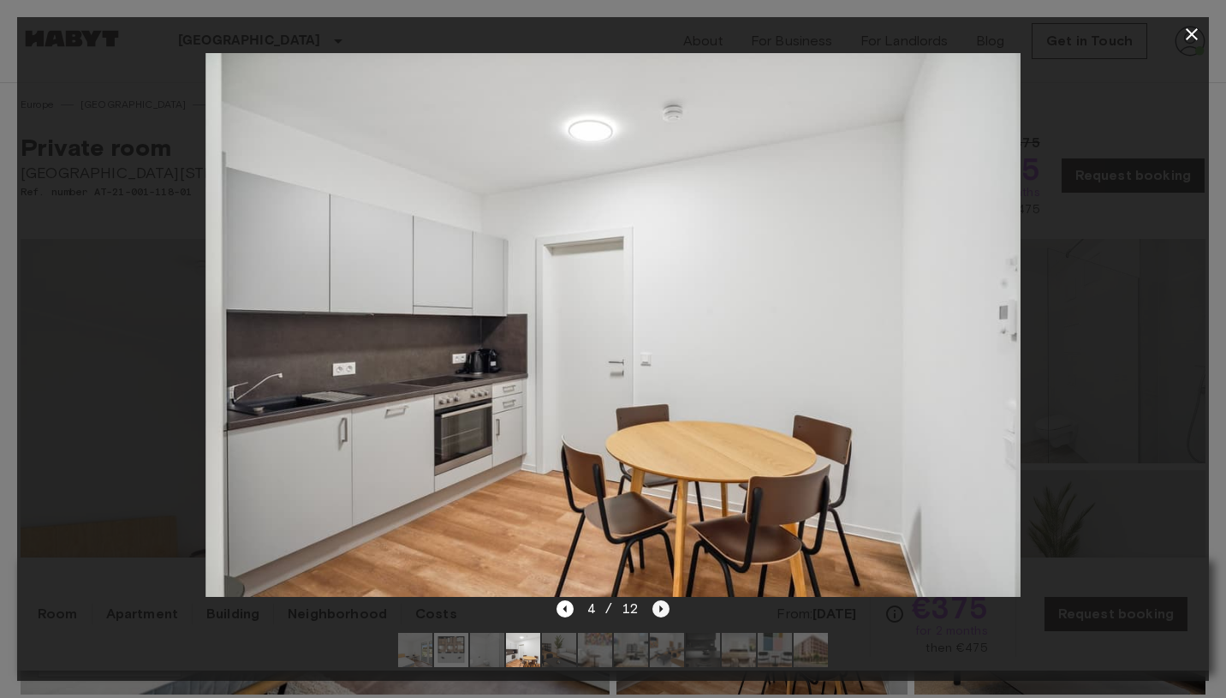
click at [661, 606] on icon "Next image" at bounding box center [660, 608] width 17 height 17
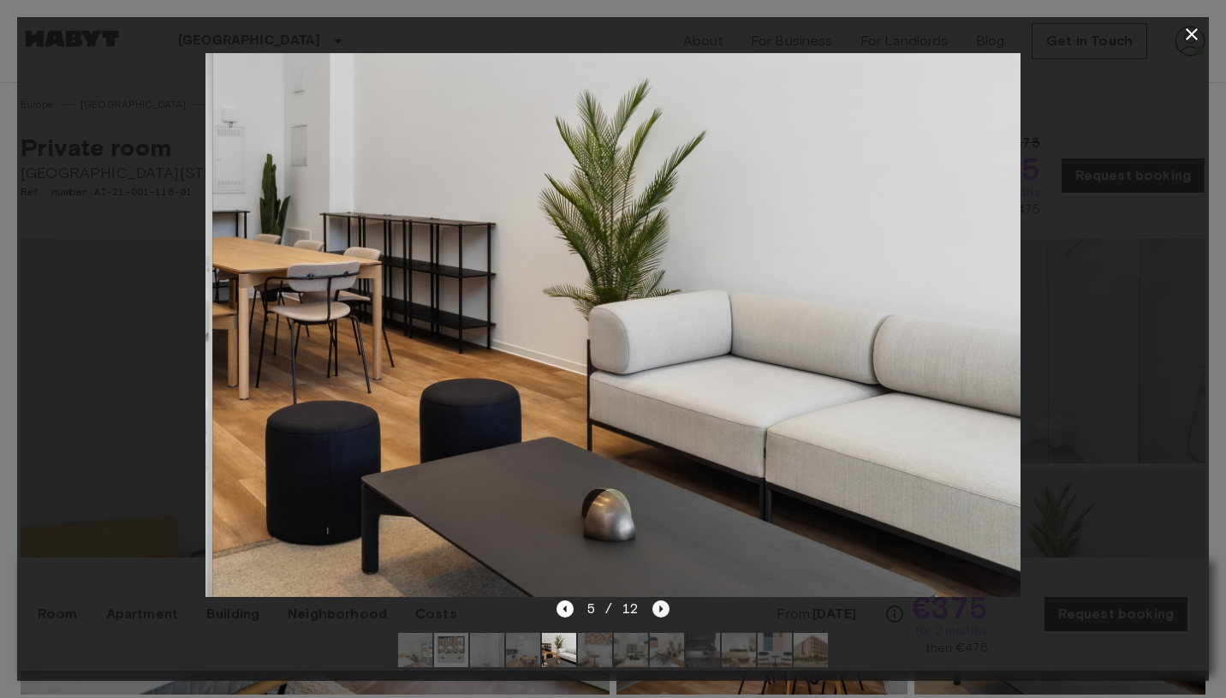
click at [661, 606] on icon "Next image" at bounding box center [660, 608] width 17 height 17
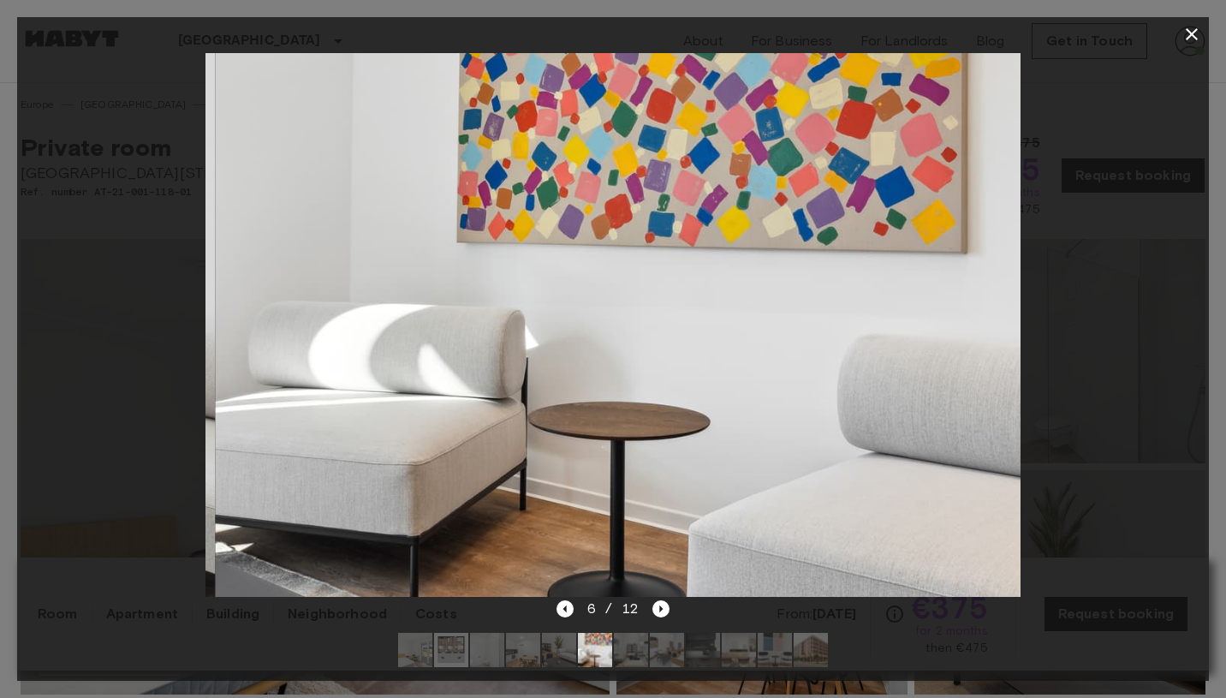
click at [1151, 305] on div at bounding box center [613, 324] width 1192 height 547
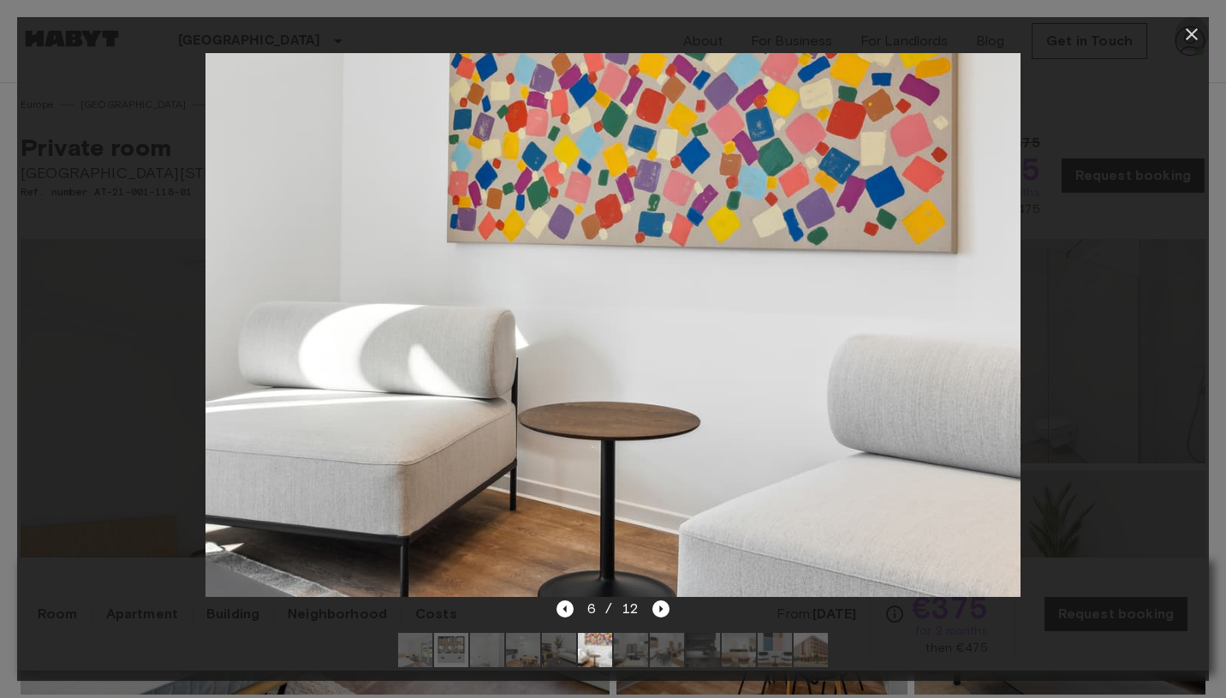
click at [1188, 28] on icon "button" at bounding box center [1192, 34] width 21 height 21
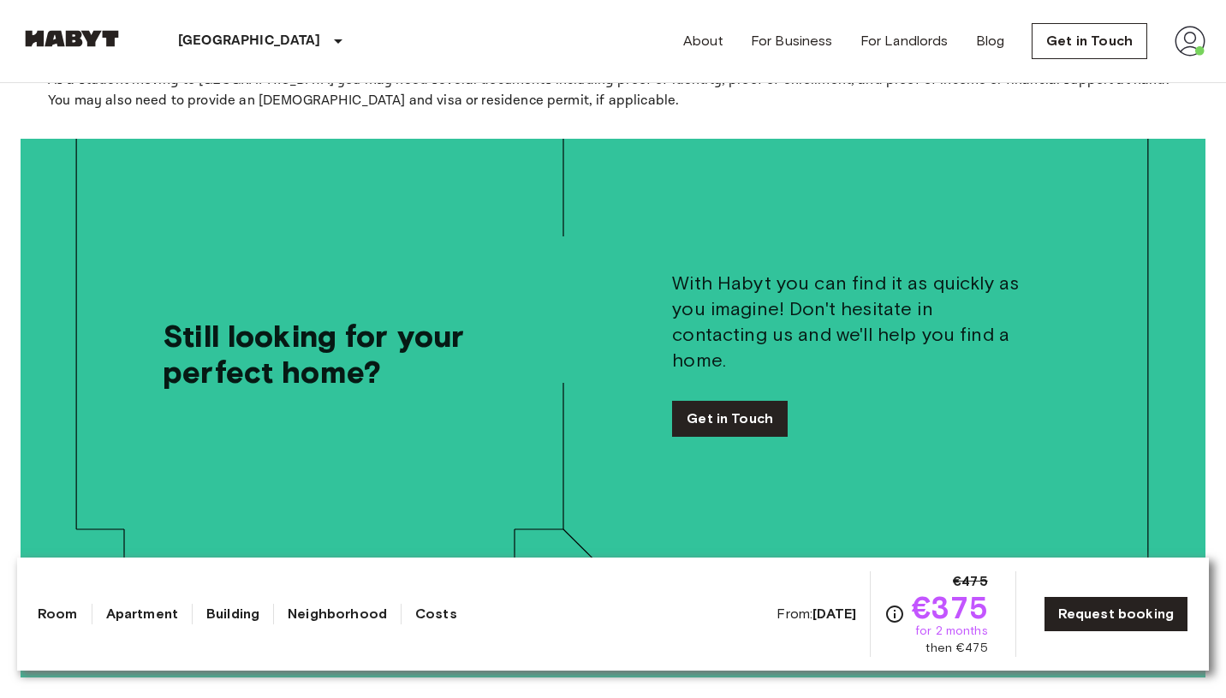
scroll to position [4378, 0]
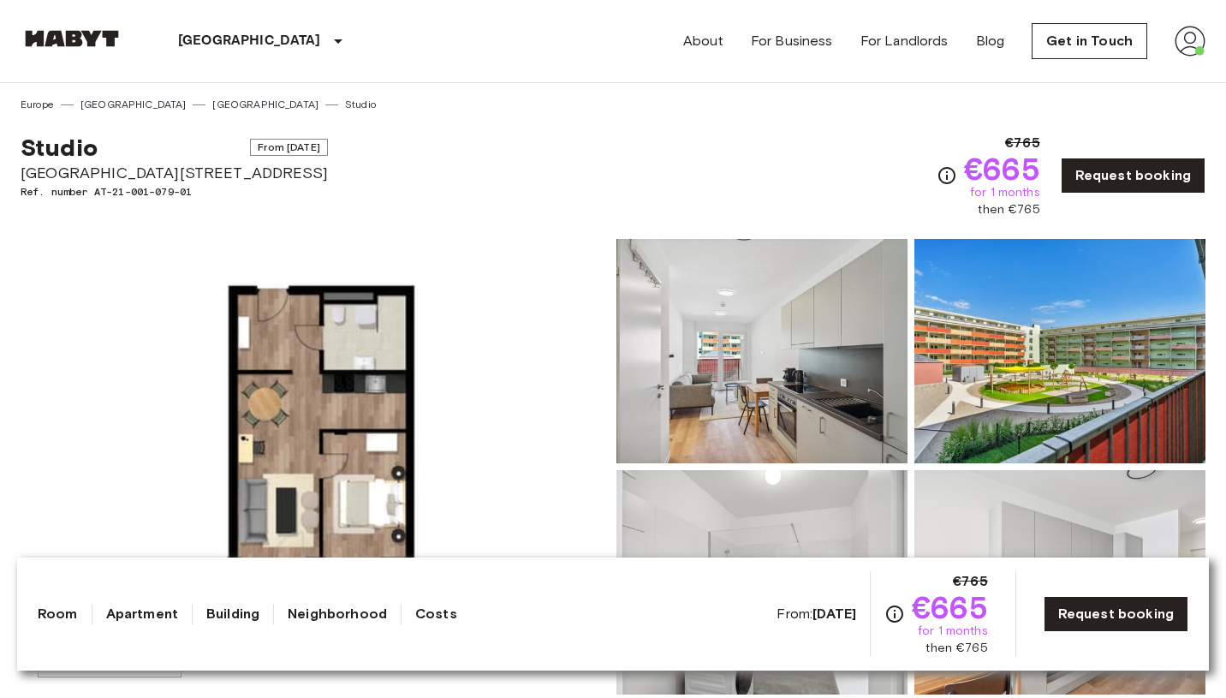
click at [704, 392] on img at bounding box center [762, 351] width 291 height 224
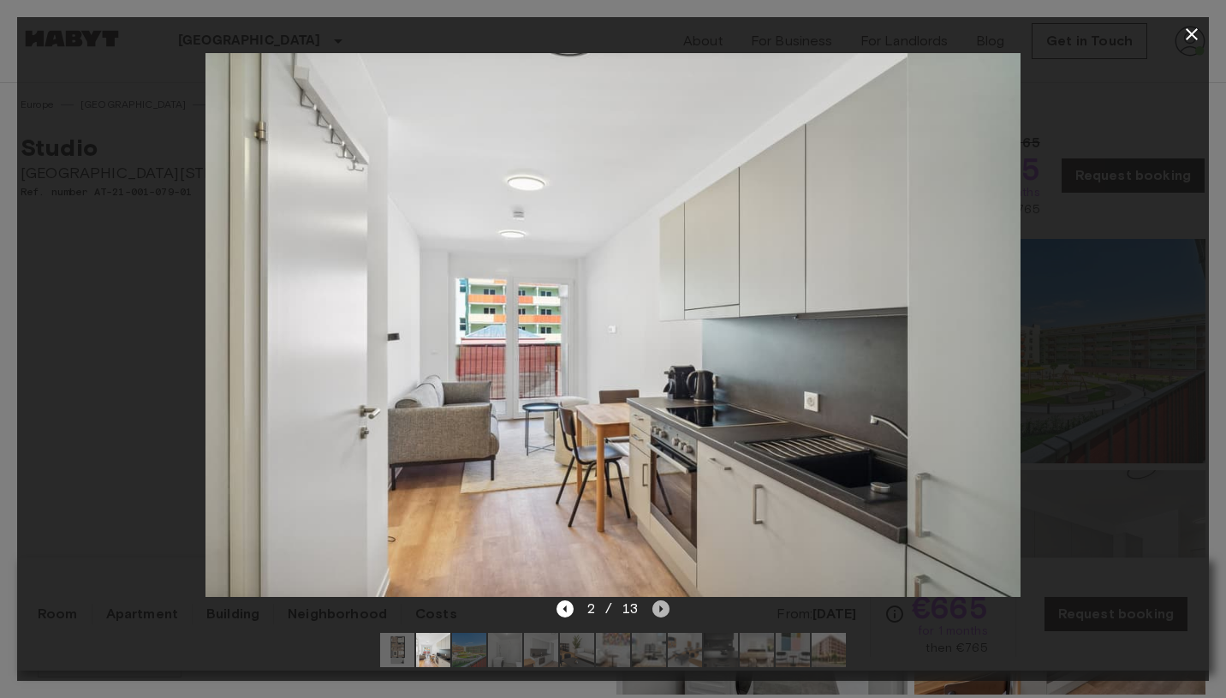
click at [664, 610] on icon "Next image" at bounding box center [660, 608] width 17 height 17
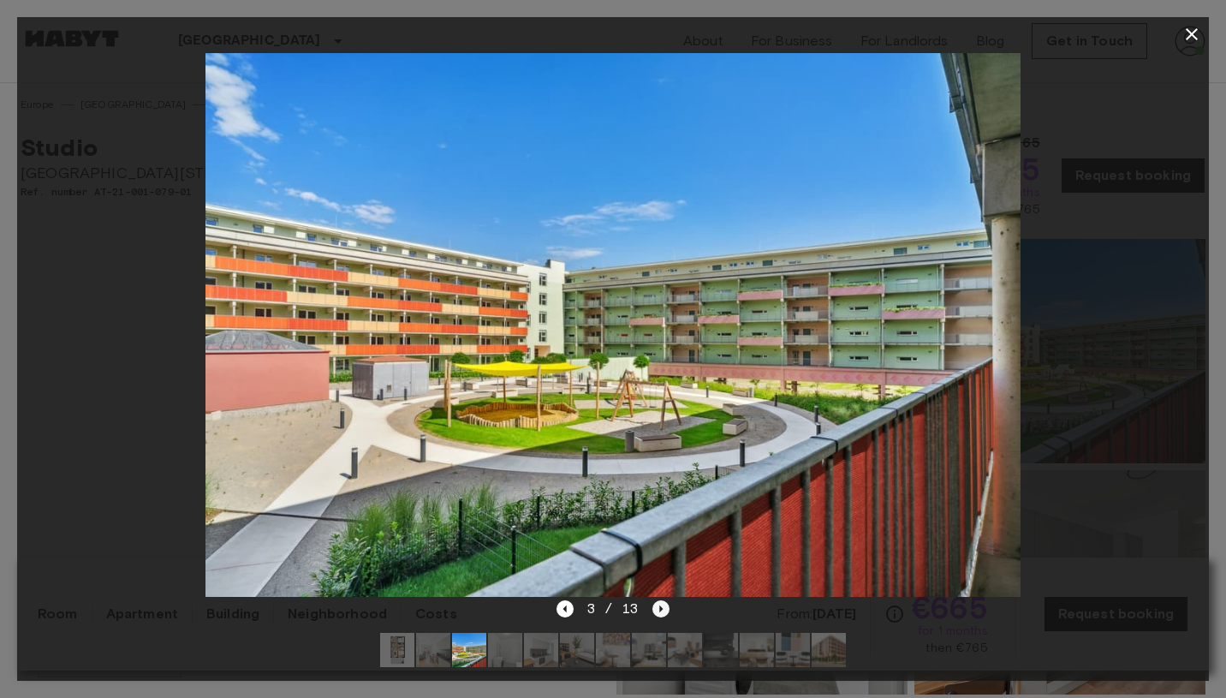
click at [664, 610] on icon "Next image" at bounding box center [660, 608] width 17 height 17
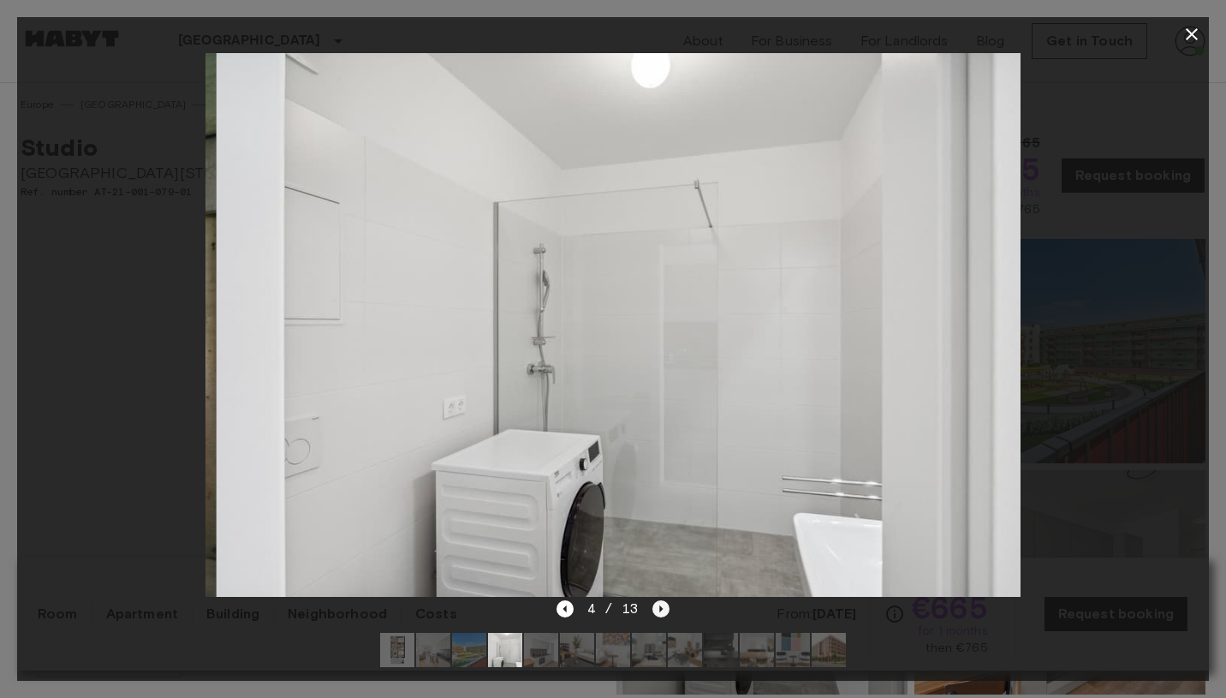
click at [664, 610] on icon "Next image" at bounding box center [660, 608] width 17 height 17
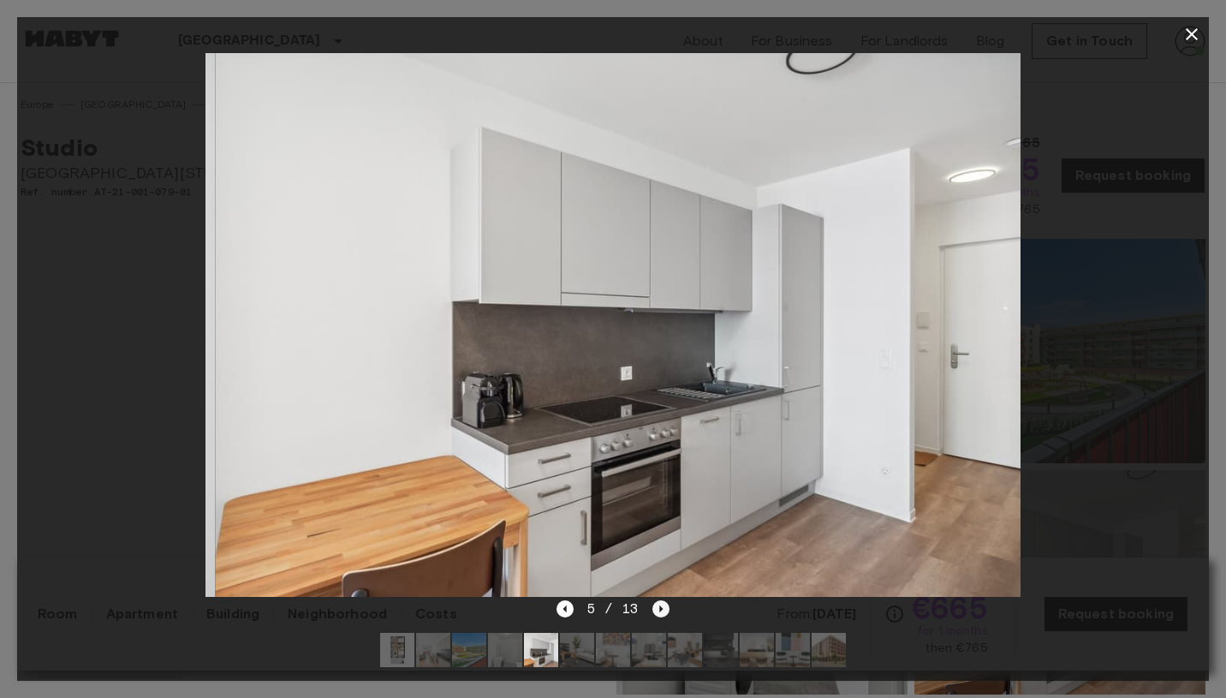
click at [664, 610] on icon "Next image" at bounding box center [660, 608] width 17 height 17
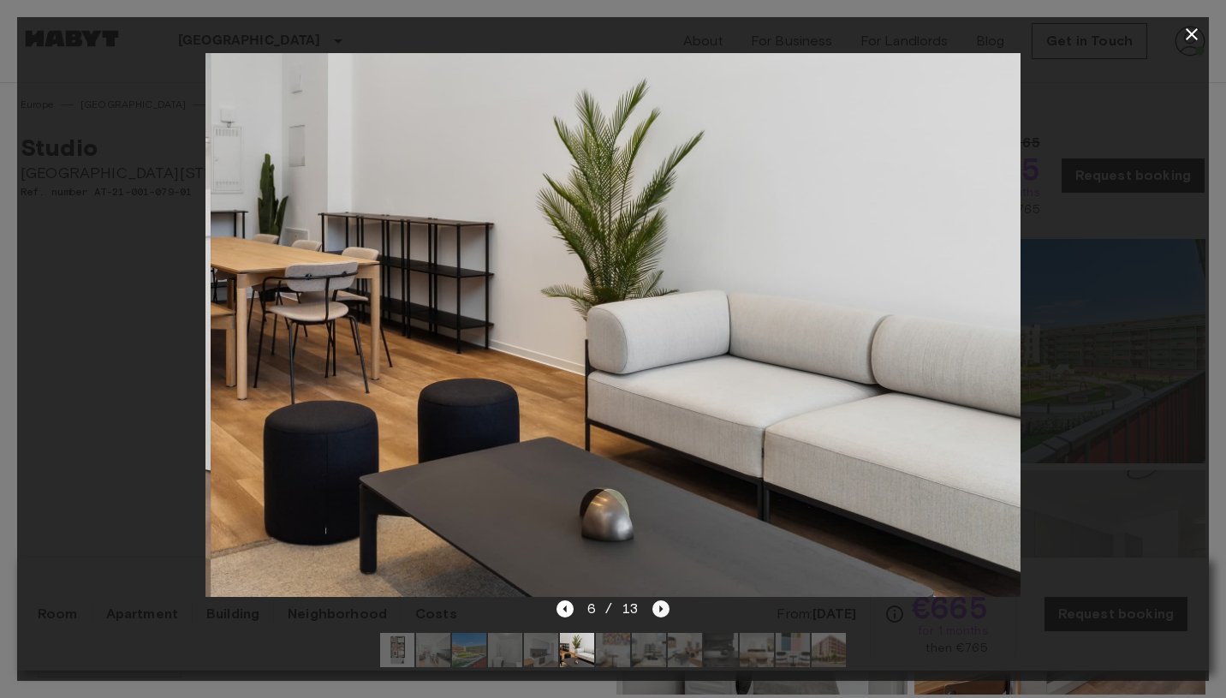
click at [664, 610] on icon "Next image" at bounding box center [660, 608] width 17 height 17
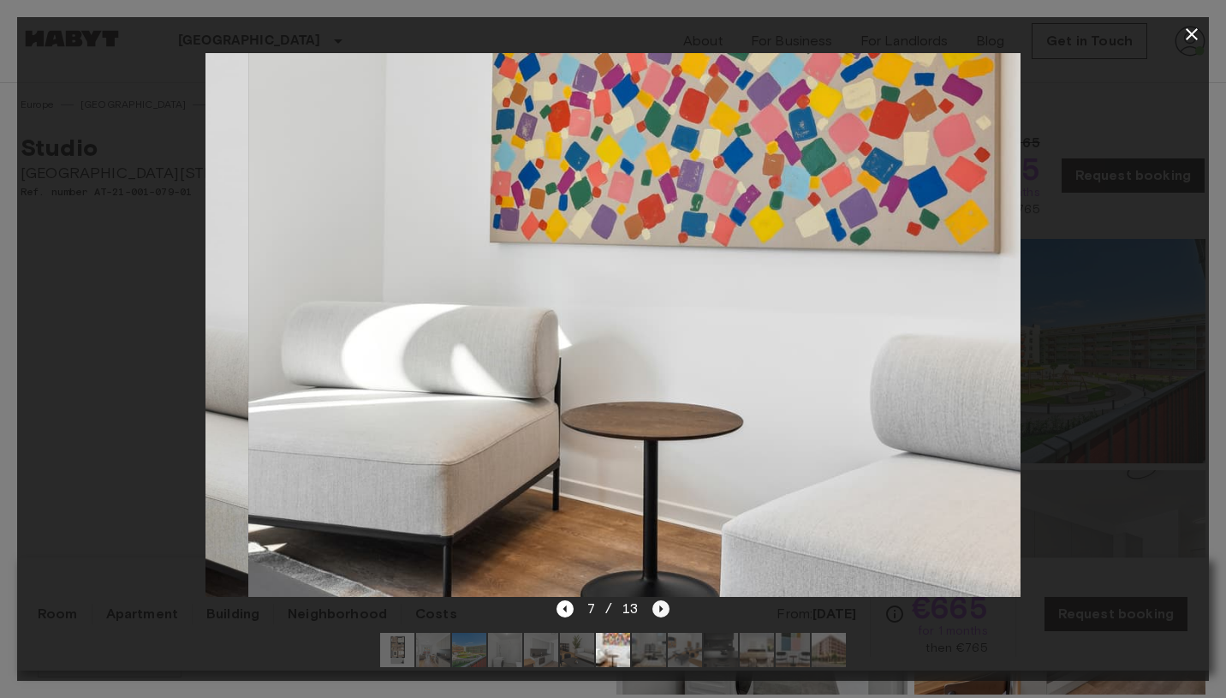
click at [664, 610] on icon "Next image" at bounding box center [660, 608] width 17 height 17
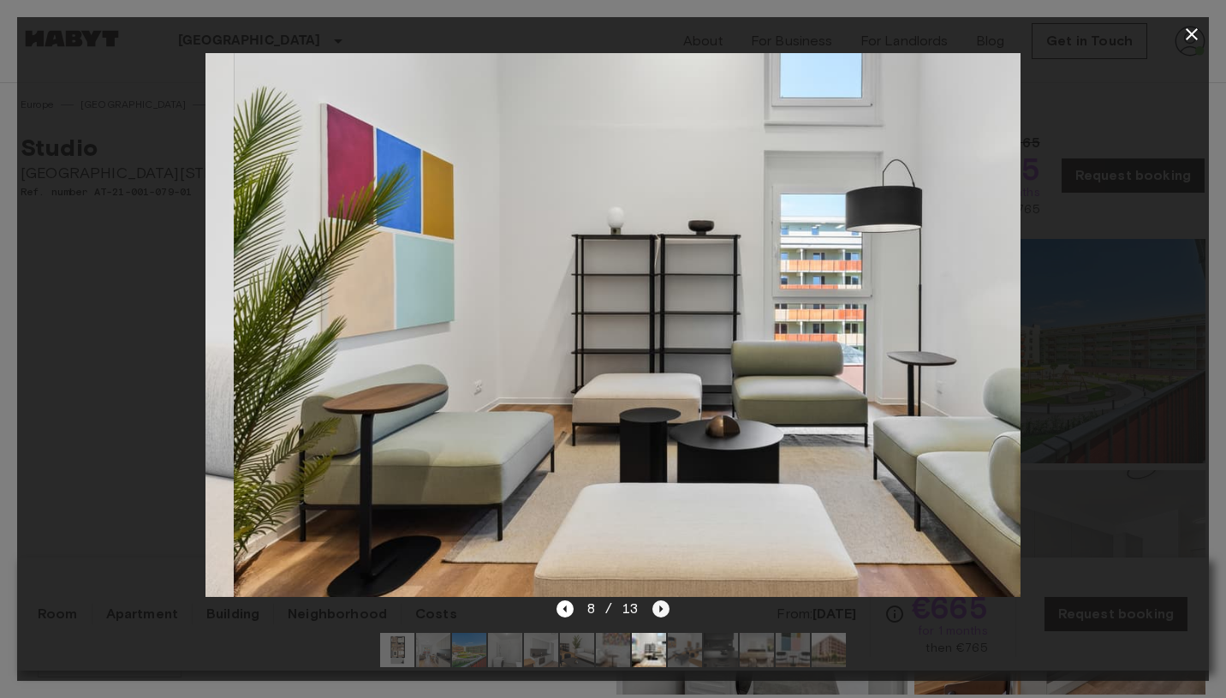
click at [664, 610] on icon "Next image" at bounding box center [660, 608] width 17 height 17
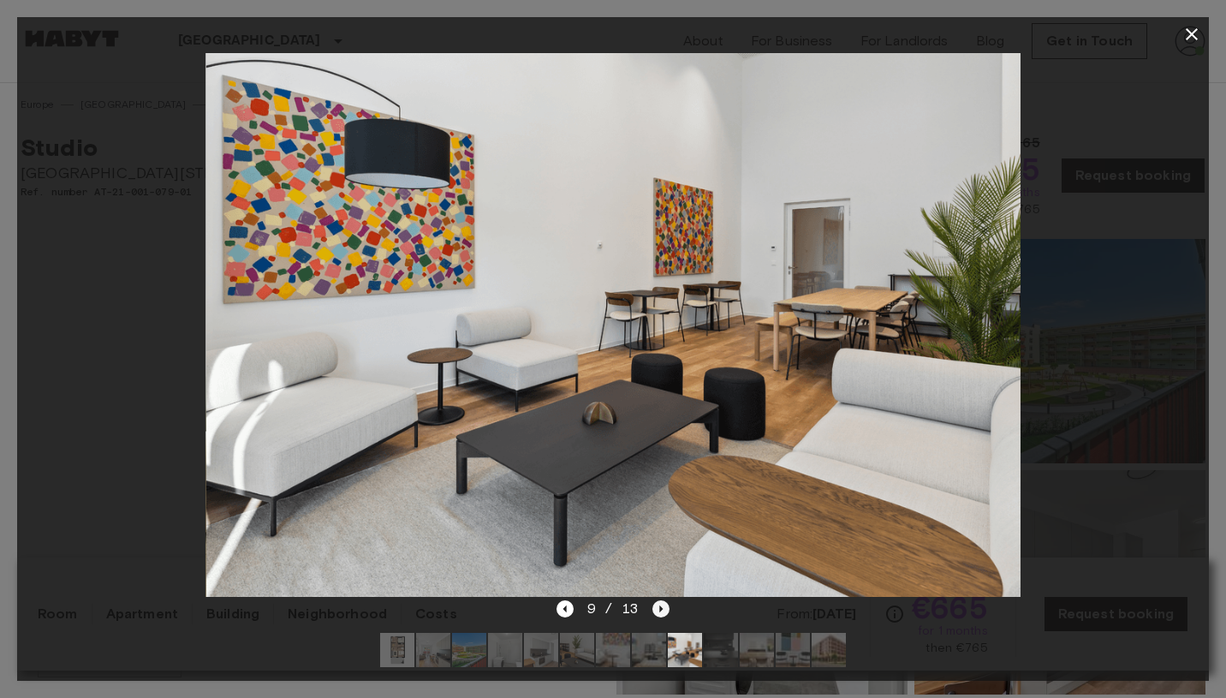
click at [664, 610] on icon "Next image" at bounding box center [660, 608] width 17 height 17
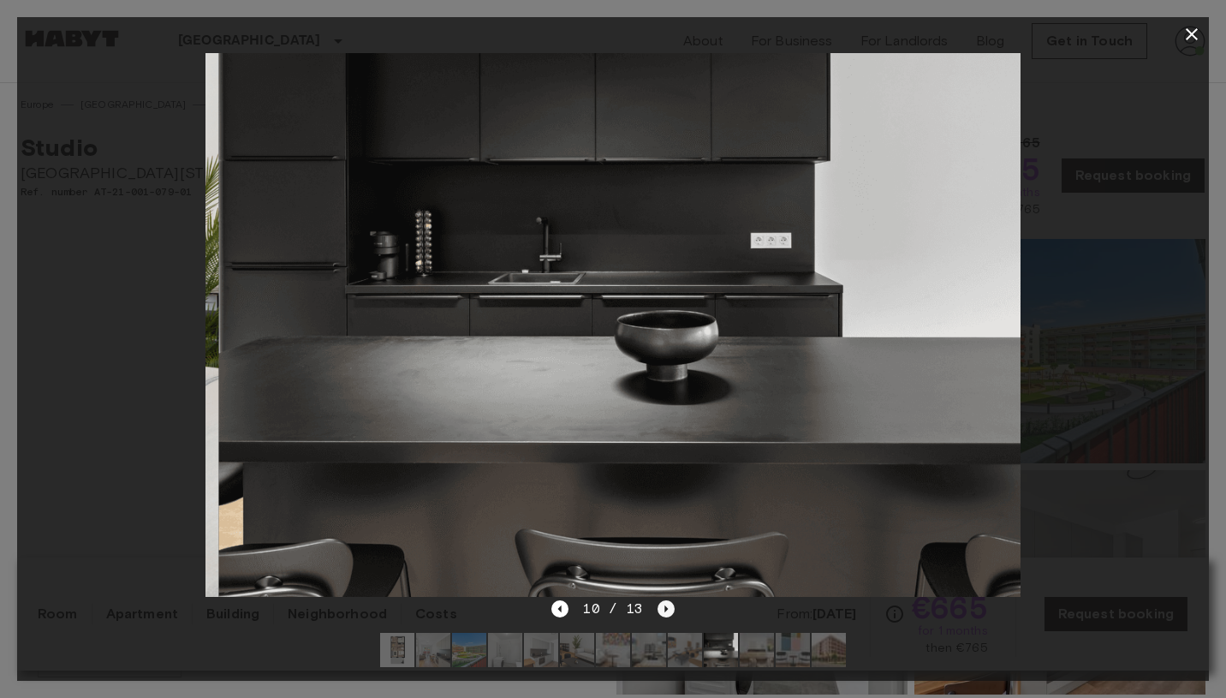
click at [664, 610] on icon "Next image" at bounding box center [665, 608] width 3 height 7
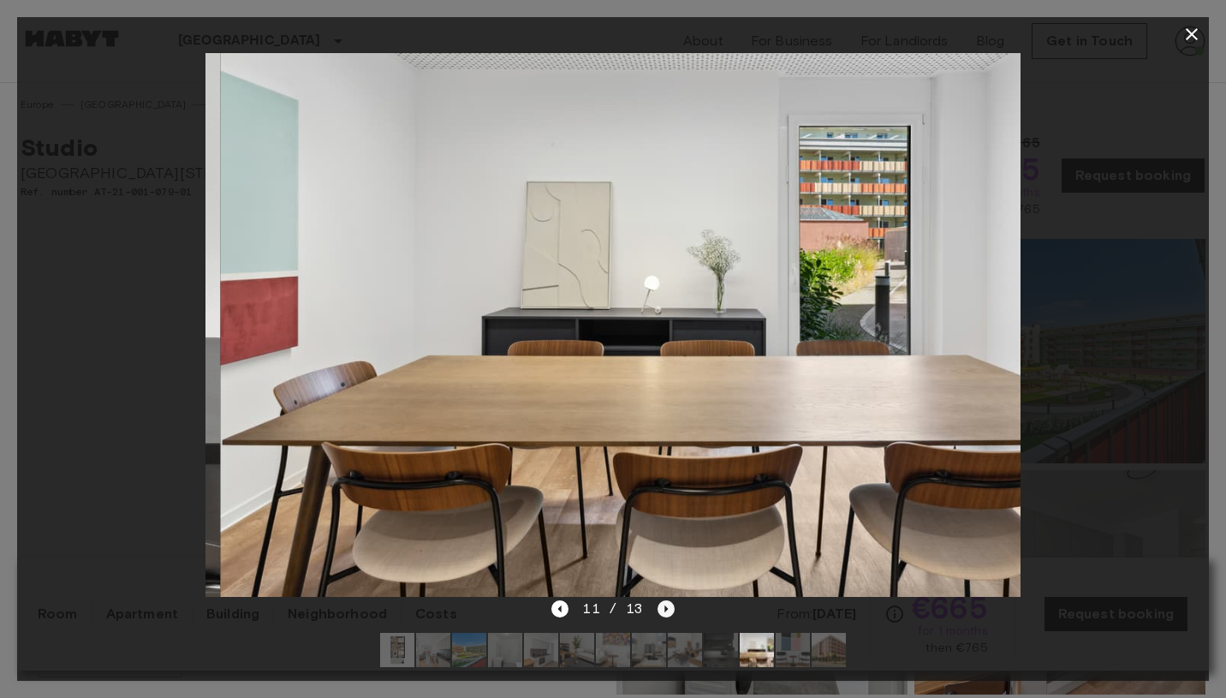
click at [664, 610] on icon "Next image" at bounding box center [665, 608] width 3 height 7
